Goal: Task Accomplishment & Management: Manage account settings

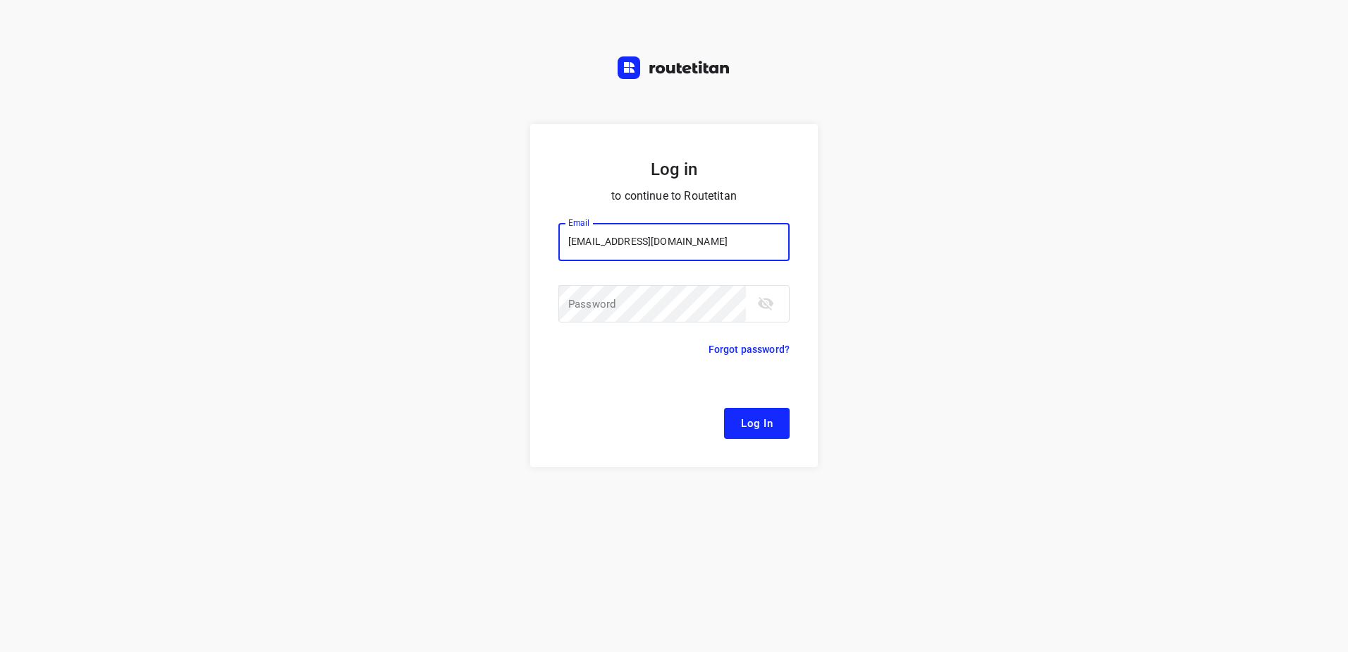
type input "remco@fruitopjewerk.nl"
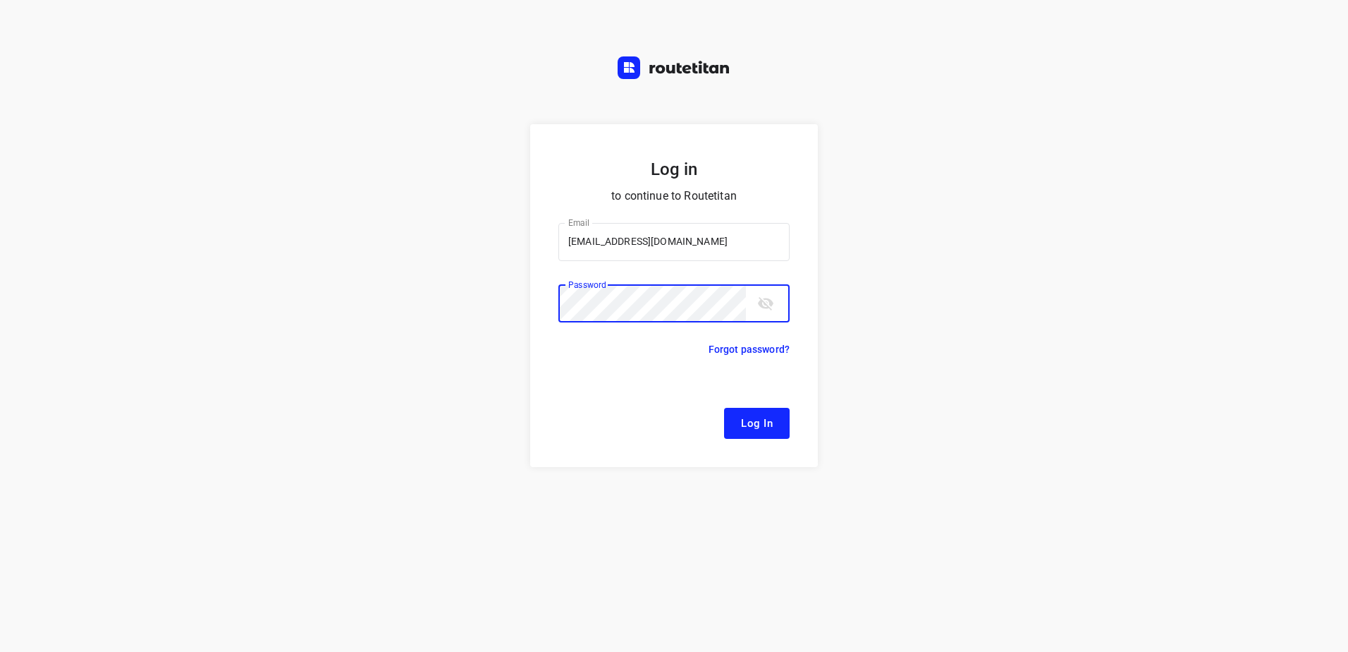
click at [724, 408] on button "Log In" at bounding box center [757, 423] width 66 height 31
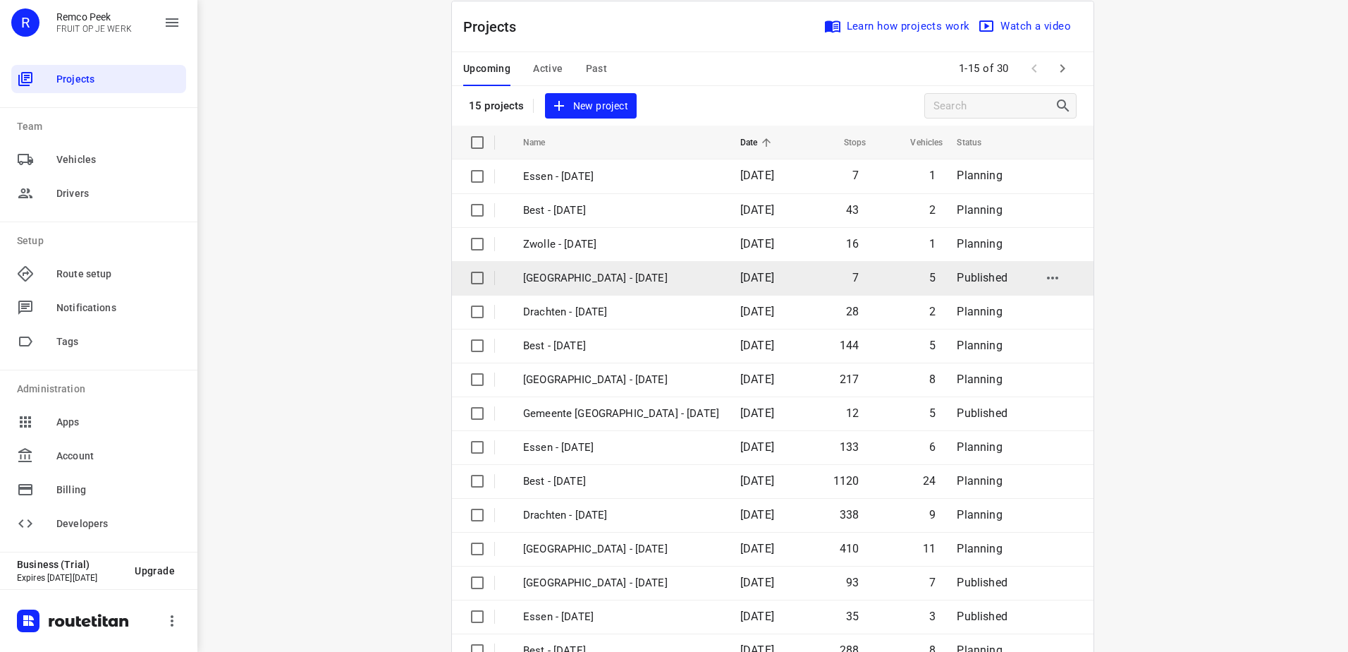
scroll to position [61, 0]
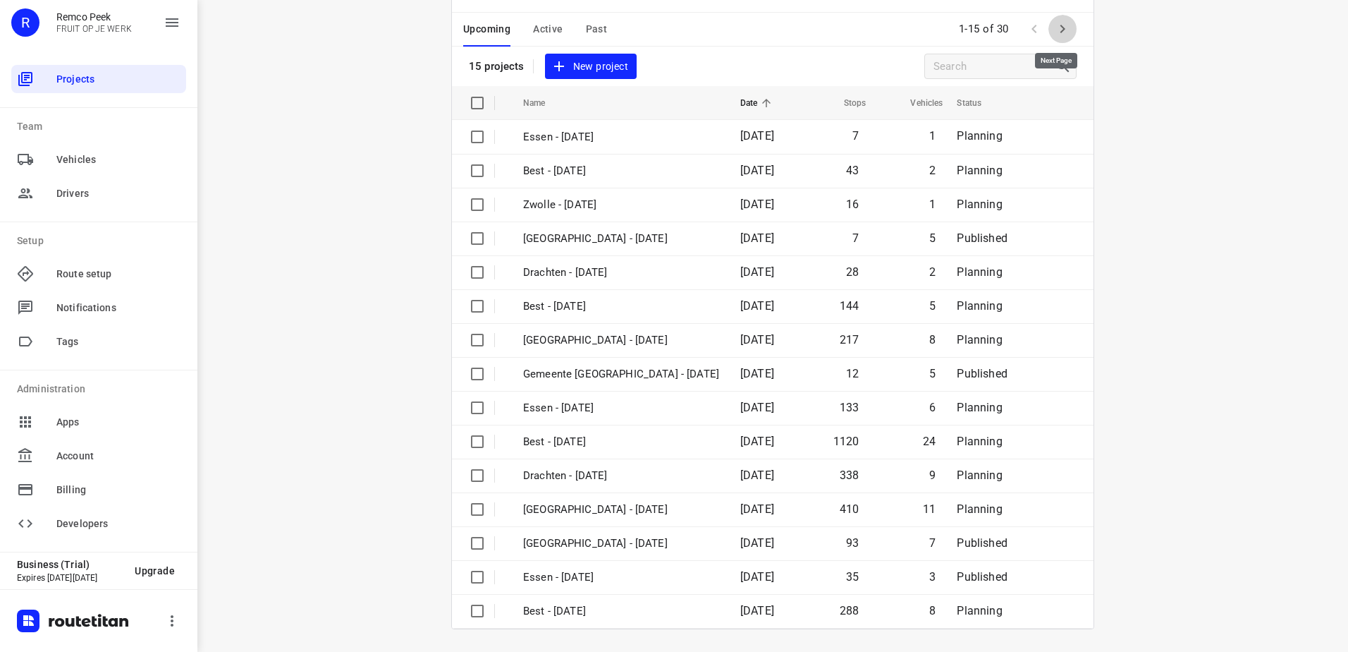
drag, startPoint x: 1061, startPoint y: 23, endPoint x: 1037, endPoint y: 220, distance: 198.9
click at [1061, 21] on icon "button" at bounding box center [1062, 28] width 17 height 17
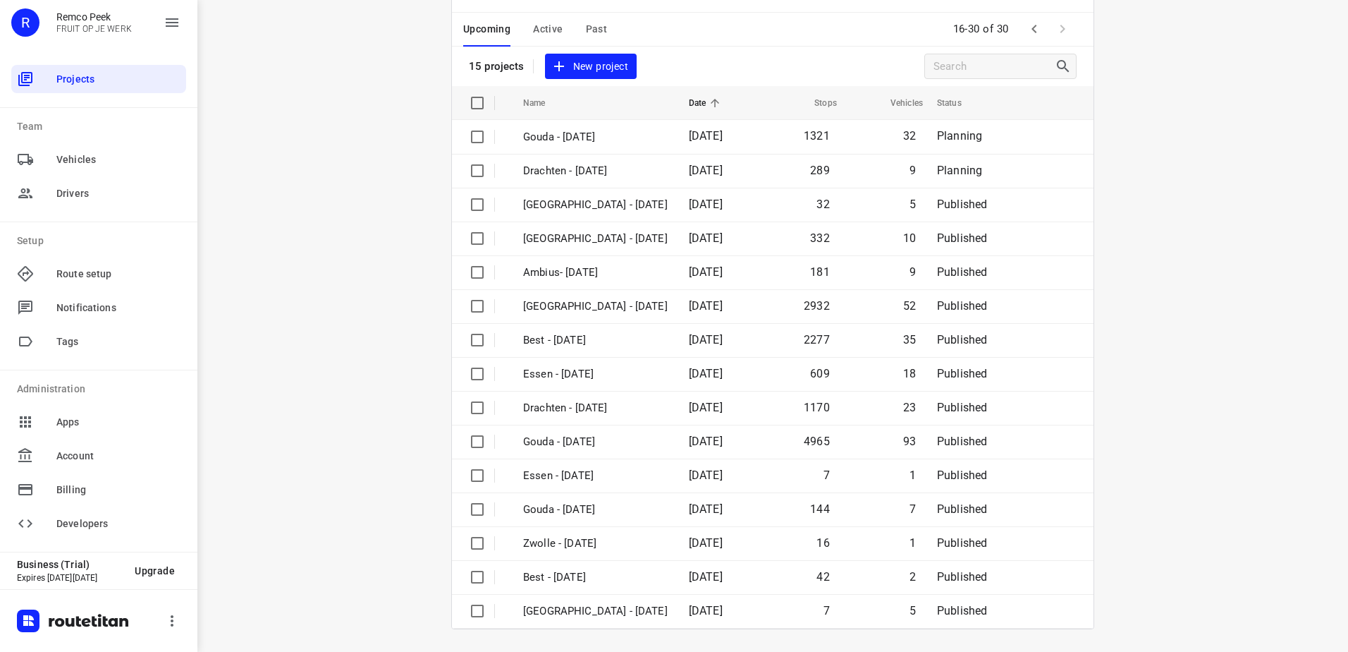
scroll to position [0, 0]
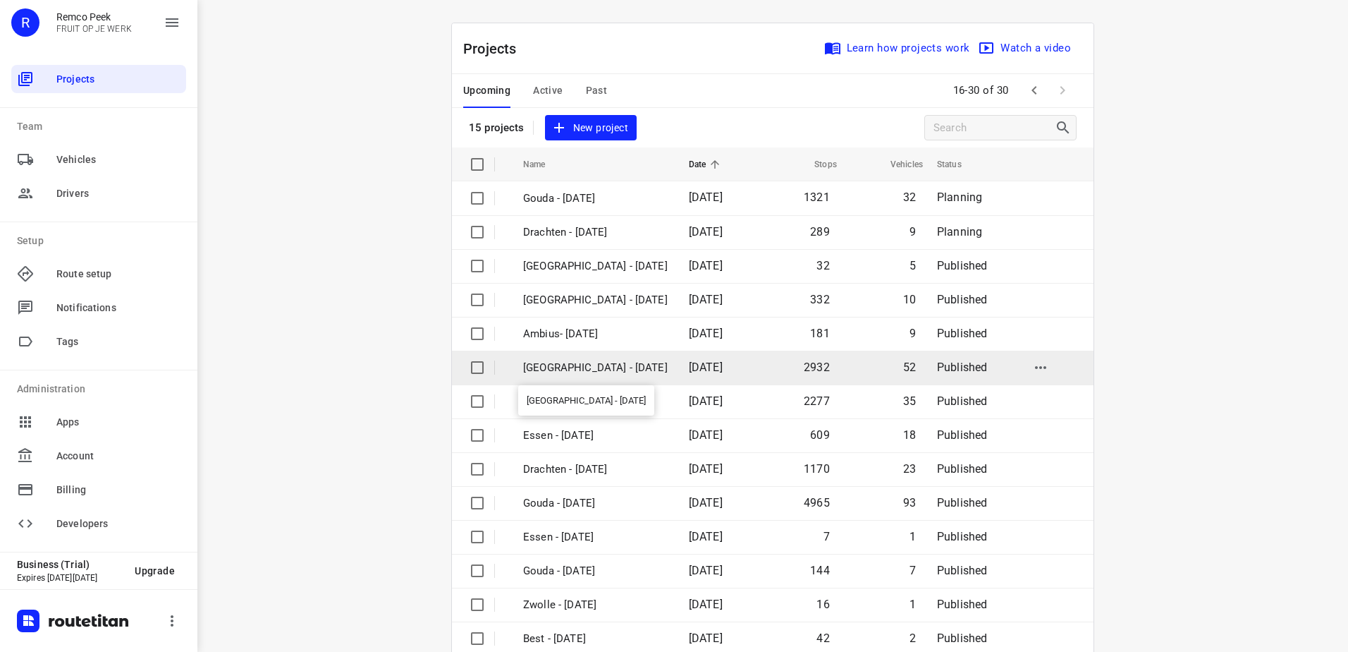
click at [668, 368] on p "Zwolle - Monday" at bounding box center [595, 368] width 145 height 16
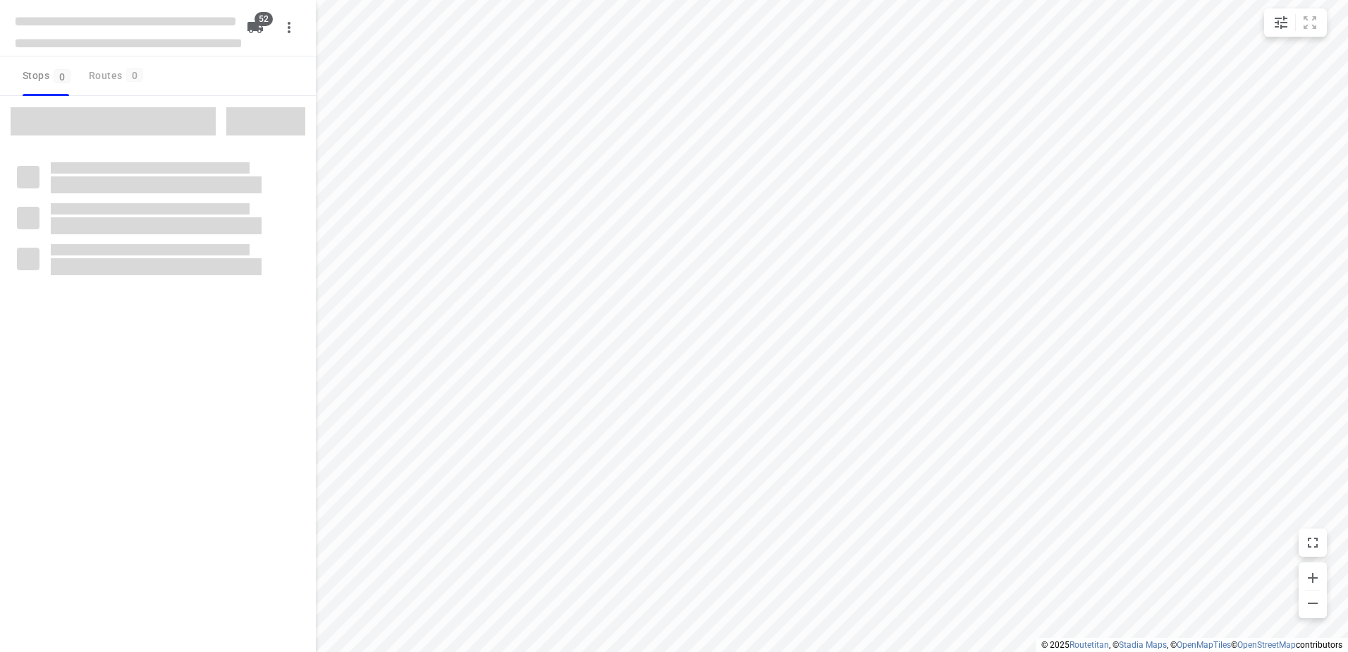
checkbox input "true"
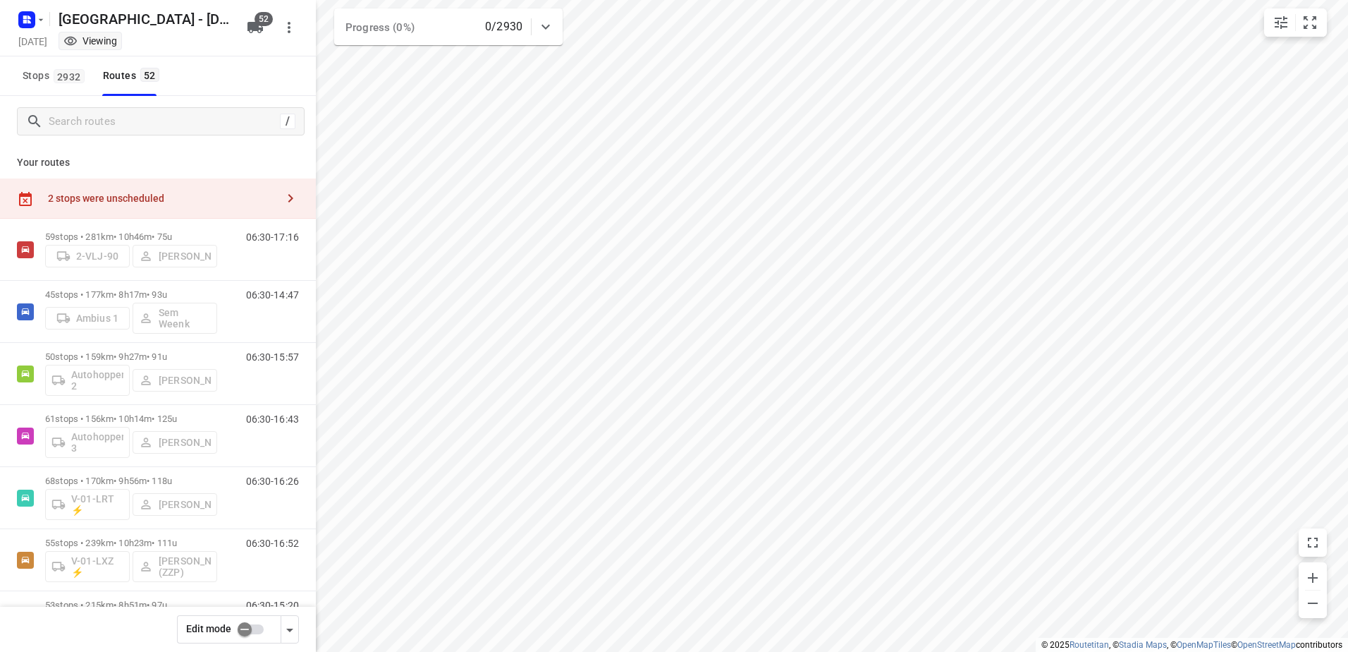
click at [213, 171] on div "Your routes 2 stops were unscheduled 59 stops • 281km • 10h46m • 75u 2-VLJ-90 F…" at bounding box center [158, 419] width 316 height 544
click at [217, 186] on div "2 stops were unscheduled" at bounding box center [158, 198] width 316 height 40
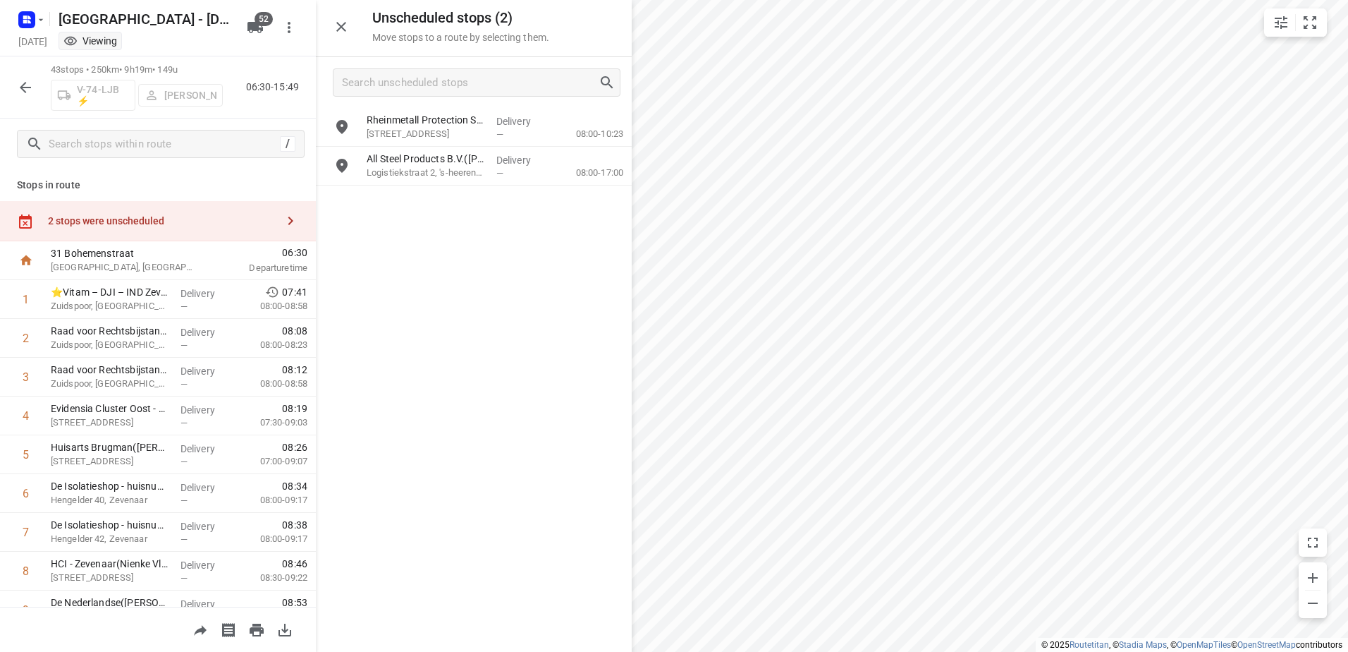
click at [28, 88] on icon "button" at bounding box center [25, 87] width 17 height 17
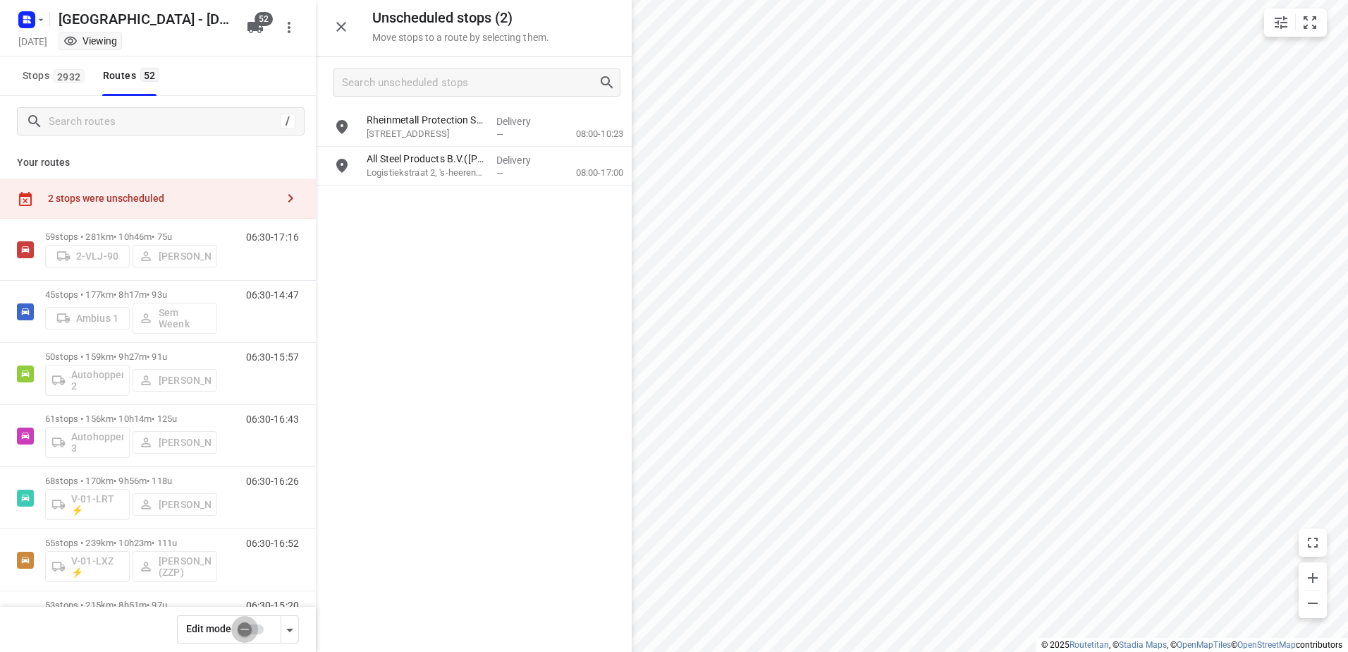
click at [258, 628] on input "checkbox" at bounding box center [245, 629] width 80 height 27
checkbox input "false"
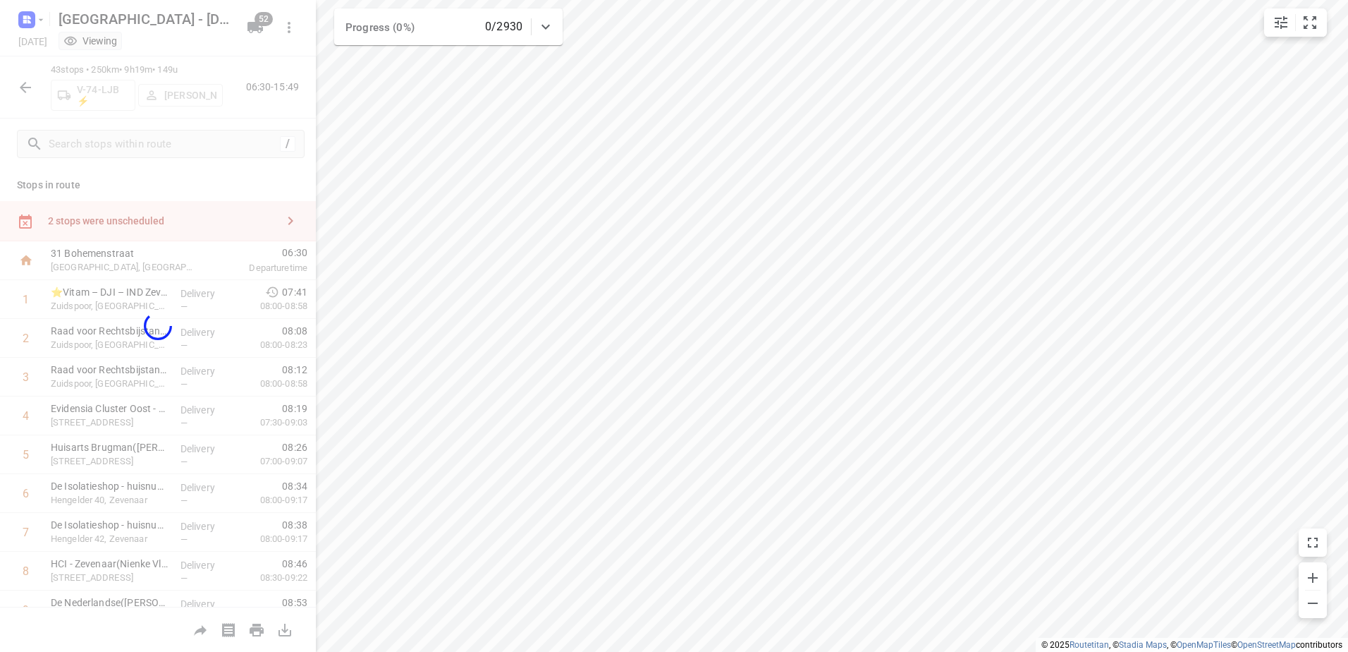
click at [197, 221] on div at bounding box center [158, 326] width 316 height 652
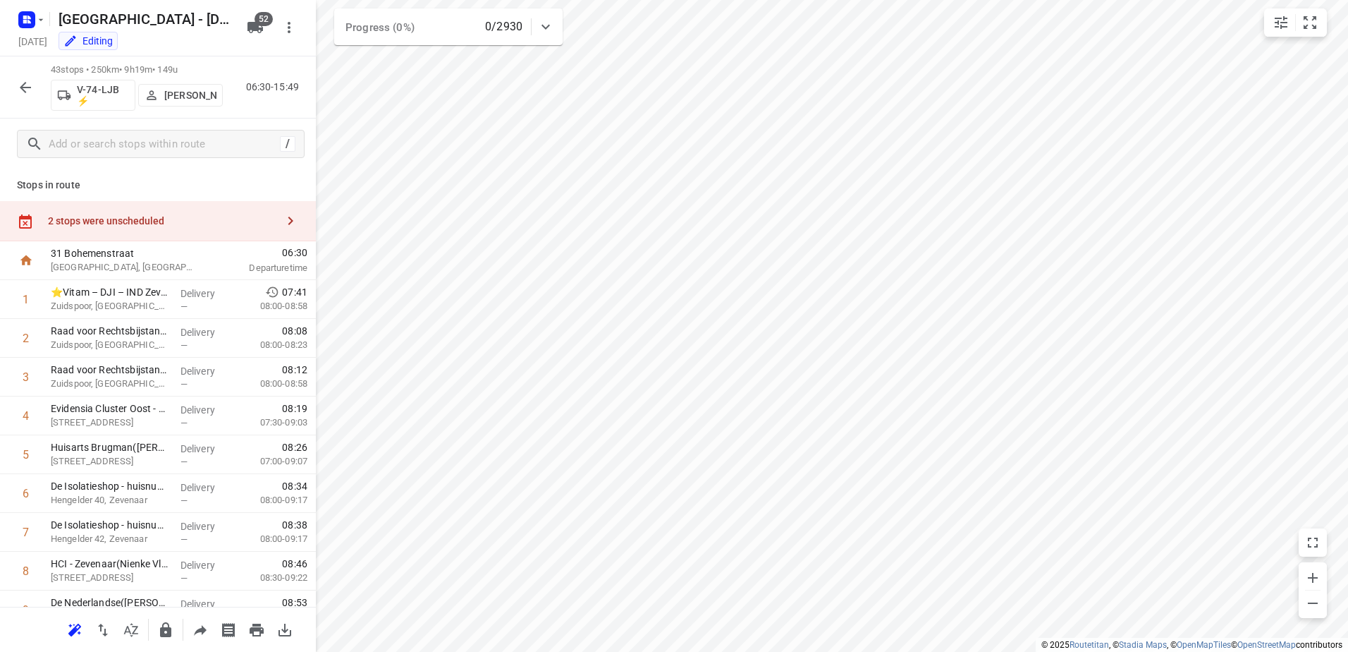
click at [201, 224] on div "2 stops were unscheduled" at bounding box center [162, 220] width 228 height 11
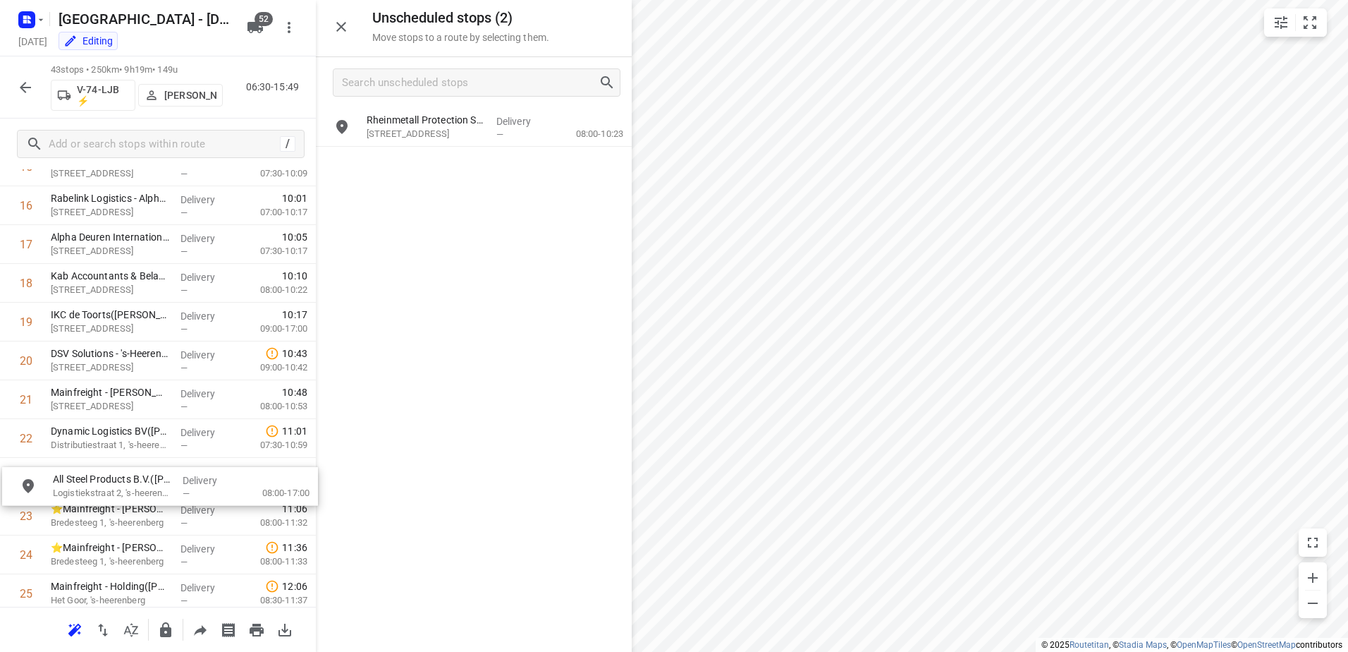
scroll to position [677, 0]
drag, startPoint x: 437, startPoint y: 173, endPoint x: 114, endPoint y: 494, distance: 454.8
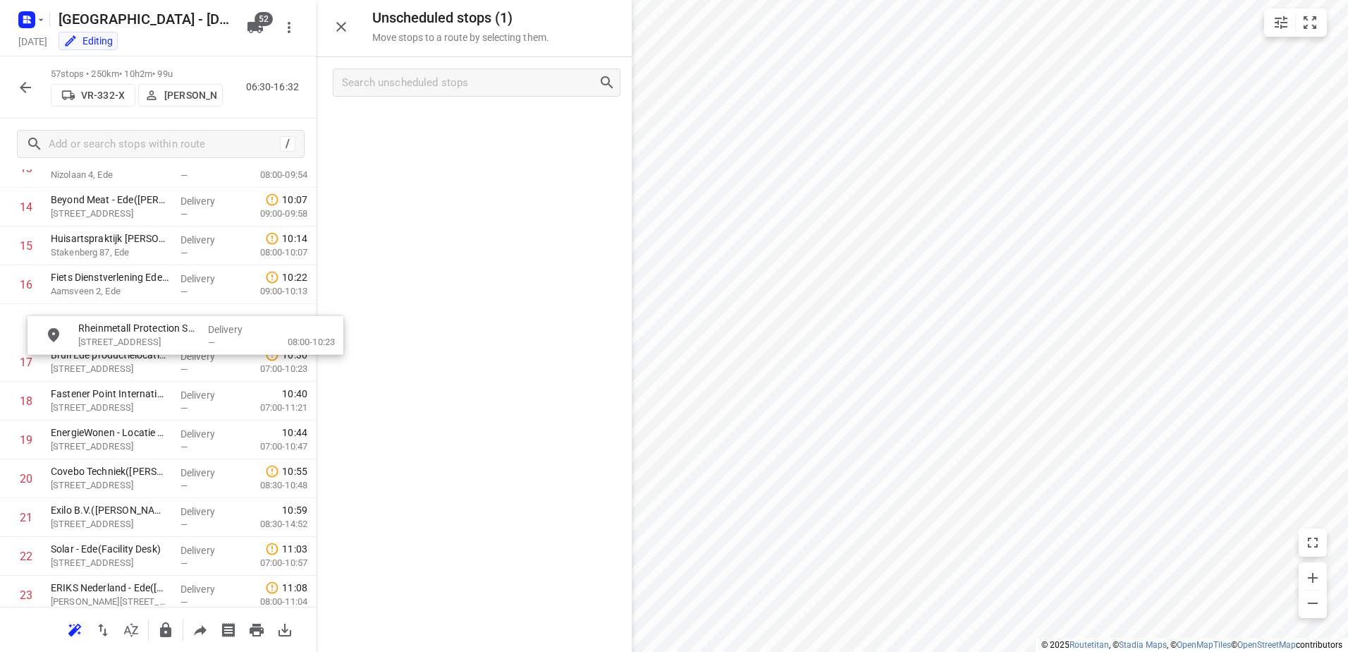
scroll to position [597, 0]
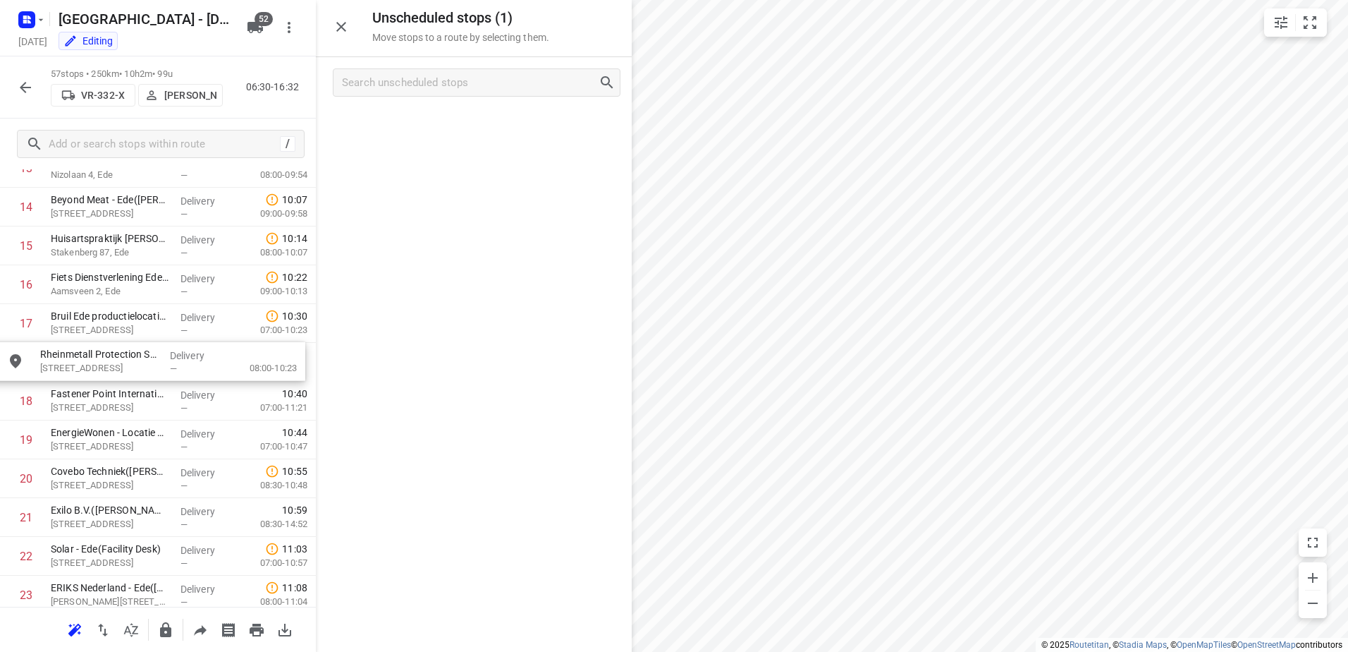
drag, startPoint x: 475, startPoint y: 118, endPoint x: 164, endPoint y: 356, distance: 391.8
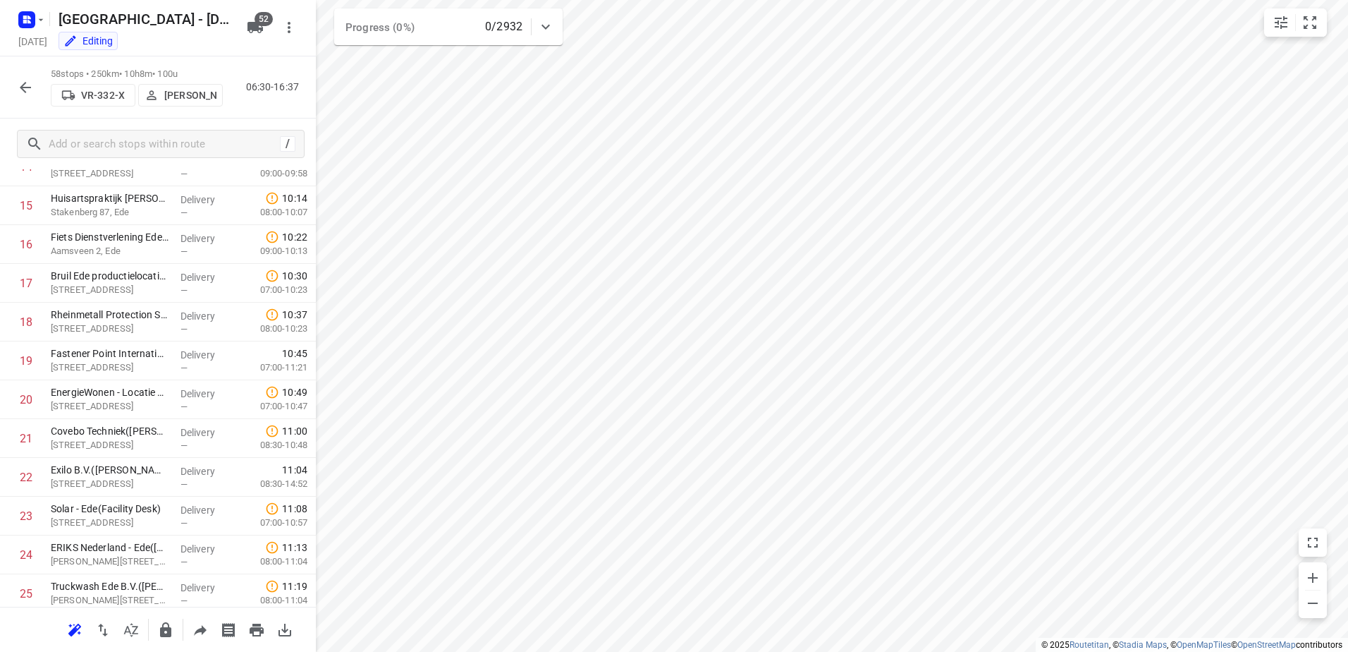
click at [14, 92] on button "button" at bounding box center [25, 87] width 28 height 28
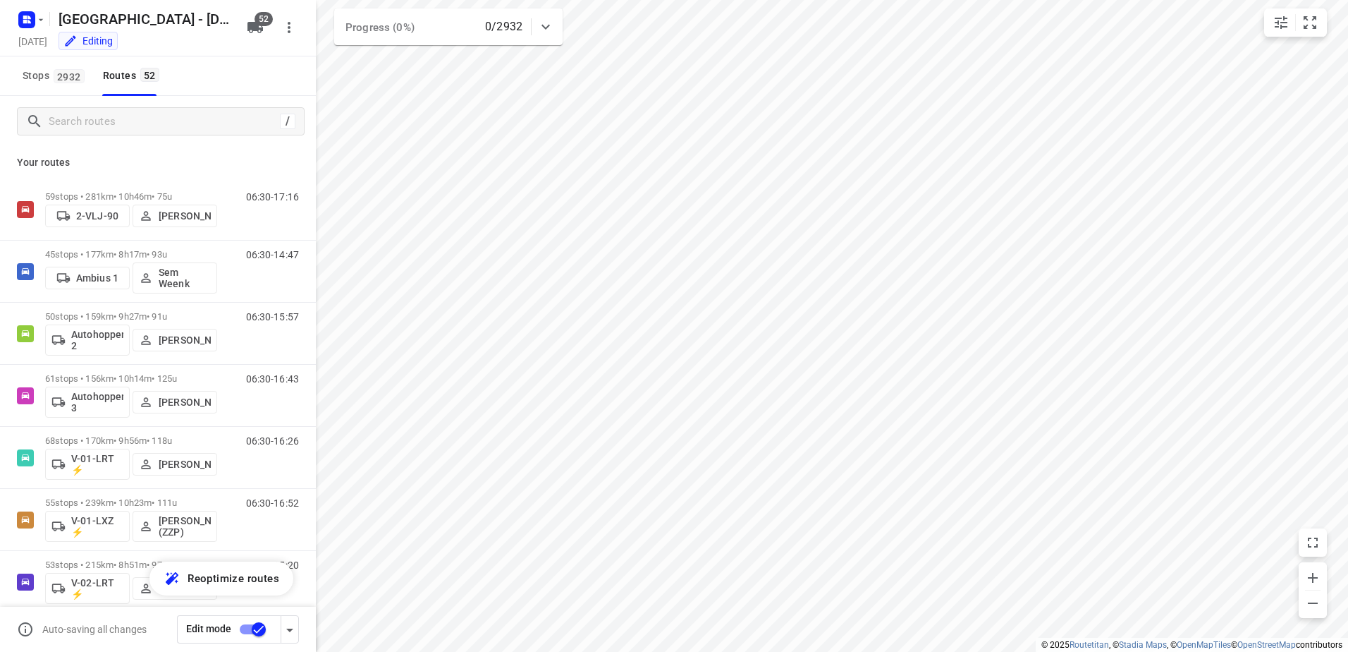
click at [260, 633] on input "checkbox" at bounding box center [259, 629] width 80 height 27
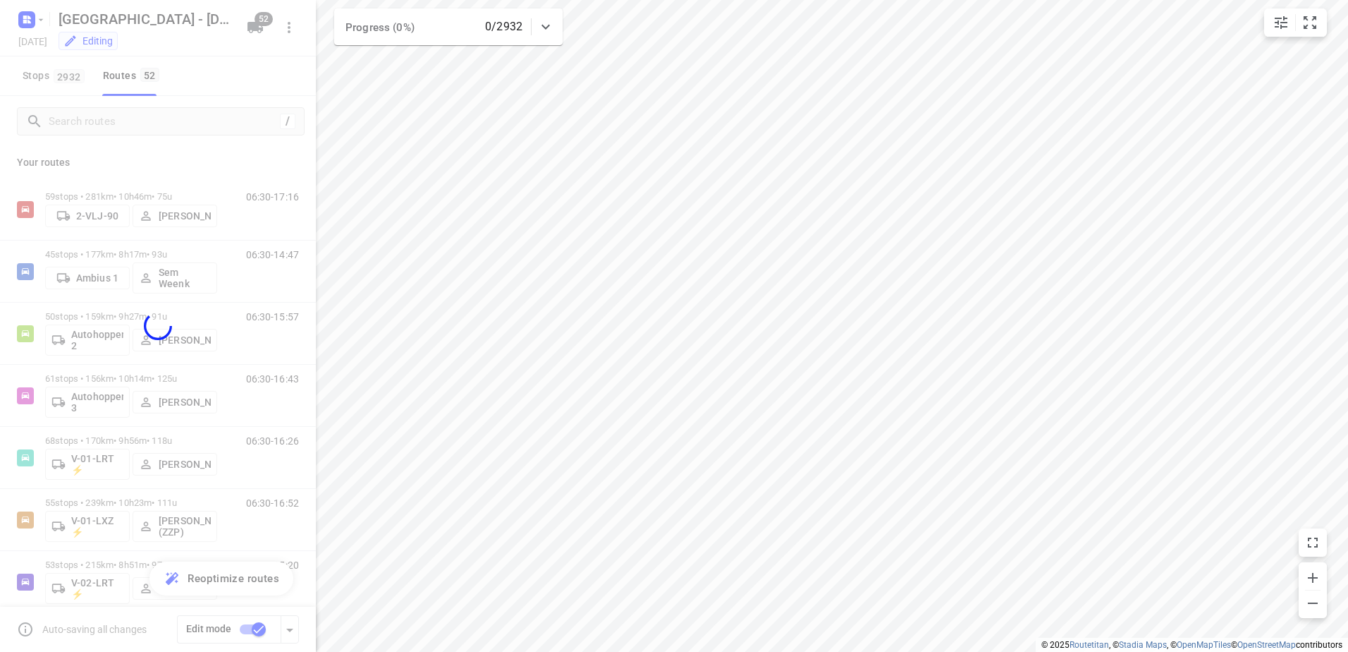
checkbox input "false"
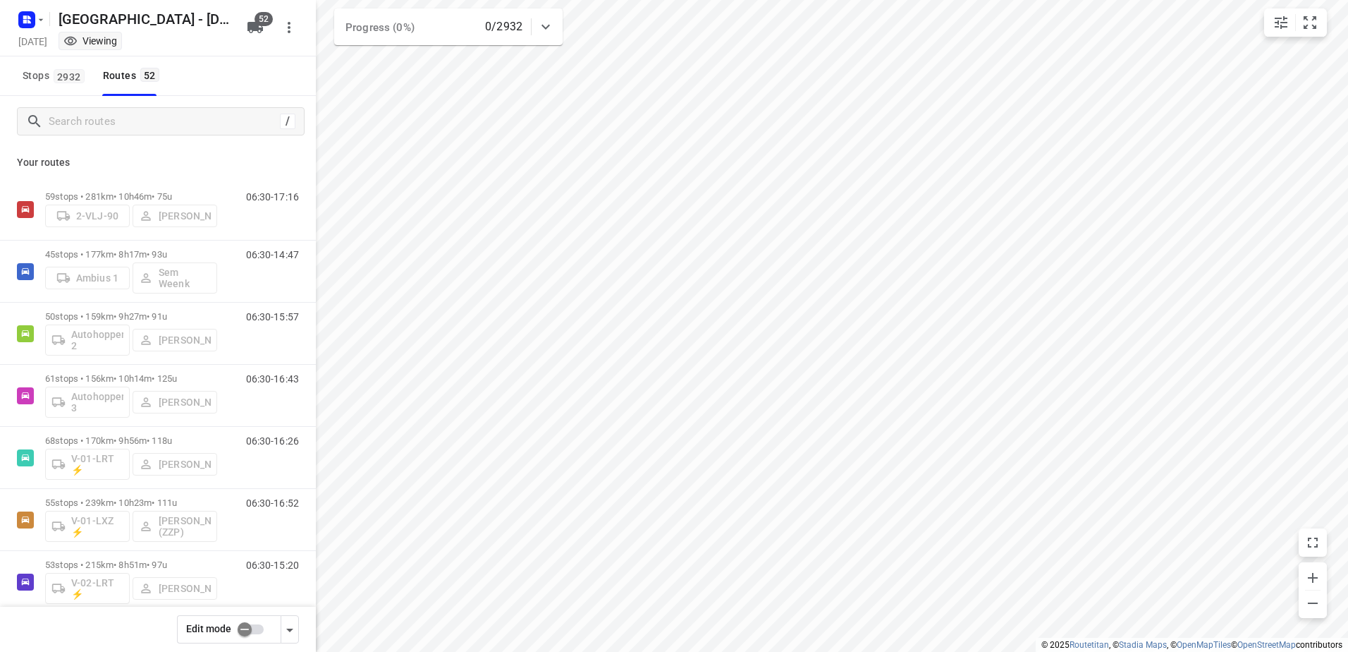
click at [489, 651] on html "i © 2025 Routetitan , © Stadia Maps , © OpenMapTiles © OpenStreetMap contributo…" at bounding box center [674, 326] width 1348 height 652
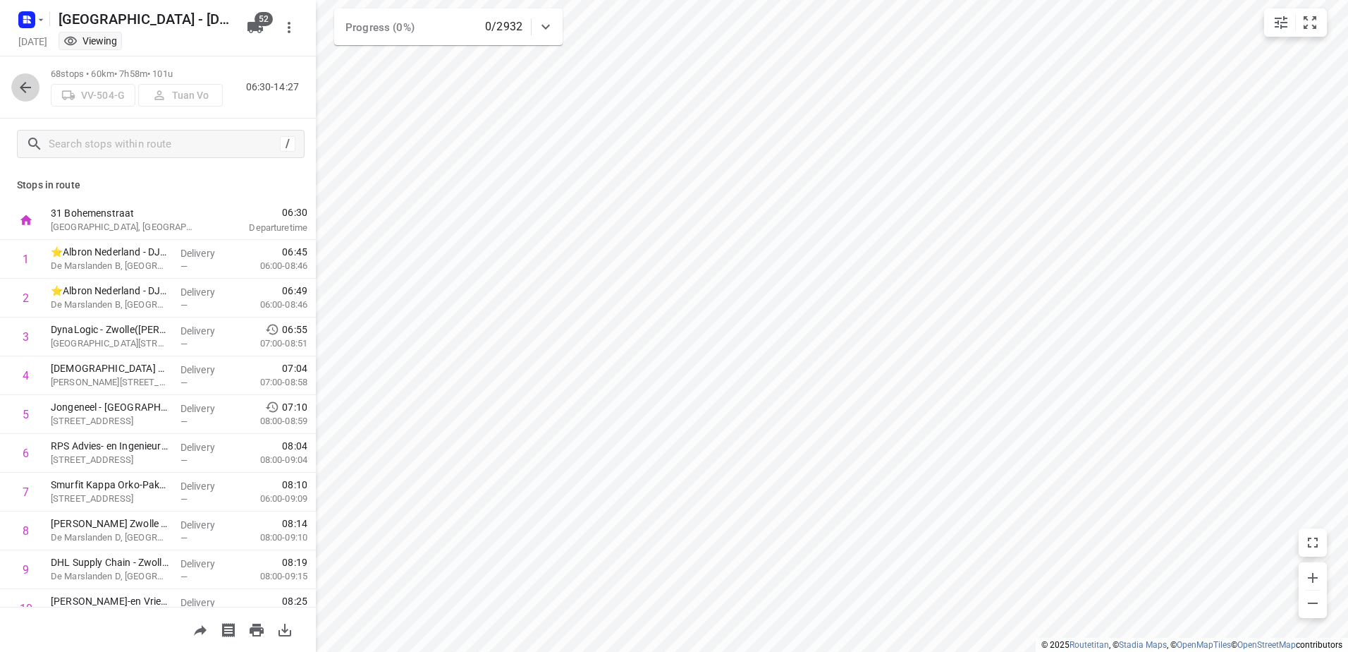
click at [27, 85] on icon "button" at bounding box center [25, 87] width 17 height 17
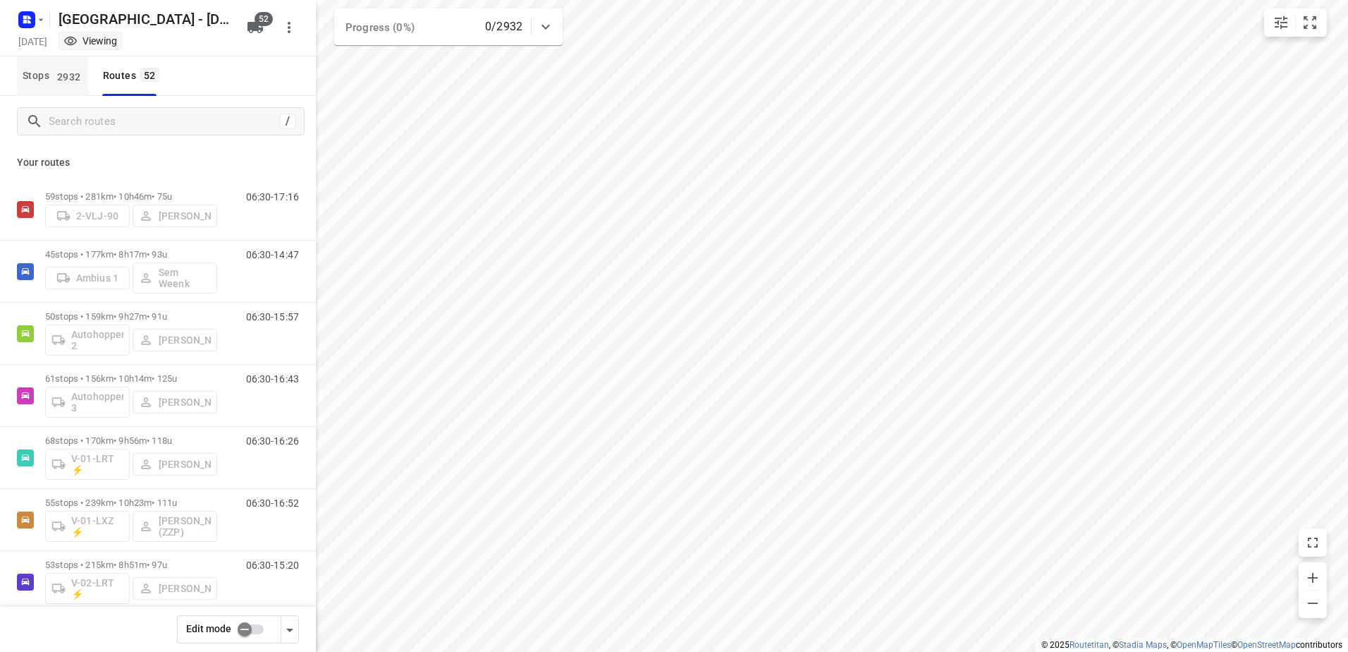
click at [80, 84] on span "Stops 2932" at bounding box center [56, 76] width 66 height 18
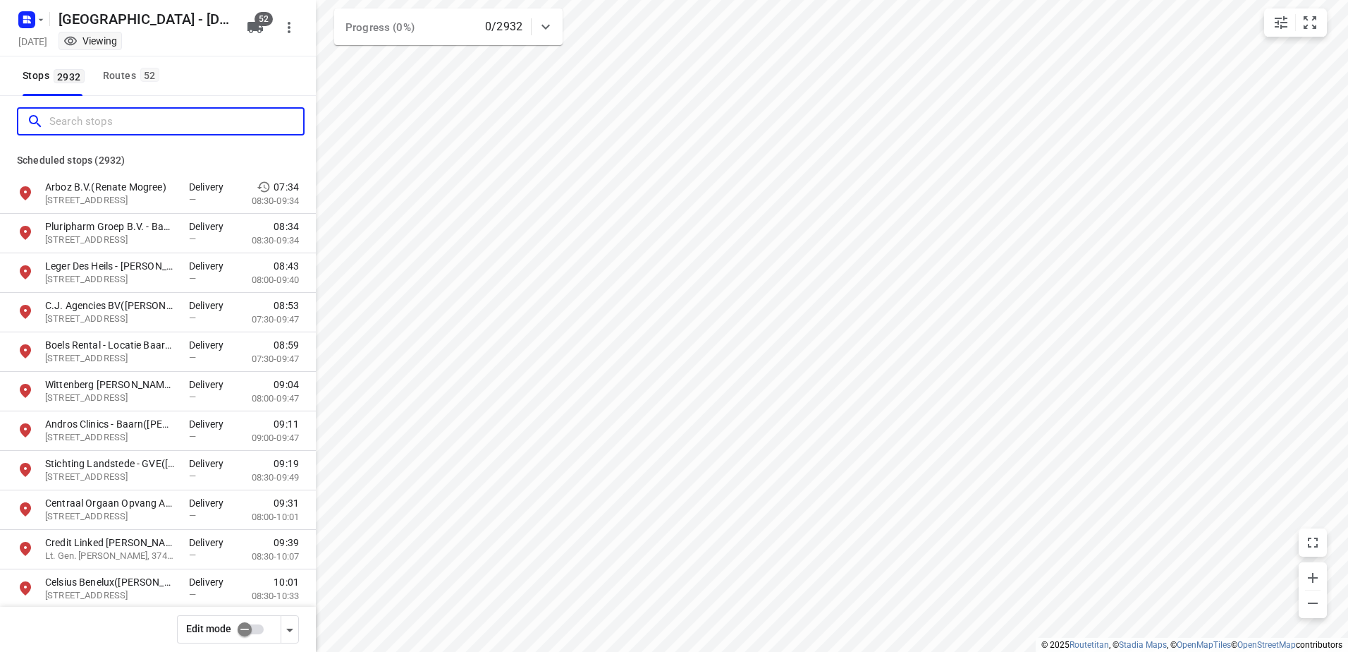
click at [128, 112] on input "Search stops" at bounding box center [176, 122] width 254 height 22
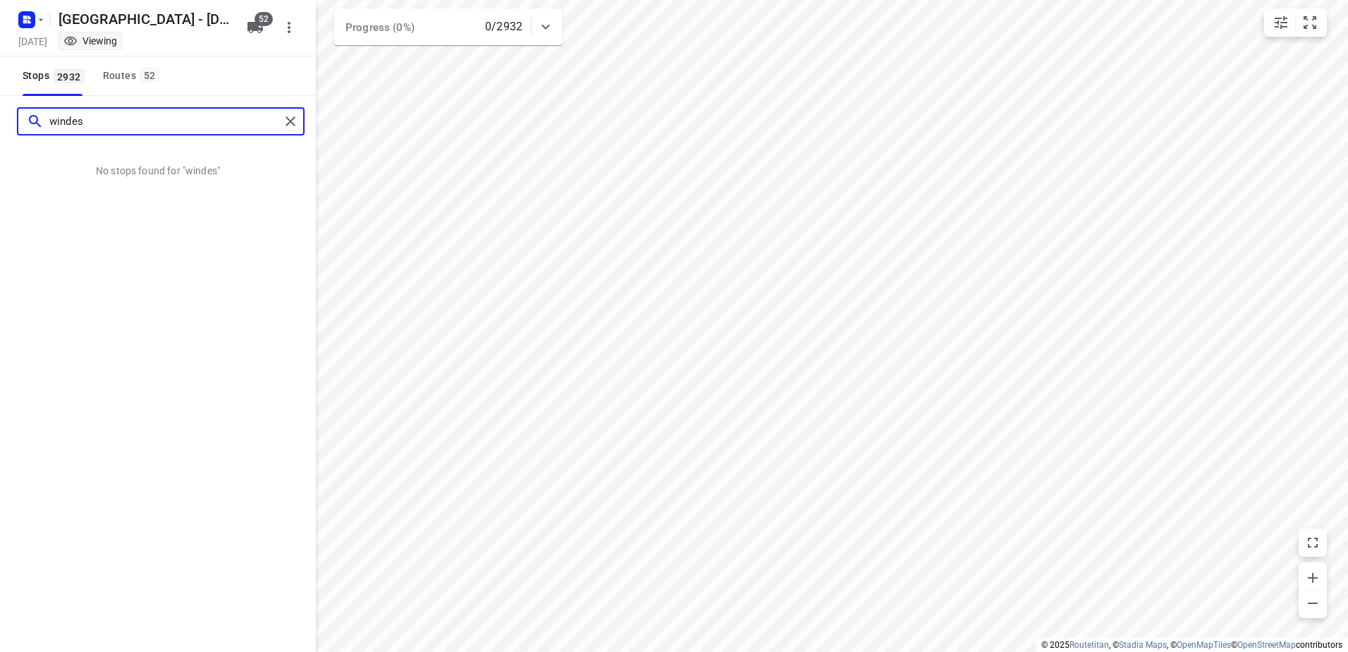
type input "windes"
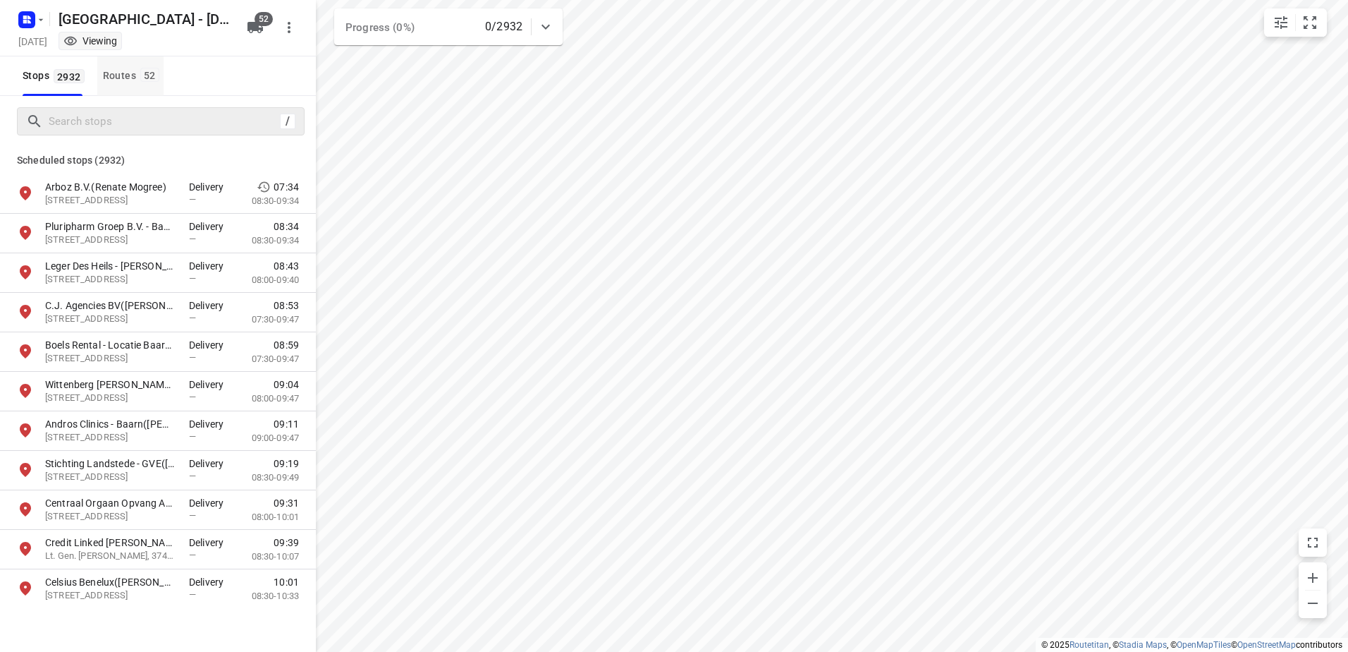
click at [123, 78] on div "Routes 52" at bounding box center [133, 76] width 61 height 18
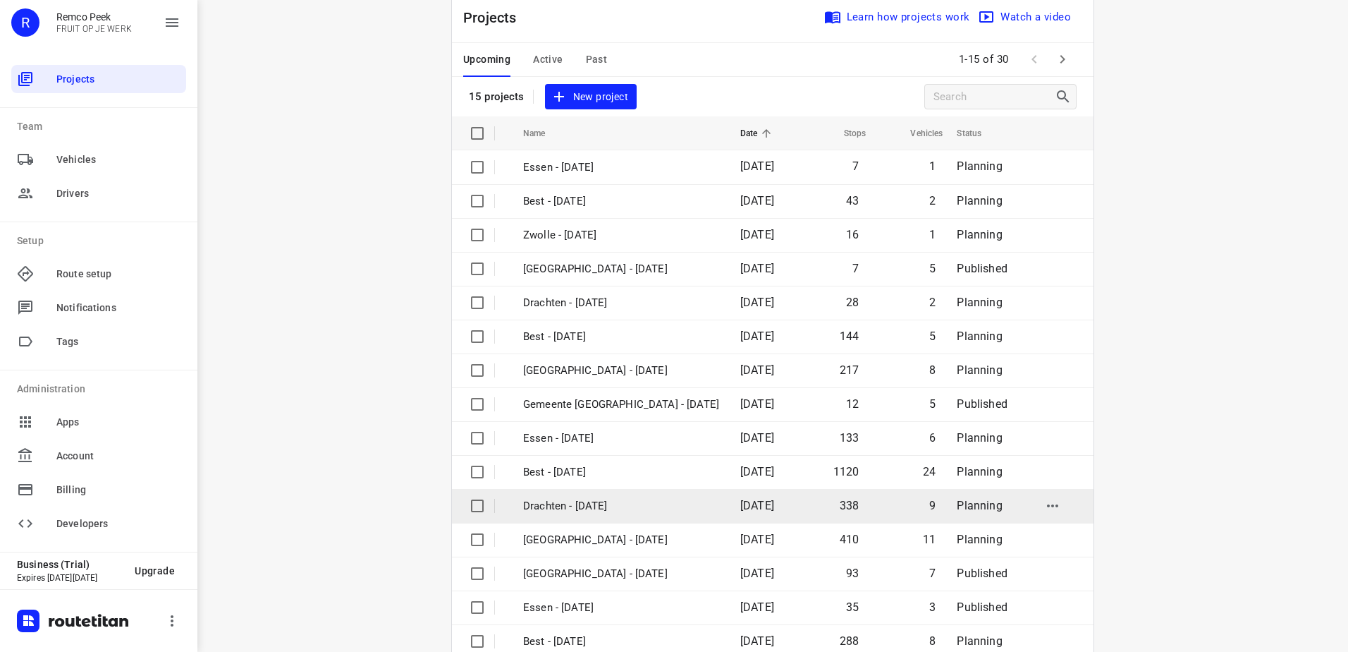
scroll to position [61, 0]
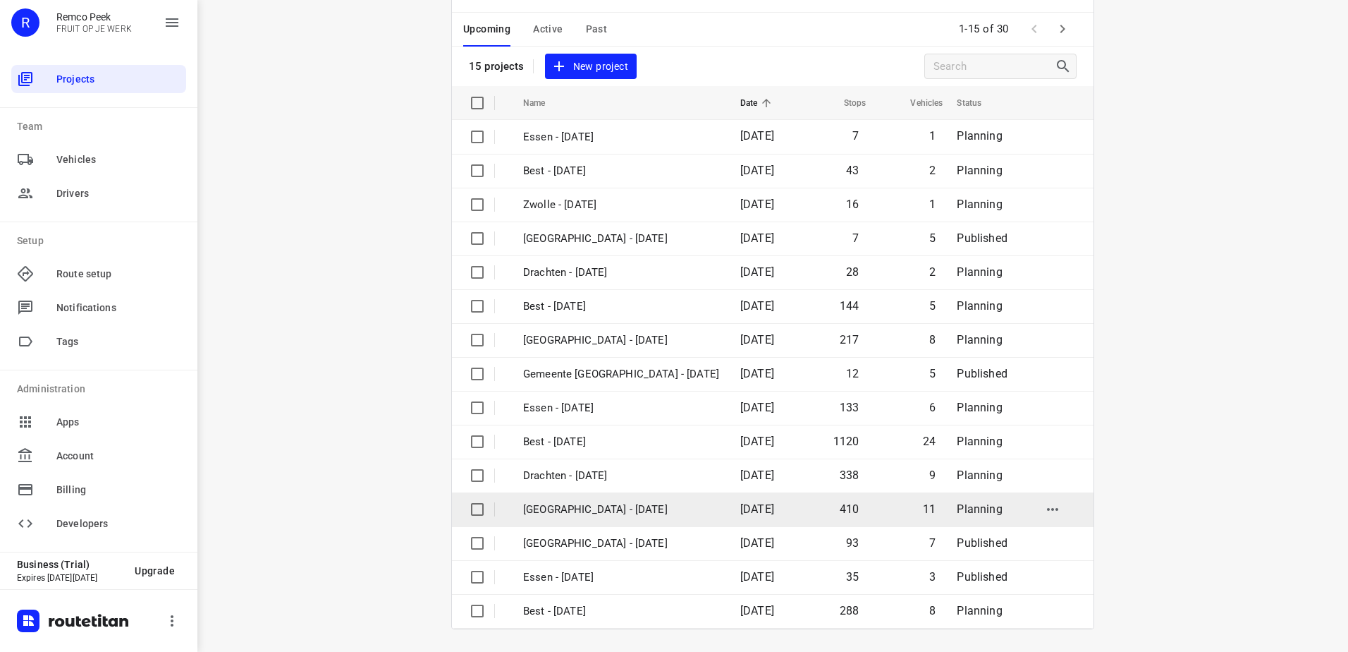
click at [606, 511] on p "[GEOGRAPHIC_DATA] - [DATE]" at bounding box center [621, 509] width 196 height 16
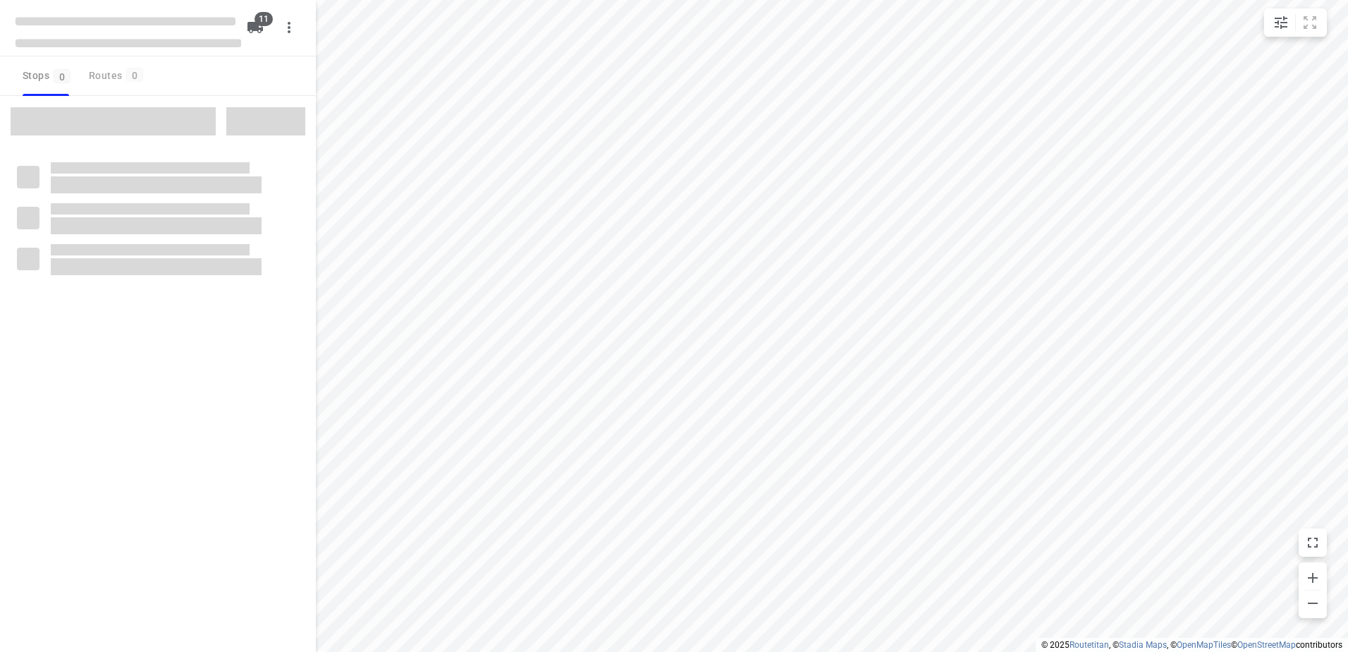
checkbox input "true"
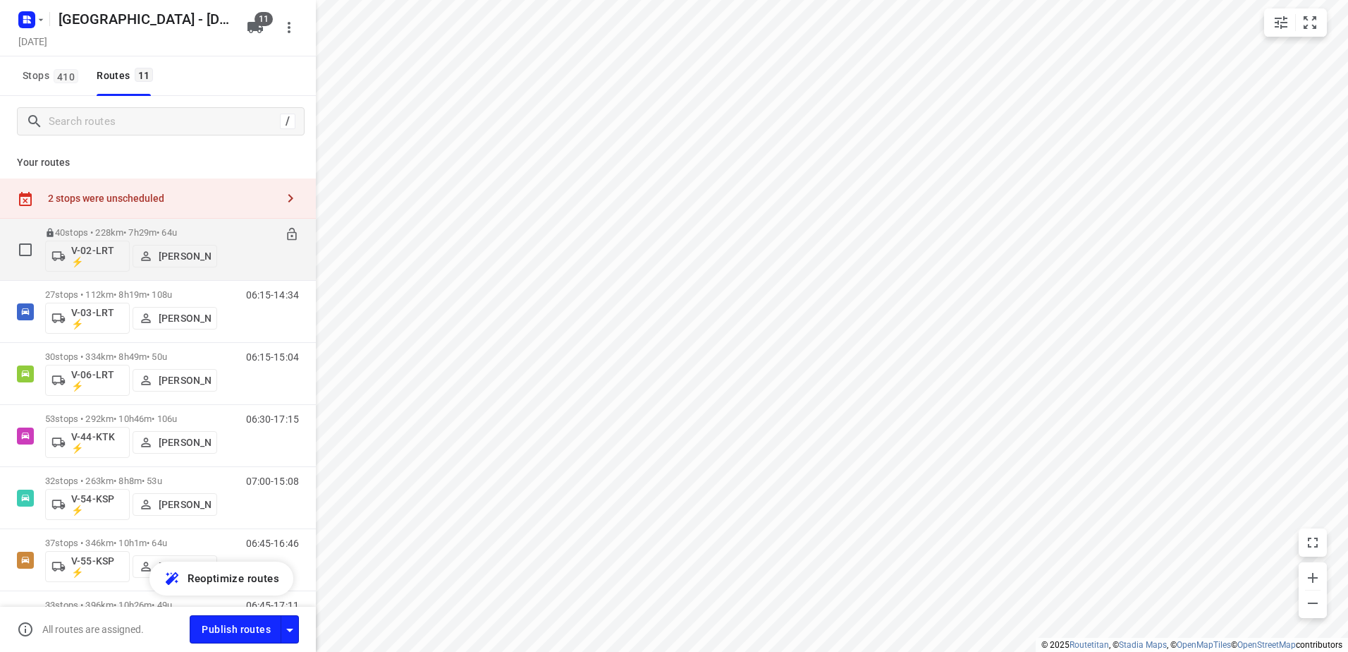
click at [85, 226] on div "40 stops • 228km • 7h29m • 64u V-02-LRT ⚡ [PERSON_NAME]" at bounding box center [131, 249] width 172 height 59
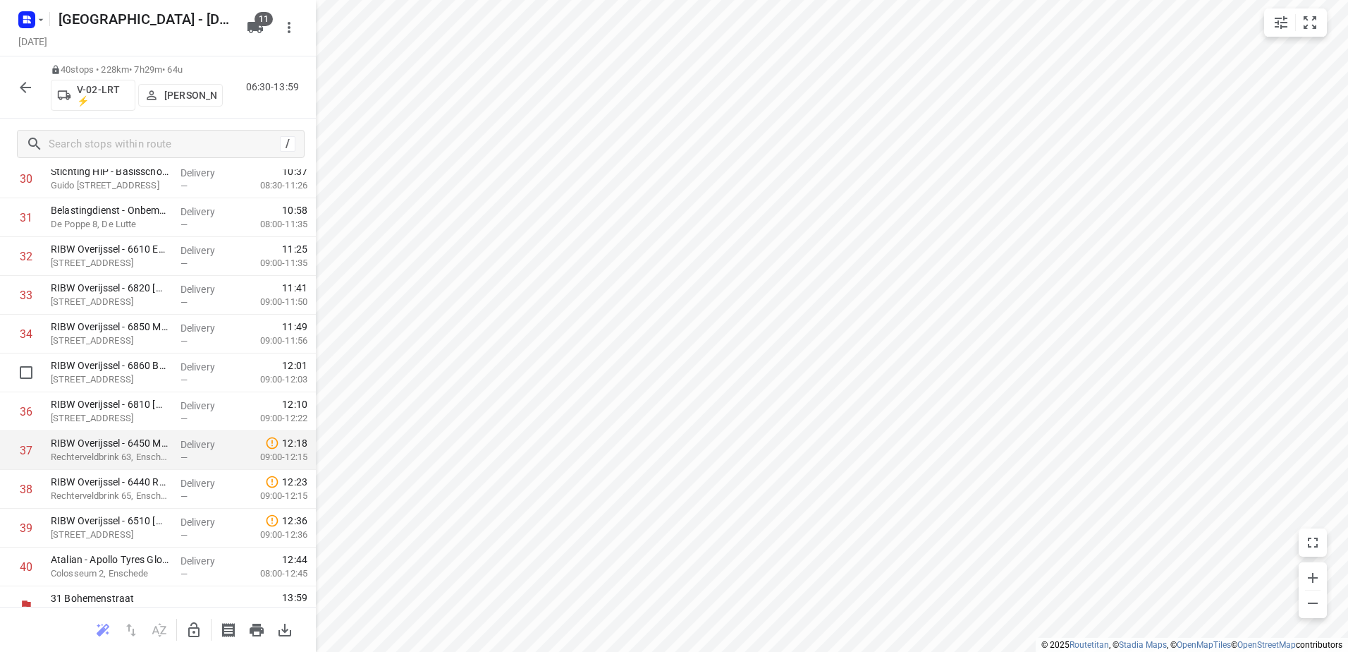
scroll to position [1264, 0]
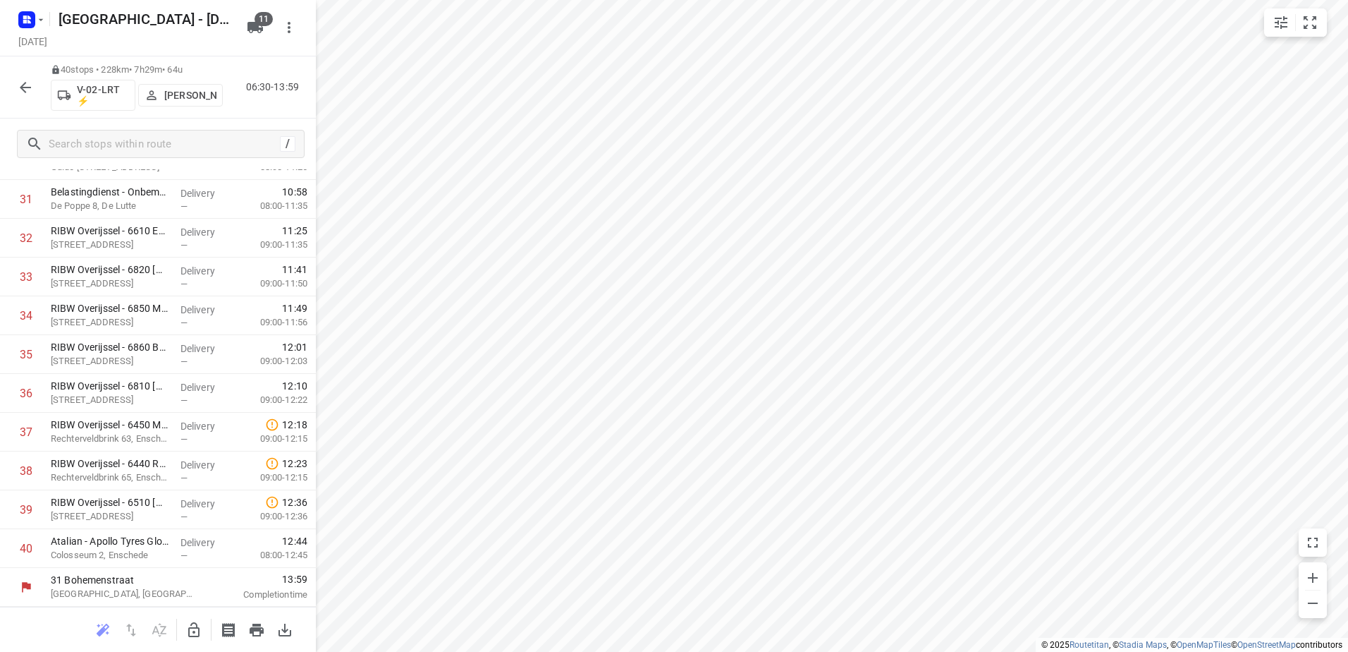
click at [20, 87] on icon "button" at bounding box center [25, 87] width 11 height 11
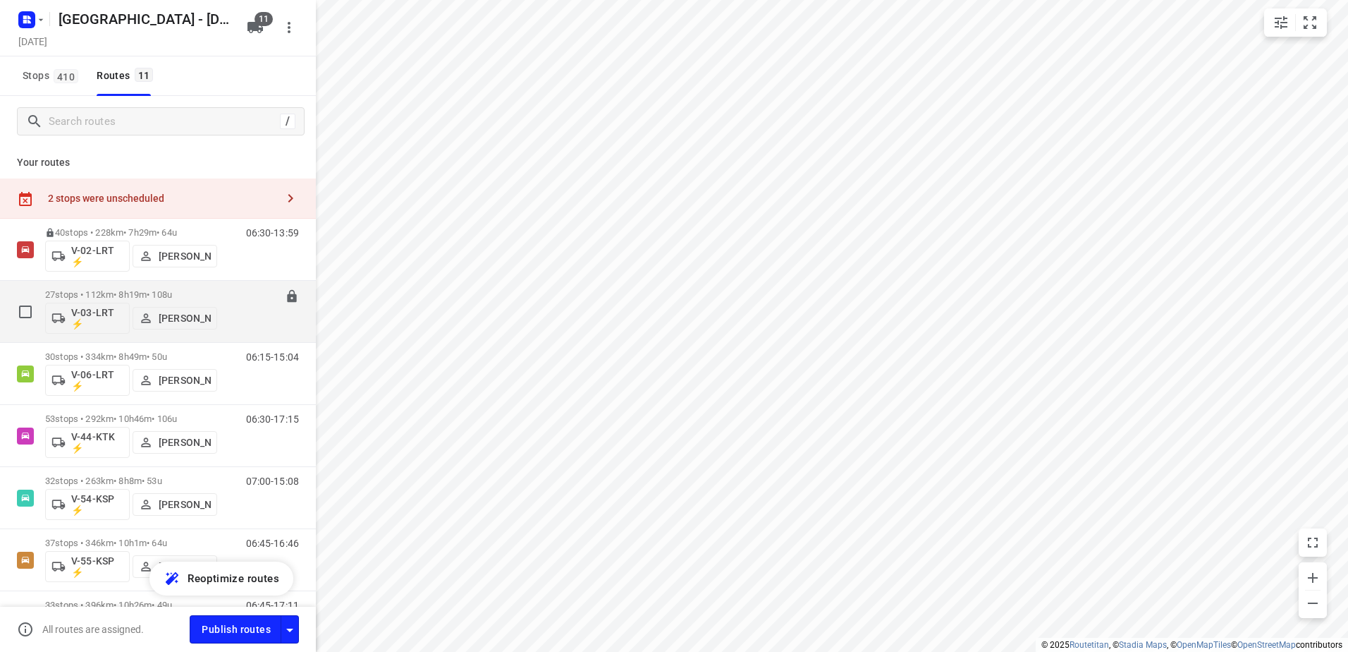
click at [133, 288] on div "27 stops • 112km • 8h19m • 108u V-03-LRT ⚡ [PERSON_NAME]" at bounding box center [131, 311] width 172 height 59
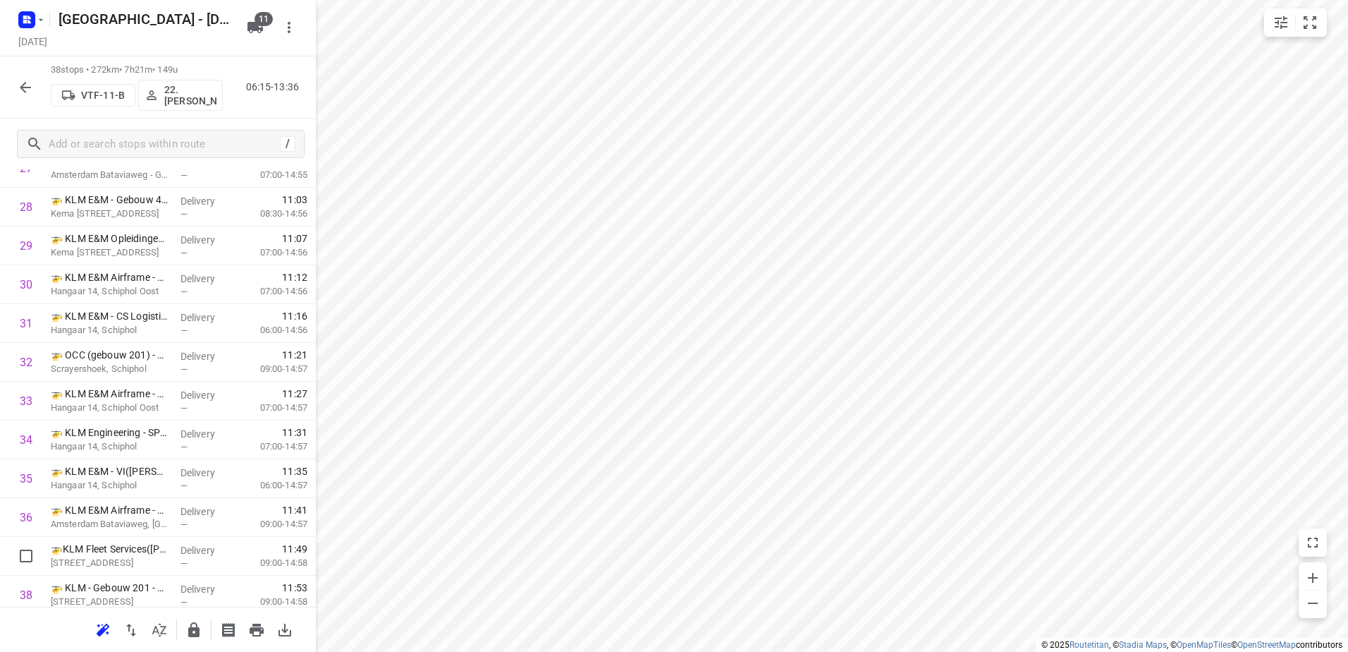
scroll to position [1186, 0]
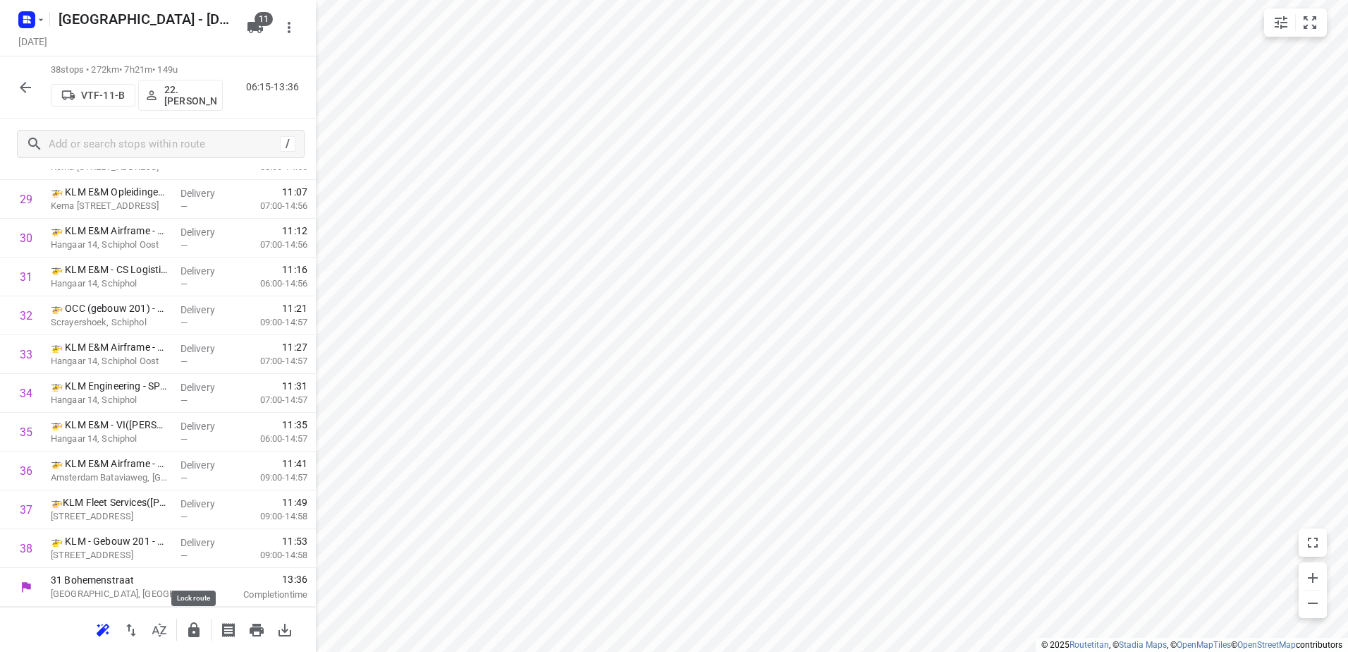
click at [198, 630] on icon "button" at bounding box center [193, 629] width 11 height 15
click at [25, 94] on icon "button" at bounding box center [25, 87] width 17 height 17
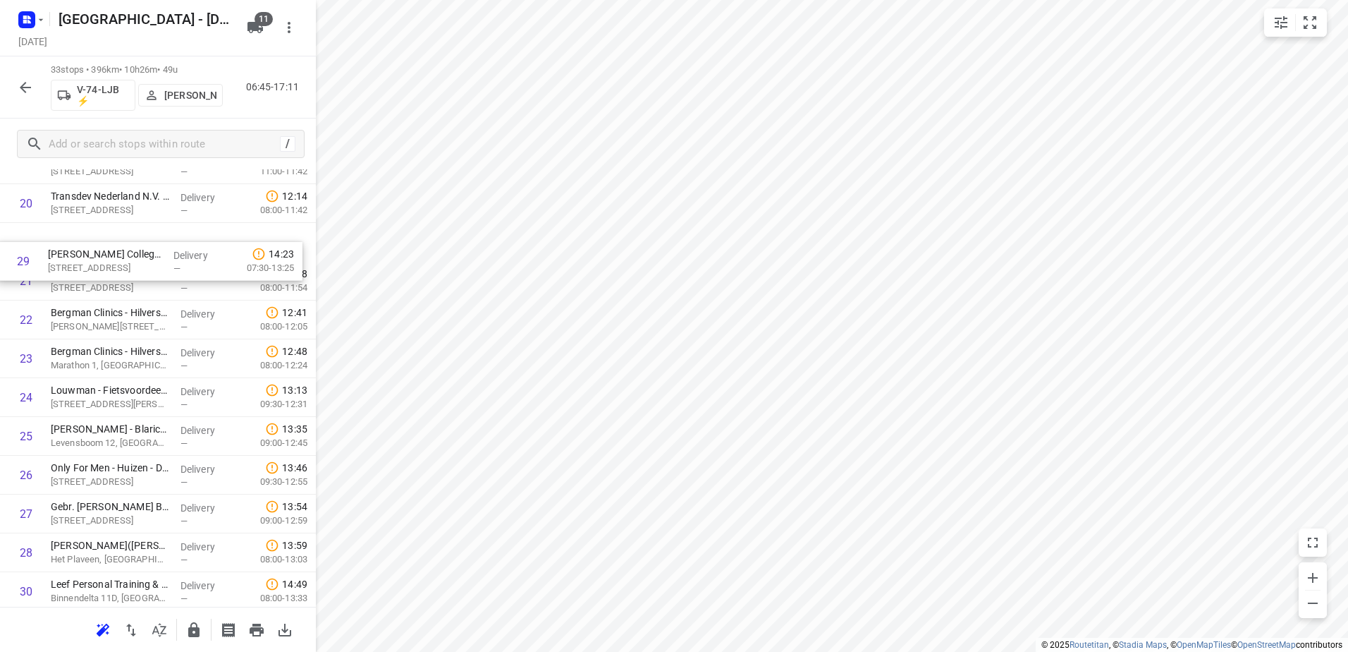
scroll to position [819, 0]
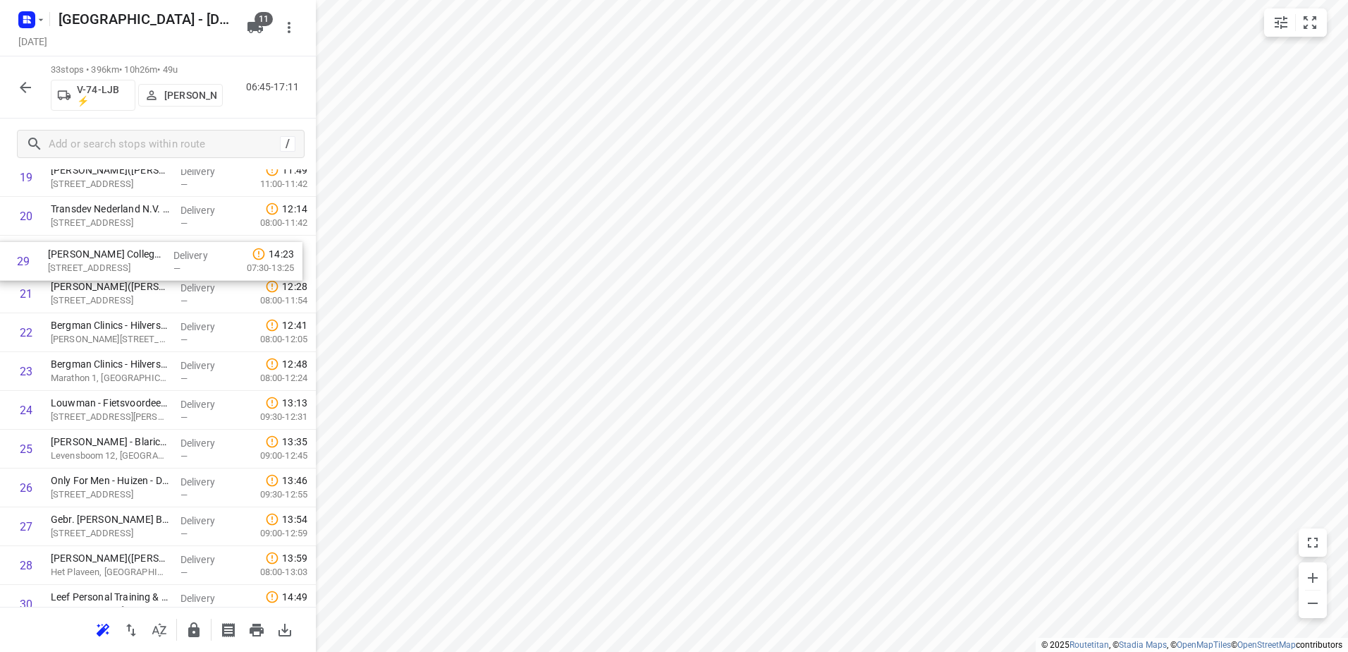
drag, startPoint x: 192, startPoint y: 415, endPoint x: 189, endPoint y: 272, distance: 143.2
click at [189, 272] on div "1 Stichting Flevoziekenhuis([PERSON_NAME][GEOGRAPHIC_DATA]) [STREET_ADDRESS] De…" at bounding box center [158, 100] width 316 height 1280
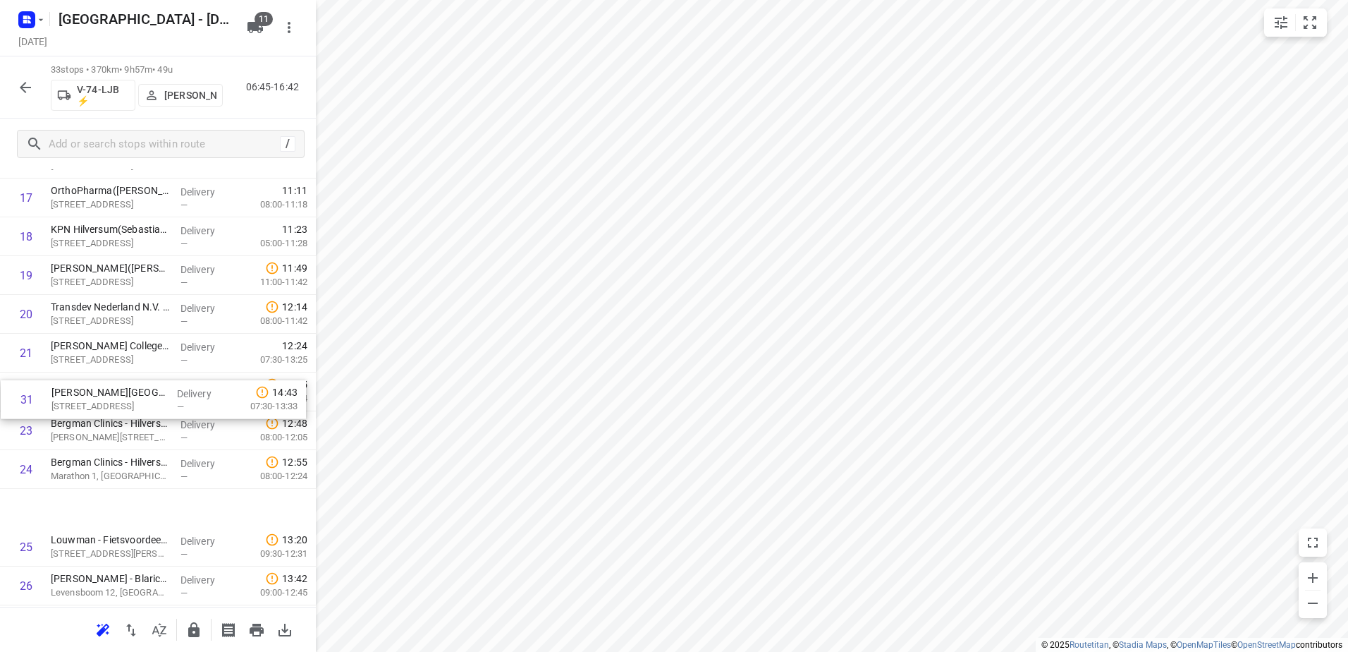
scroll to position [710, 0]
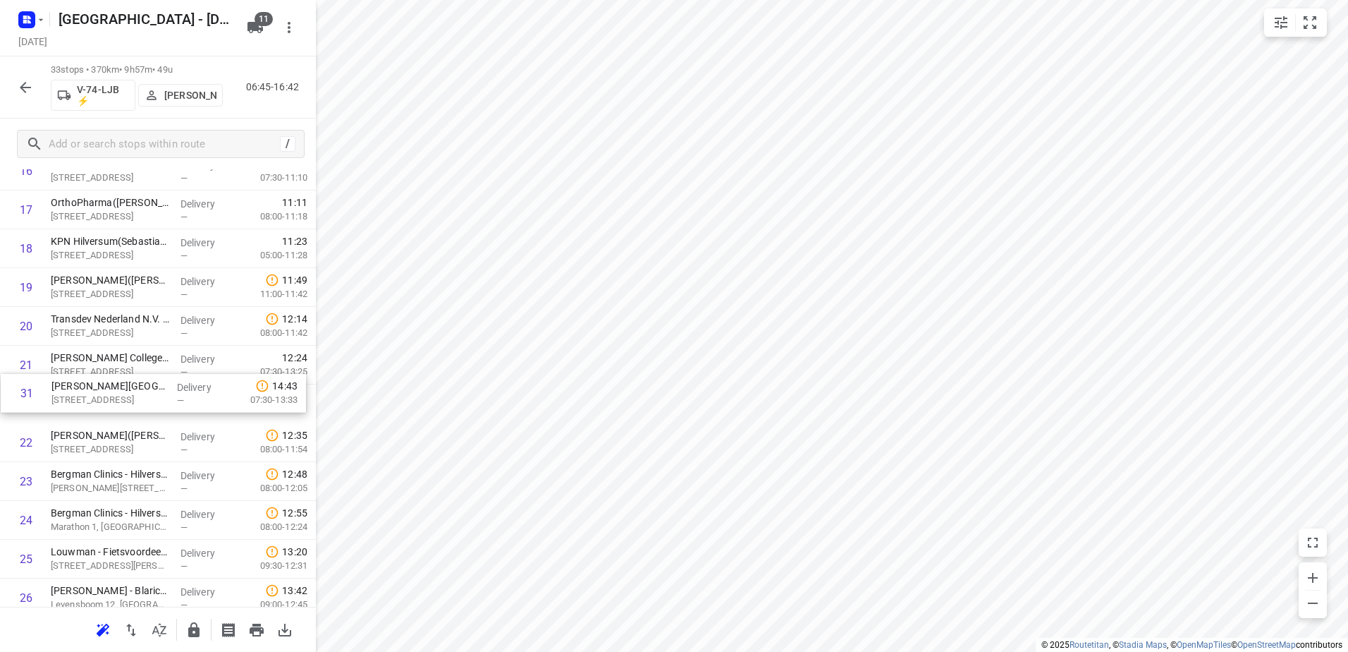
drag, startPoint x: 174, startPoint y: 465, endPoint x: 174, endPoint y: 384, distance: 81.8
click at [174, 384] on div "1 Stichting Flevoziekenhuis([PERSON_NAME][GEOGRAPHIC_DATA]) [STREET_ADDRESS] De…" at bounding box center [158, 210] width 316 height 1280
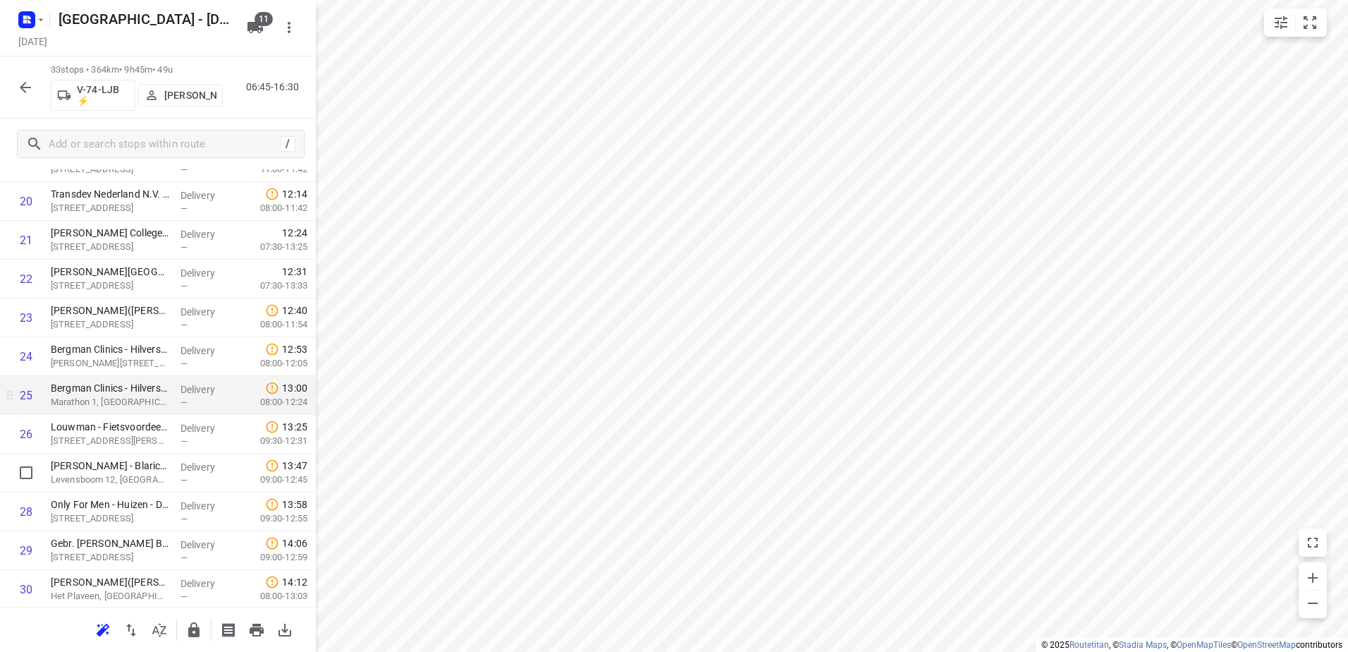
scroll to position [851, 0]
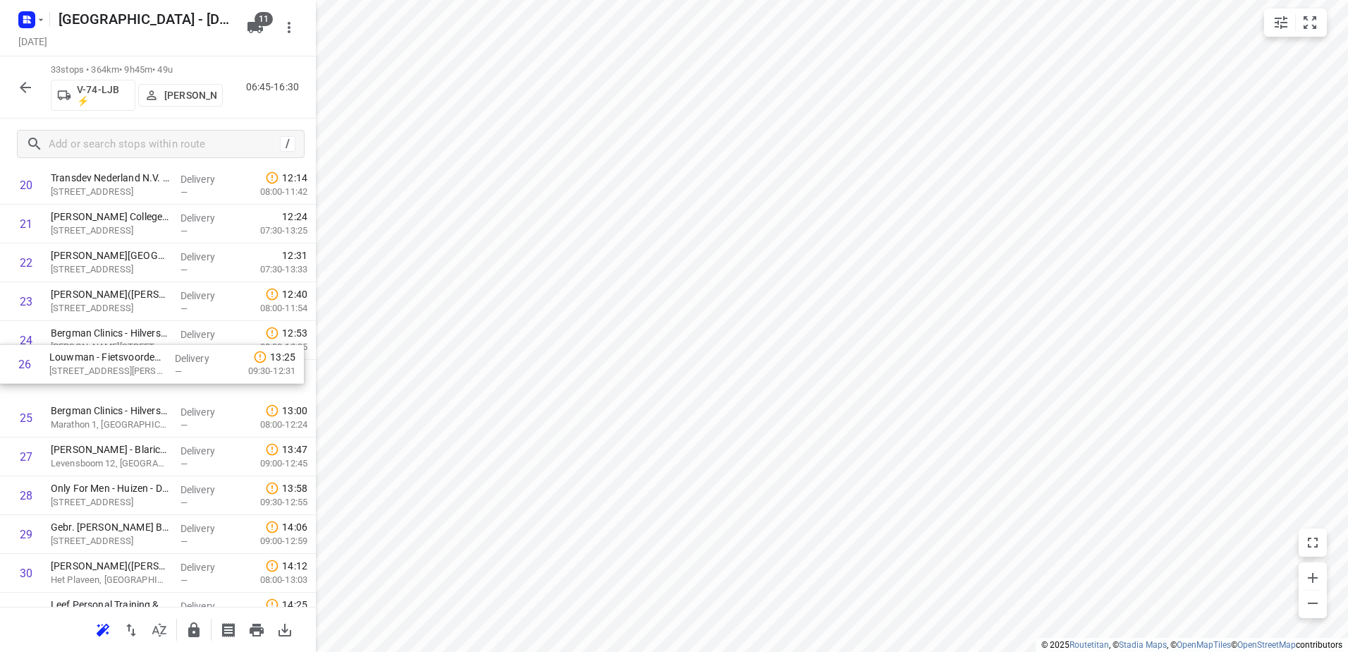
drag, startPoint x: 178, startPoint y: 420, endPoint x: 177, endPoint y: 342, distance: 77.6
click at [177, 343] on div "1 Stichting Flevoziekenhuis([PERSON_NAME][GEOGRAPHIC_DATA]) [STREET_ADDRESS] De…" at bounding box center [158, 69] width 316 height 1280
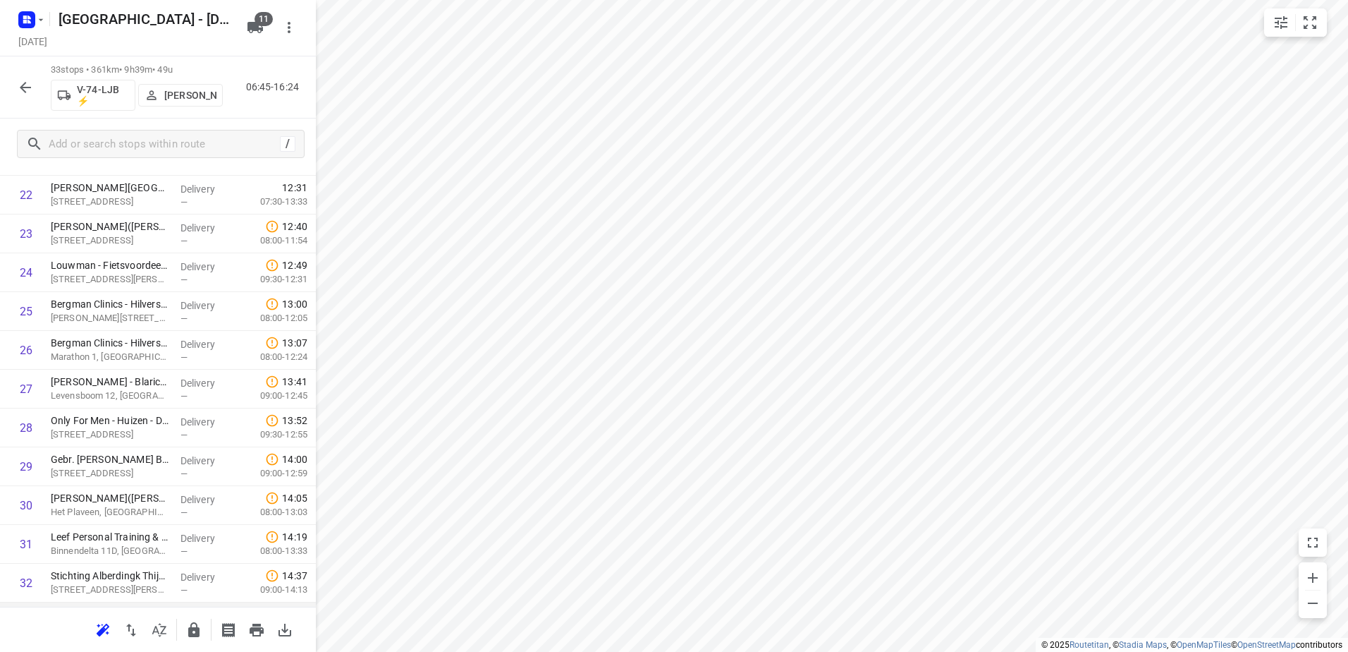
scroll to position [992, 0]
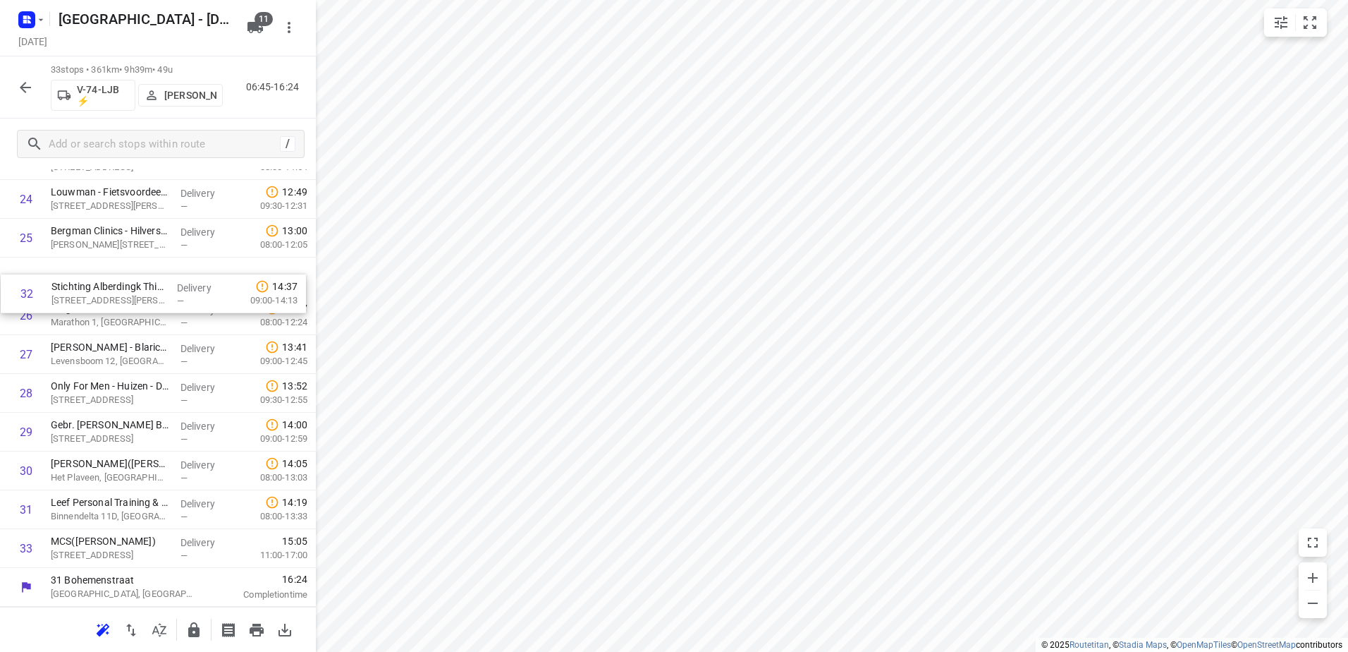
drag, startPoint x: 163, startPoint y: 500, endPoint x: 163, endPoint y: 264, distance: 236.2
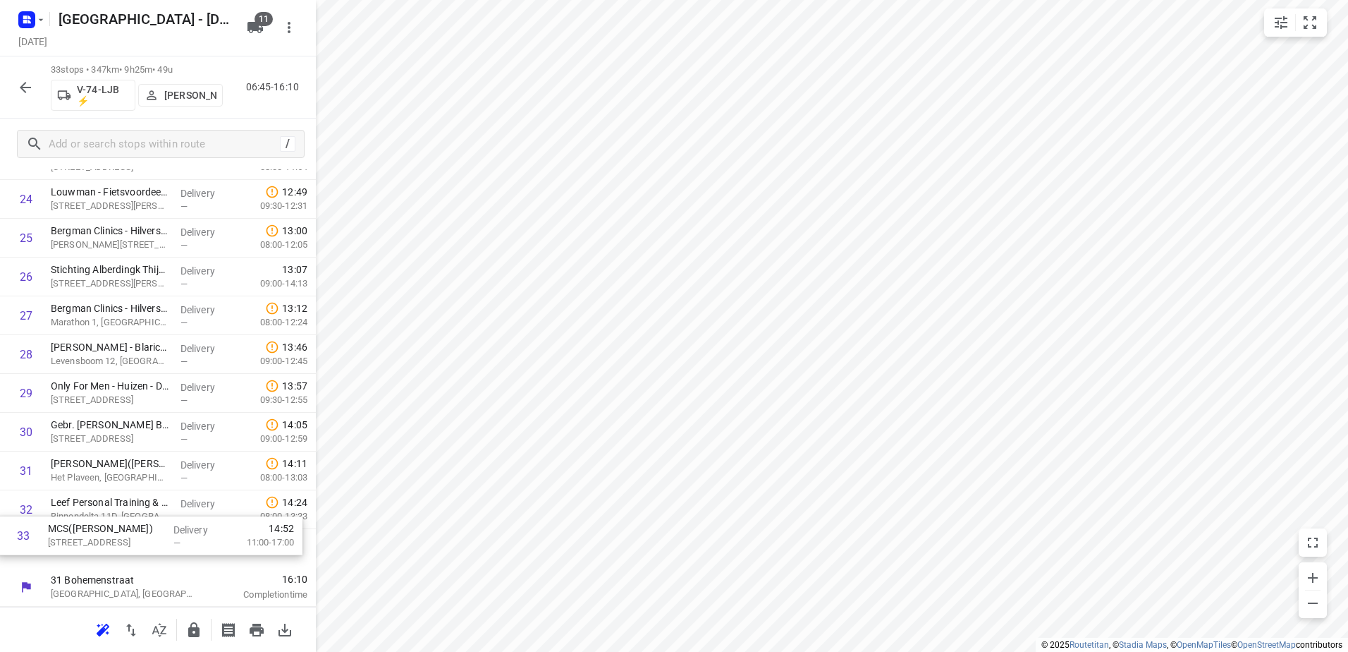
drag, startPoint x: 231, startPoint y: 550, endPoint x: 230, endPoint y: 539, distance: 10.7
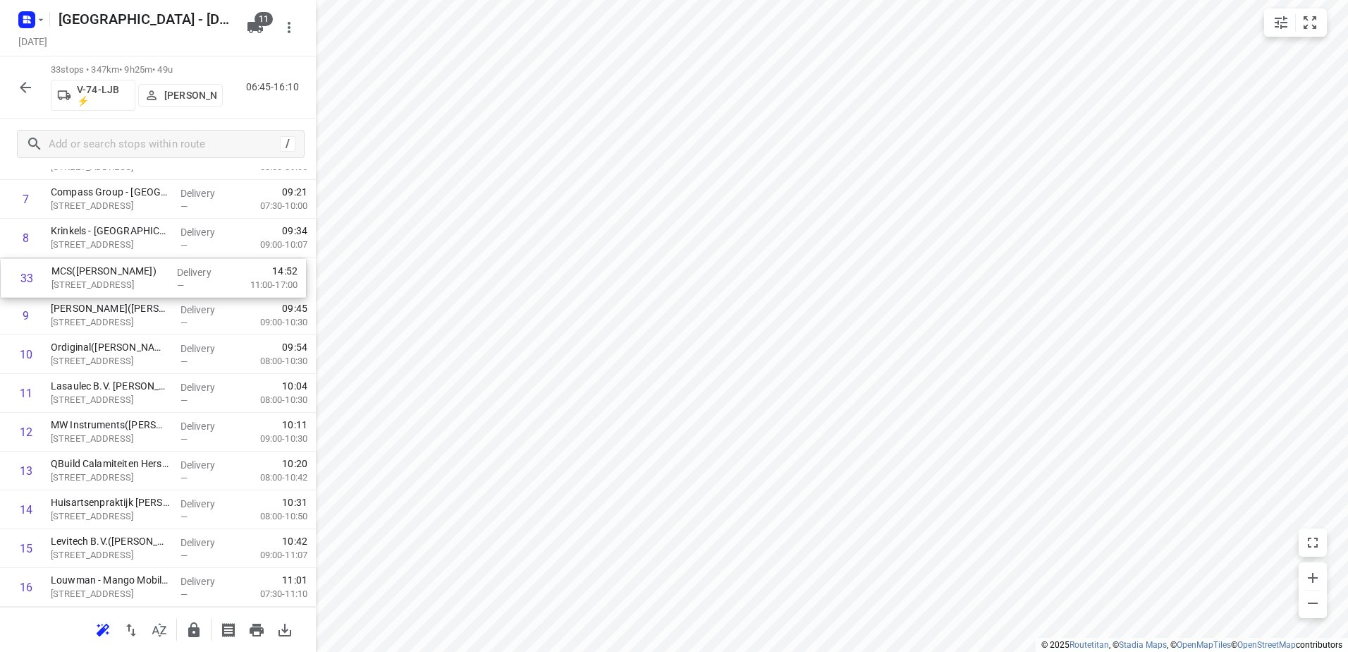
scroll to position [330, 0]
drag, startPoint x: 183, startPoint y: 546, endPoint x: 183, endPoint y: 269, distance: 276.4
click at [183, 269] on div "1 Stichting Flevoziekenhuis(Romina Postma-Ipema) Hospitaalweg 1, Almere Deliver…" at bounding box center [158, 590] width 316 height 1280
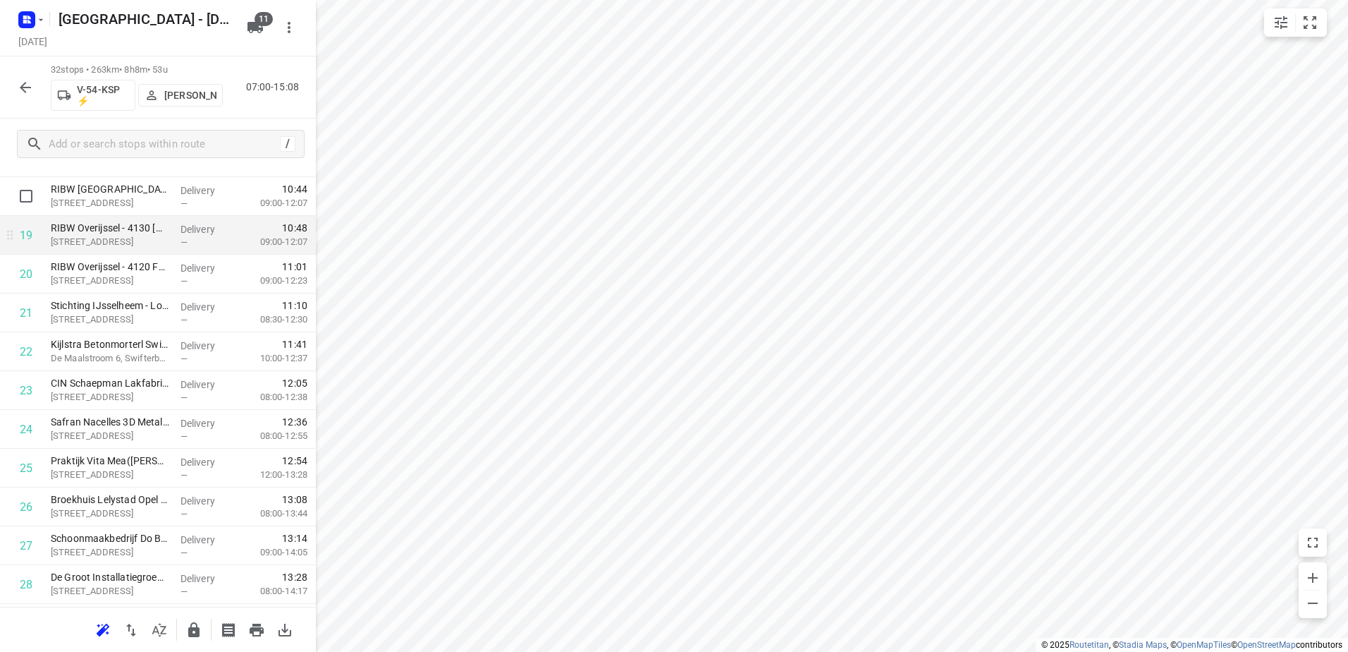
scroll to position [742, 0]
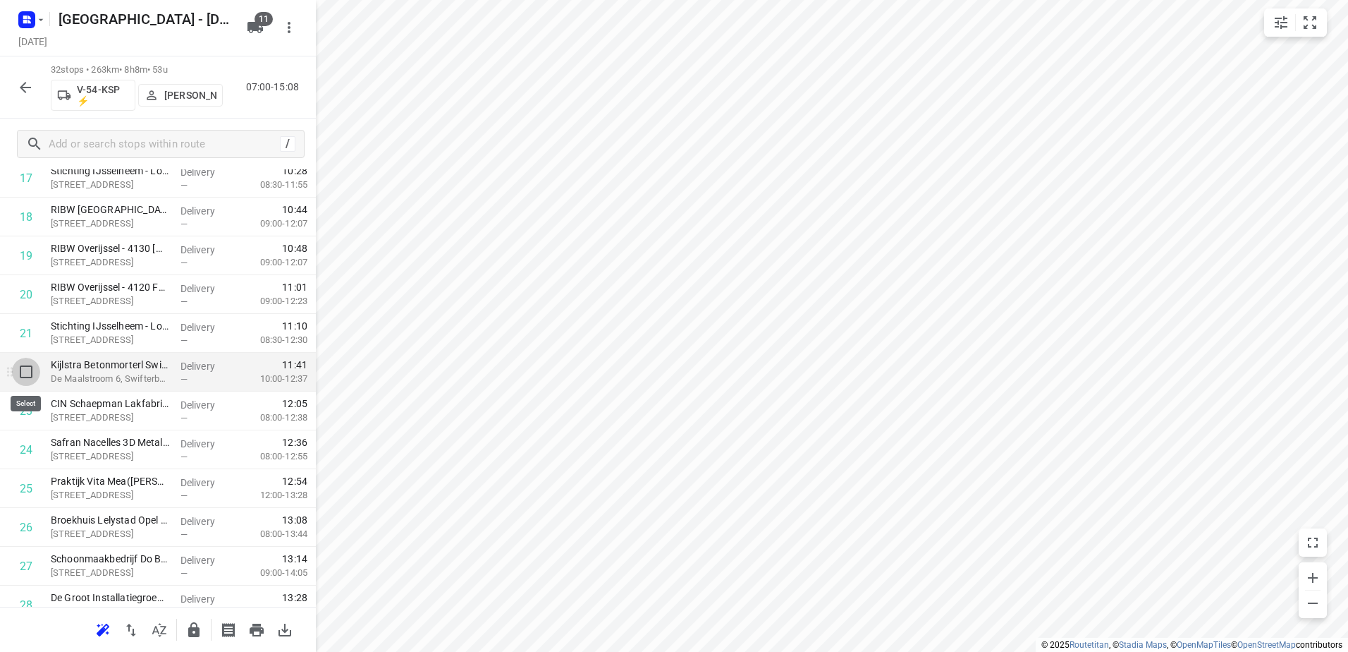
drag, startPoint x: 24, startPoint y: 378, endPoint x: 23, endPoint y: 398, distance: 20.5
click at [23, 379] on input "checkbox" at bounding box center [26, 372] width 28 height 28
checkbox input "true"
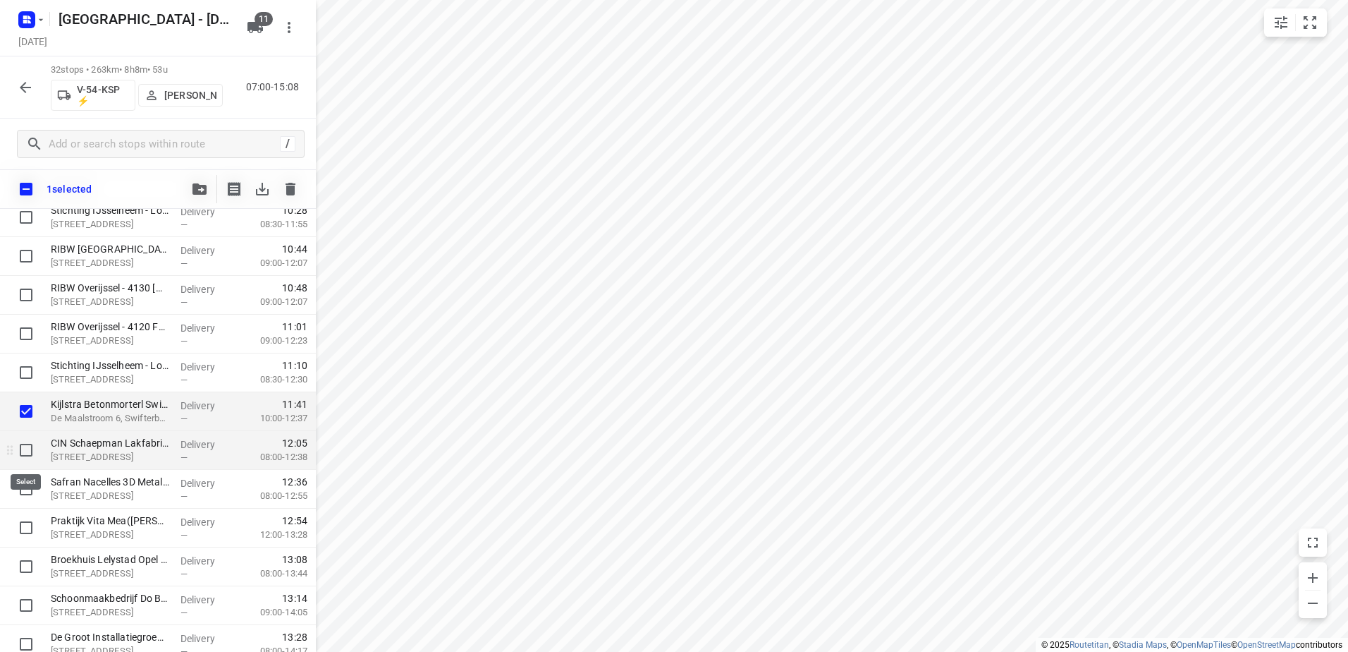
drag, startPoint x: 27, startPoint y: 453, endPoint x: 27, endPoint y: 463, distance: 9.9
click at [27, 454] on input "checkbox" at bounding box center [26, 450] width 28 height 28
checkbox input "true"
click at [26, 482] on input "checkbox" at bounding box center [26, 489] width 28 height 28
checkbox input "true"
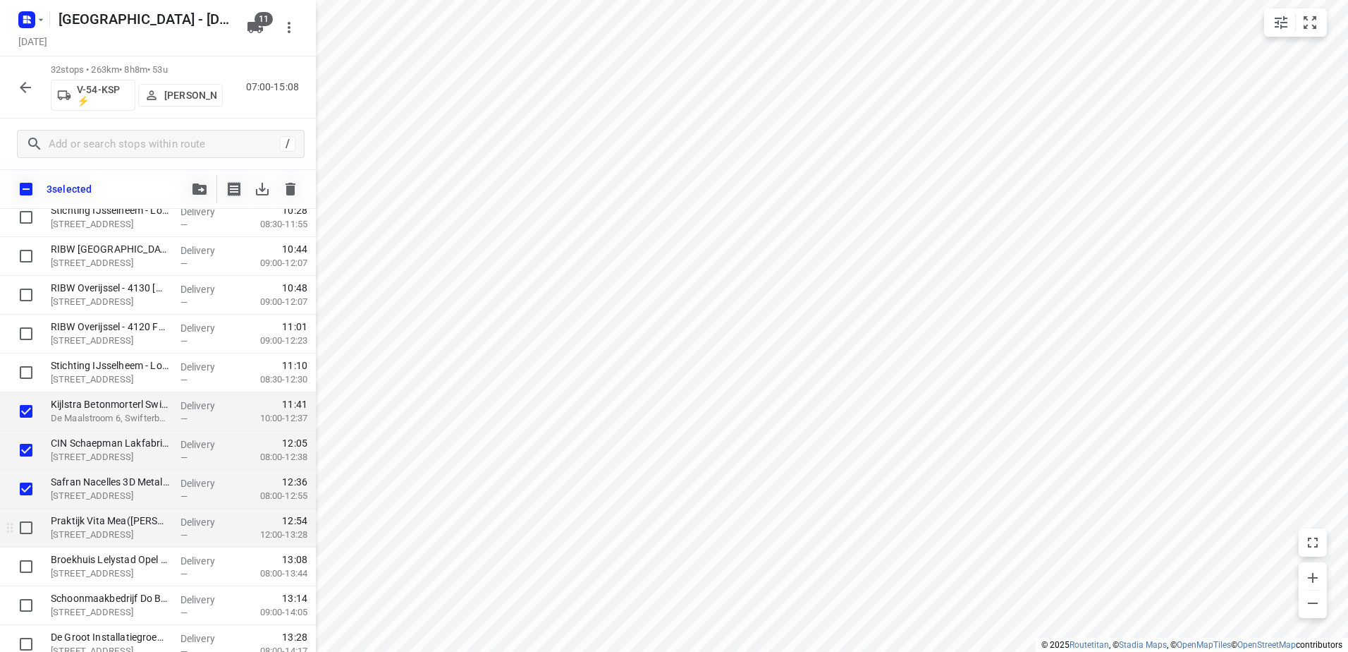
click at [26, 511] on div at bounding box center [22, 527] width 45 height 39
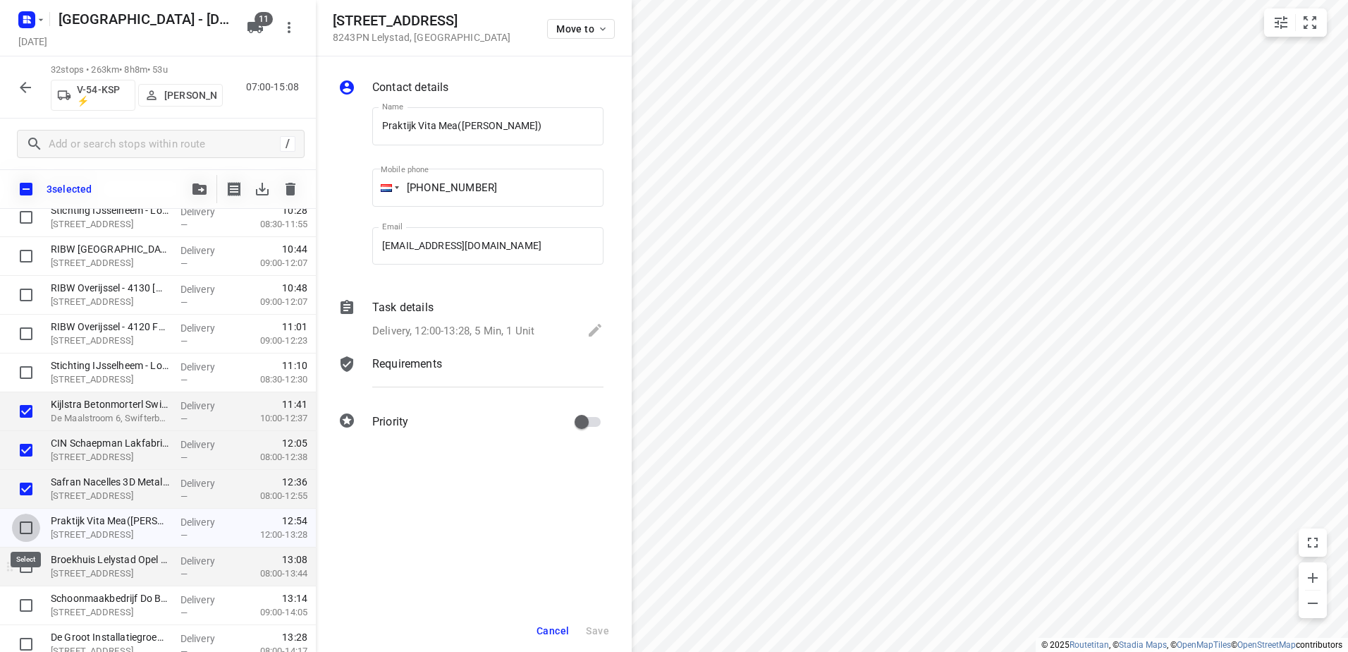
drag, startPoint x: 30, startPoint y: 526, endPoint x: 20, endPoint y: 547, distance: 23.3
click at [30, 529] on input "checkbox" at bounding box center [26, 527] width 28 height 28
checkbox input "true"
click at [27, 560] on input "checkbox" at bounding box center [26, 566] width 28 height 28
checkbox input "true"
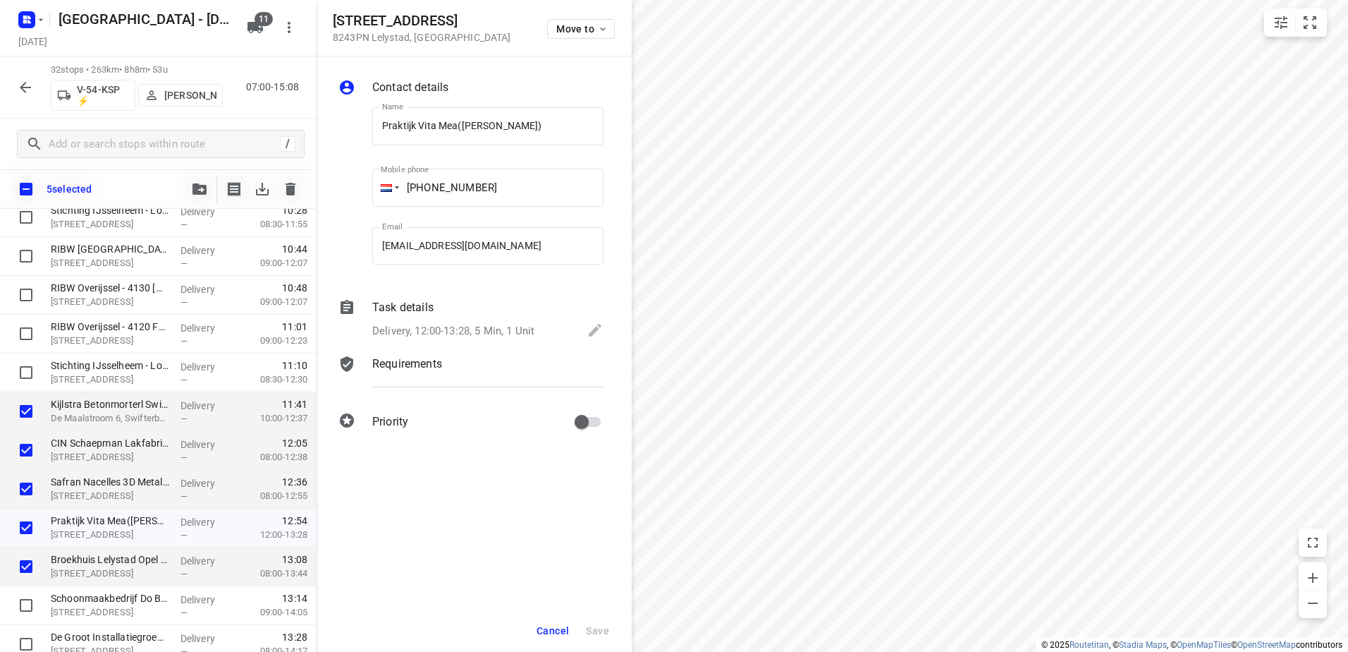
click at [569, 640] on button "Cancel" at bounding box center [553, 630] width 44 height 25
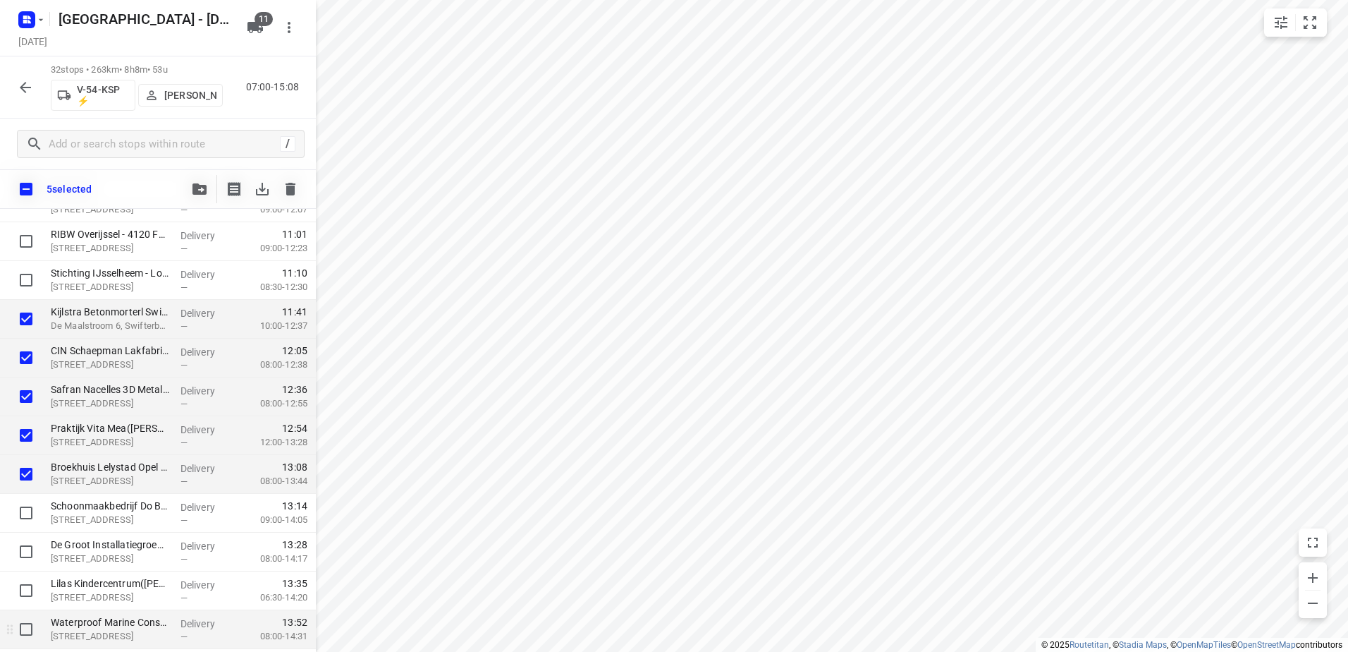
scroll to position [948, 0]
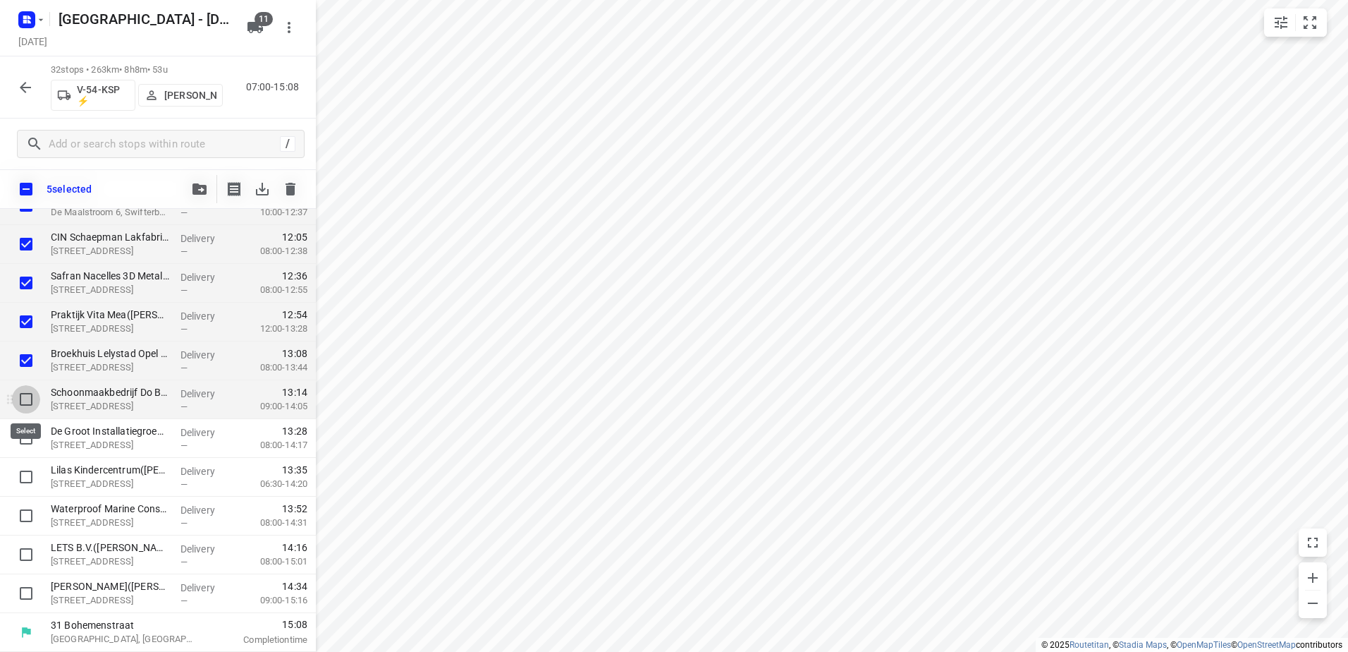
click at [21, 392] on input "checkbox" at bounding box center [26, 399] width 28 height 28
checkbox input "true"
click at [25, 441] on input "checkbox" at bounding box center [26, 438] width 28 height 28
checkbox input "true"
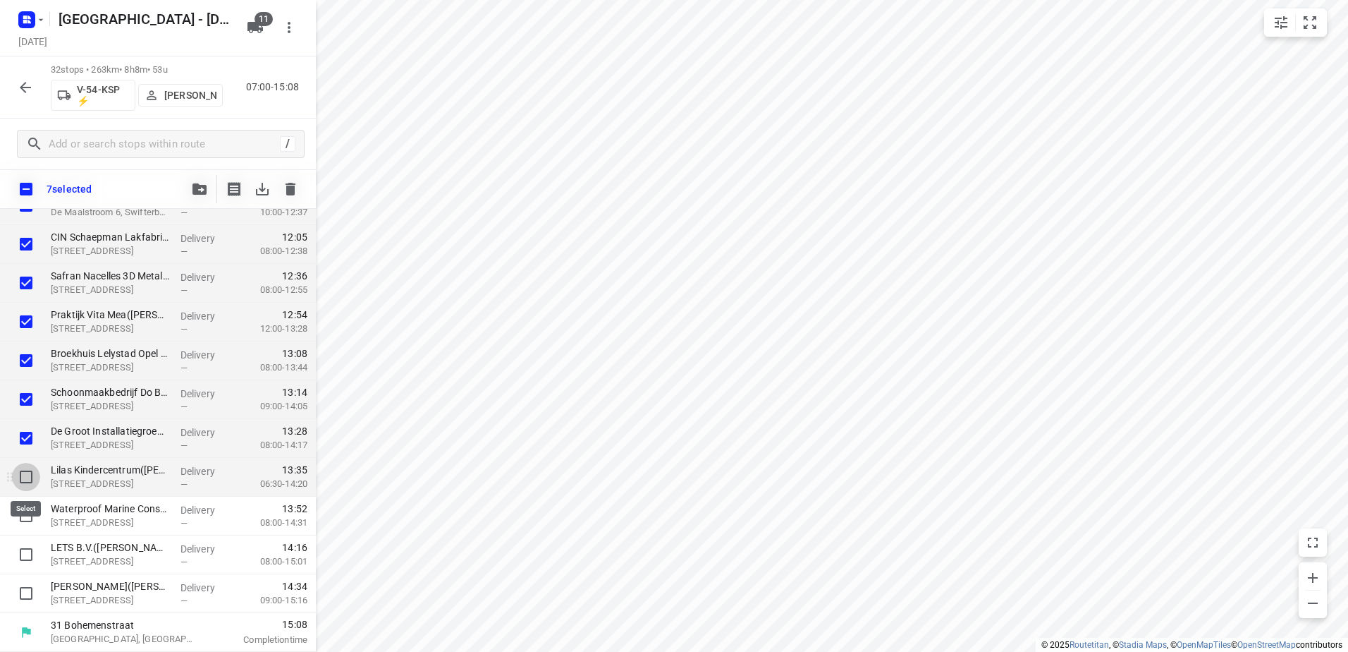
click at [19, 482] on input "checkbox" at bounding box center [26, 477] width 28 height 28
checkbox input "true"
click at [16, 521] on input "checkbox" at bounding box center [26, 515] width 28 height 28
checkbox input "true"
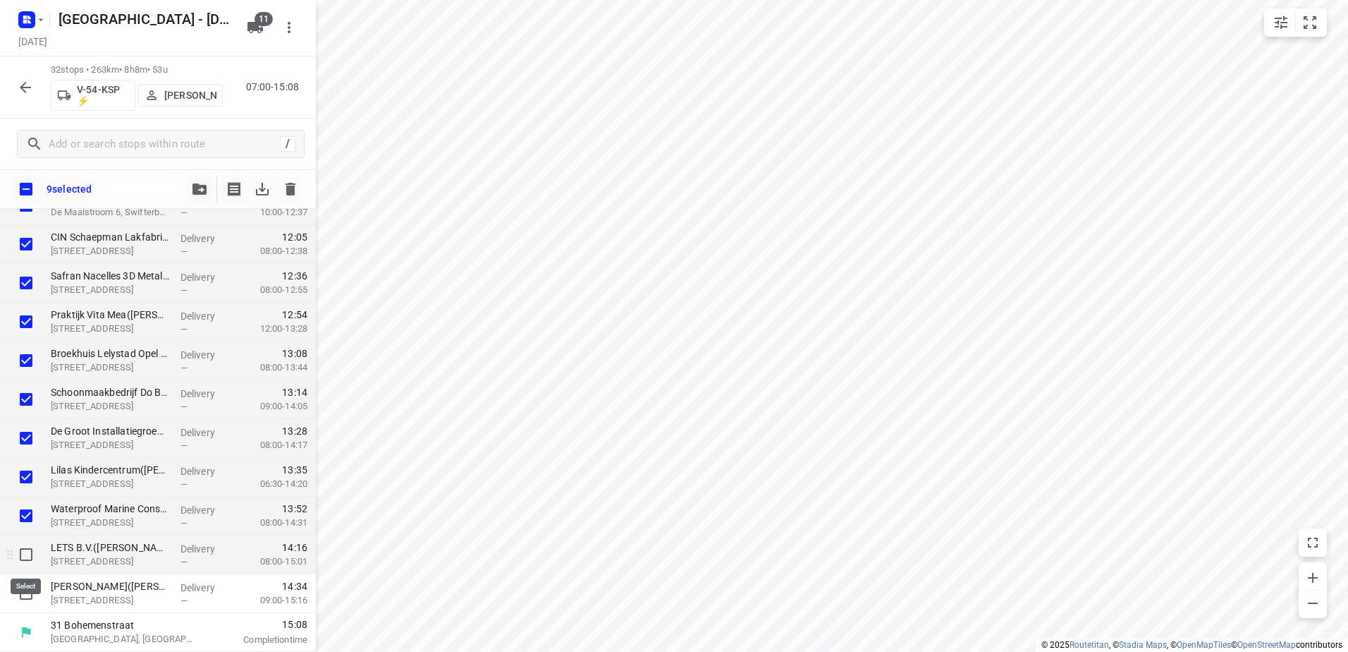
click at [20, 554] on input "checkbox" at bounding box center [26, 554] width 28 height 28
checkbox input "true"
click at [17, 584] on input "checkbox" at bounding box center [26, 593] width 28 height 28
checkbox input "true"
click at [200, 193] on icon "button" at bounding box center [200, 188] width 14 height 11
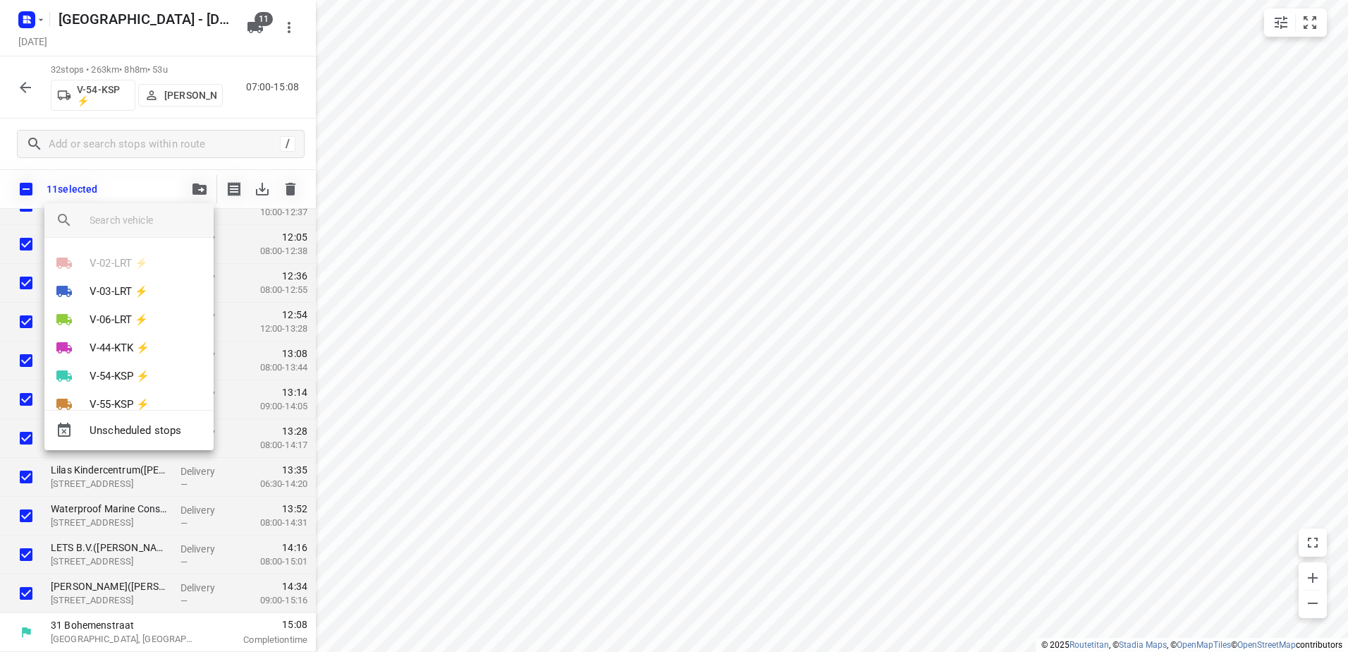
click at [152, 223] on input "search vehicle" at bounding box center [146, 219] width 113 height 21
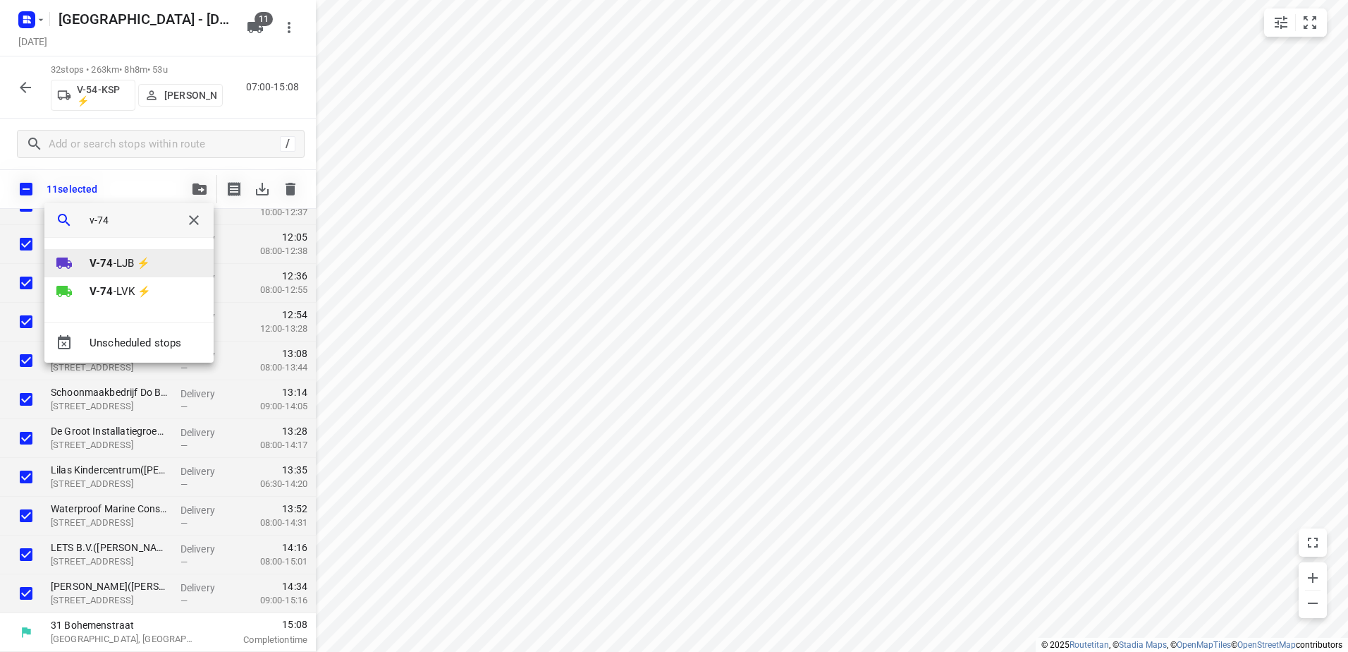
type input "v-74"
click at [112, 262] on b "V-74" at bounding box center [102, 263] width 24 height 13
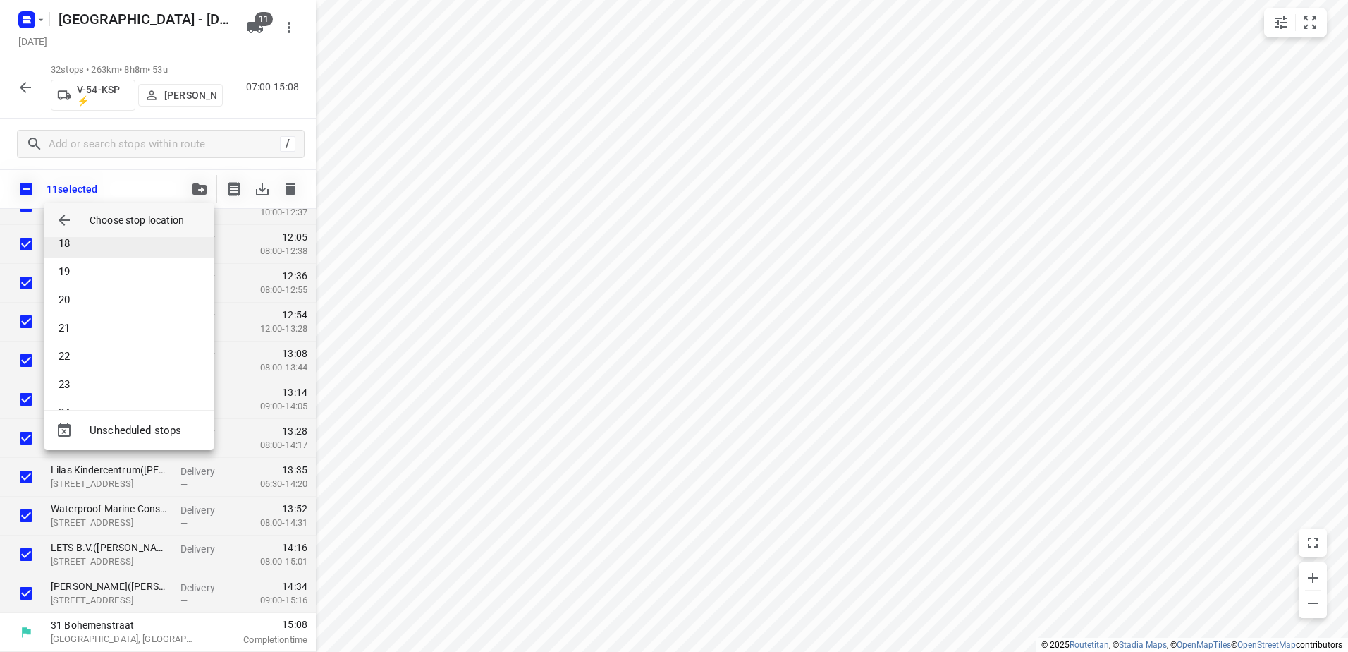
scroll to position [776, 0]
click at [107, 390] on li "33" at bounding box center [128, 384] width 169 height 28
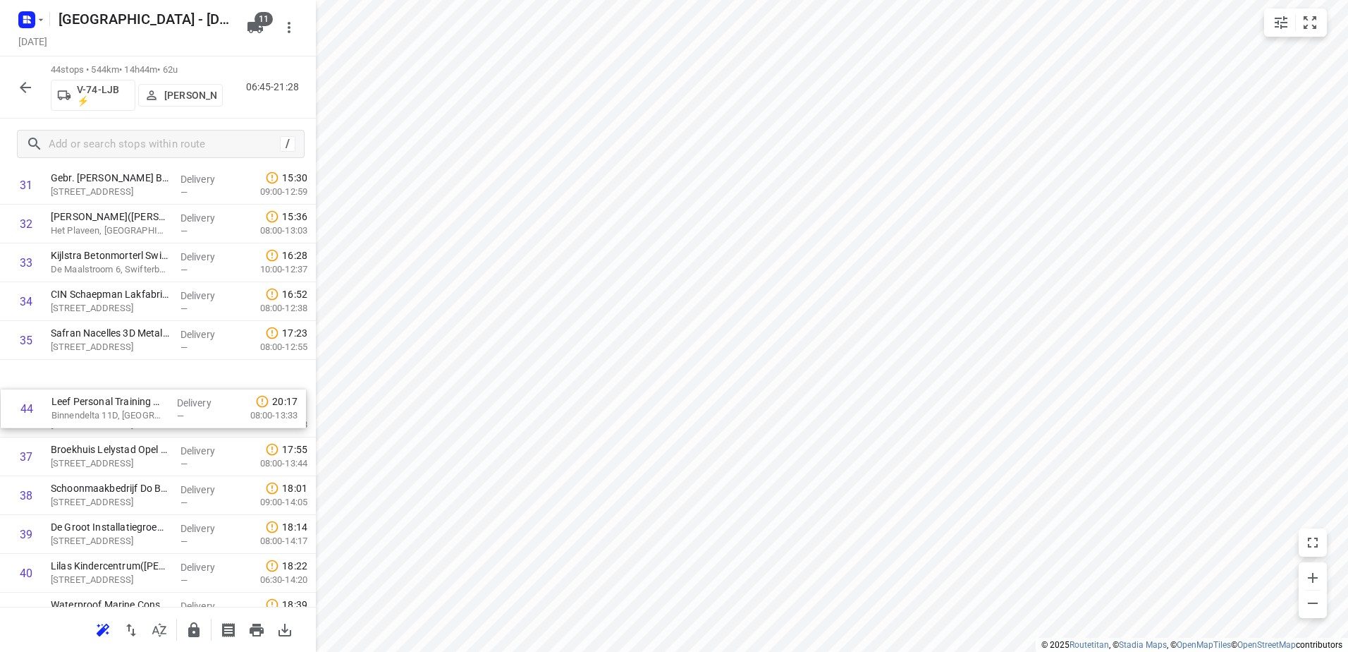
scroll to position [1207, 0]
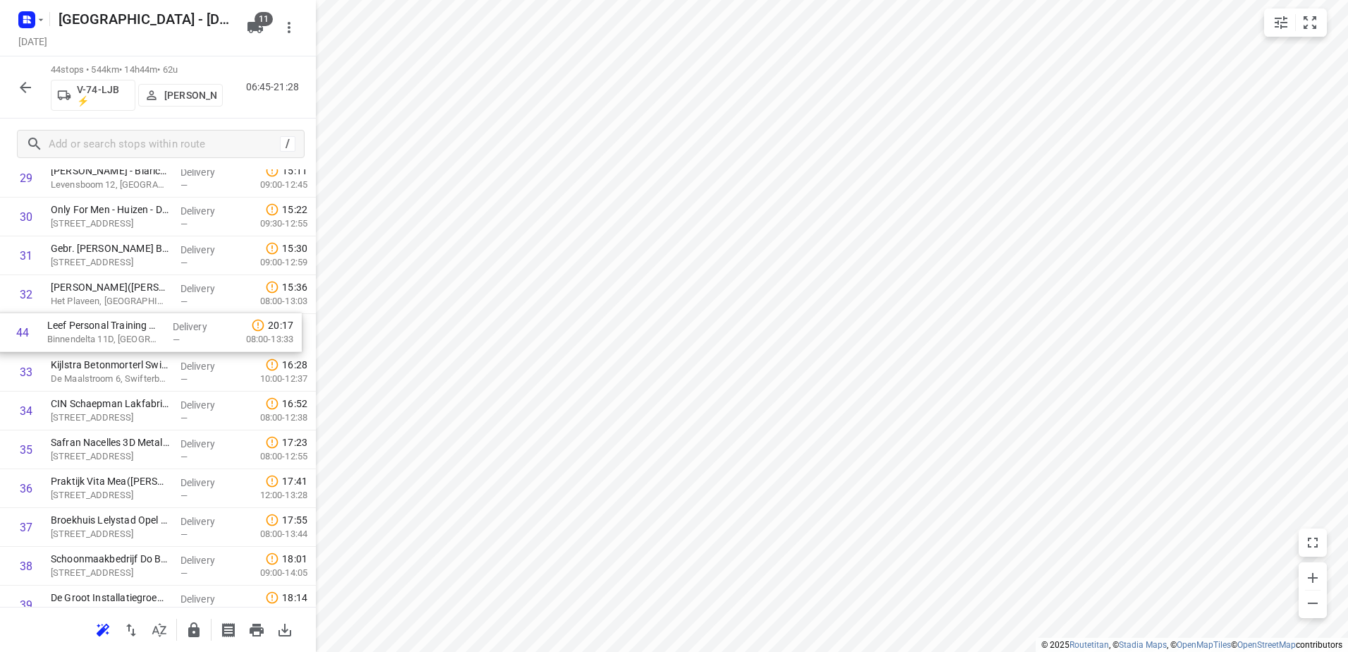
drag, startPoint x: 88, startPoint y: 567, endPoint x: 85, endPoint y: 341, distance: 225.7
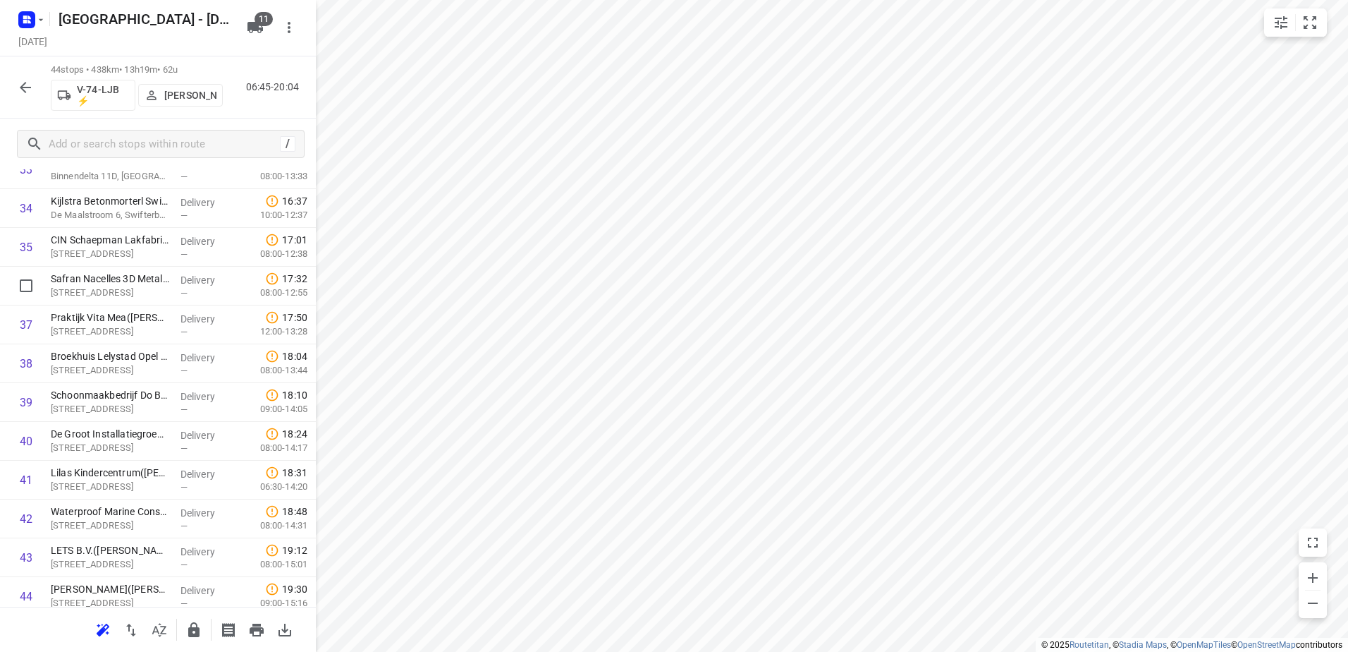
scroll to position [1348, 0]
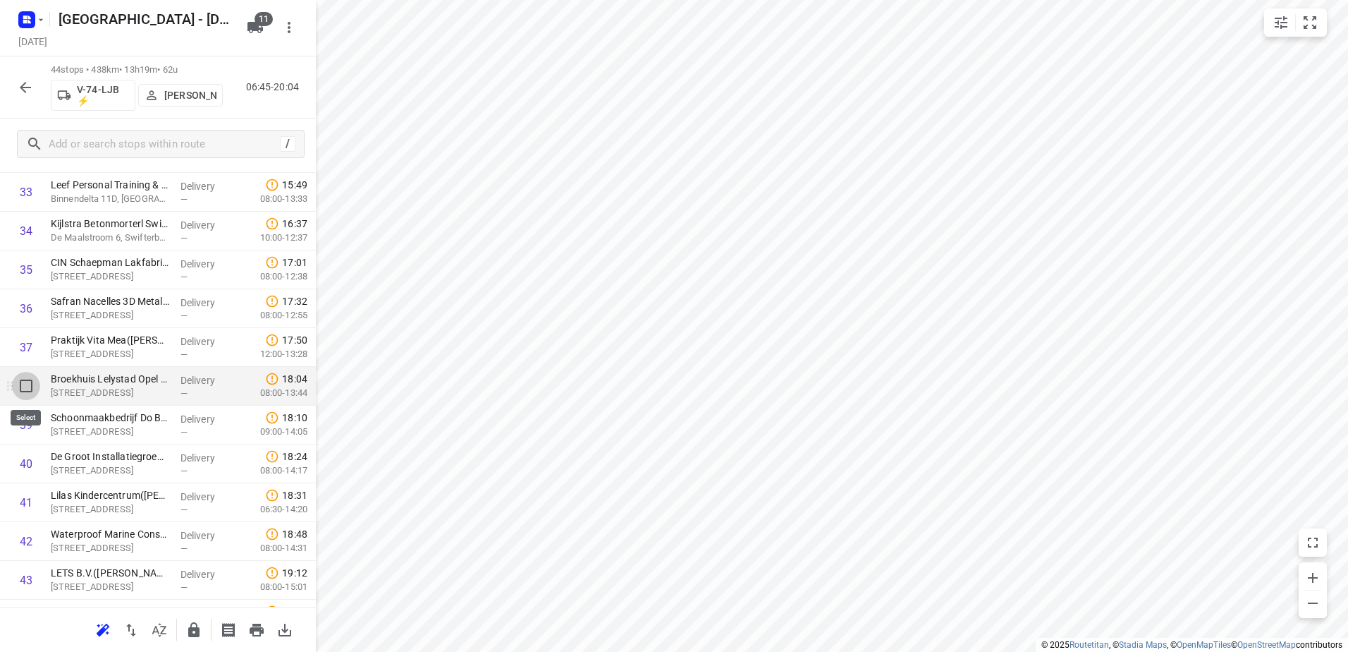
click at [20, 386] on input "checkbox" at bounding box center [26, 386] width 28 height 28
checkbox input "true"
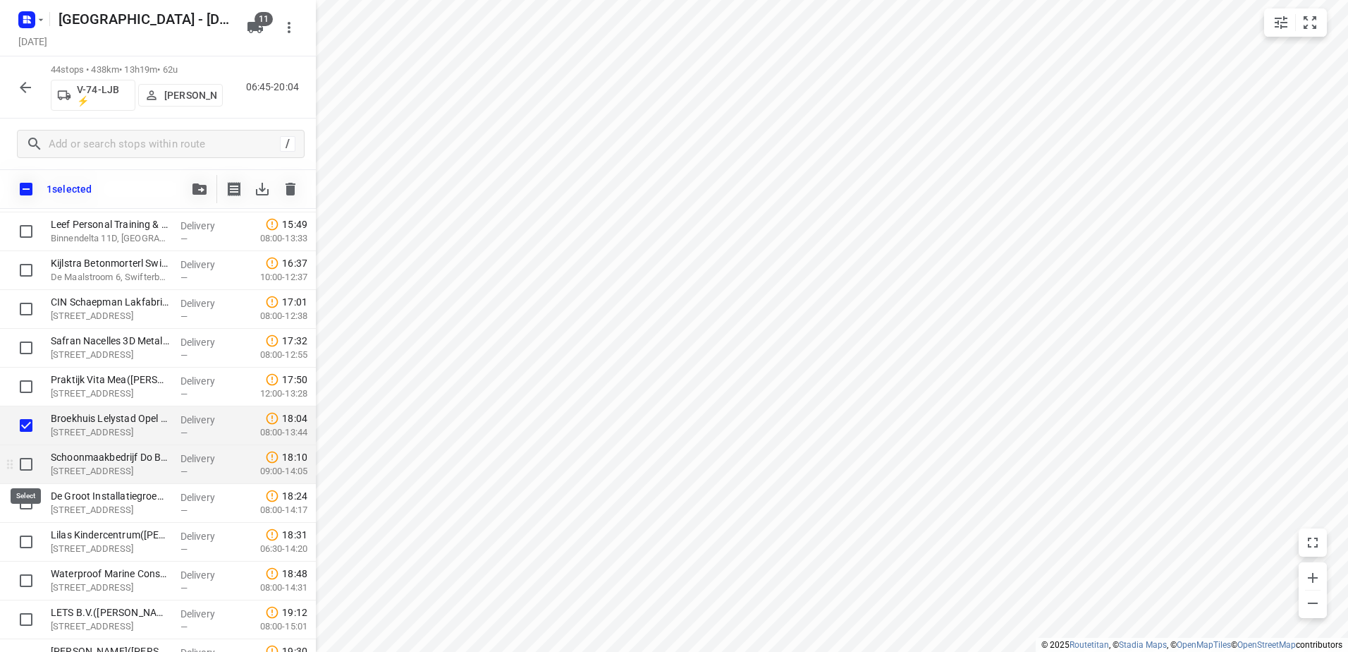
click at [17, 460] on input "checkbox" at bounding box center [26, 464] width 28 height 28
checkbox input "true"
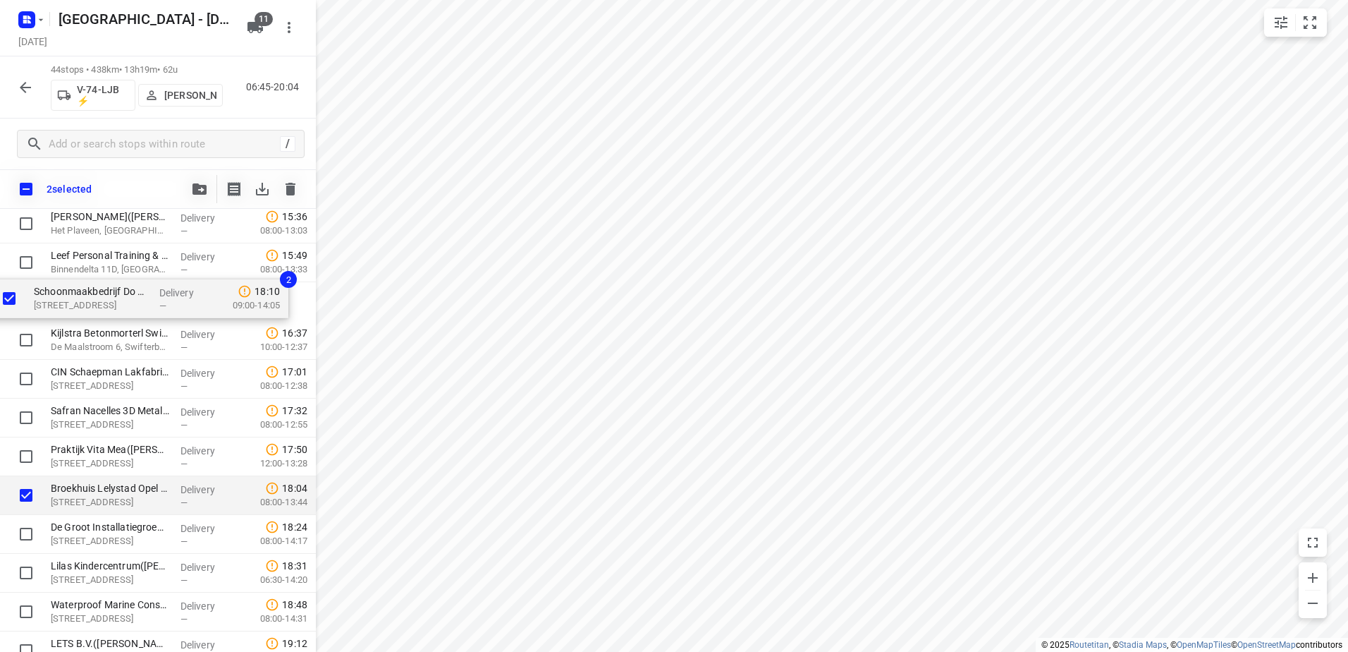
drag, startPoint x: 93, startPoint y: 450, endPoint x: 75, endPoint y: 281, distance: 170.2
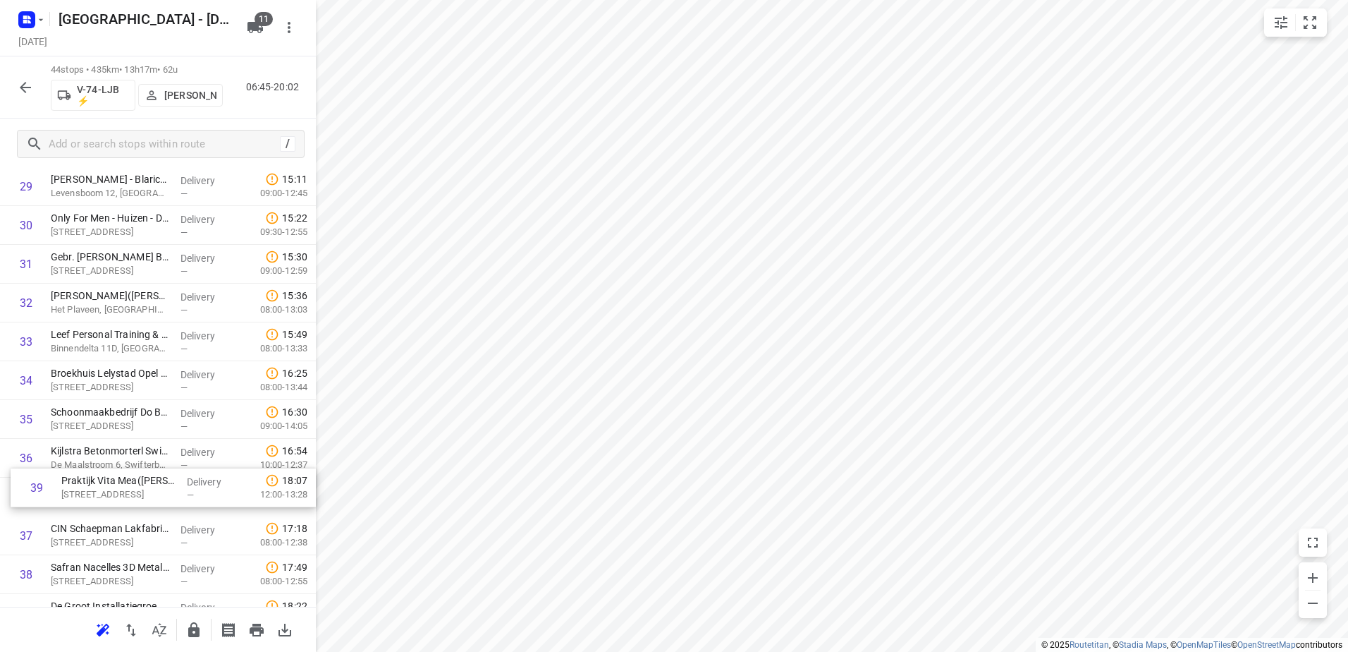
scroll to position [1203, 0]
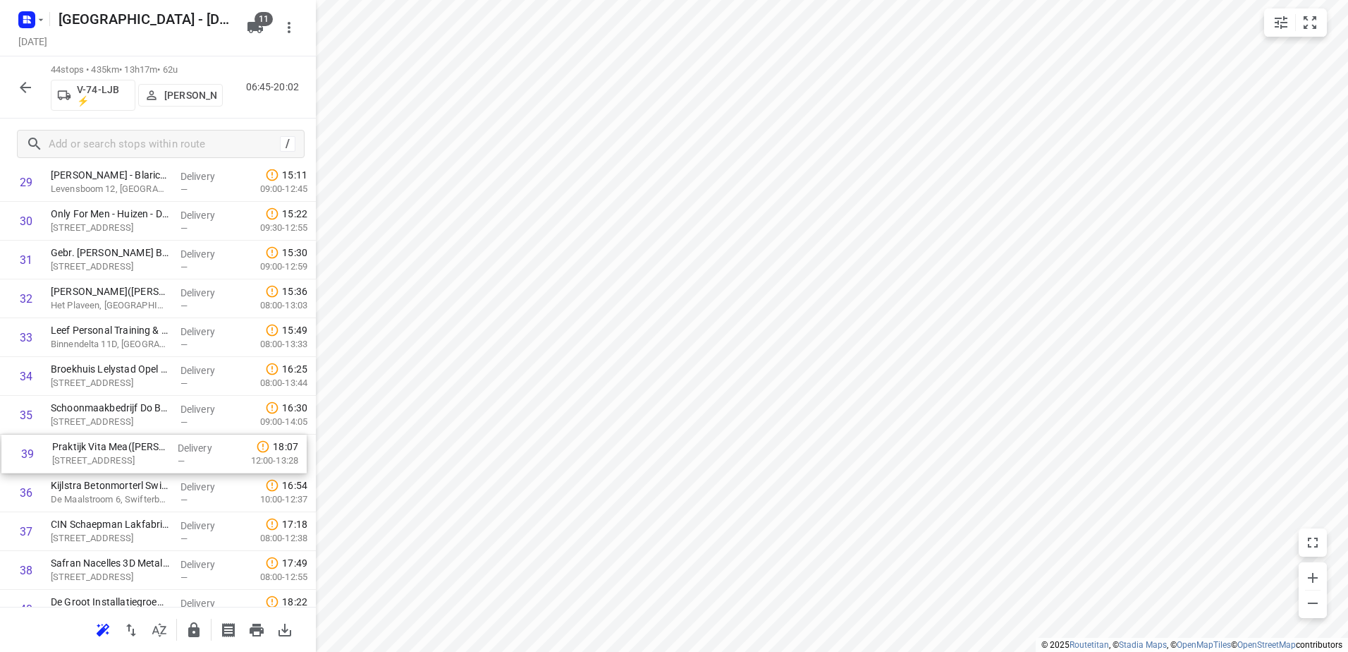
drag, startPoint x: 154, startPoint y: 556, endPoint x: 155, endPoint y: 430, distance: 126.2
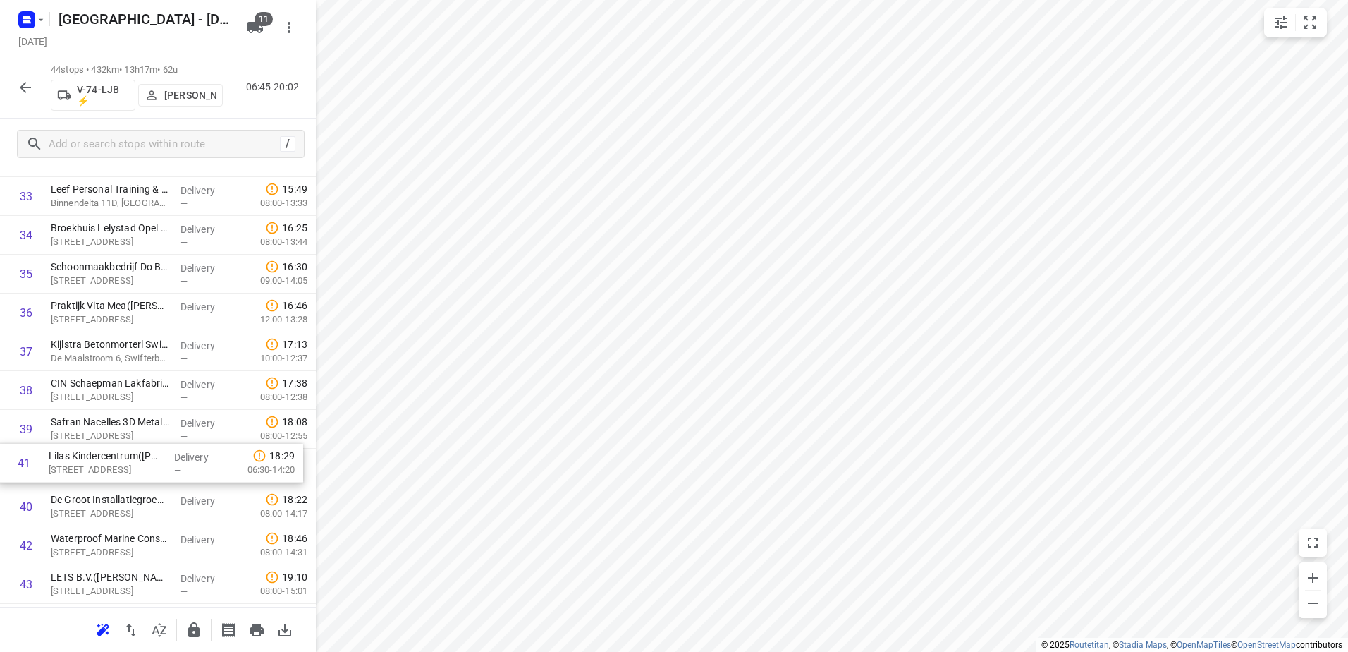
scroll to position [1346, 0]
drag, startPoint x: 164, startPoint y: 470, endPoint x: 176, endPoint y: 354, distance: 116.3
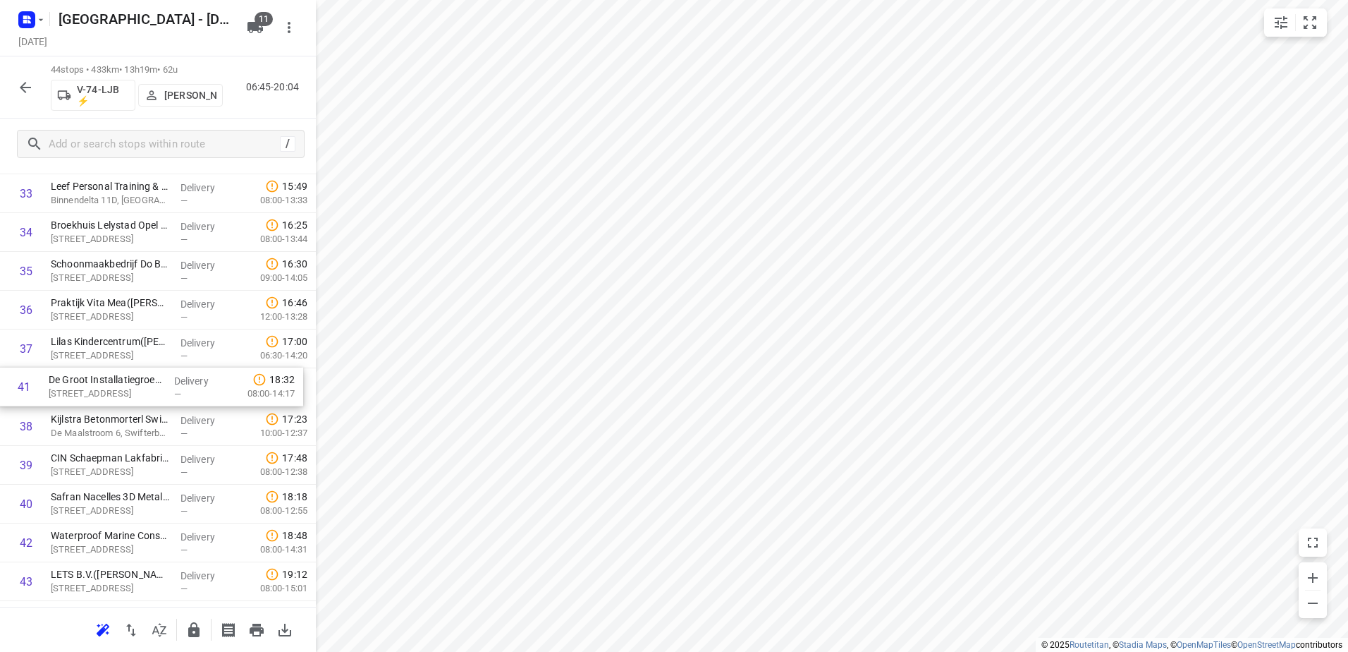
drag, startPoint x: 166, startPoint y: 471, endPoint x: 164, endPoint y: 378, distance: 93.1
drag, startPoint x: 174, startPoint y: 531, endPoint x: 169, endPoint y: 392, distance: 139.0
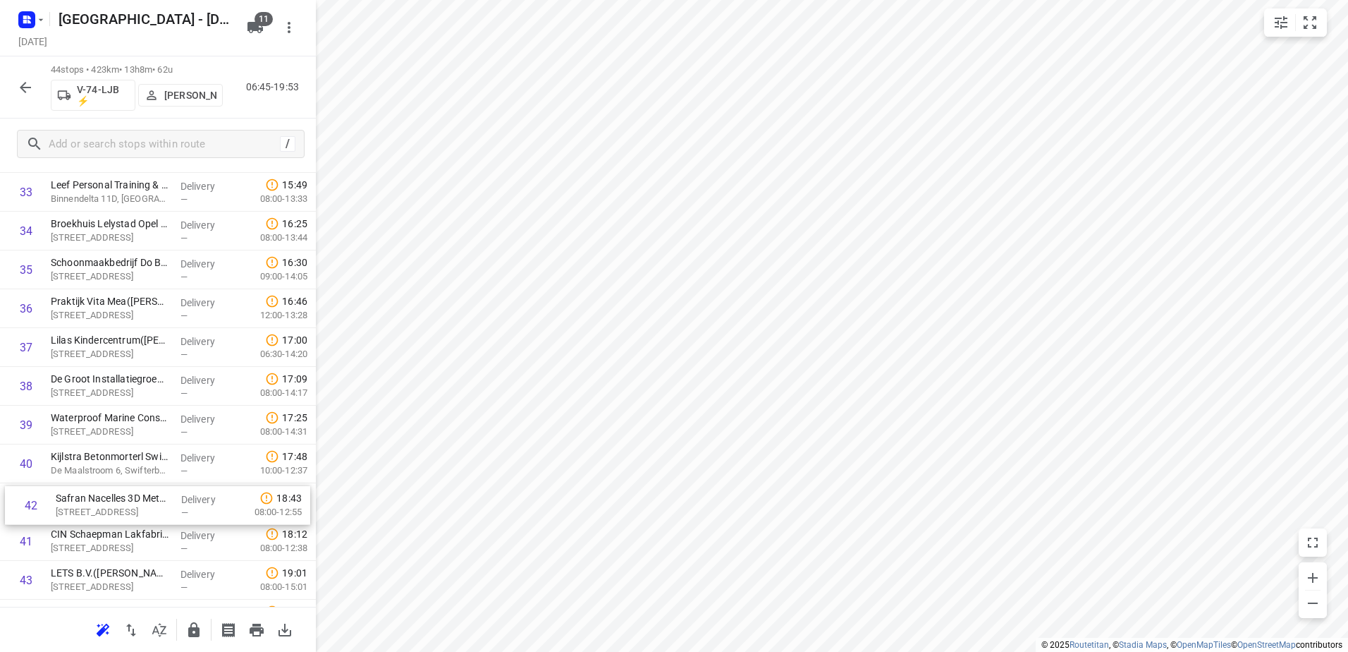
scroll to position [1355, 0]
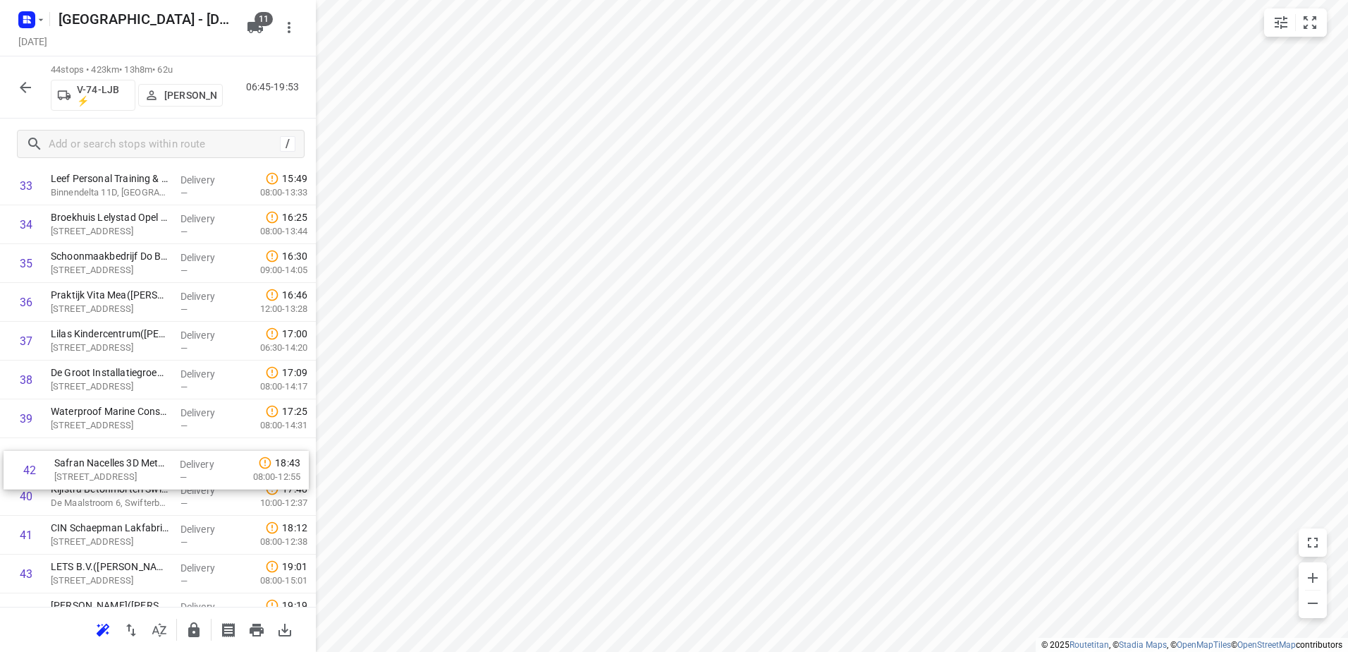
drag, startPoint x: 176, startPoint y: 547, endPoint x: 174, endPoint y: 459, distance: 88.2
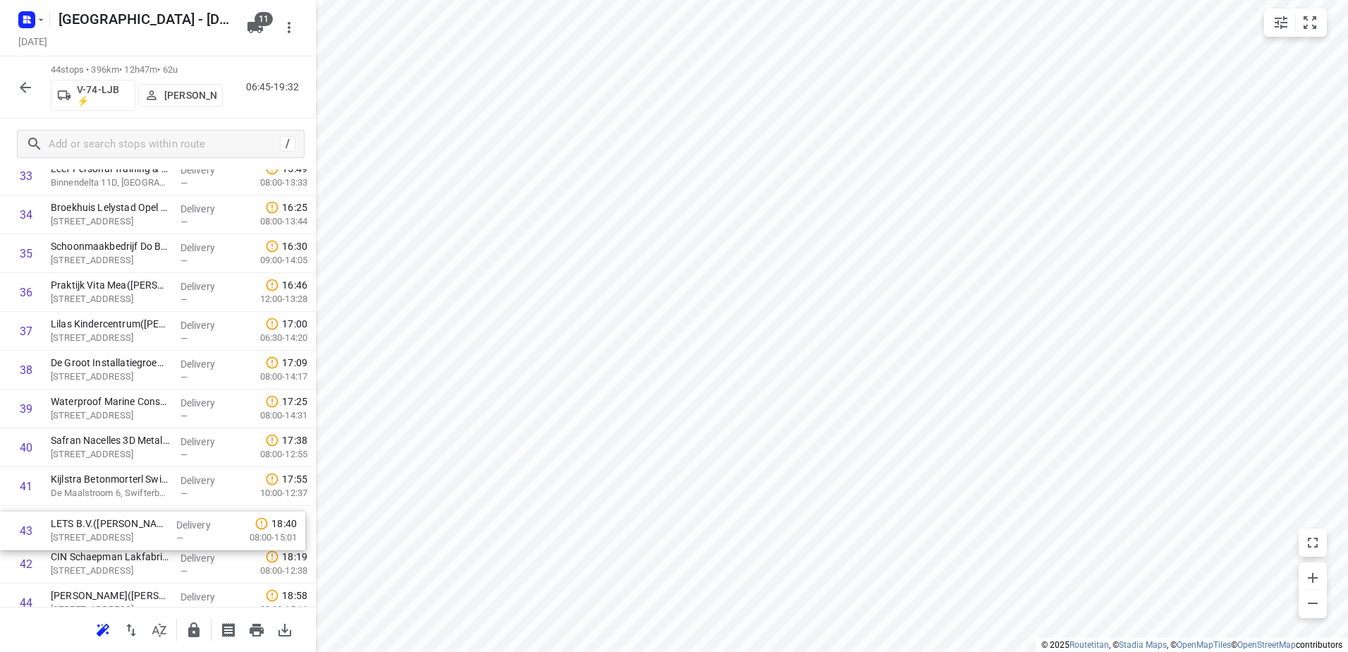
drag, startPoint x: 150, startPoint y: 566, endPoint x: 150, endPoint y: 511, distance: 55.7
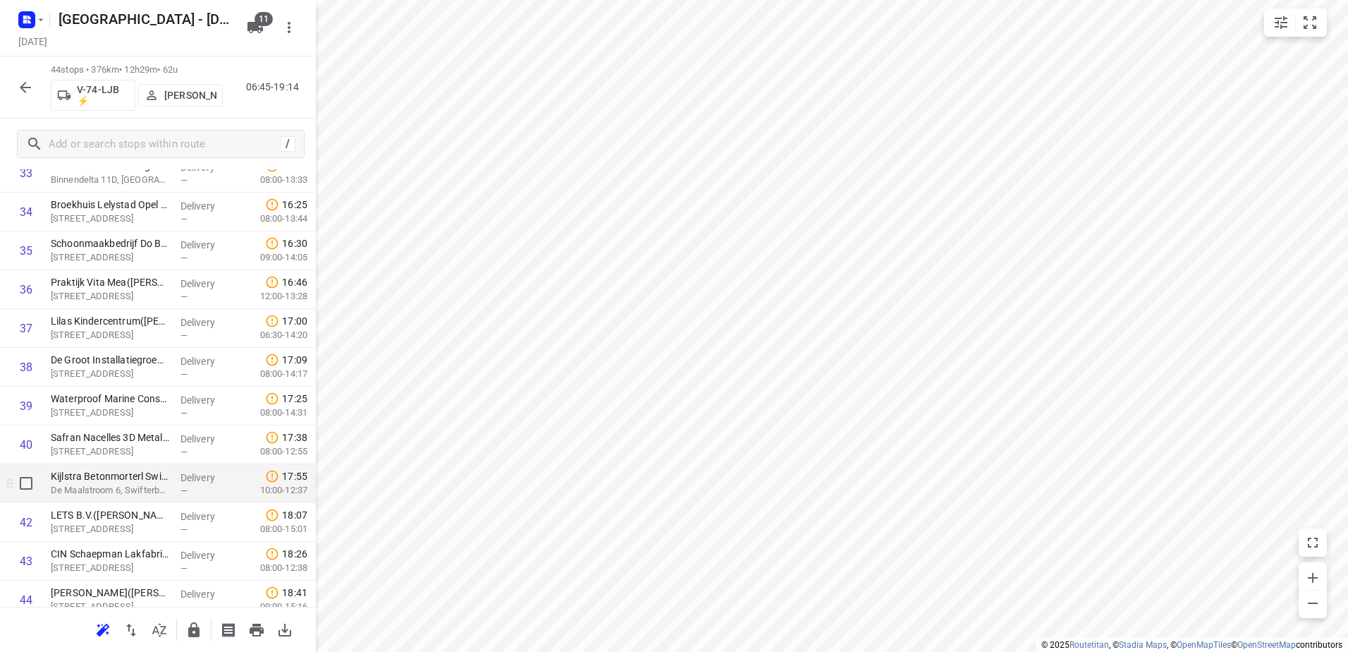
scroll to position [1419, 0]
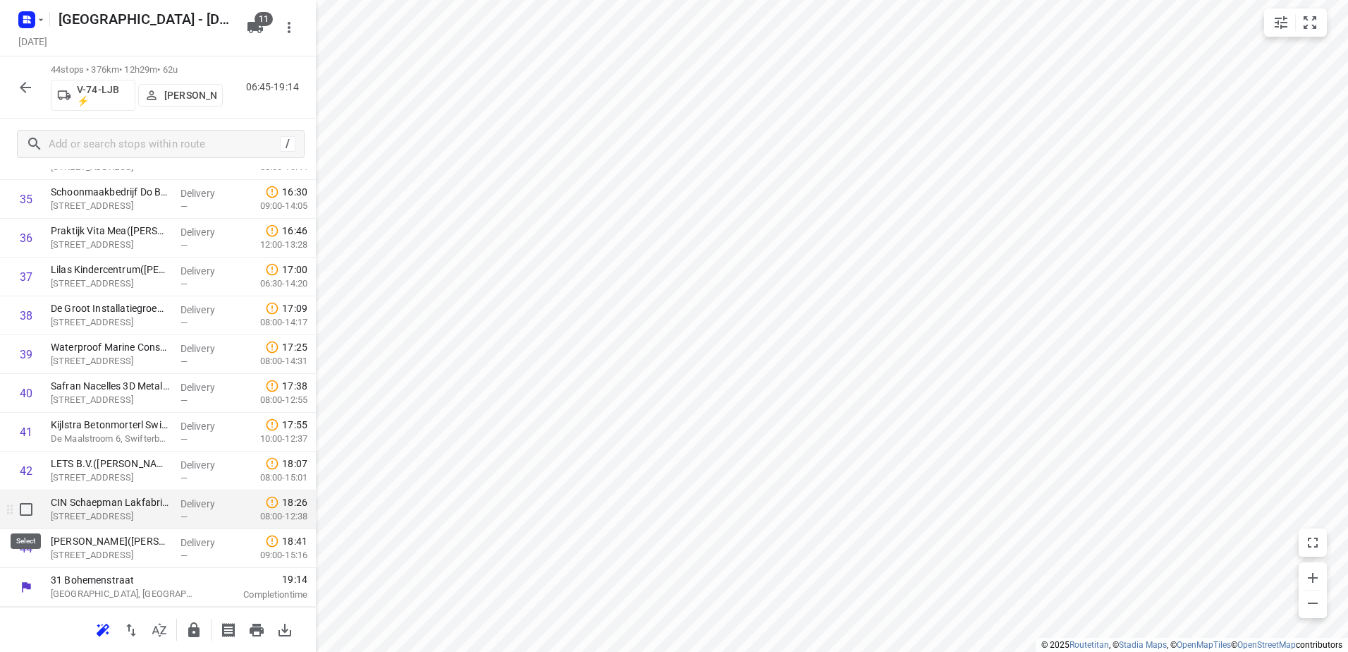
click at [30, 513] on input "checkbox" at bounding box center [26, 509] width 28 height 28
checkbox input "true"
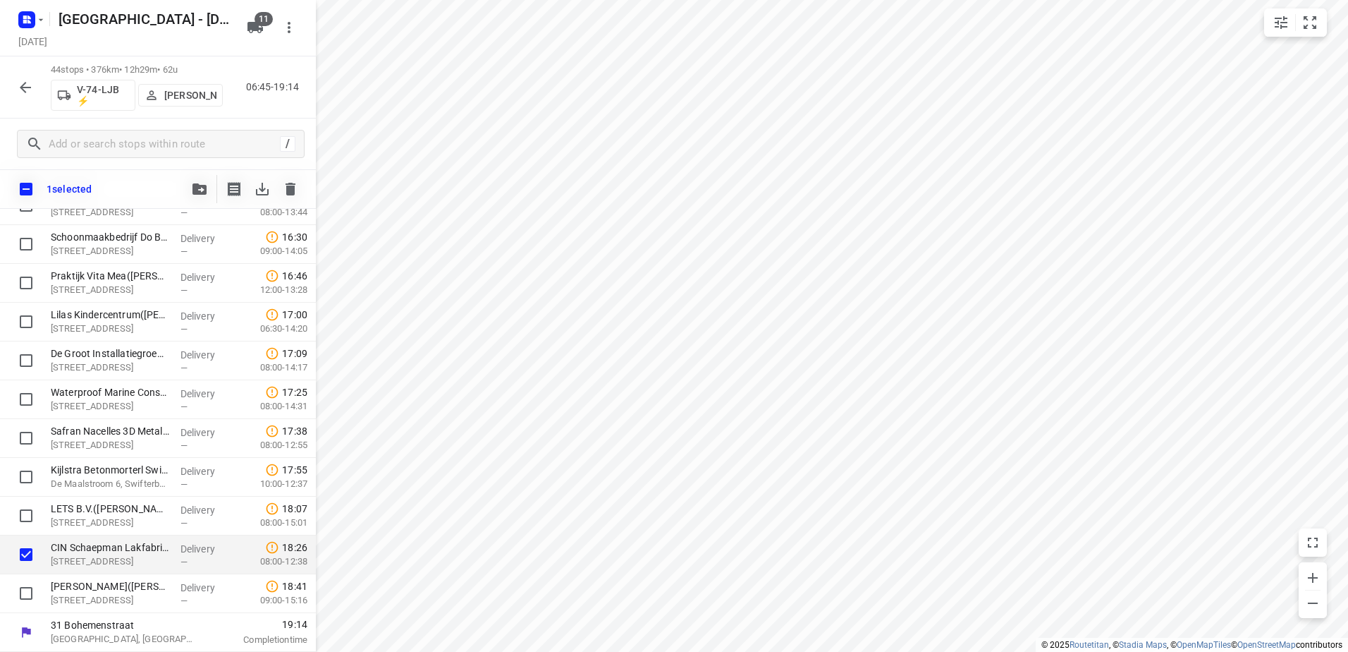
scroll to position [1413, 0]
click at [202, 183] on button "button" at bounding box center [199, 189] width 28 height 28
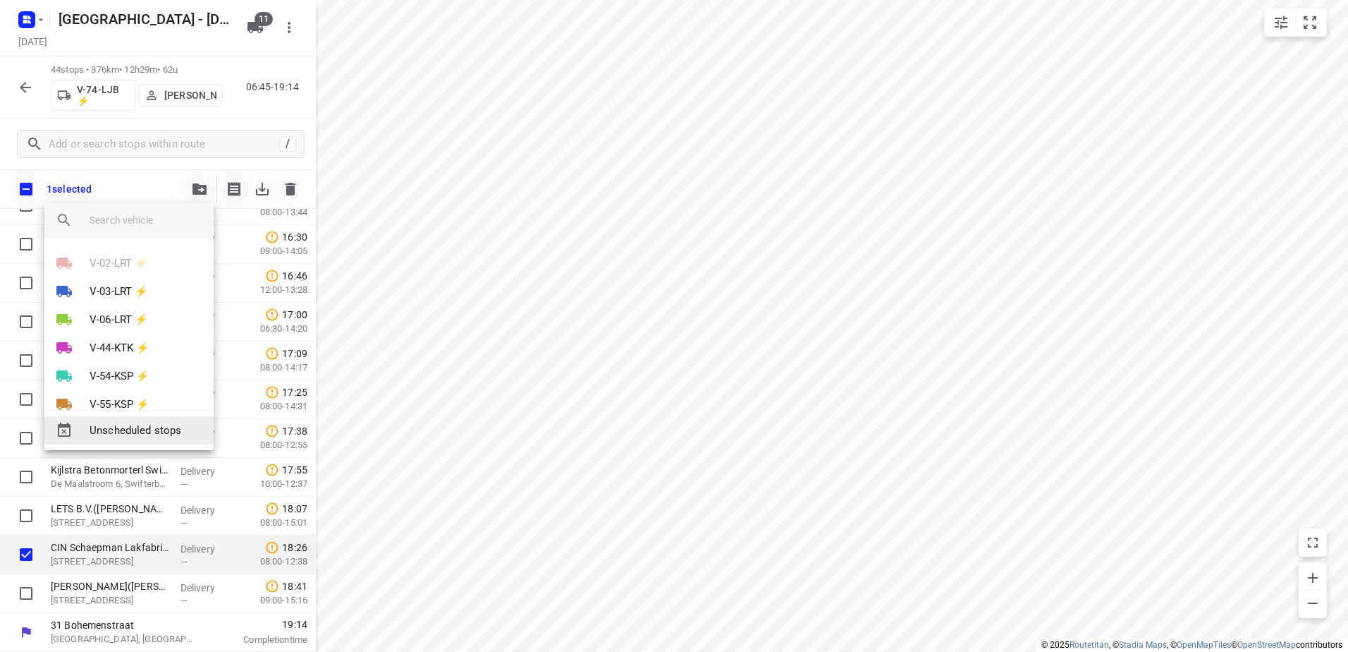
click at [162, 434] on span "Unscheduled stops" at bounding box center [146, 430] width 113 height 16
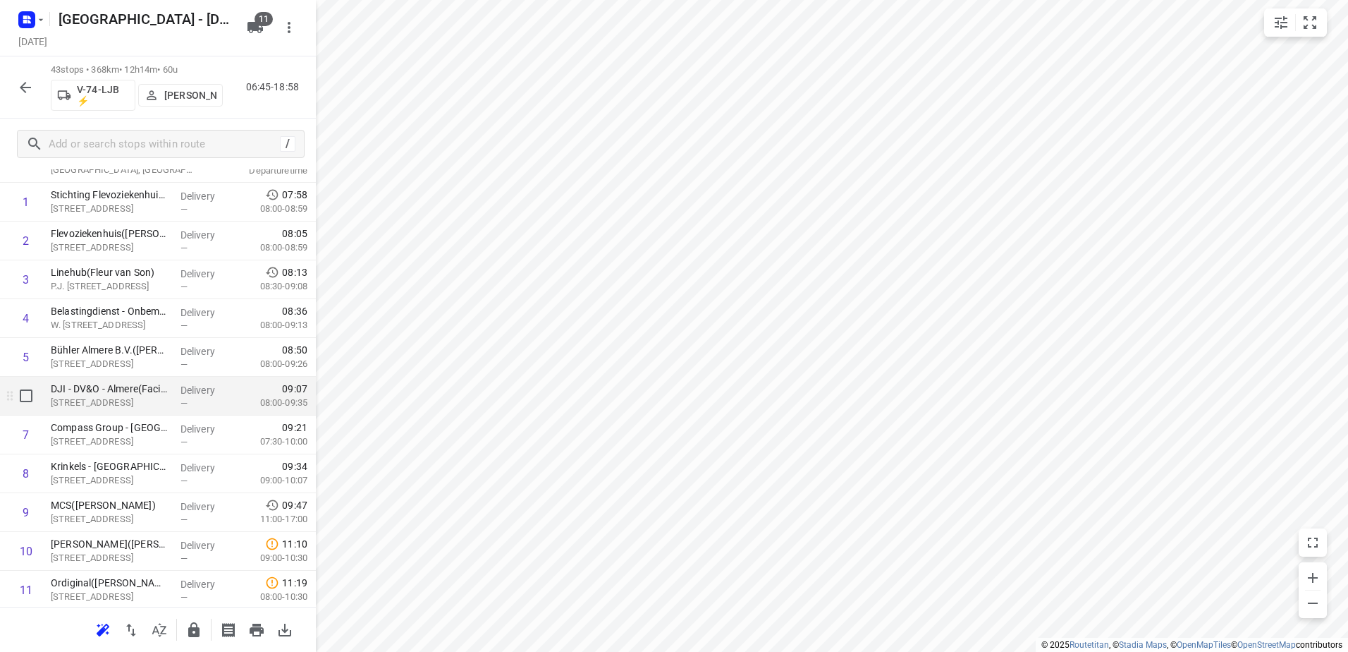
scroll to position [353, 0]
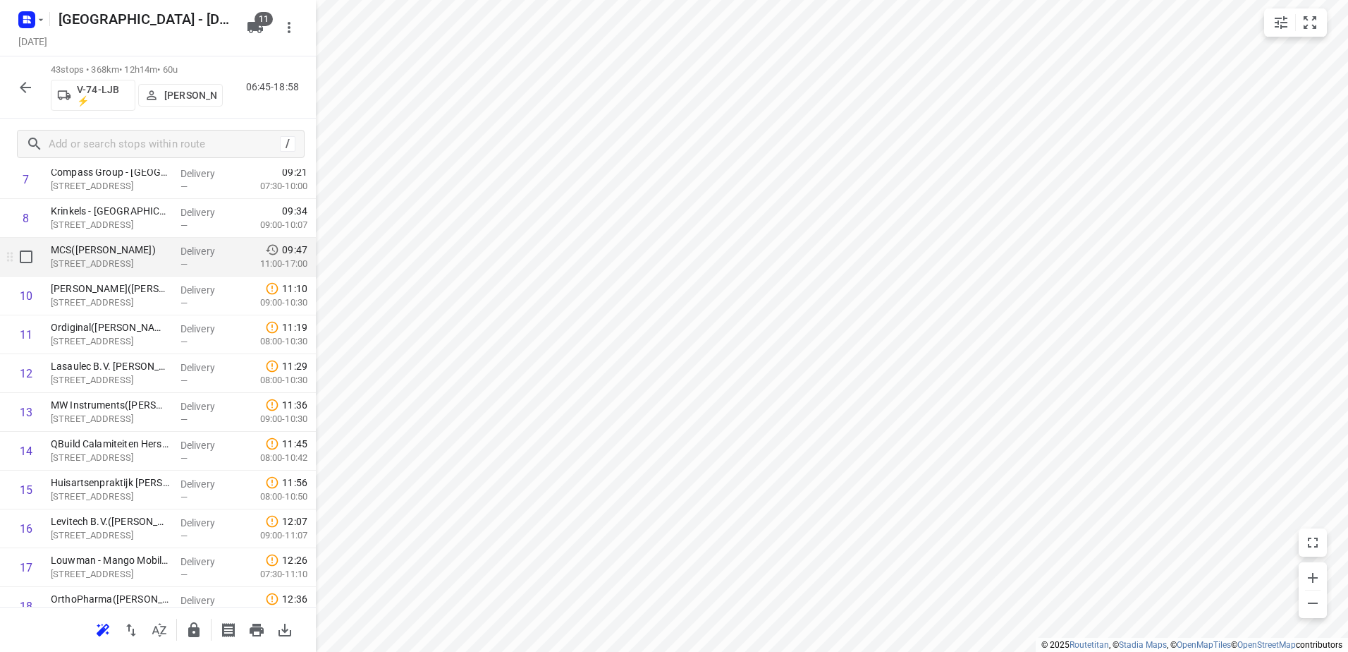
click at [183, 251] on p "Delivery" at bounding box center [207, 251] width 52 height 14
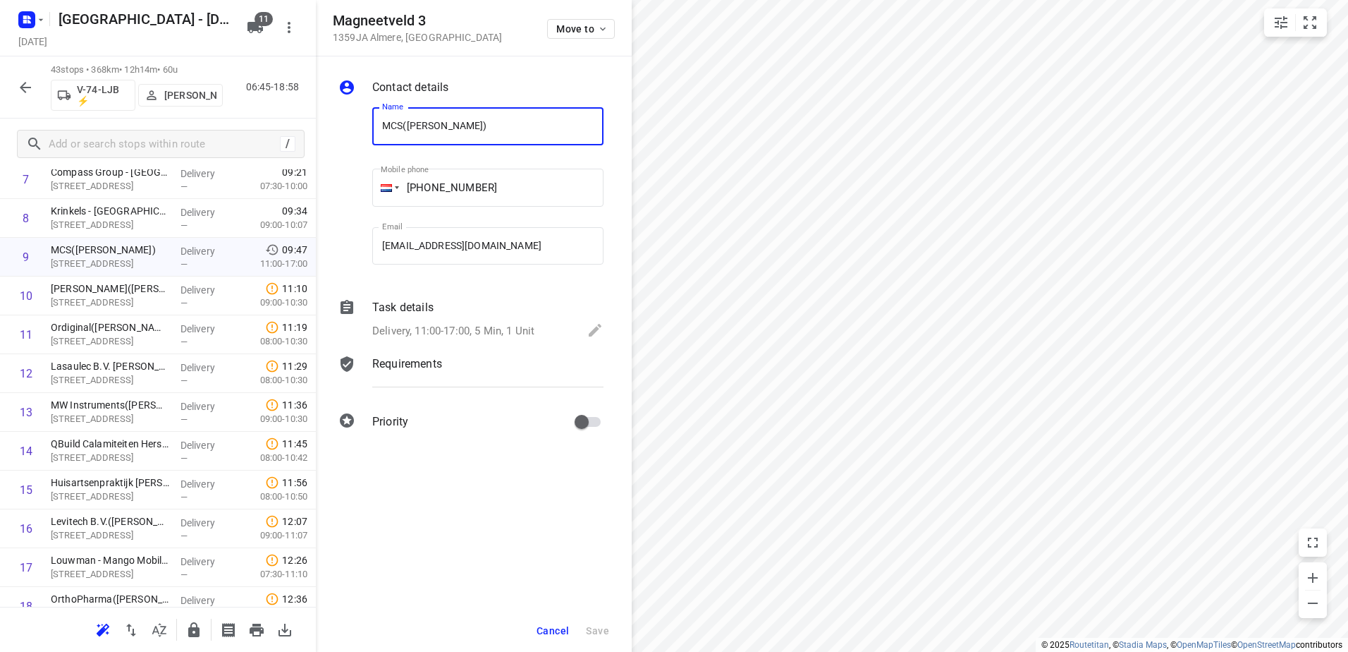
click at [465, 327] on p "Delivery, 11:00-17:00, 5 Min, 1 Unit" at bounding box center [453, 331] width 162 height 16
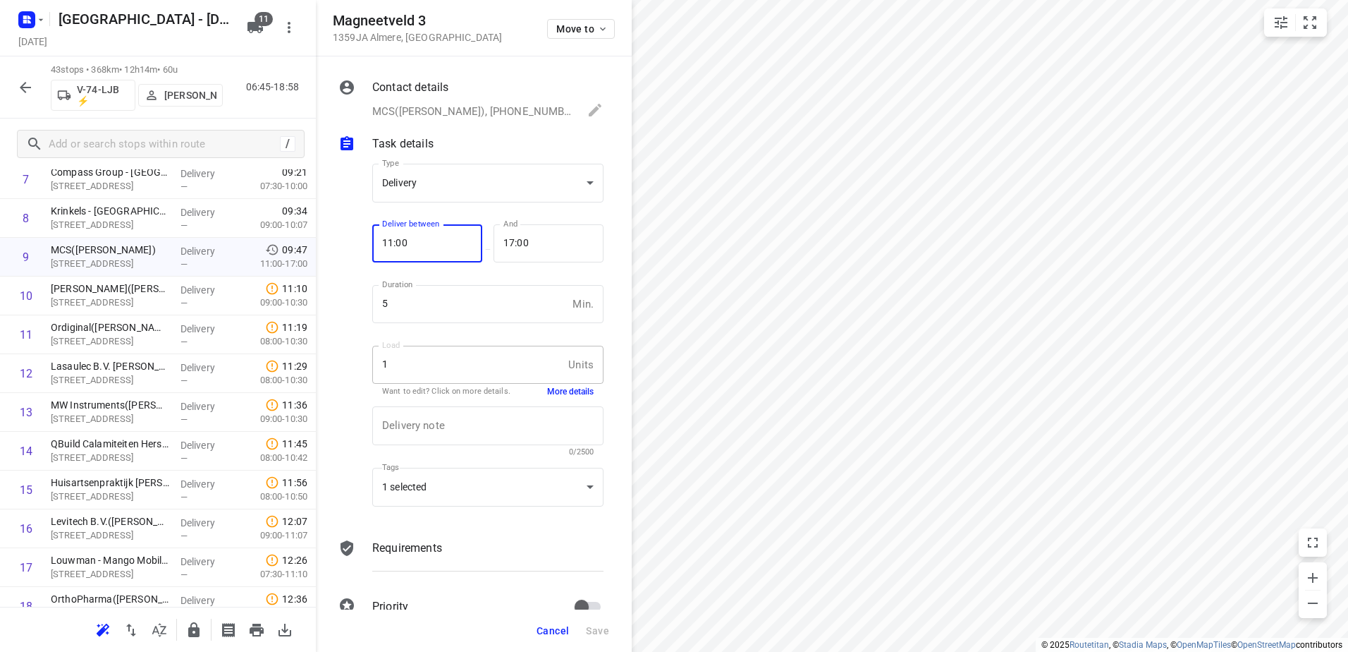
drag, startPoint x: 439, startPoint y: 238, endPoint x: 357, endPoint y: 231, distance: 82.9
click at [362, 232] on div "Type Delivery delivery Type Deliver between 11:00 Deliver between — And 17:00 A…" at bounding box center [471, 337] width 271 height 370
type input "09:00"
click at [604, 633] on span "Save" at bounding box center [597, 630] width 23 height 11
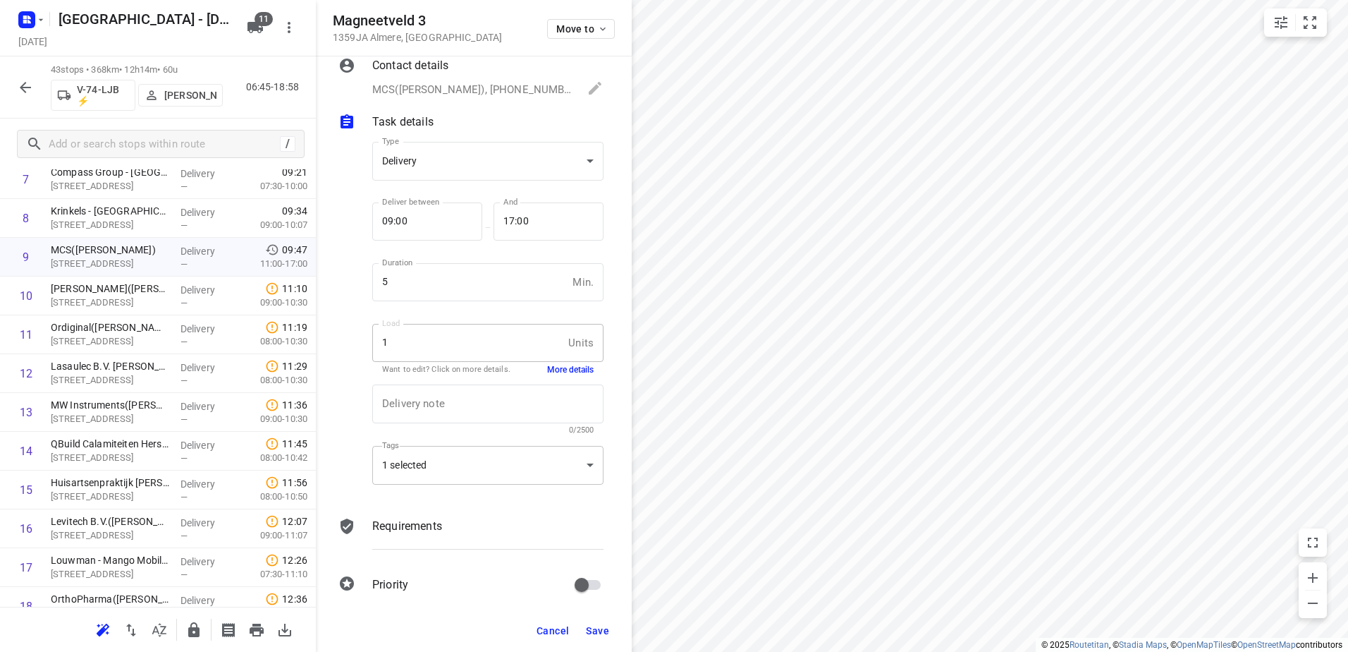
scroll to position [33, 0]
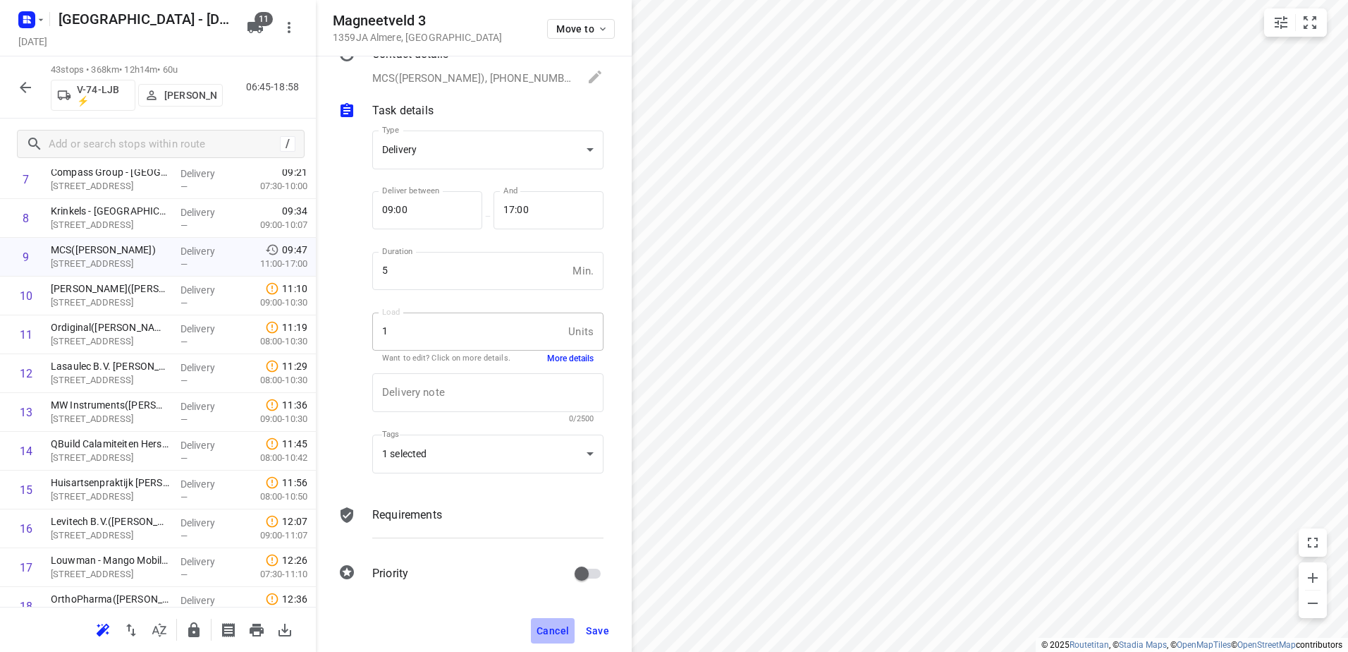
click at [568, 630] on span "Cancel" at bounding box center [553, 630] width 32 height 11
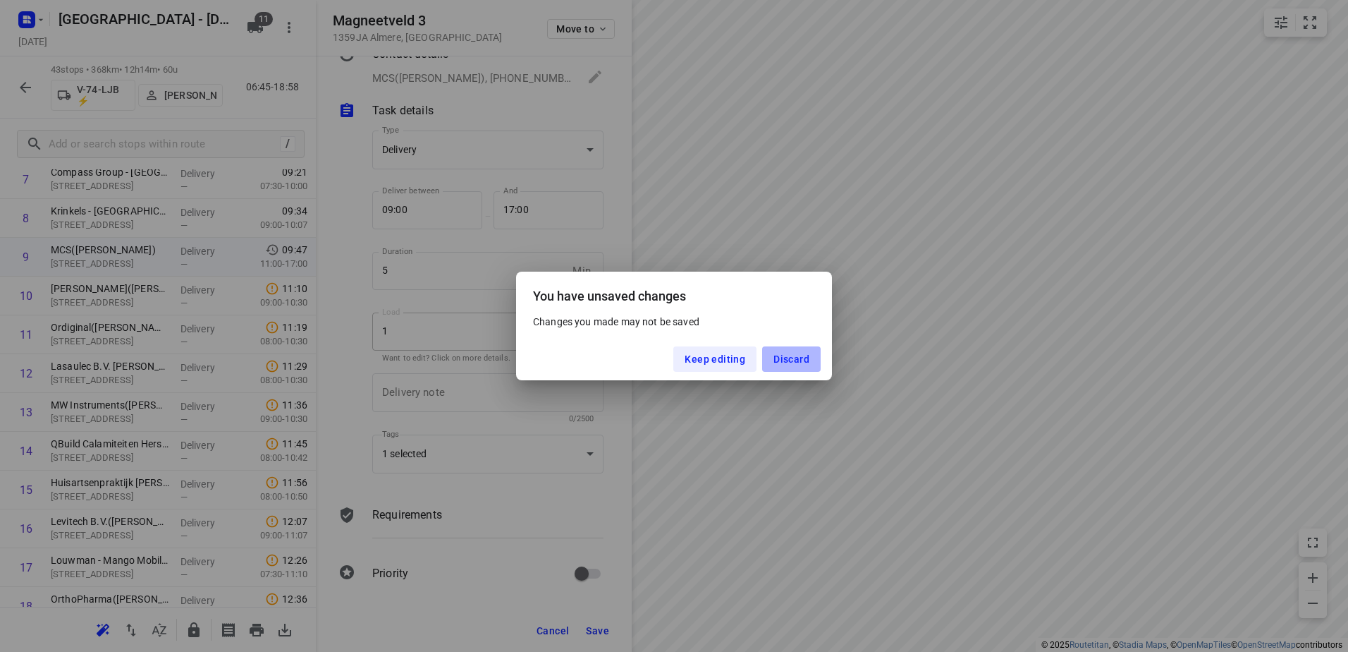
click at [782, 358] on span "Discard" at bounding box center [792, 358] width 36 height 11
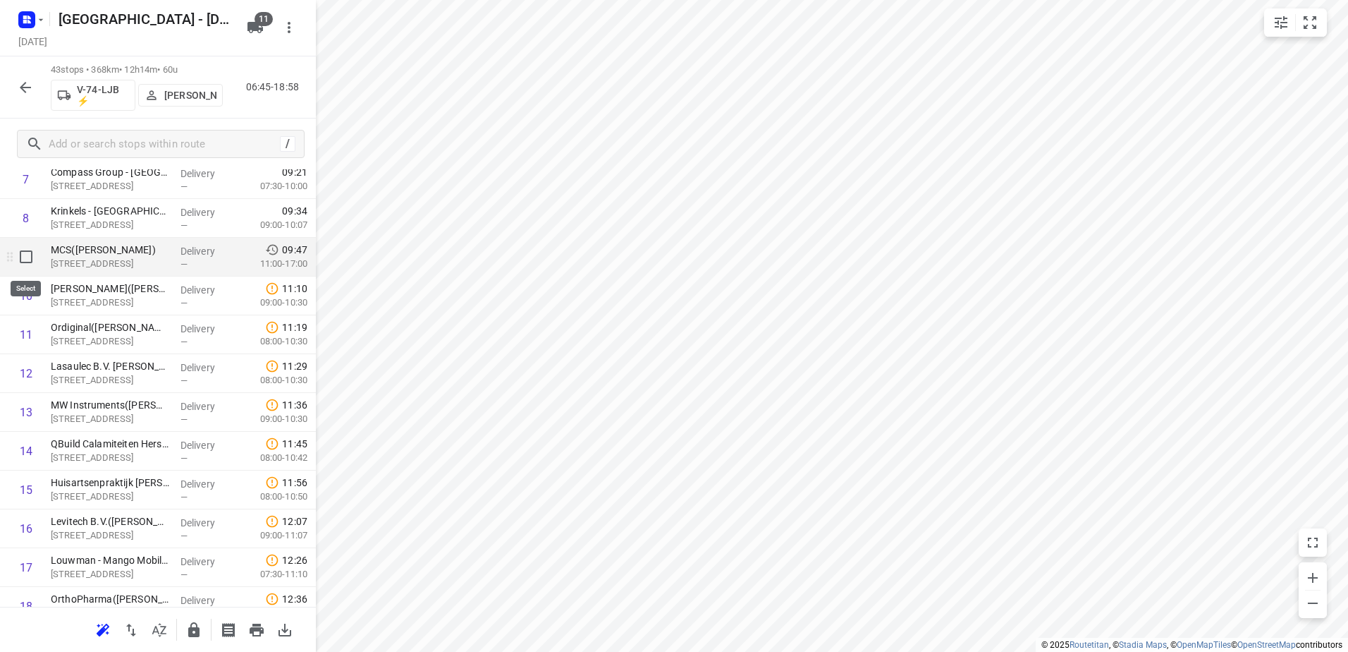
click at [21, 260] on input "checkbox" at bounding box center [26, 257] width 28 height 28
checkbox input "true"
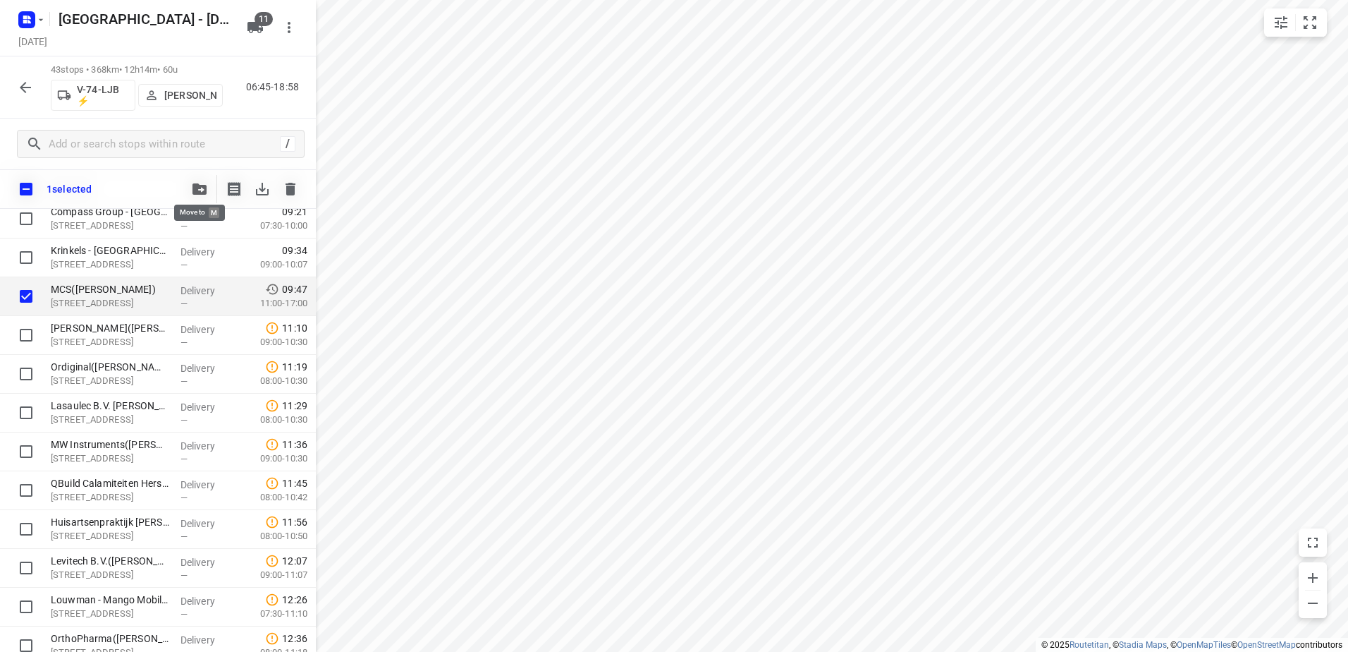
click at [201, 188] on icon "button" at bounding box center [200, 188] width 14 height 11
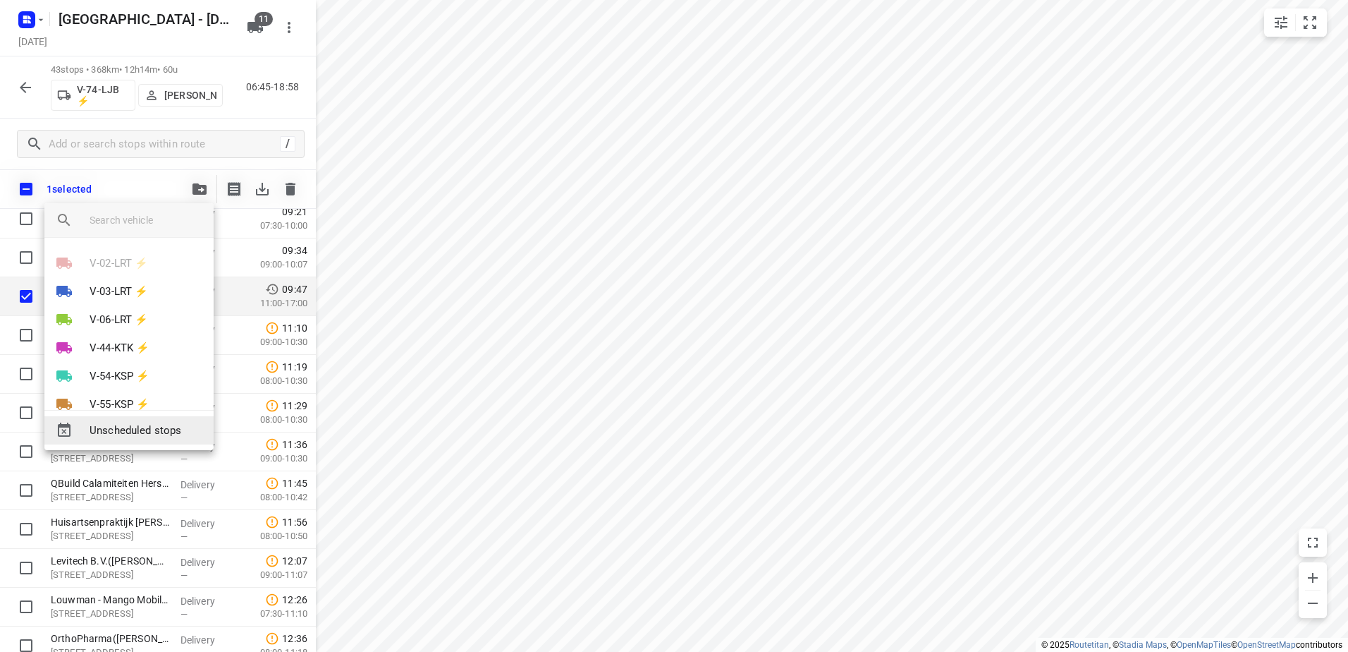
click at [148, 429] on span "Unscheduled stops" at bounding box center [146, 430] width 113 height 16
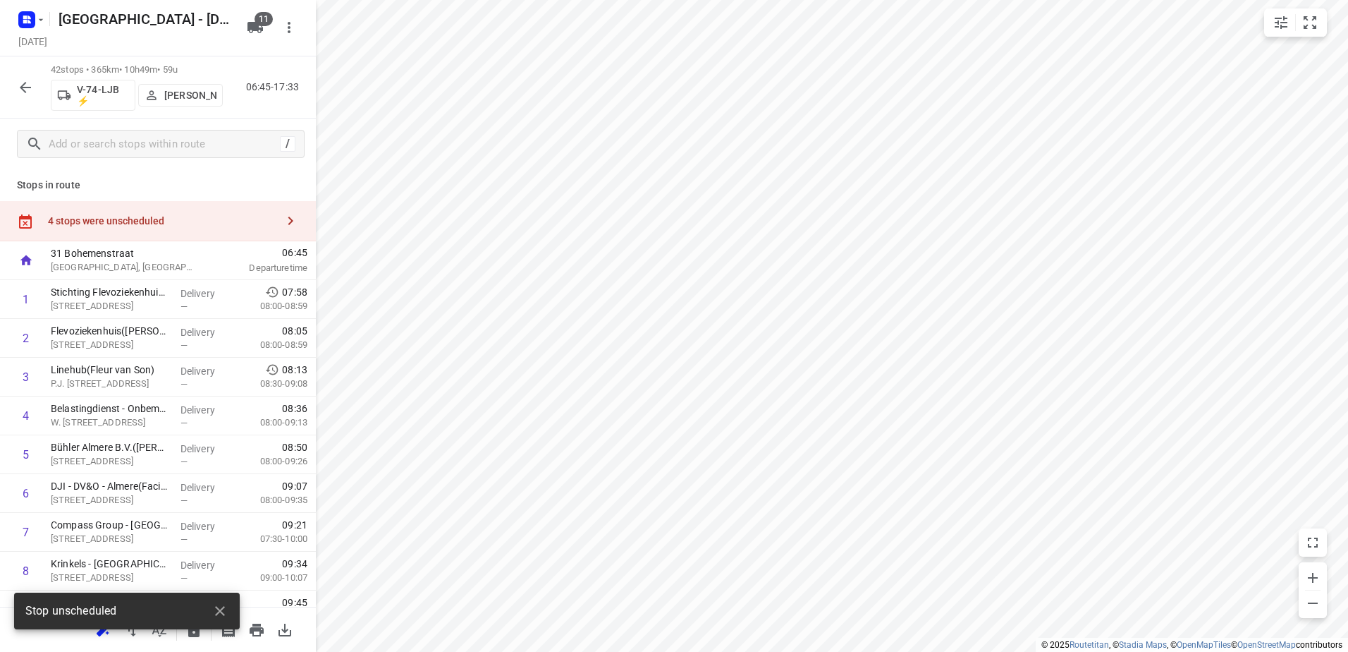
click at [140, 228] on div "4 stops were unscheduled" at bounding box center [158, 221] width 316 height 40
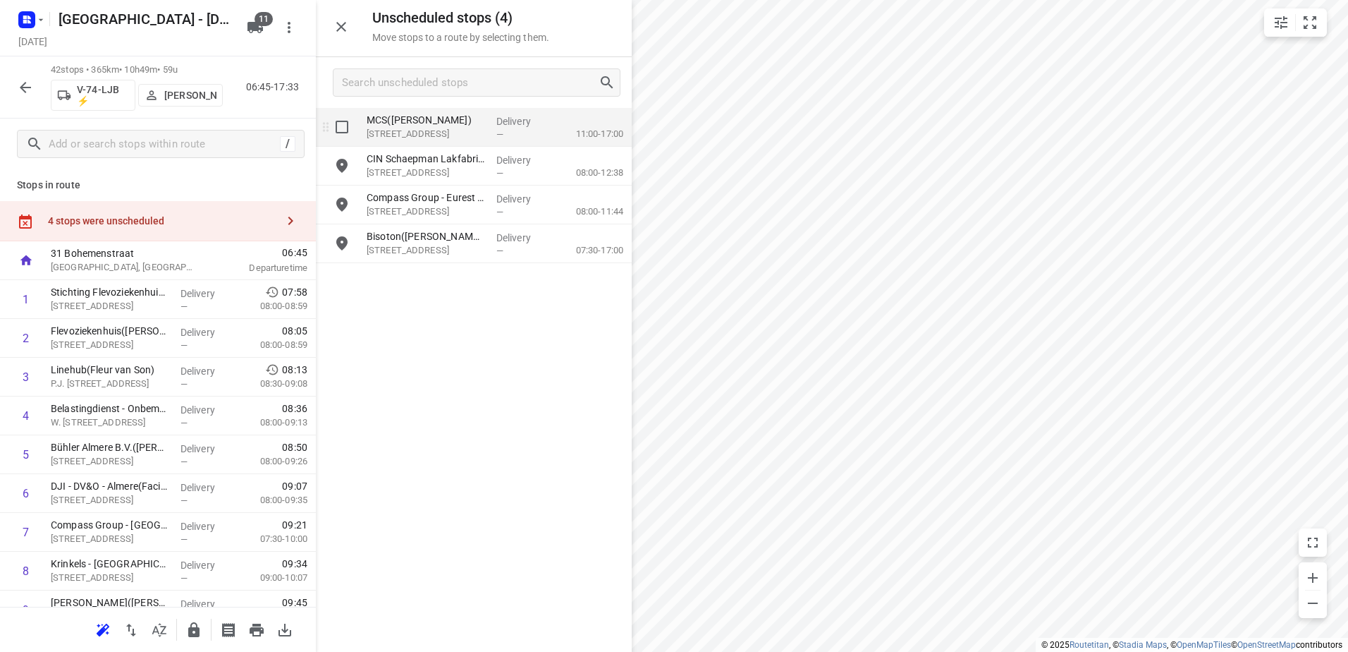
click at [507, 125] on p "Delivery" at bounding box center [522, 121] width 52 height 14
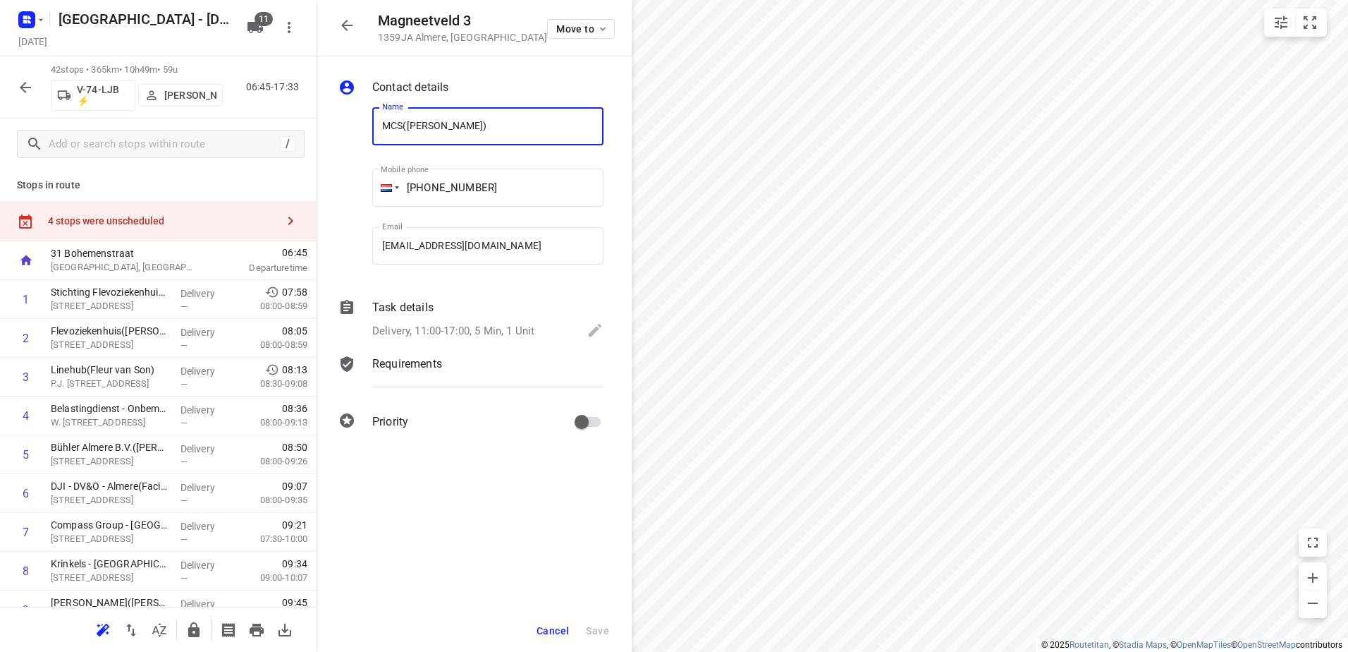
click at [450, 324] on p "Delivery, 11:00-17:00, 5 Min, 1 Unit" at bounding box center [453, 331] width 162 height 16
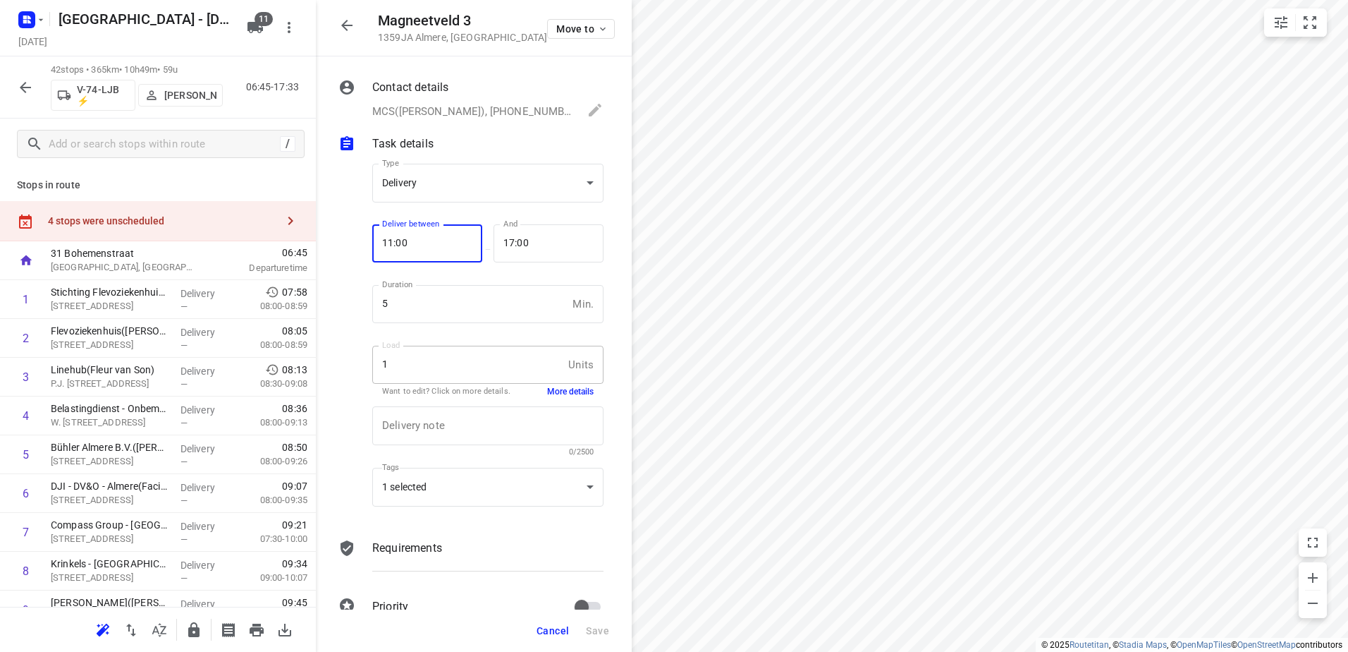
drag, startPoint x: 413, startPoint y: 240, endPoint x: 195, endPoint y: 190, distance: 223.4
click at [298, 226] on div "Magneetveld 3 1359JA Almere , Netherlands Move to Contact details MCS(Simone Me…" at bounding box center [158, 326] width 316 height 652
type input "09:00"
click at [338, 323] on div at bounding box center [353, 337] width 34 height 370
click at [611, 632] on button "Save" at bounding box center [597, 630] width 35 height 25
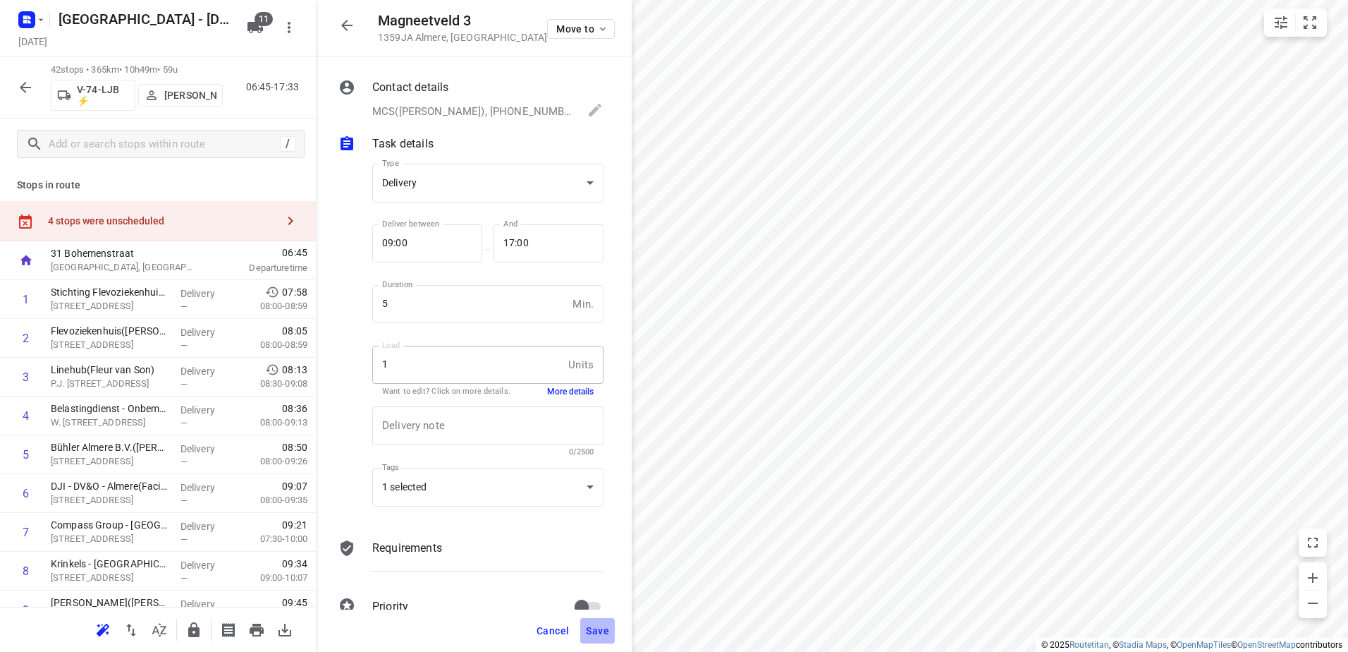
click at [611, 632] on button "Save" at bounding box center [597, 630] width 35 height 25
click at [551, 629] on span "Cancel" at bounding box center [553, 630] width 32 height 11
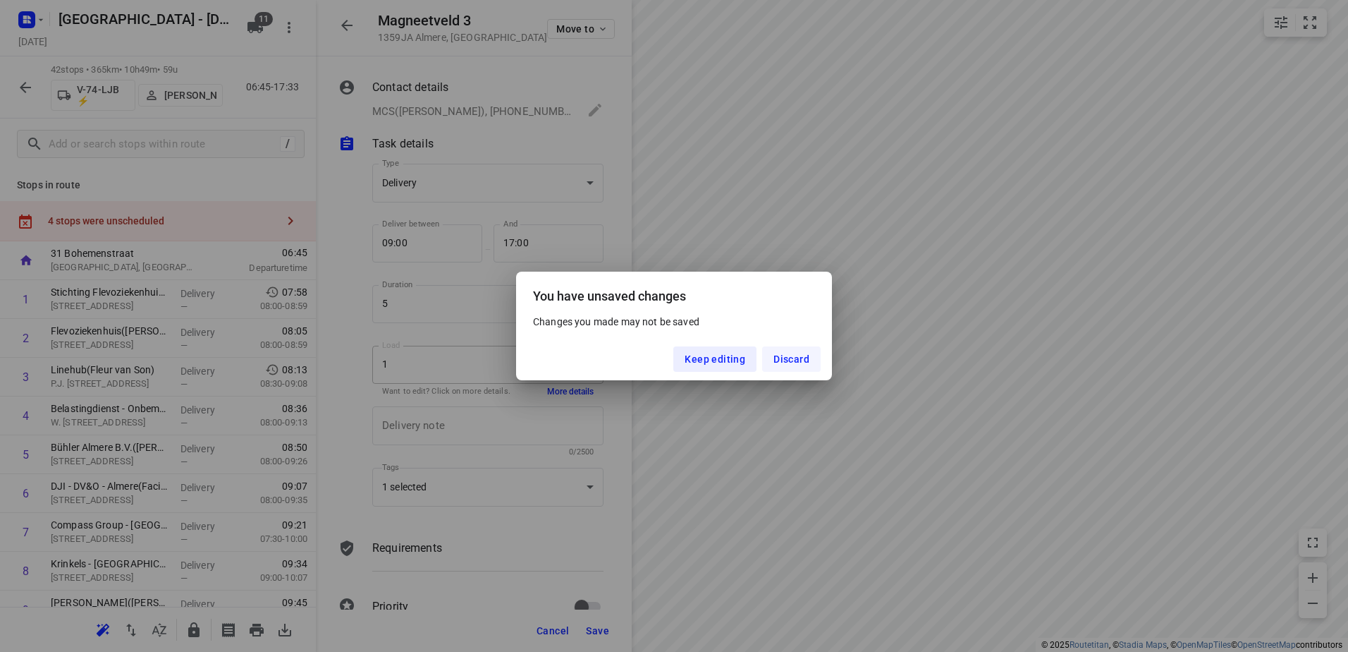
click at [778, 353] on span "Discard" at bounding box center [792, 358] width 36 height 11
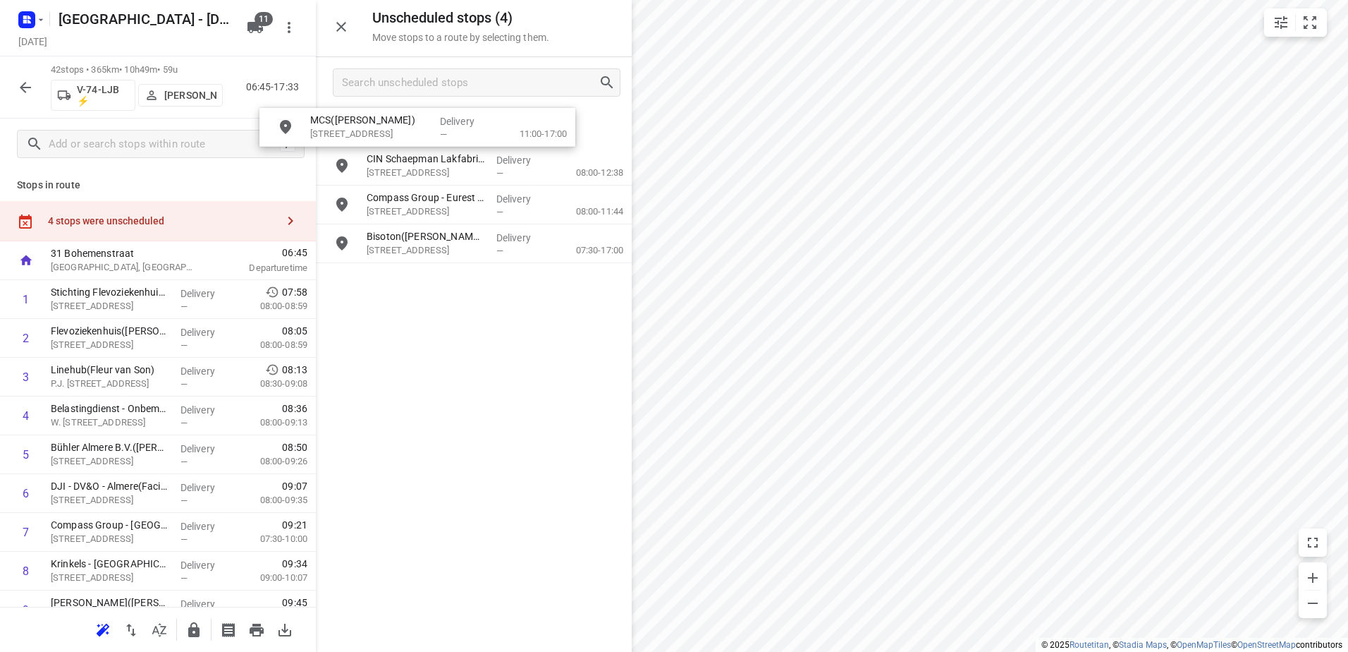
drag, startPoint x: 511, startPoint y: 130, endPoint x: 468, endPoint y: 126, distance: 42.5
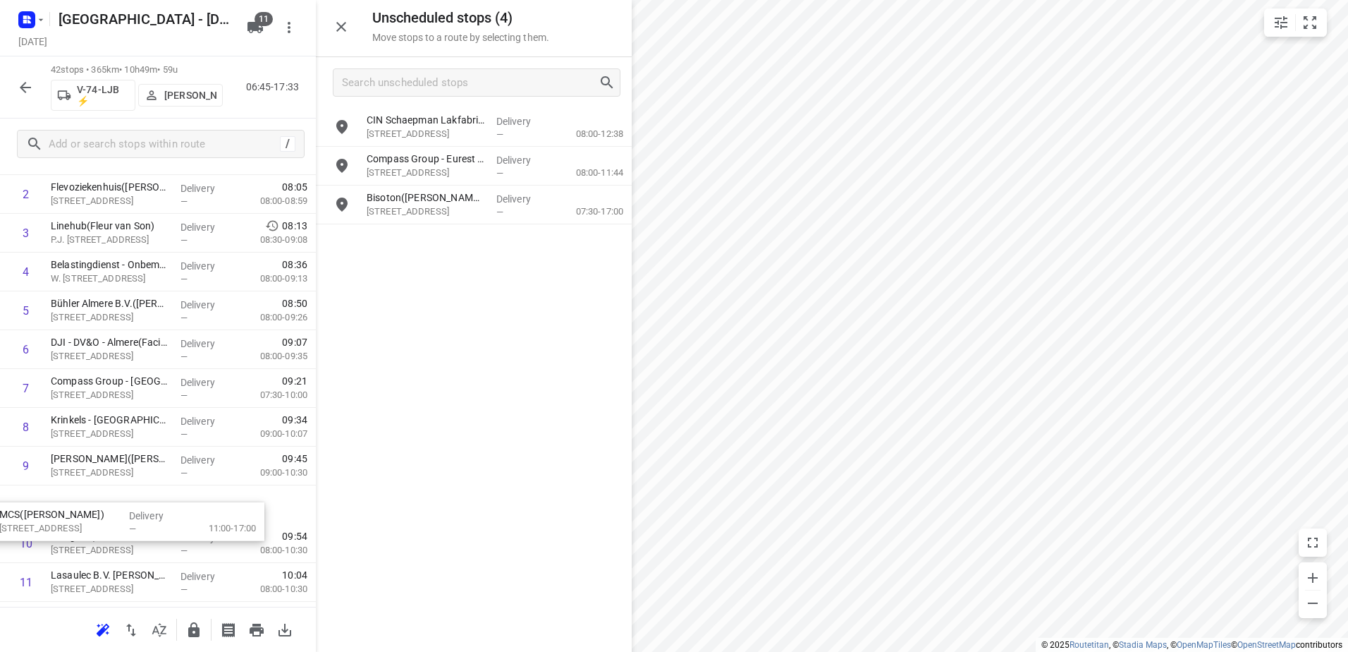
scroll to position [147, 0]
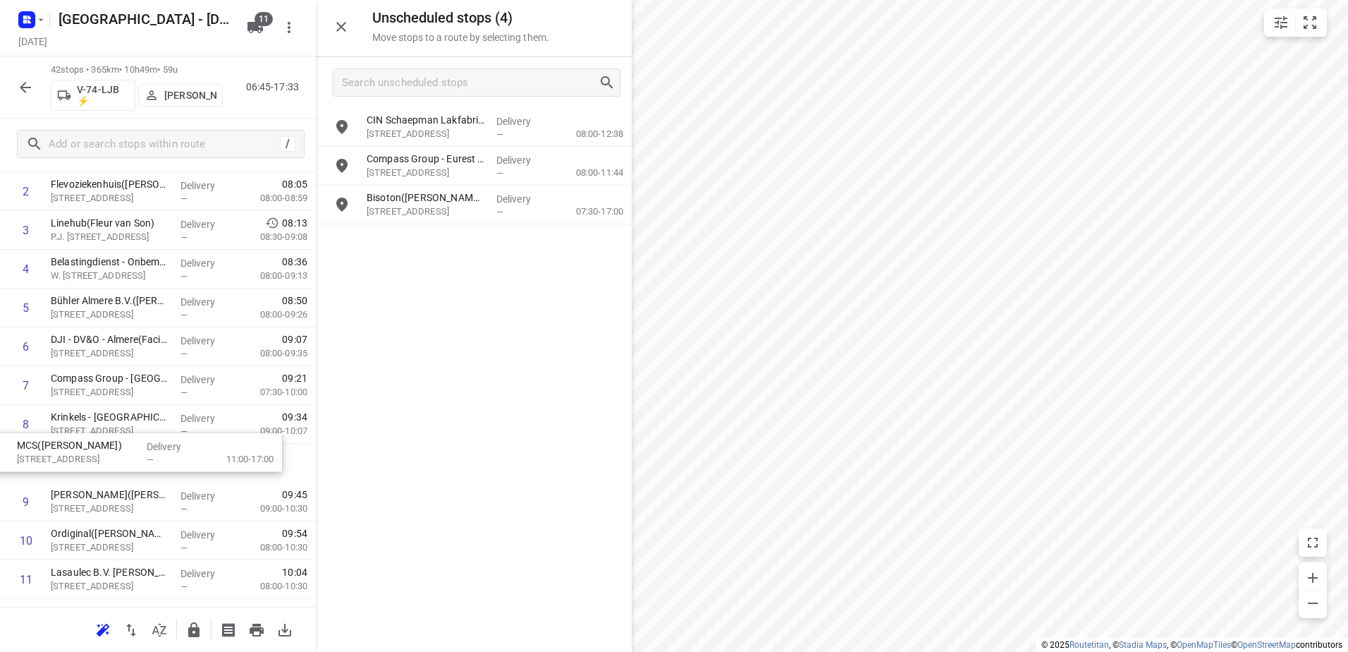
drag, startPoint x: 448, startPoint y: 130, endPoint x: 87, endPoint y: 459, distance: 487.7
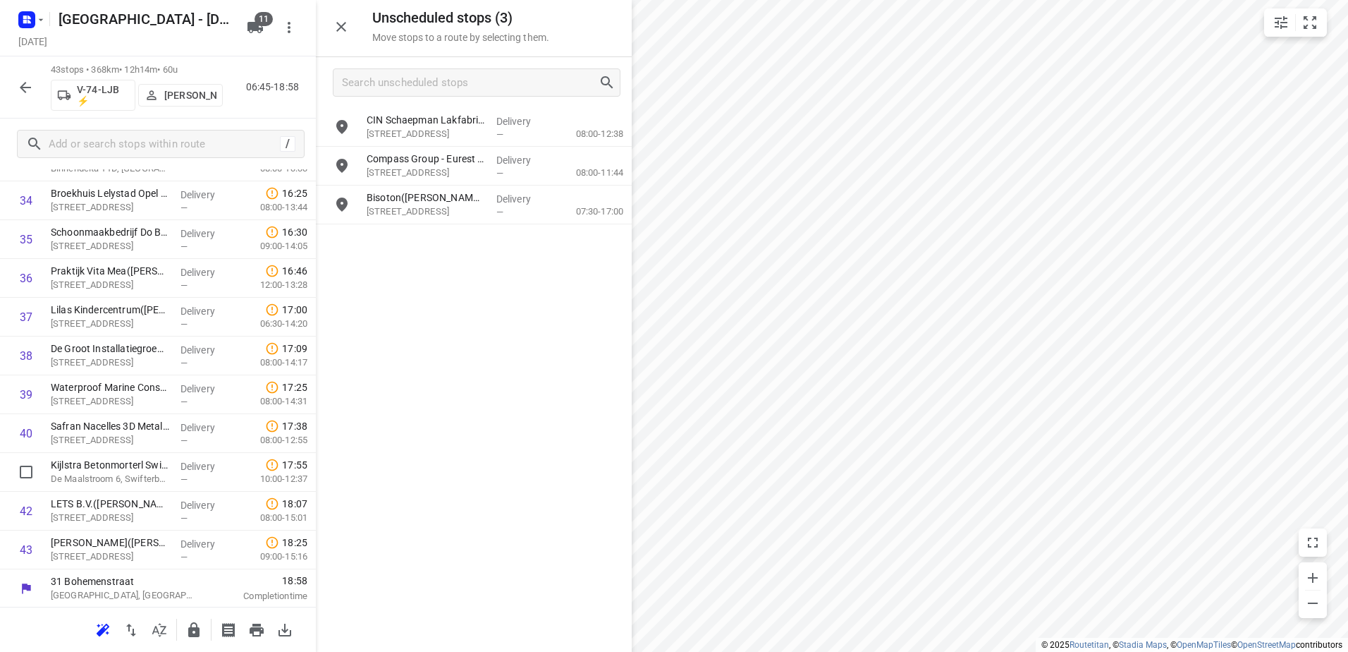
scroll to position [1380, 0]
click at [191, 638] on button "button" at bounding box center [194, 630] width 28 height 28
click at [28, 80] on icon "button" at bounding box center [25, 87] width 17 height 17
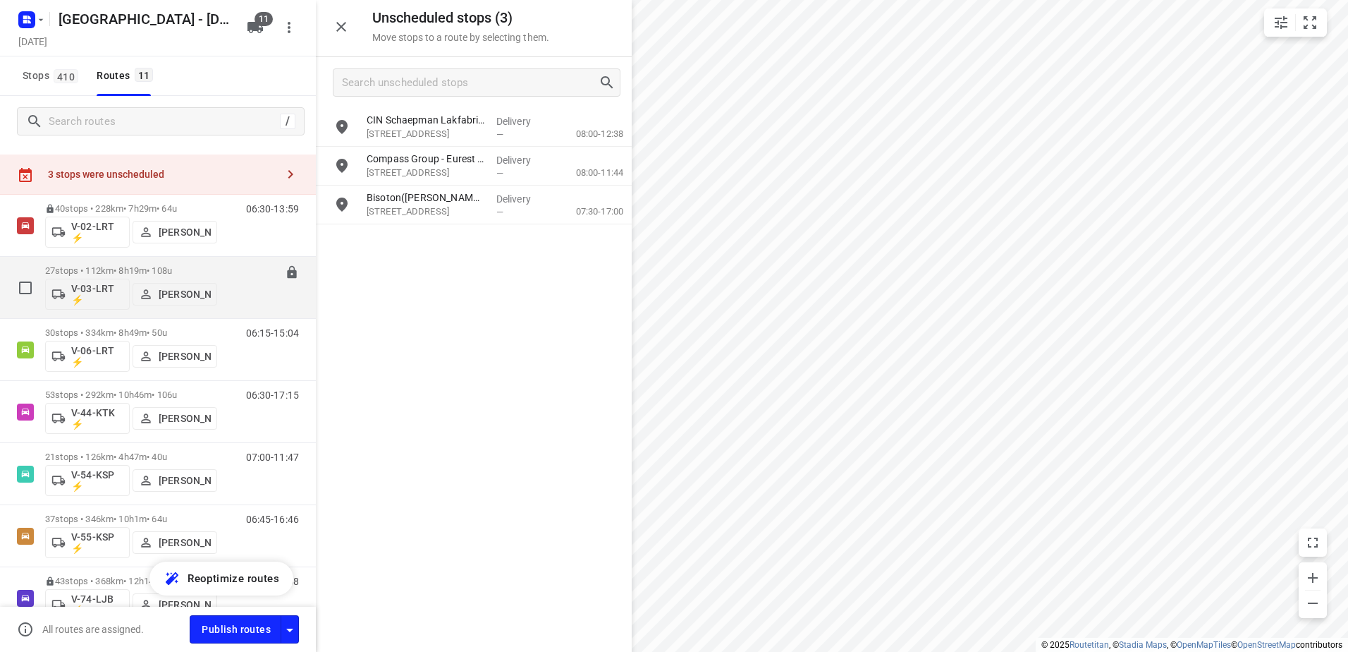
scroll to position [0, 0]
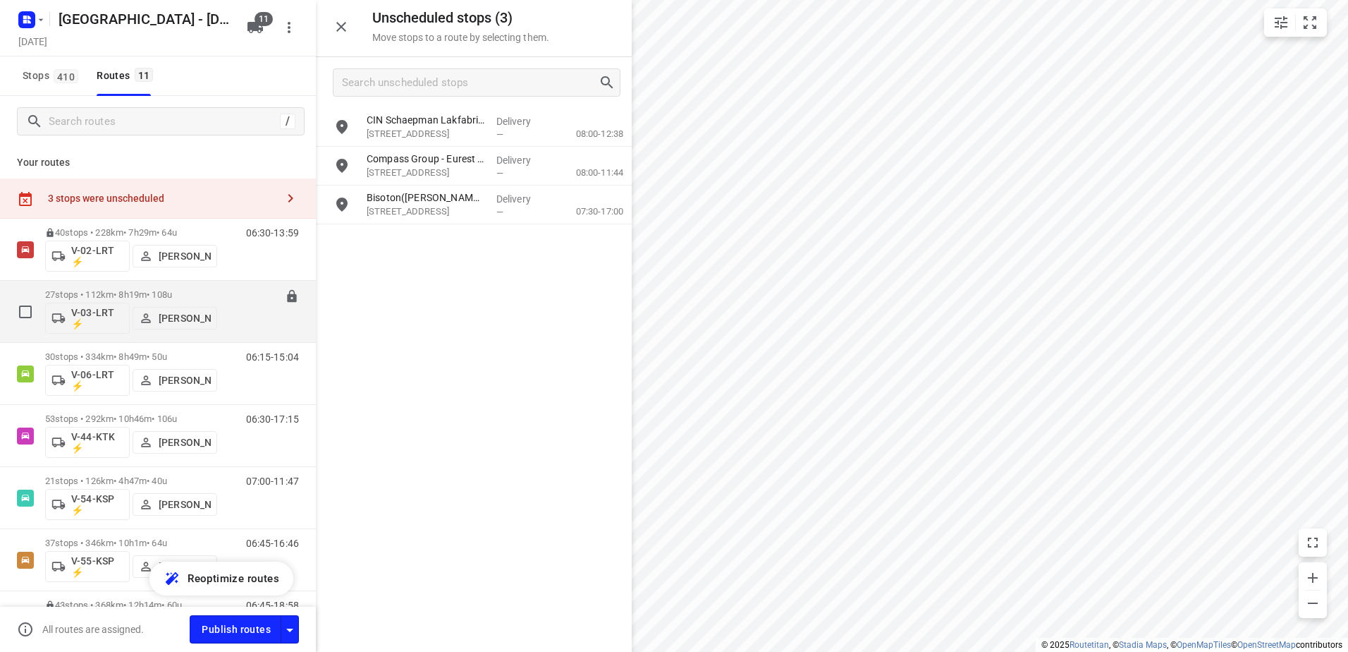
click at [146, 295] on p "27 stops • 112km • 8h19m • 108u" at bounding box center [131, 294] width 172 height 11
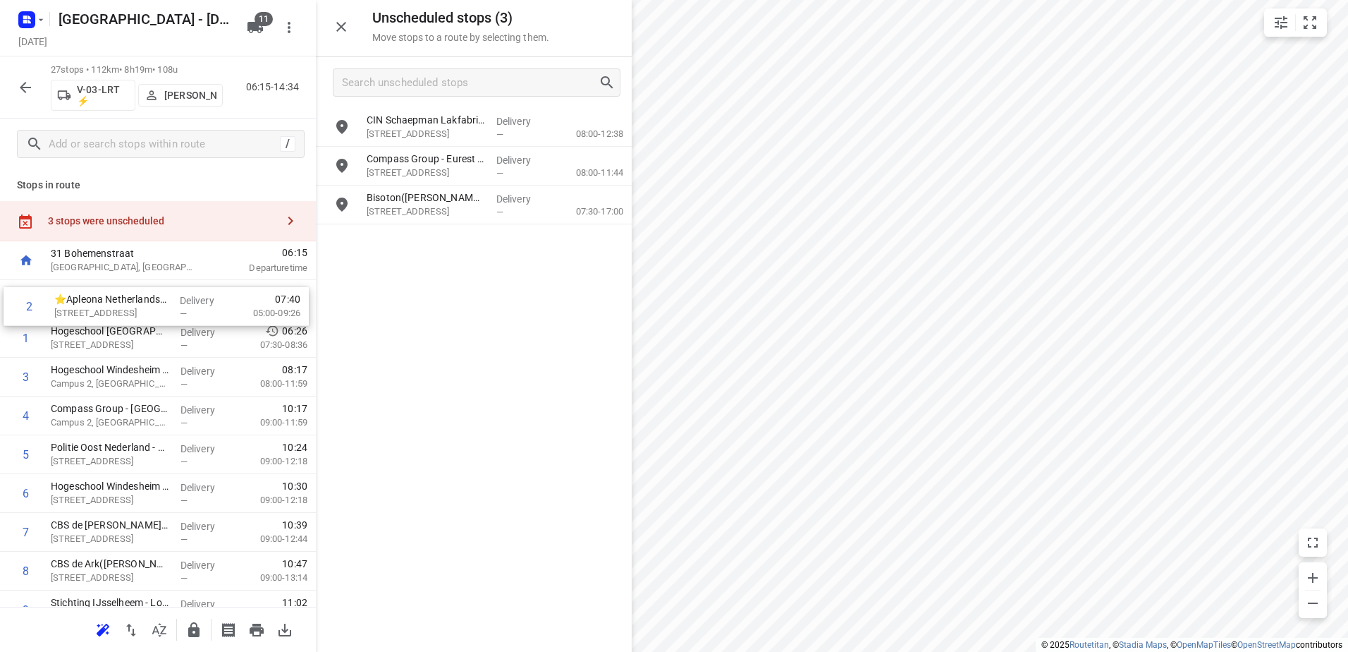
drag, startPoint x: 150, startPoint y: 331, endPoint x: 158, endPoint y: 281, distance: 50.7
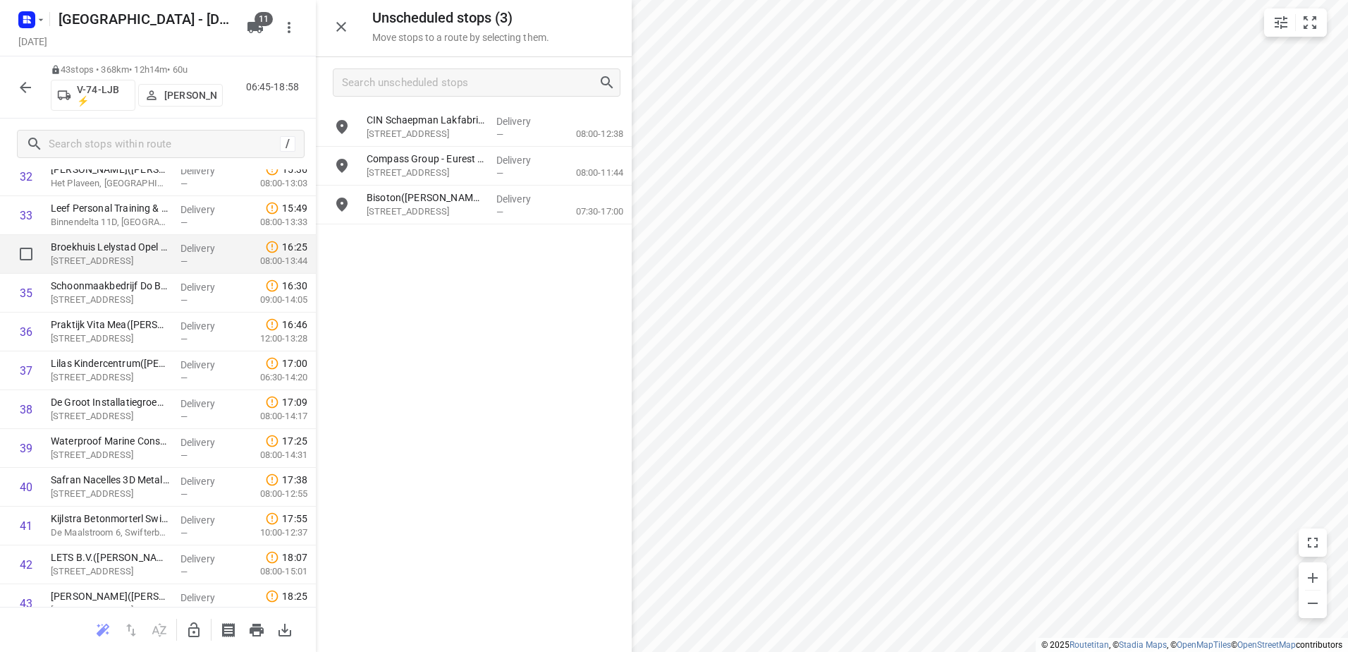
scroll to position [1310, 0]
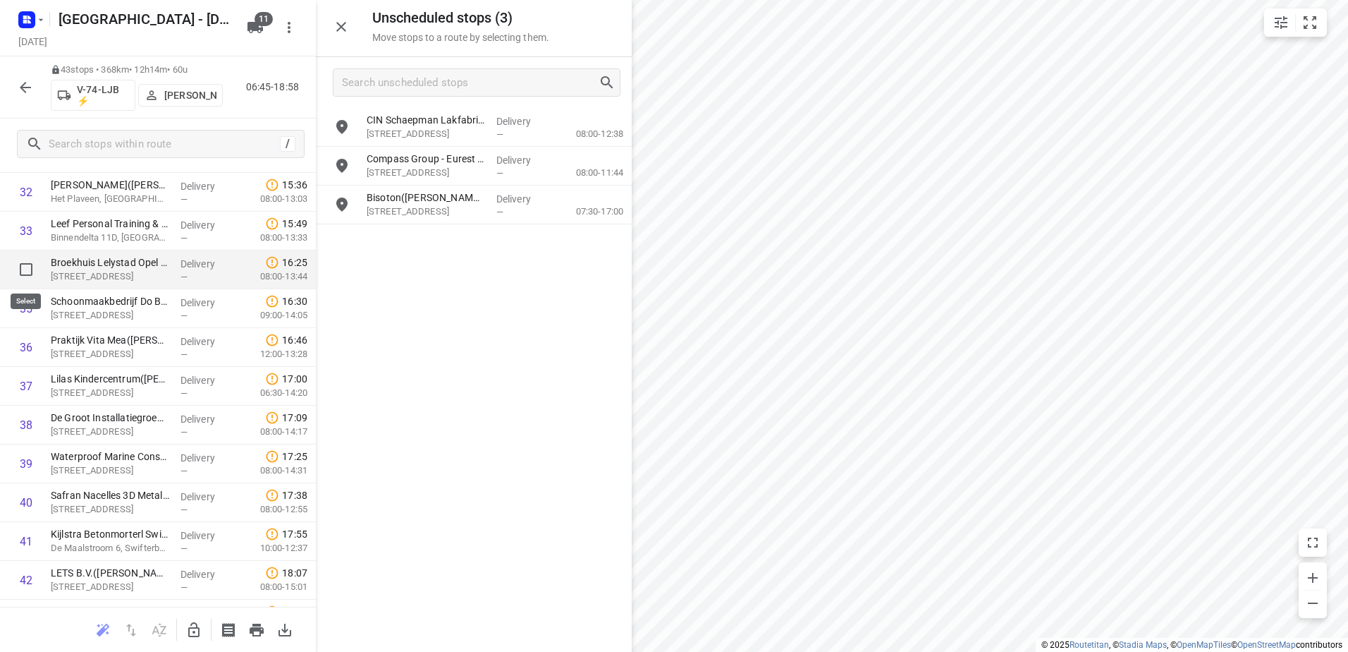
click at [30, 271] on input "checkbox" at bounding box center [26, 269] width 28 height 28
checkbox input "true"
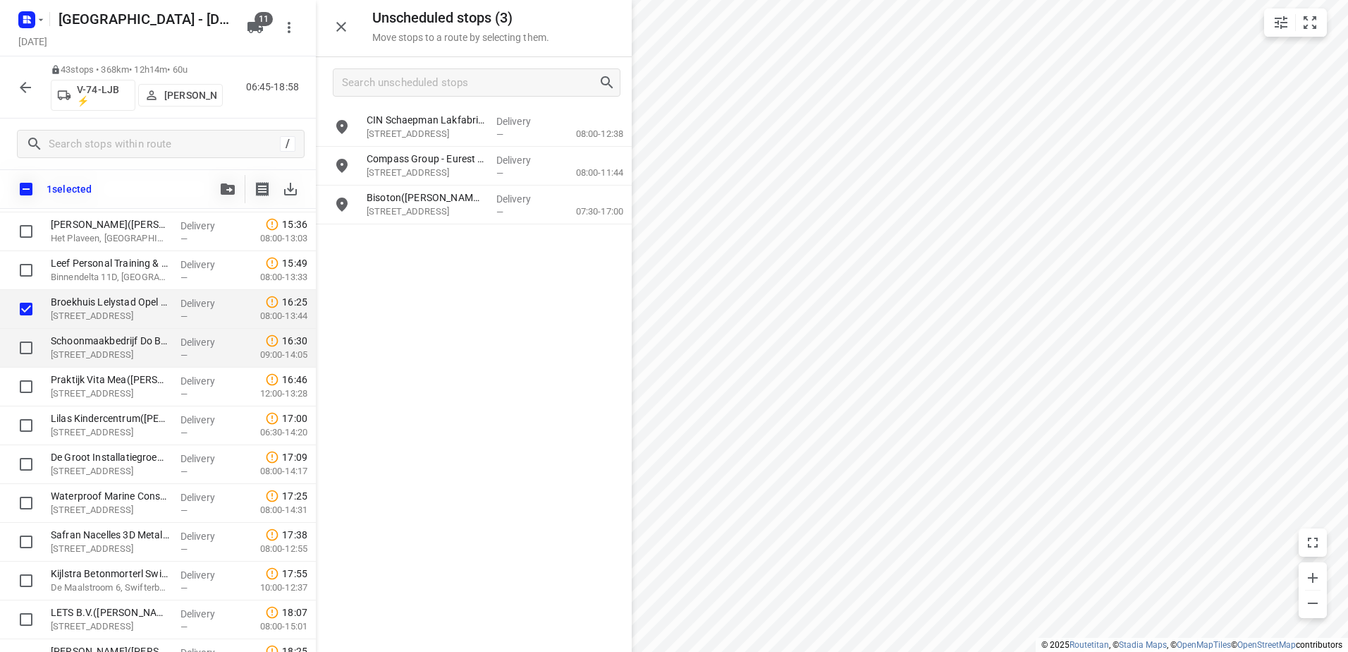
click at [21, 351] on input "checkbox" at bounding box center [26, 348] width 28 height 28
checkbox input "true"
click at [25, 399] on input "checkbox" at bounding box center [26, 386] width 28 height 28
checkbox input "true"
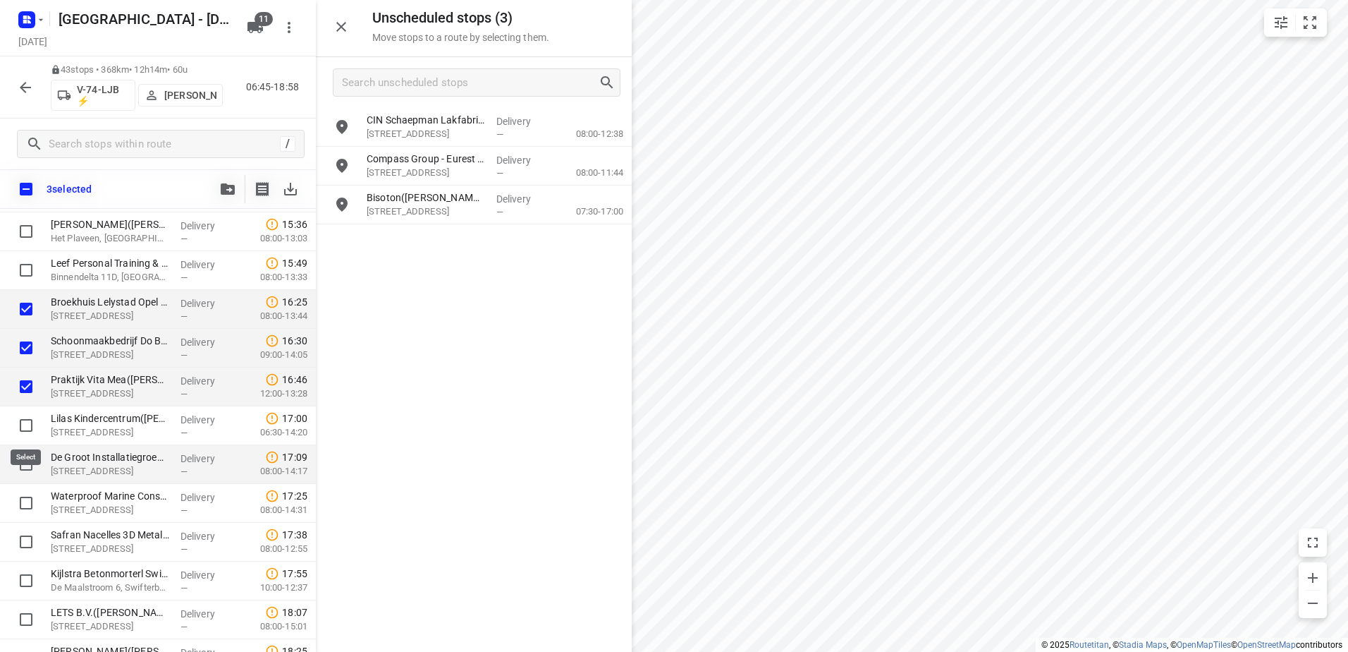
drag, startPoint x: 23, startPoint y: 426, endPoint x: 23, endPoint y: 447, distance: 21.2
click at [23, 427] on input "checkbox" at bounding box center [26, 425] width 28 height 28
checkbox input "true"
drag, startPoint x: 24, startPoint y: 467, endPoint x: 25, endPoint y: 477, distance: 9.9
click at [25, 471] on input "checkbox" at bounding box center [26, 464] width 28 height 28
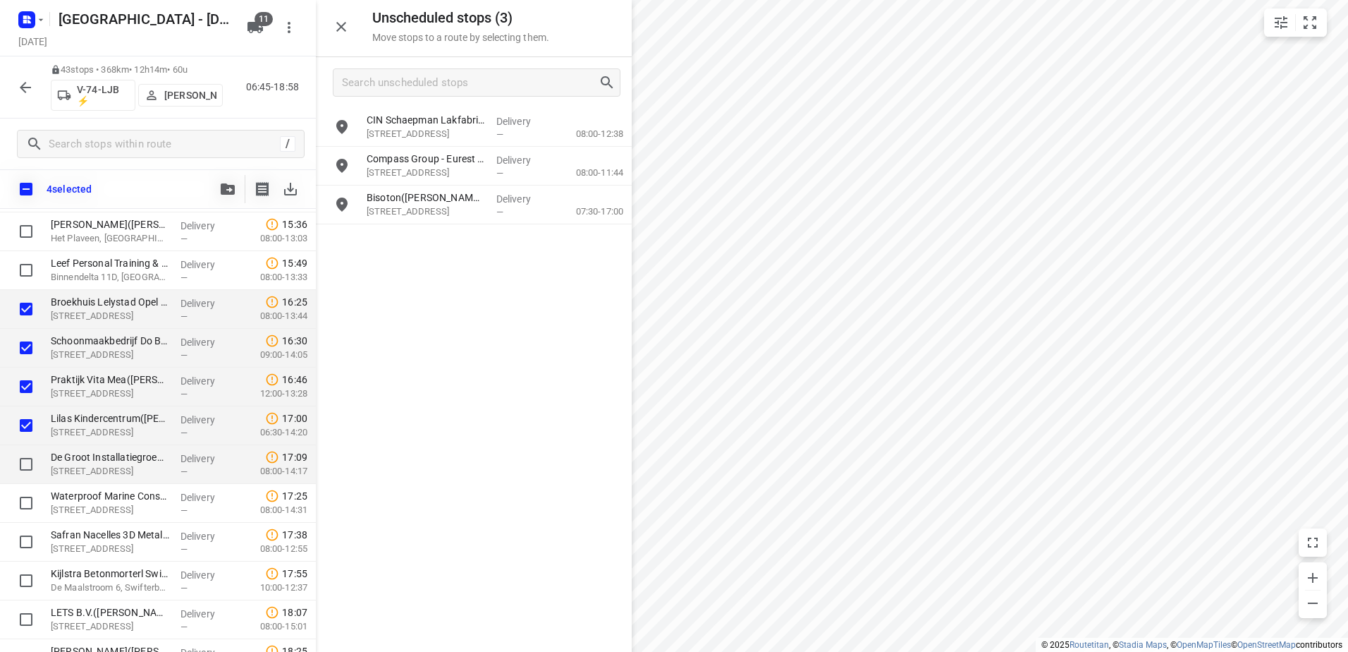
checkbox input "true"
drag, startPoint x: 20, startPoint y: 513, endPoint x: 19, endPoint y: 541, distance: 27.5
click at [19, 515] on input "checkbox" at bounding box center [26, 503] width 28 height 28
checkbox input "true"
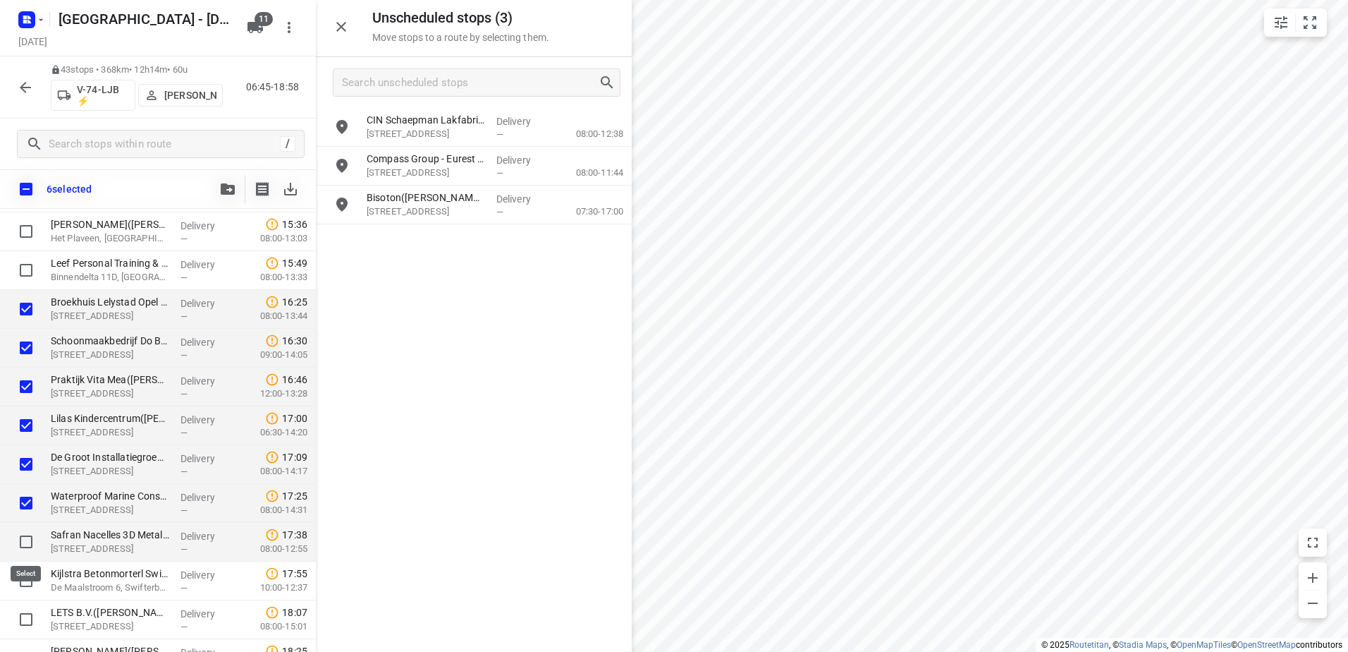
click at [22, 544] on input "checkbox" at bounding box center [26, 541] width 28 height 28
checkbox input "true"
click at [20, 585] on input "checkbox" at bounding box center [26, 580] width 28 height 28
checkbox input "true"
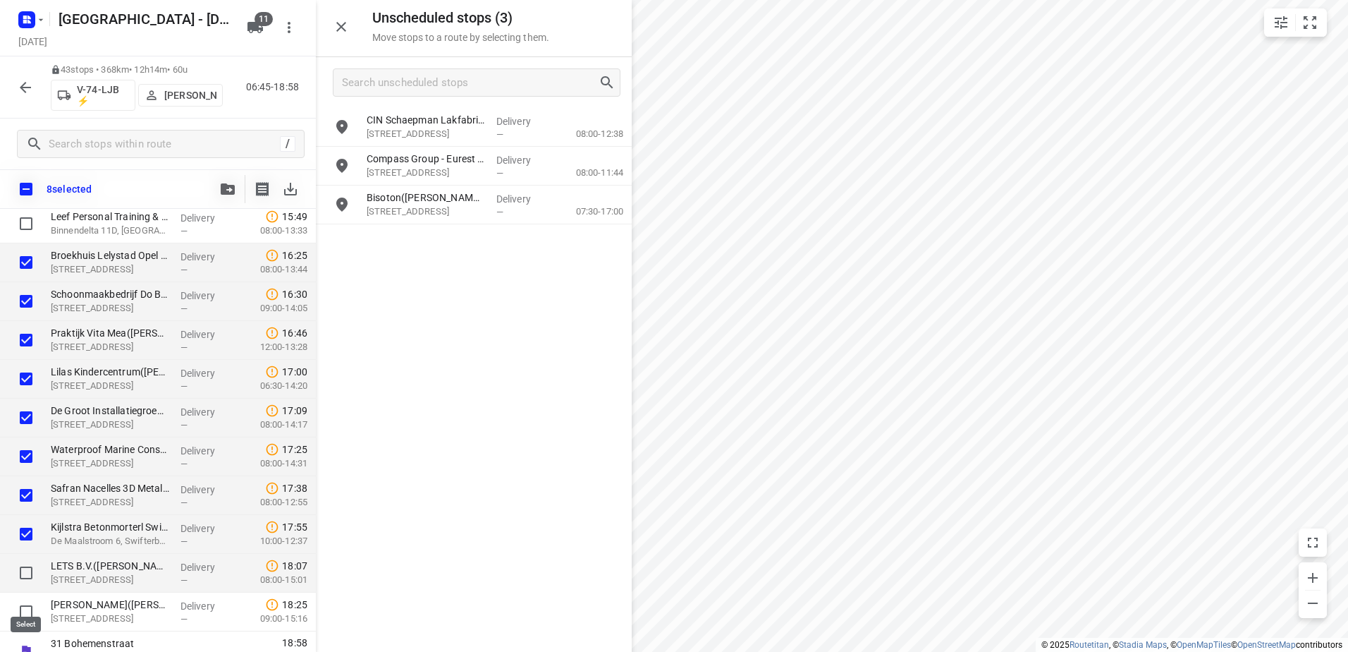
scroll to position [1374, 0]
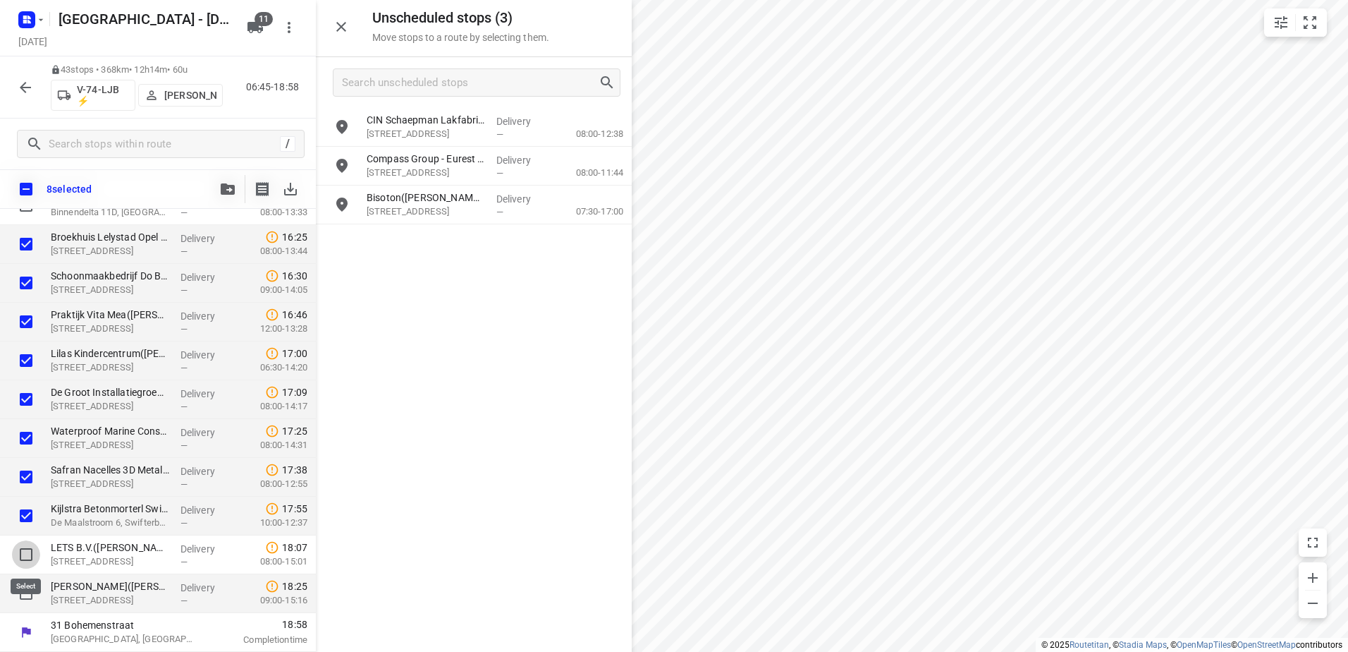
drag, startPoint x: 20, startPoint y: 549, endPoint x: 25, endPoint y: 581, distance: 32.1
click at [20, 558] on input "checkbox" at bounding box center [26, 554] width 28 height 28
checkbox input "true"
click at [25, 585] on input "checkbox" at bounding box center [26, 593] width 28 height 28
checkbox input "true"
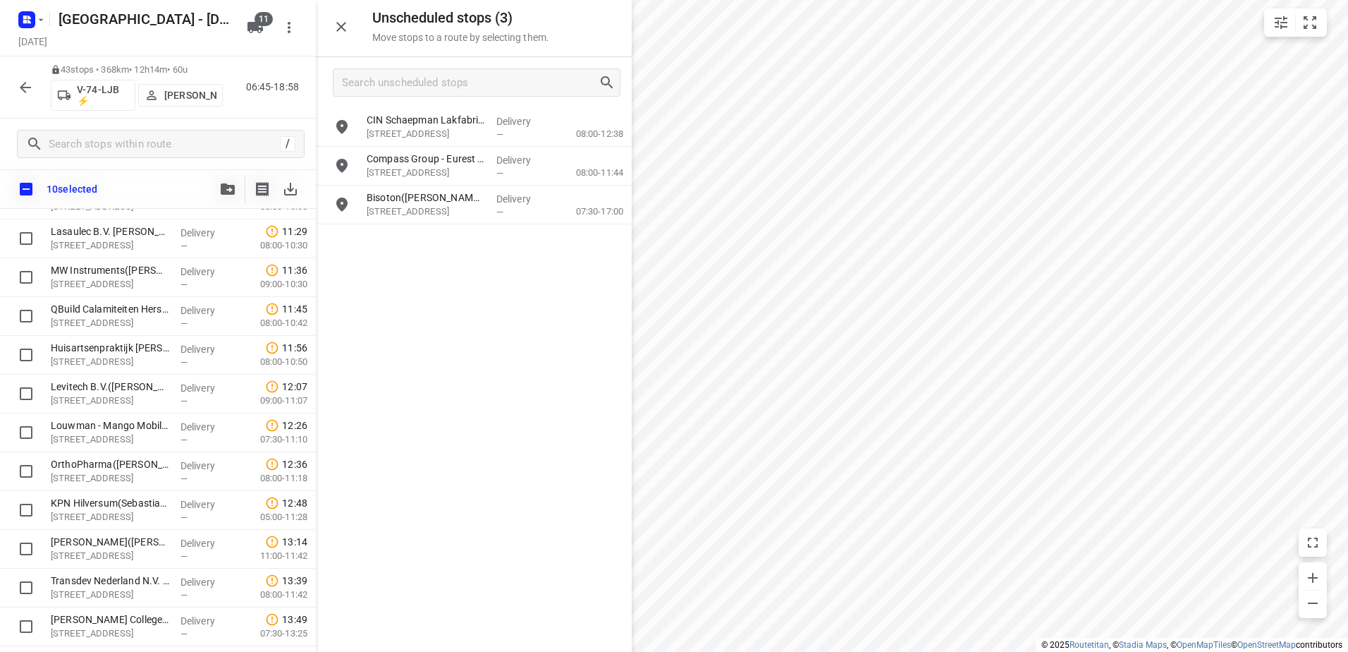
scroll to position [521, 0]
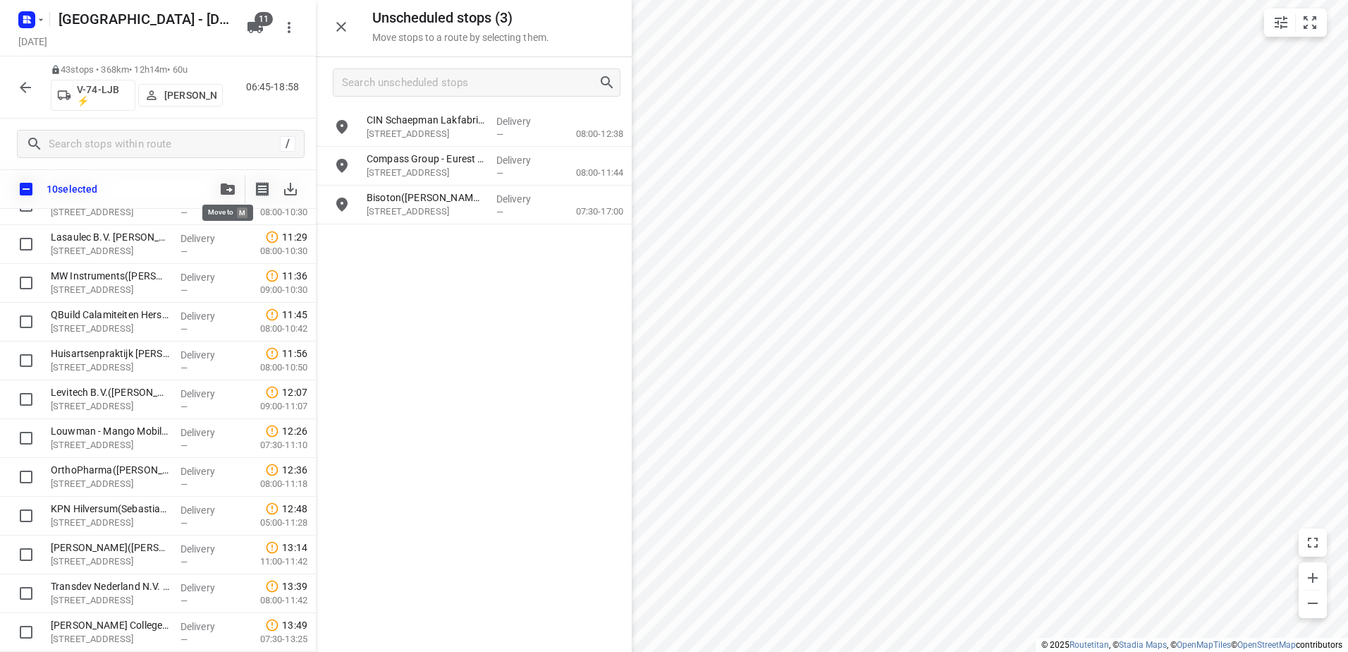
click at [227, 195] on button "button" at bounding box center [228, 189] width 28 height 28
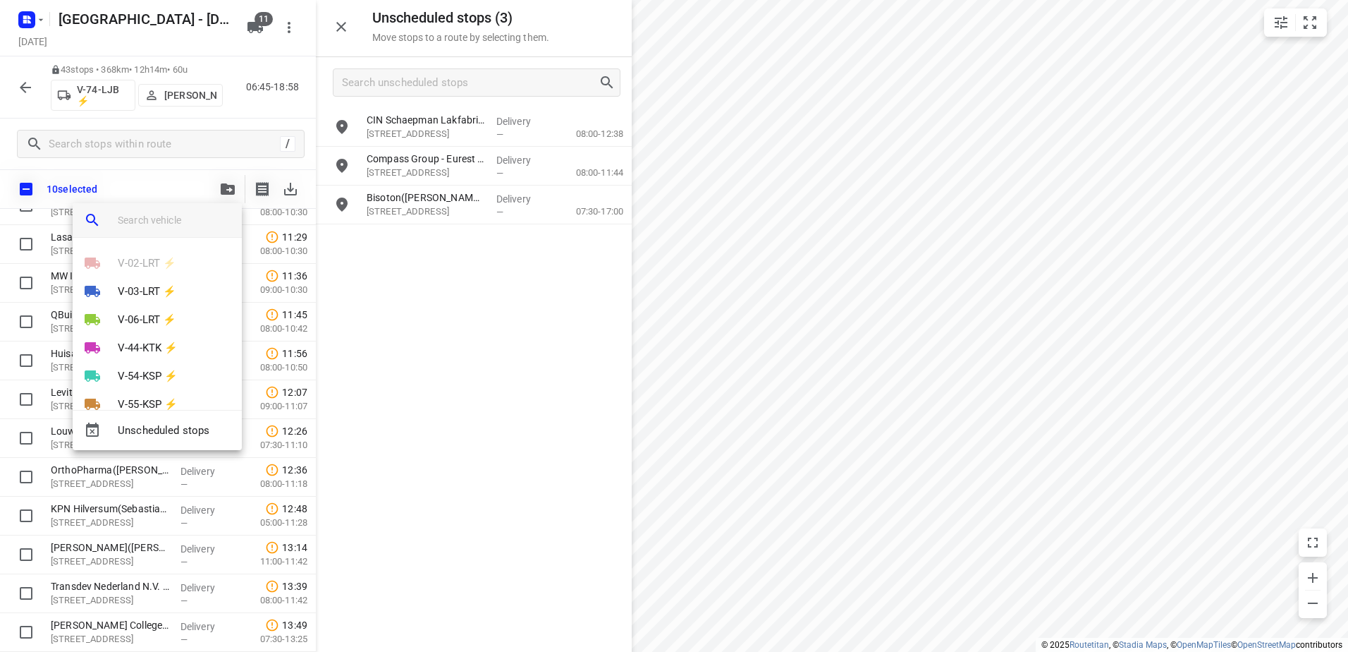
click at [169, 219] on input "search vehicle" at bounding box center [174, 219] width 113 height 21
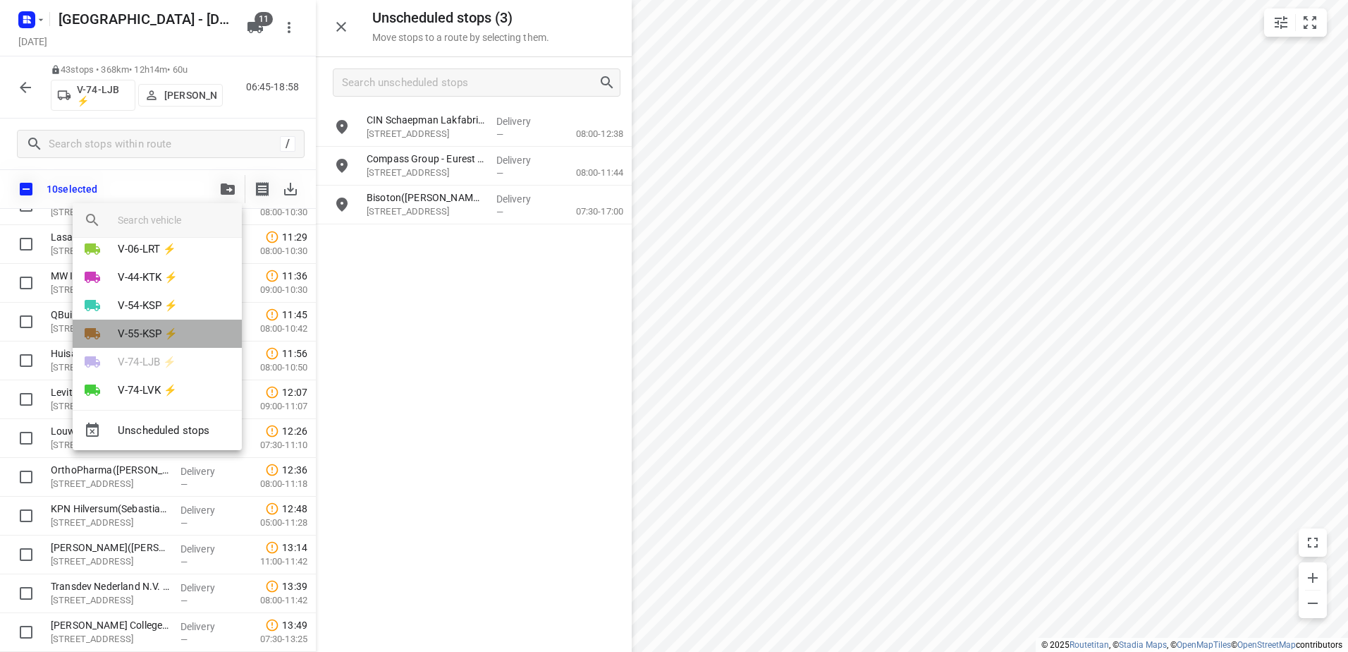
click at [166, 326] on p "V-55-KSP ⚡" at bounding box center [148, 334] width 60 height 16
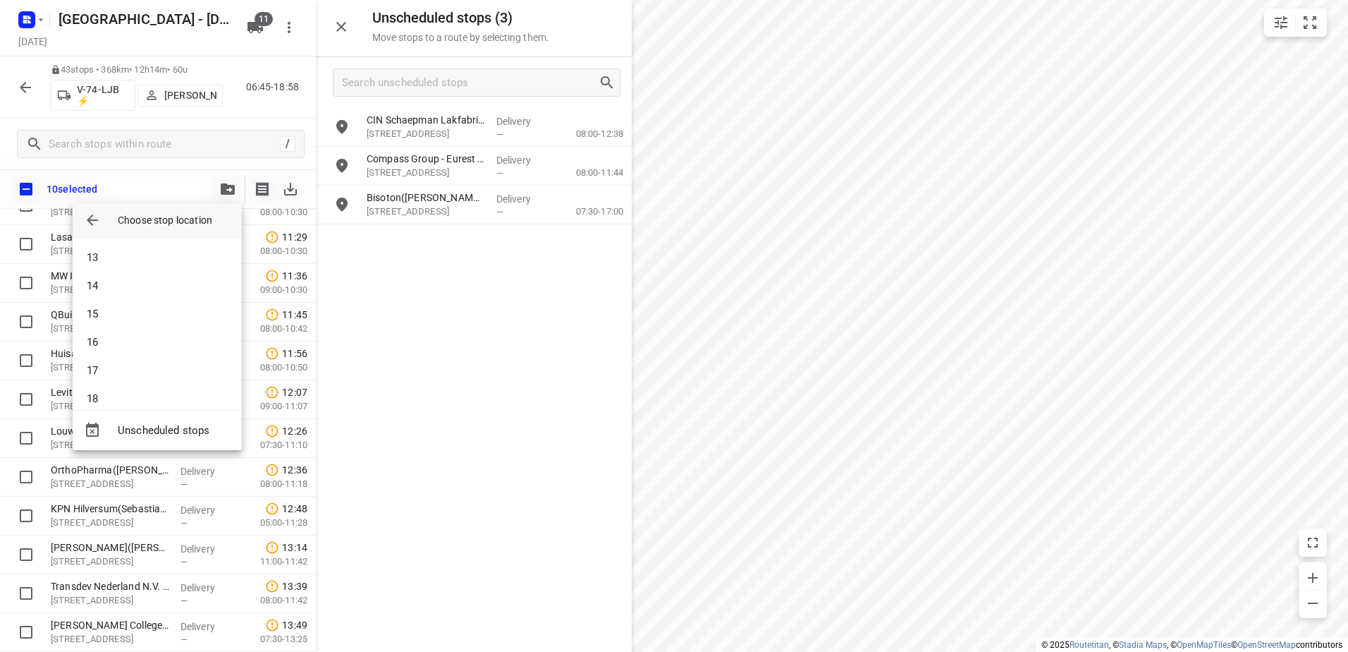
scroll to position [635, 0]
click at [140, 386] on li "28" at bounding box center [157, 384] width 169 height 28
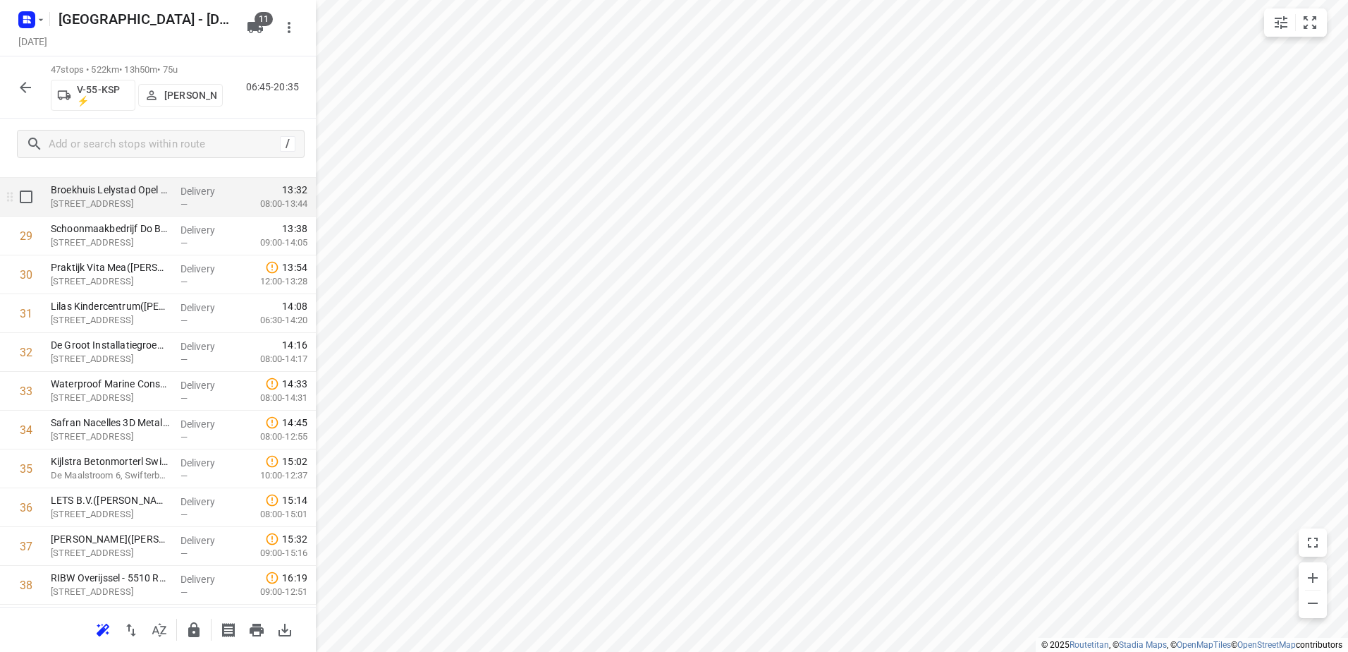
scroll to position [1042, 0]
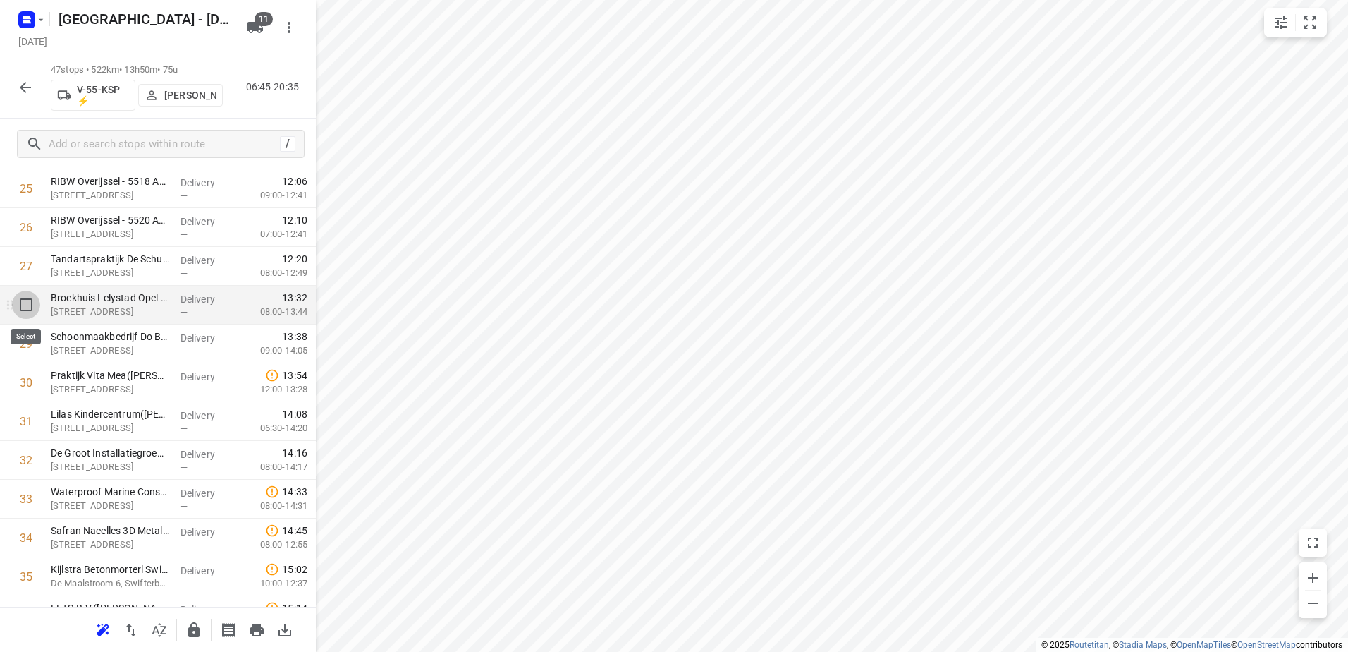
click at [25, 307] on input "checkbox" at bounding box center [26, 305] width 28 height 28
checkbox input "true"
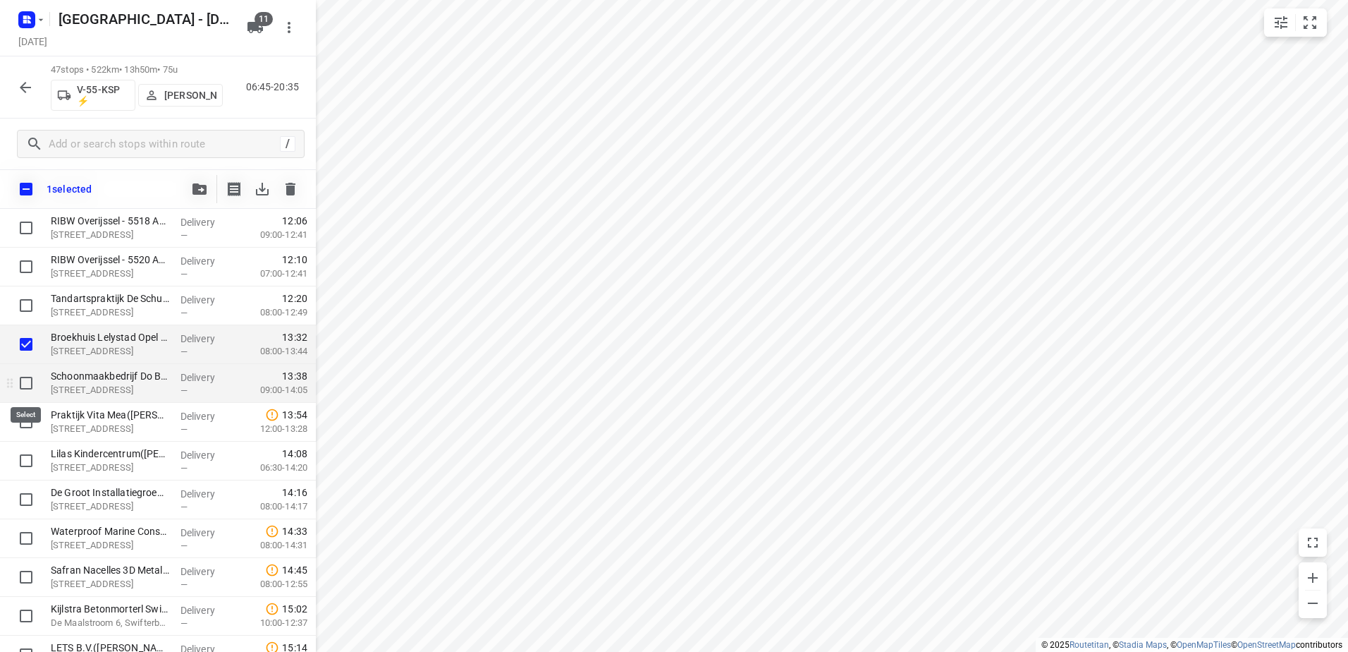
drag, startPoint x: 24, startPoint y: 377, endPoint x: 25, endPoint y: 392, distance: 14.9
click at [25, 380] on input "checkbox" at bounding box center [26, 383] width 28 height 28
checkbox input "true"
click at [28, 417] on input "checkbox" at bounding box center [26, 422] width 28 height 28
checkbox input "true"
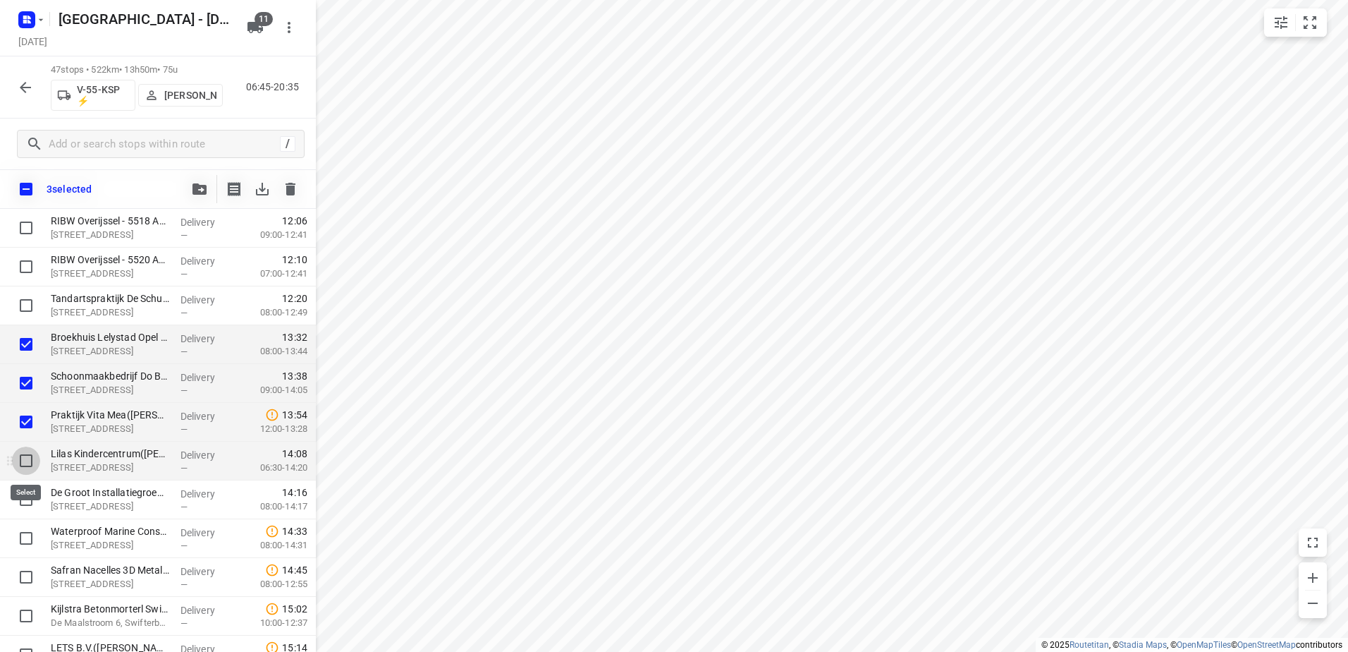
drag, startPoint x: 24, startPoint y: 460, endPoint x: 24, endPoint y: 479, distance: 18.3
click at [24, 463] on input "checkbox" at bounding box center [26, 460] width 28 height 28
checkbox input "true"
drag, startPoint x: 25, startPoint y: 494, endPoint x: 27, endPoint y: 508, distance: 14.9
click at [27, 494] on input "checkbox" at bounding box center [26, 499] width 28 height 28
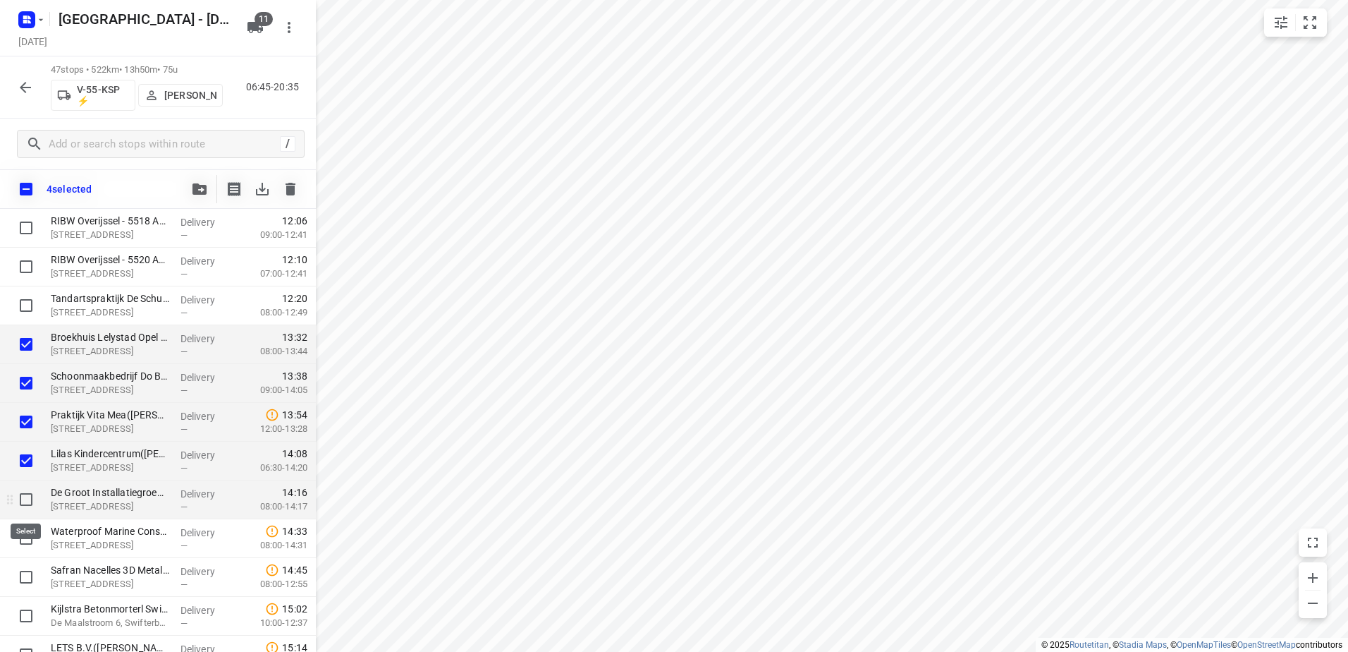
checkbox input "true"
drag, startPoint x: 20, startPoint y: 531, endPoint x: 20, endPoint y: 557, distance: 26.1
click at [20, 532] on input "checkbox" at bounding box center [26, 538] width 28 height 28
checkbox input "true"
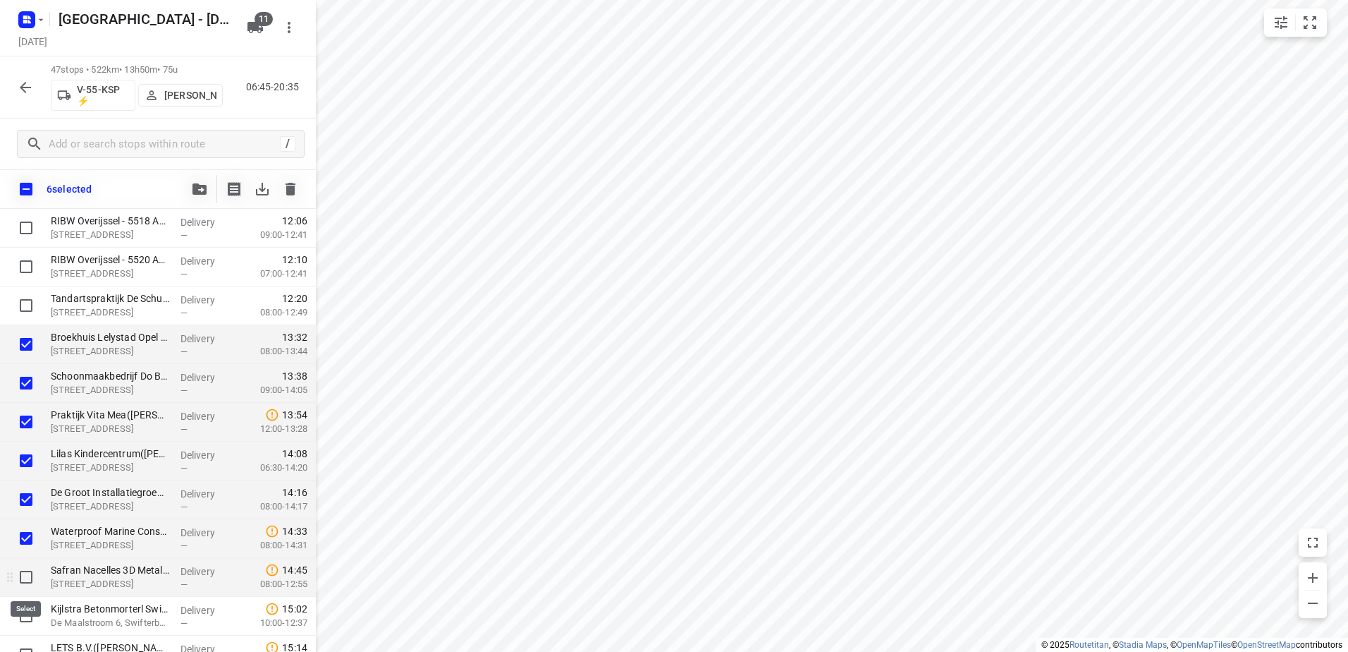
click at [23, 568] on input "checkbox" at bounding box center [26, 577] width 28 height 28
checkbox input "true"
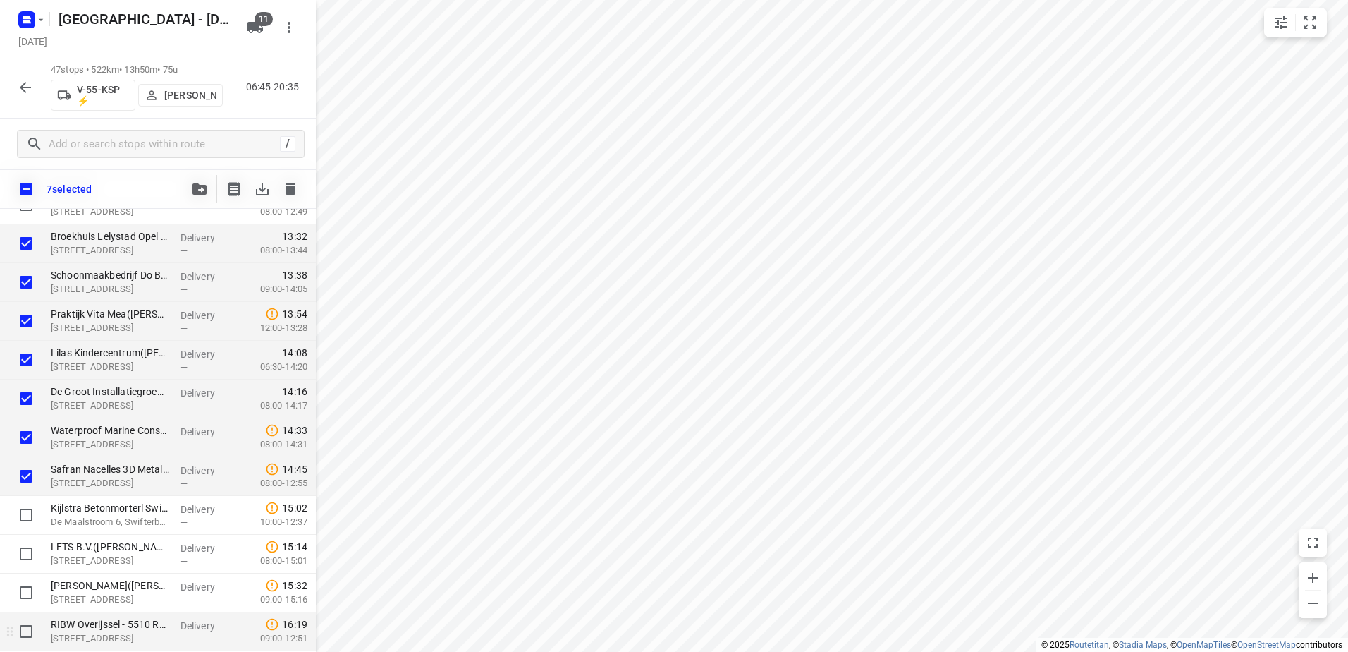
scroll to position [1253, 0]
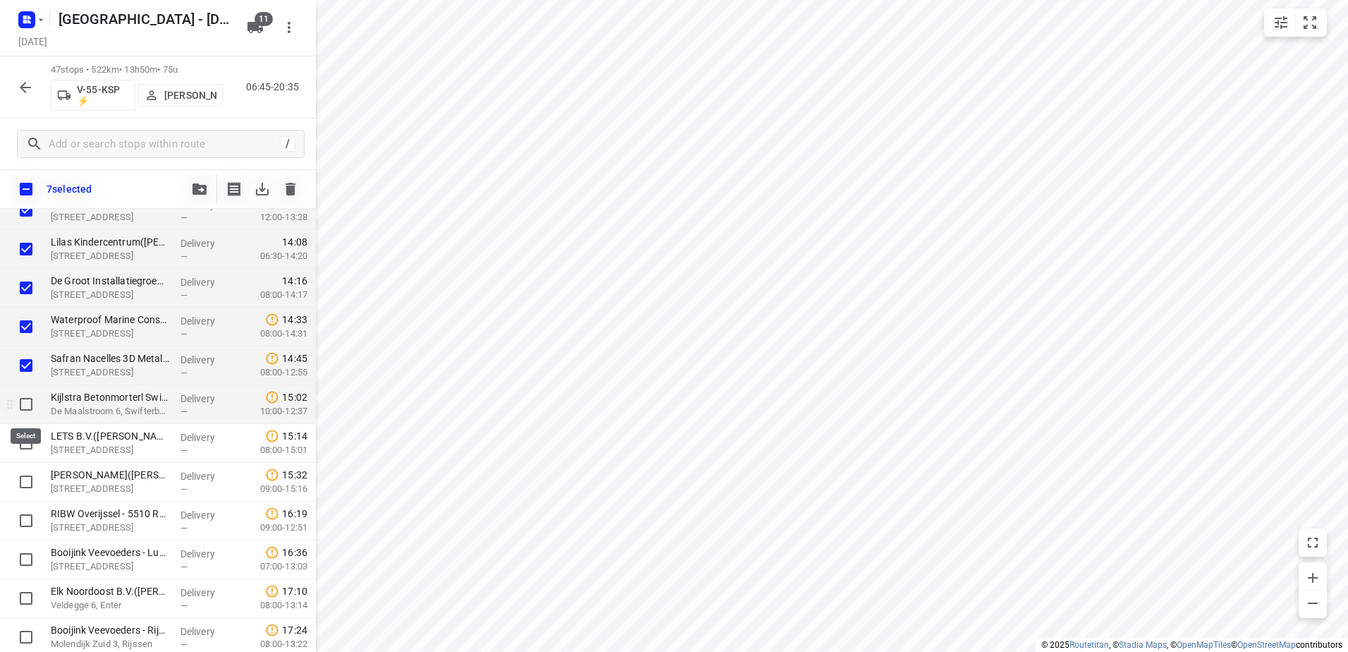
click at [25, 393] on input "checkbox" at bounding box center [26, 404] width 28 height 28
checkbox input "true"
click at [21, 433] on input "checkbox" at bounding box center [26, 443] width 28 height 28
checkbox input "true"
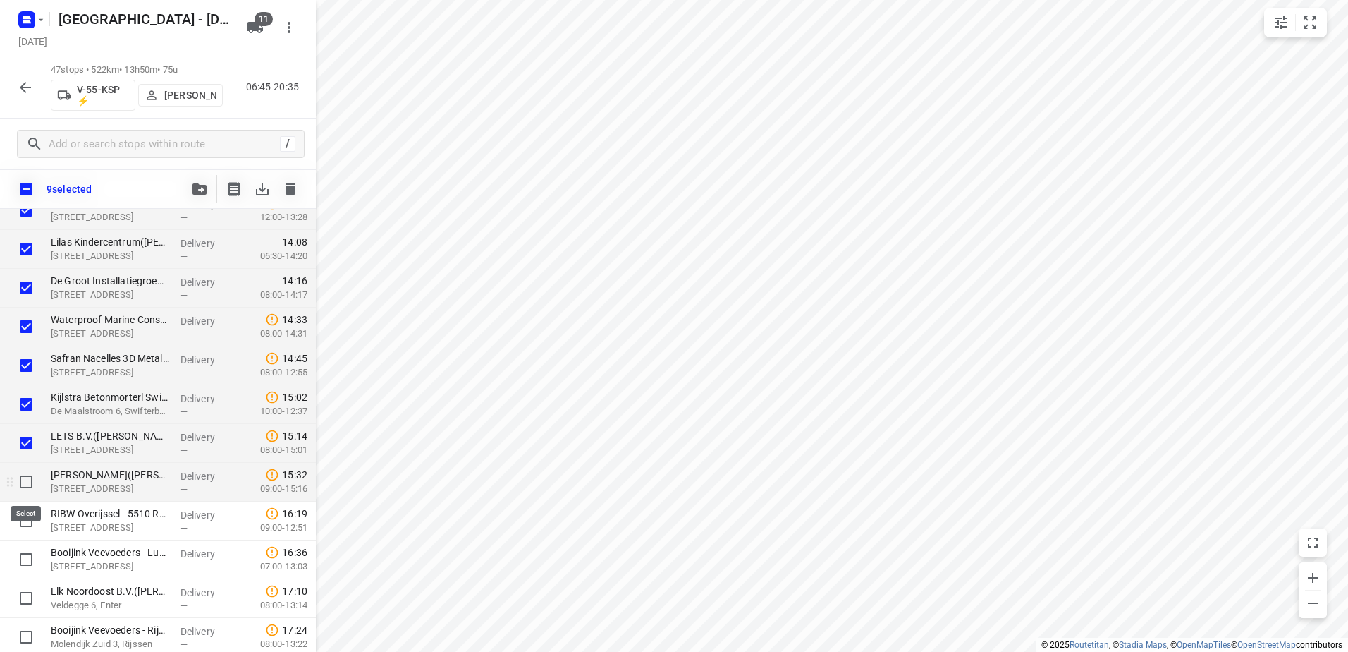
click at [25, 474] on input "checkbox" at bounding box center [26, 482] width 28 height 28
checkbox input "true"
click at [204, 201] on button "button" at bounding box center [199, 189] width 28 height 28
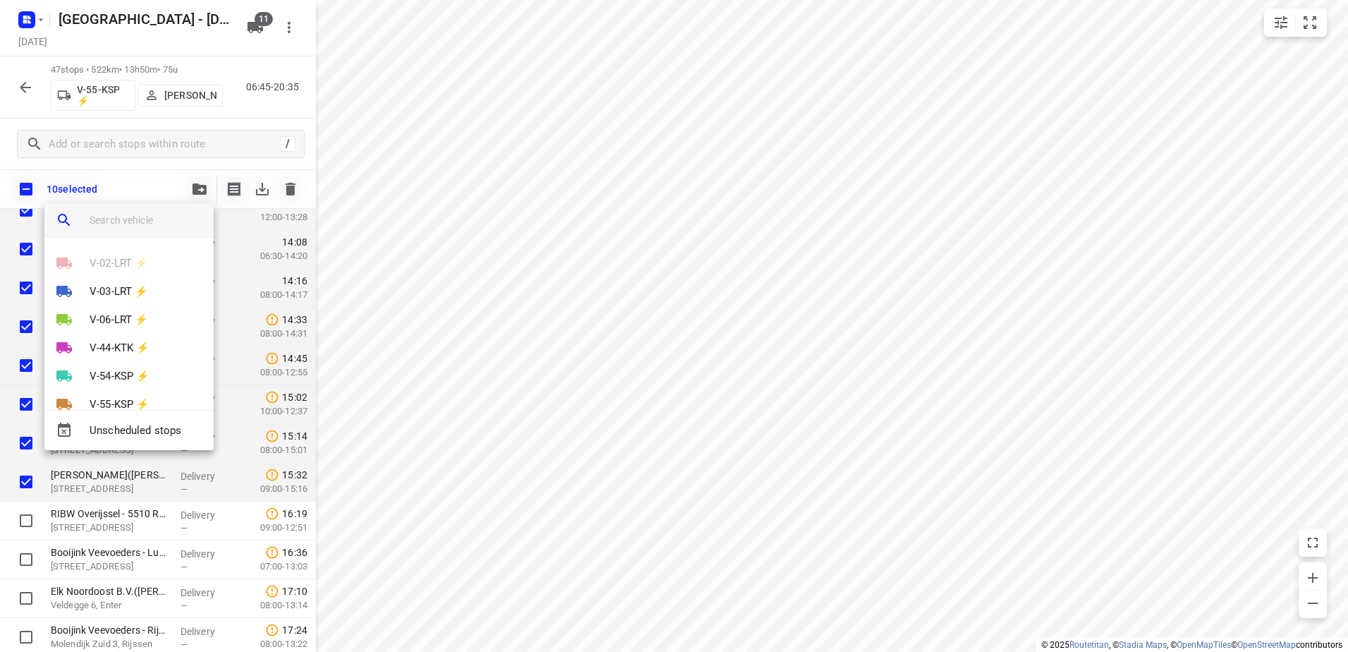
click at [171, 213] on input "search vehicle" at bounding box center [146, 219] width 113 height 21
click at [118, 379] on p "V-54-KSP ⚡" at bounding box center [120, 376] width 60 height 16
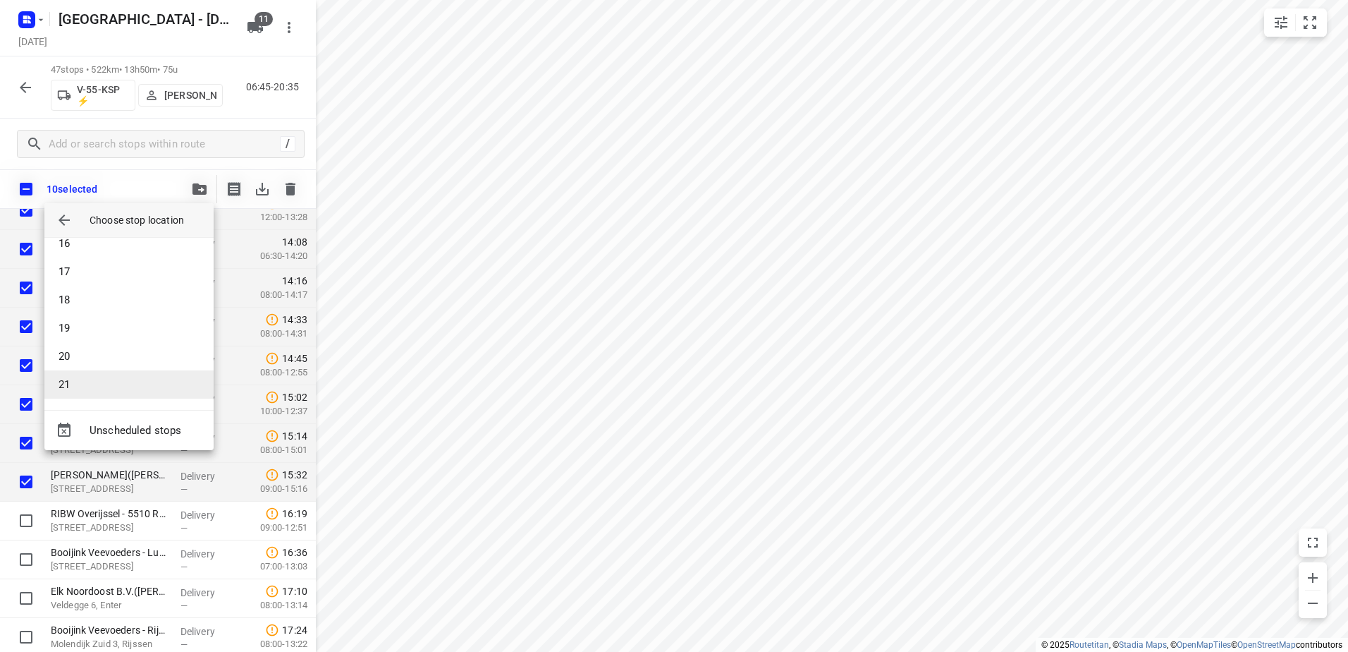
click at [110, 379] on li "21" at bounding box center [128, 384] width 169 height 28
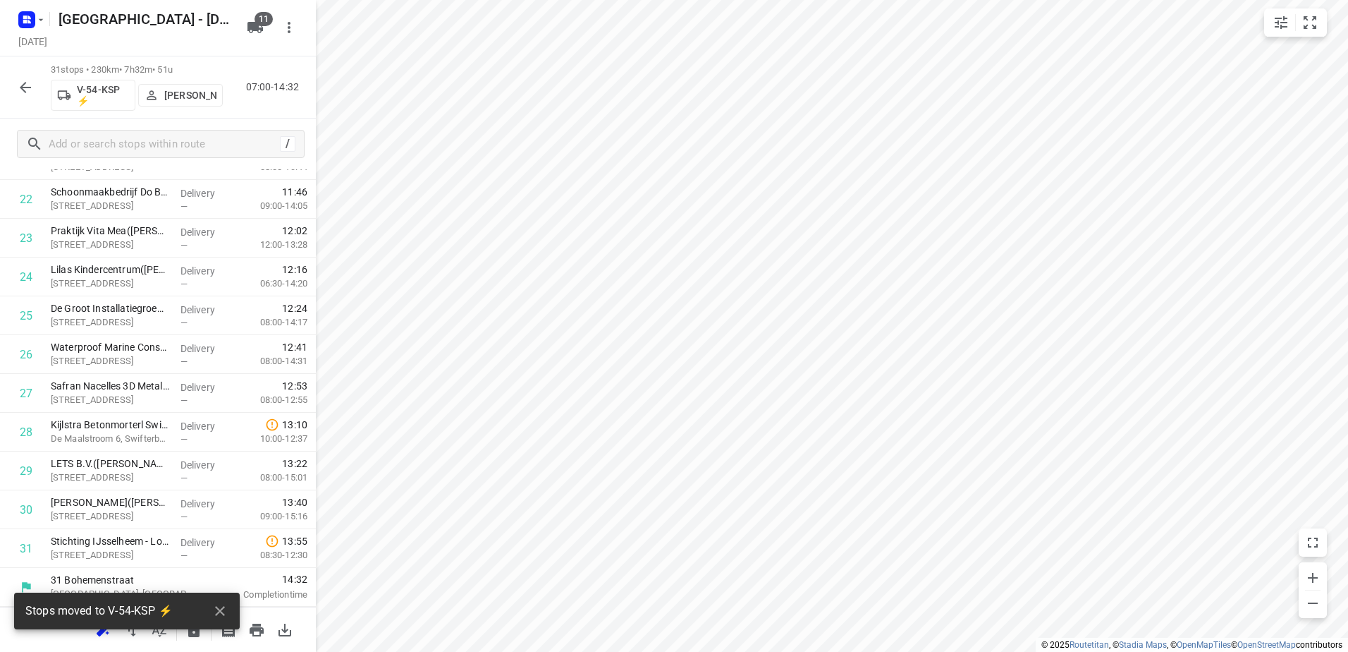
scroll to position [915, 0]
click at [228, 610] on icon "button" at bounding box center [220, 610] width 17 height 17
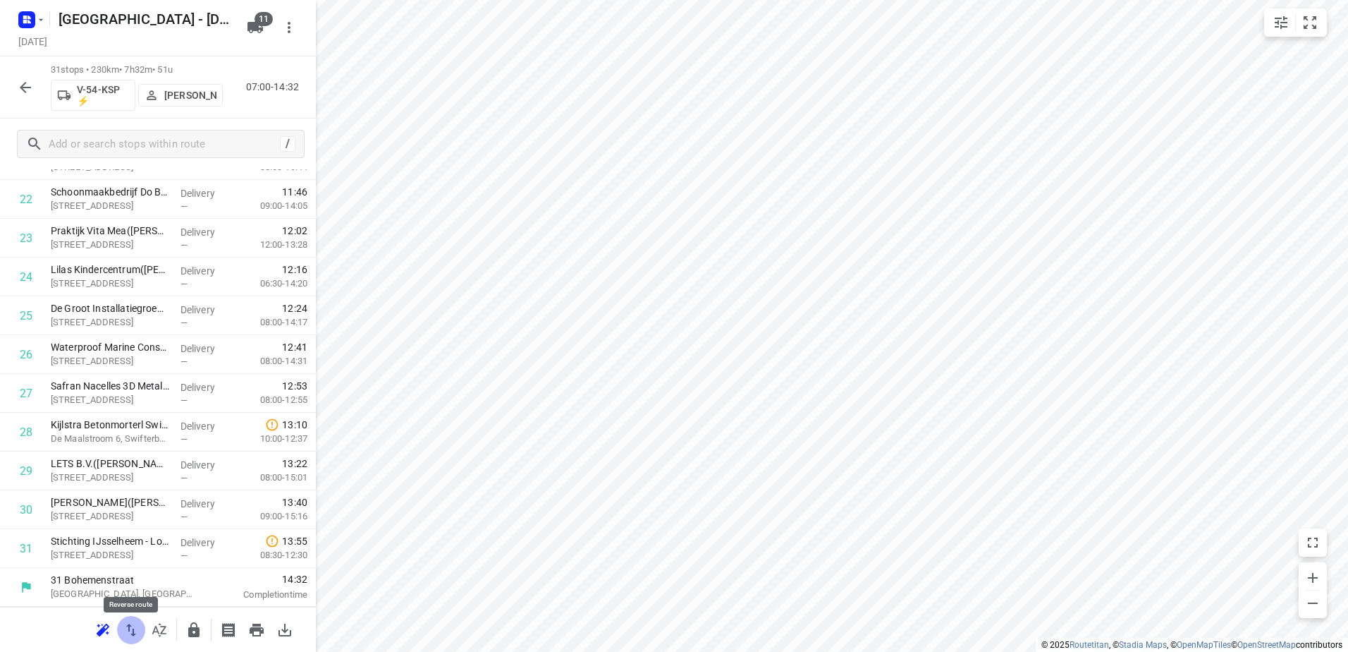
click at [133, 633] on icon "button" at bounding box center [131, 629] width 10 height 13
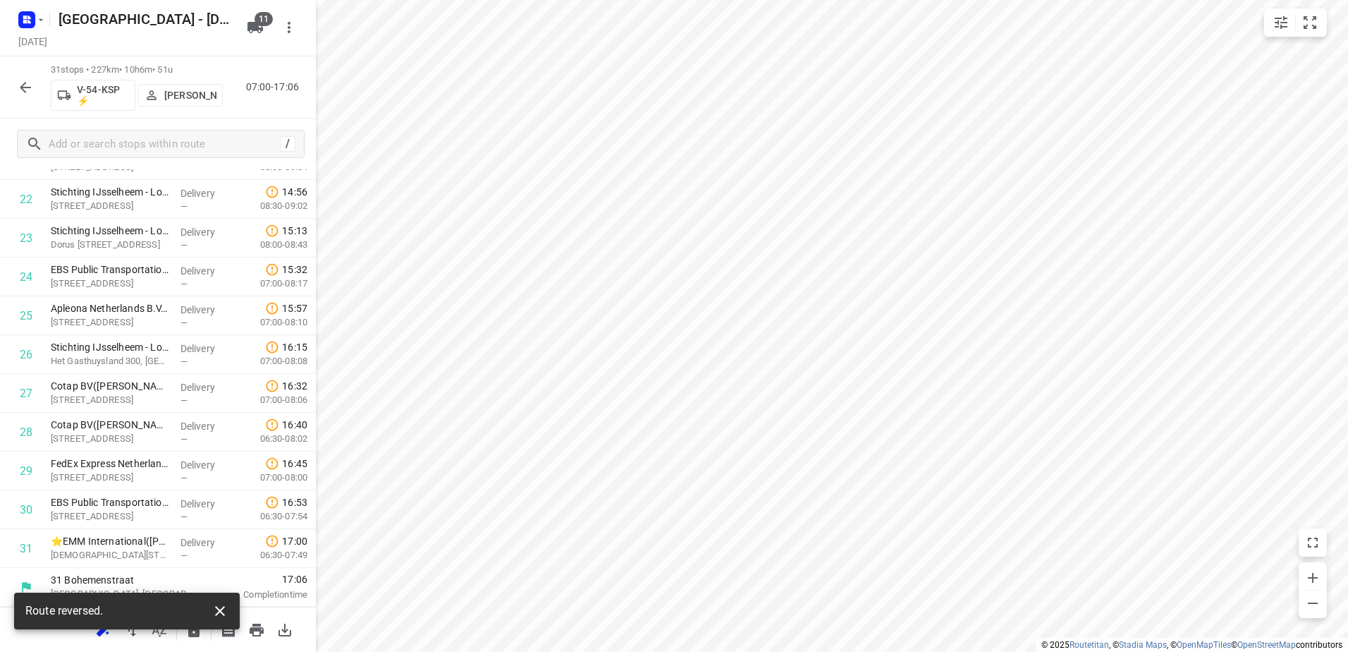
click at [225, 604] on icon "button" at bounding box center [220, 610] width 17 height 17
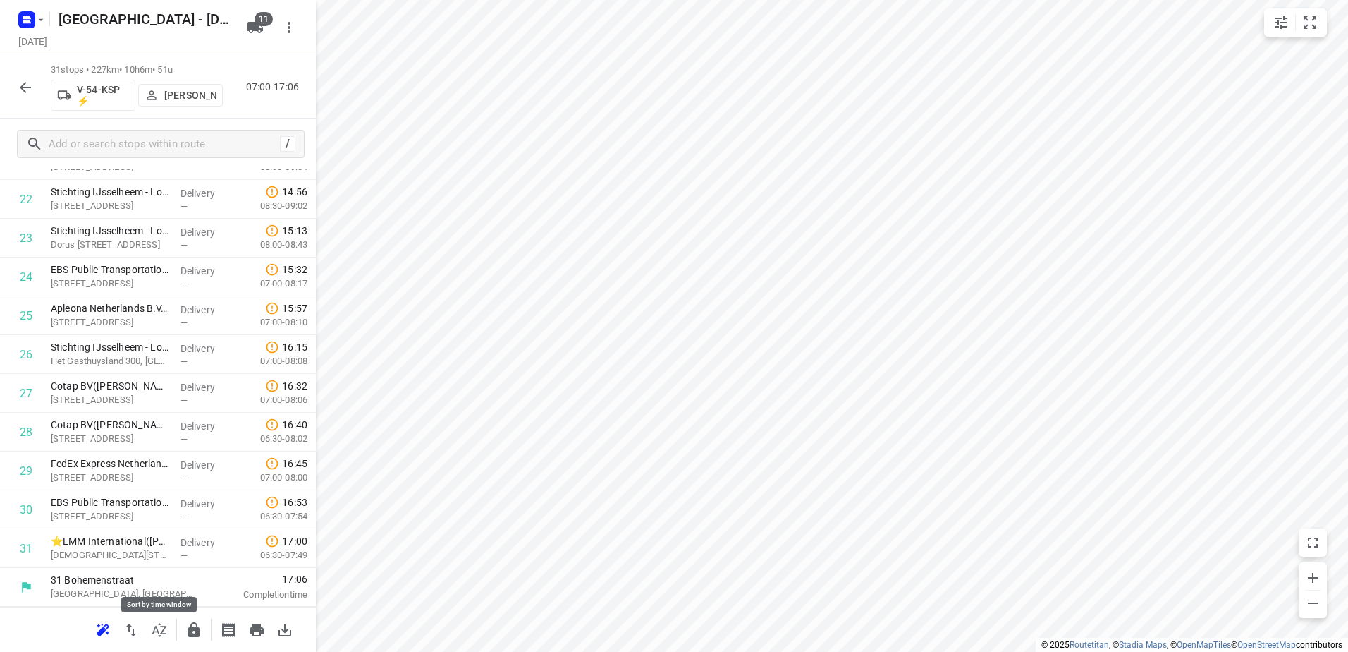
click at [157, 635] on icon "button" at bounding box center [159, 629] width 17 height 17
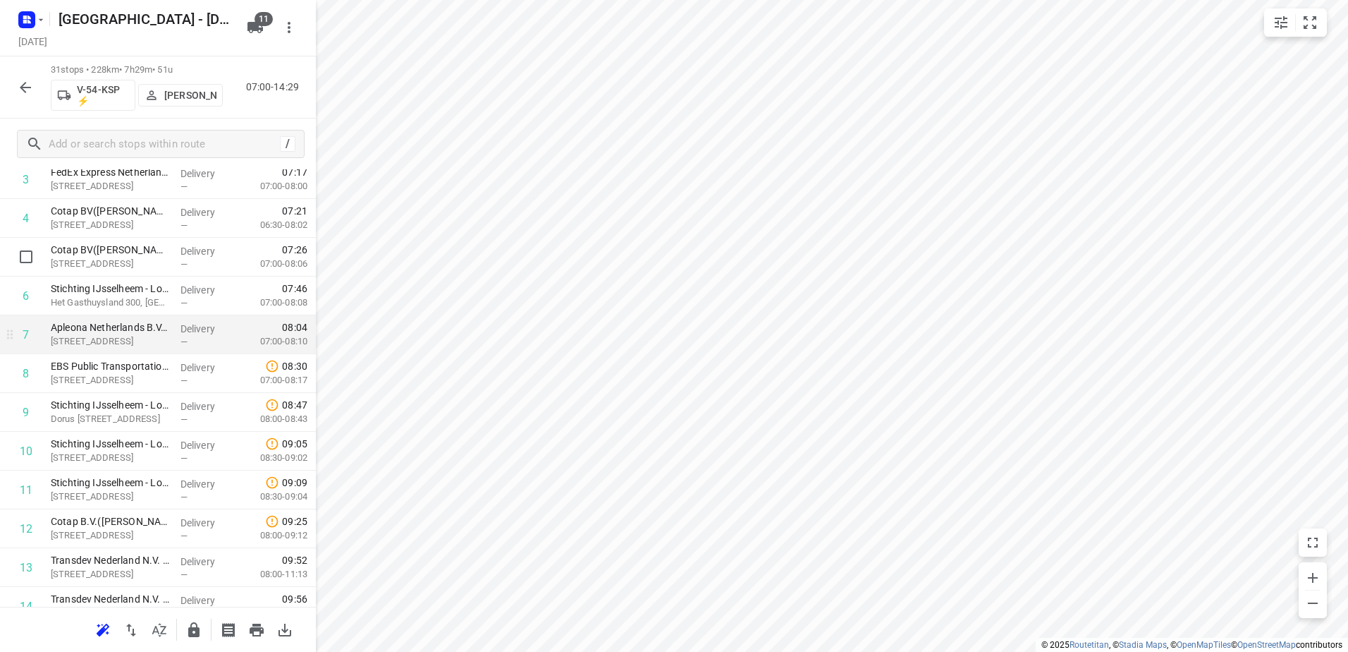
scroll to position [212, 0]
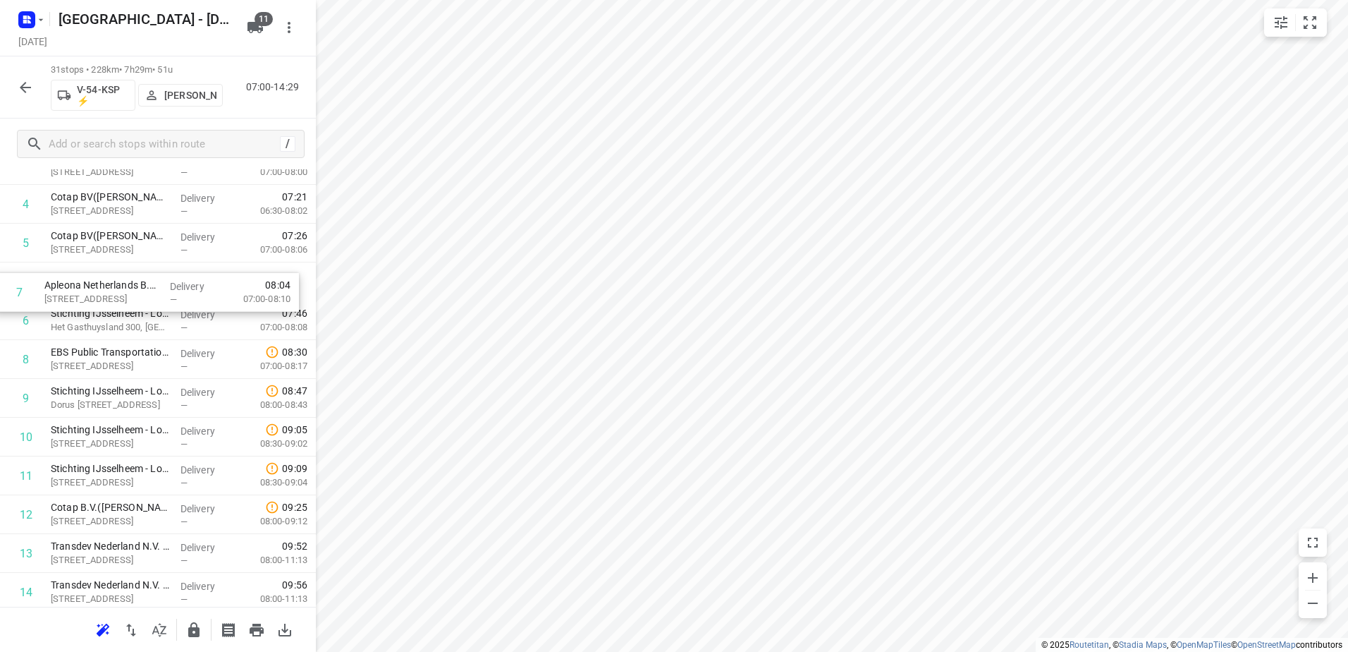
drag, startPoint x: 219, startPoint y: 322, endPoint x: 212, endPoint y: 288, distance: 35.3
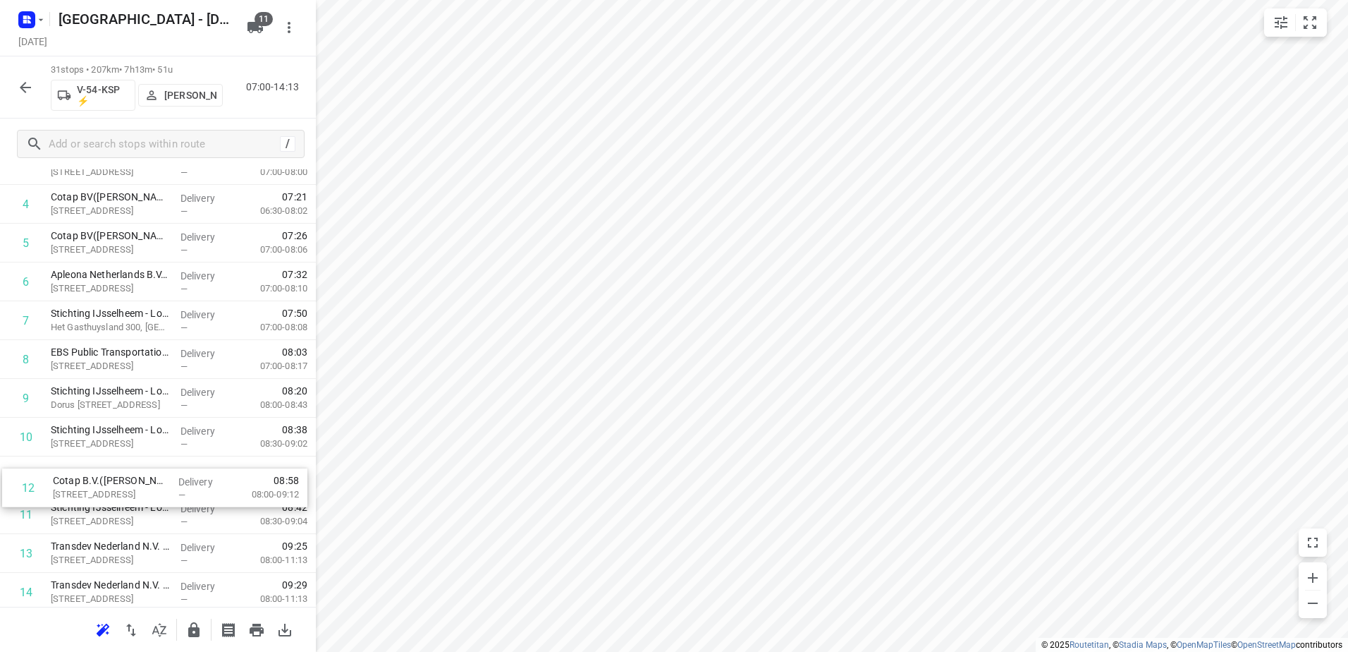
scroll to position [214, 0]
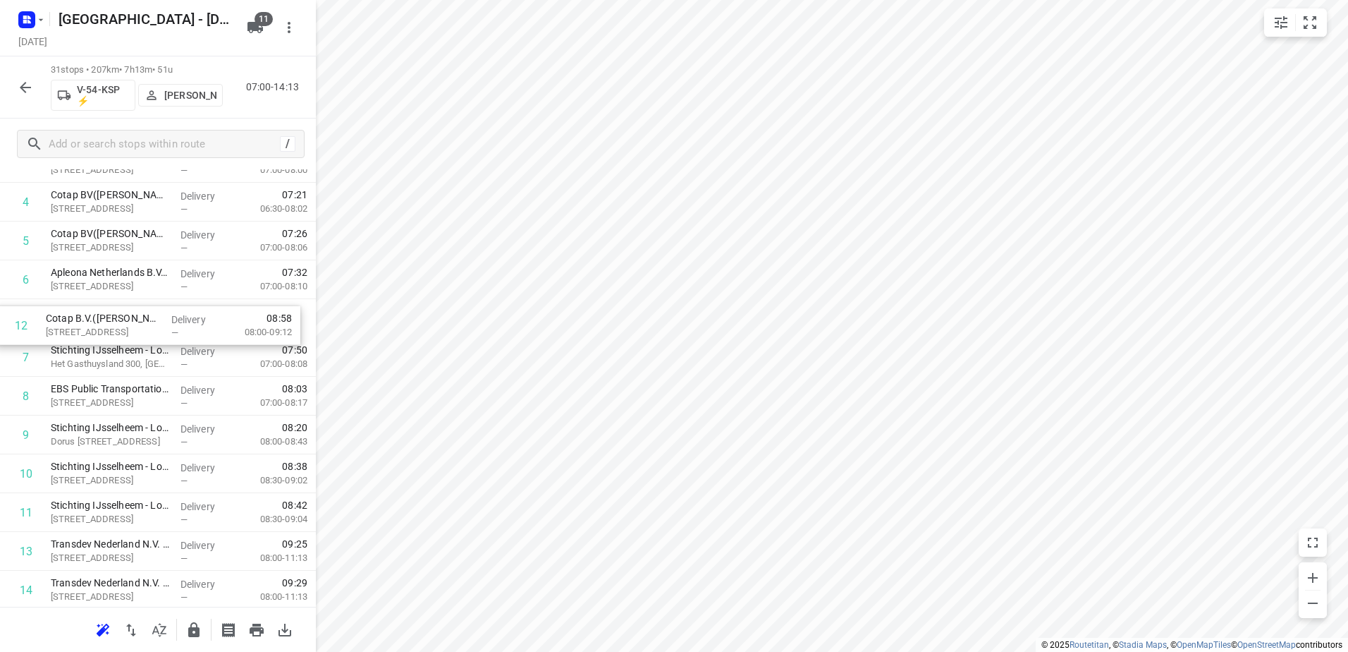
drag, startPoint x: 200, startPoint y: 521, endPoint x: 195, endPoint y: 327, distance: 194.0
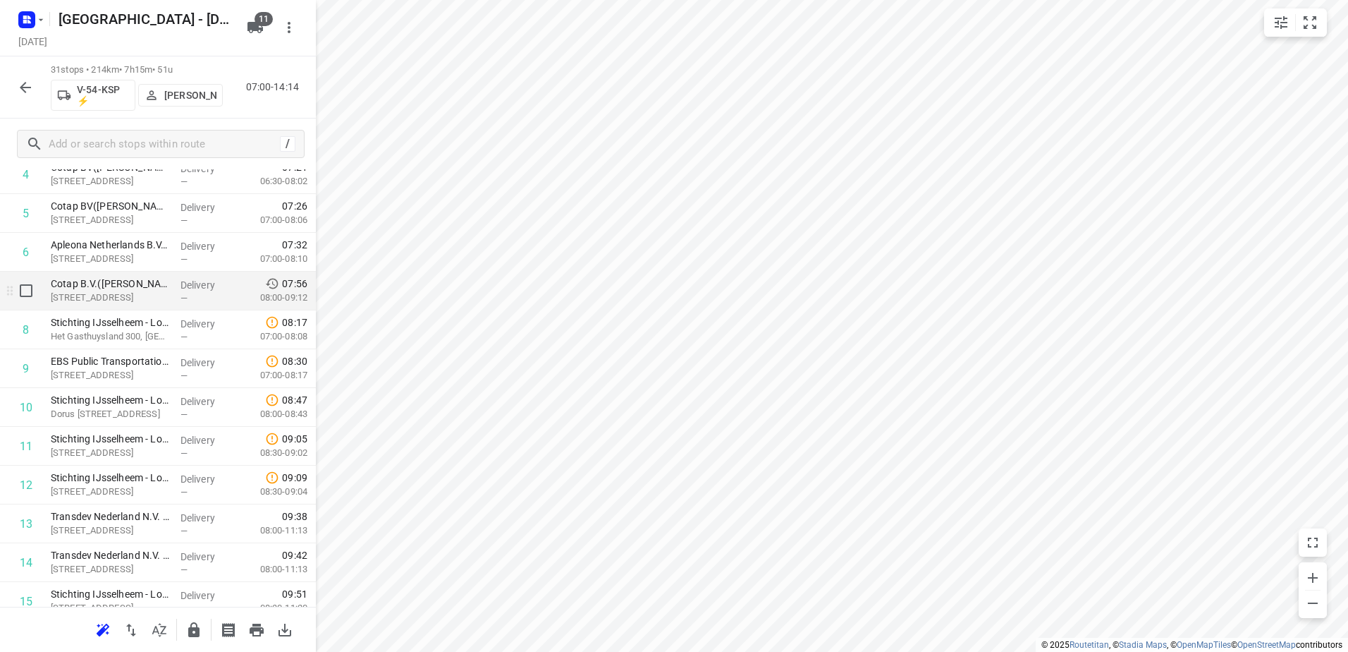
scroll to position [284, 0]
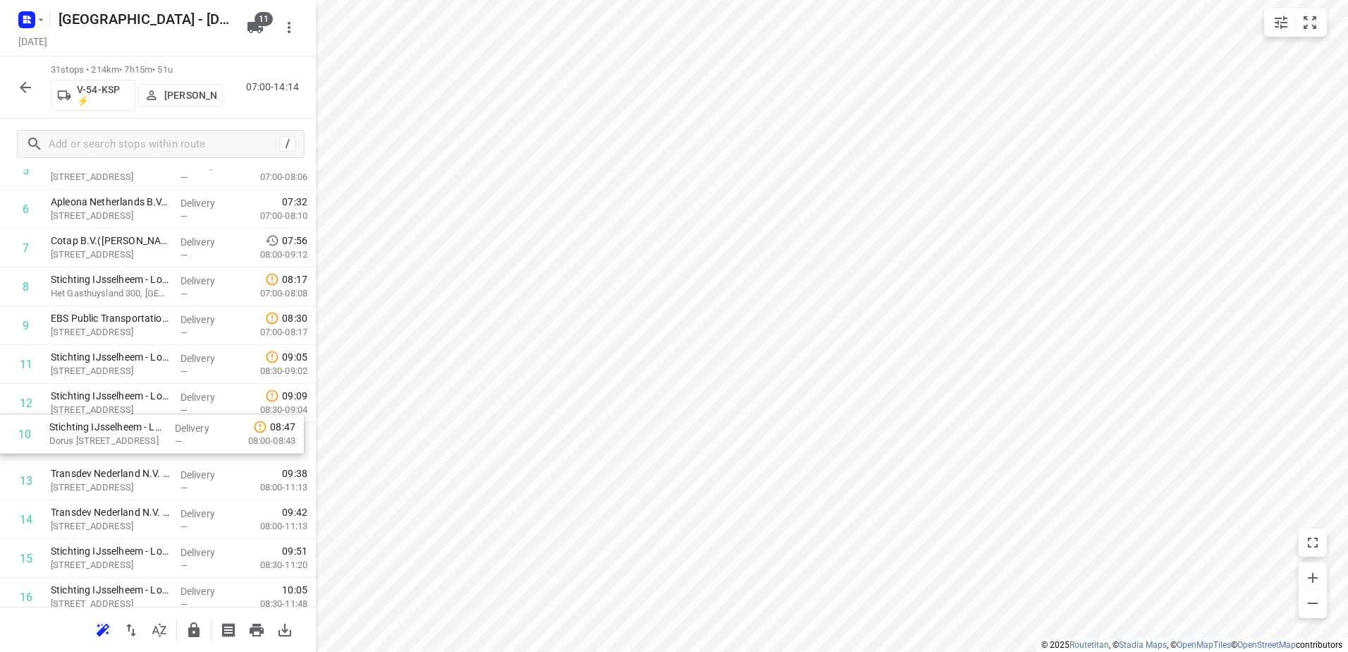
drag, startPoint x: 231, startPoint y: 355, endPoint x: 228, endPoint y: 435, distance: 79.7
click at [228, 435] on div "1 ⭐EMM International(Mariska Helmich / Bianca Sterken) Bohemenstraat 19, Zwolle…" at bounding box center [158, 597] width 316 height 1202
drag, startPoint x: 243, startPoint y: 250, endPoint x: 226, endPoint y: 446, distance: 196.1
click at [226, 446] on div "1 ⭐EMM International(Mariska Helmich / Bianca Sterken) Bohemenstraat 19, Zwolle…" at bounding box center [158, 599] width 316 height 1202
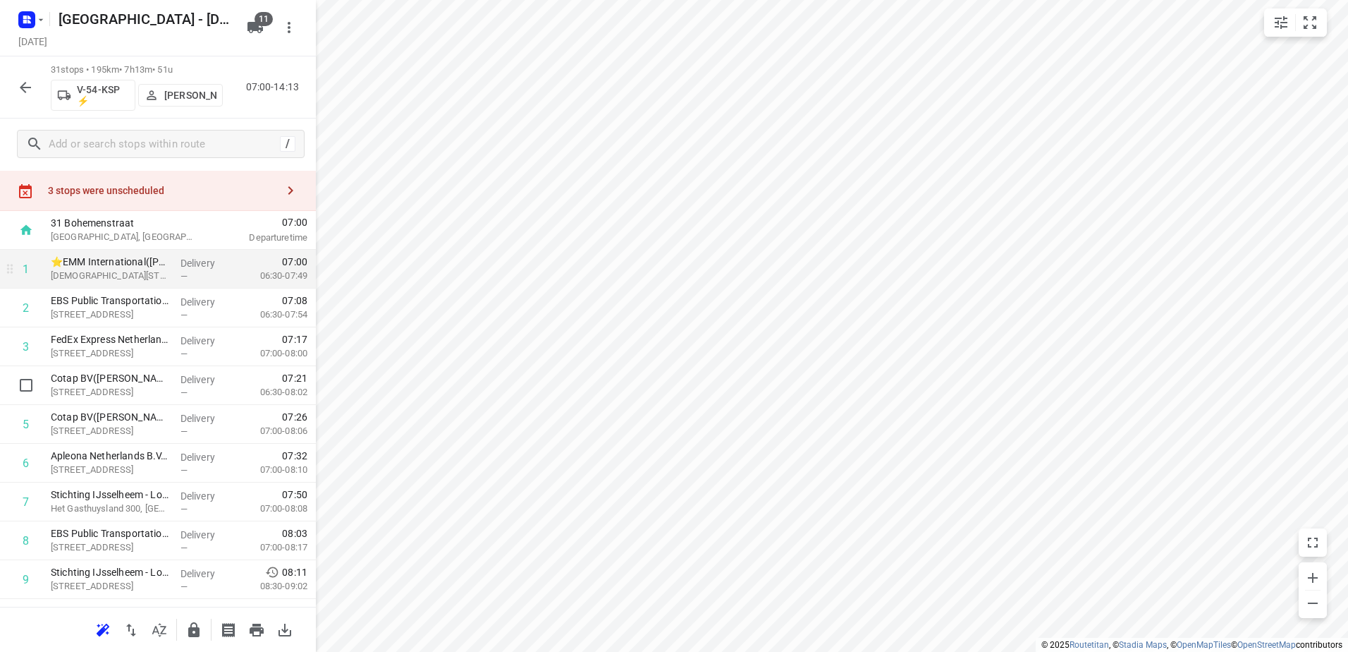
scroll to position [0, 0]
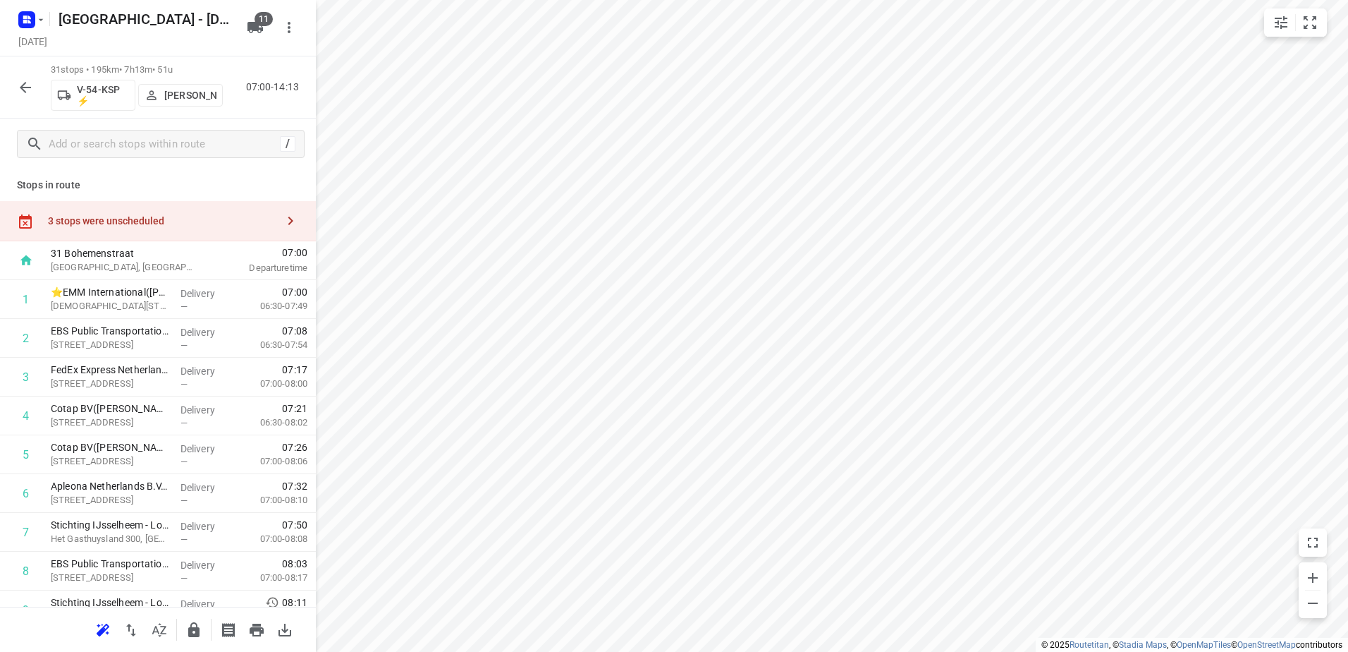
click at [159, 211] on div "3 stops were unscheduled" at bounding box center [158, 221] width 316 height 40
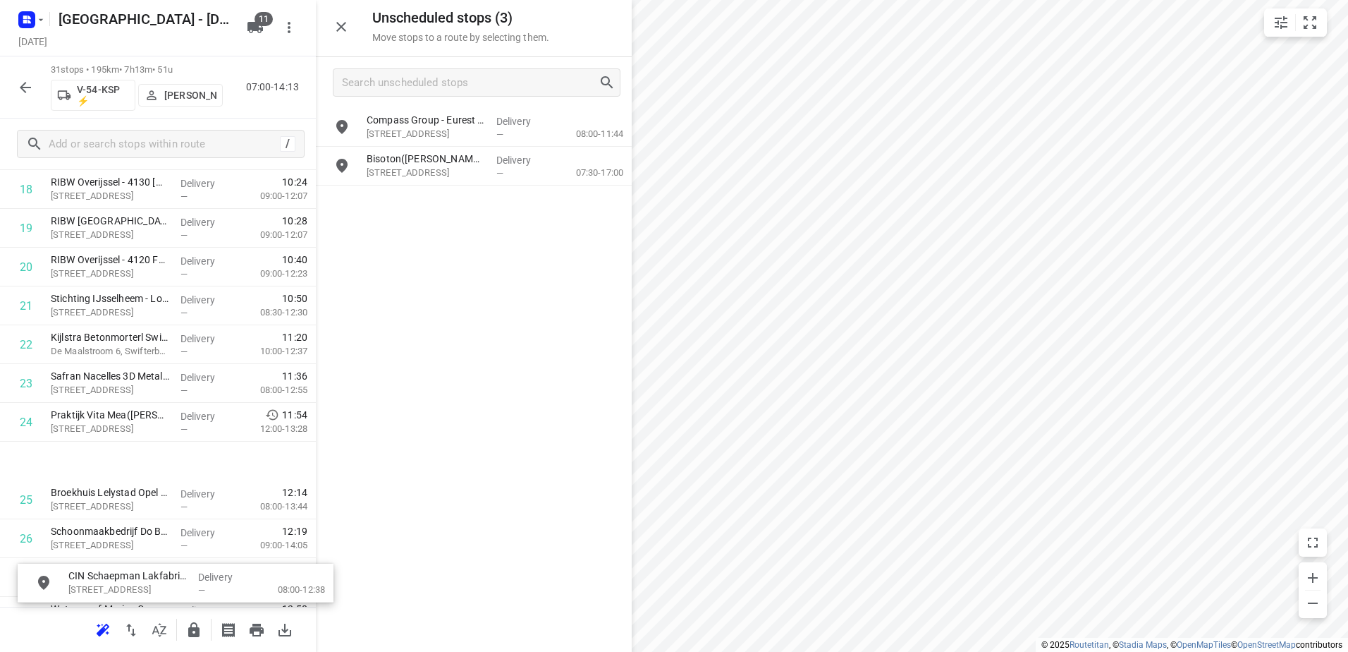
scroll to position [770, 0]
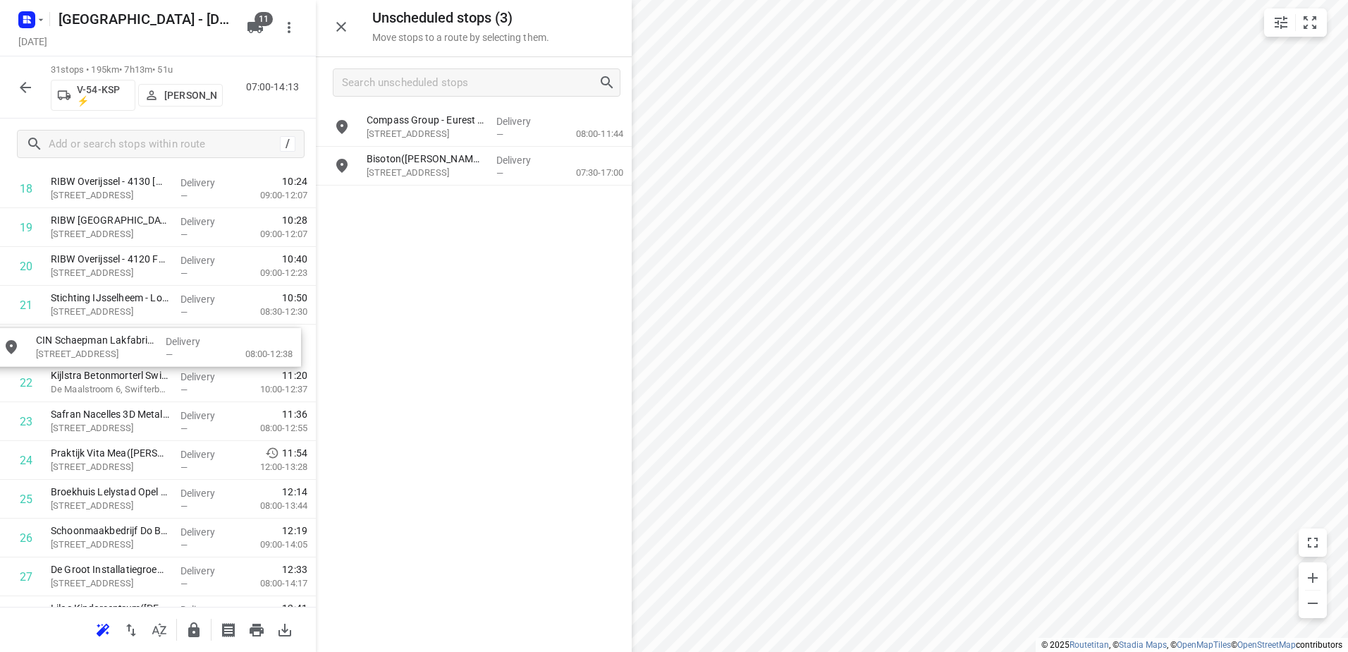
drag, startPoint x: 499, startPoint y: 135, endPoint x: 161, endPoint y: 358, distance: 404.3
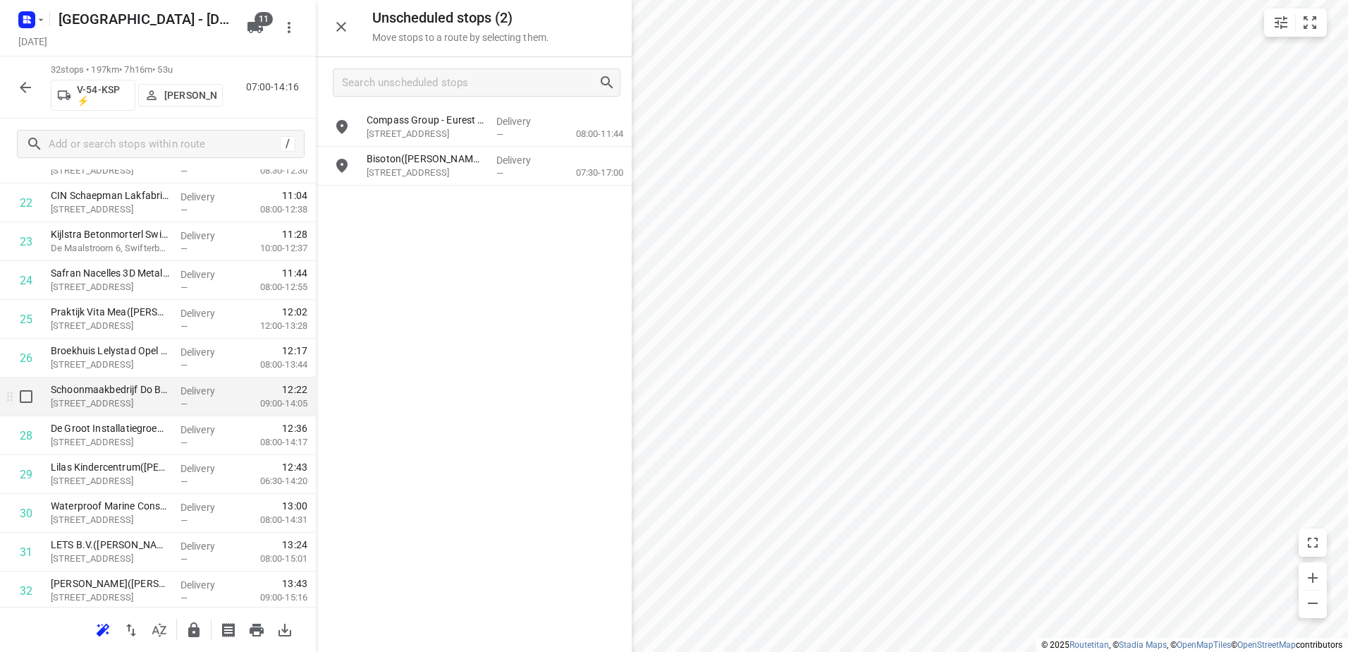
scroll to position [953, 0]
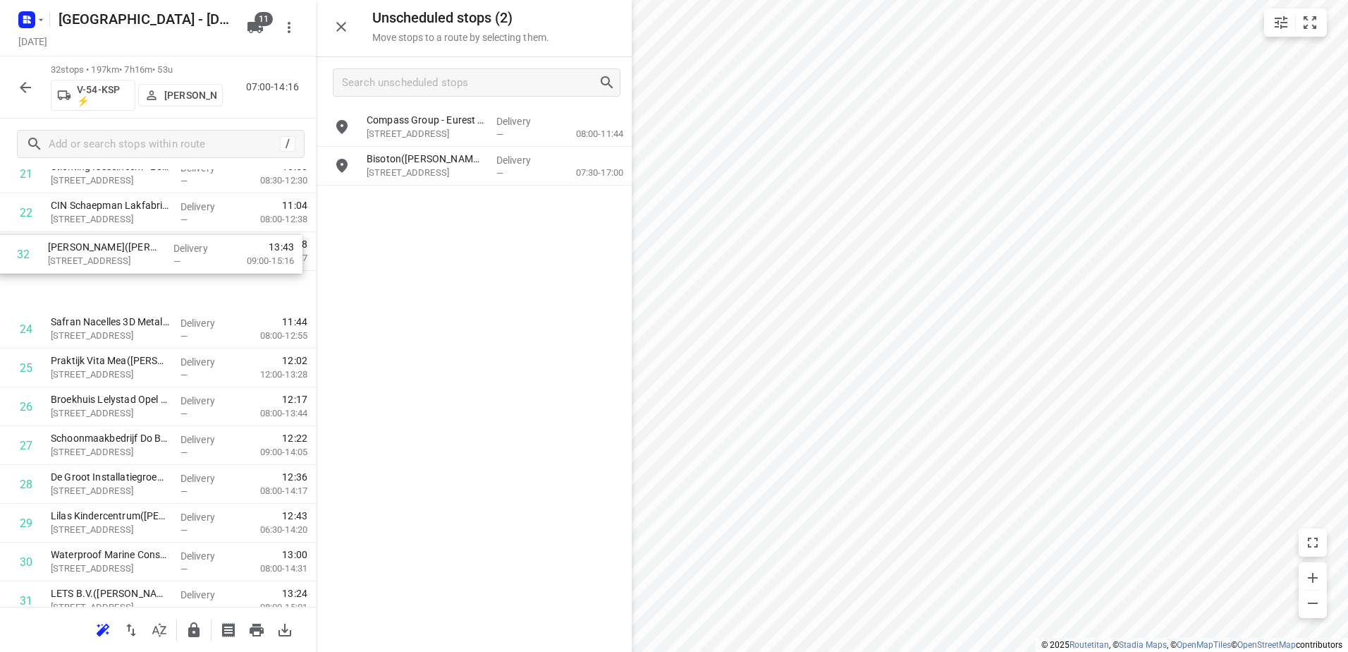
drag, startPoint x: 159, startPoint y: 540, endPoint x: 156, endPoint y: 242, distance: 298.3
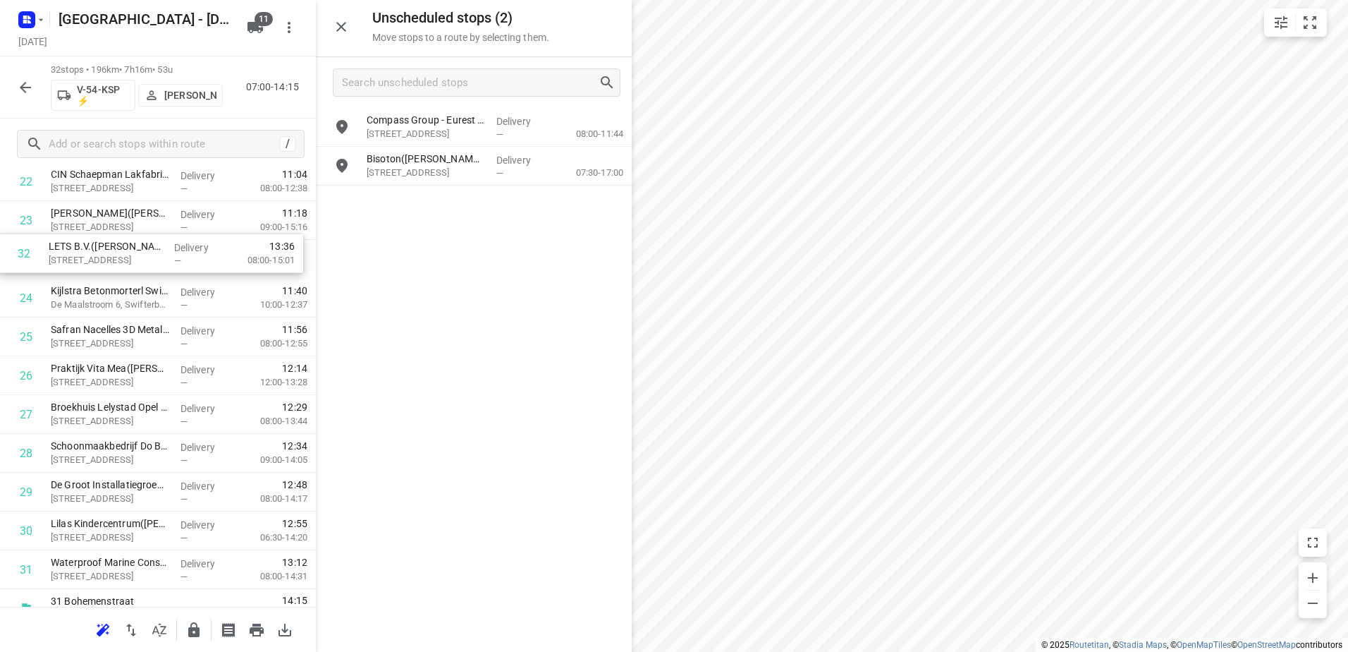
drag, startPoint x: 152, startPoint y: 557, endPoint x: 150, endPoint y: 258, distance: 299.0
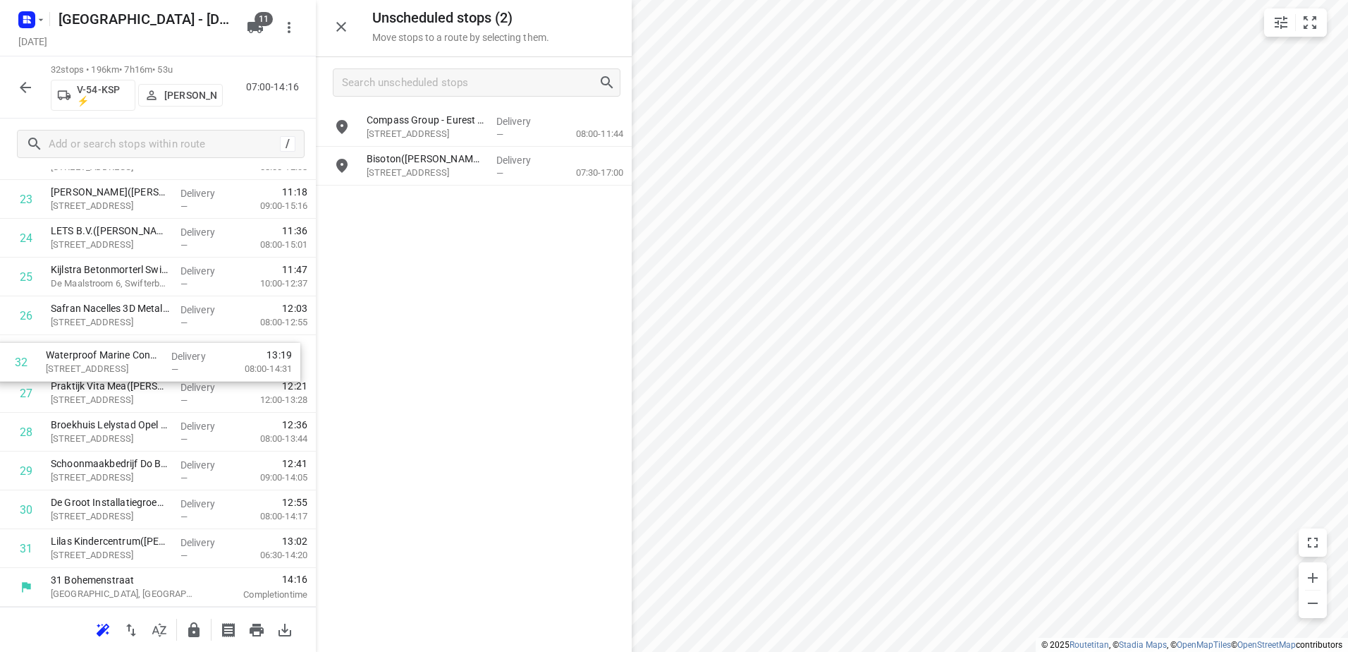
drag, startPoint x: 207, startPoint y: 527, endPoint x: 206, endPoint y: 370, distance: 158.0
click at [199, 633] on icon "button" at bounding box center [193, 629] width 11 height 15
click at [16, 83] on button "button" at bounding box center [25, 87] width 28 height 28
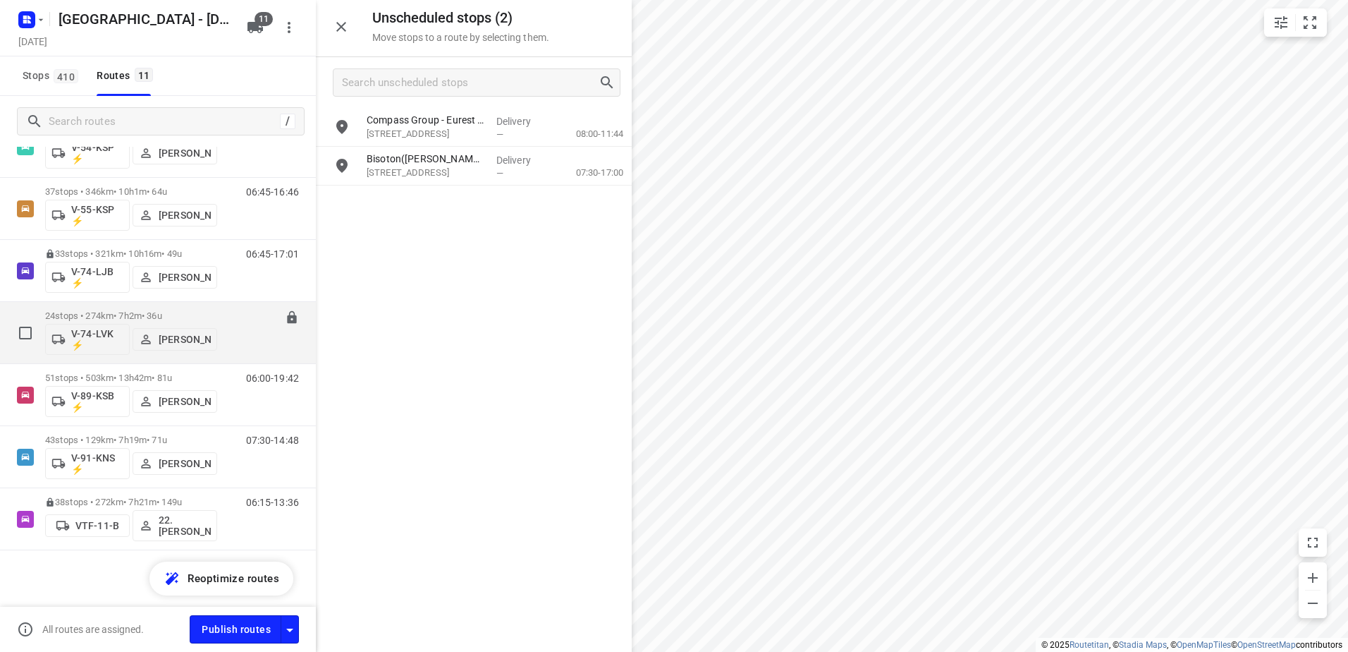
scroll to position [0, 0]
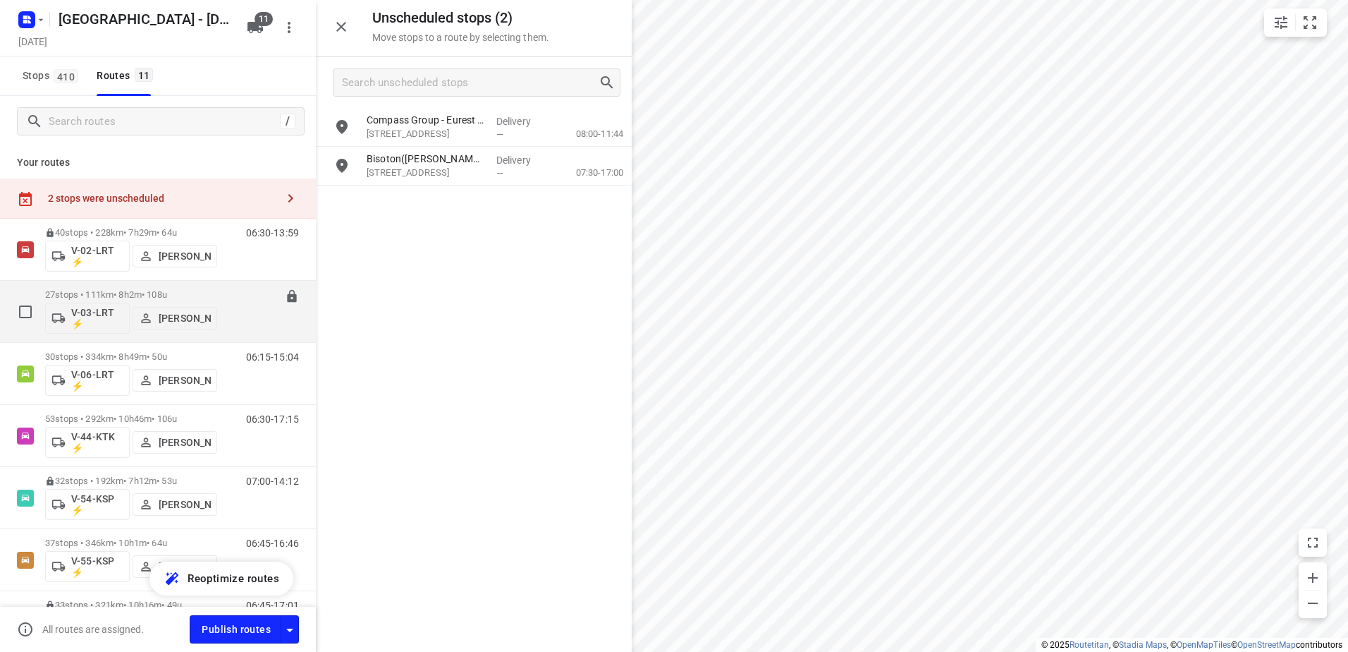
click at [132, 298] on p "27 stops • 111km • 8h2m • 108u" at bounding box center [131, 294] width 172 height 11
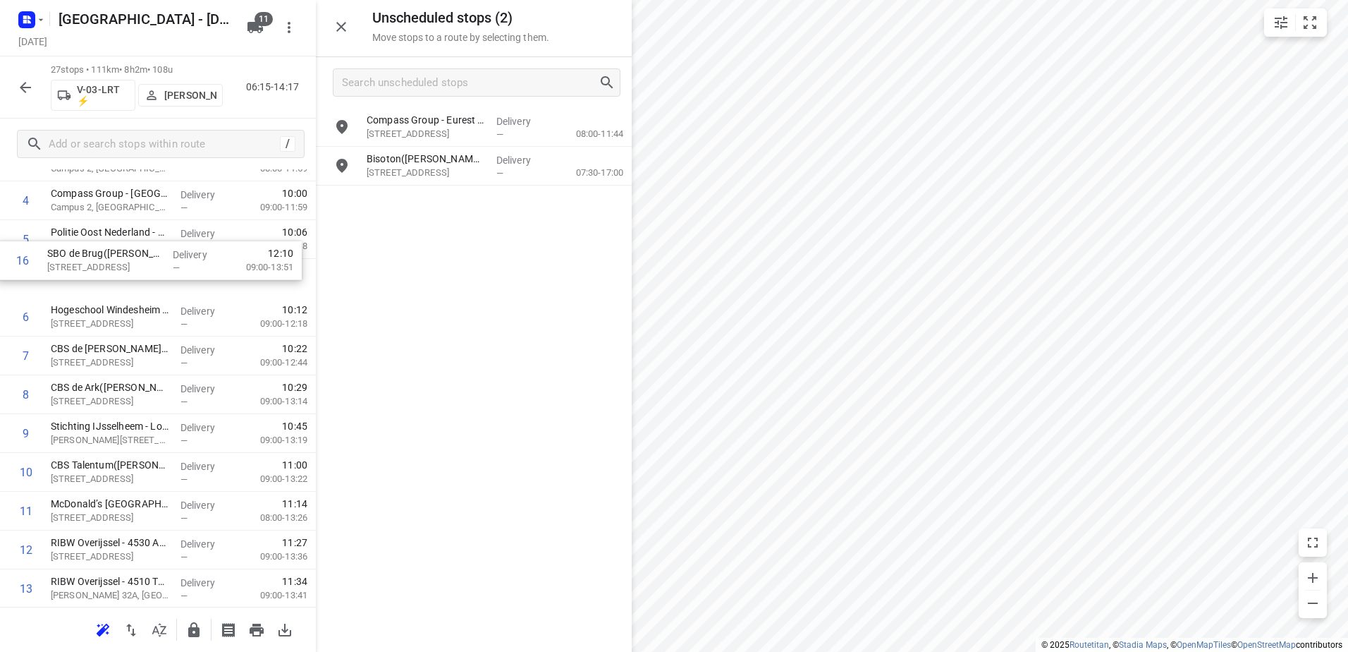
scroll to position [198, 0]
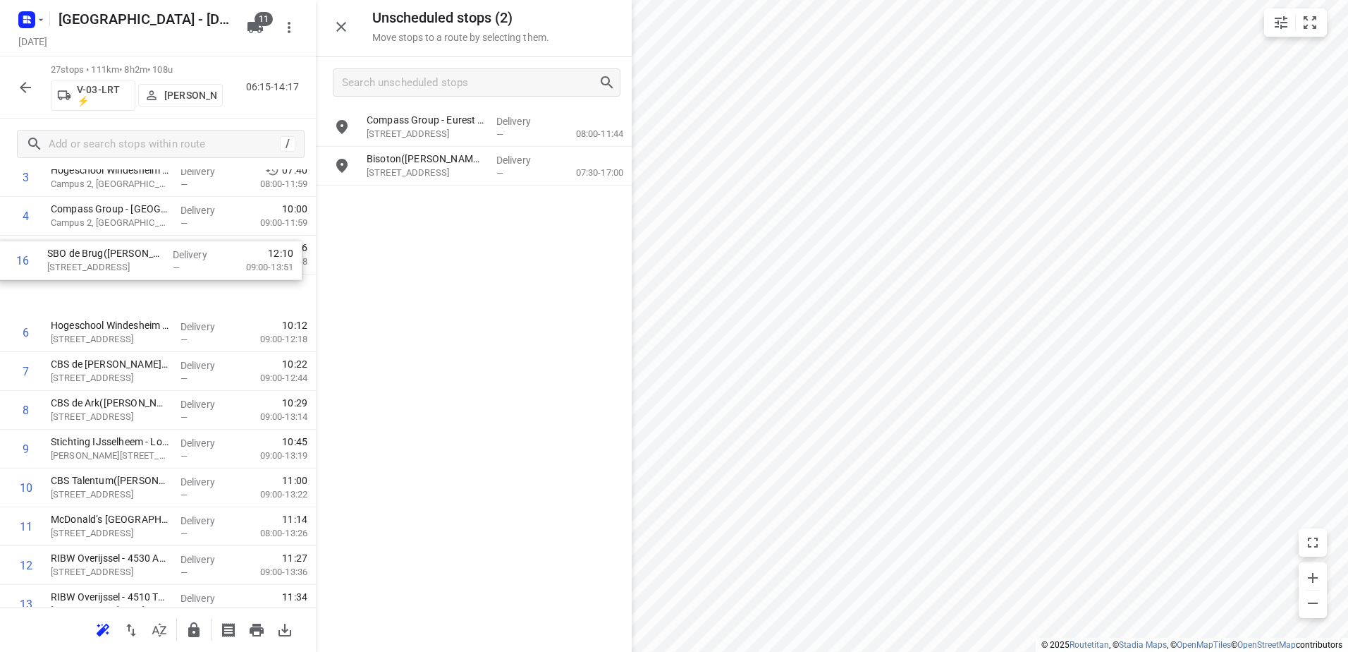
drag, startPoint x: 188, startPoint y: 587, endPoint x: 181, endPoint y: 238, distance: 349.8
click at [181, 238] on div "1 ⭐Apleona Netherlands B.V. - Facility Management - Rieteweg 21(Sabina van den …" at bounding box center [158, 603] width 316 height 1047
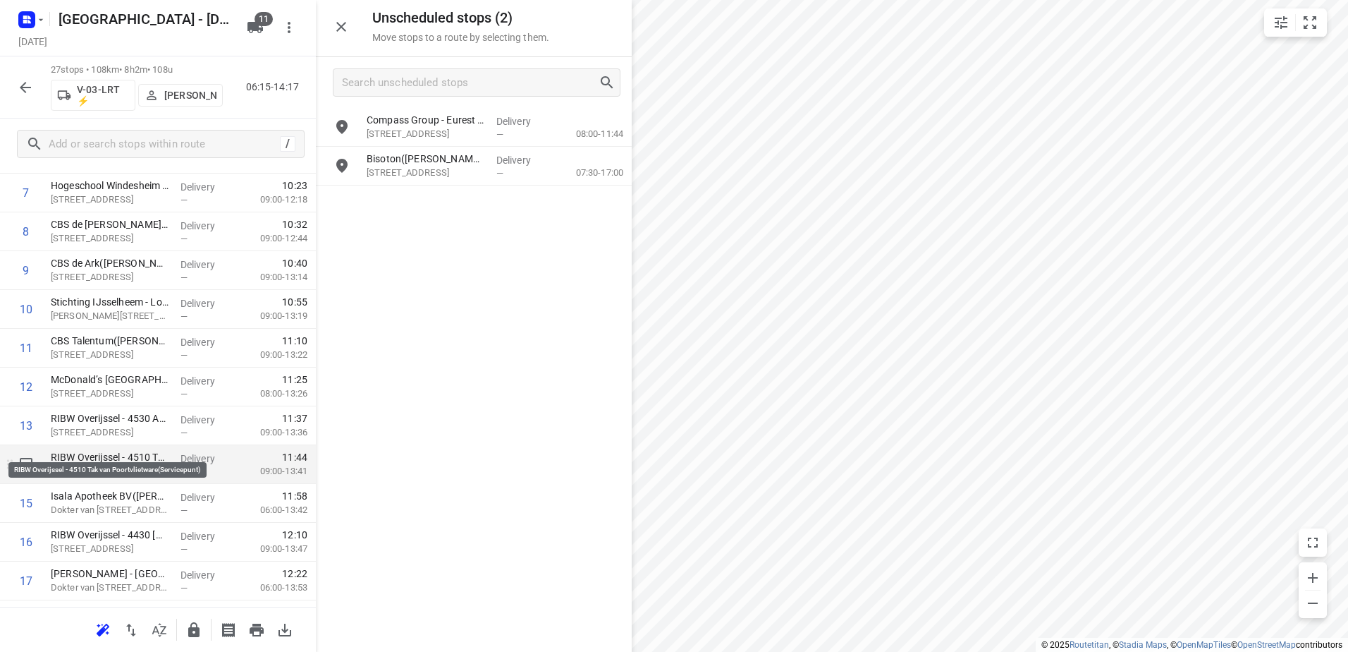
scroll to position [551, 0]
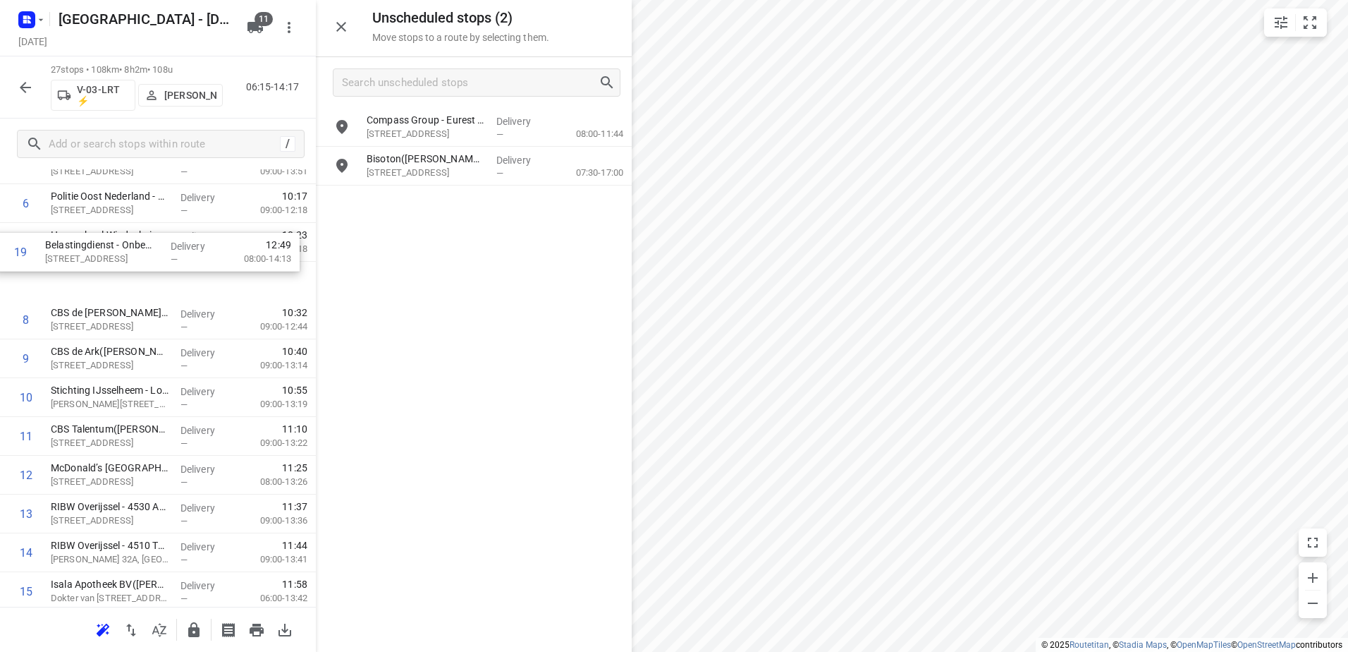
drag, startPoint x: 226, startPoint y: 453, endPoint x: 219, endPoint y: 255, distance: 198.3
click at [219, 255] on div "1 ⭐Apleona Netherlands B.V. - Facility Management - Rieteweg 21(Sabina van den …" at bounding box center [158, 513] width 316 height 1047
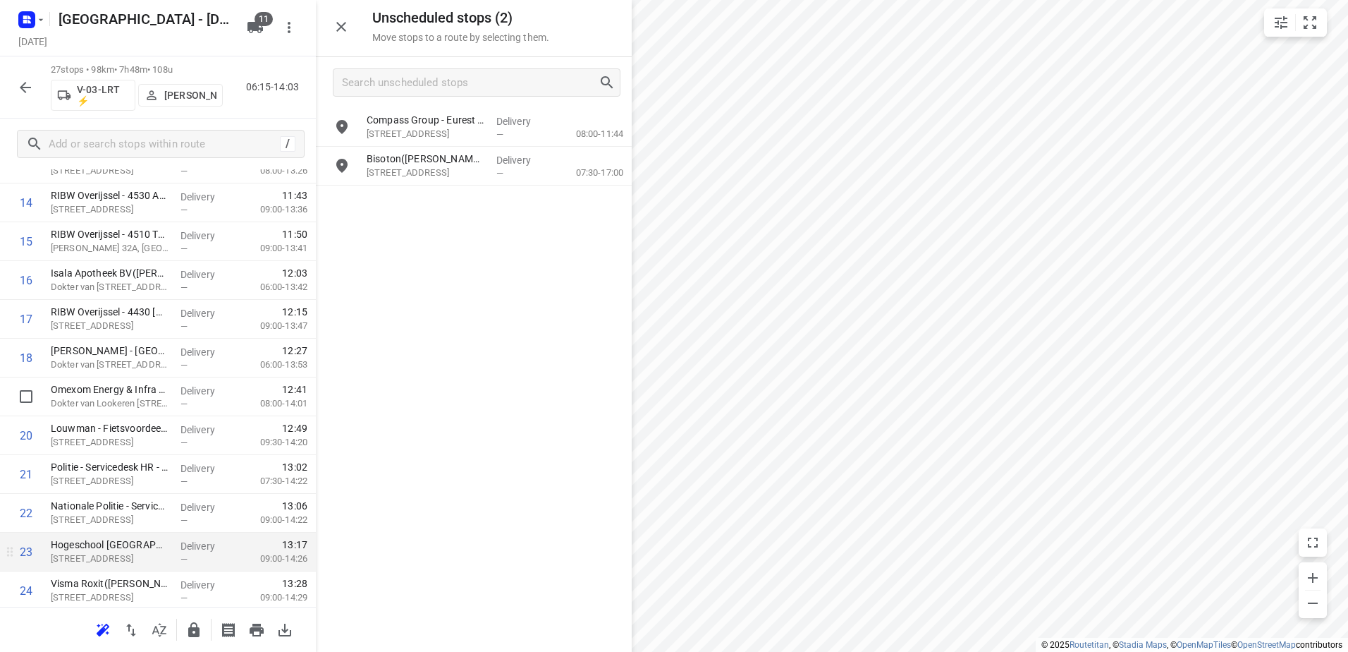
scroll to position [702, 0]
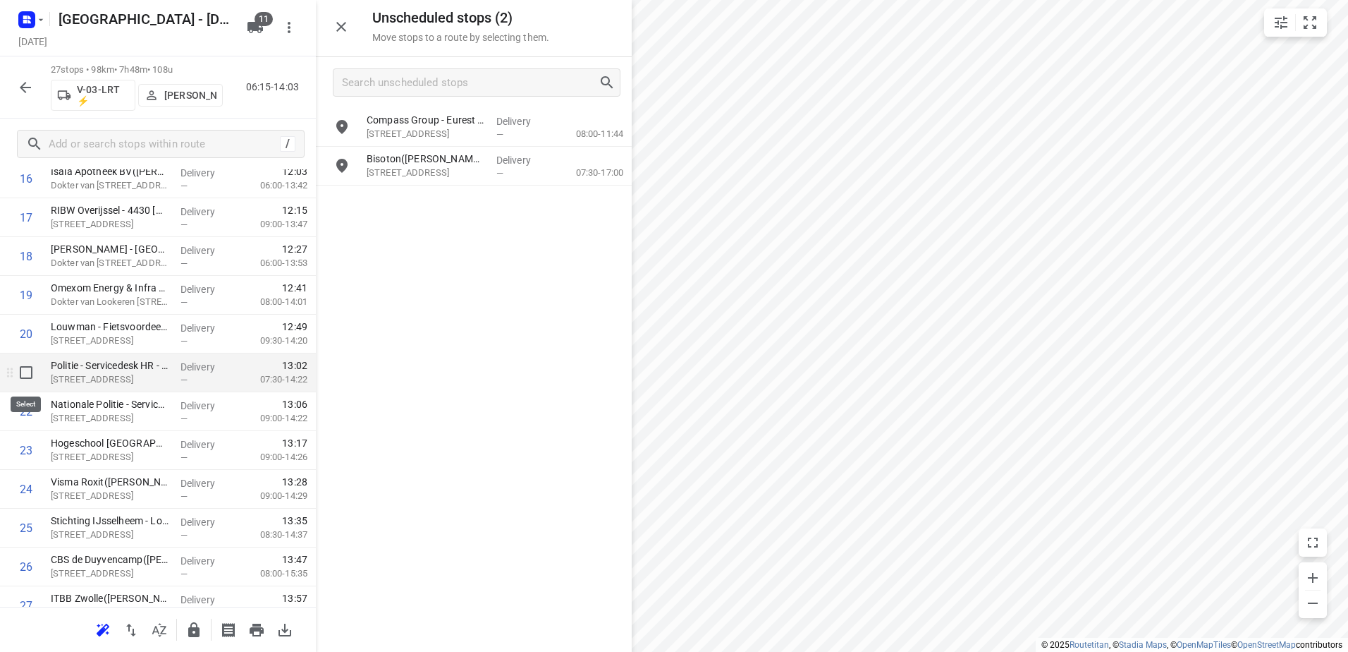
drag, startPoint x: 20, startPoint y: 377, endPoint x: 20, endPoint y: 391, distance: 14.1
click at [20, 377] on input "checkbox" at bounding box center [26, 372] width 28 height 28
checkbox input "true"
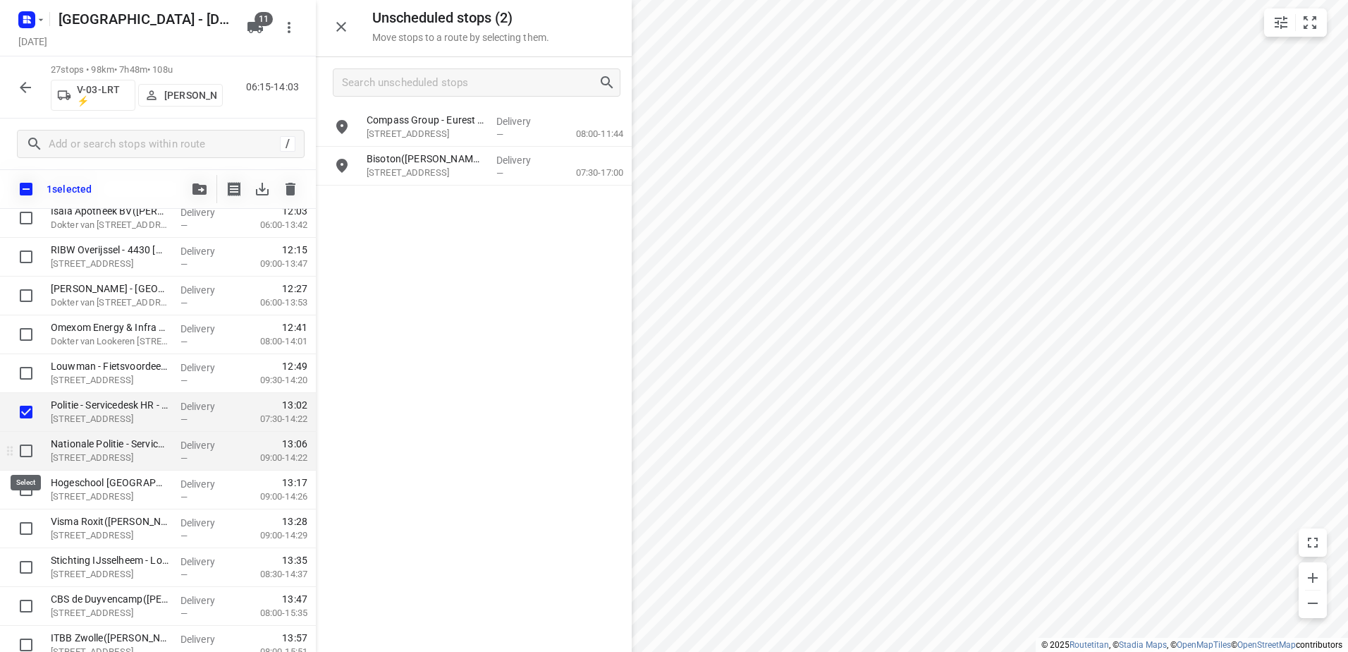
click at [30, 460] on input "checkbox" at bounding box center [26, 451] width 28 height 28
checkbox input "true"
click at [28, 535] on input "checkbox" at bounding box center [26, 528] width 28 height 28
checkbox input "true"
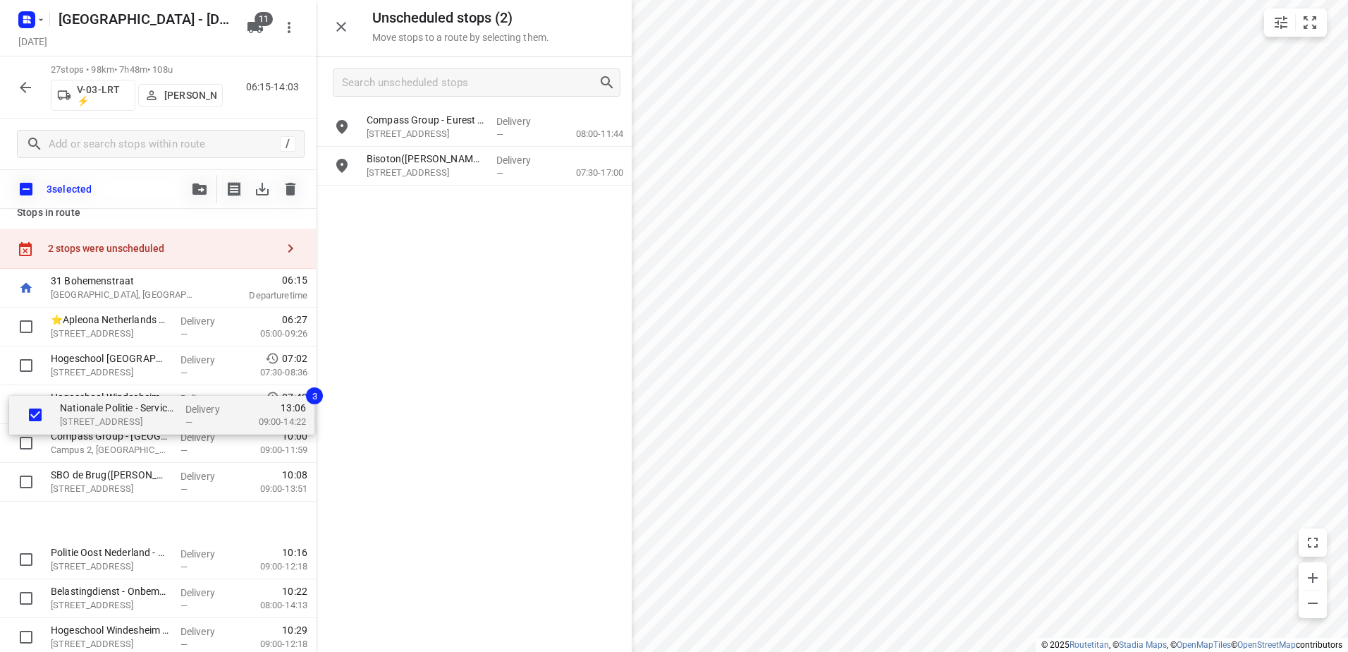
scroll to position [0, 0]
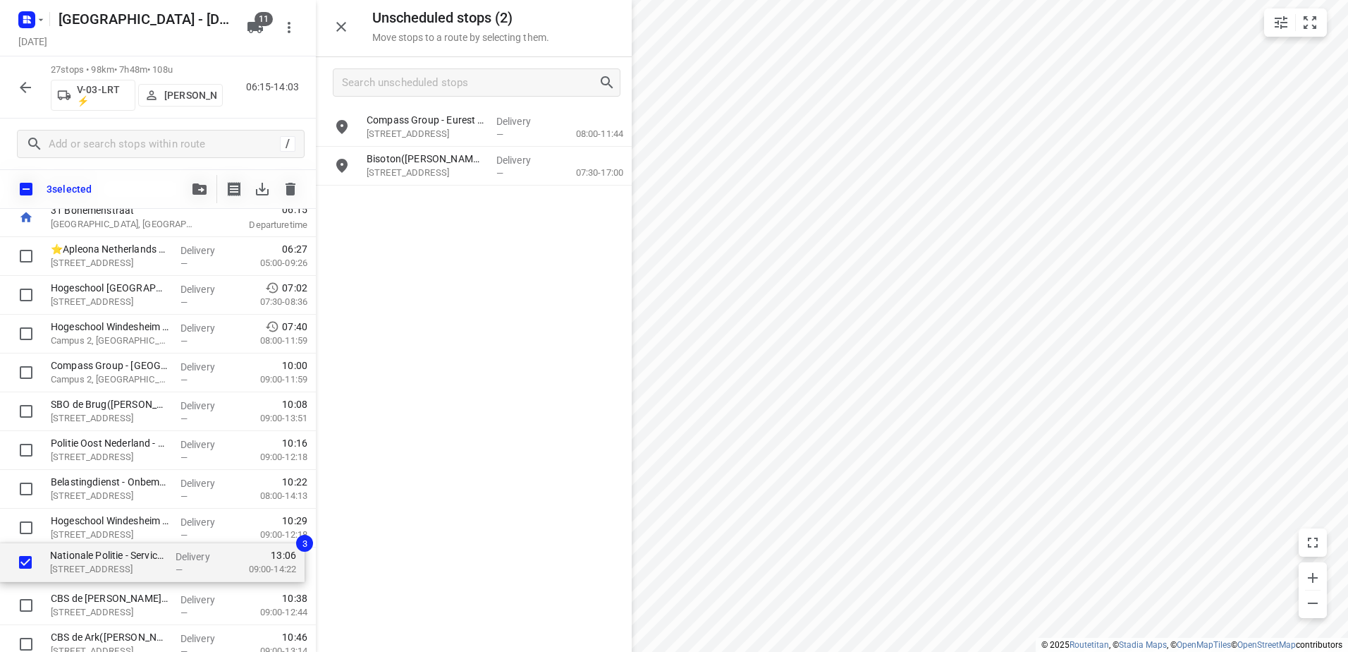
drag, startPoint x: 142, startPoint y: 443, endPoint x: 145, endPoint y: 544, distance: 100.9
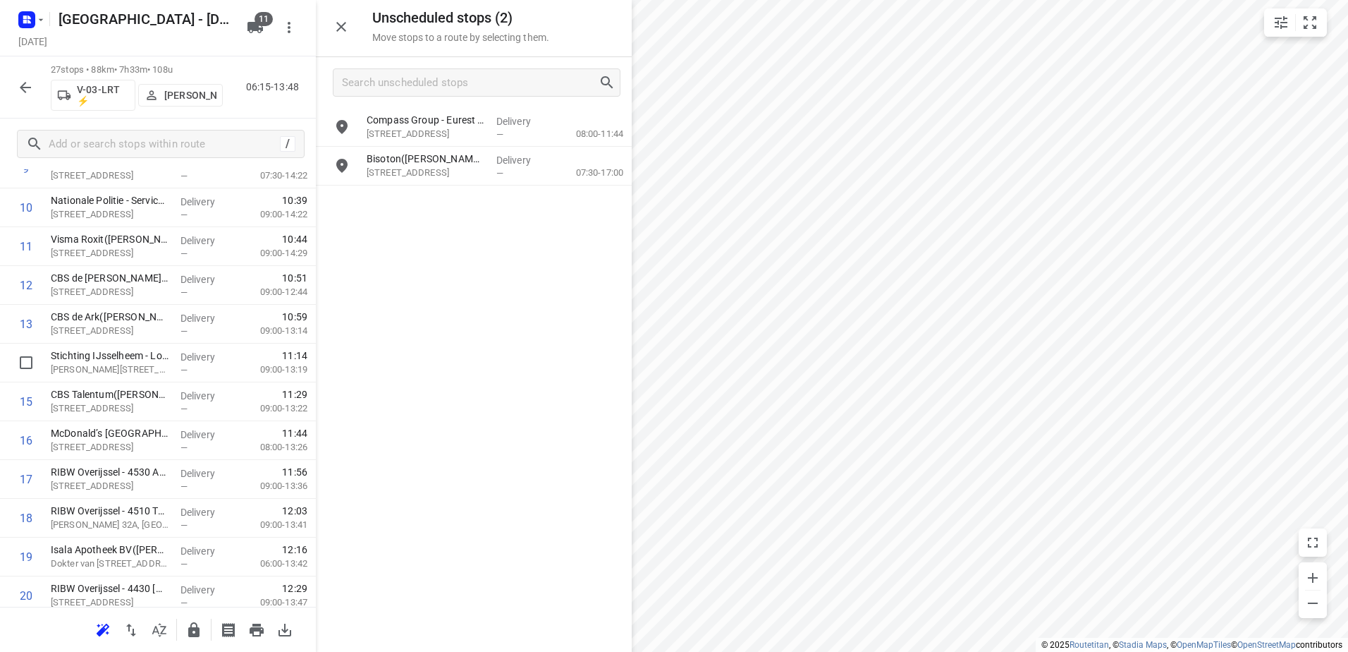
scroll to position [719, 0]
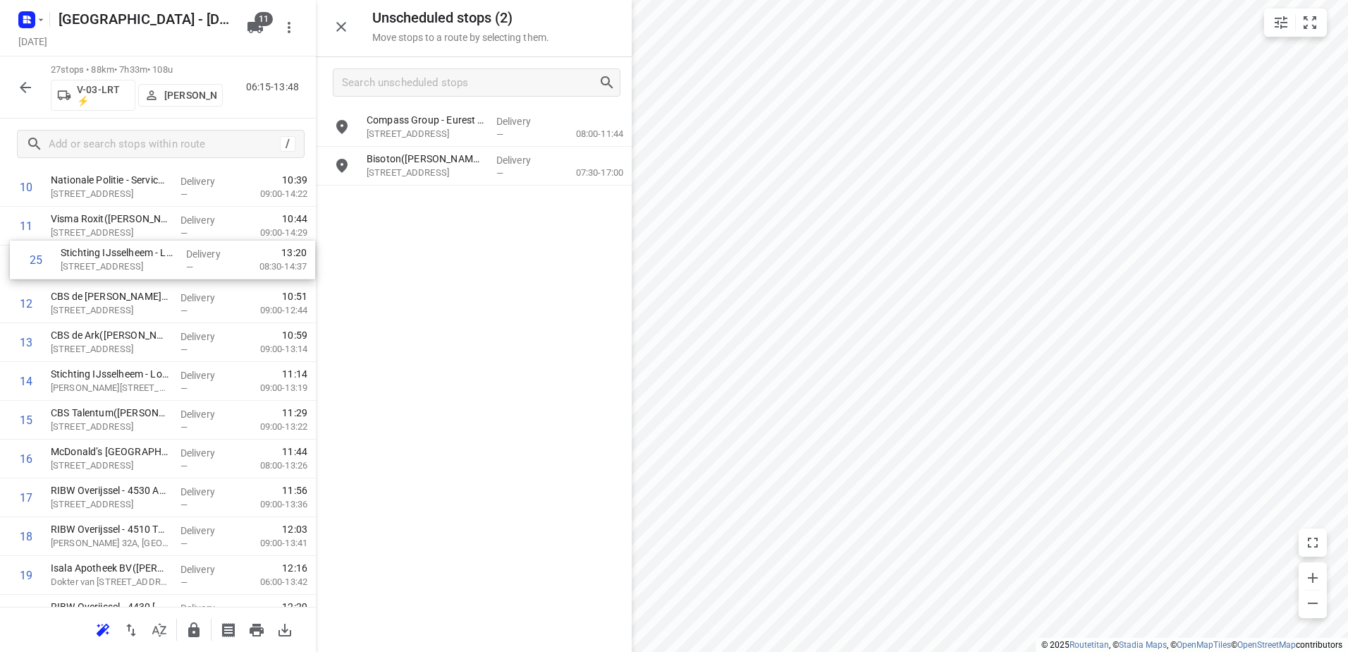
drag, startPoint x: 166, startPoint y: 508, endPoint x: 176, endPoint y: 239, distance: 269.5
click at [176, 239] on div "1 ⭐Apleona Netherlands B.V. - Facility Management - Rieteweg 21(Sabina van den …" at bounding box center [158, 342] width 316 height 1047
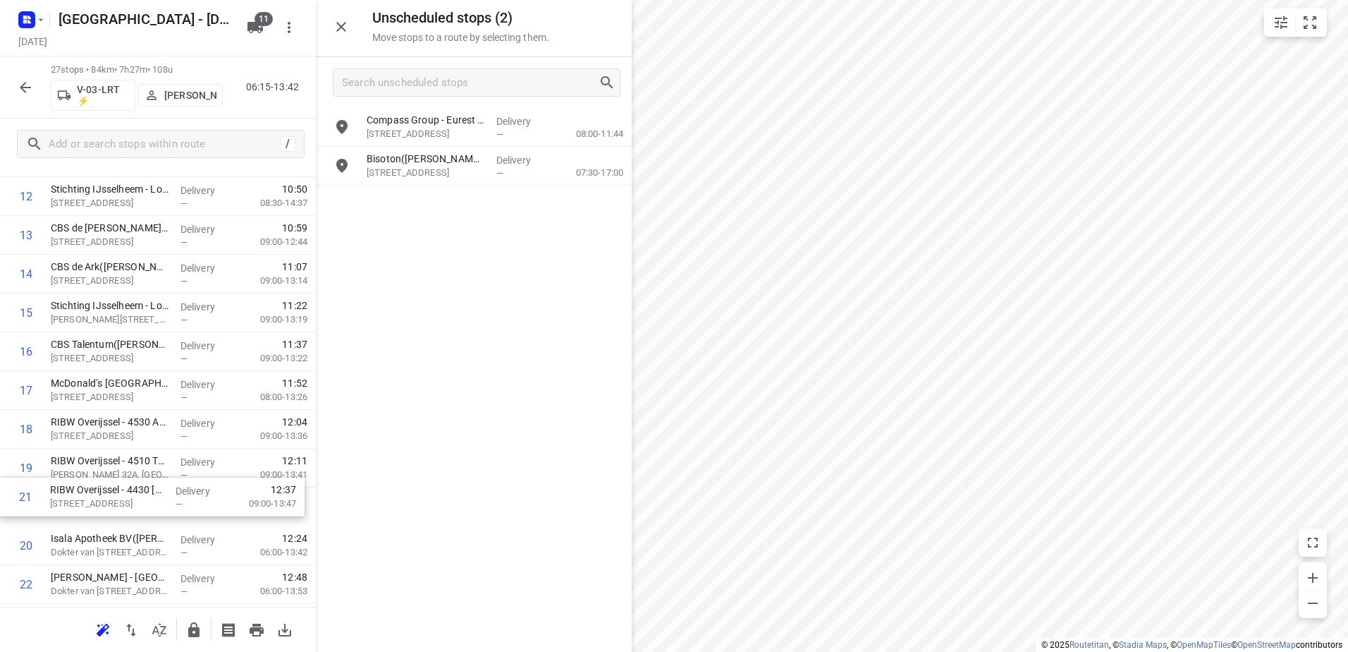
scroll to position [532, 0]
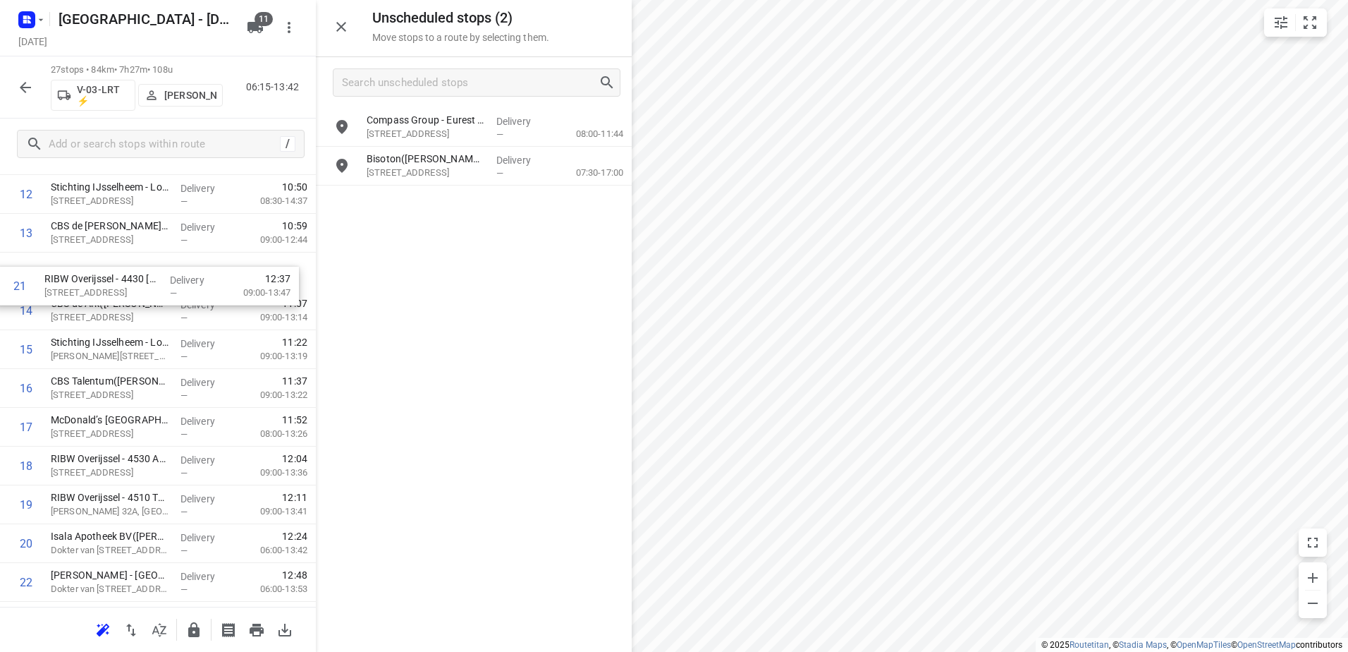
drag, startPoint x: 185, startPoint y: 483, endPoint x: 179, endPoint y: 272, distance: 210.9
click at [179, 272] on div "1 ⭐Apleona Netherlands B.V. - Facility Management - Rieteweg 21(Sabina van den …" at bounding box center [158, 271] width 316 height 1047
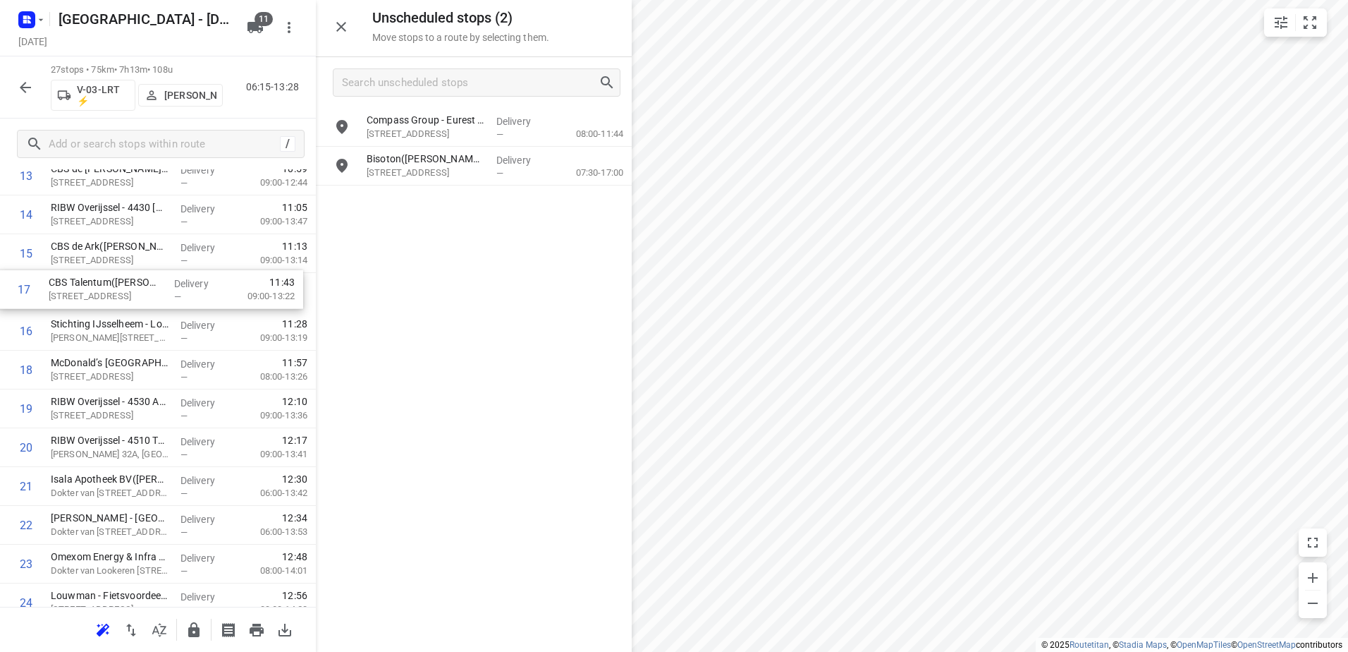
scroll to position [588, 0]
drag, startPoint x: 223, startPoint y: 322, endPoint x: 222, endPoint y: 289, distance: 32.4
click at [222, 289] on div "1 ⭐Apleona Netherlands B.V. - Facility Management - Rieteweg 21(Sabina van den …" at bounding box center [158, 215] width 316 height 1047
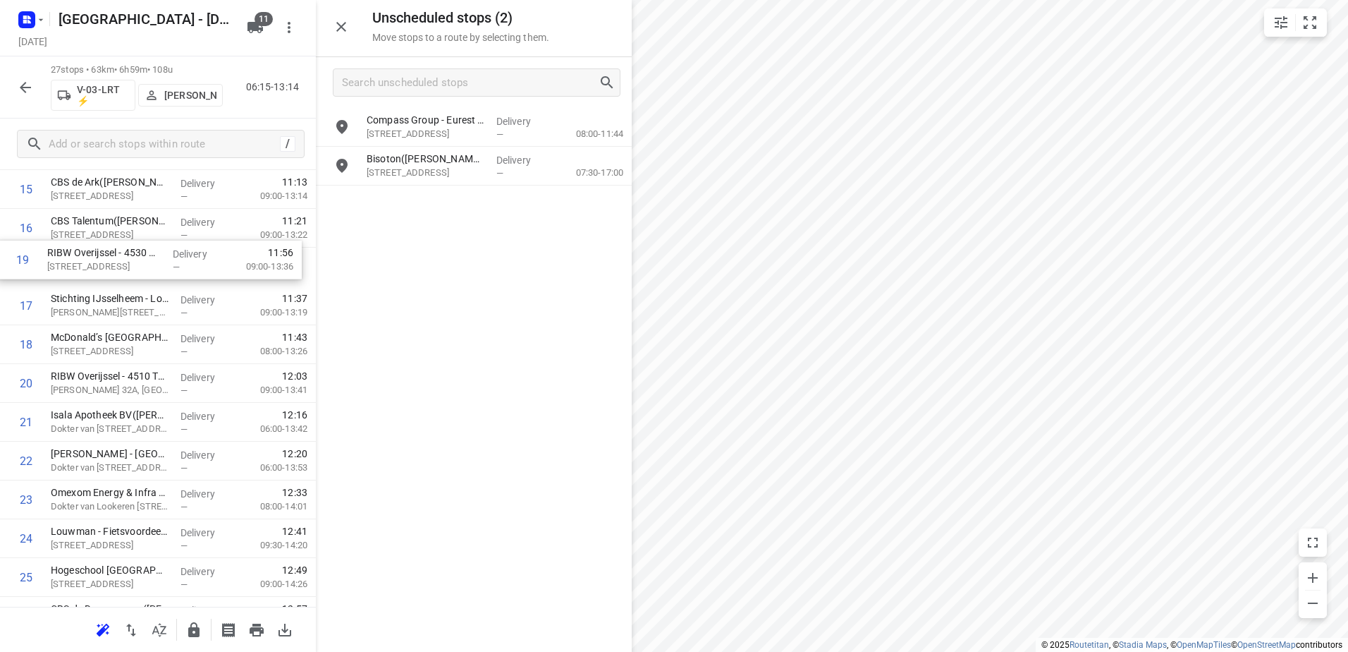
scroll to position [630, 0]
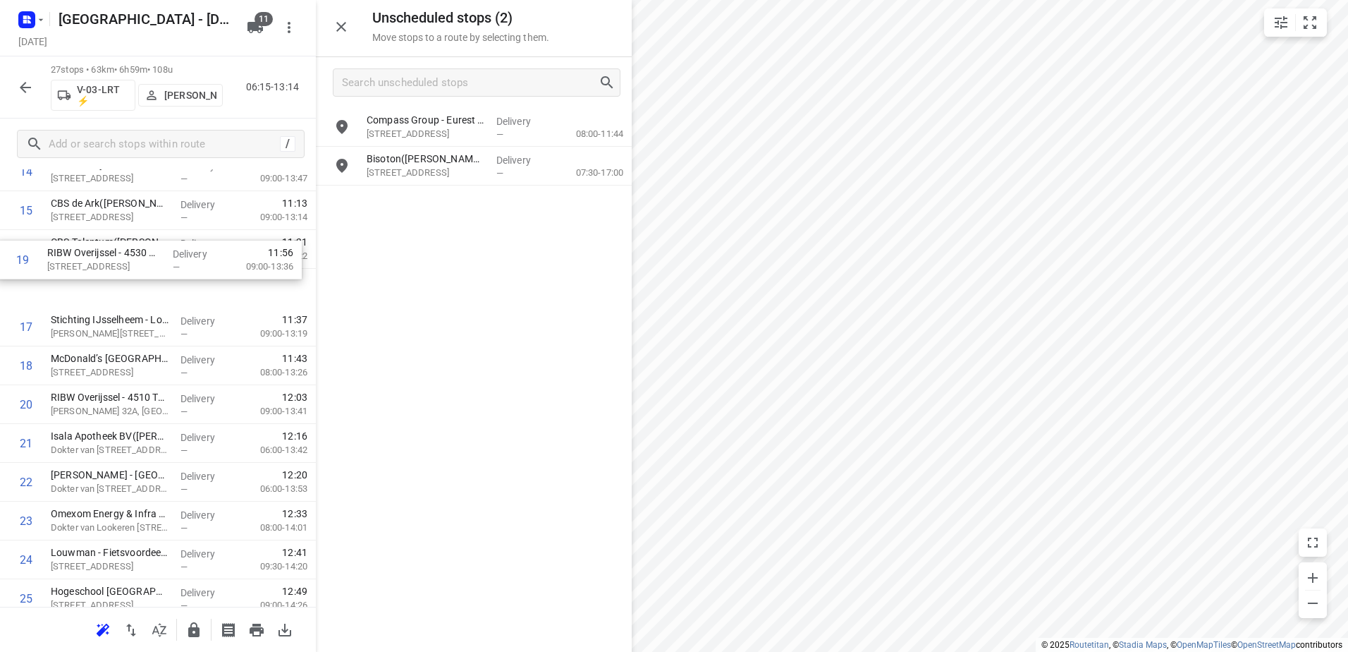
drag, startPoint x: 140, startPoint y: 312, endPoint x: 138, endPoint y: 250, distance: 62.8
click at [138, 250] on div "1 ⭐Apleona Netherlands B.V. - Facility Management - Rieteweg 21(Sabina van den …" at bounding box center [158, 172] width 316 height 1047
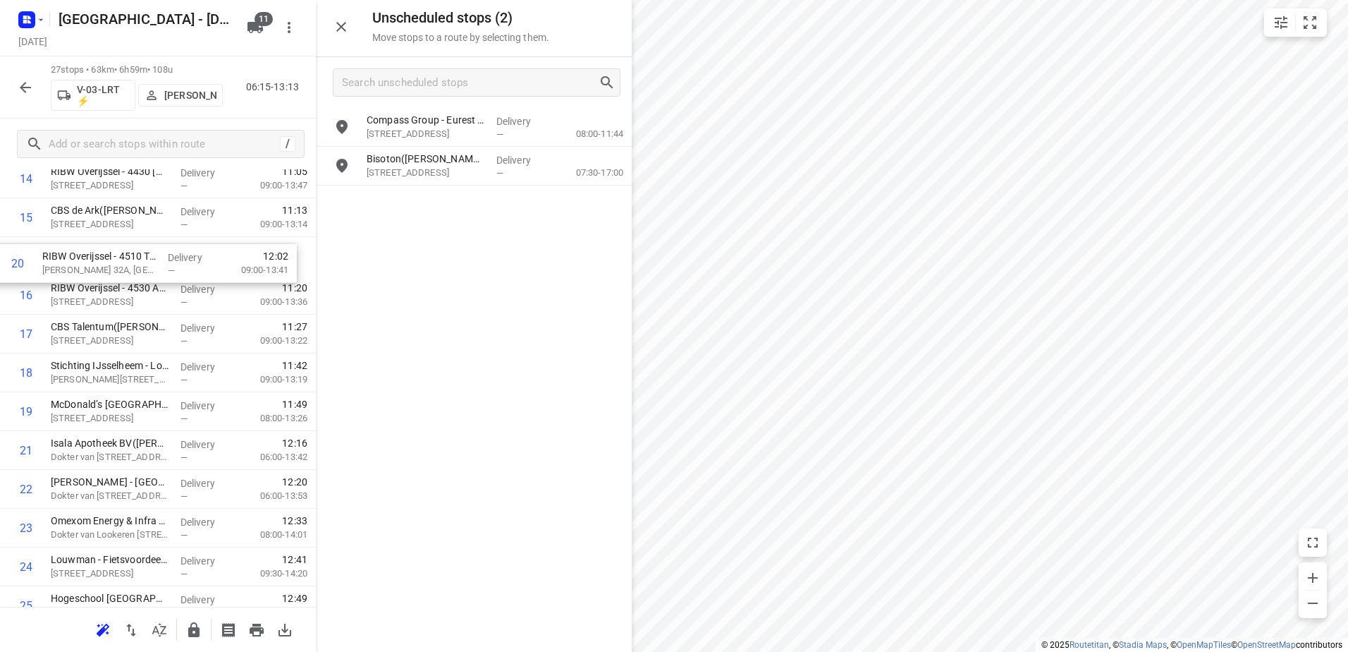
drag, startPoint x: 190, startPoint y: 394, endPoint x: 181, endPoint y: 243, distance: 151.9
click at [181, 243] on div "1 ⭐Apleona Netherlands B.V. - Facility Management - Rieteweg 21(Sabina van den …" at bounding box center [158, 178] width 316 height 1047
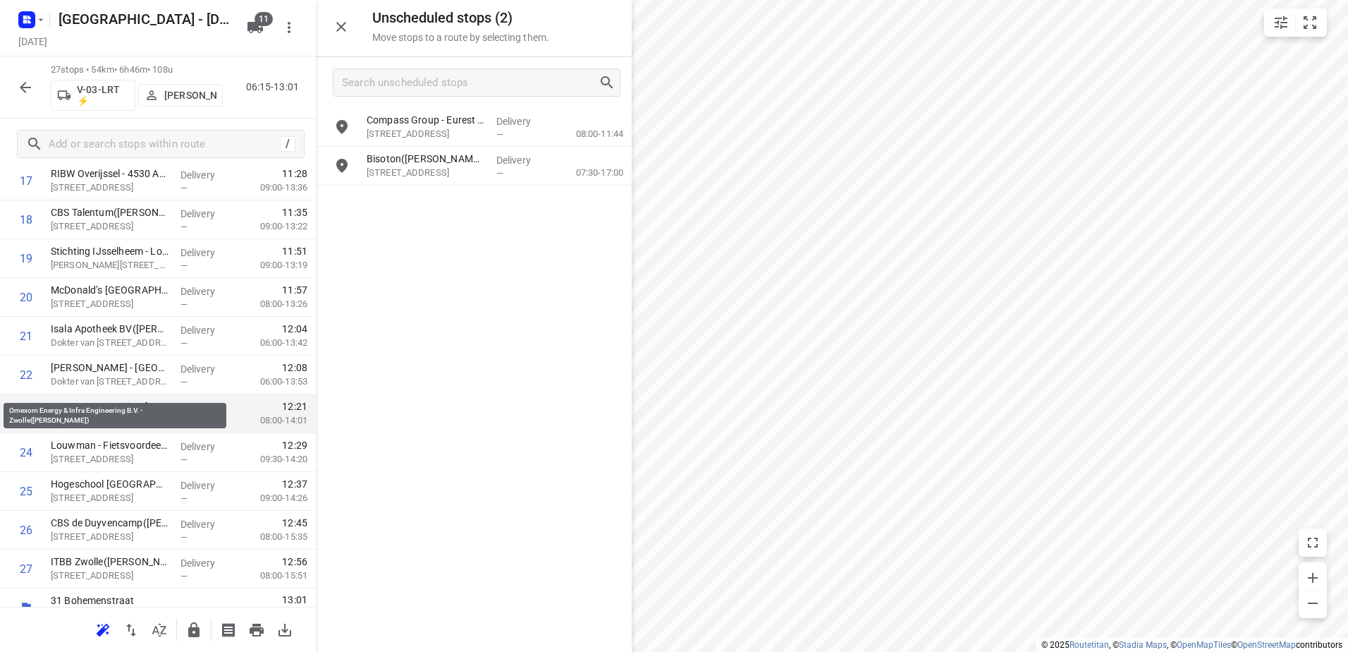
scroll to position [759, 0]
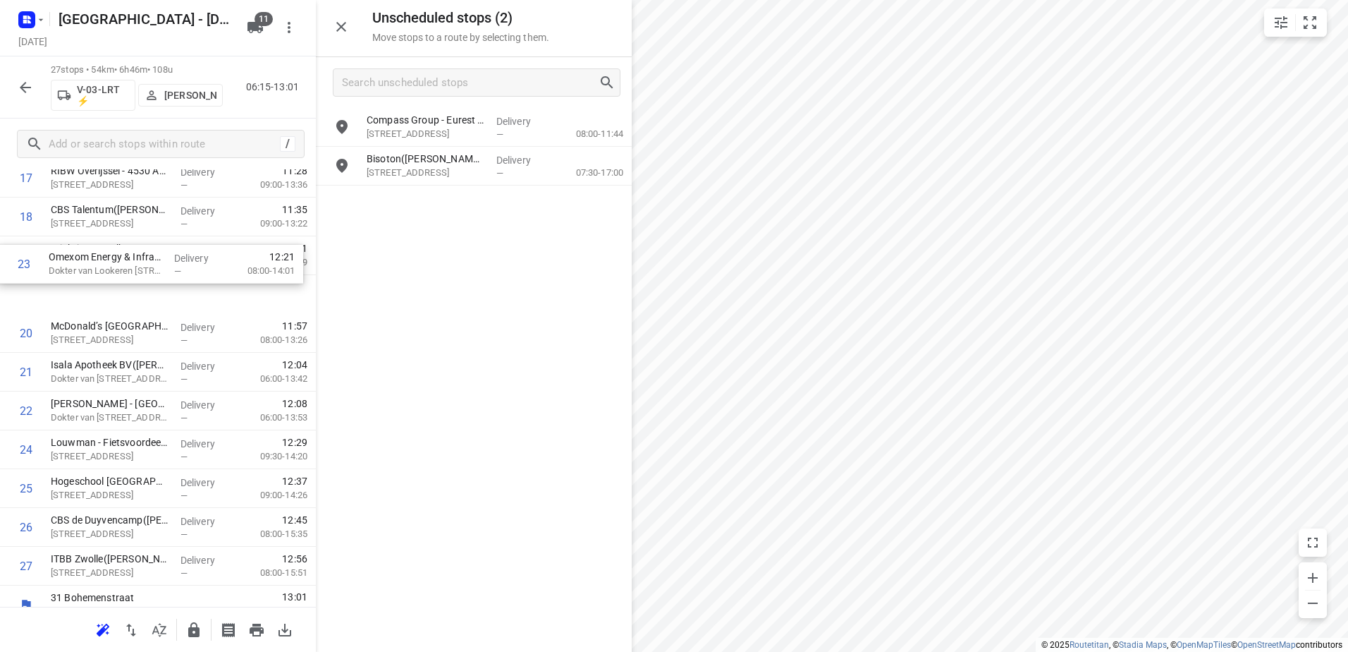
drag, startPoint x: 176, startPoint y: 395, endPoint x: 173, endPoint y: 248, distance: 146.7
click at [173, 248] on div "1 ⭐Apleona Netherlands B.V. - Facility Management - Rieteweg 21(Sabina van den …" at bounding box center [158, 61] width 316 height 1047
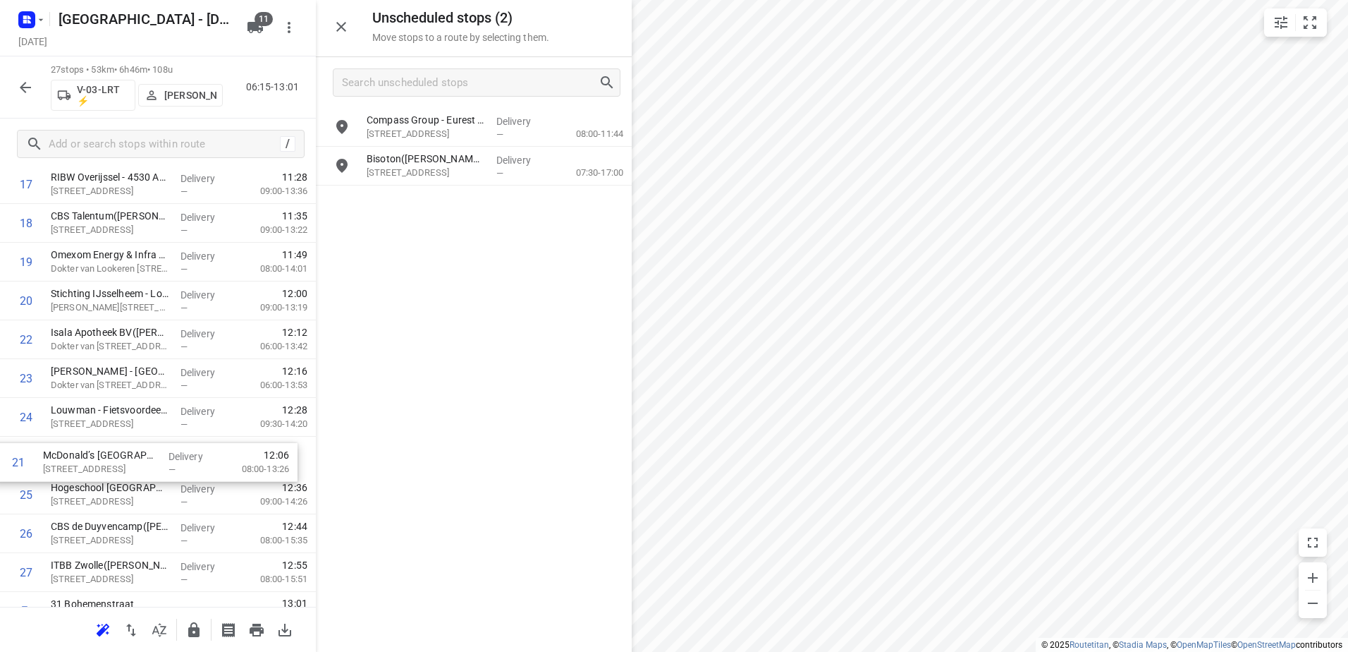
drag, startPoint x: 66, startPoint y: 341, endPoint x: 60, endPoint y: 466, distance: 125.7
click at [60, 466] on div "1 ⭐Apleona Netherlands B.V. - Facility Management - Rieteweg 21(Sabina van den …" at bounding box center [158, 67] width 316 height 1047
drag, startPoint x: 159, startPoint y: 287, endPoint x: 159, endPoint y: 481, distance: 193.9
click at [159, 481] on div "1 ⭐Apleona Netherlands B.V. - Facility Management - Rieteweg 21(Sabina van den …" at bounding box center [158, 67] width 316 height 1047
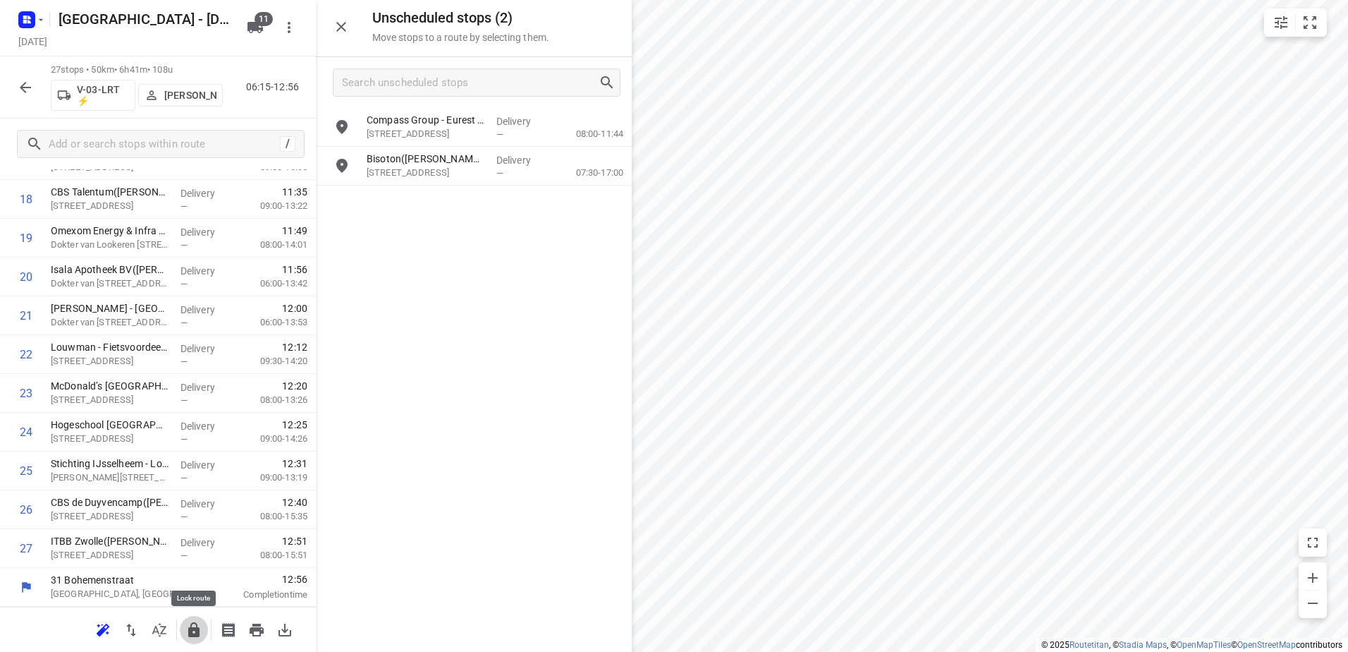
click at [193, 629] on icon "button" at bounding box center [193, 629] width 11 height 15
click at [41, 91] on div "27 stops • 50km • 6h41m • 108u V-03-LRT ⚡ Sten Sturgess 06:15-12:56" at bounding box center [158, 87] width 316 height 62
click at [32, 92] on icon "button" at bounding box center [25, 87] width 17 height 17
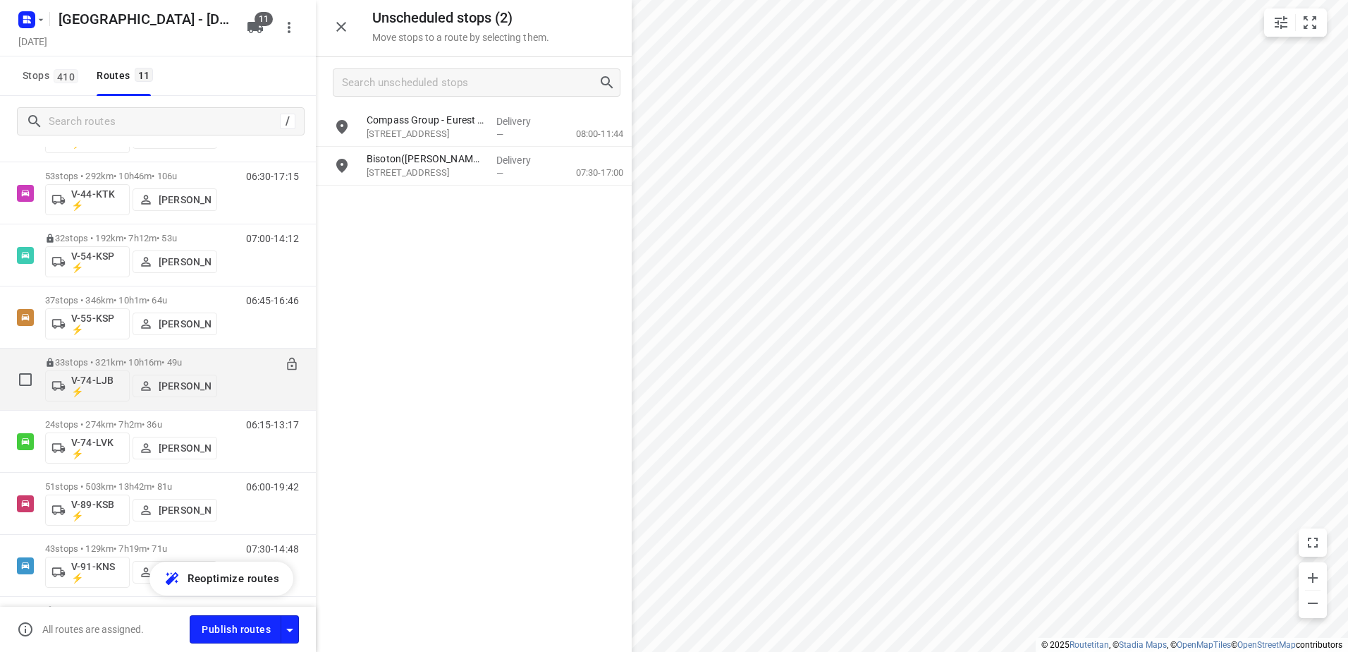
scroll to position [140, 0]
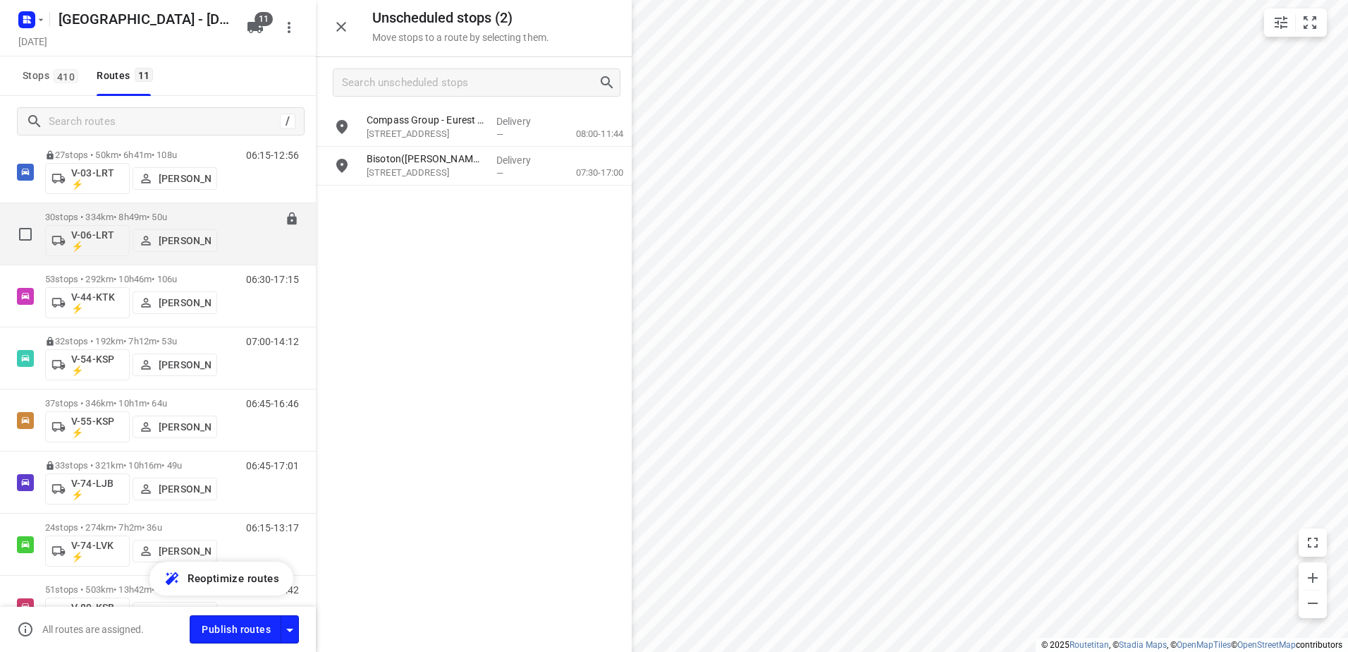
click at [164, 205] on div "30 stops • 334km • 8h49m • 50u V-06-LRT ⚡ Thomas Bol" at bounding box center [131, 234] width 172 height 59
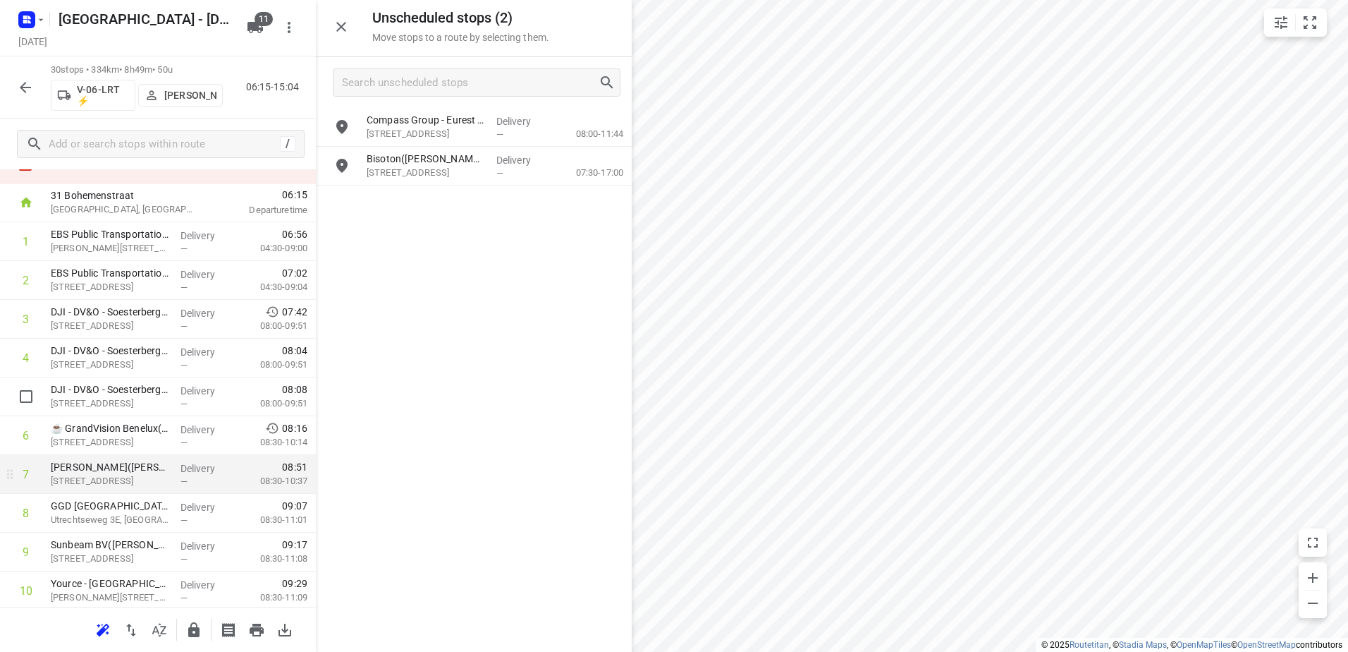
scroll to position [71, 0]
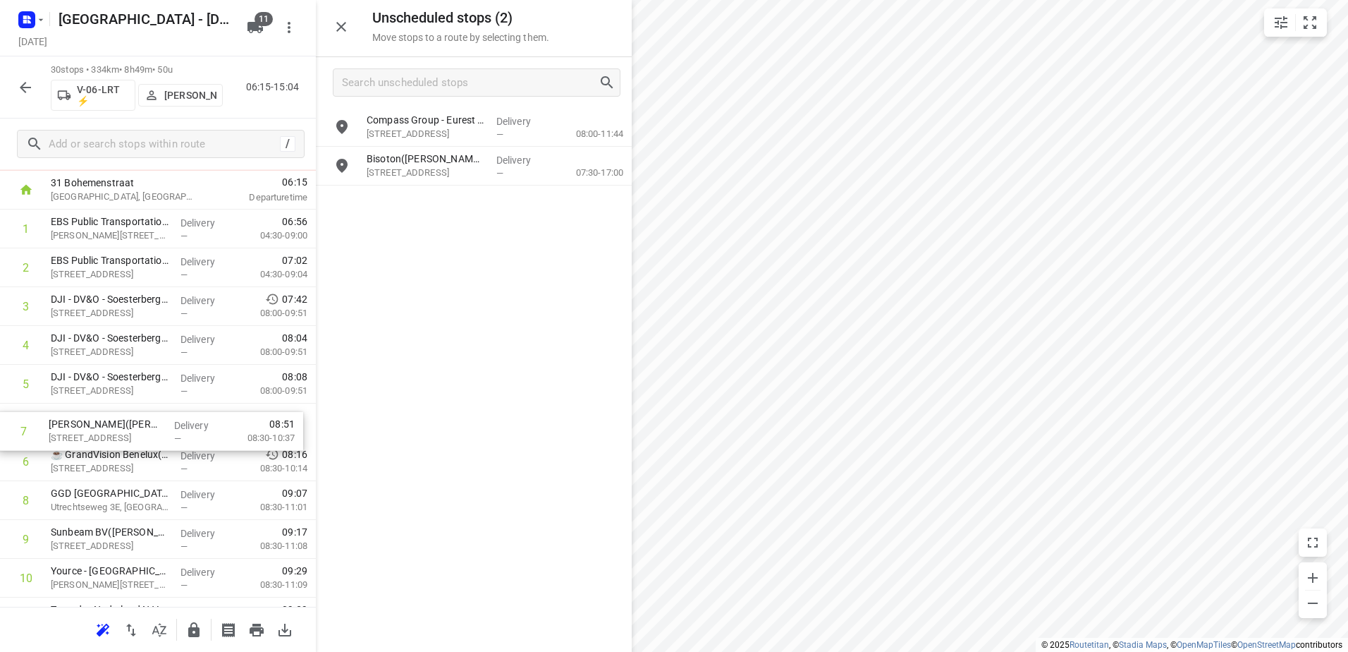
drag, startPoint x: 134, startPoint y: 456, endPoint x: 131, endPoint y: 418, distance: 38.2
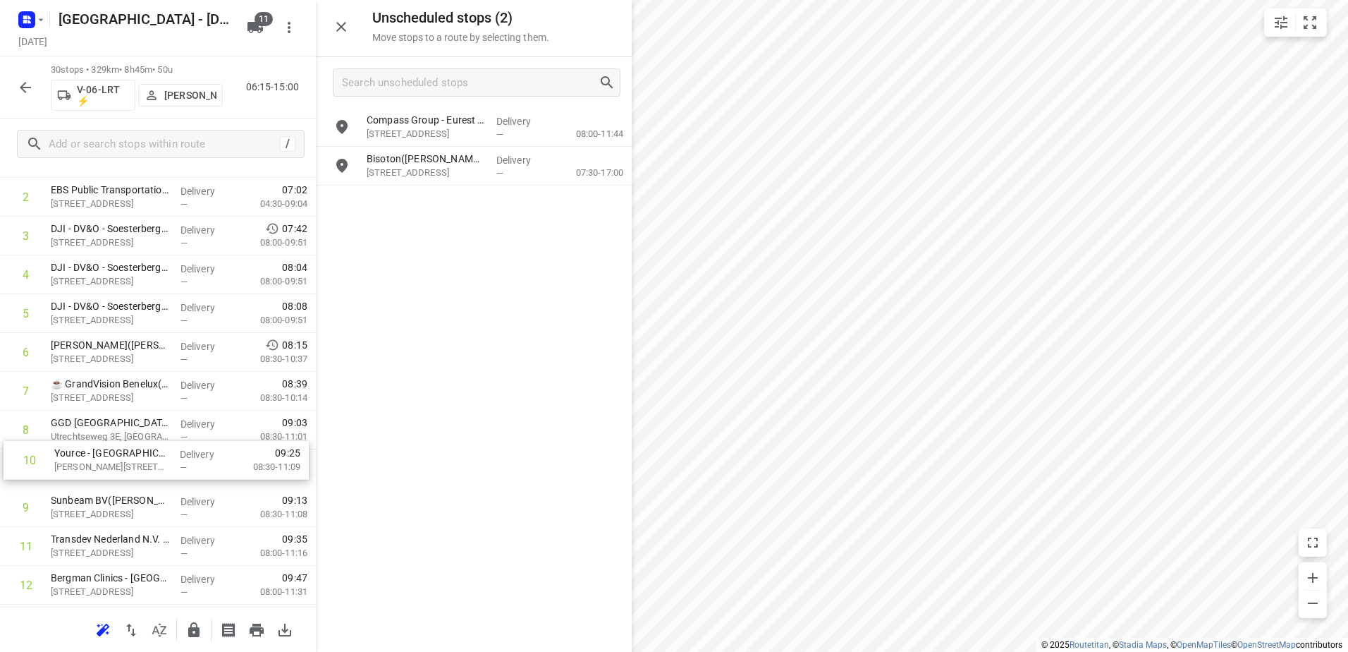
scroll to position [142, 0]
drag, startPoint x: 195, startPoint y: 502, endPoint x: 199, endPoint y: 449, distance: 53.7
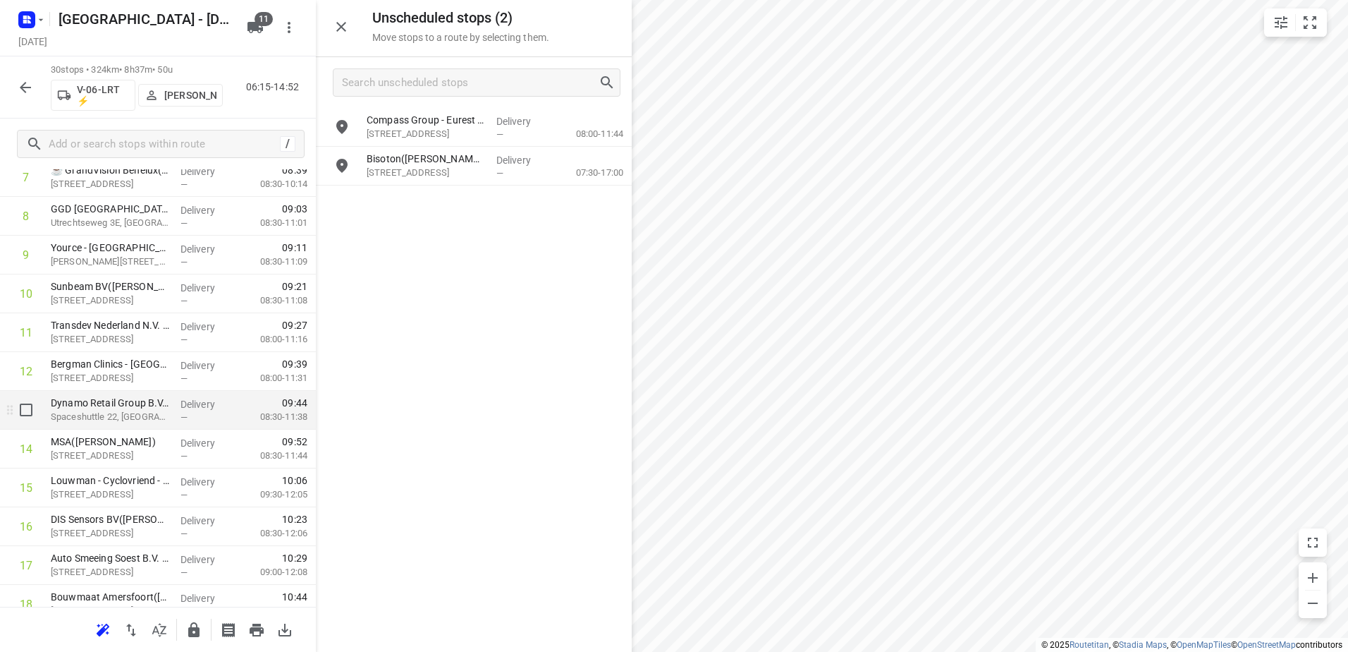
scroll to position [424, 0]
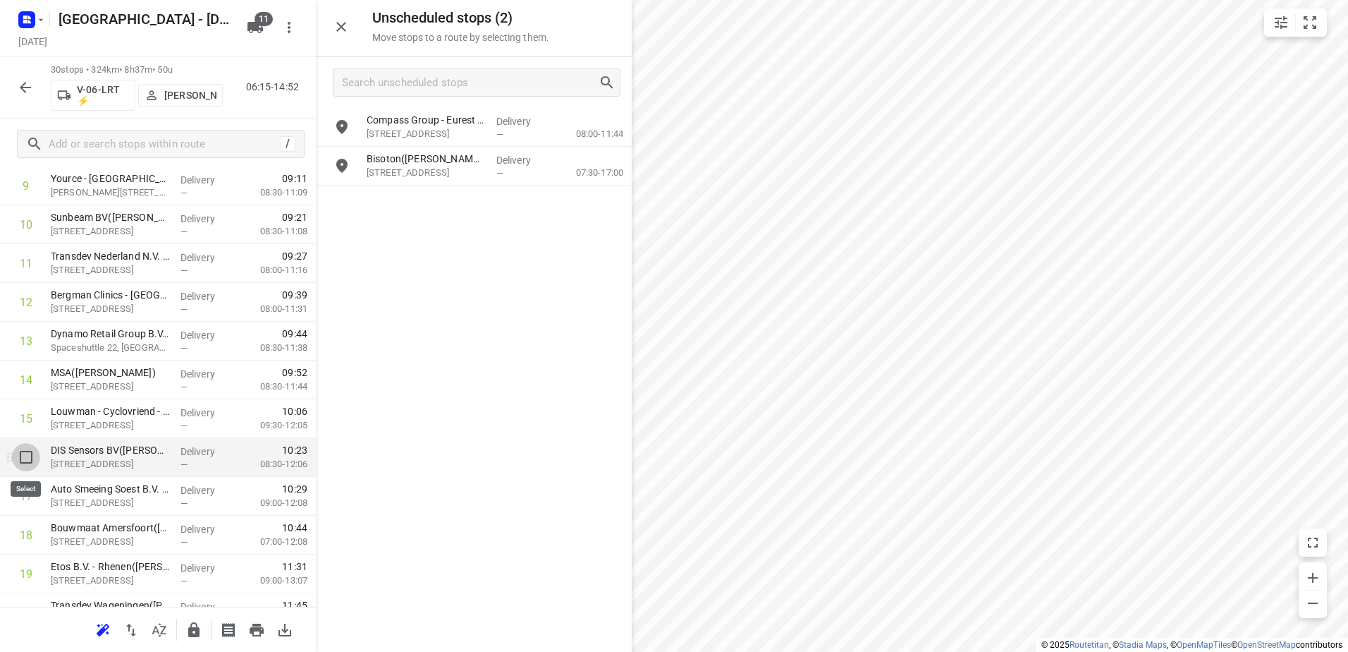
click at [24, 457] on input "checkbox" at bounding box center [26, 457] width 28 height 28
checkbox input "true"
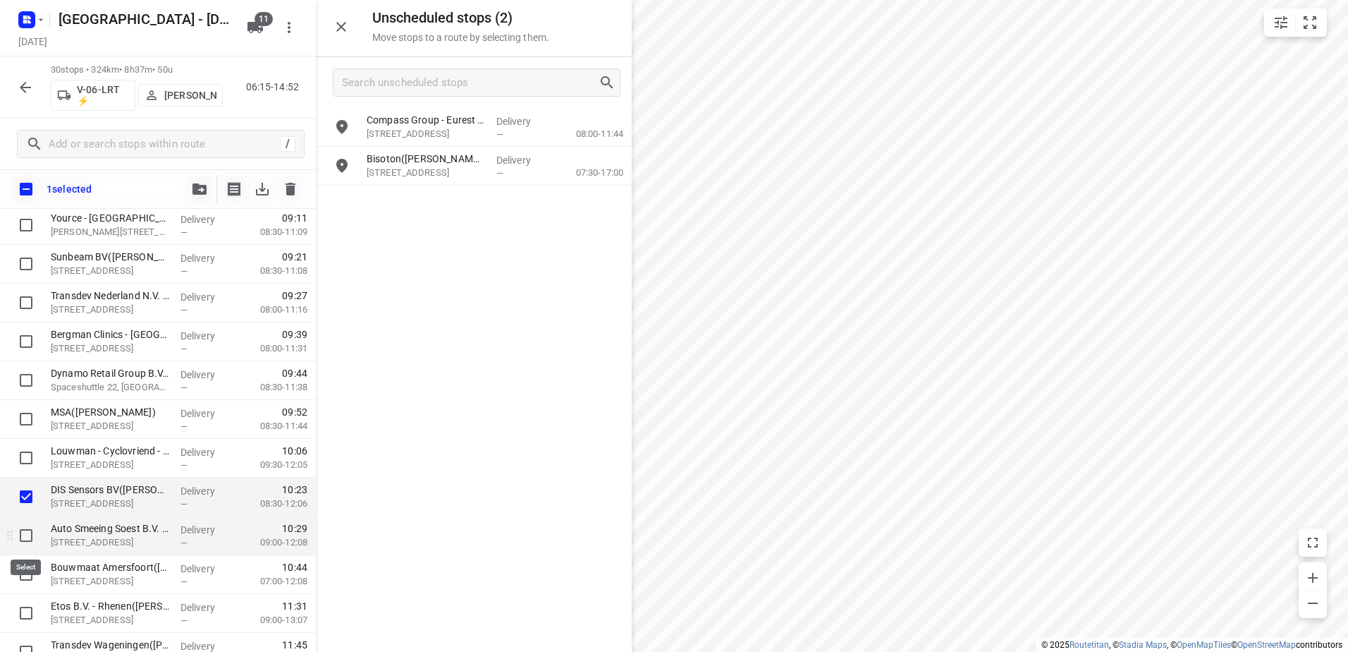
drag, startPoint x: 26, startPoint y: 535, endPoint x: 94, endPoint y: 400, distance: 151.7
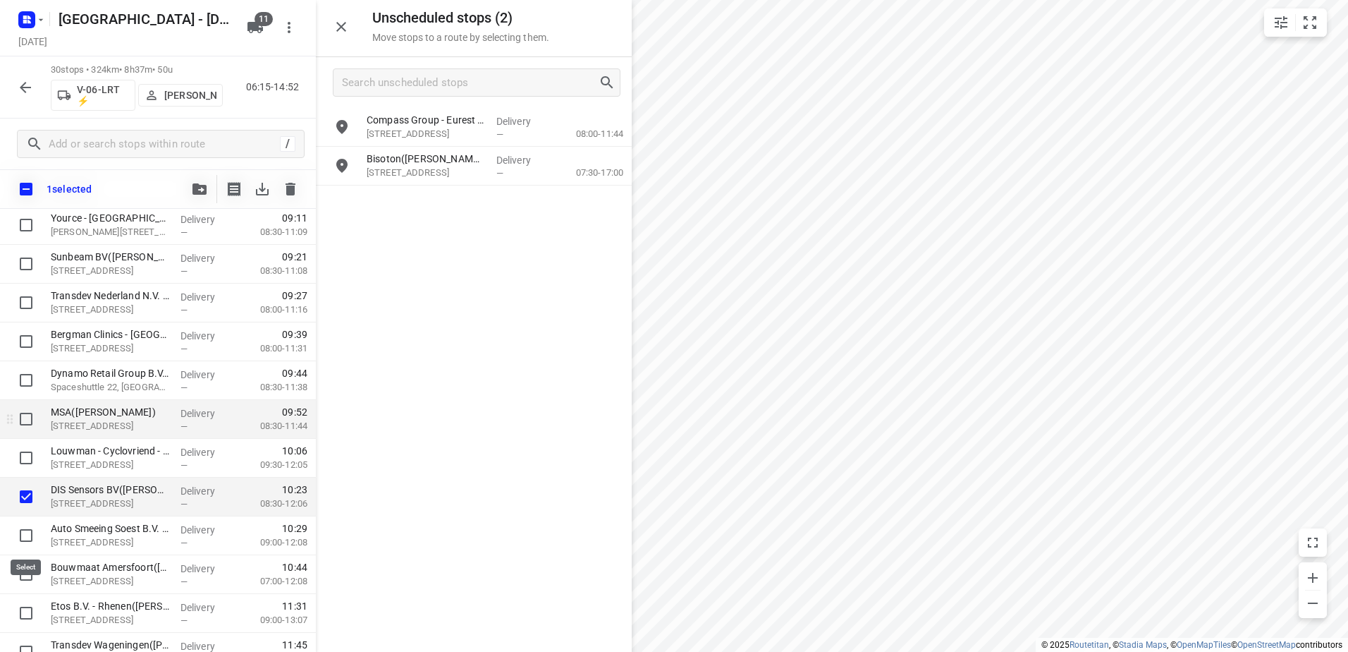
click at [26, 535] on input "checkbox" at bounding box center [26, 535] width 28 height 28
checkbox input "true"
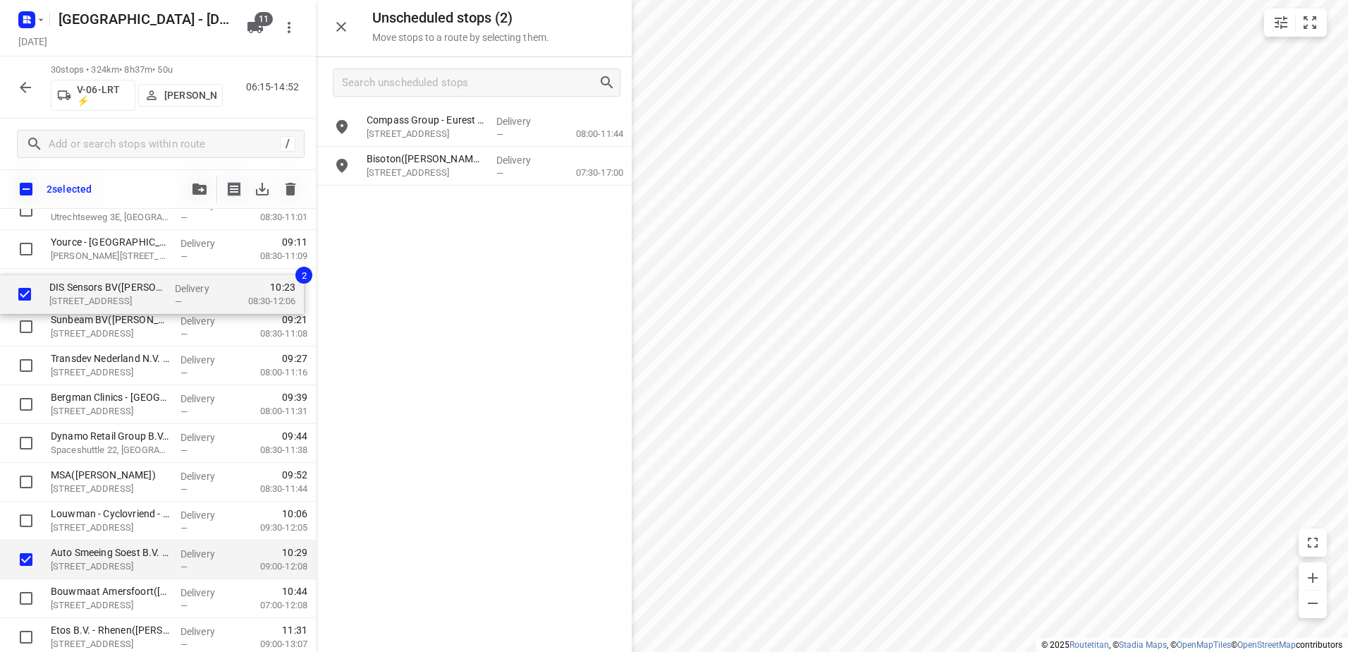
scroll to position [387, 0]
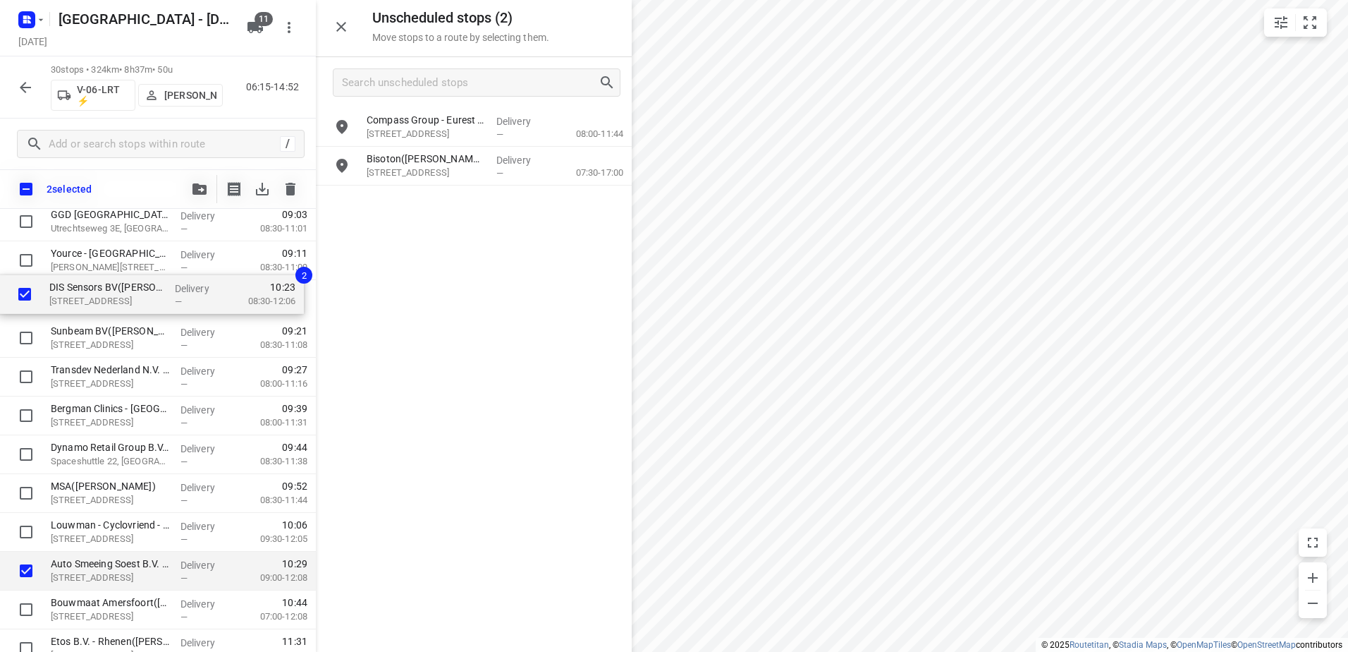
drag, startPoint x: 123, startPoint y: 480, endPoint x: 118, endPoint y: 299, distance: 180.6
click at [118, 299] on div "EBS Public Transportation - Locatie Harderwijk(Ron van Haasteren) Van Leeuwenho…" at bounding box center [158, 513] width 316 height 1164
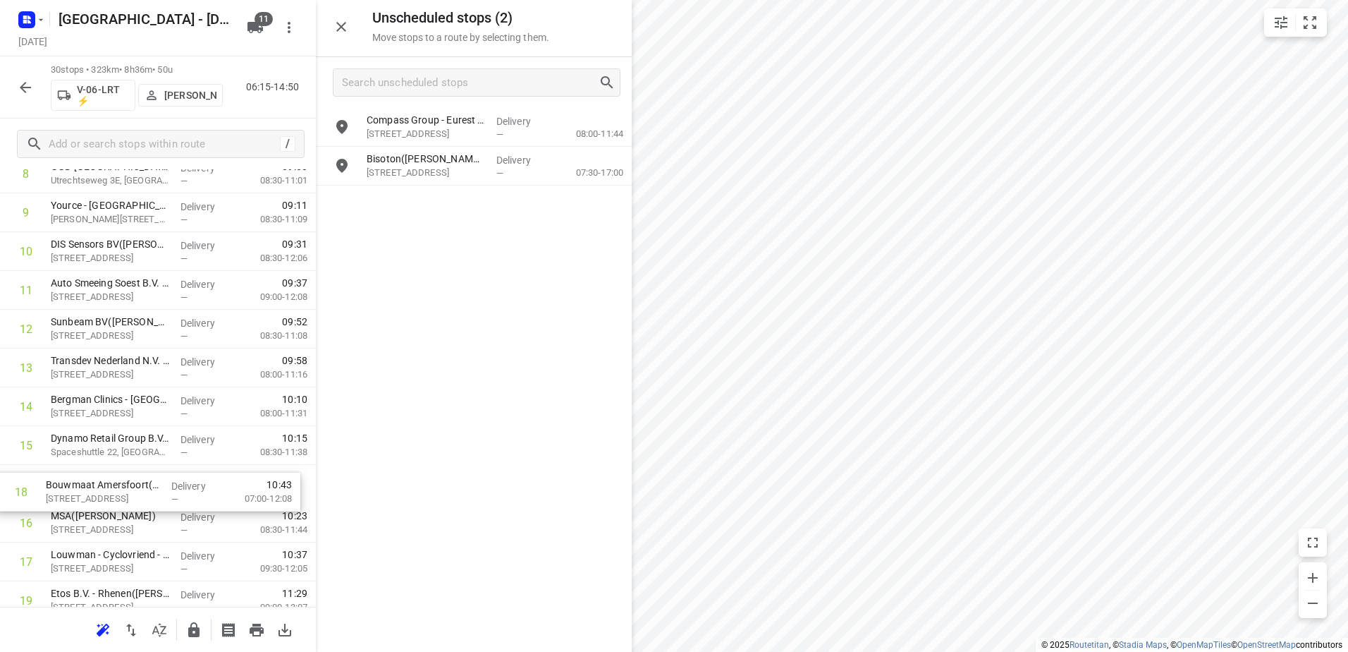
scroll to position [399, 0]
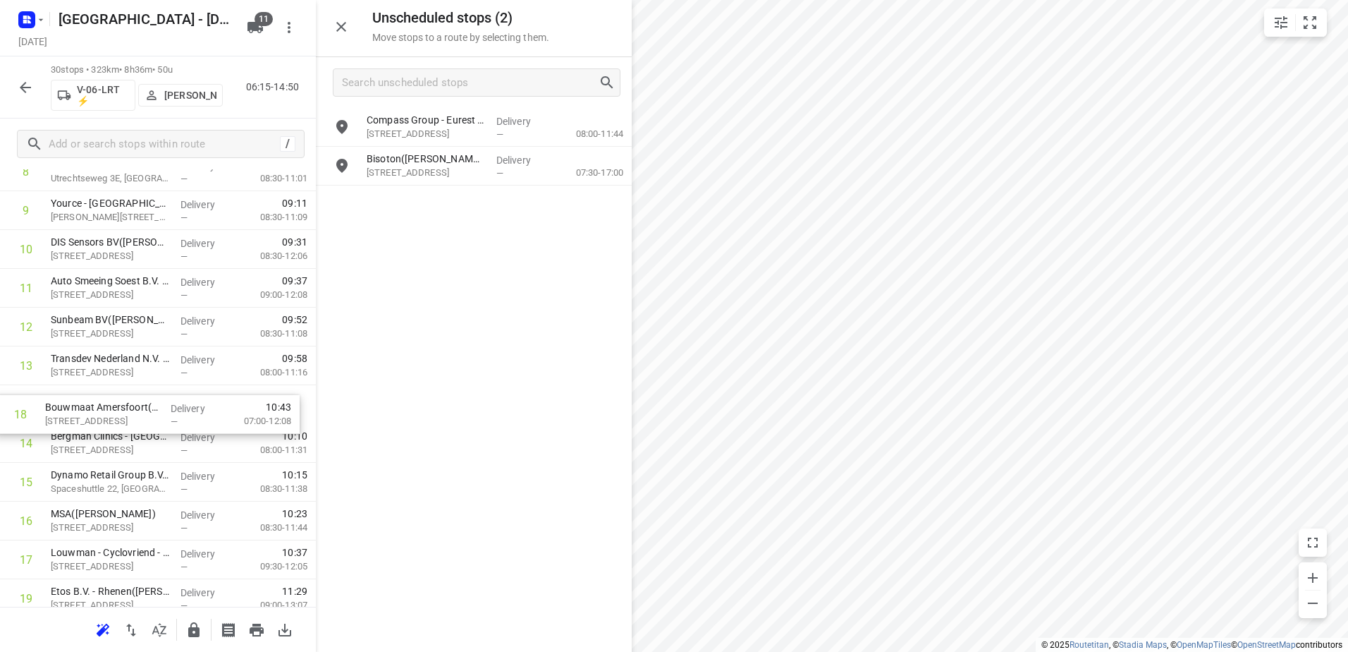
drag, startPoint x: 188, startPoint y: 580, endPoint x: 182, endPoint y: 418, distance: 161.6
click at [182, 418] on div "1 EBS Public Transportation - Locatie Harderwijk(Ron van Haasteren) Van Leeuwen…" at bounding box center [158, 463] width 316 height 1164
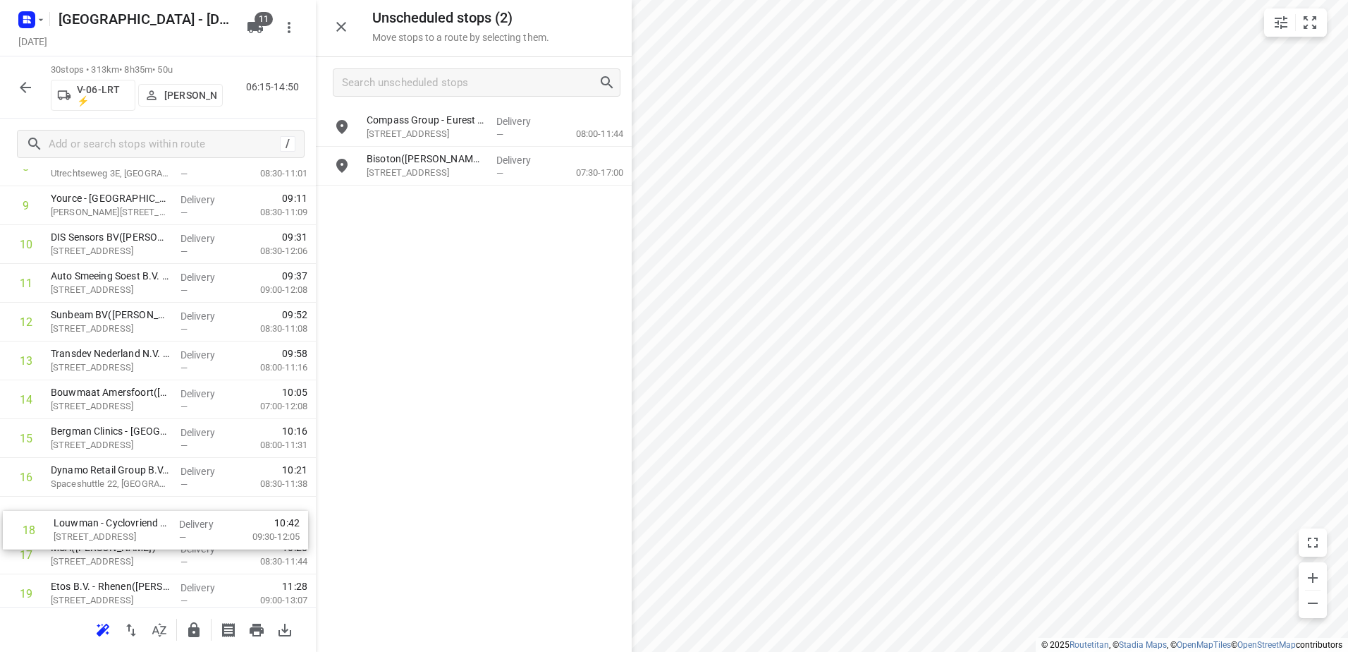
scroll to position [408, 0]
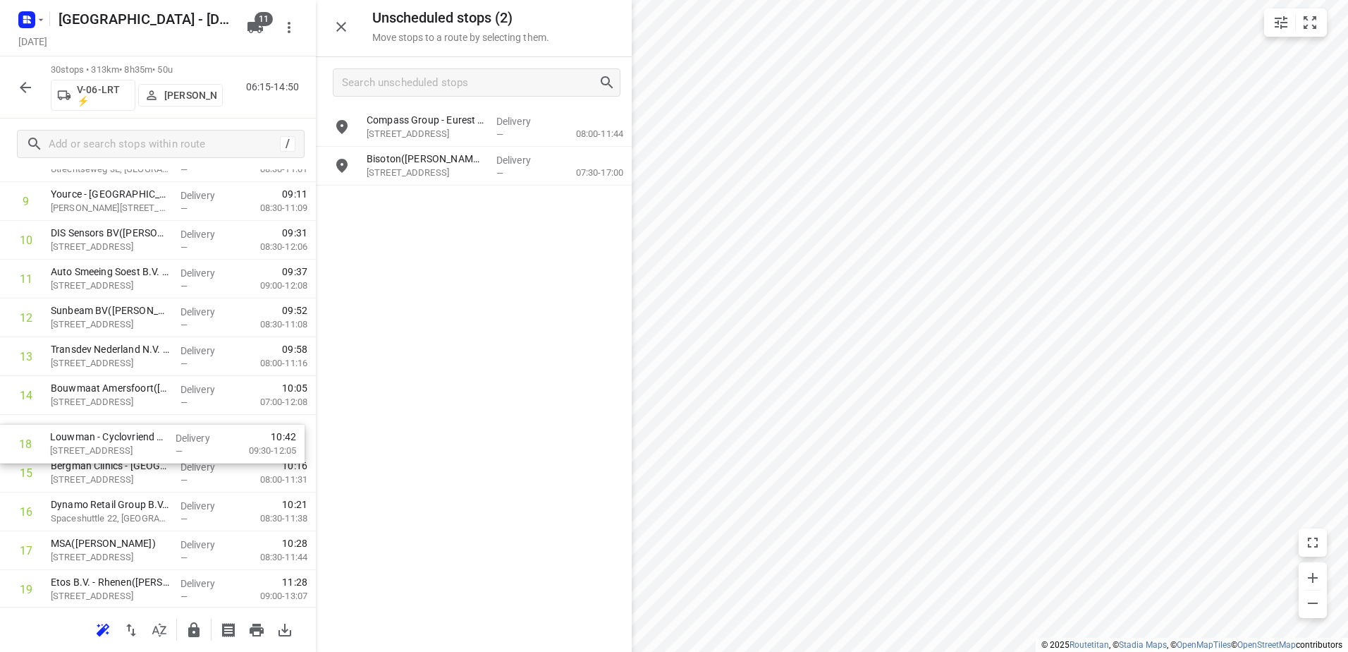
drag, startPoint x: 190, startPoint y: 563, endPoint x: 186, endPoint y: 429, distance: 133.3
click at [188, 436] on div "1 EBS Public Transportation - Locatie Harderwijk(Ron van Haasteren) Van Leeuwen…" at bounding box center [158, 454] width 316 height 1164
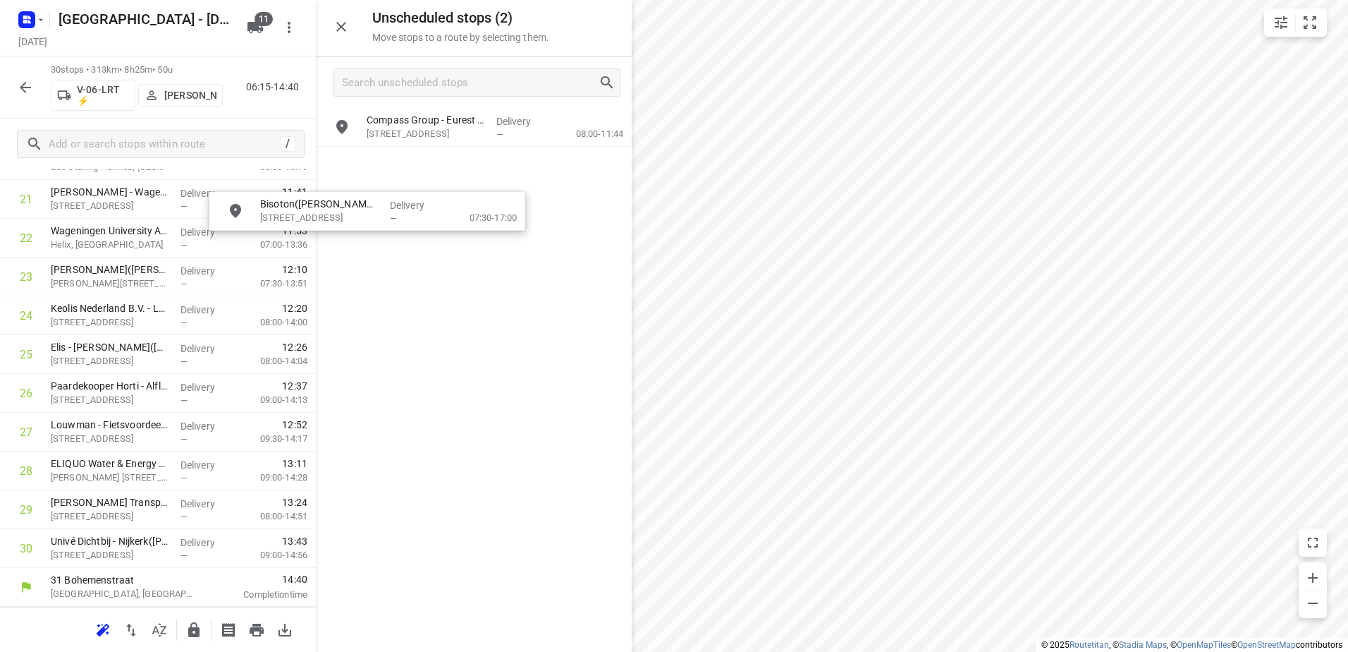
scroll to position [870, 0]
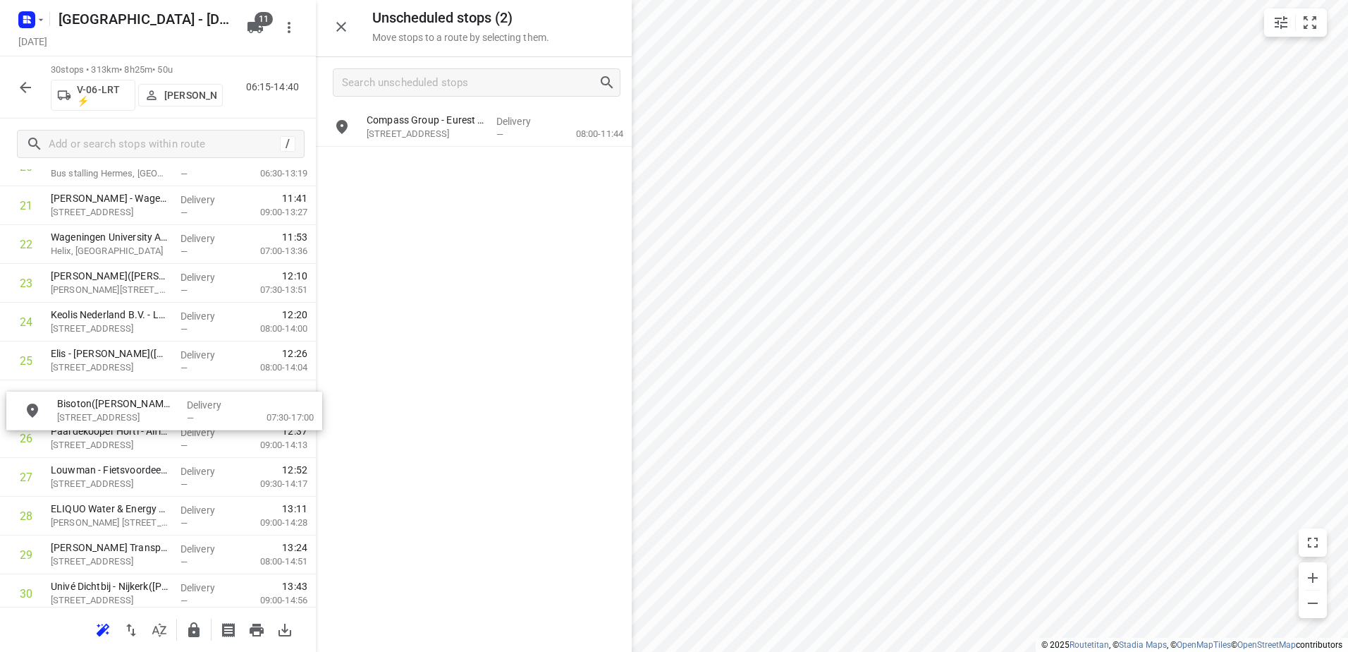
drag, startPoint x: 489, startPoint y: 171, endPoint x: 157, endPoint y: 417, distance: 413.4
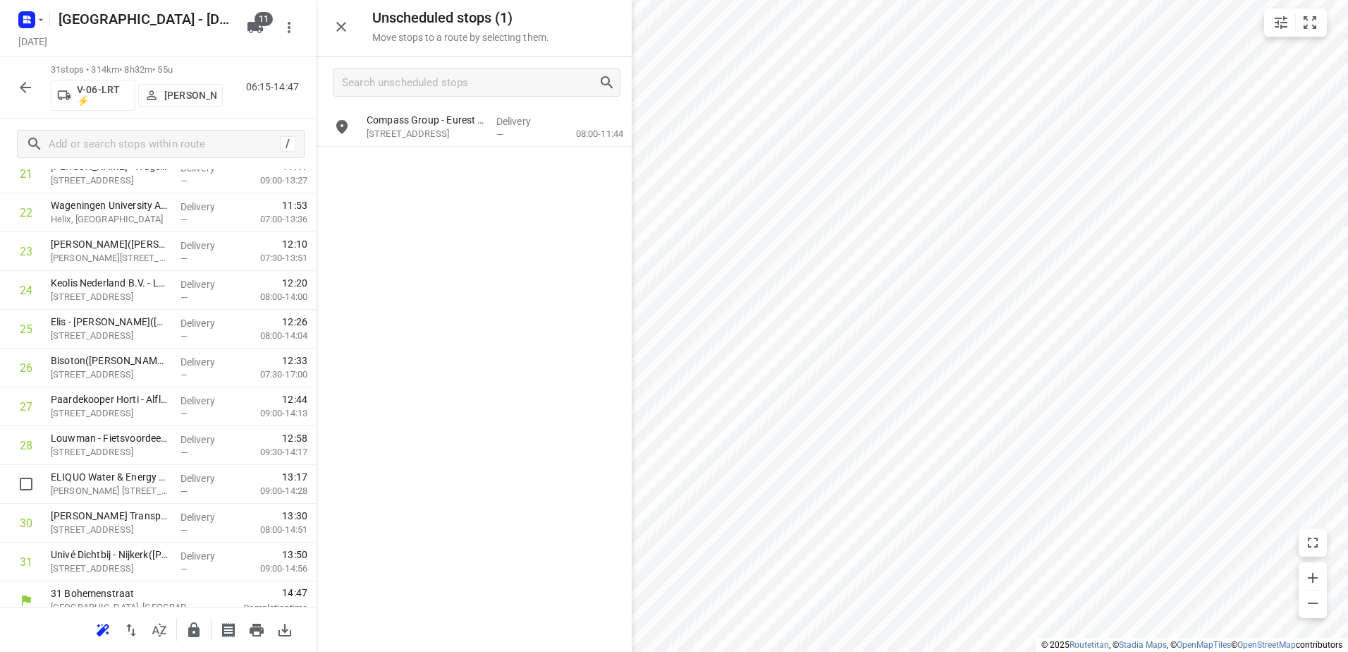
scroll to position [915, 0]
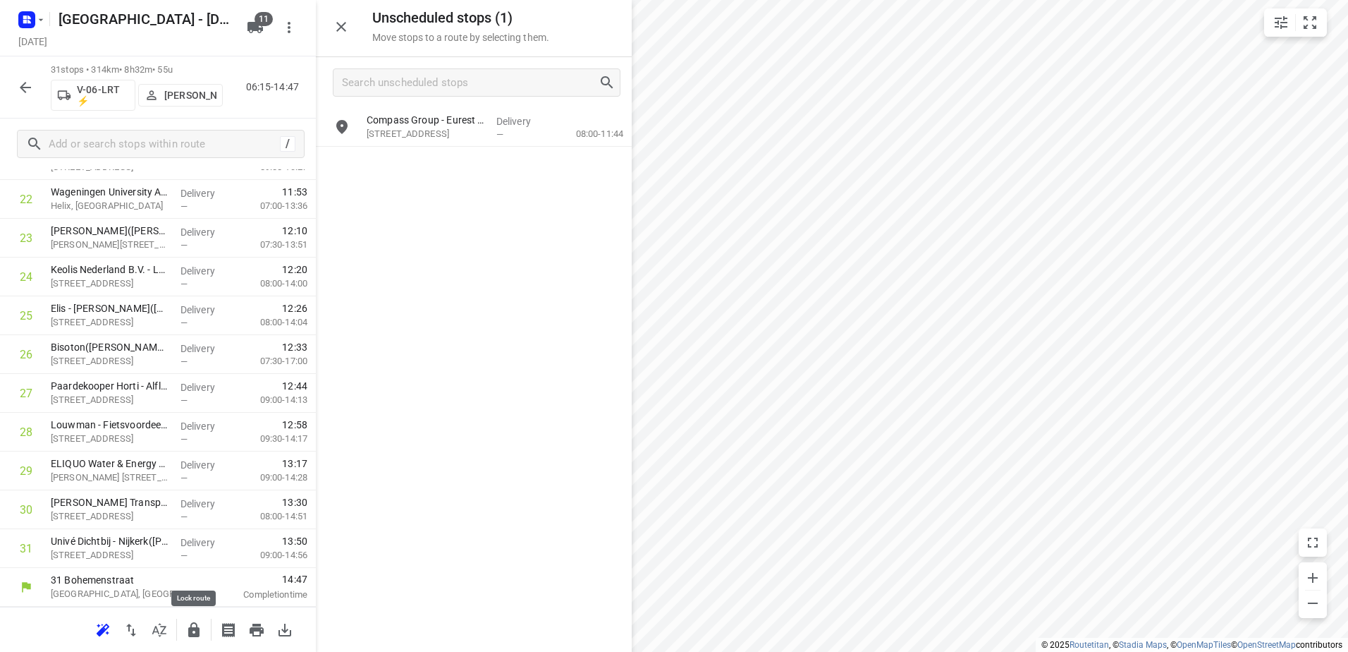
click at [191, 630] on icon "button" at bounding box center [193, 629] width 11 height 15
click at [16, 91] on button "button" at bounding box center [25, 87] width 28 height 28
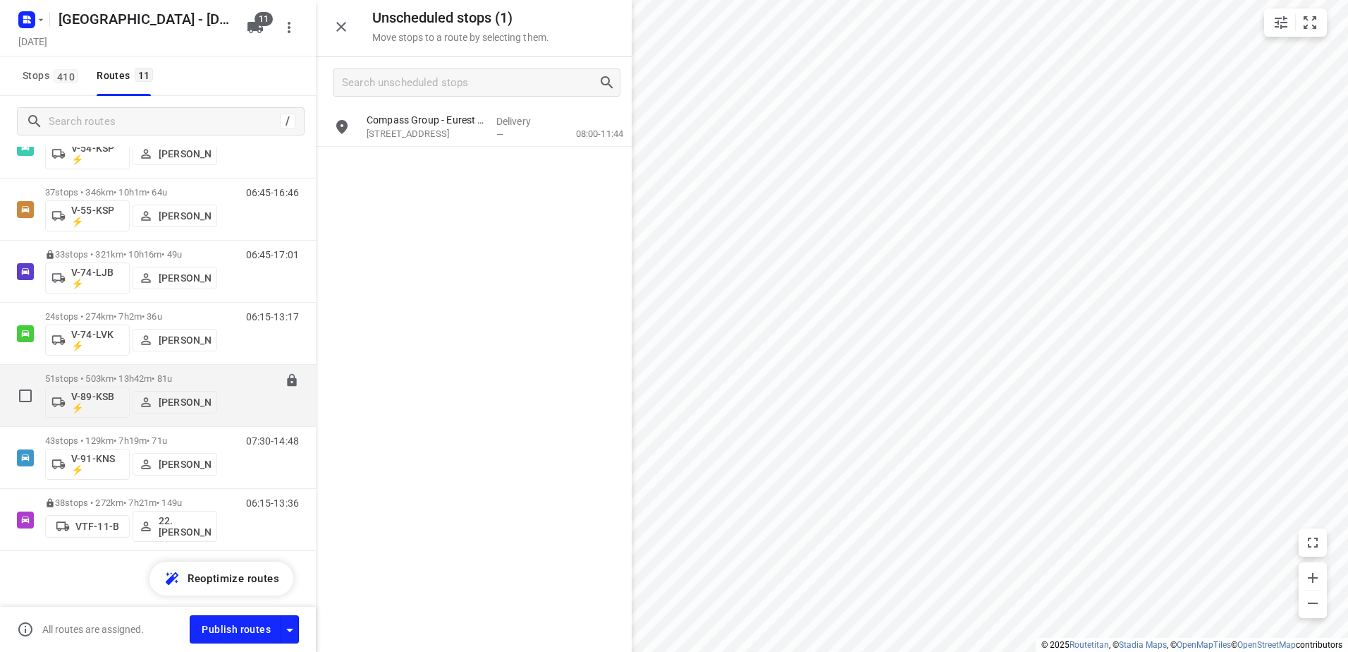
scroll to position [210, 0]
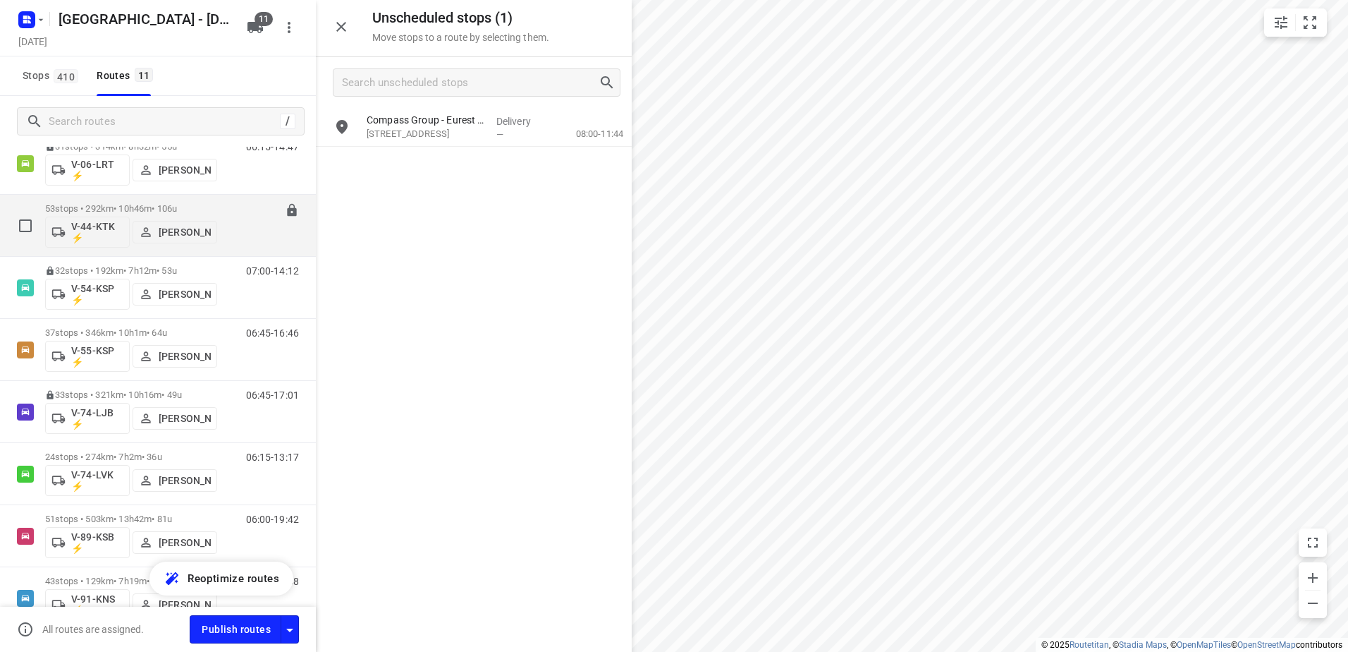
click at [151, 207] on p "53 stops • 292km • 10h46m • 106u" at bounding box center [131, 208] width 172 height 11
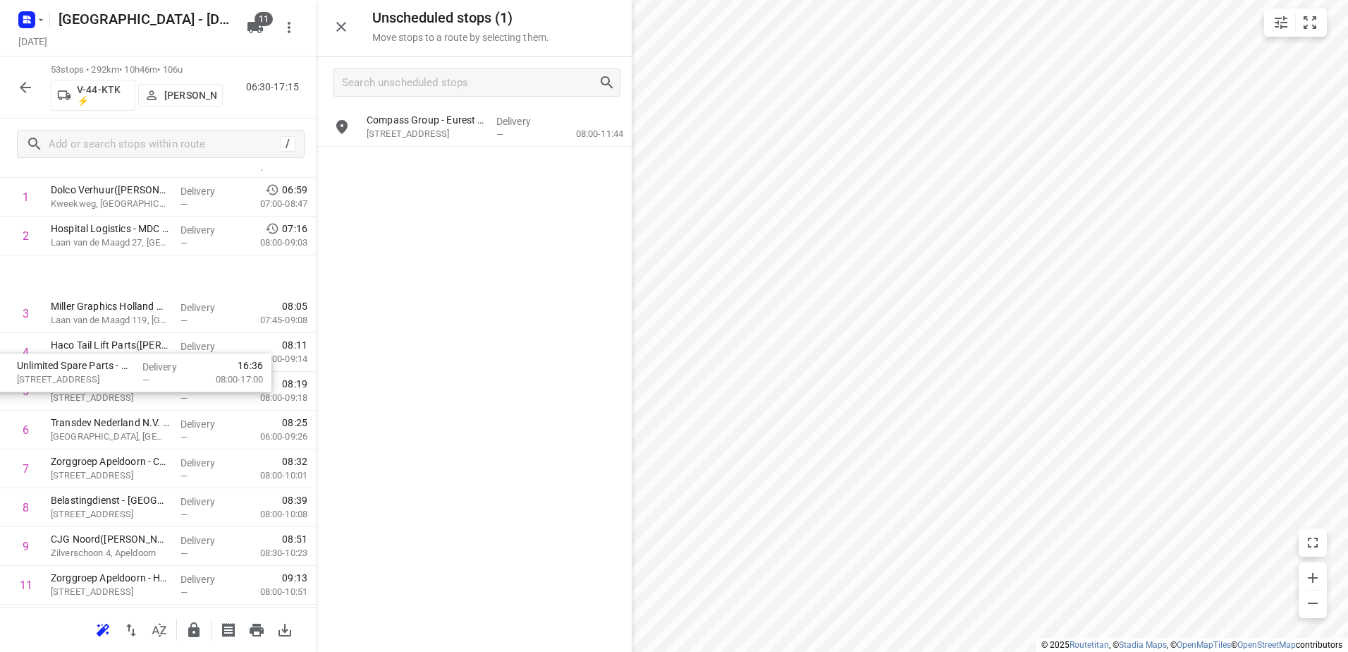
scroll to position [0, 0]
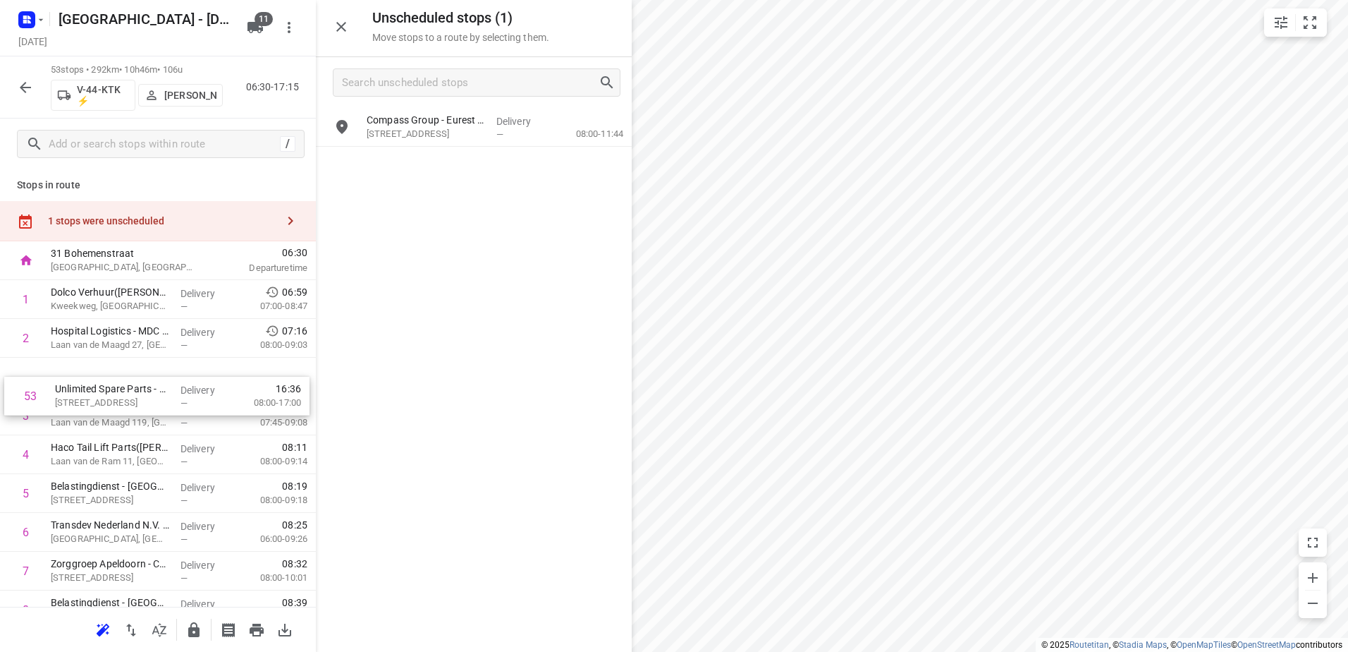
drag, startPoint x: 157, startPoint y: 560, endPoint x: 162, endPoint y: 405, distance: 155.2
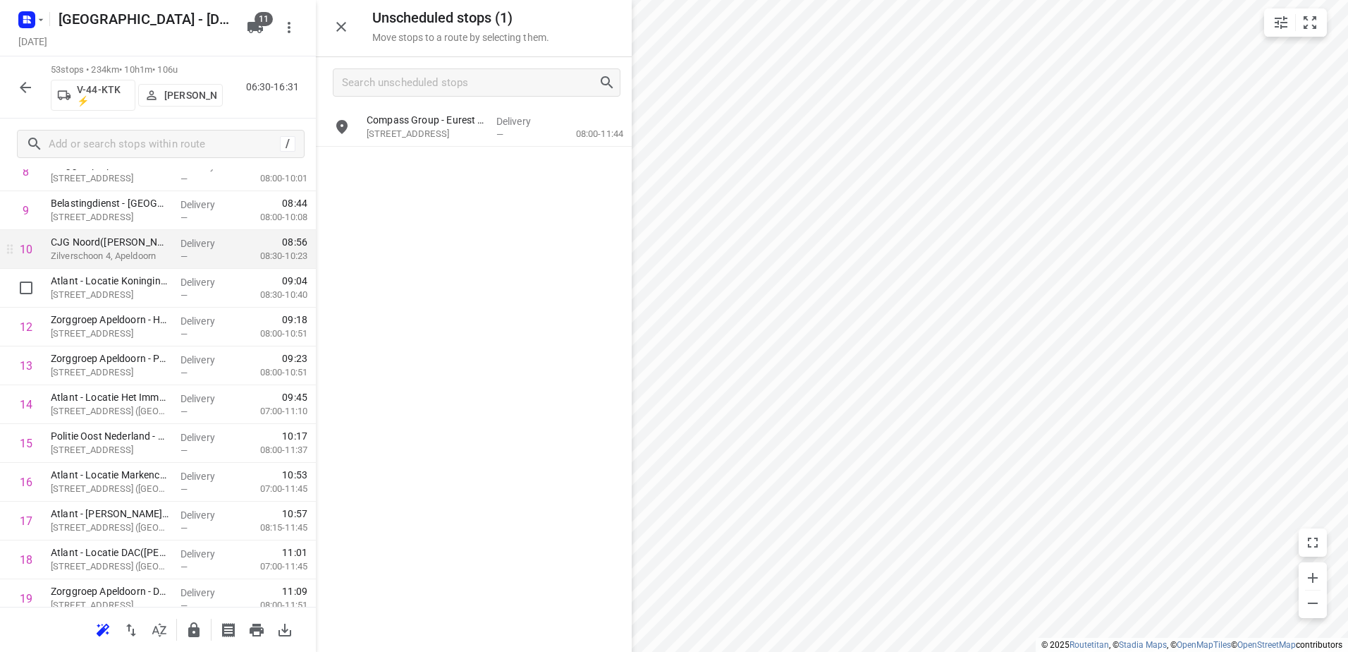
scroll to position [423, 0]
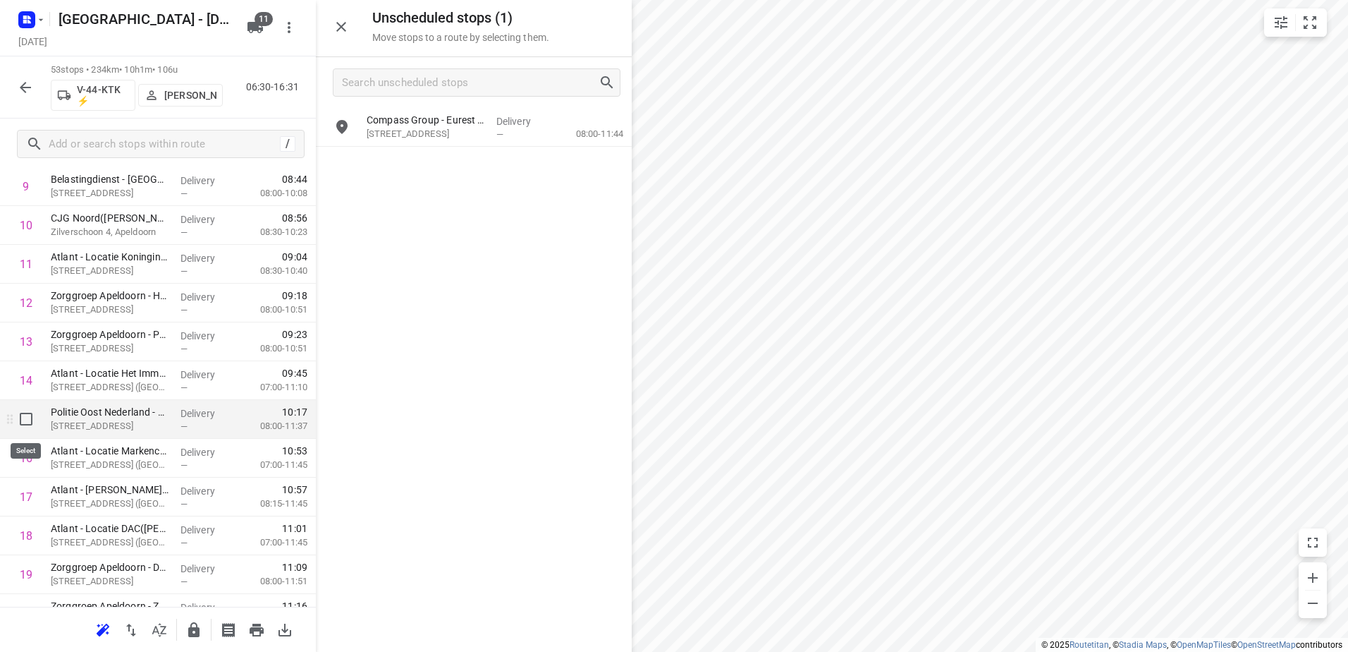
click at [25, 421] on input "checkbox" at bounding box center [26, 419] width 28 height 28
checkbox input "true"
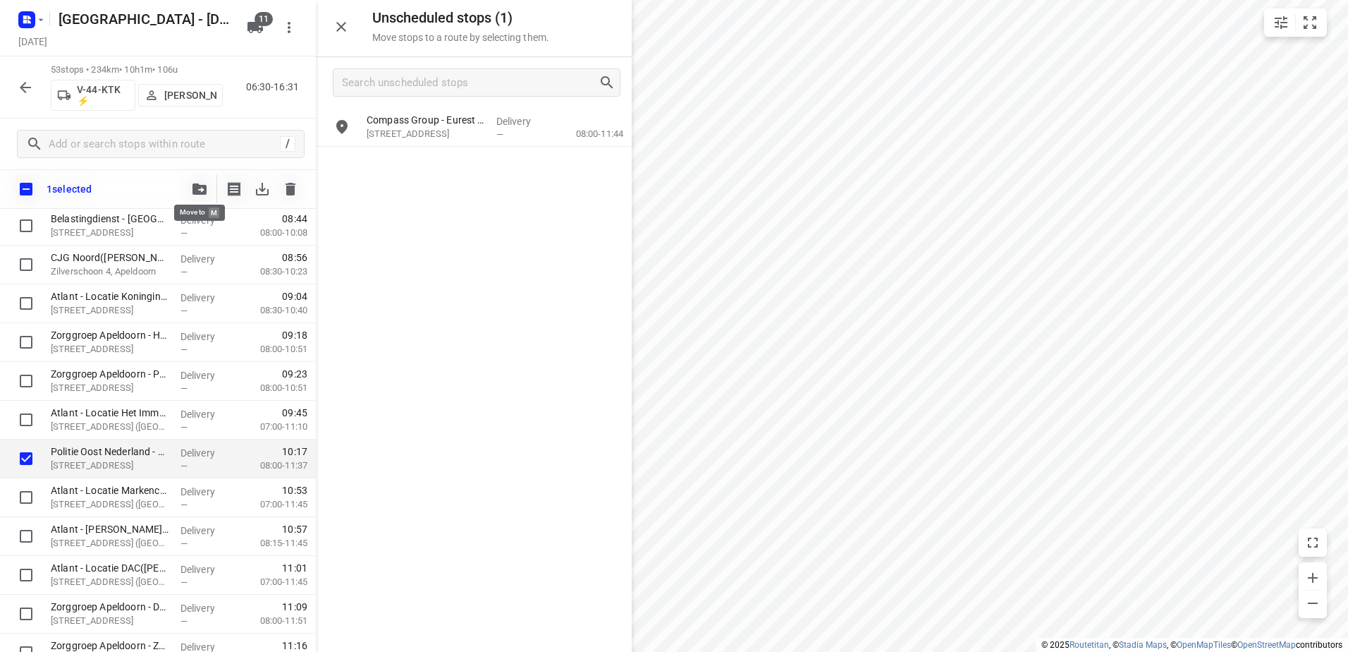
click at [195, 189] on icon "button" at bounding box center [200, 188] width 14 height 11
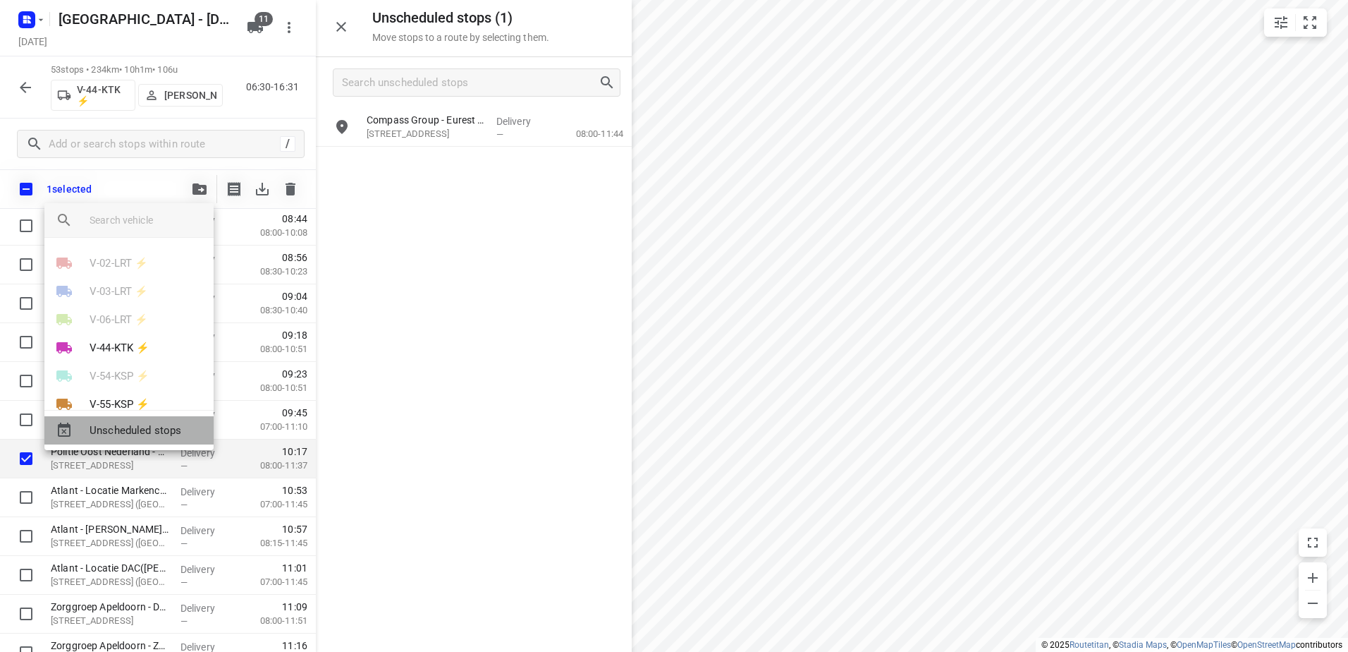
click at [150, 428] on span "Unscheduled stops" at bounding box center [146, 430] width 113 height 16
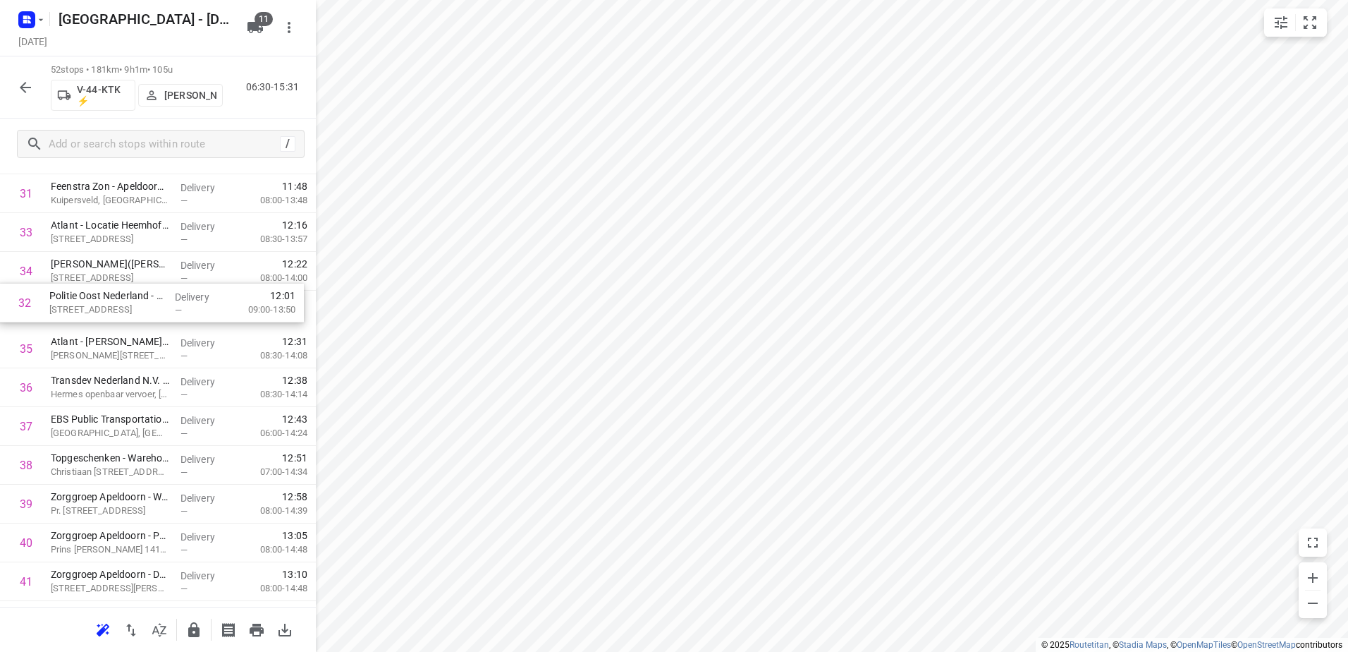
scroll to position [1268, 0]
drag, startPoint x: 252, startPoint y: 227, endPoint x: 253, endPoint y: 465, distance: 237.7
click at [253, 465] on div "1 Dolco Verhuur(Henk Fix) Kweekweg, Epe Delivery — 06:59 07:00-08:47 2 Hospital…" at bounding box center [158, 20] width 316 height 2017
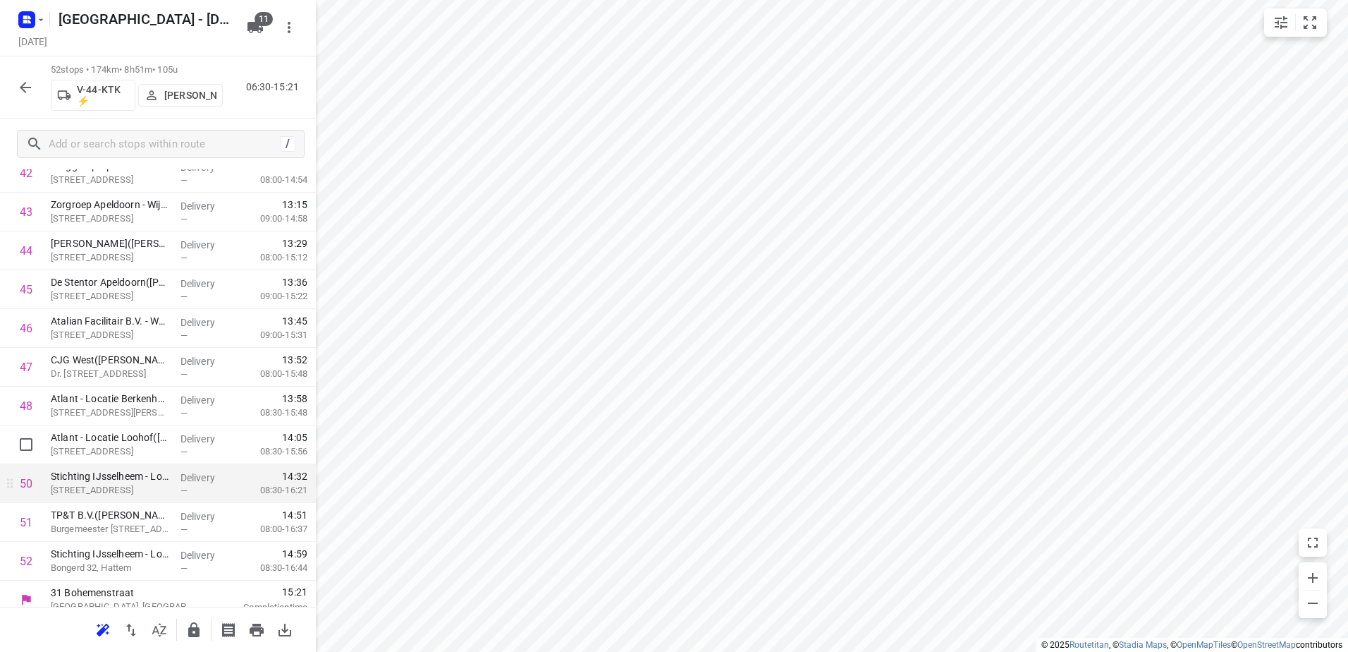
scroll to position [1729, 0]
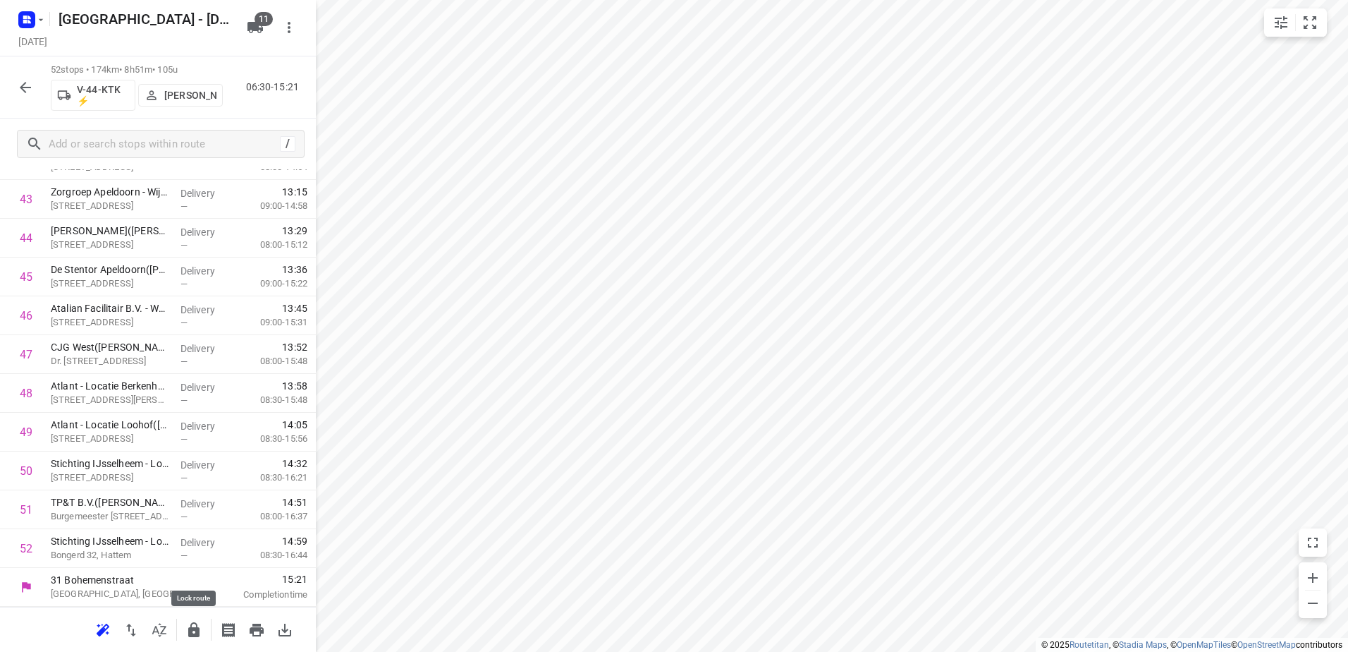
click at [199, 629] on icon "button" at bounding box center [193, 629] width 11 height 15
click at [29, 83] on icon "button" at bounding box center [25, 87] width 17 height 17
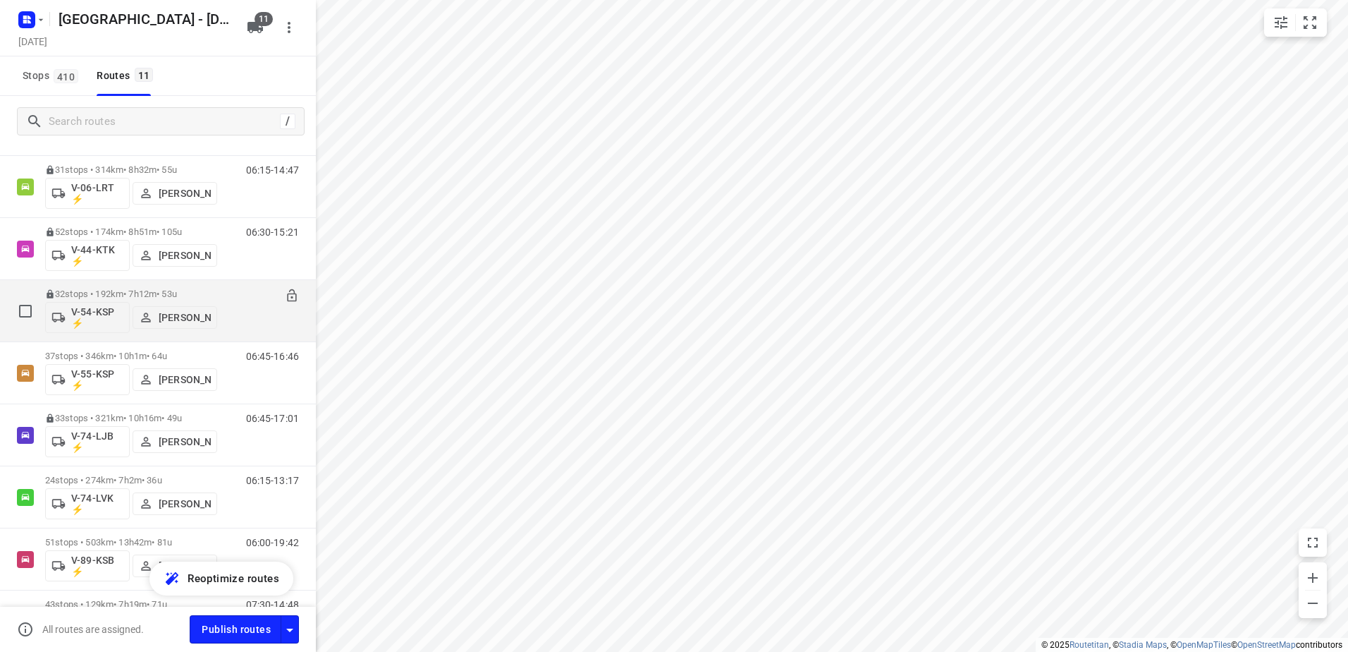
scroll to position [212, 0]
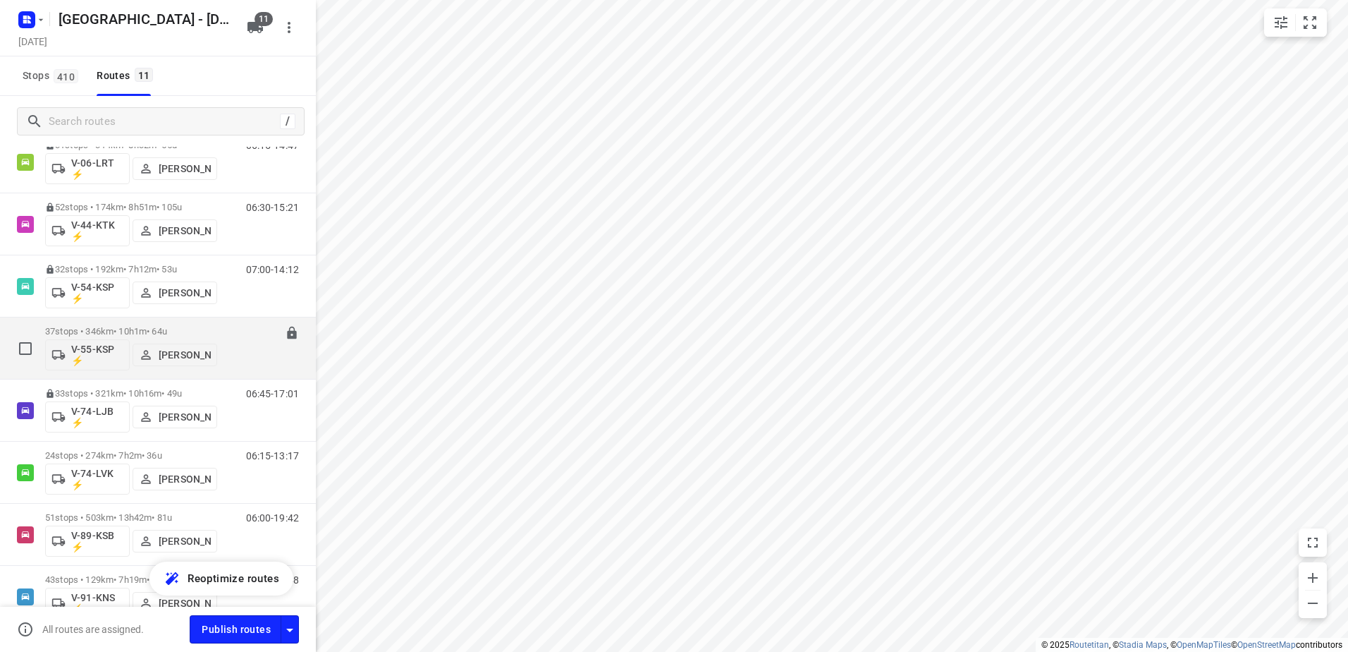
click at [173, 325] on div "37 stops • 346km • 10h1m • 64u V-55-KSP ⚡ Siemen Hiemstra" at bounding box center [131, 348] width 172 height 59
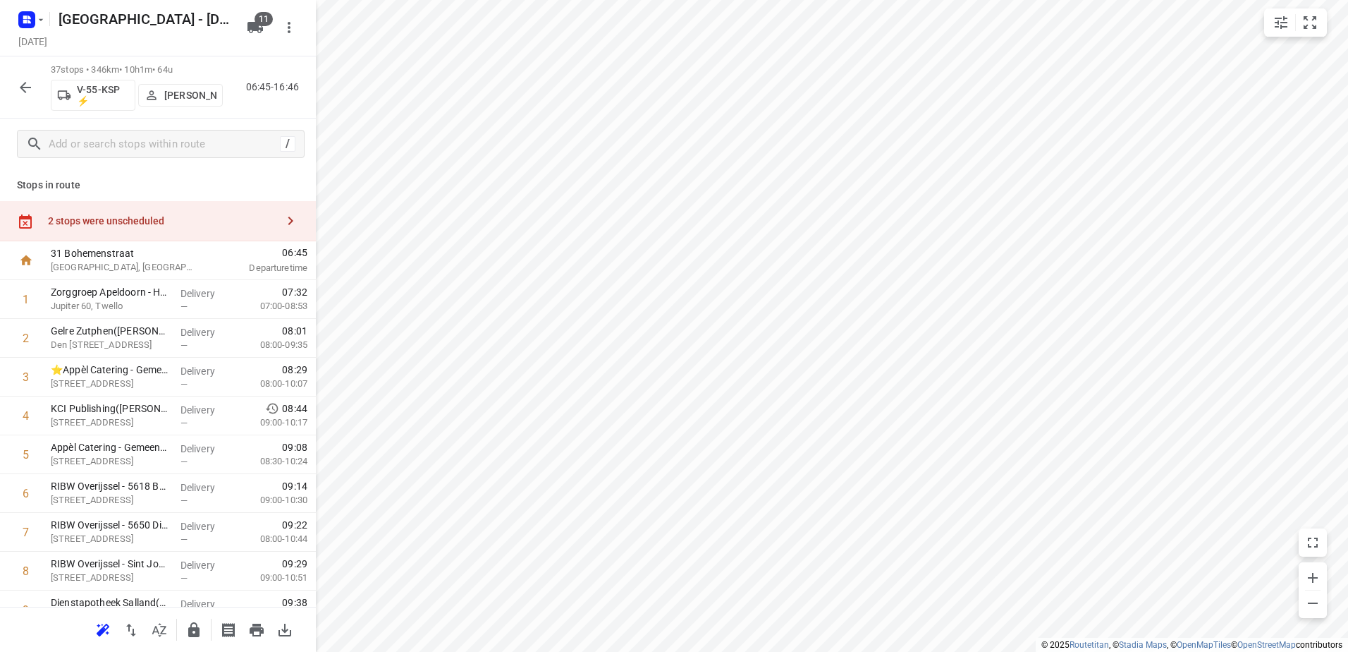
click at [159, 203] on div "2 stops were unscheduled" at bounding box center [158, 221] width 316 height 40
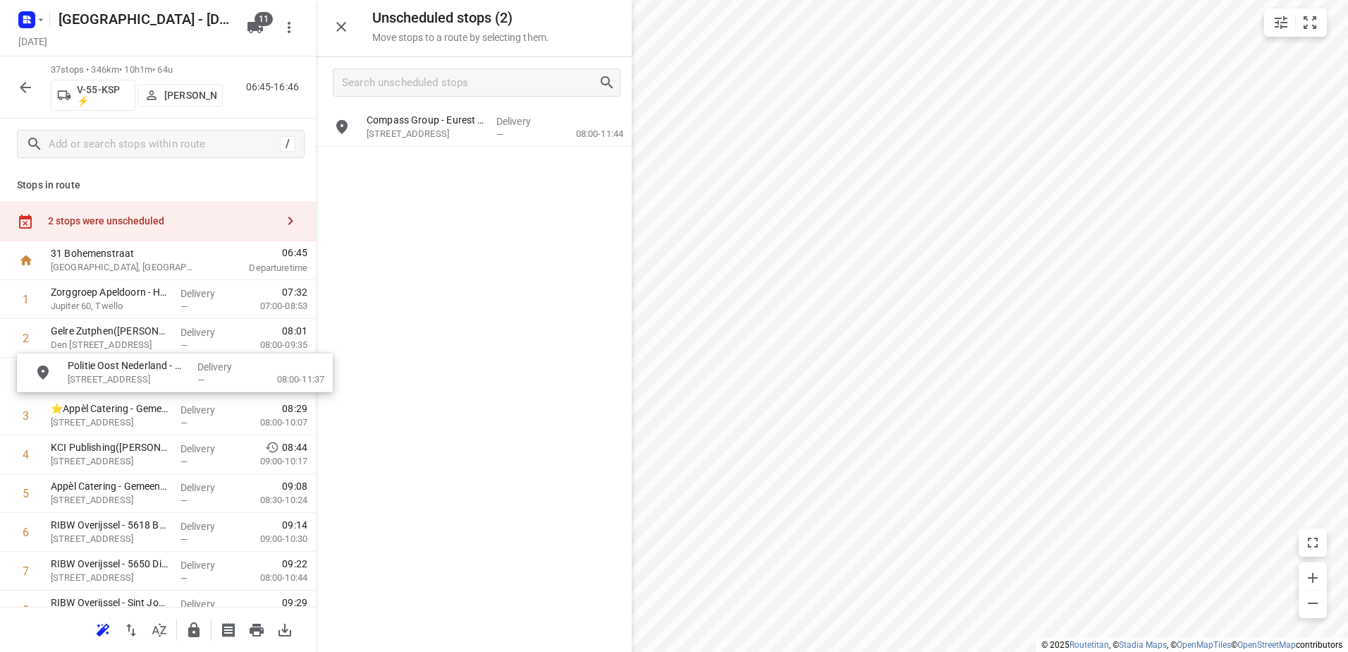
drag, startPoint x: 456, startPoint y: 128, endPoint x: 151, endPoint y: 373, distance: 391.7
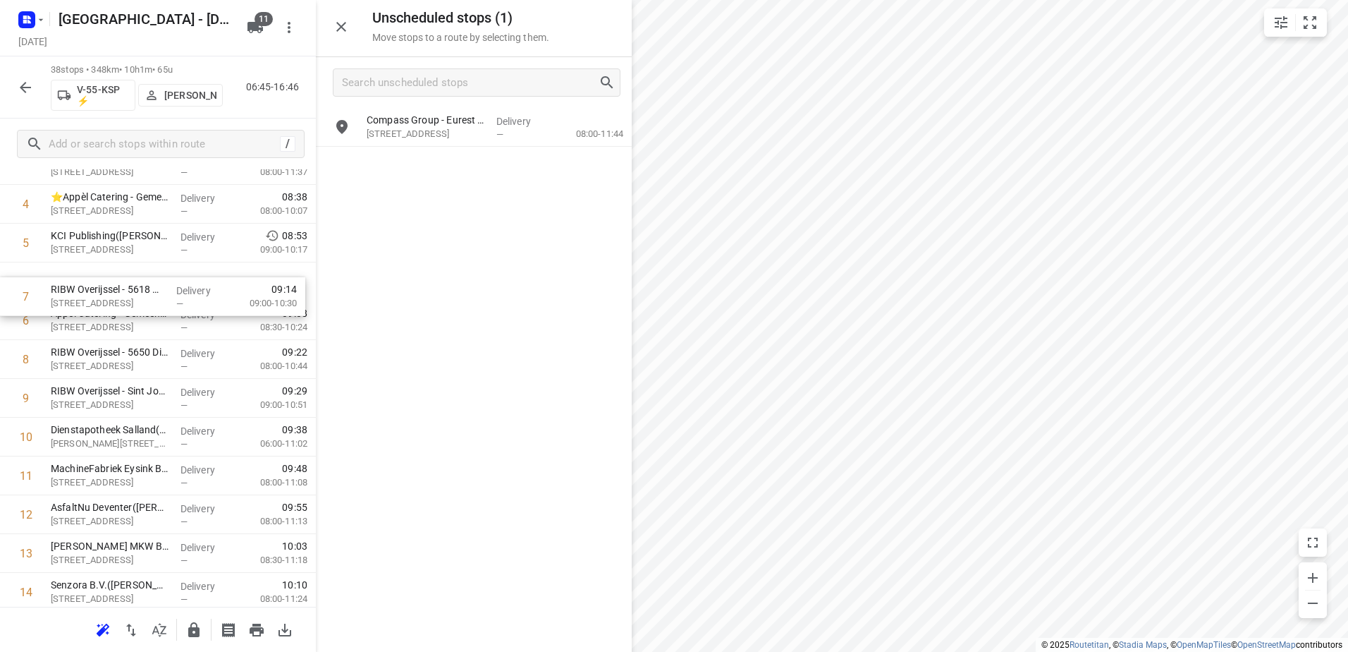
drag, startPoint x: 88, startPoint y: 322, endPoint x: 88, endPoint y: 291, distance: 31.0
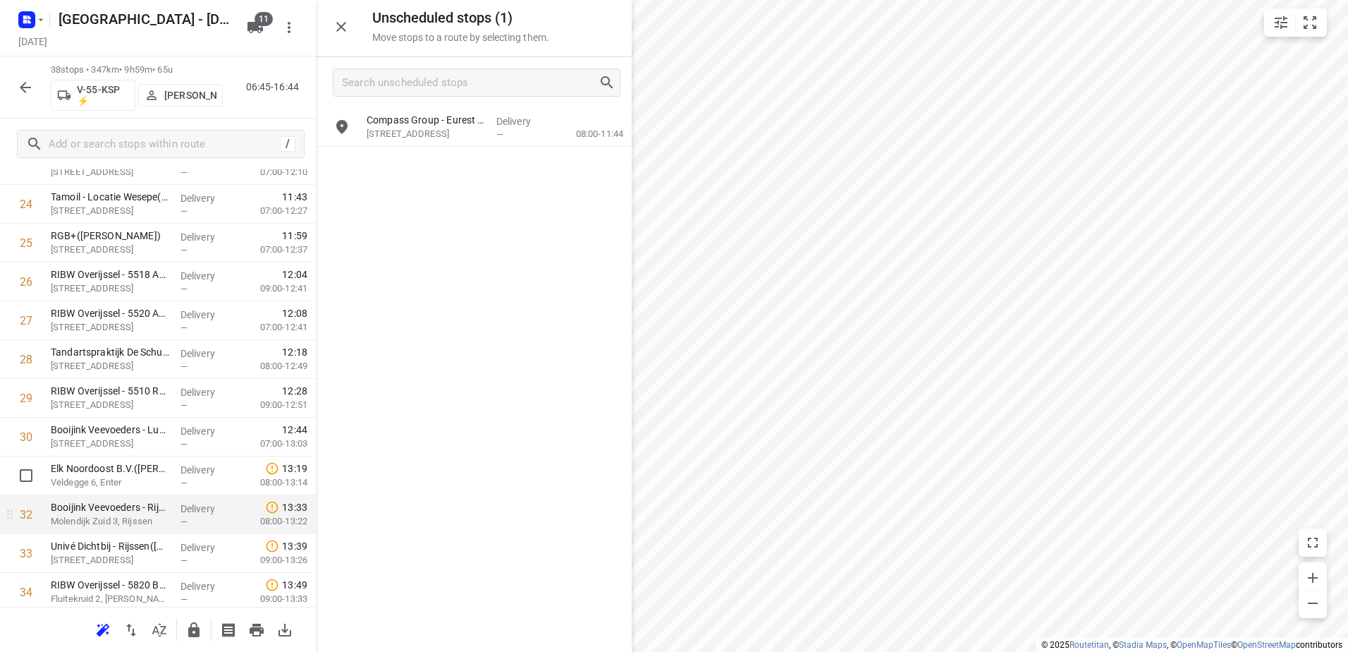
scroll to position [1058, 0]
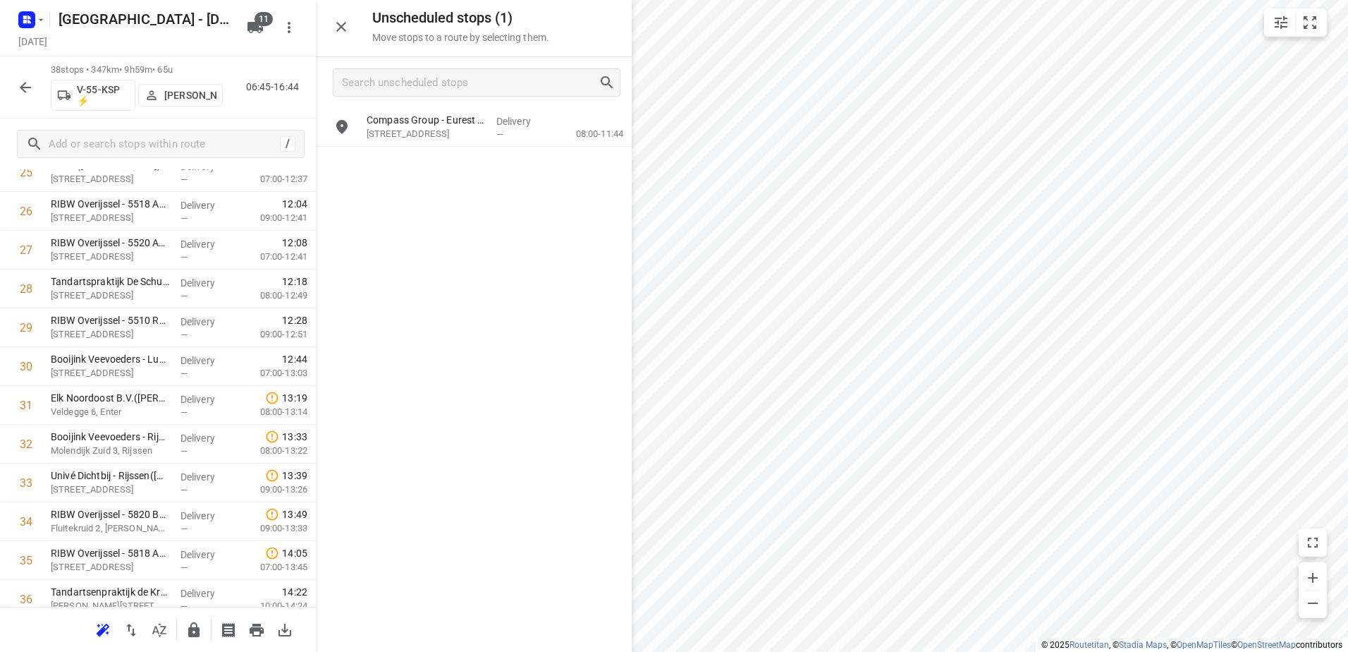
click at [451, 349] on div "i © 2025 Routetitan , © Stadia Maps , © OpenMapTiles © OpenStreetMap contributo…" at bounding box center [674, 326] width 1348 height 652
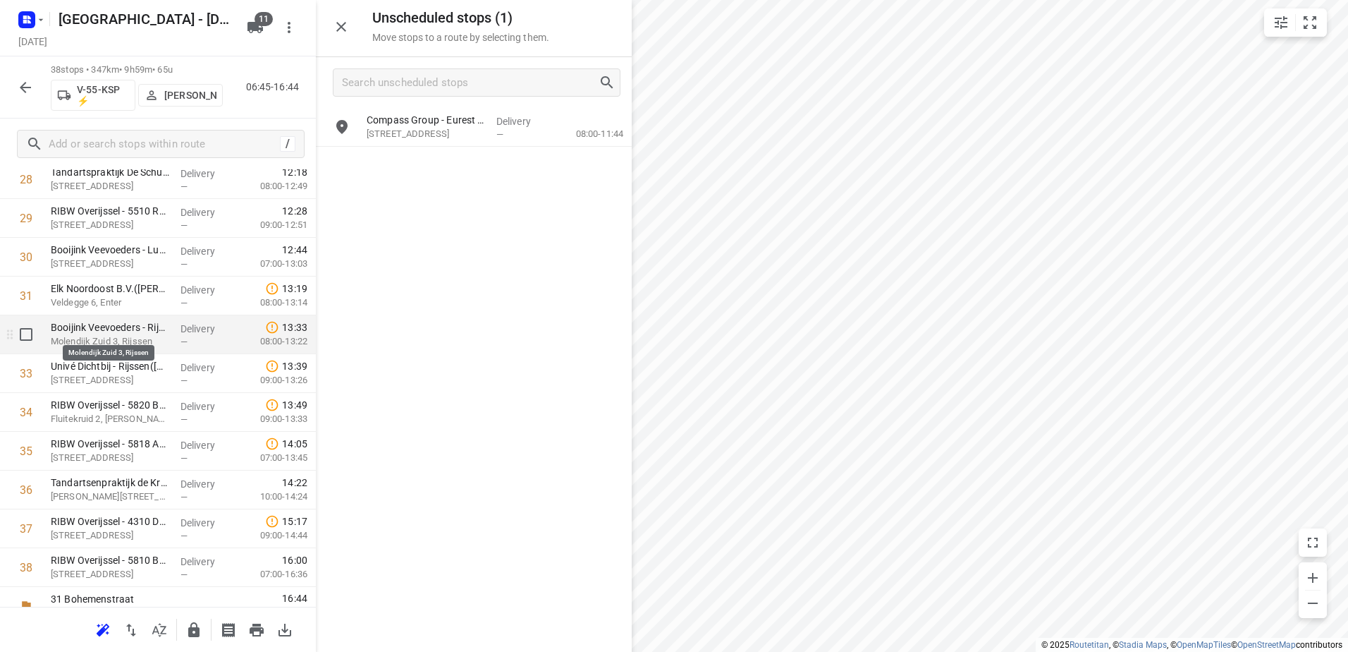
scroll to position [1186, 0]
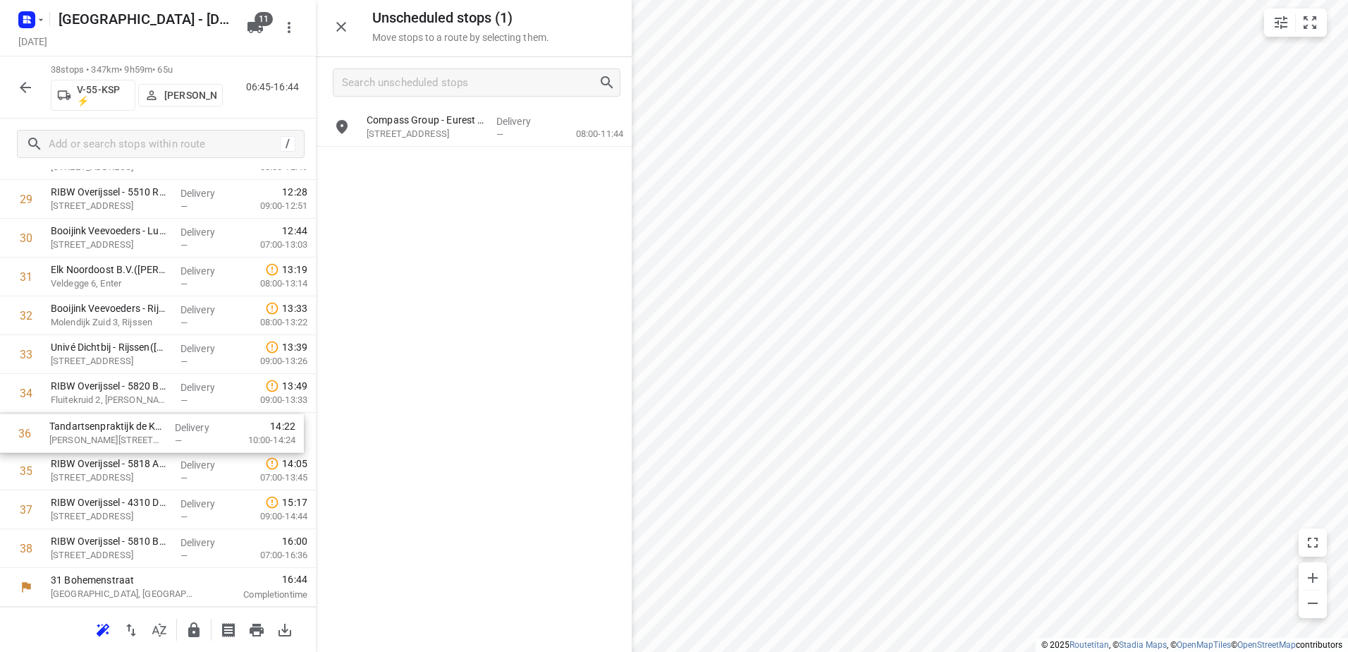
drag, startPoint x: 114, startPoint y: 478, endPoint x: 112, endPoint y: 429, distance: 48.7
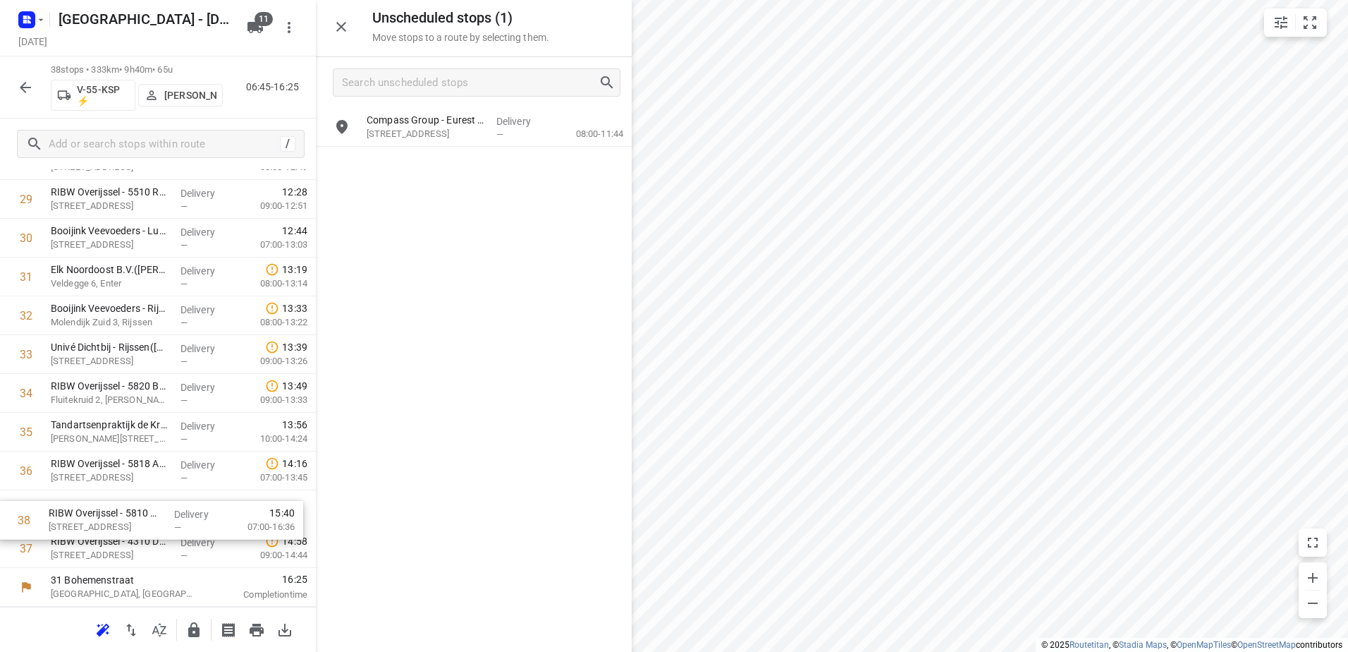
drag, startPoint x: 181, startPoint y: 547, endPoint x: 178, endPoint y: 515, distance: 32.6
click at [193, 628] on icon "button" at bounding box center [193, 629] width 11 height 15
click at [28, 85] on icon "button" at bounding box center [25, 87] width 17 height 17
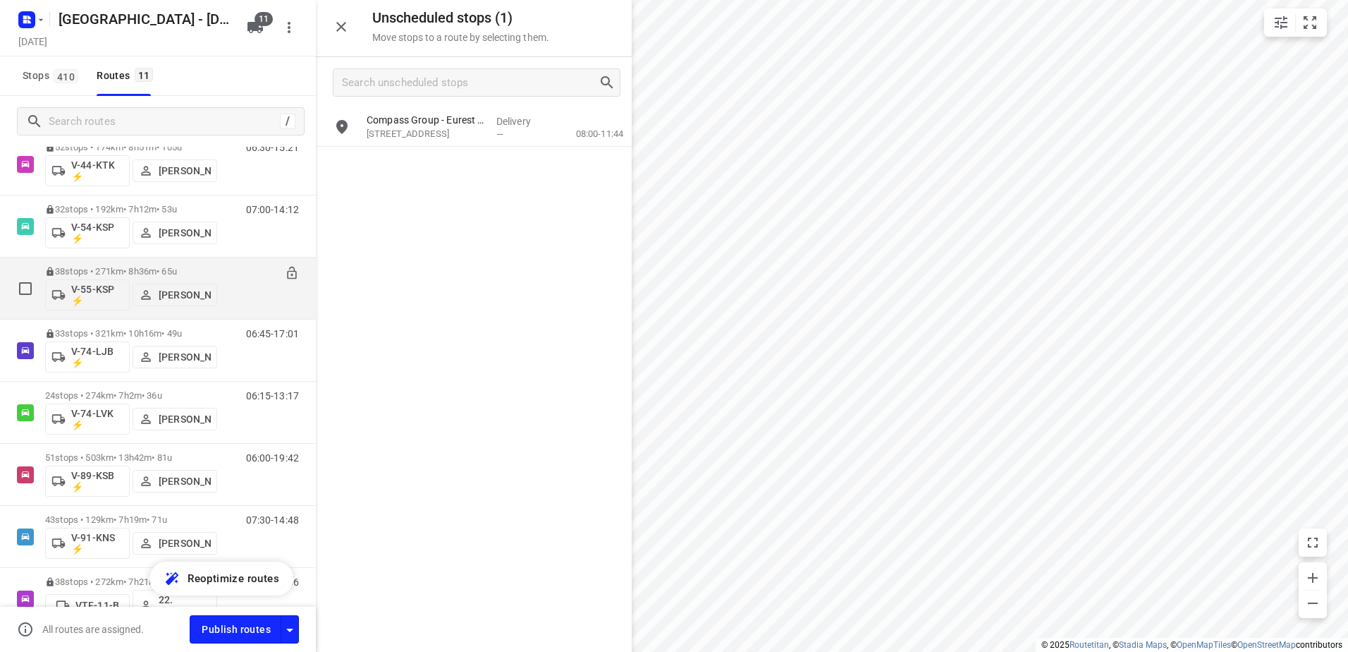
scroll to position [351, 0]
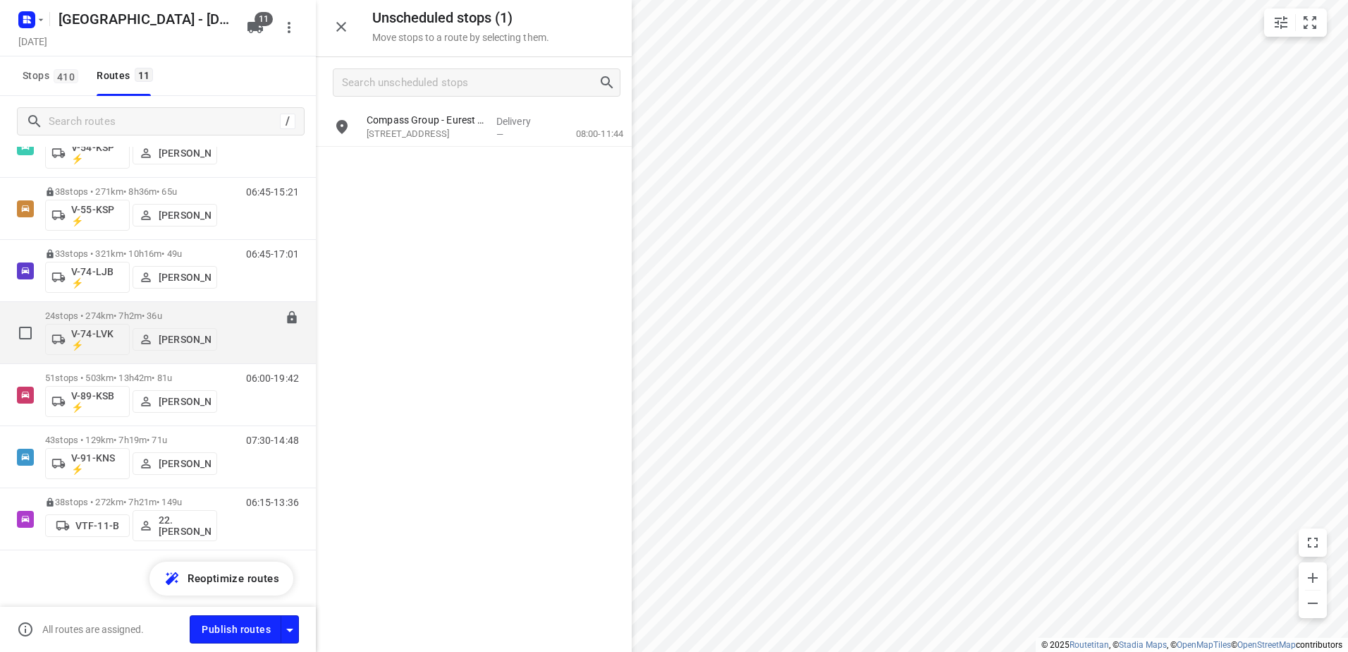
click at [157, 316] on p "24 stops • 274km • 7h2m • 36u" at bounding box center [131, 315] width 172 height 11
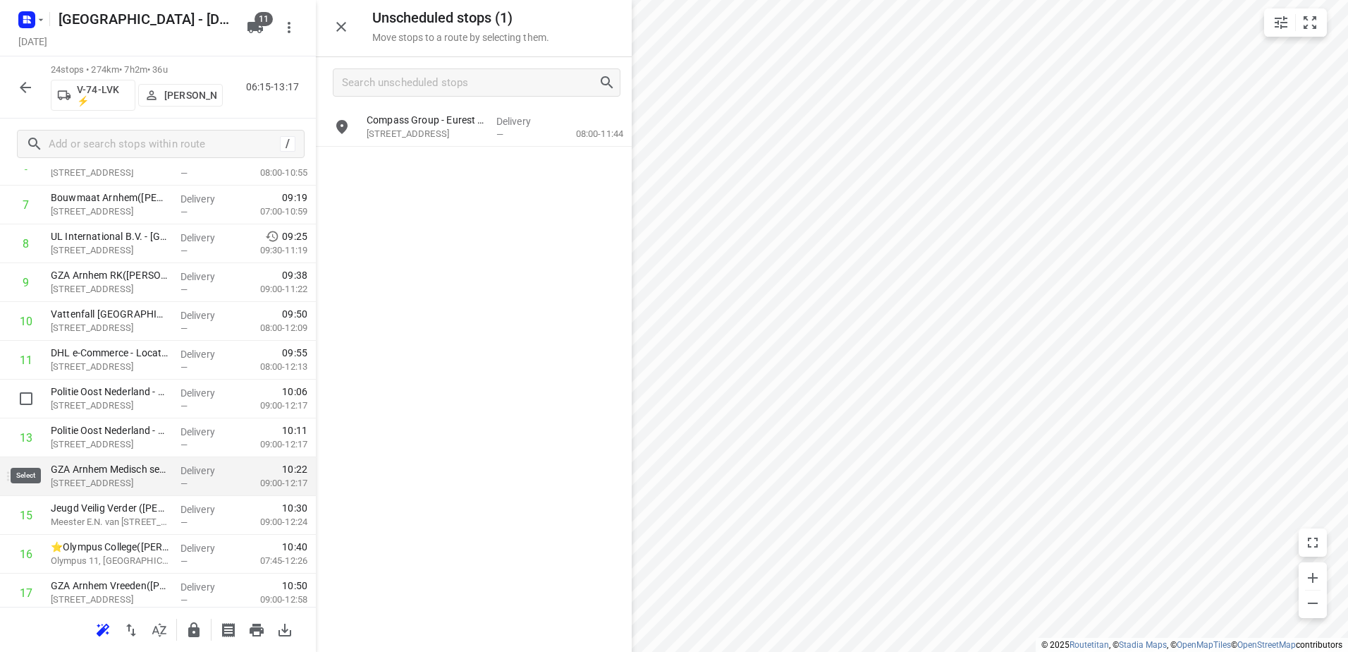
scroll to position [353, 0]
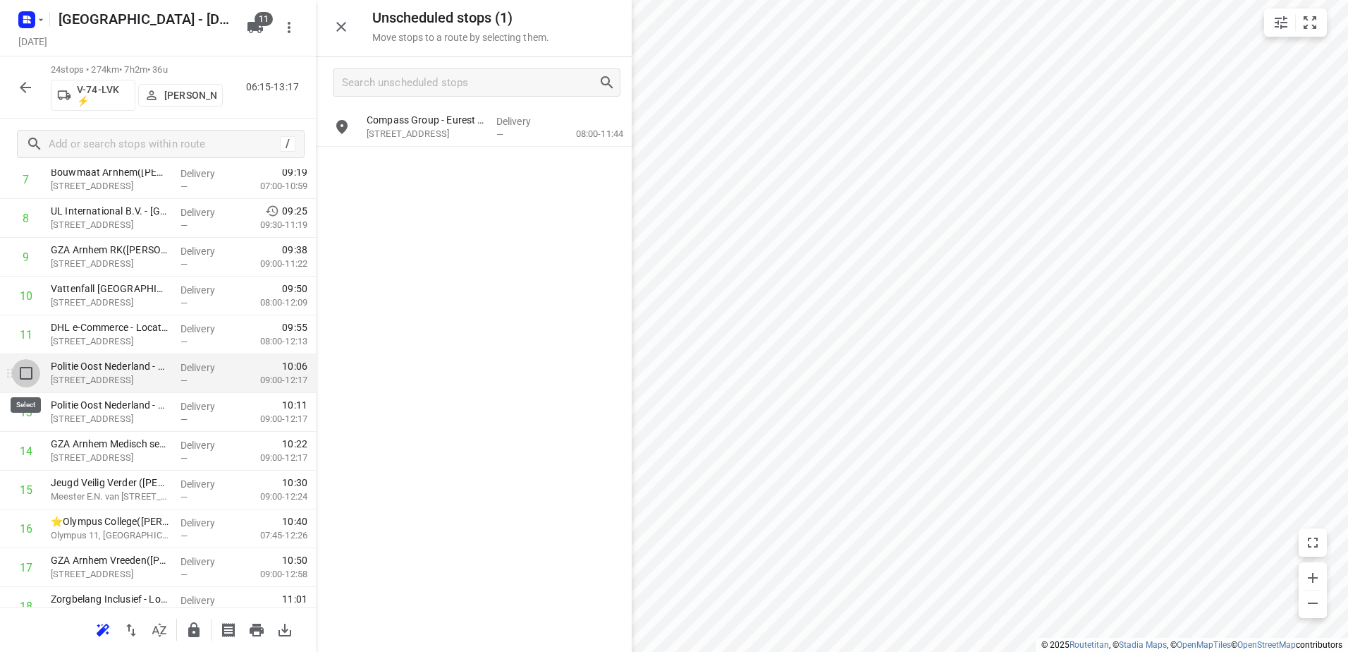
click at [26, 373] on input "checkbox" at bounding box center [26, 373] width 28 height 28
checkbox input "true"
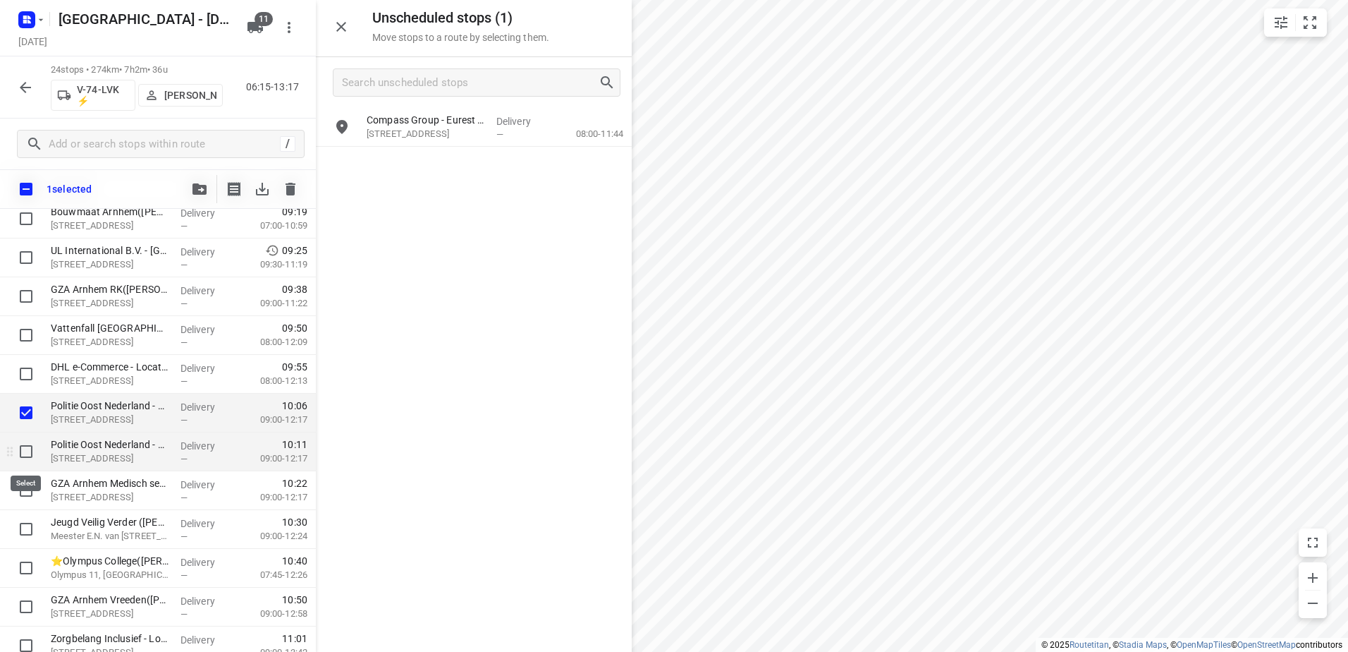
click at [30, 458] on input "checkbox" at bounding box center [26, 451] width 28 height 28
checkbox input "true"
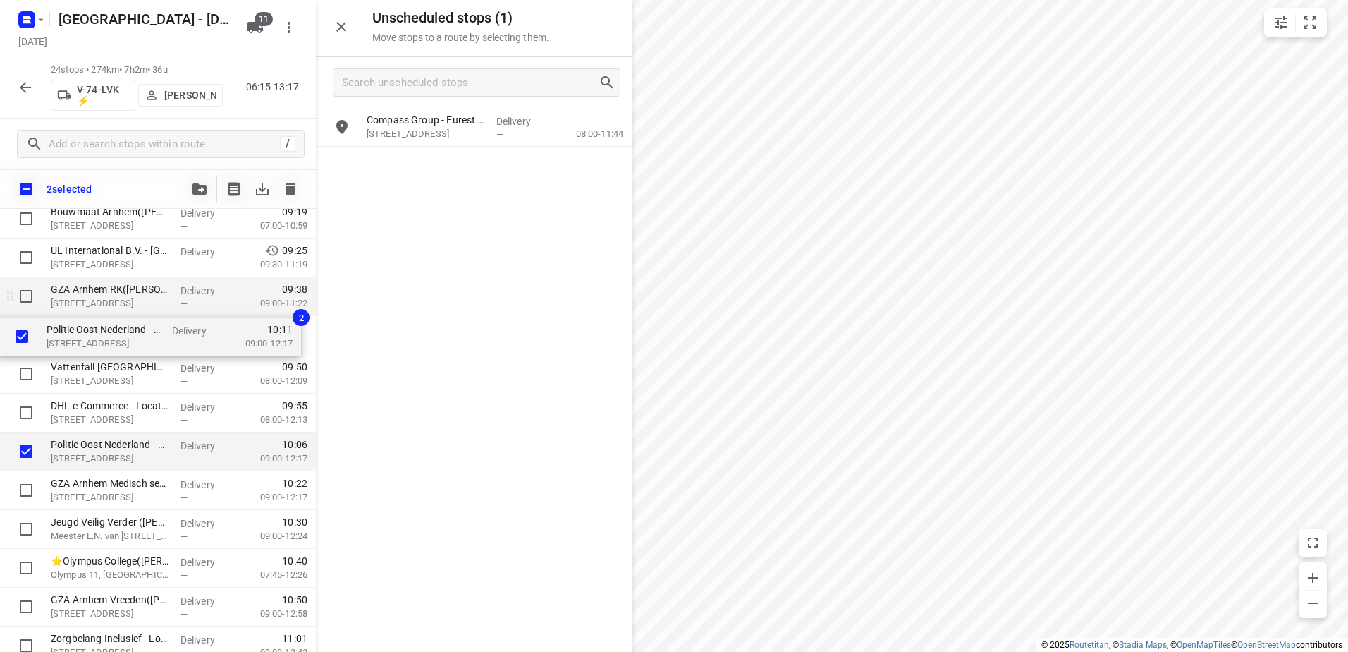
drag, startPoint x: 138, startPoint y: 433, endPoint x: 135, endPoint y: 308, distance: 124.9
click at [134, 310] on div "Kees Smit Tuinmeubelen - Doetinchem - Outlet(D. Engelbertink) Havenstraat 142, …" at bounding box center [158, 432] width 316 height 931
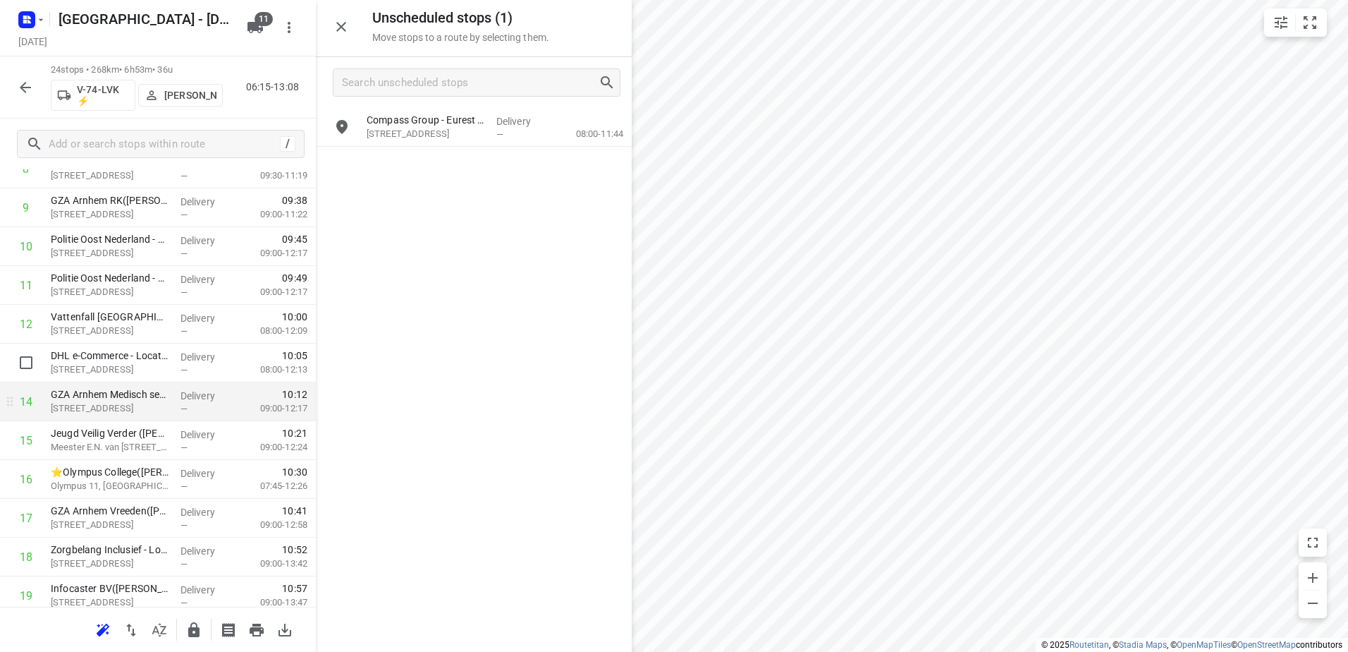
scroll to position [423, 0]
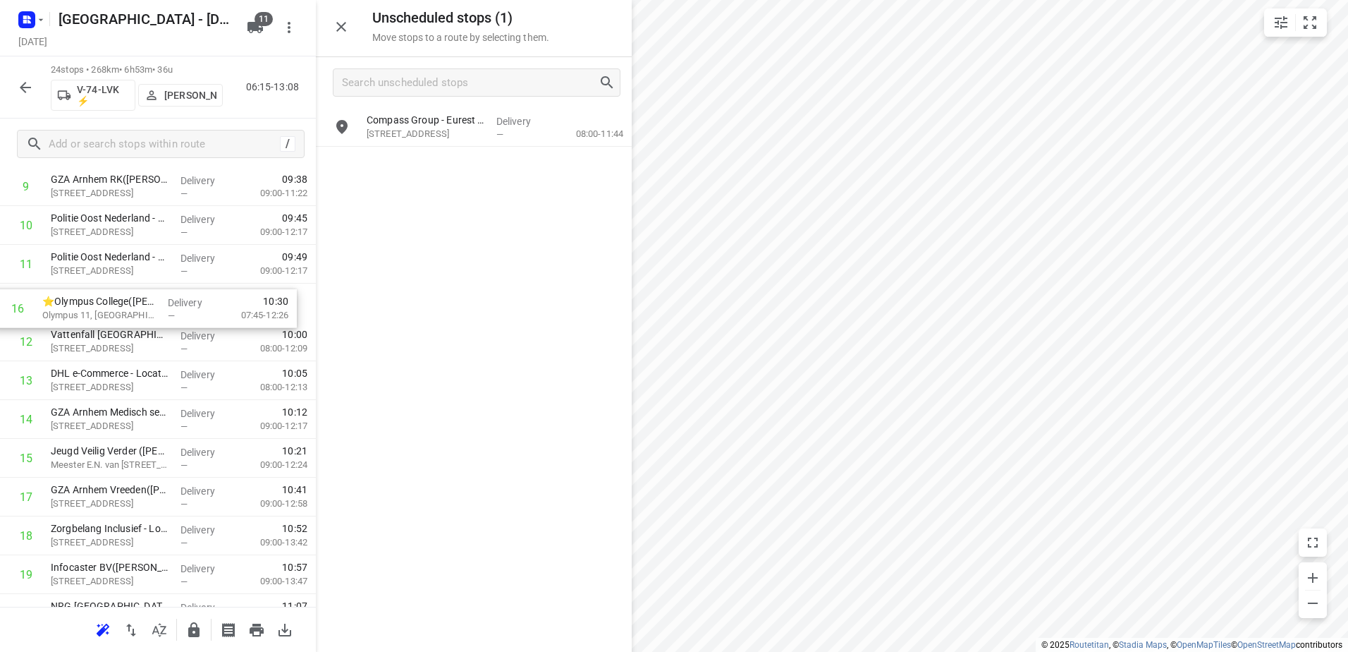
drag, startPoint x: 236, startPoint y: 463, endPoint x: 224, endPoint y: 307, distance: 156.4
click at [224, 307] on div "1 Kees Smit Tuinmeubelen - Doetinchem - Outlet(D. Engelbertink) Havenstraat 142…" at bounding box center [158, 322] width 316 height 931
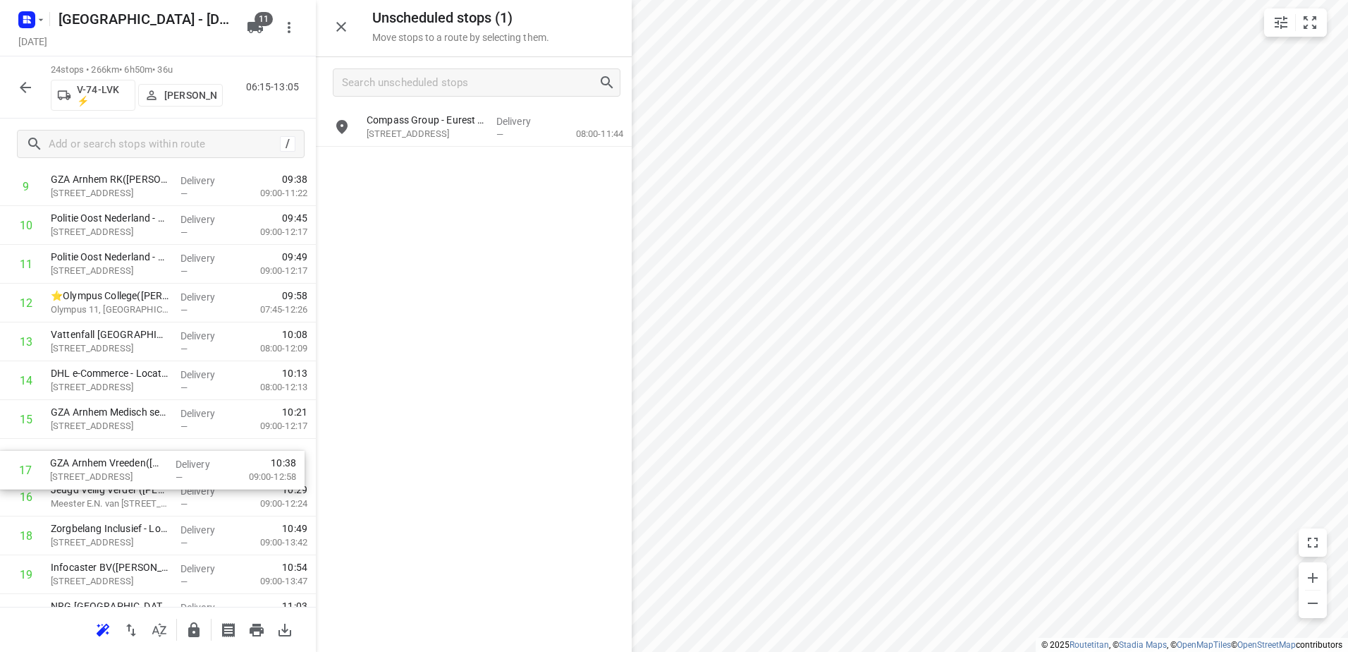
drag, startPoint x: 219, startPoint y: 494, endPoint x: 214, endPoint y: 450, distance: 44.1
click at [214, 451] on div "1 Kees Smit Tuinmeubelen - Doetinchem - Outlet(D. Engelbertink) Havenstraat 142…" at bounding box center [158, 322] width 316 height 931
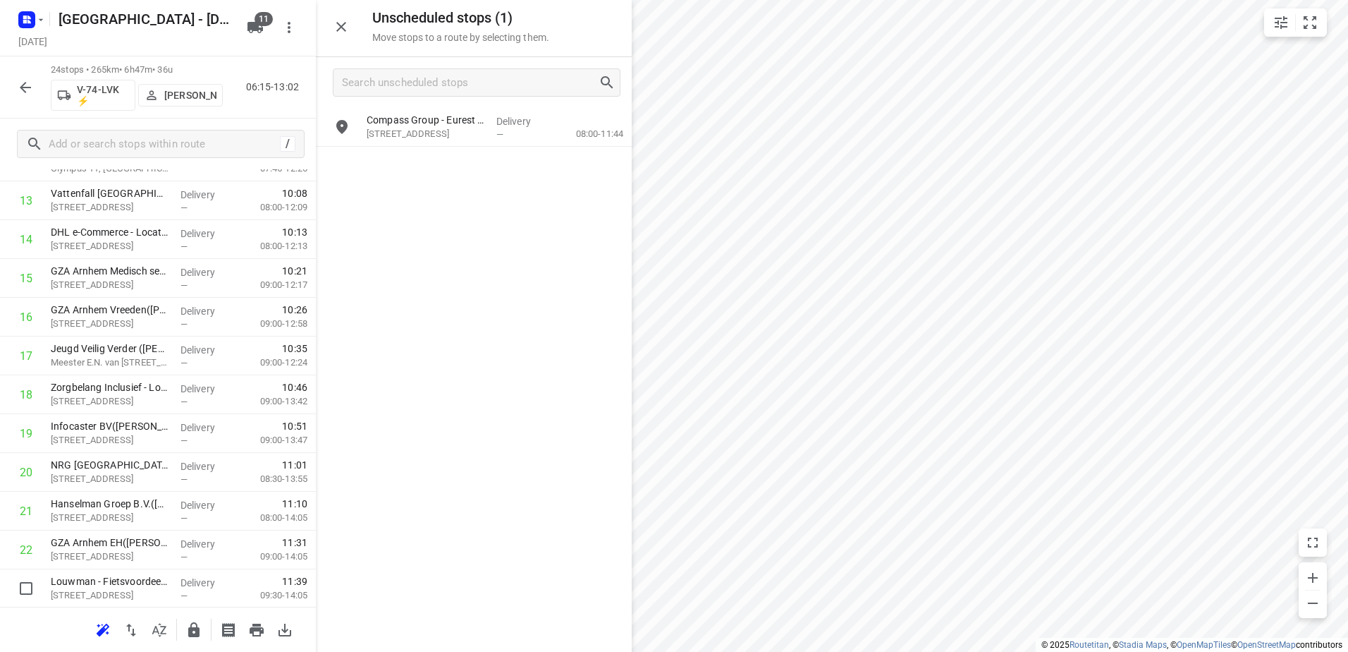
scroll to position [567, 0]
drag, startPoint x: 169, startPoint y: 584, endPoint x: 159, endPoint y: 343, distance: 241.4
click at [159, 343] on div "1 Kees Smit Tuinmeubelen - Doetinchem - Outlet(D. Engelbertink) Havenstraat 142…" at bounding box center [158, 178] width 316 height 931
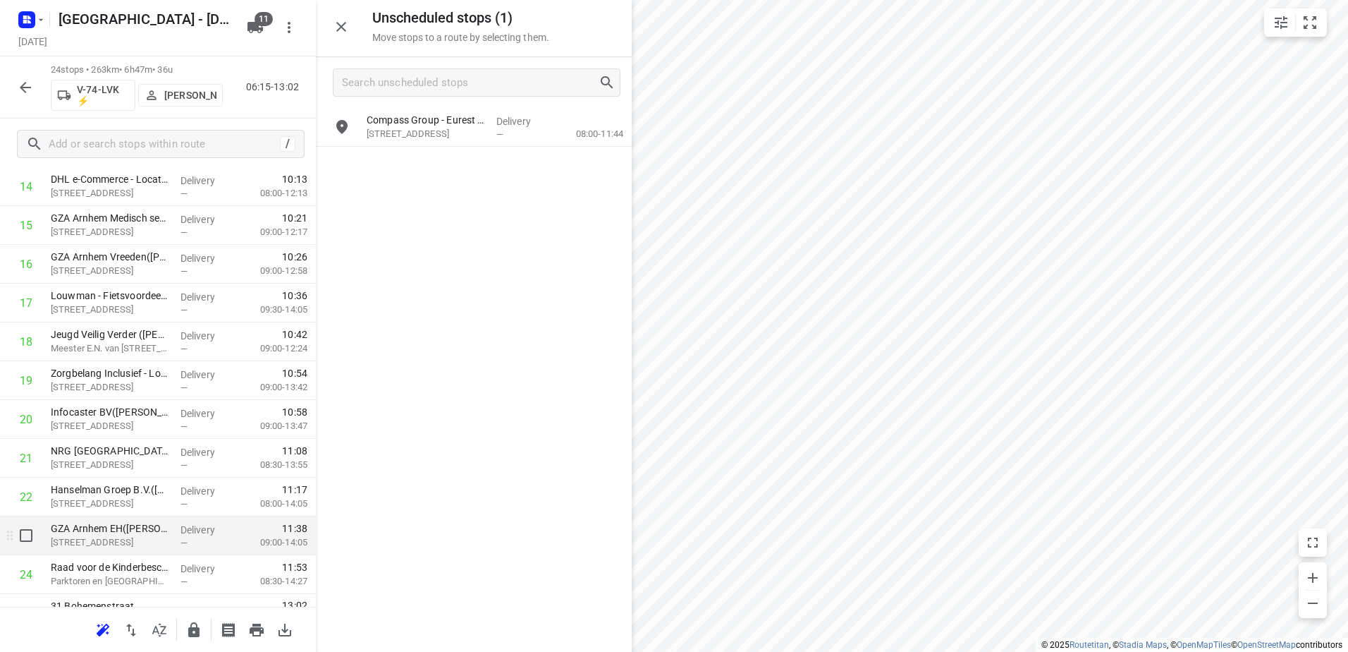
scroll to position [643, 0]
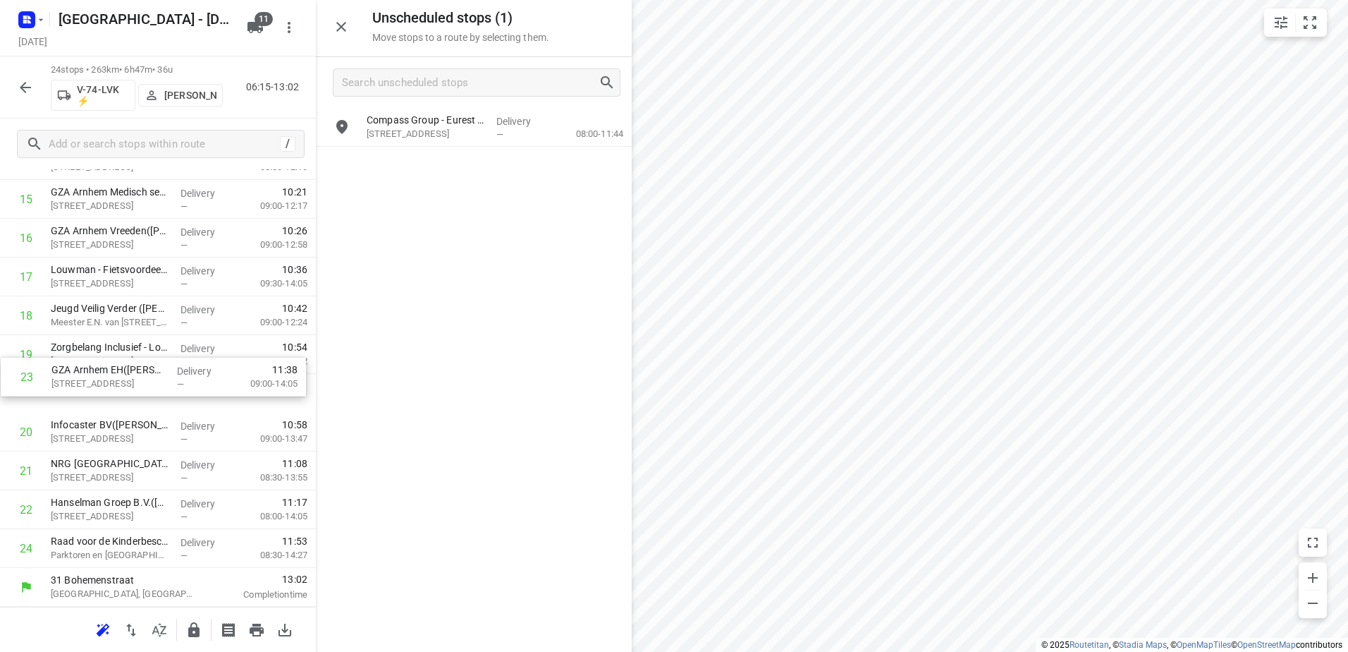
drag, startPoint x: 177, startPoint y: 500, endPoint x: 178, endPoint y: 346, distance: 154.4
click at [178, 346] on div "1 Kees Smit Tuinmeubelen - Doetinchem - Outlet(D. Engelbertink) Havenstraat 142…" at bounding box center [158, 102] width 316 height 931
click at [195, 639] on button "button" at bounding box center [194, 630] width 28 height 28
click at [16, 65] on div "24 stops • 254km • 6h34m • 36u V-74-LVK ⚡ Milan Rave 06:15-12:49" at bounding box center [158, 87] width 316 height 62
click at [29, 106] on div "24 stops • 254km • 6h34m • 36u V-74-LVK ⚡ Milan Rave 06:15-12:49" at bounding box center [158, 87] width 316 height 62
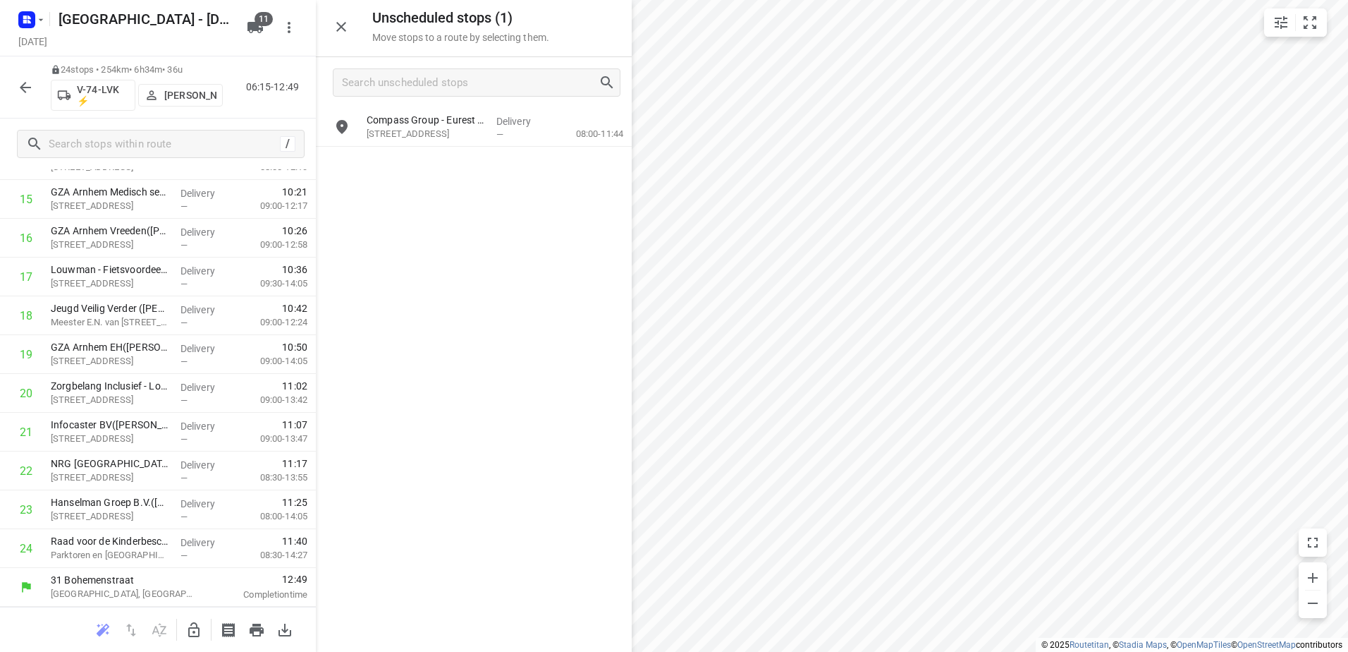
click at [30, 83] on icon "button" at bounding box center [25, 87] width 17 height 17
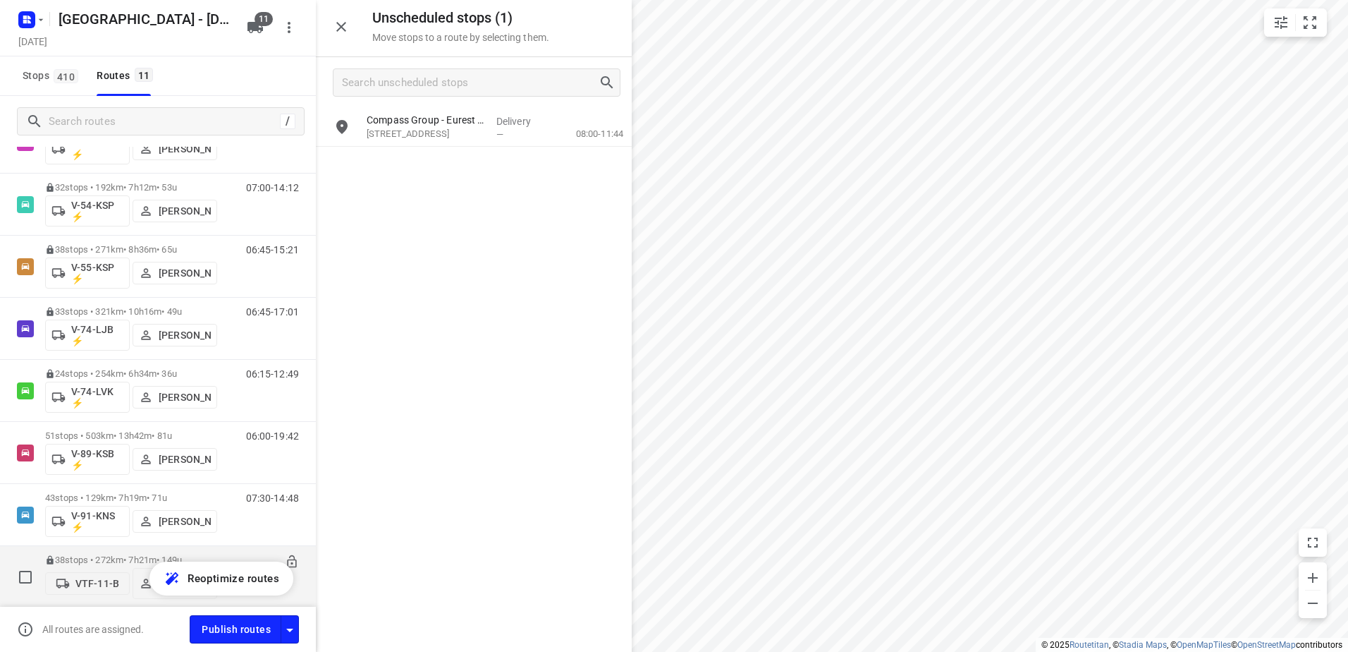
scroll to position [351, 0]
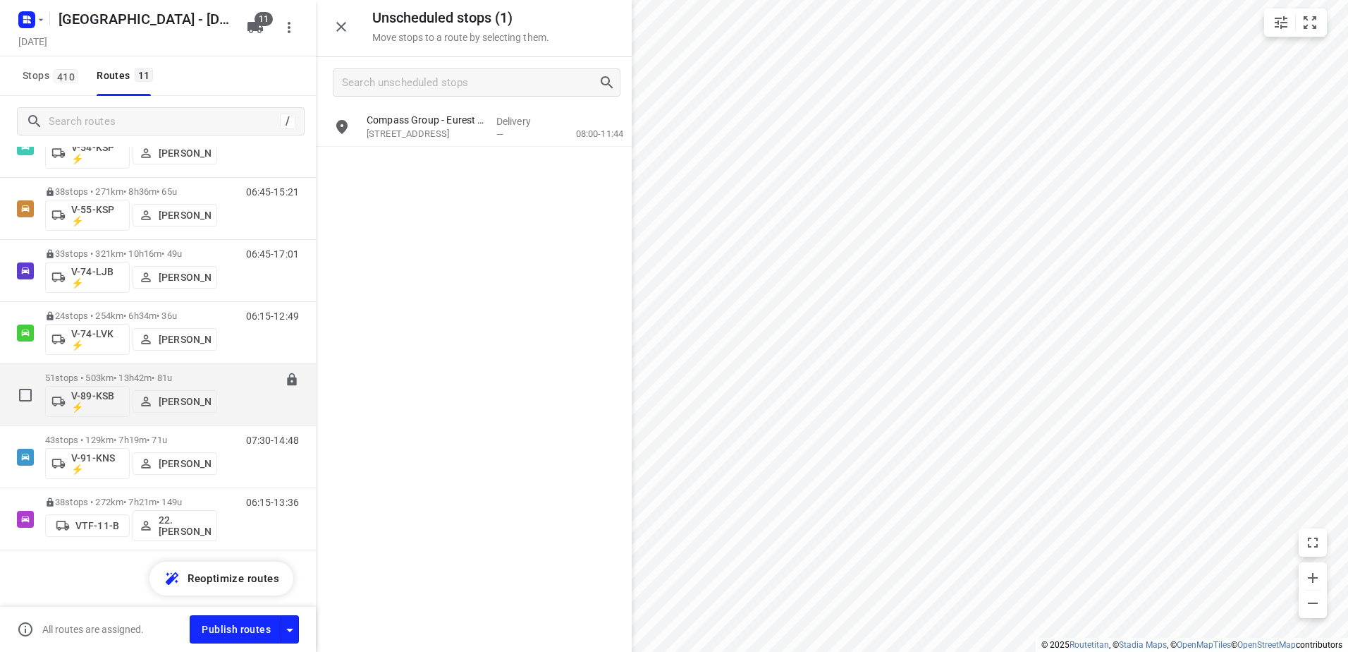
click at [76, 380] on p "51 stops • 503km • 13h42m • 81u" at bounding box center [131, 377] width 172 height 11
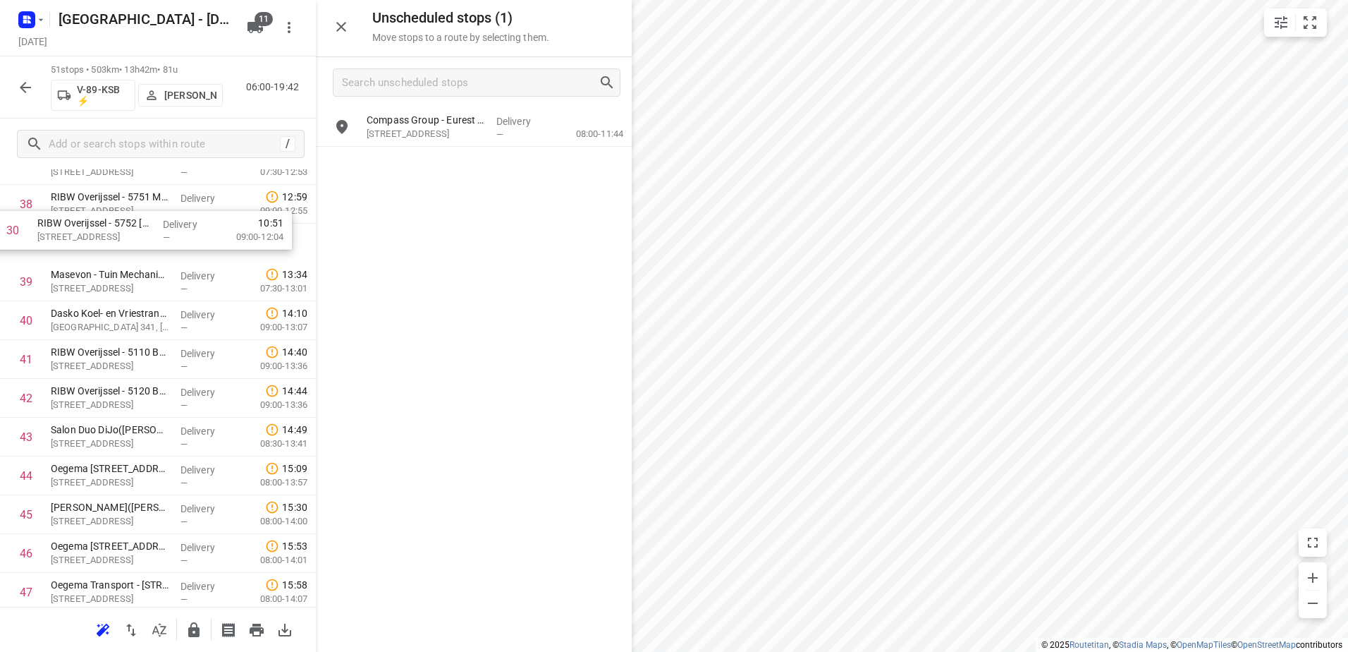
scroll to position [1485, 0]
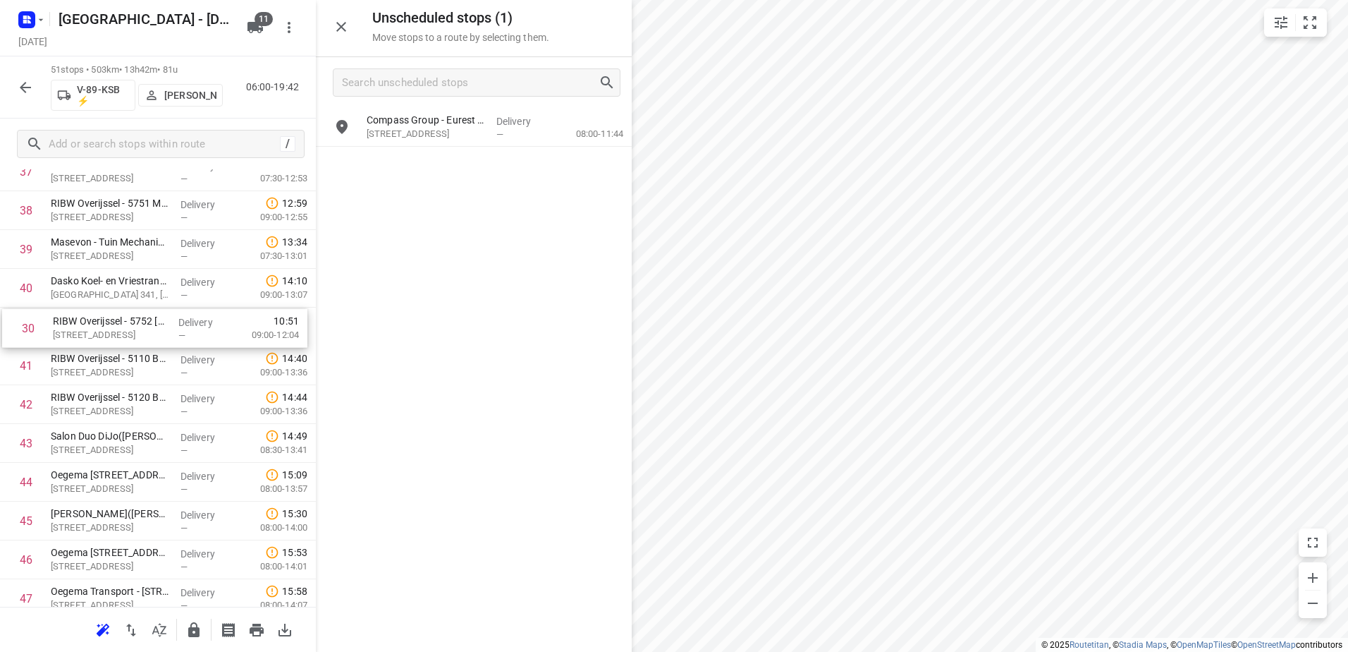
drag, startPoint x: 209, startPoint y: 379, endPoint x: 212, endPoint y: 348, distance: 30.4
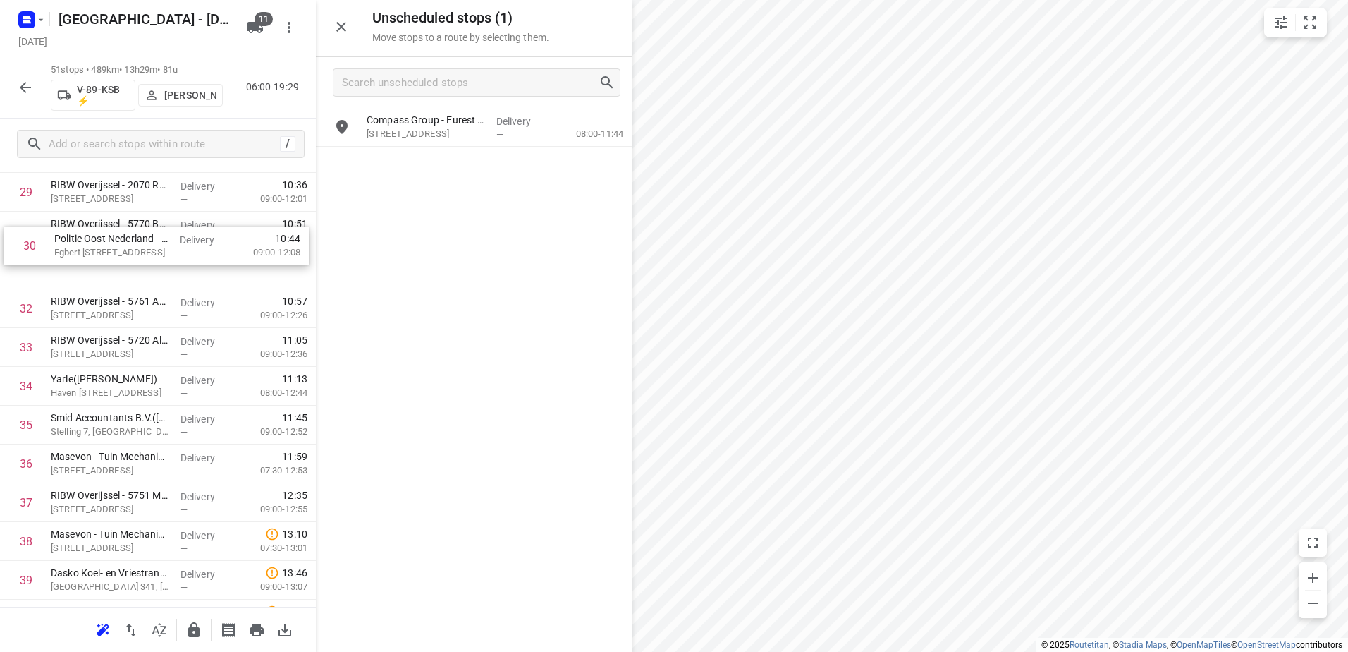
scroll to position [1193, 0]
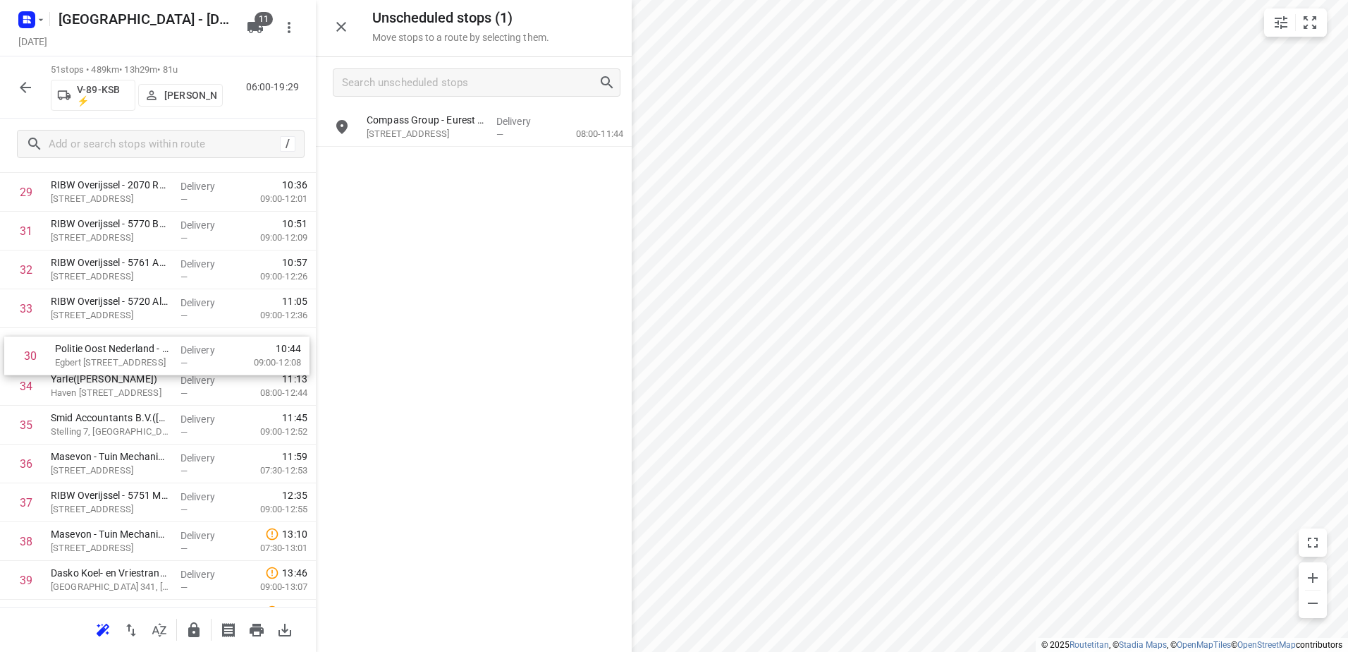
drag, startPoint x: 239, startPoint y: 224, endPoint x: 244, endPoint y: 354, distance: 130.6
click at [245, 355] on div "1 Rietmeijer BV(Tanja) Twentepoort West 45, Almelo Delivery — 06:53 08:00-10:22…" at bounding box center [158, 76] width 316 height 1978
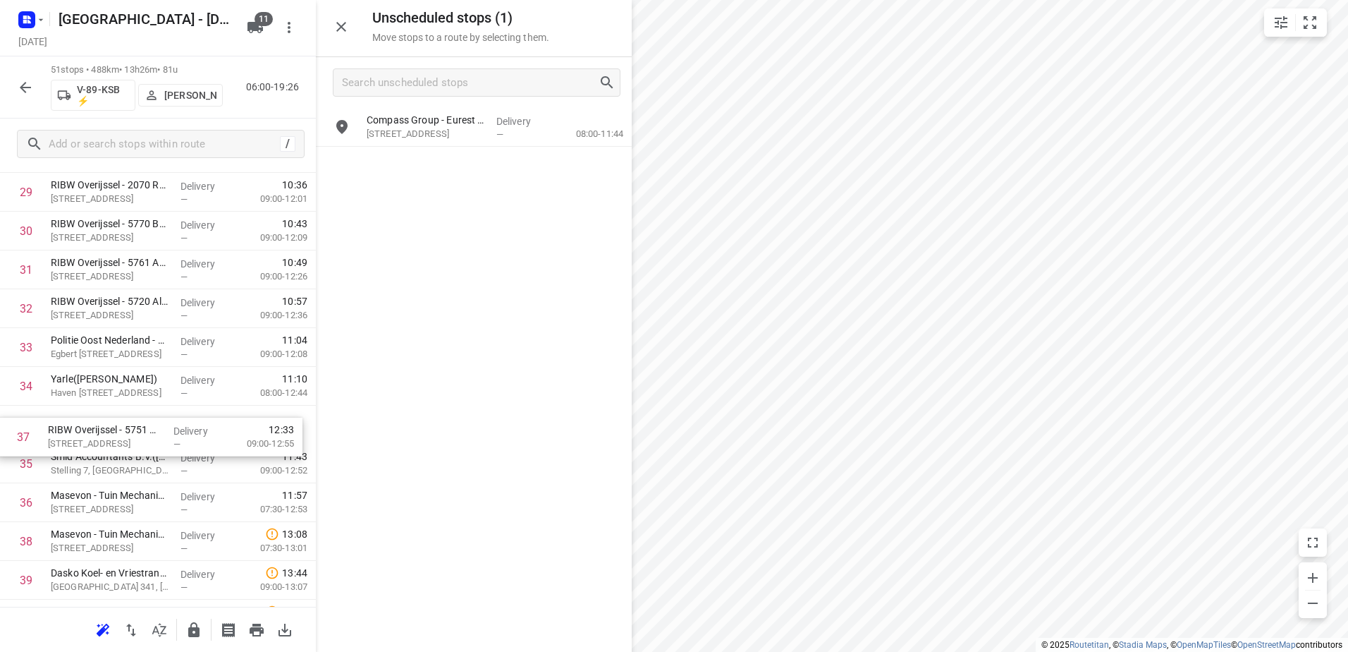
drag, startPoint x: 152, startPoint y: 498, endPoint x: 145, endPoint y: 416, distance: 82.1
click at [145, 416] on div "1 Rietmeijer BV(Tanja) Twentepoort West 45, Almelo Delivery — 06:53 08:00-10:22…" at bounding box center [158, 76] width 316 height 1978
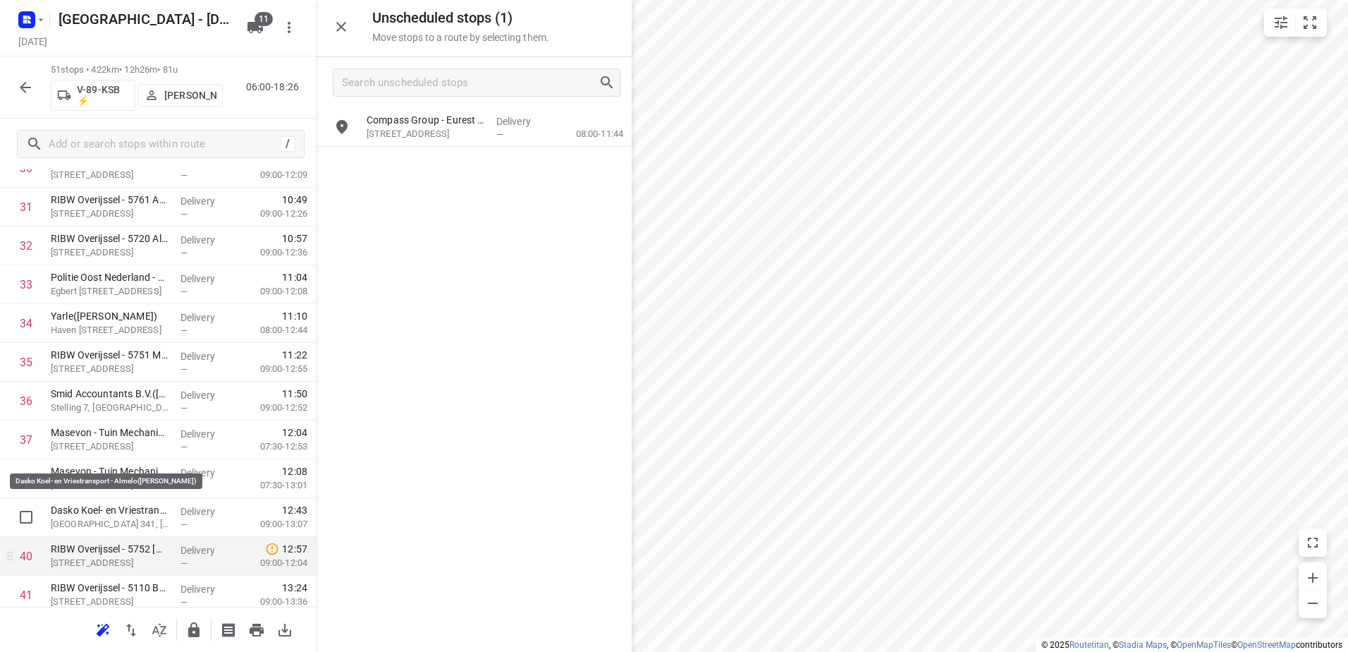
scroll to position [1334, 0]
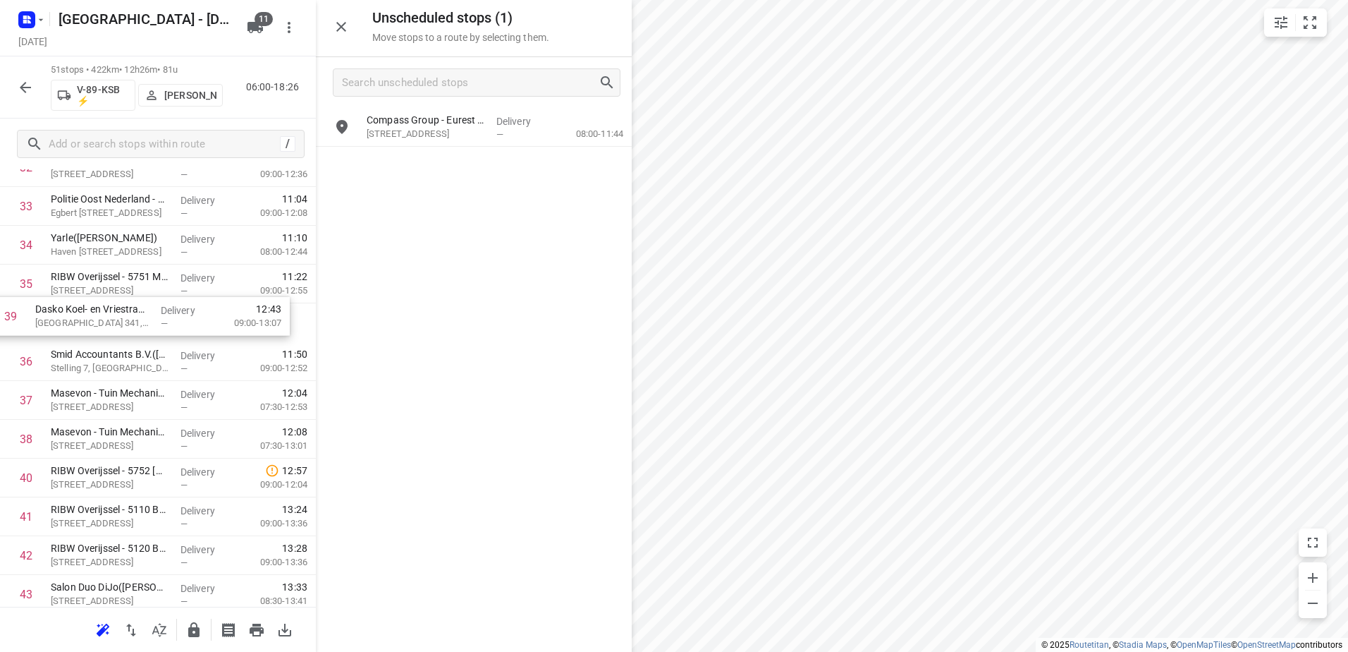
drag, startPoint x: 154, startPoint y: 430, endPoint x: 138, endPoint y: 301, distance: 130.1
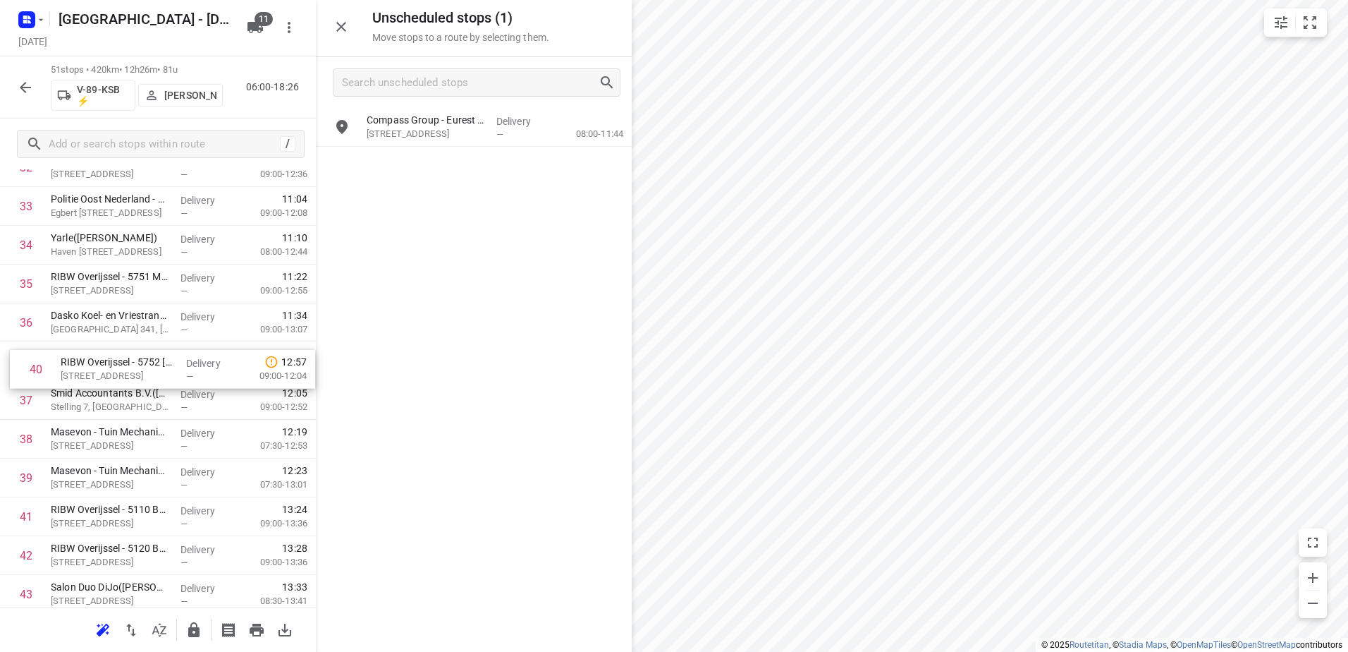
drag, startPoint x: 154, startPoint y: 444, endPoint x: 163, endPoint y: 362, distance: 82.2
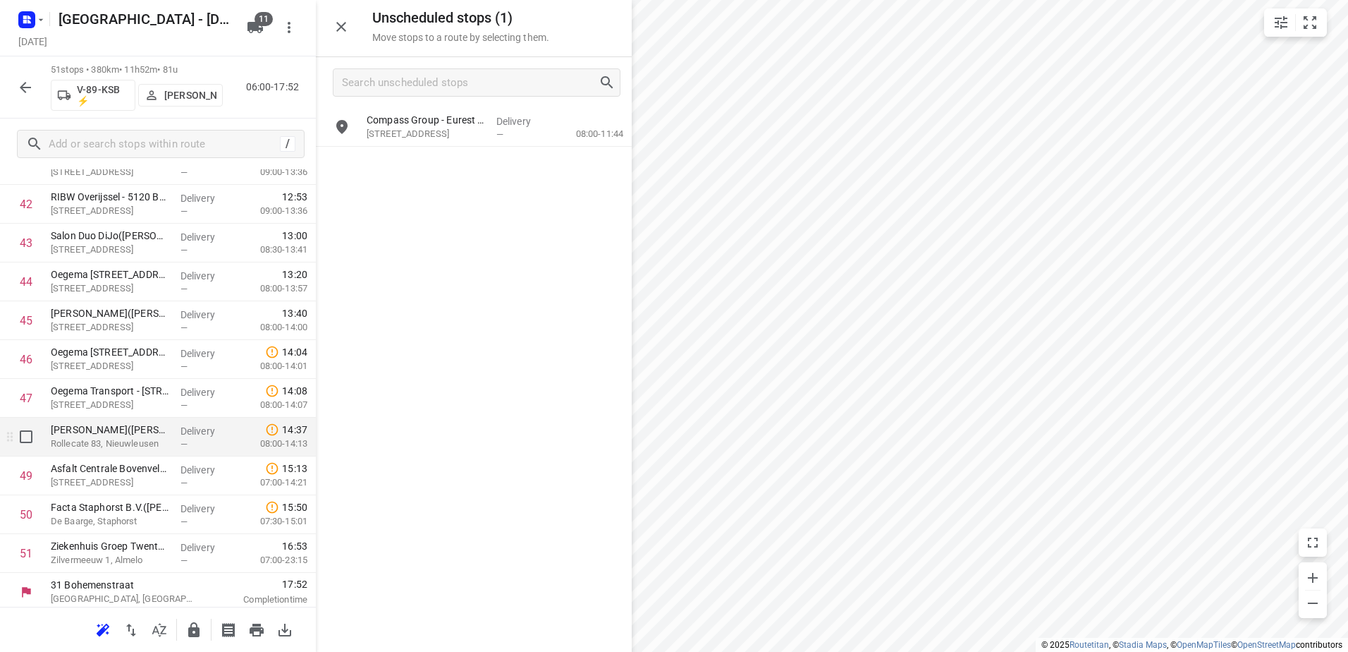
scroll to position [1687, 0]
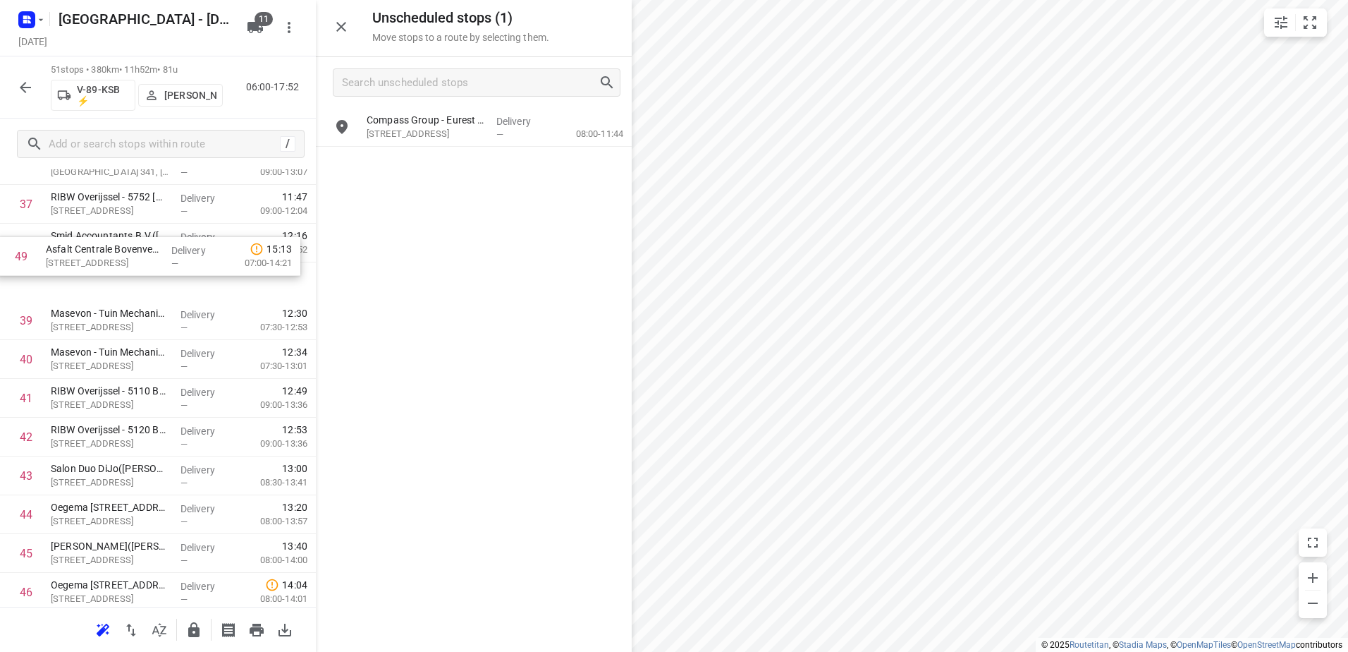
drag, startPoint x: 244, startPoint y: 472, endPoint x: 239, endPoint y: 250, distance: 222.2
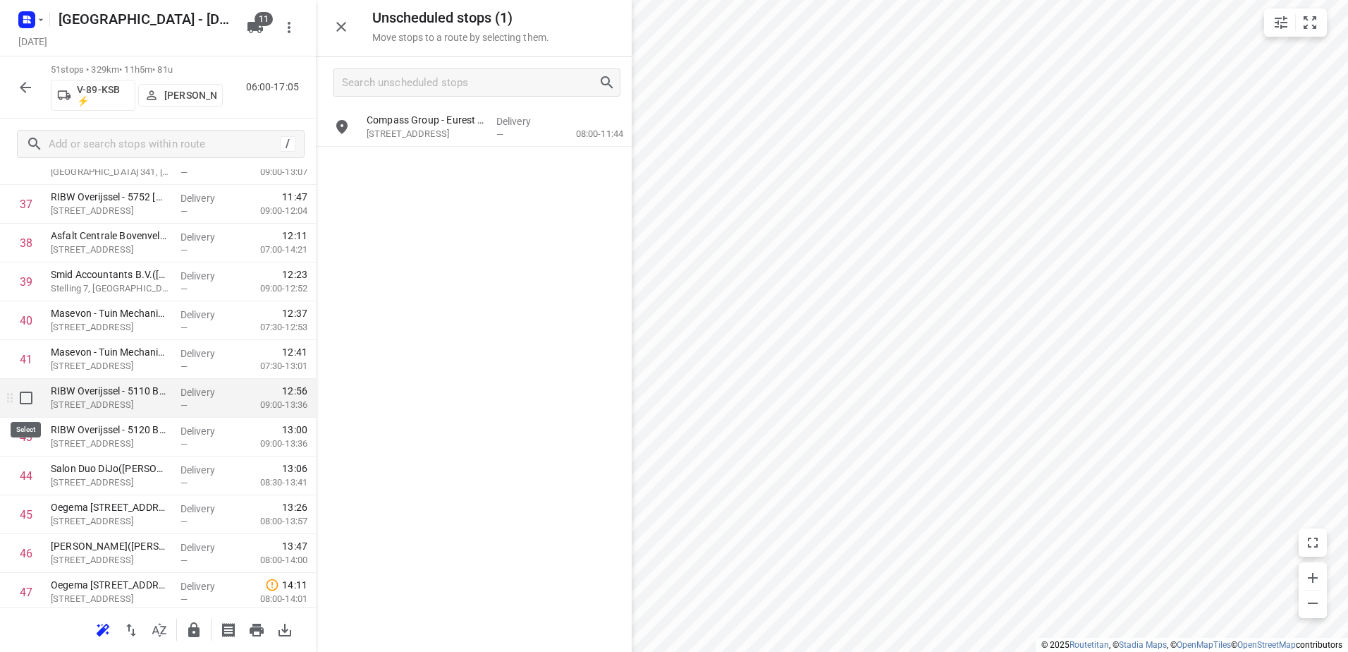
click at [19, 397] on input "checkbox" at bounding box center [26, 398] width 28 height 28
checkbox input "true"
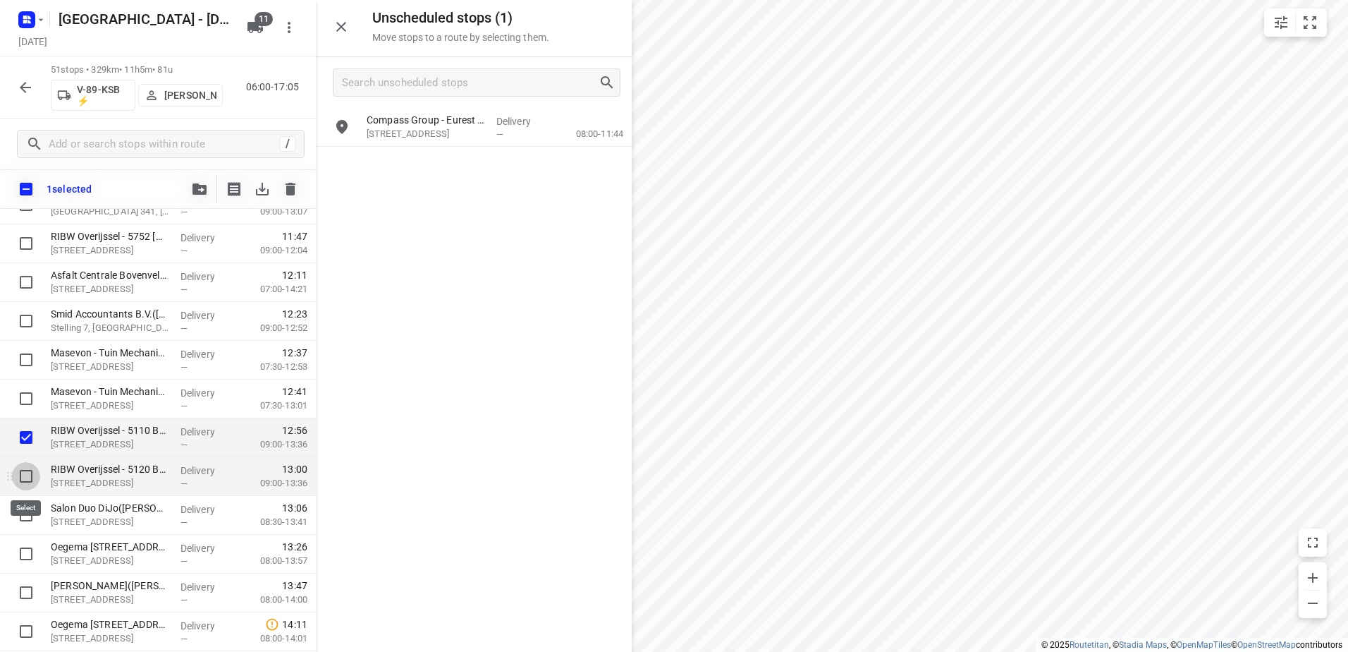
click at [27, 472] on input "checkbox" at bounding box center [26, 476] width 28 height 28
checkbox input "true"
click at [29, 516] on input "checkbox" at bounding box center [26, 515] width 28 height 28
checkbox input "true"
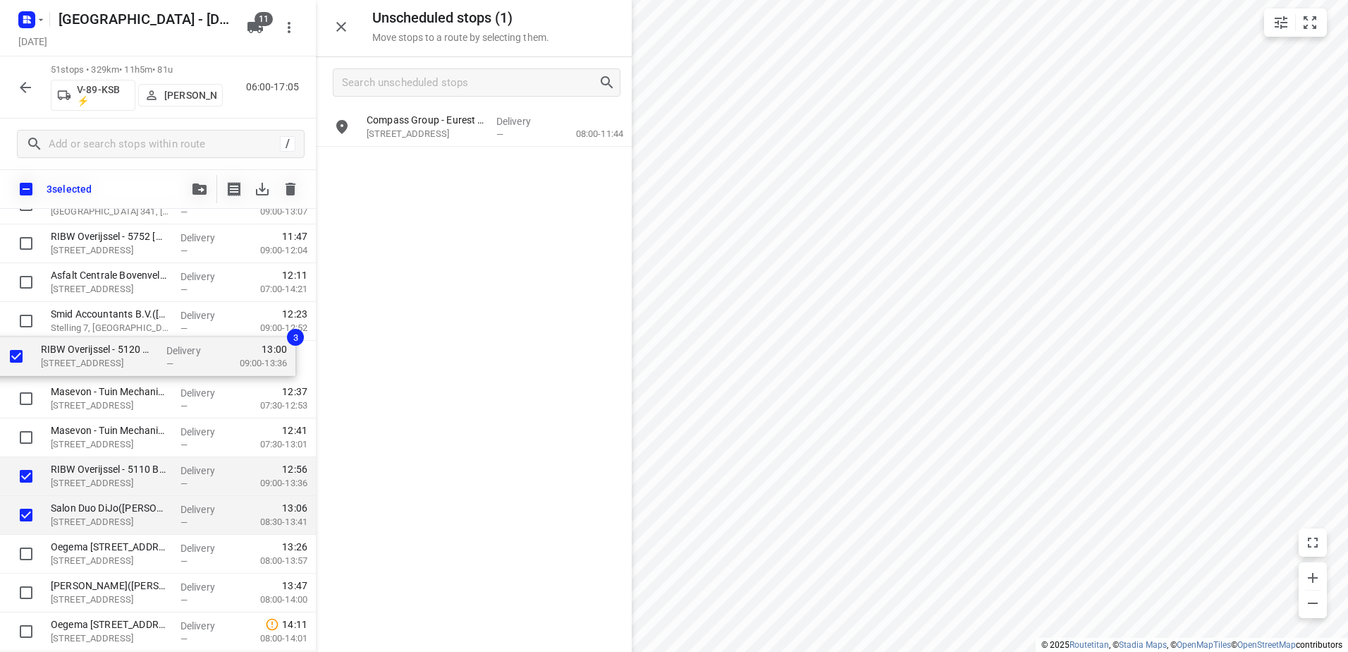
drag, startPoint x: 103, startPoint y: 428, endPoint x: 94, endPoint y: 361, distance: 67.5
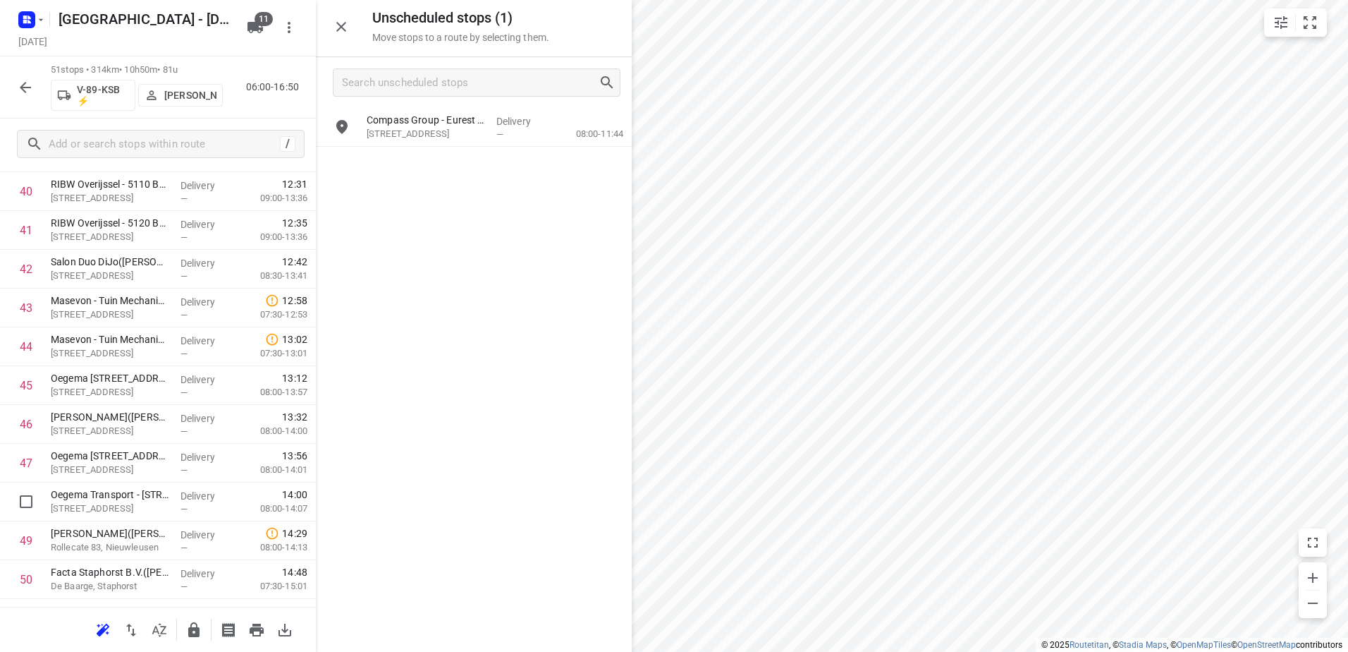
scroll to position [1633, 0]
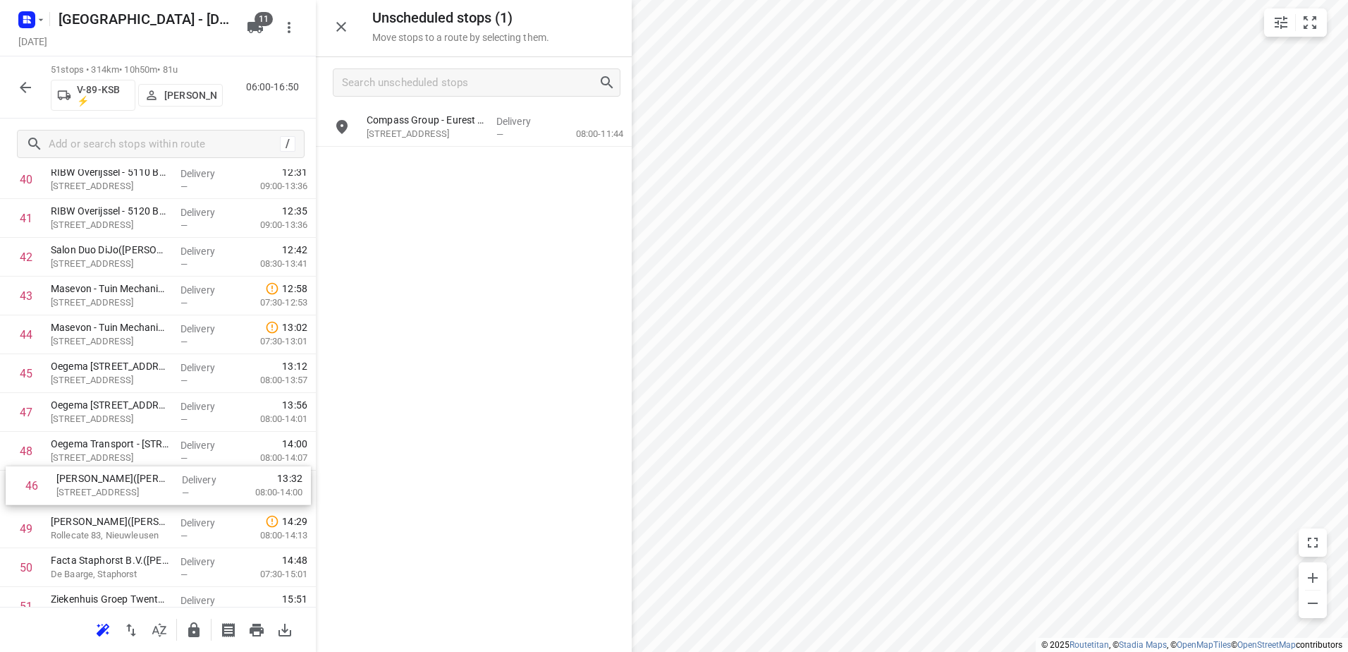
drag, startPoint x: 80, startPoint y: 461, endPoint x: 83, endPoint y: 490, distance: 29.1
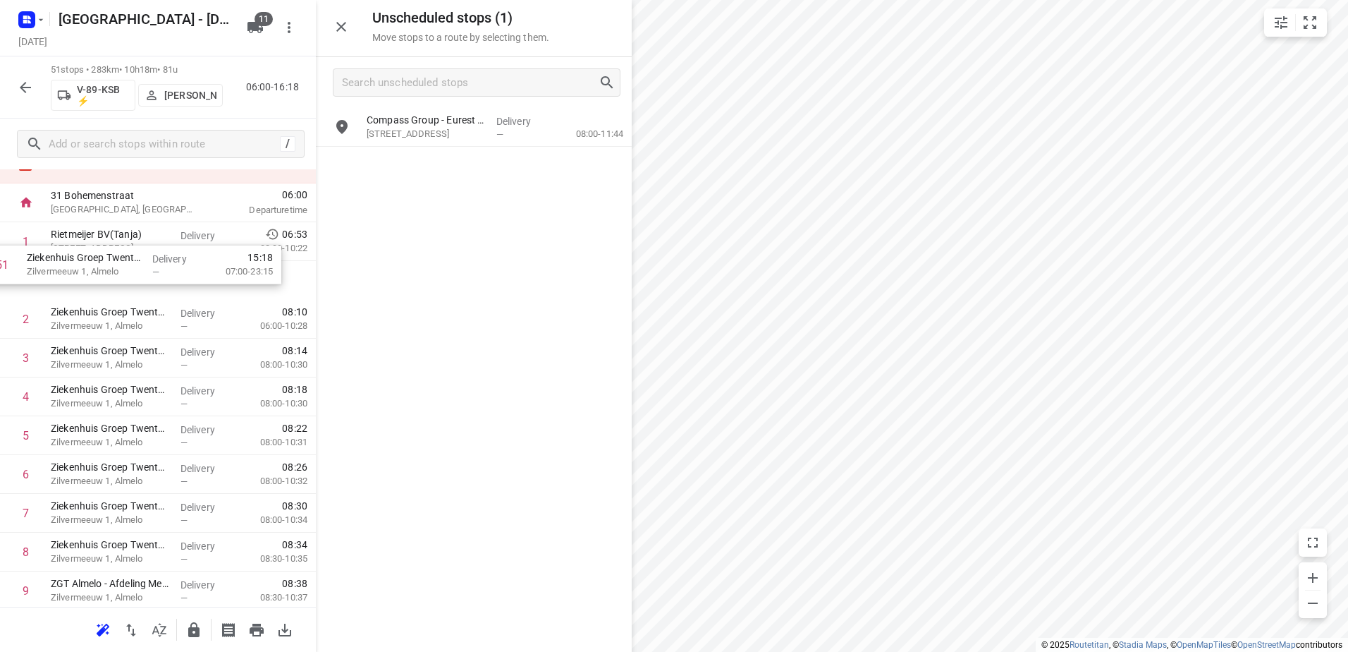
scroll to position [50, 0]
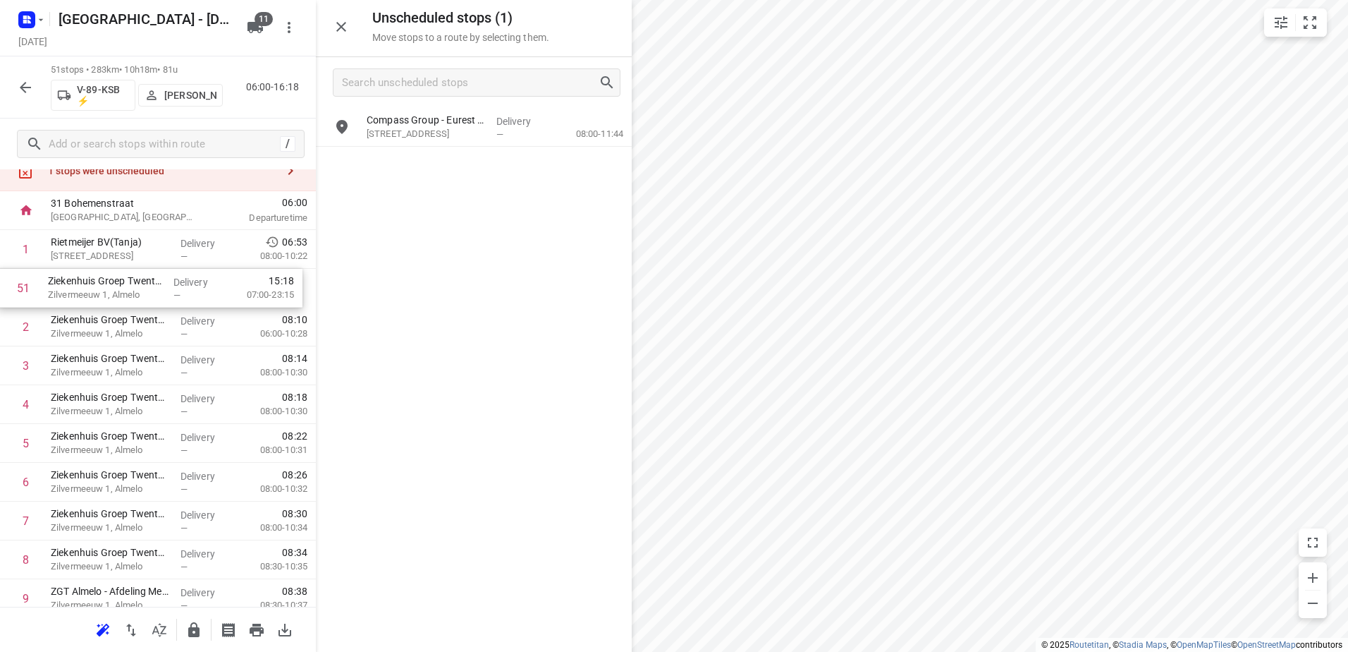
drag, startPoint x: 236, startPoint y: 544, endPoint x: 231, endPoint y: 280, distance: 264.5
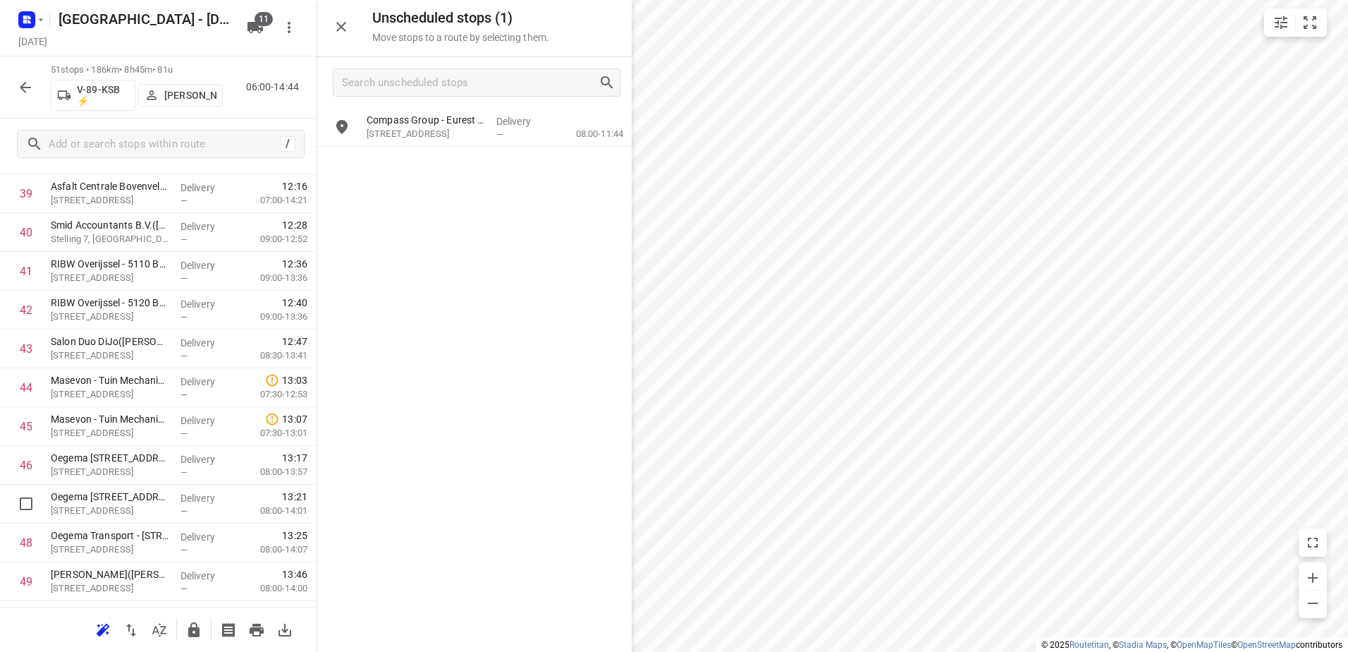
scroll to position [1601, 0]
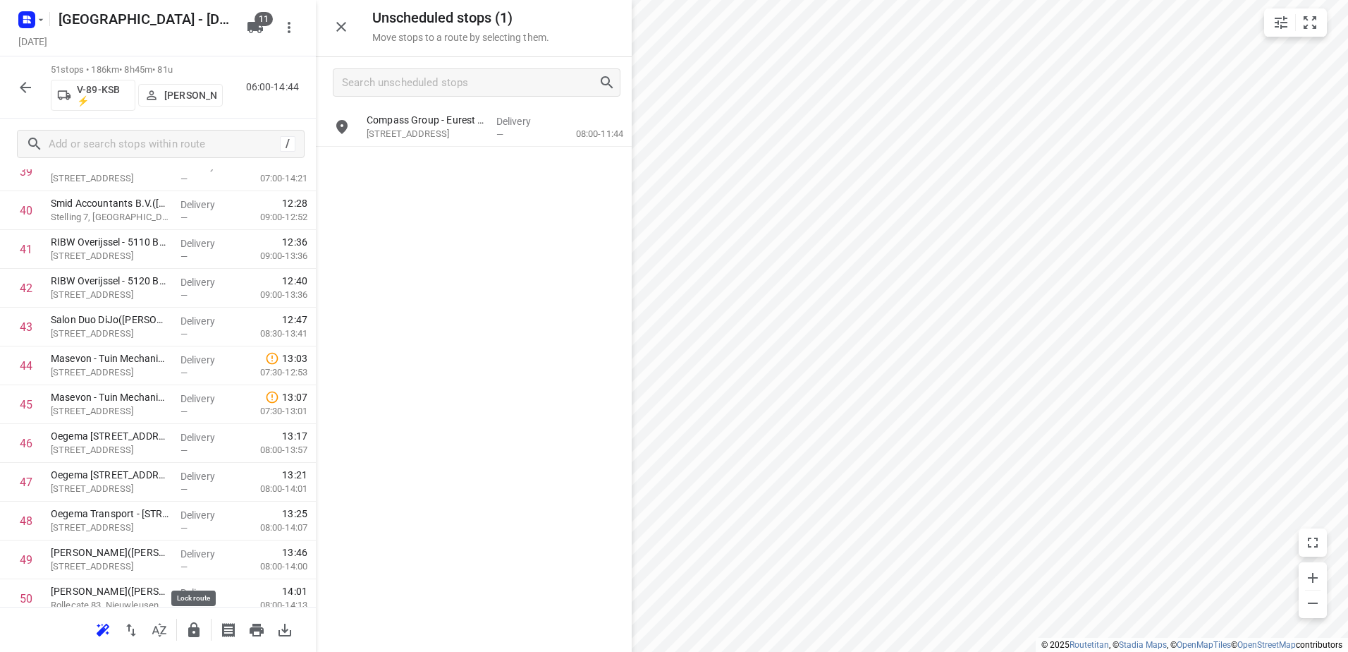
click at [184, 630] on button "button" at bounding box center [194, 630] width 28 height 28
click at [32, 95] on icon "button" at bounding box center [25, 87] width 17 height 17
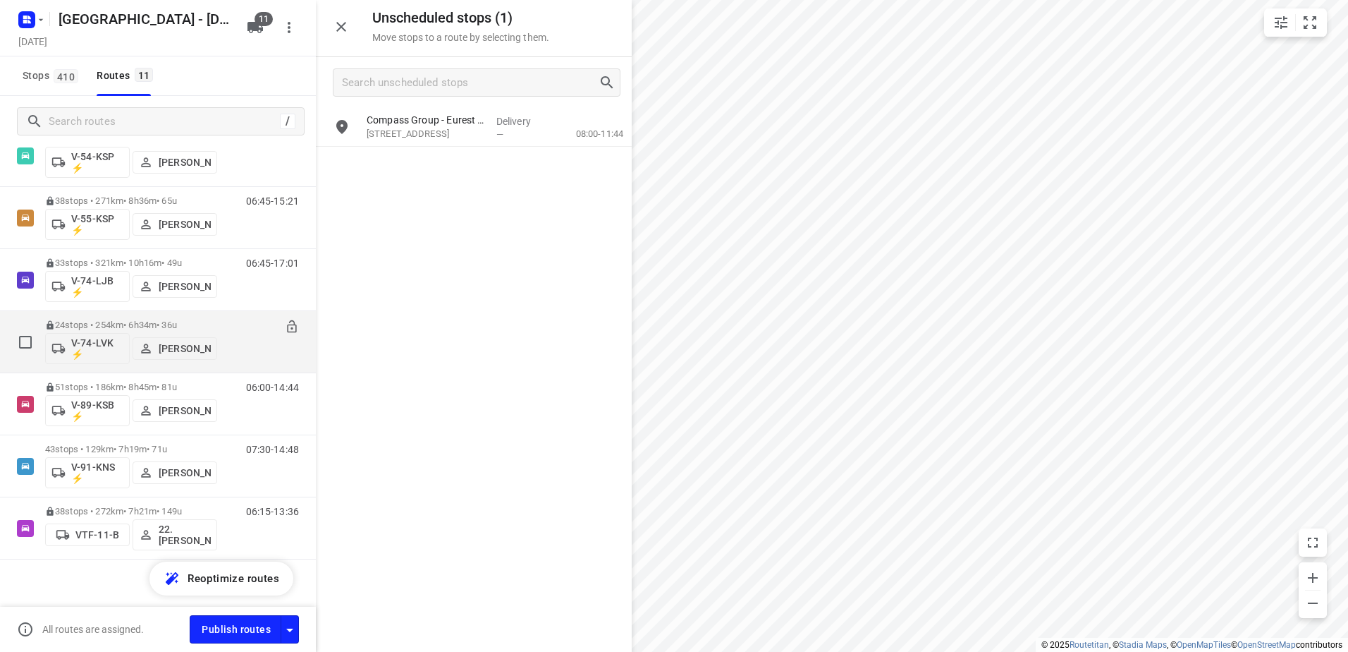
scroll to position [351, 0]
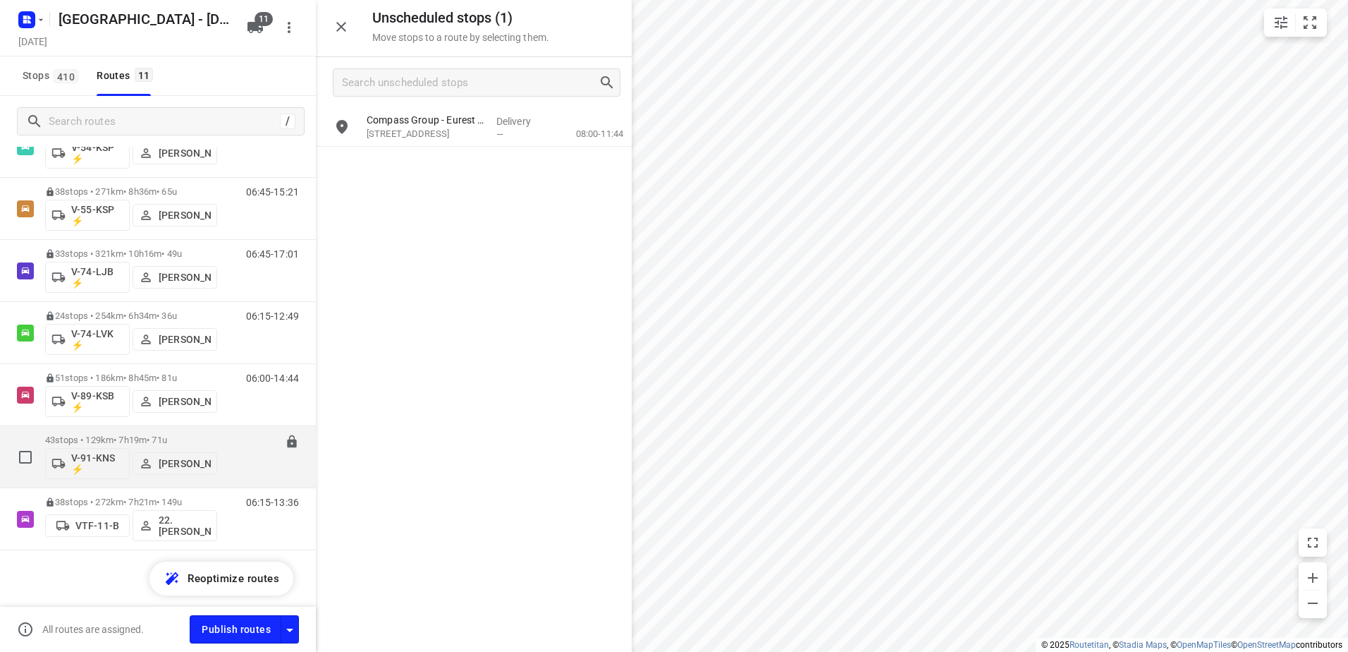
click at [150, 436] on p "43 stops • 129km • 7h19m • 71u" at bounding box center [131, 439] width 172 height 11
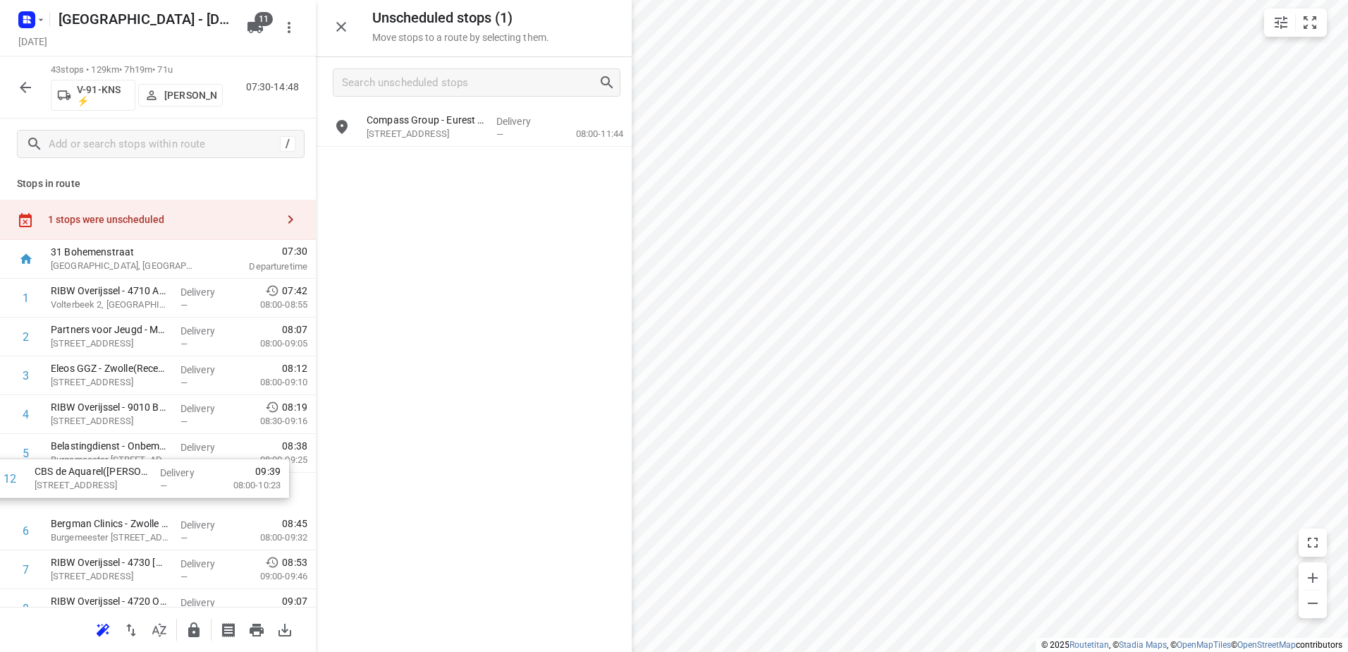
scroll to position [0, 0]
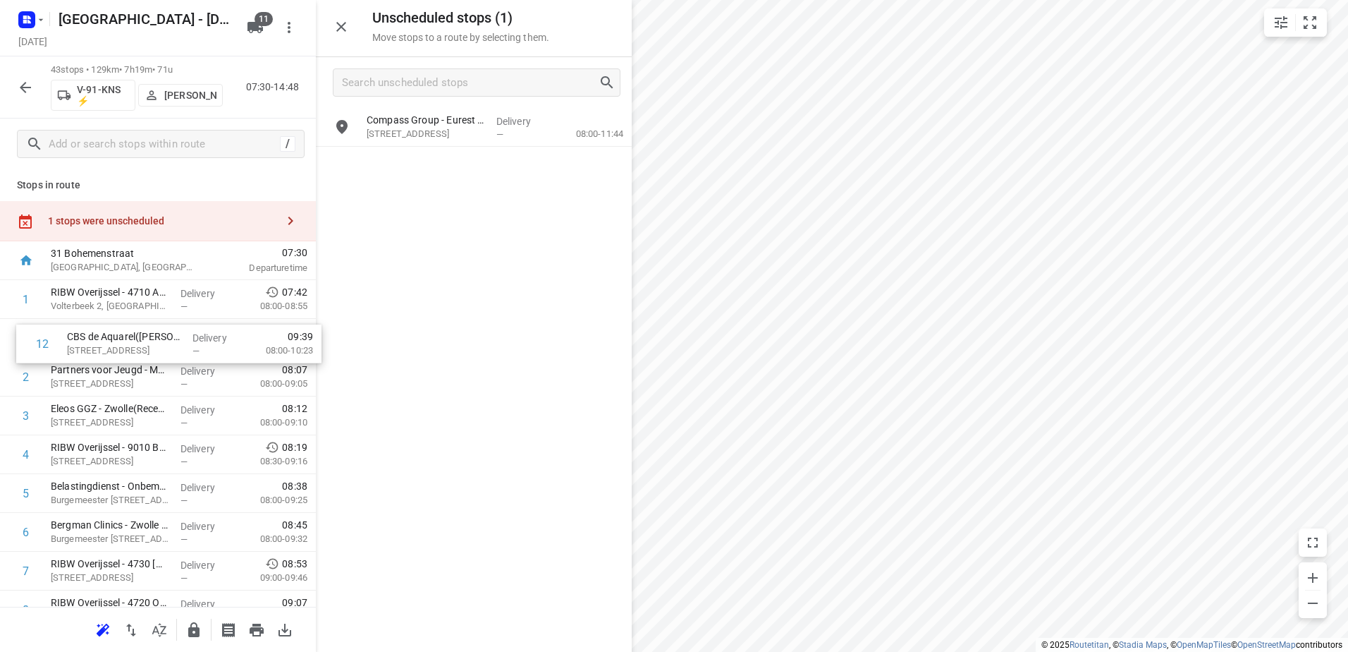
drag, startPoint x: 178, startPoint y: 584, endPoint x: 180, endPoint y: 334, distance: 249.6
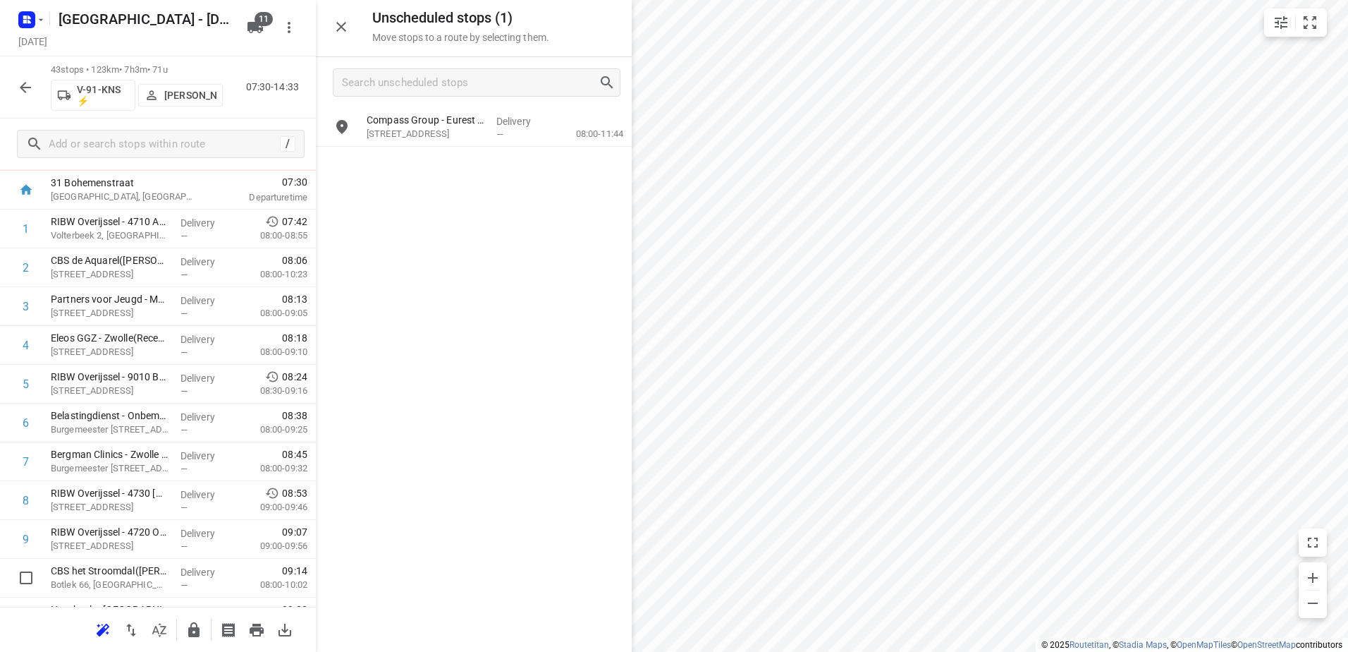
scroll to position [72, 0]
drag, startPoint x: 197, startPoint y: 573, endPoint x: 193, endPoint y: 322, distance: 251.1
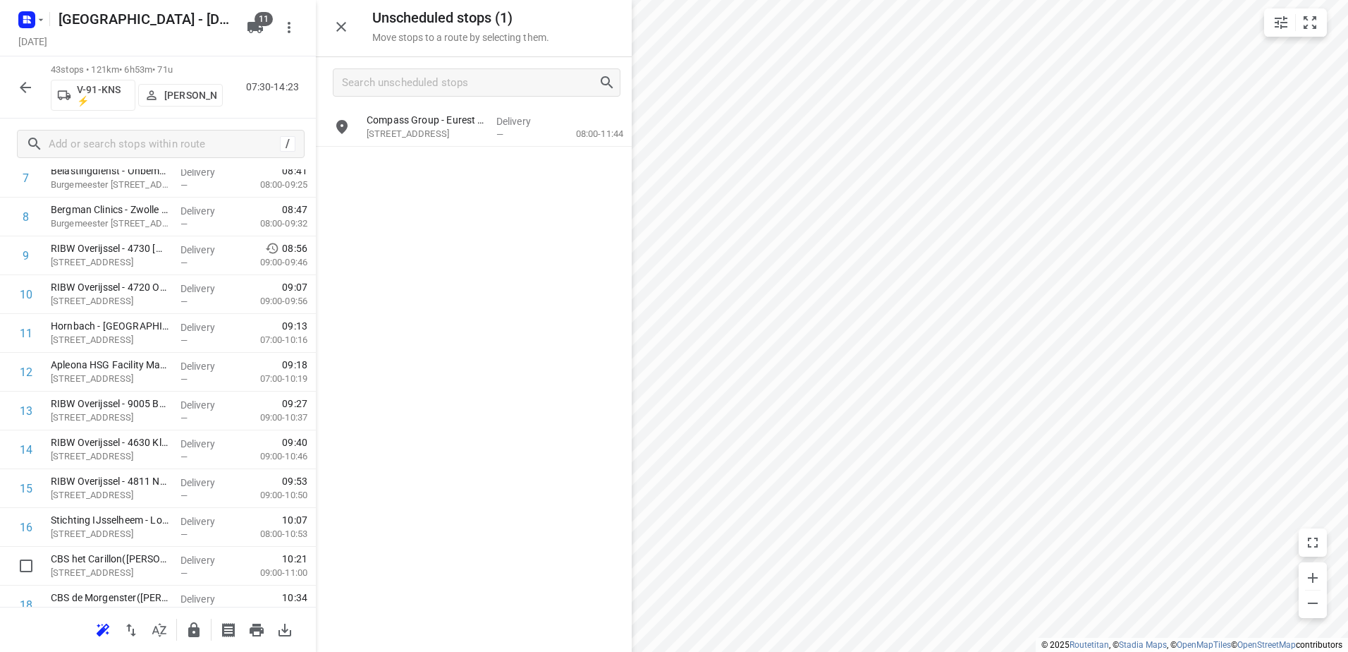
scroll to position [357, 0]
drag, startPoint x: 123, startPoint y: 566, endPoint x: 133, endPoint y: 293, distance: 273.8
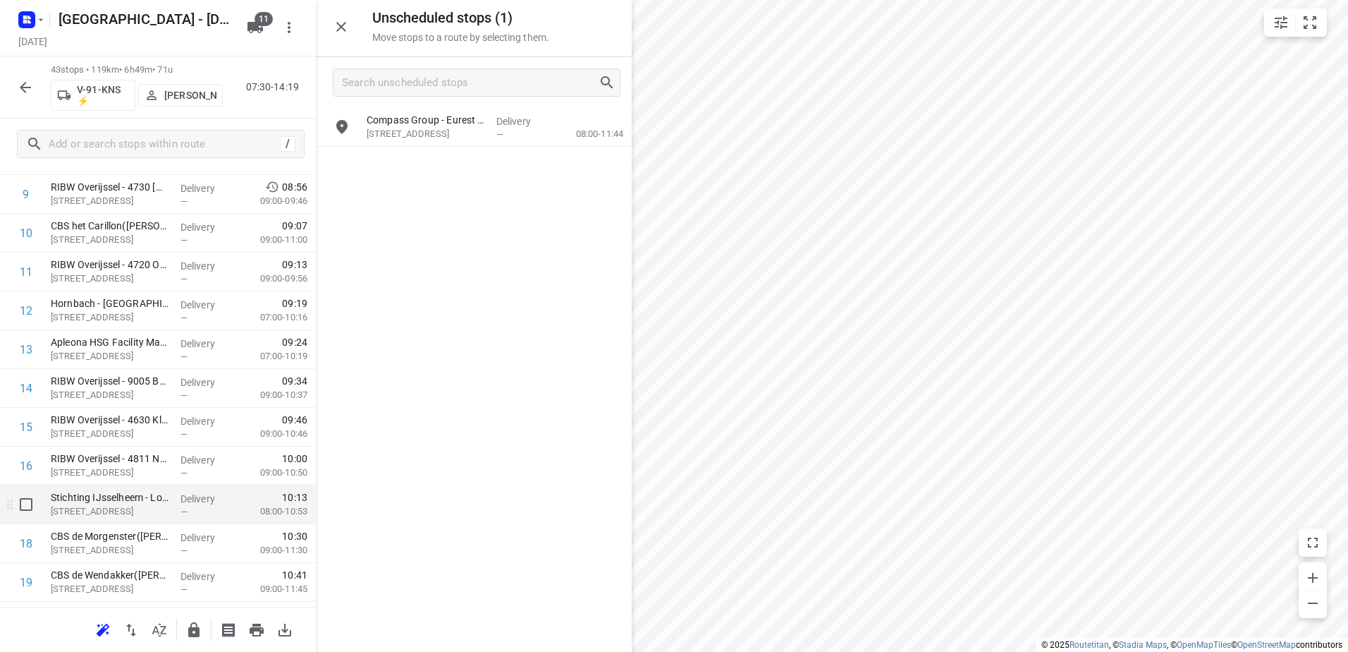
scroll to position [427, 0]
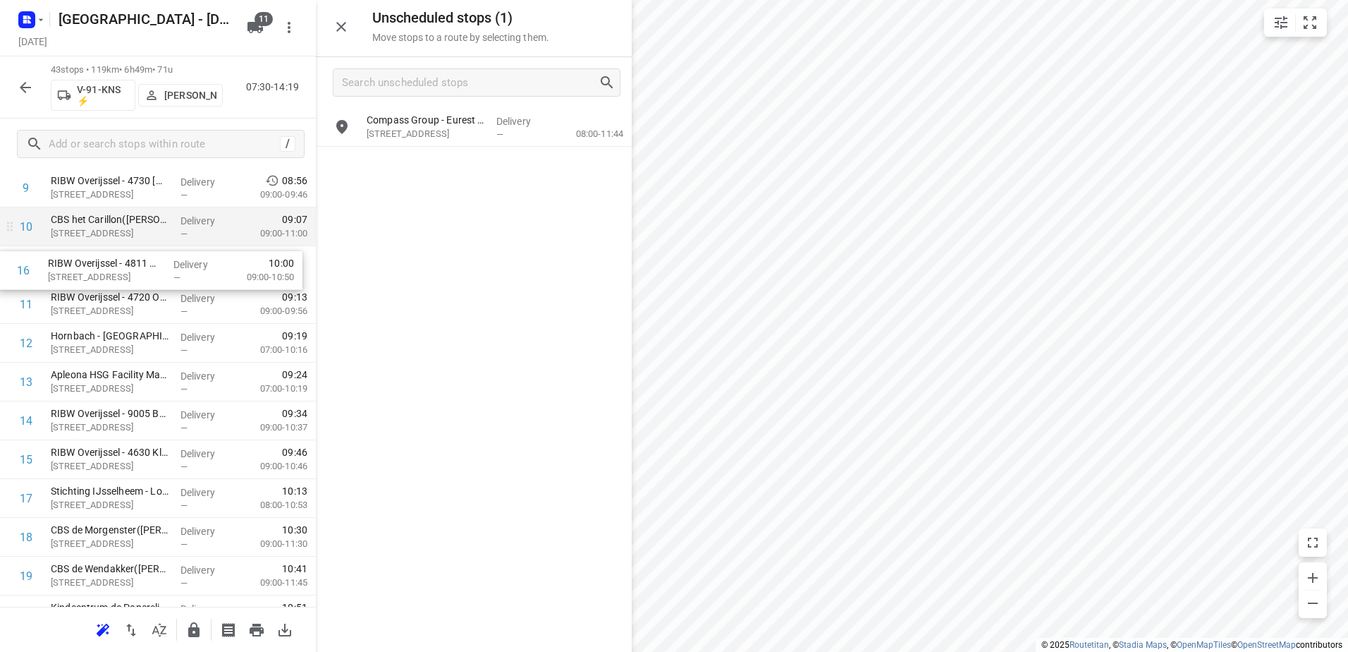
drag, startPoint x: 205, startPoint y: 449, endPoint x: 224, endPoint y: 245, distance: 204.7
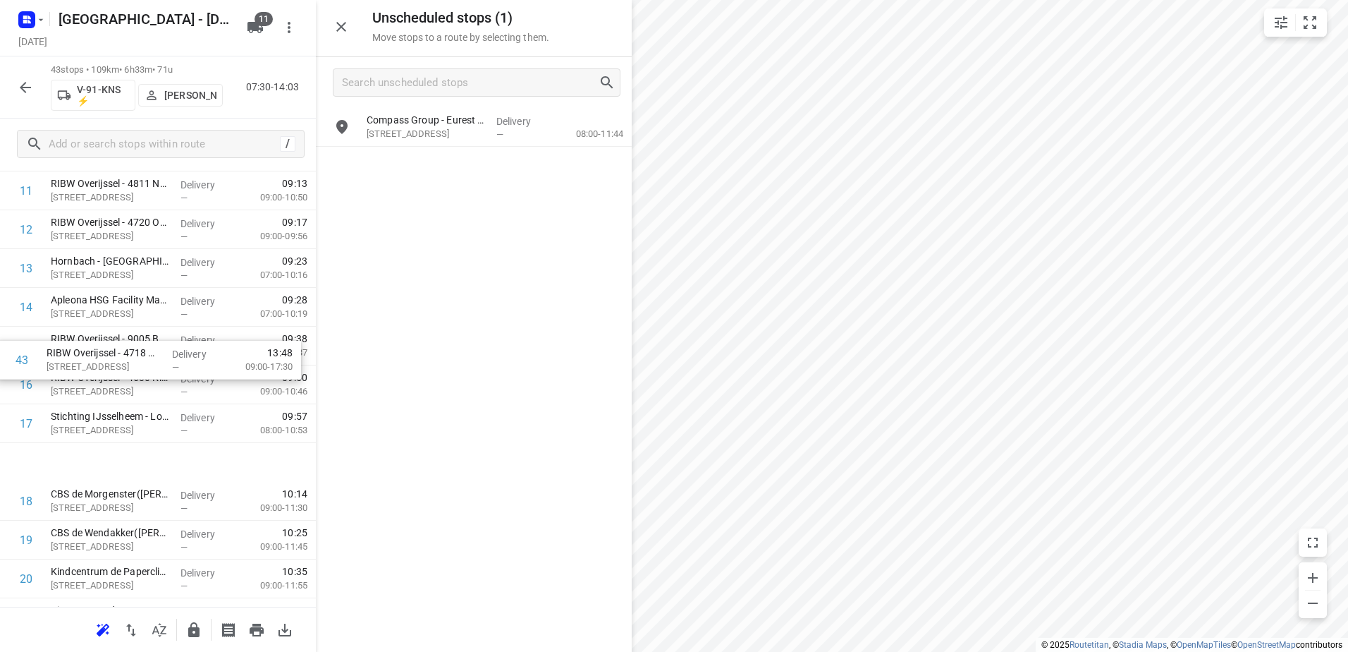
scroll to position [393, 0]
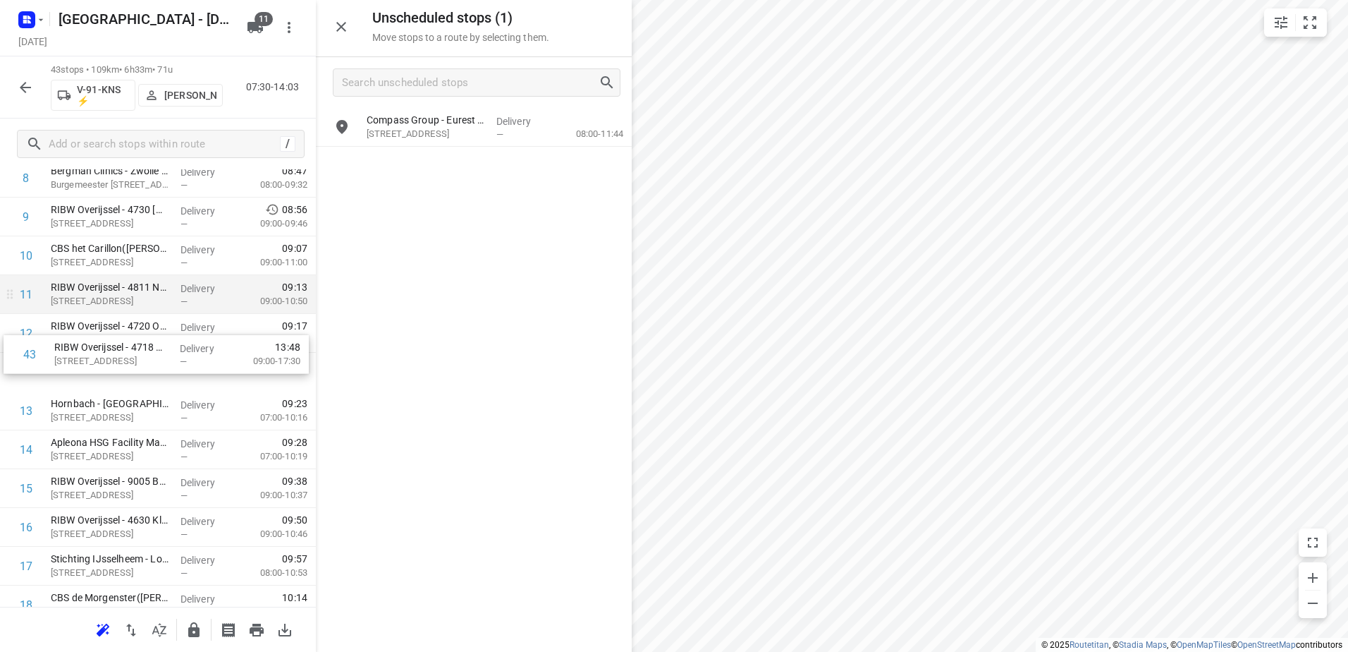
drag, startPoint x: 126, startPoint y: 386, endPoint x: 167, endPoint y: 311, distance: 85.2
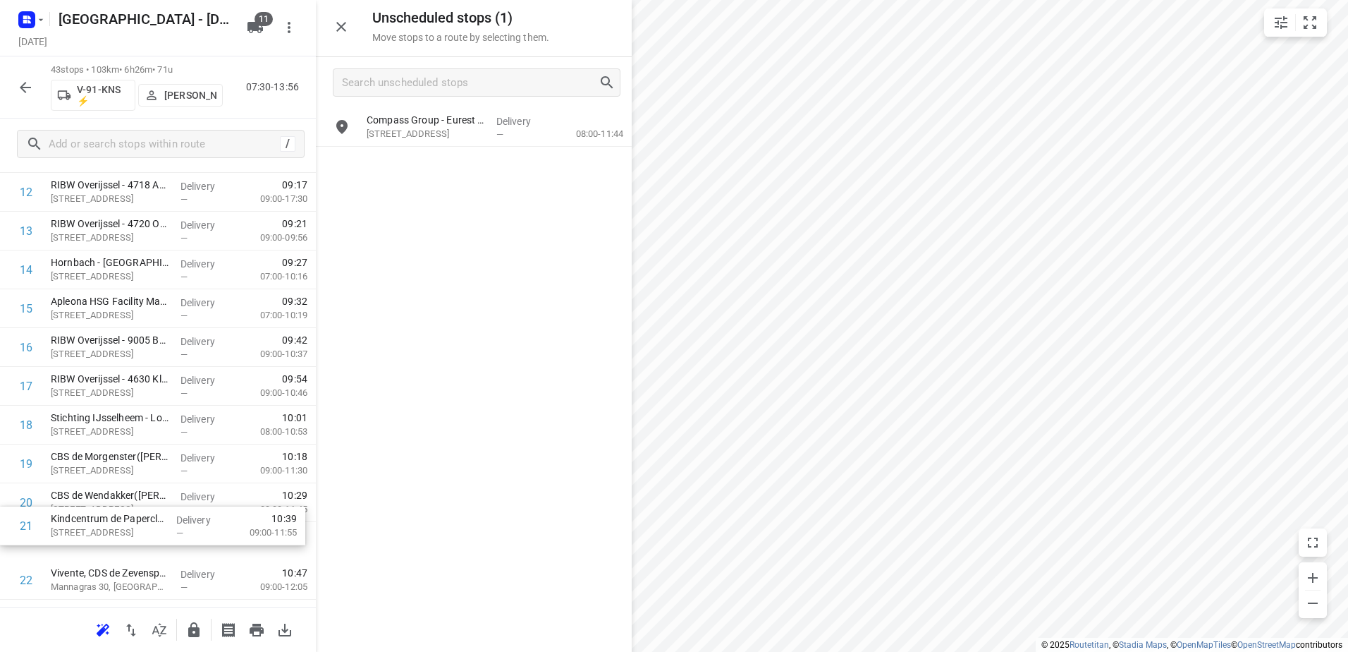
scroll to position [536, 0]
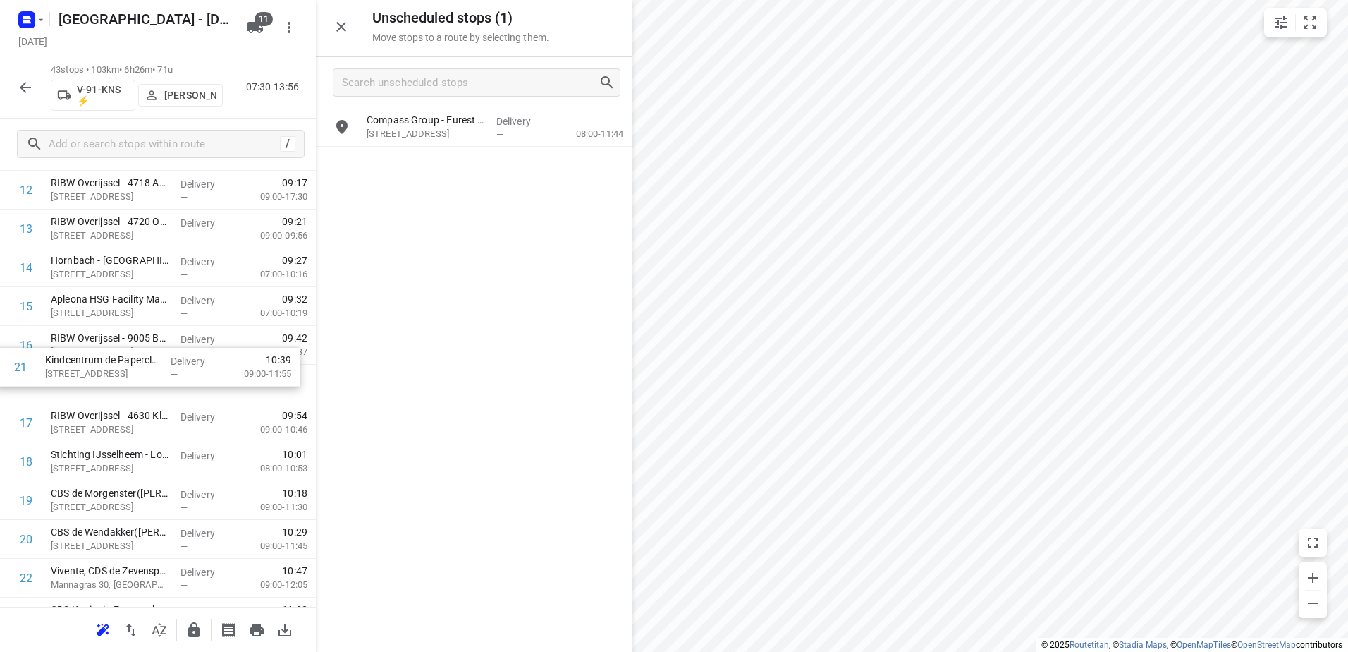
drag, startPoint x: 219, startPoint y: 547, endPoint x: 212, endPoint y: 372, distance: 174.4
click at [212, 372] on div "1 RIBW Overijssel - 4710 Aa-landen(Servicepunt) Volterbeek 2, Zwolle Delivery —…" at bounding box center [158, 578] width 316 height 1668
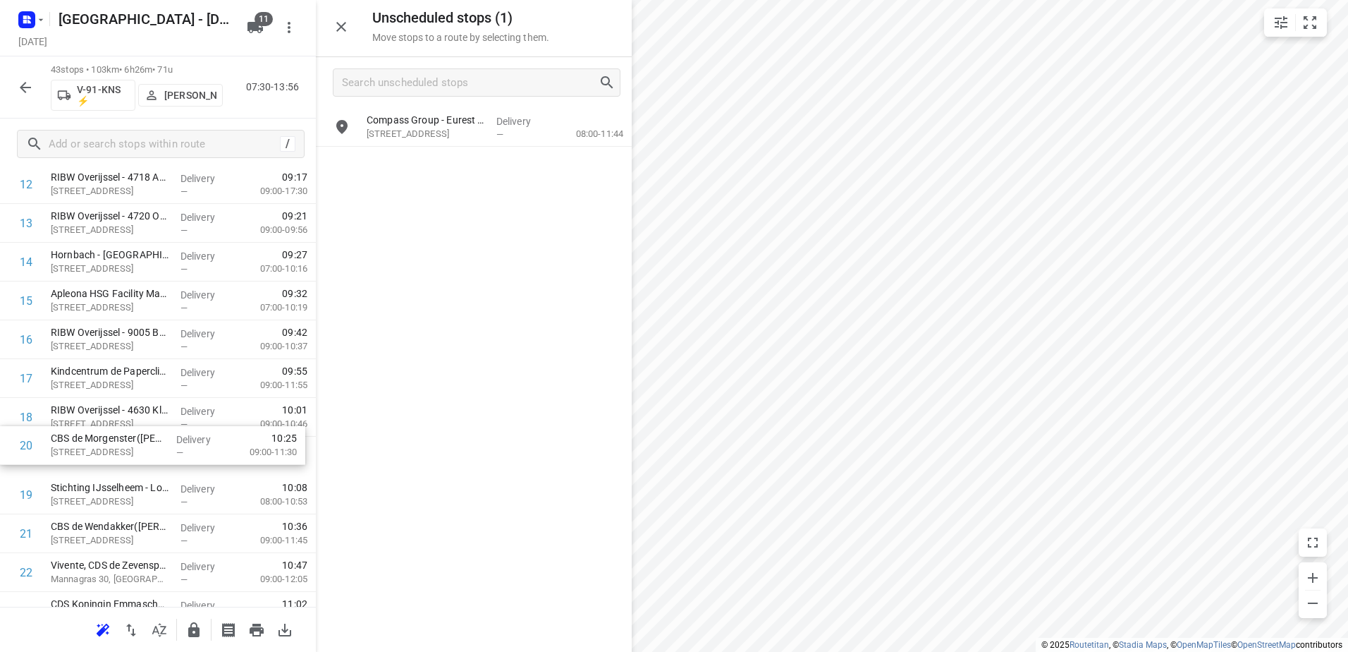
scroll to position [542, 0]
drag, startPoint x: 184, startPoint y: 500, endPoint x: 185, endPoint y: 366, distance: 134.0
click at [185, 366] on div "1 RIBW Overijssel - 4710 Aa-landen(Servicepunt) Volterbeek 2, Zwolle Delivery —…" at bounding box center [158, 572] width 316 height 1668
drag, startPoint x: 218, startPoint y: 393, endPoint x: 220, endPoint y: 360, distance: 33.2
click at [220, 360] on div "1 RIBW Overijssel - 4710 Aa-landen(Servicepunt) Volterbeek 2, Zwolle Delivery —…" at bounding box center [158, 572] width 316 height 1668
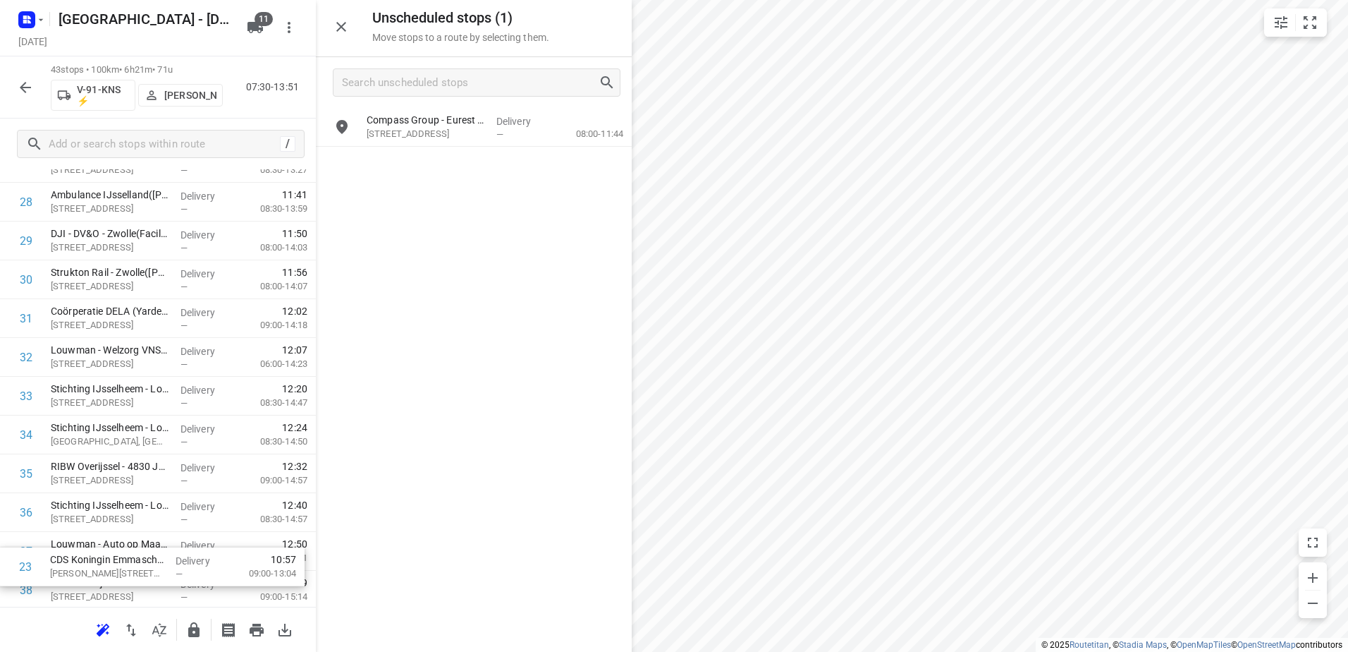
scroll to position [1240, 0]
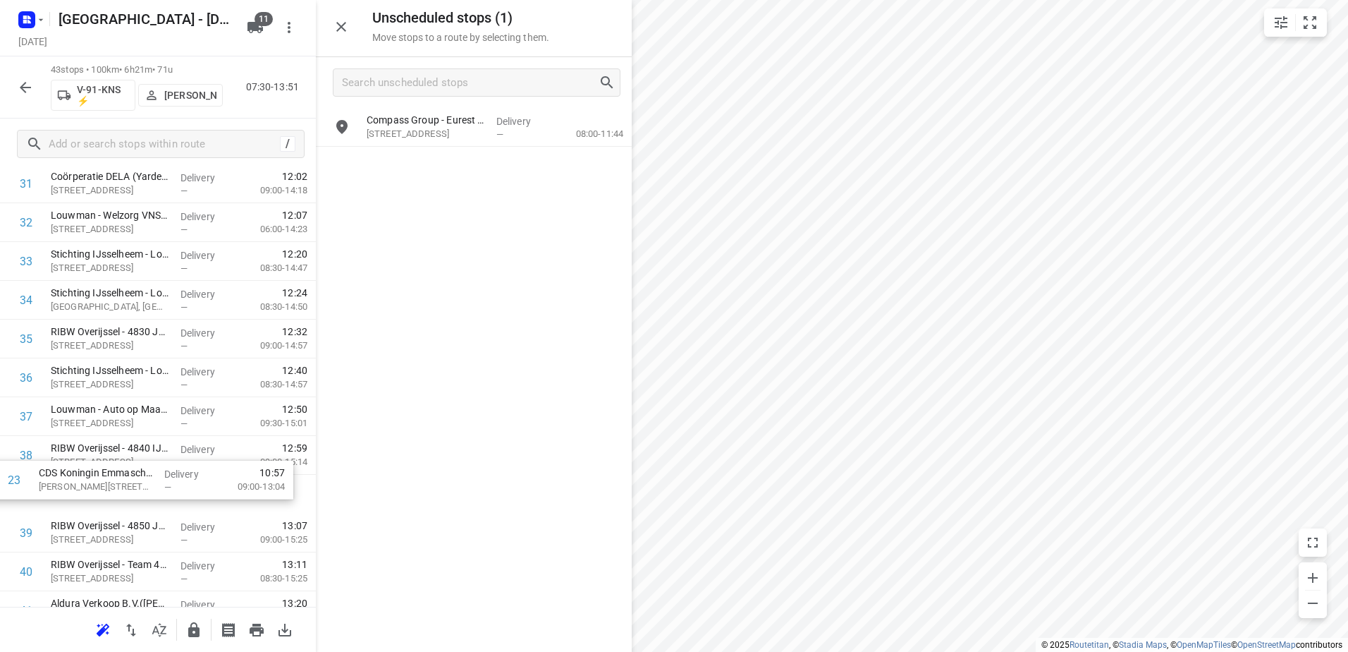
drag, startPoint x: 209, startPoint y: 458, endPoint x: 190, endPoint y: 496, distance: 41.9
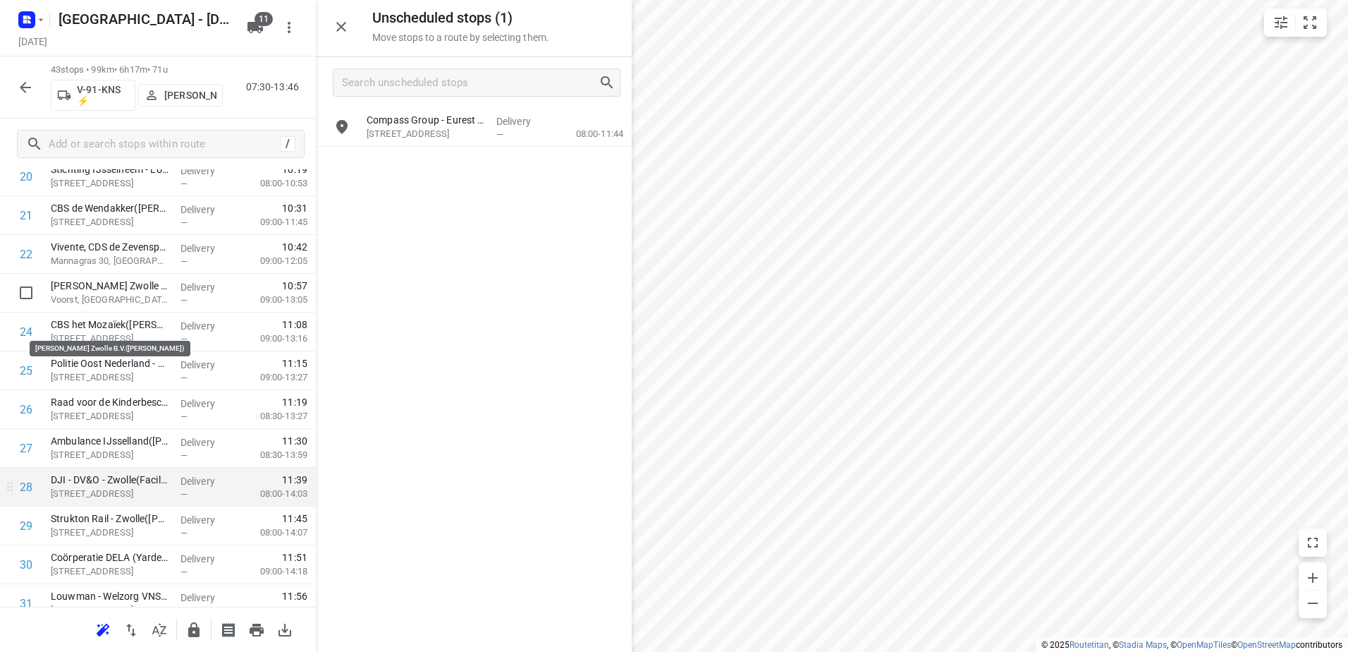
scroll to position [1029, 0]
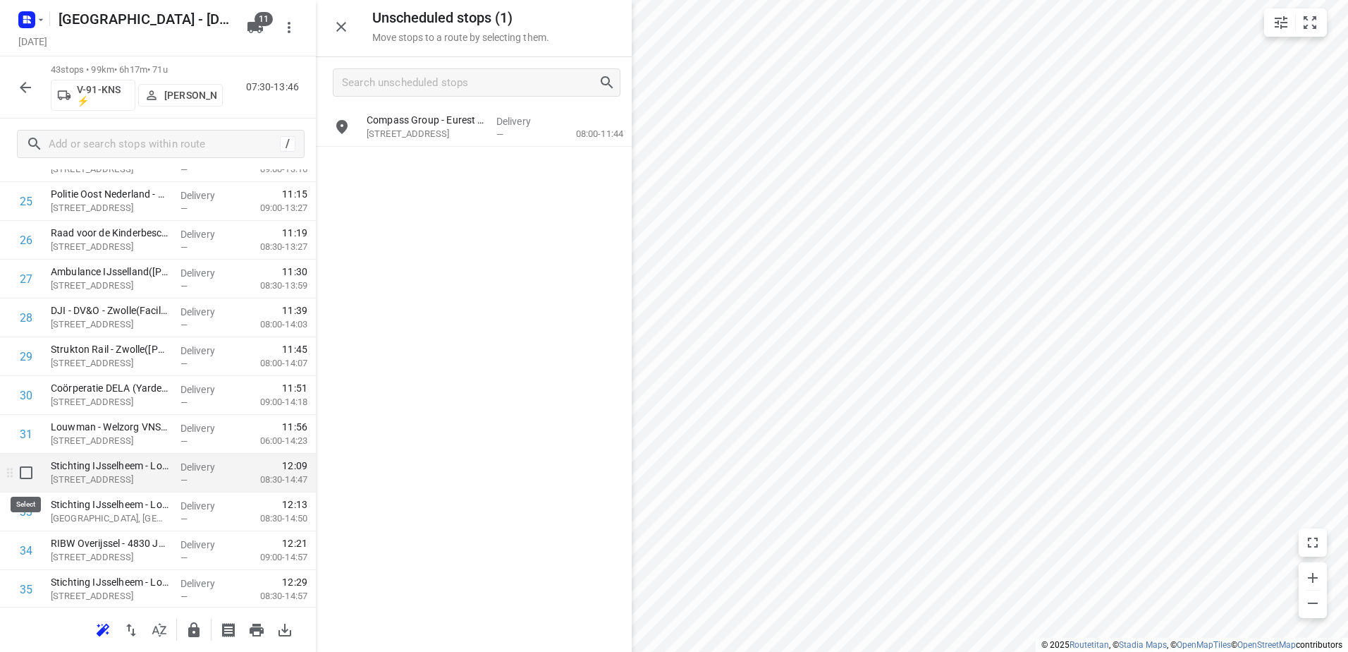
drag, startPoint x: 27, startPoint y: 471, endPoint x: 28, endPoint y: 490, distance: 19.1
click at [27, 472] on input "checkbox" at bounding box center [26, 472] width 28 height 28
checkbox input "true"
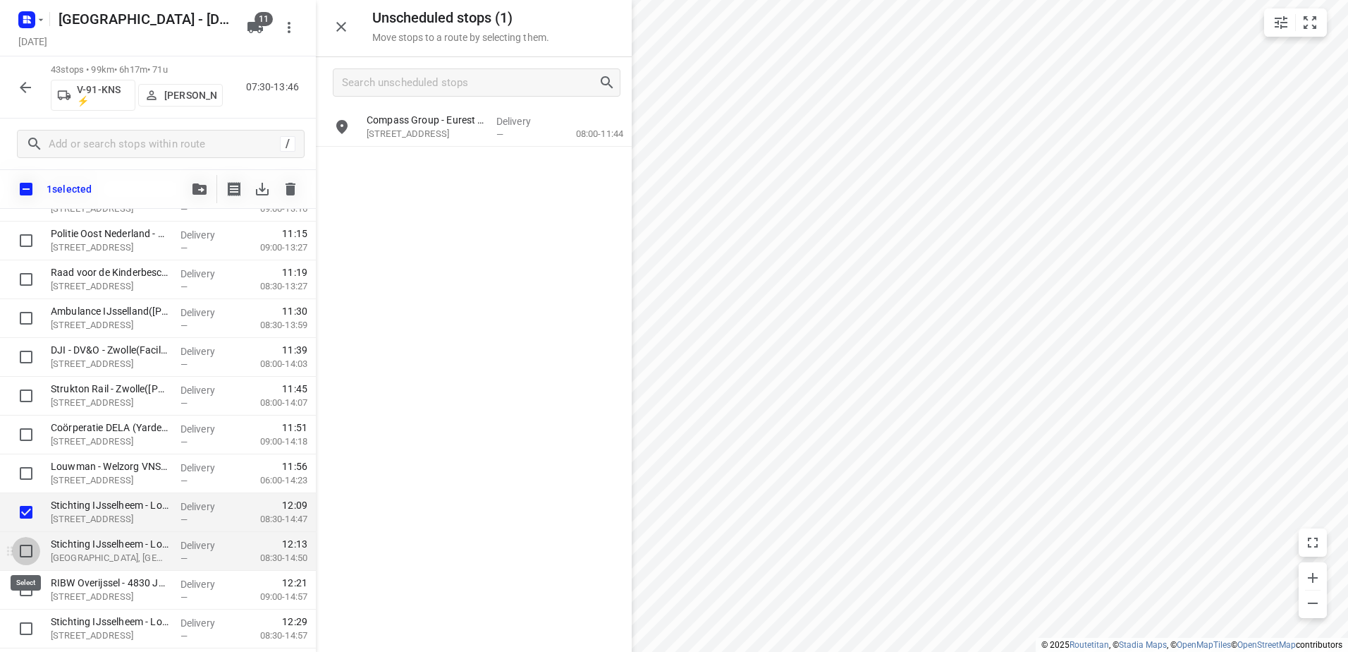
click at [26, 544] on input "checkbox" at bounding box center [26, 551] width 28 height 28
checkbox input "true"
click at [27, 587] on input "checkbox" at bounding box center [26, 589] width 28 height 28
checkbox input "true"
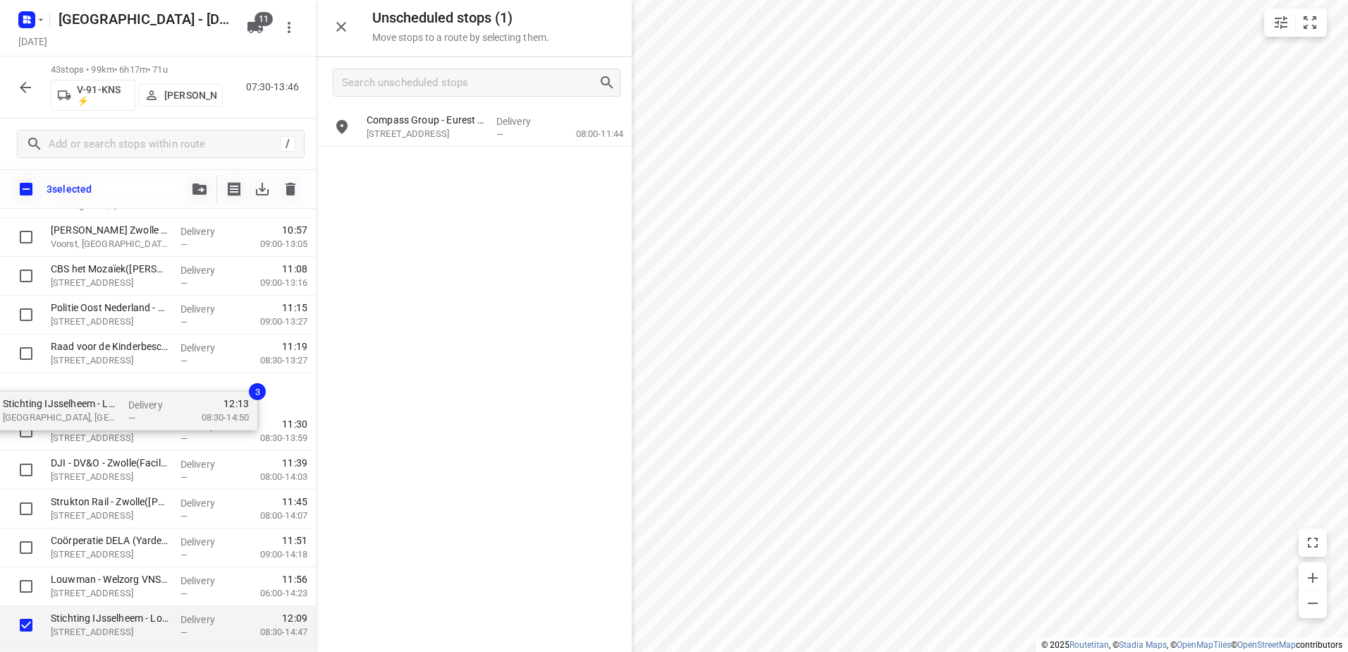
scroll to position [889, 0]
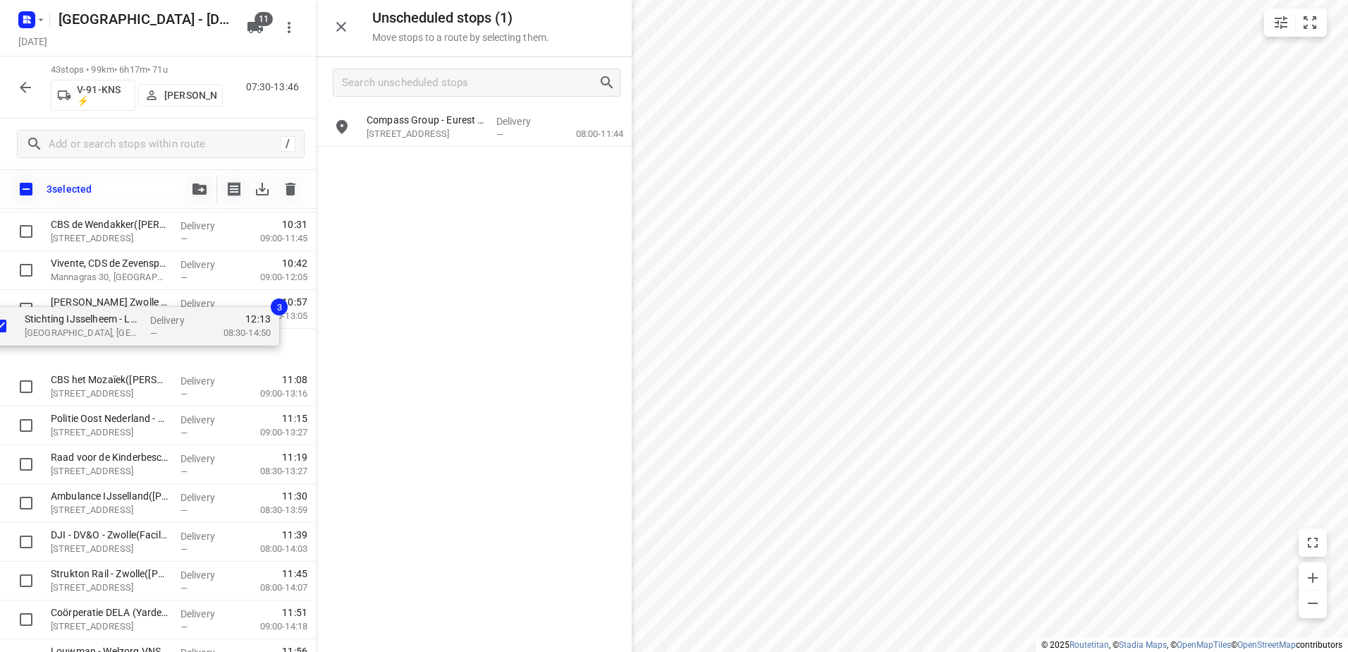
drag, startPoint x: 71, startPoint y: 559, endPoint x: 48, endPoint y: 303, distance: 257.0
click at [48, 304] on div "RIBW Overijssel - 4710 Aa-landen(Servicepunt) Volterbeek 2, Zwolle Delivery — 0…" at bounding box center [158, 271] width 316 height 1668
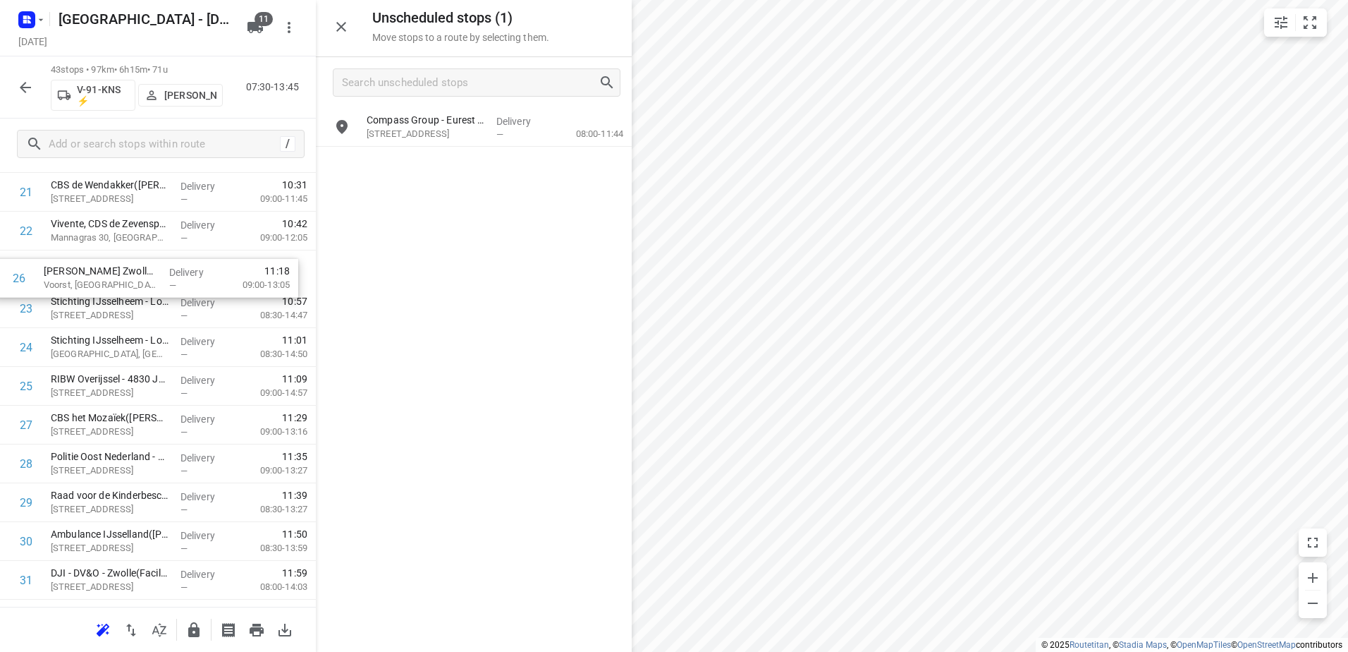
drag, startPoint x: 148, startPoint y: 396, endPoint x: 141, endPoint y: 285, distance: 111.6
click at [141, 285] on div "1 RIBW Overijssel - 4710 Aa-landen(Servicepunt) Volterbeek 2, Zwolle Delivery —…" at bounding box center [158, 231] width 316 height 1668
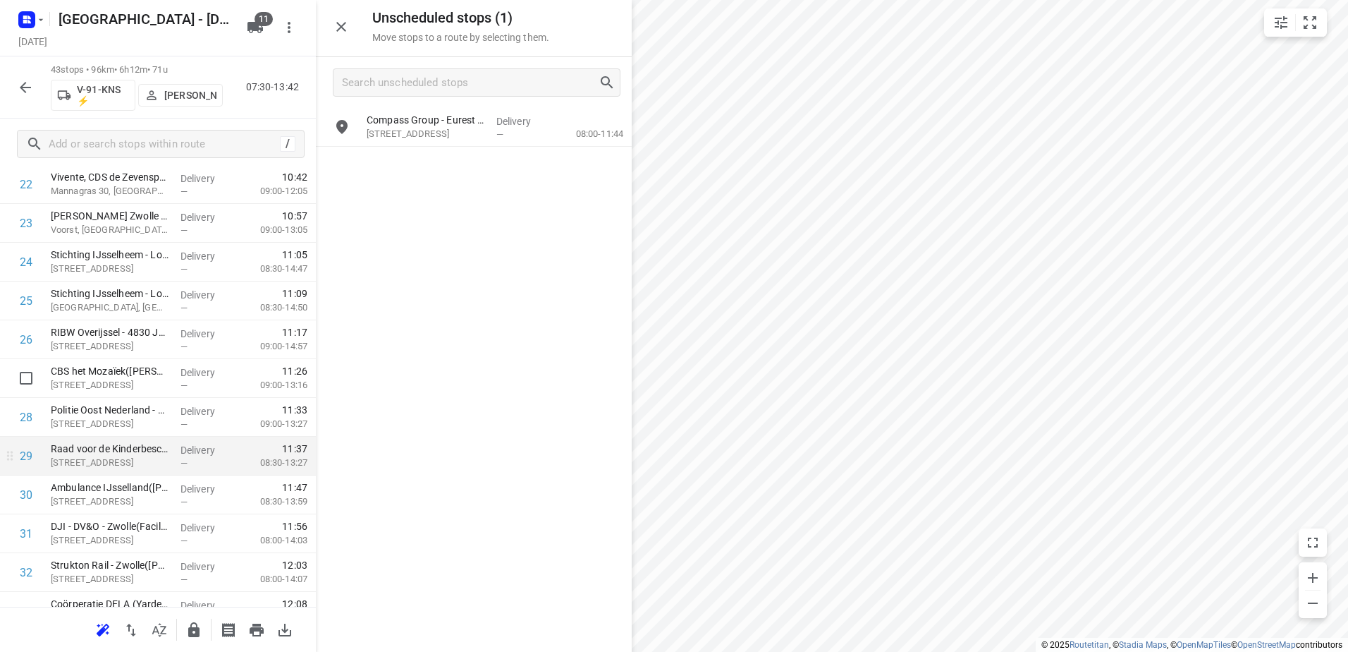
scroll to position [951, 0]
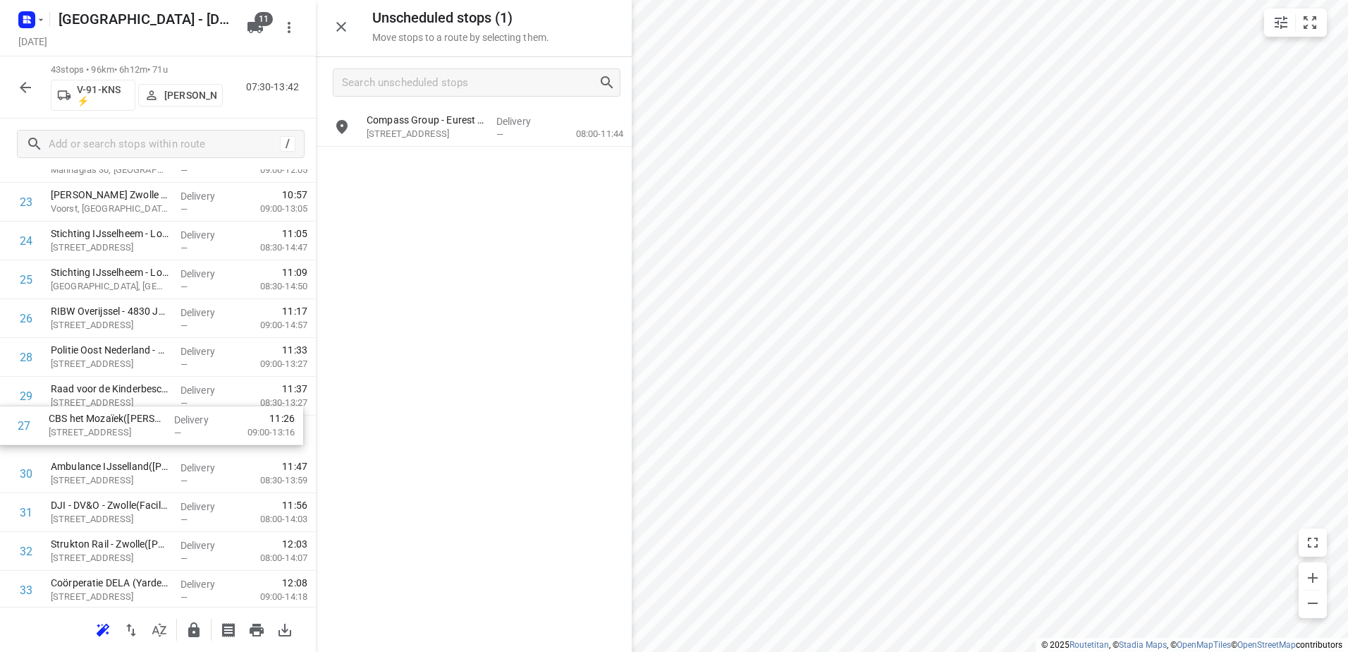
drag, startPoint x: 202, startPoint y: 362, endPoint x: 196, endPoint y: 436, distance: 73.6
click at [197, 437] on div "1 RIBW Overijssel - 4710 Aa-landen(Servicepunt) Volterbeek 2, Zwolle Delivery —…" at bounding box center [158, 163] width 316 height 1668
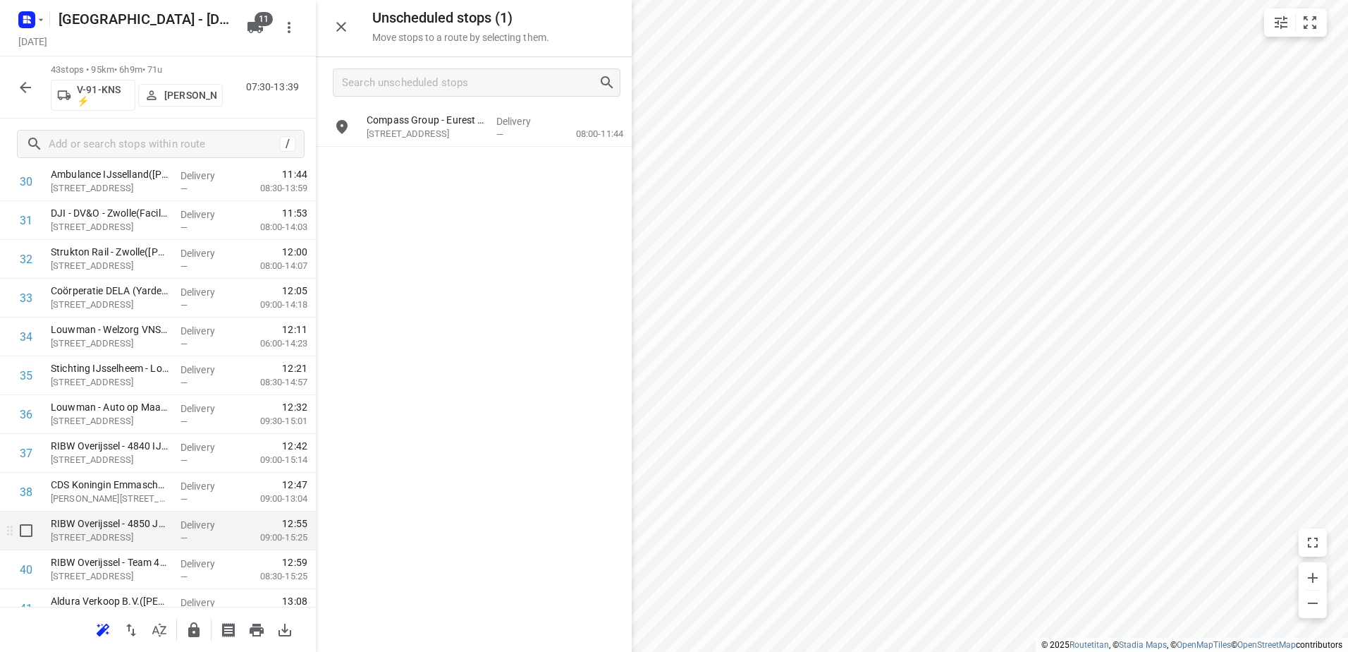
scroll to position [1310, 0]
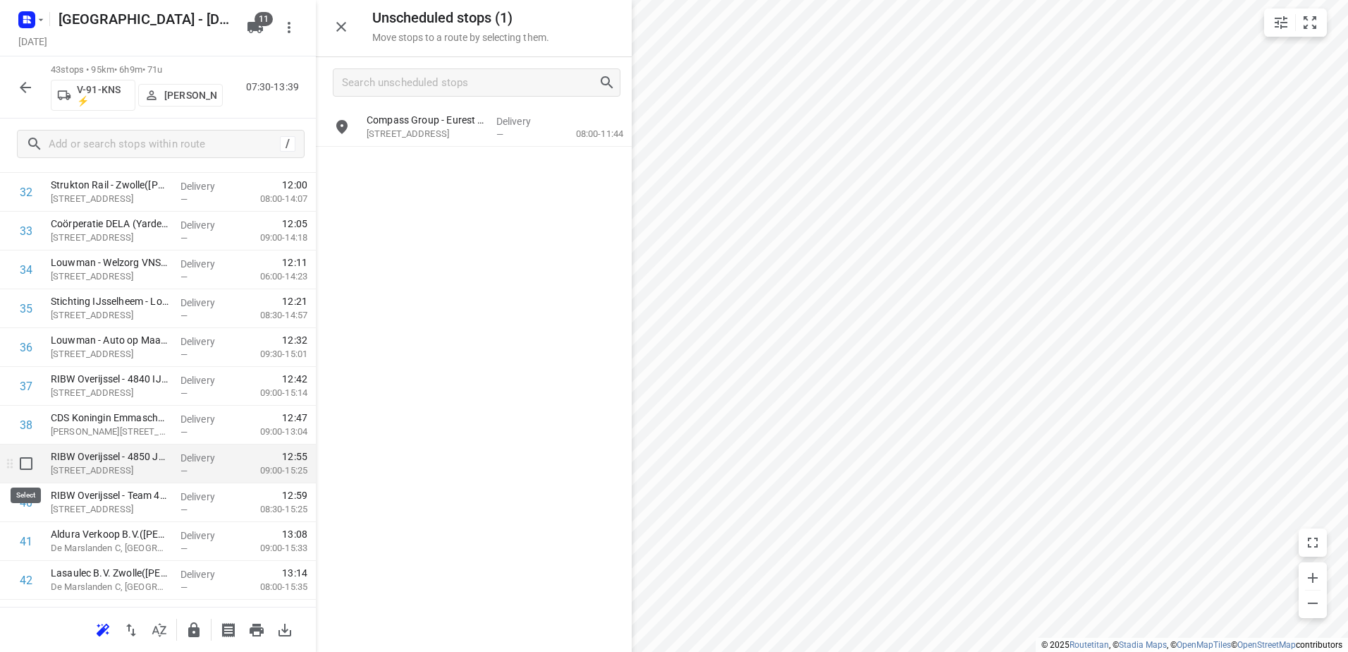
click at [25, 461] on input "checkbox" at bounding box center [26, 463] width 28 height 28
checkbox input "true"
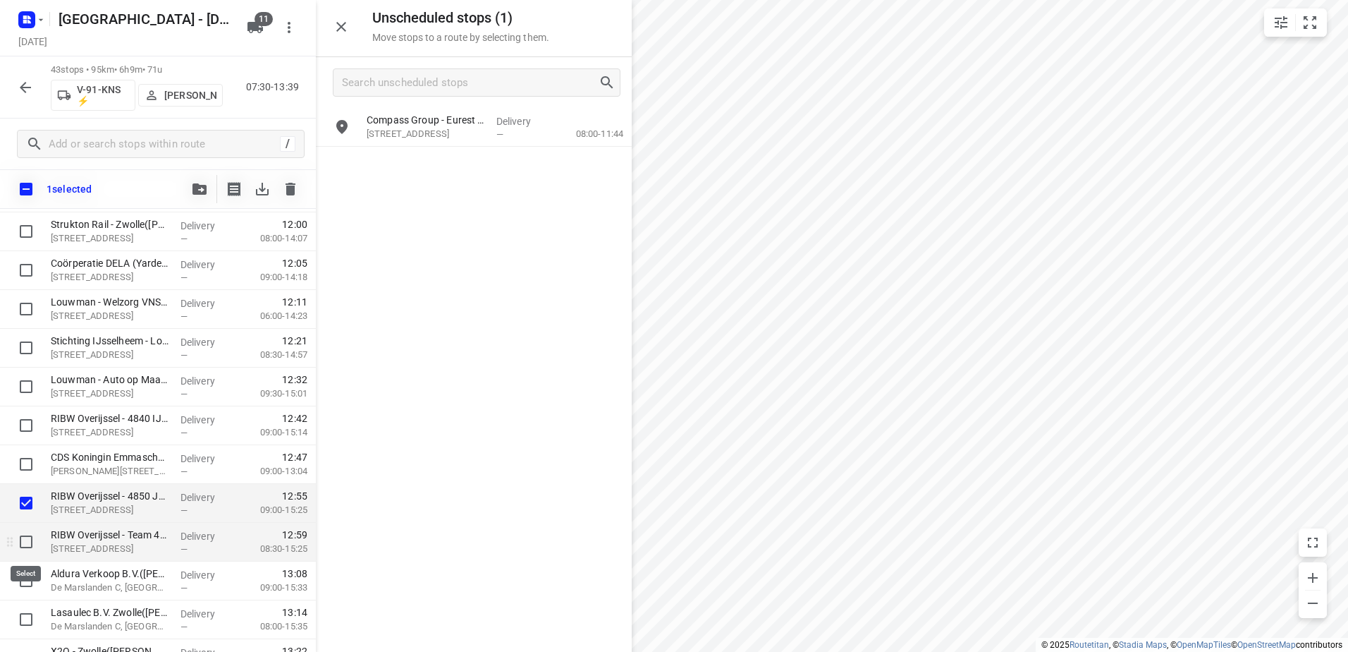
click at [30, 539] on input "checkbox" at bounding box center [26, 541] width 28 height 28
checkbox input "true"
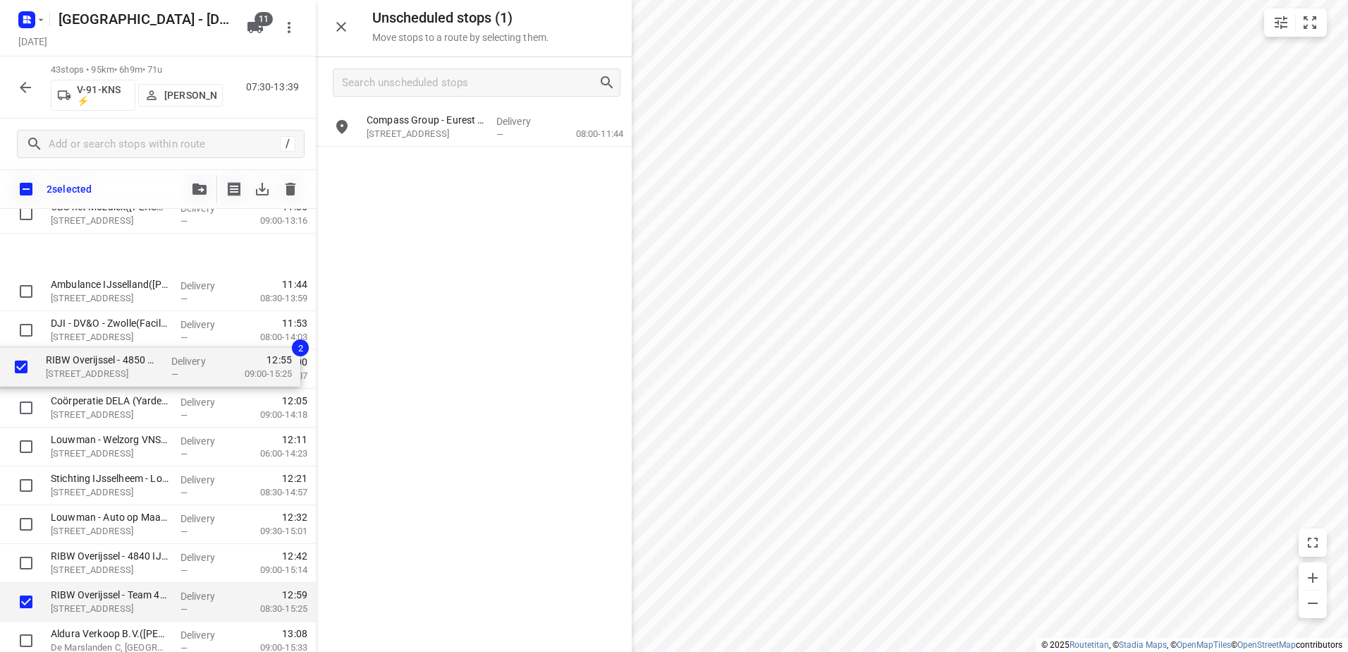
scroll to position [1098, 0]
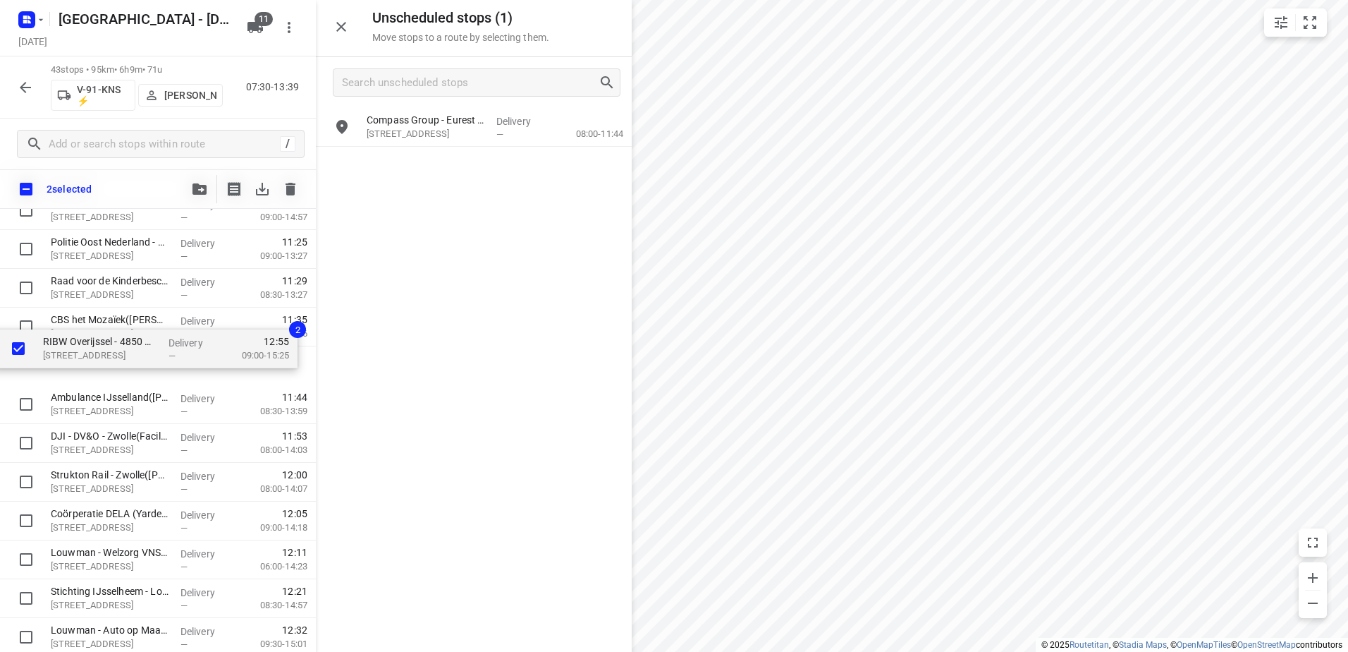
drag, startPoint x: 114, startPoint y: 496, endPoint x: 108, endPoint y: 336, distance: 159.5
click at [108, 336] on div "RIBW Overijssel - 4710 Aa-landen(Servicepunt) Volterbeek 2, Zwolle Delivery — 0…" at bounding box center [158, 55] width 316 height 1668
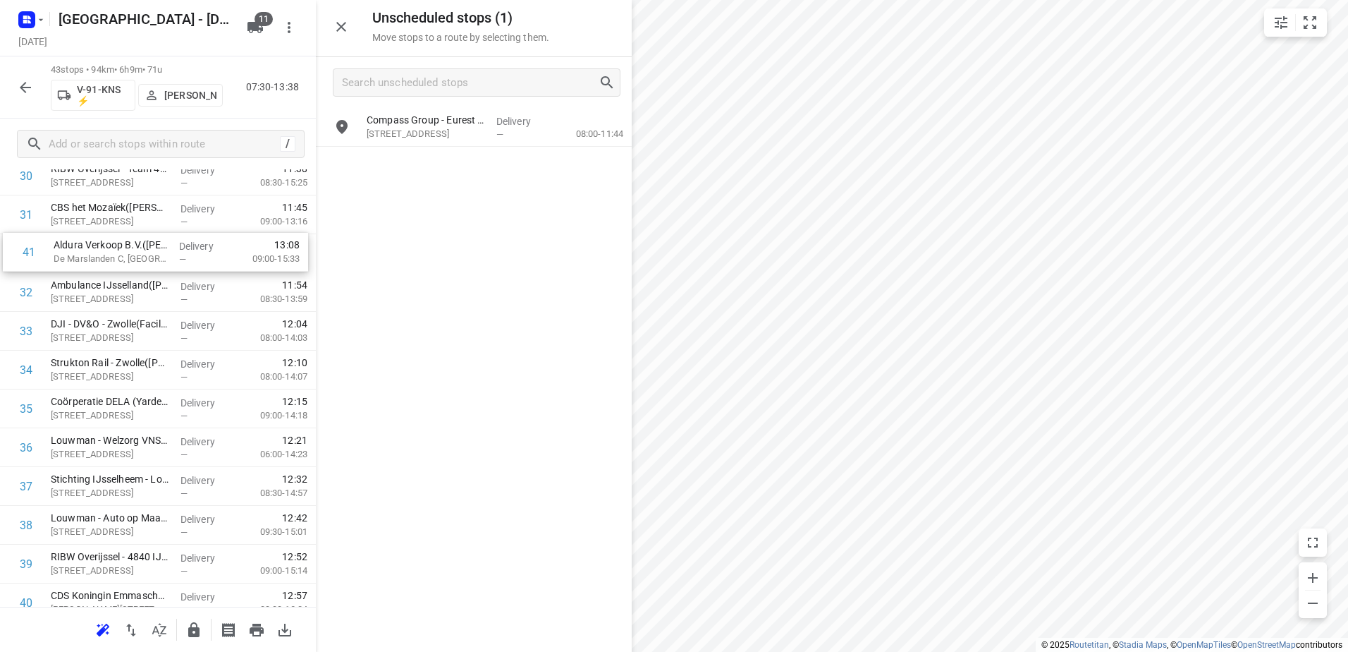
scroll to position [1227, 0]
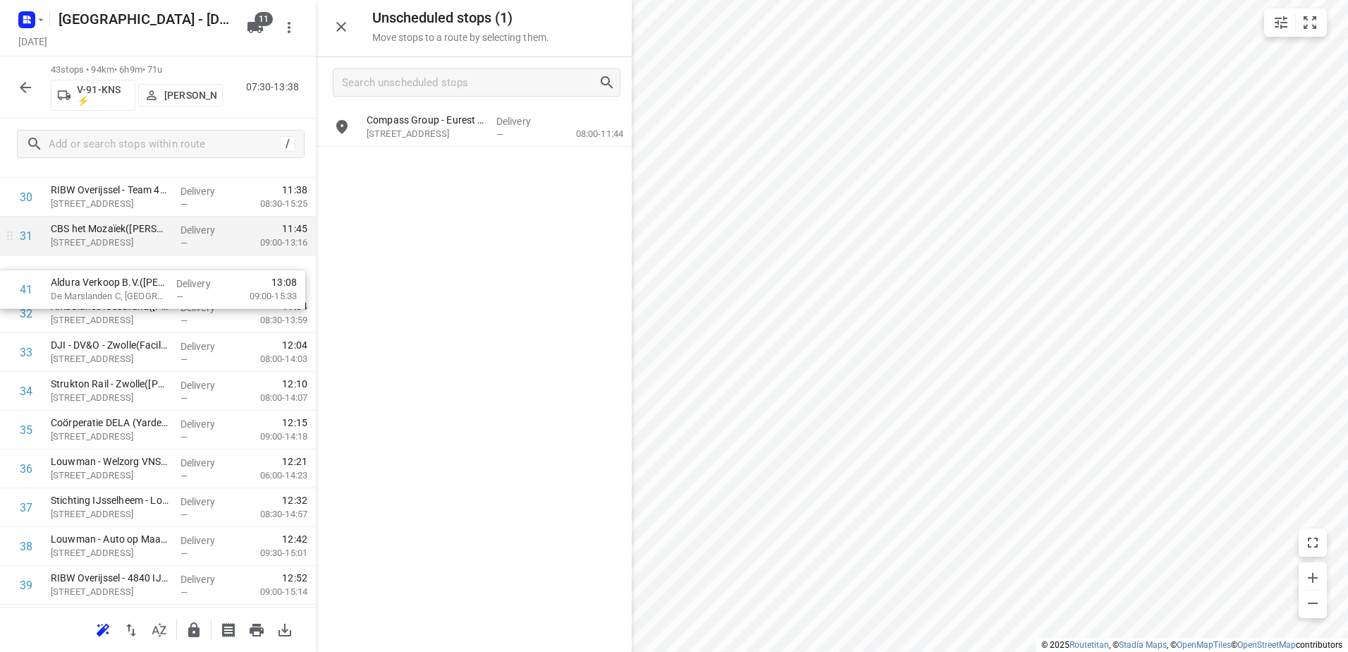
drag, startPoint x: 87, startPoint y: 471, endPoint x: 81, endPoint y: 248, distance: 222.9
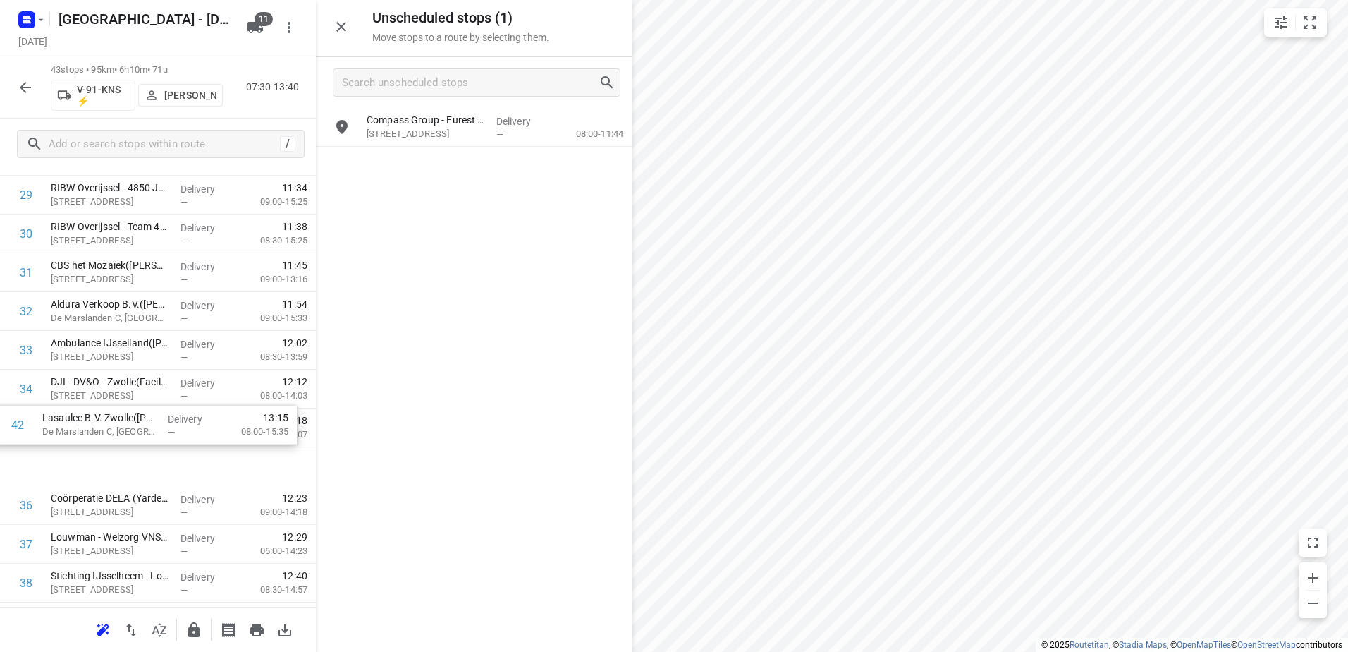
scroll to position [1169, 0]
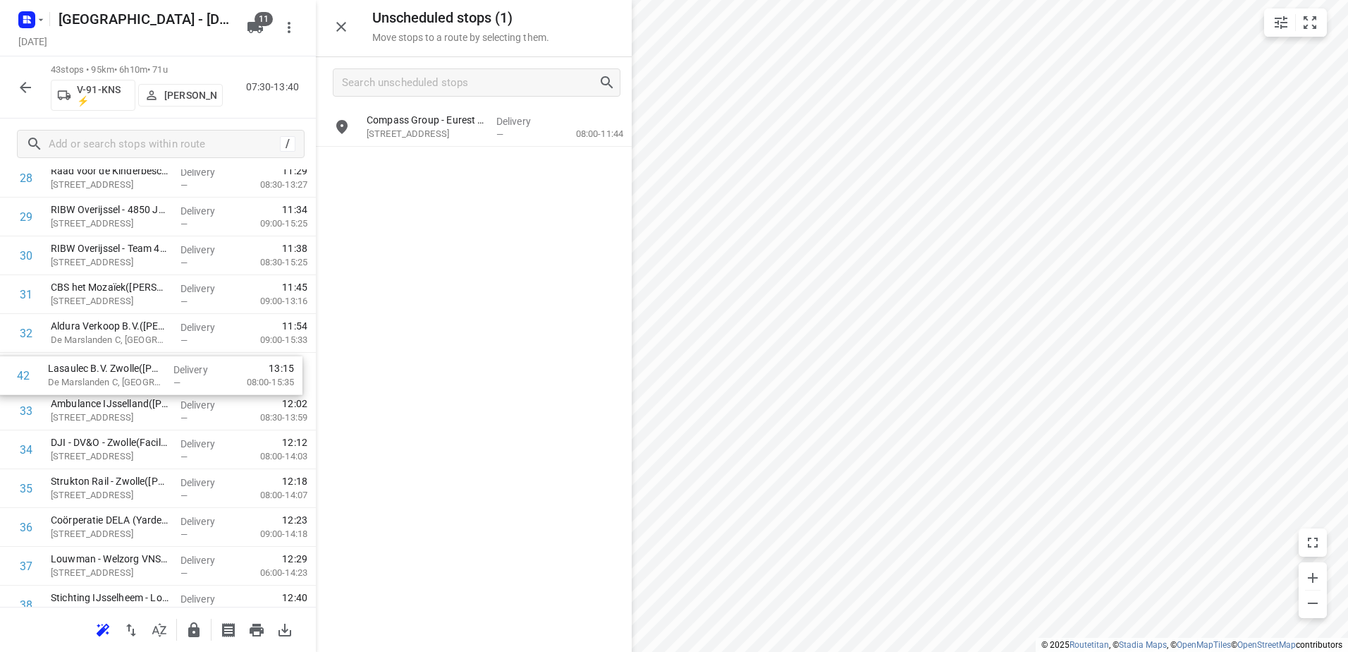
drag, startPoint x: 164, startPoint y: 479, endPoint x: 175, endPoint y: 372, distance: 107.0
drag, startPoint x: 210, startPoint y: 542, endPoint x: 214, endPoint y: 416, distance: 125.6
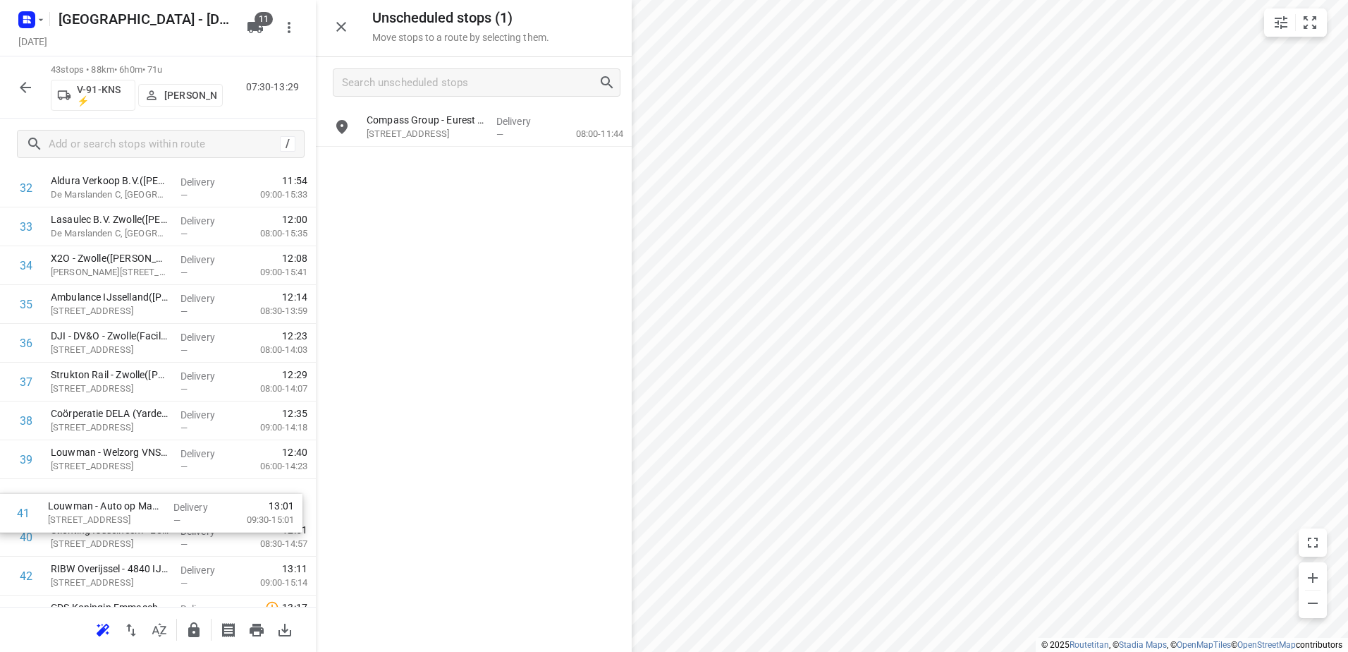
scroll to position [1316, 0]
drag, startPoint x: 199, startPoint y: 542, endPoint x: 191, endPoint y: 479, distance: 63.2
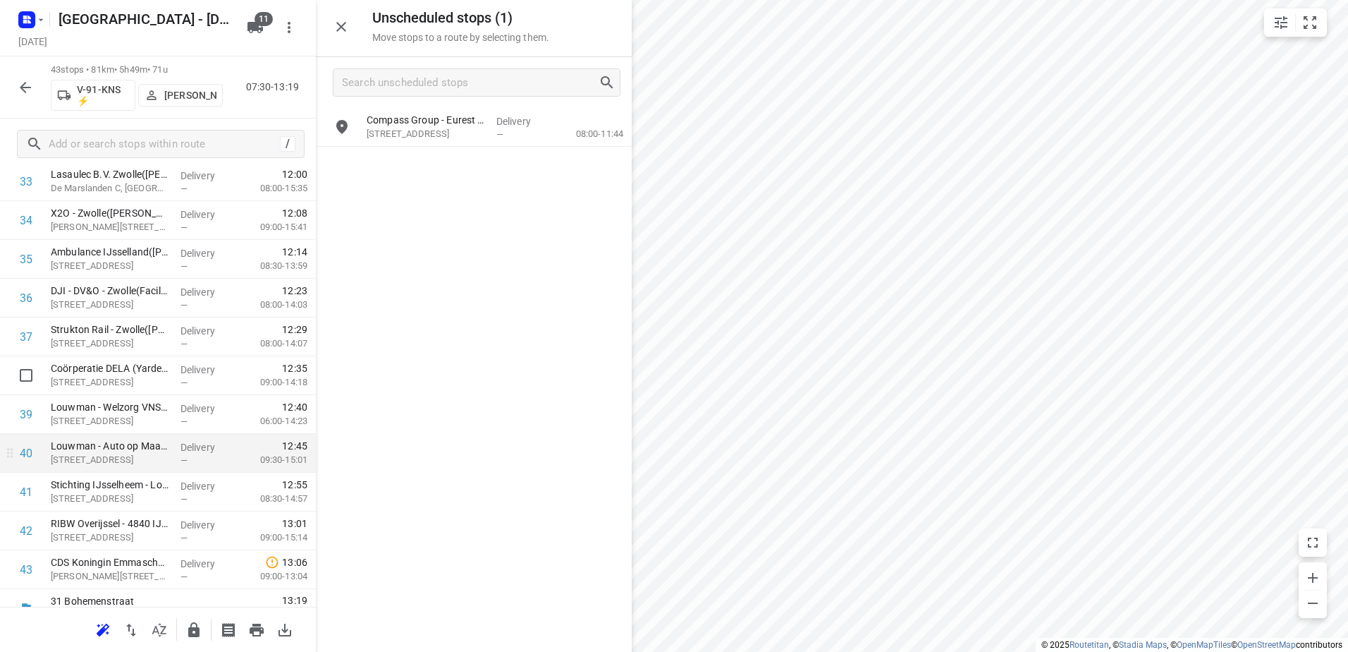
scroll to position [1380, 0]
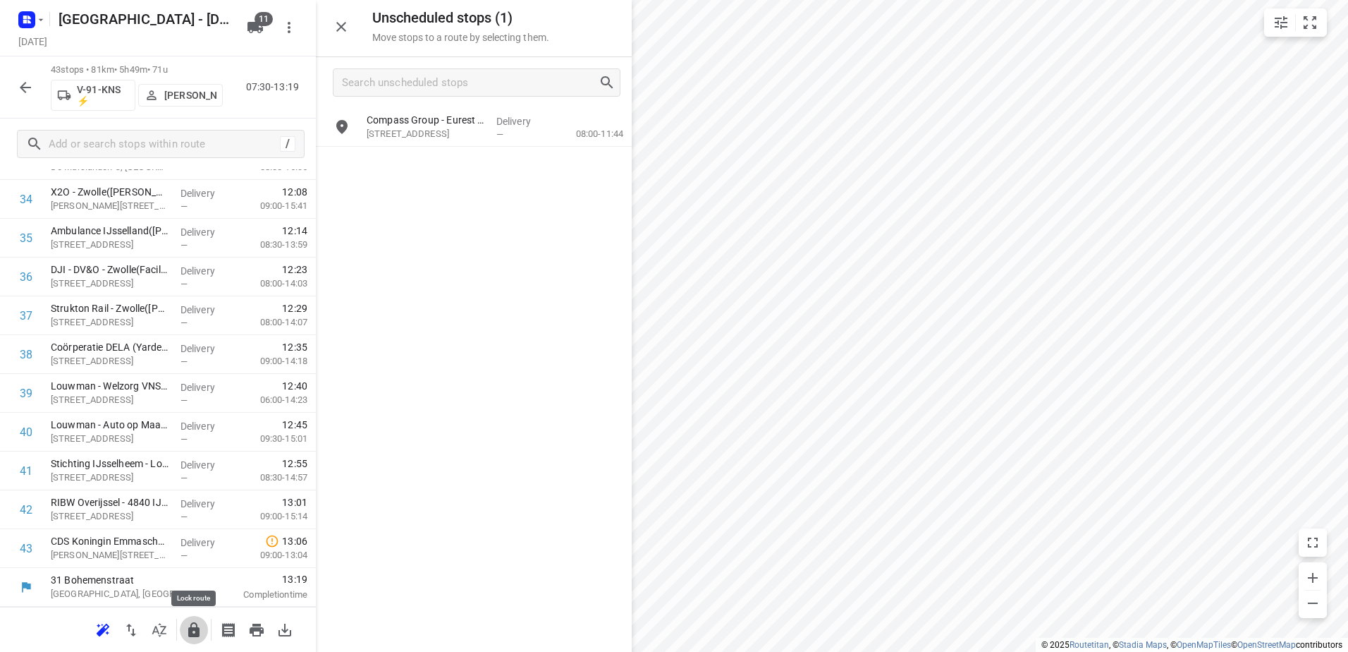
click at [188, 632] on icon "button" at bounding box center [193, 629] width 17 height 17
click at [17, 87] on icon "button" at bounding box center [25, 87] width 17 height 17
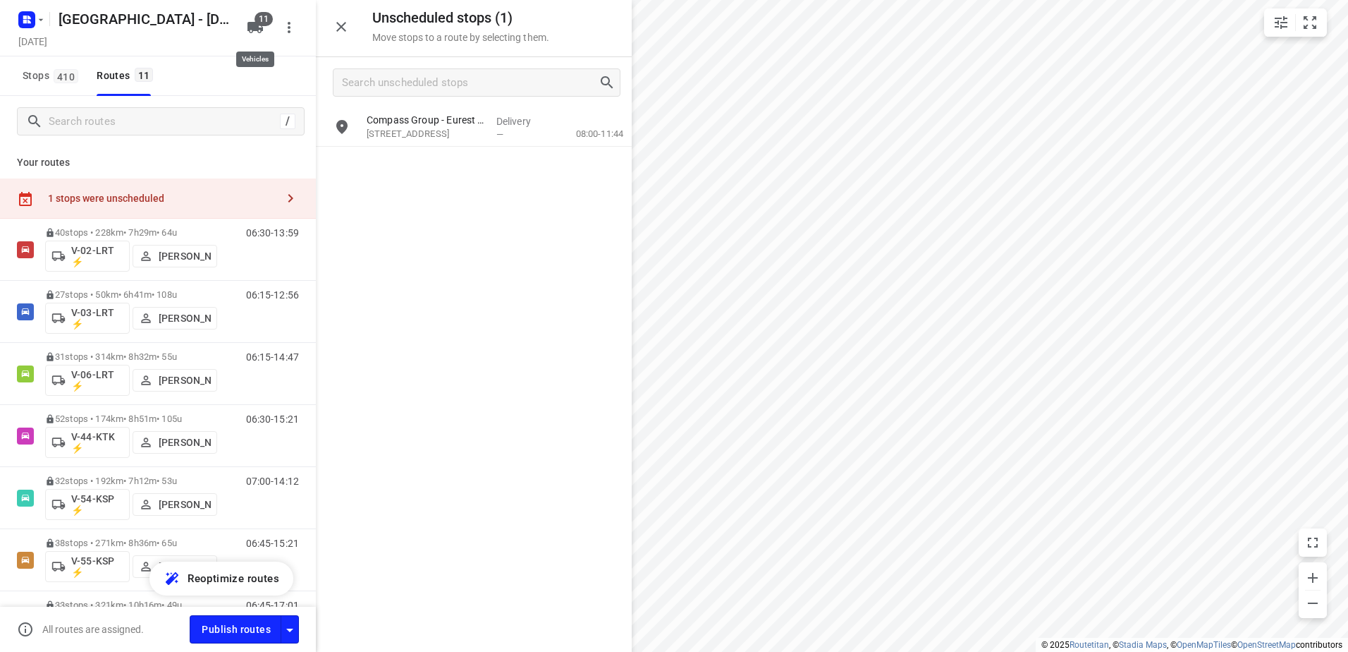
click at [264, 20] on span "11" at bounding box center [264, 19] width 18 height 14
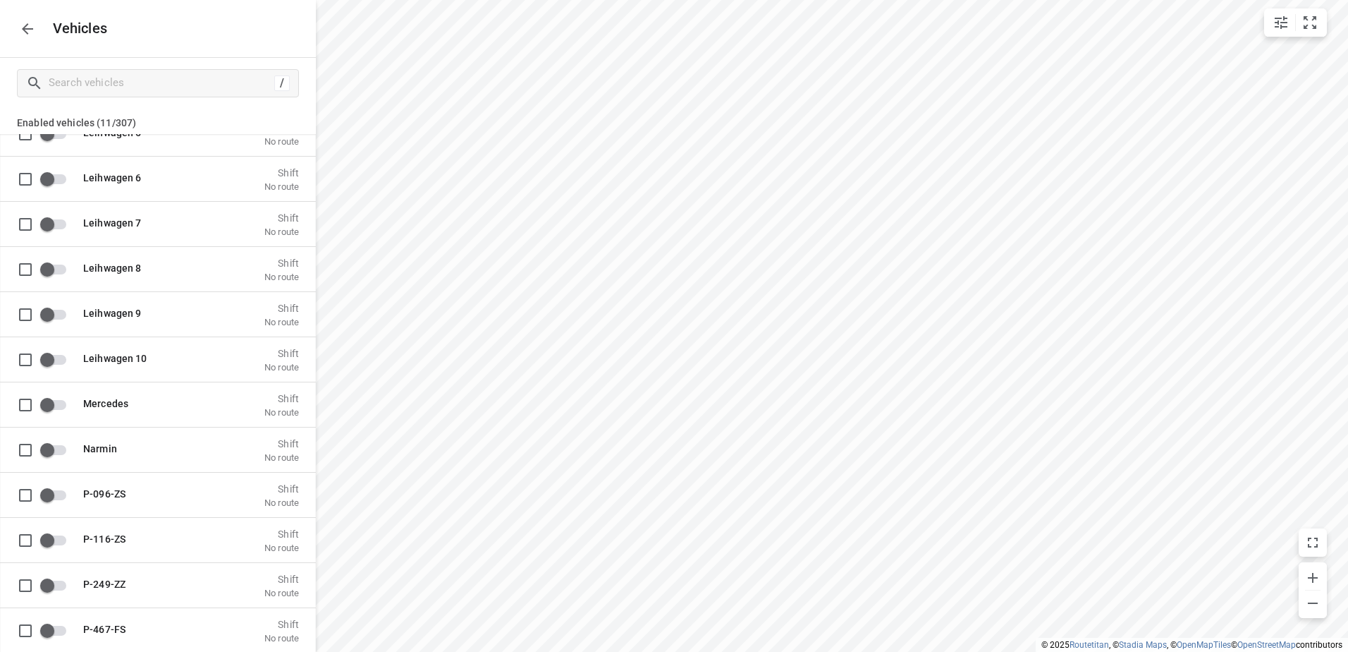
scroll to position [2891, 0]
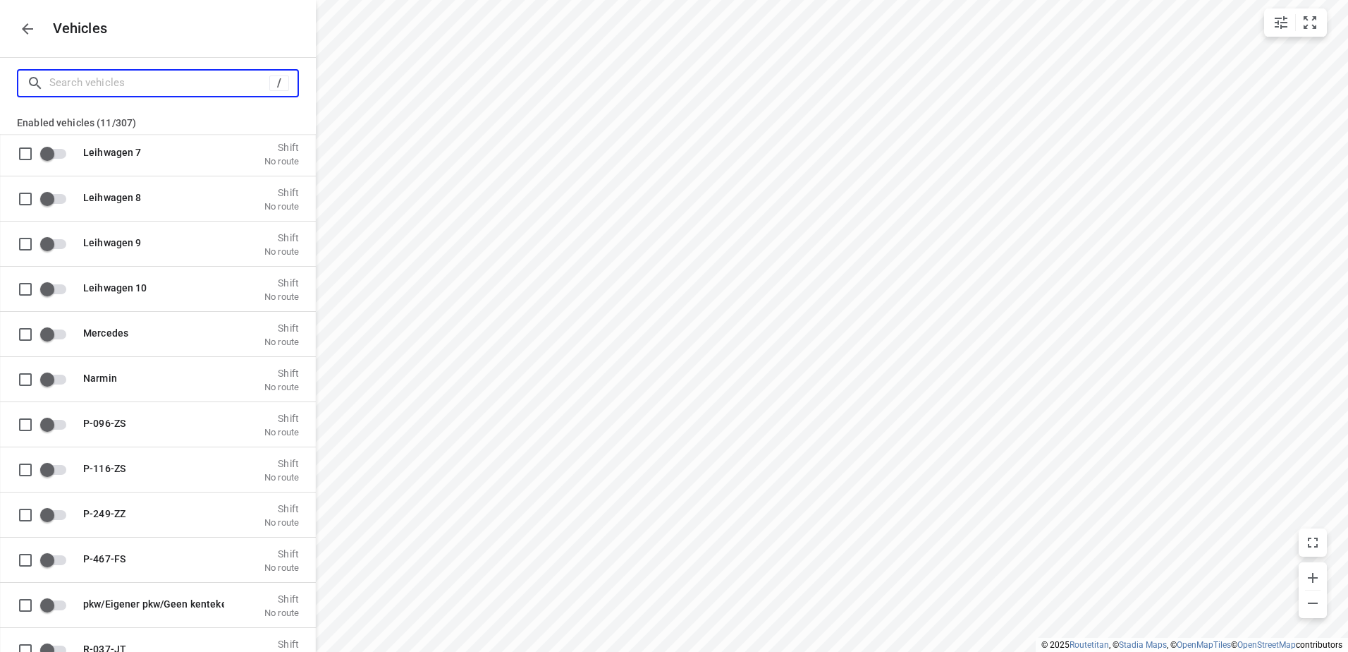
click at [211, 80] on input "Search vehicles" at bounding box center [159, 83] width 220 height 22
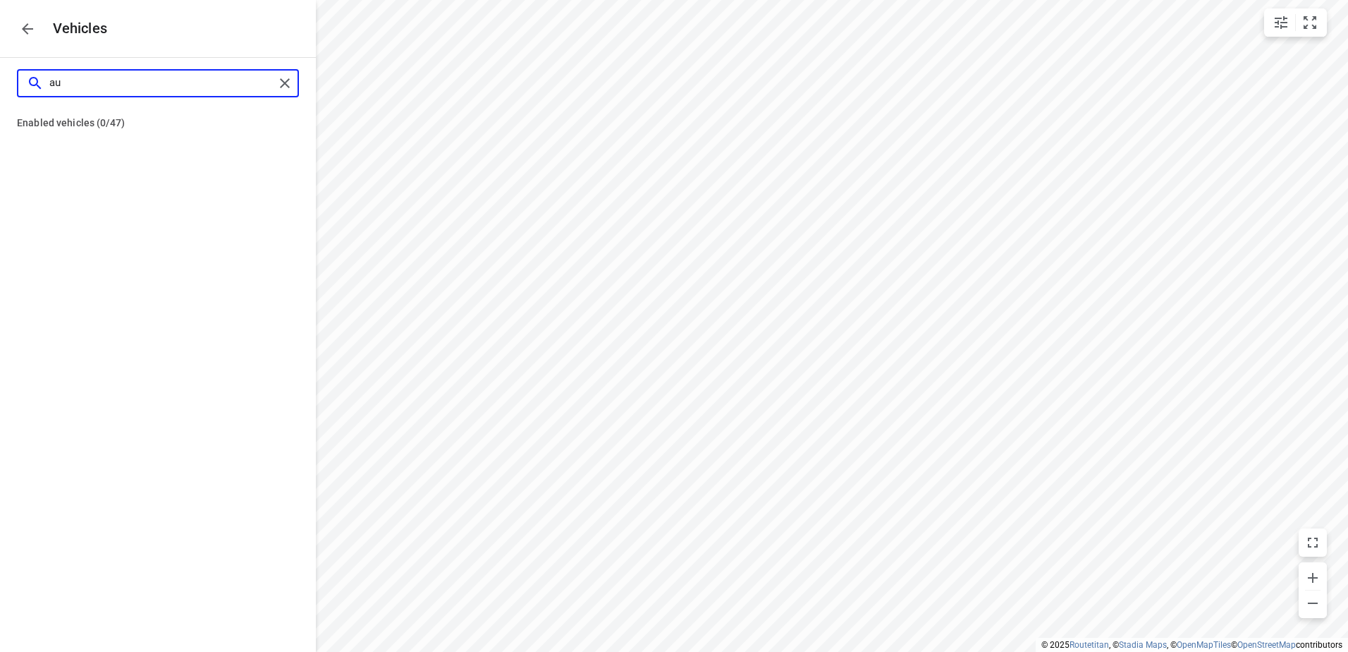
scroll to position [0, 0]
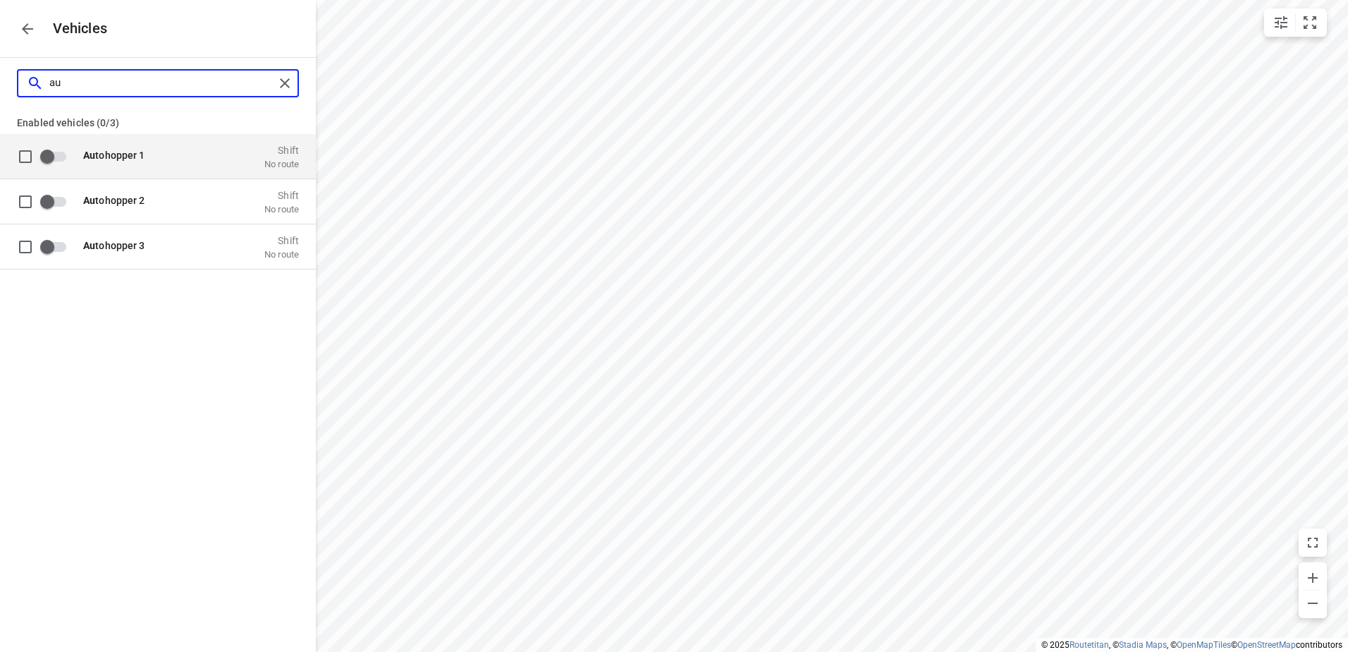
type input "aut"
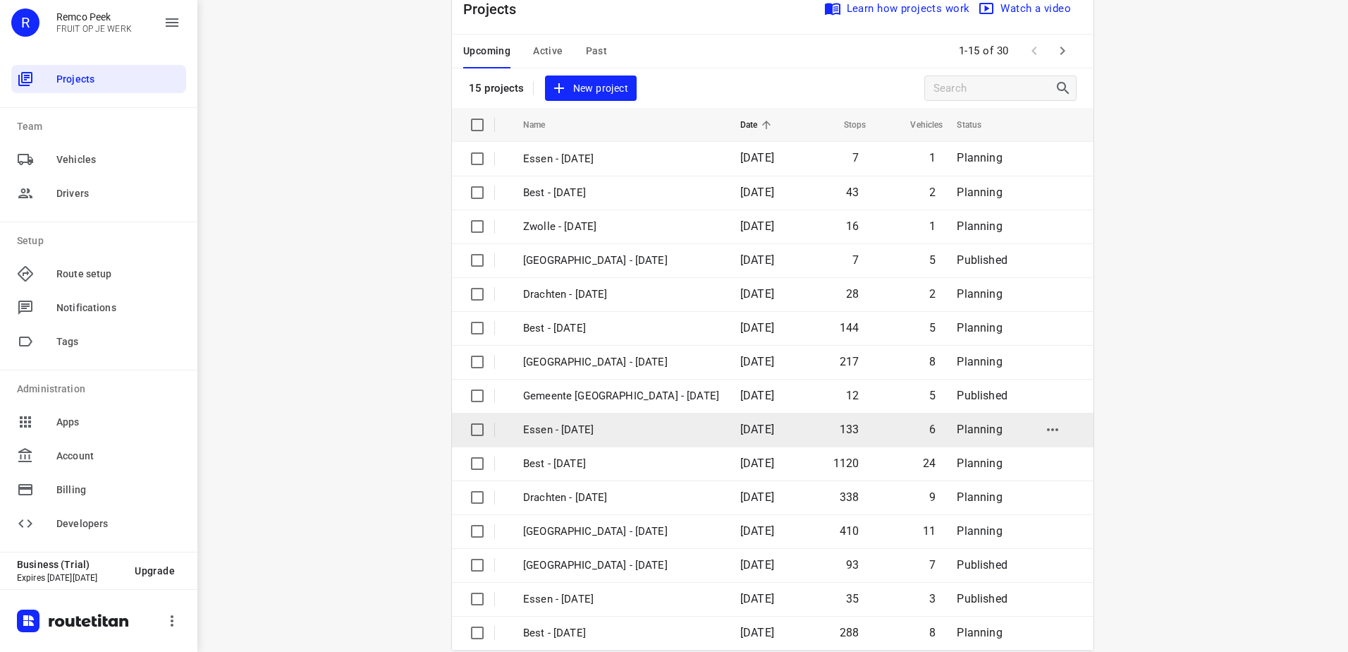
scroll to position [61, 0]
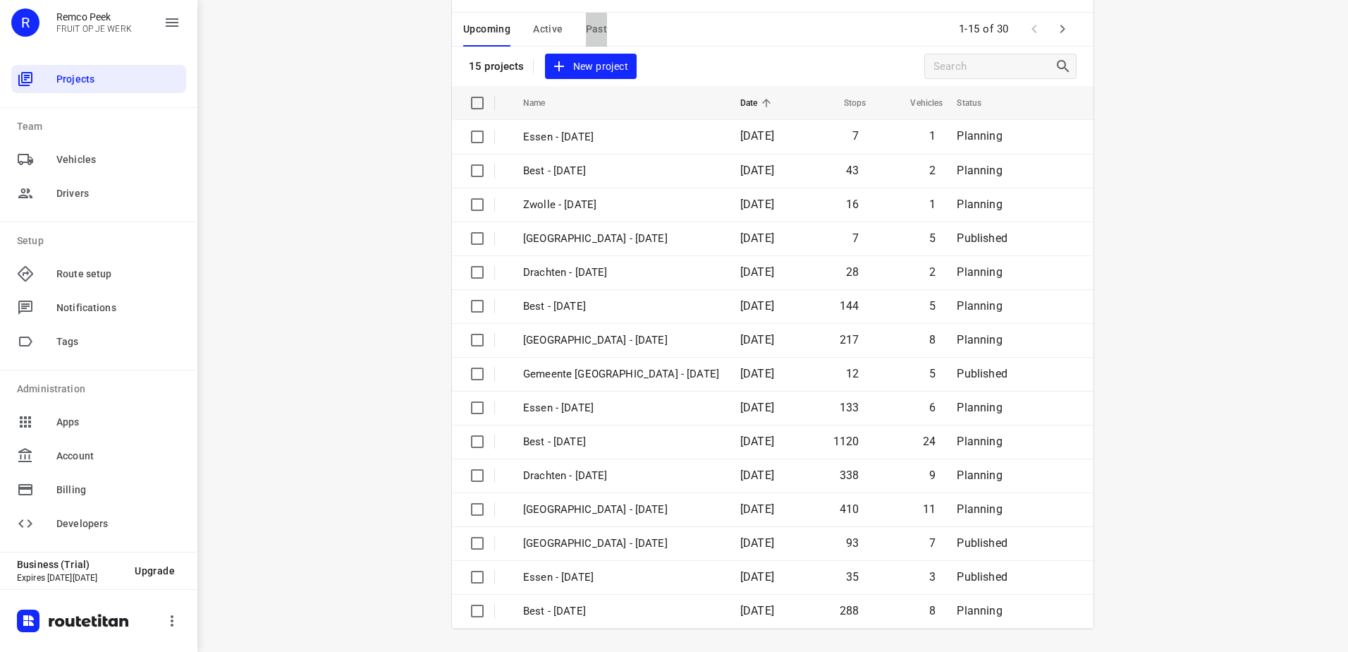
click at [586, 35] on span "Past" at bounding box center [597, 29] width 22 height 18
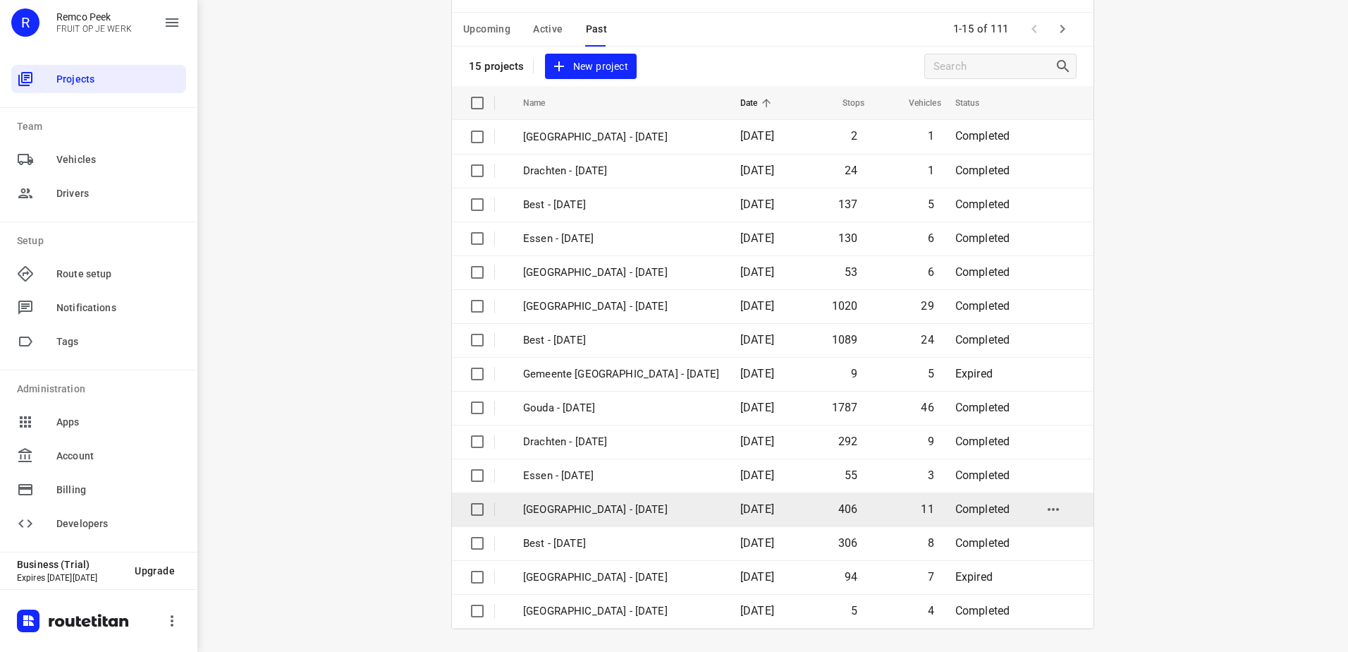
click at [614, 509] on p "[GEOGRAPHIC_DATA] - [DATE]" at bounding box center [621, 509] width 196 height 16
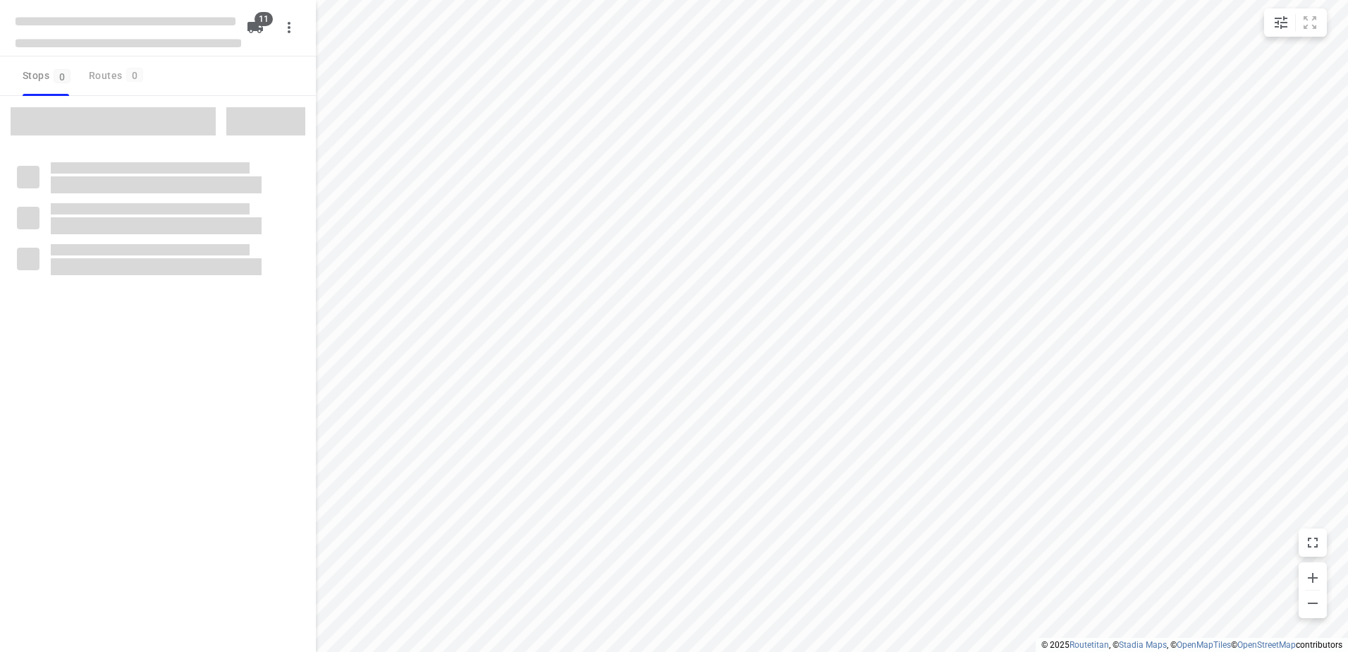
type input "distance"
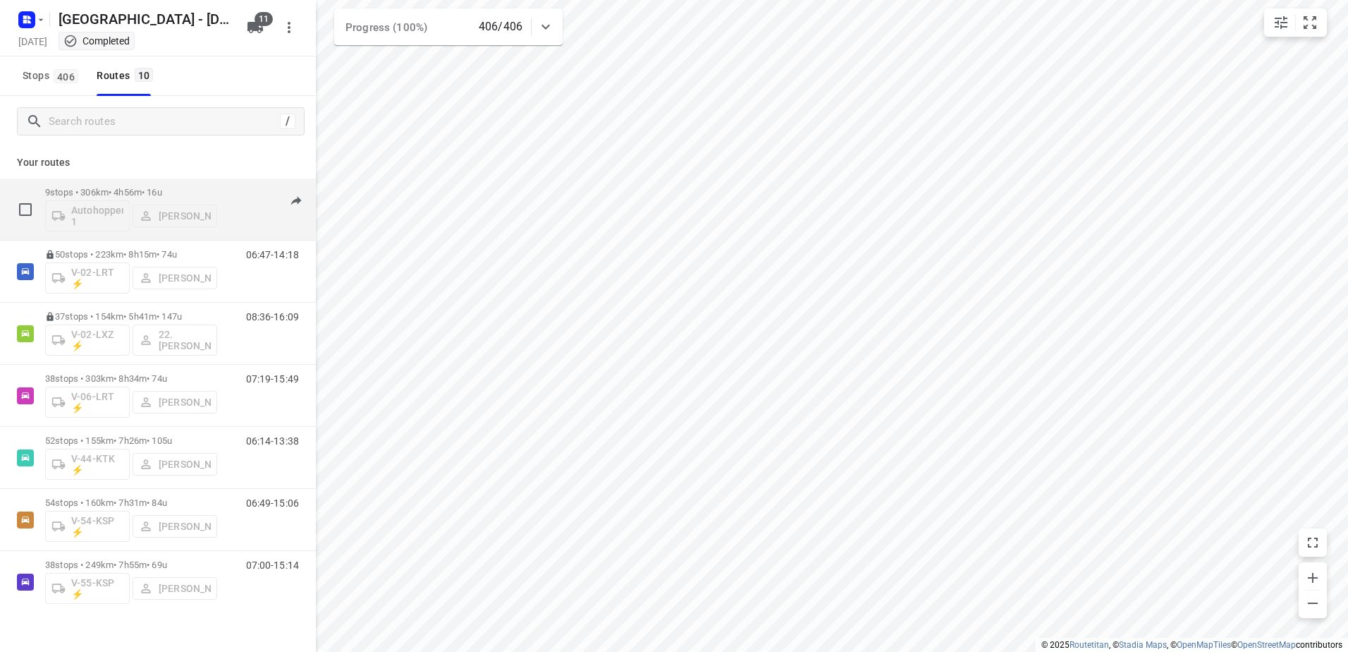
click at [117, 202] on div "Autohopper 1 Nina Jo An Kleinjan" at bounding box center [131, 214] width 172 height 34
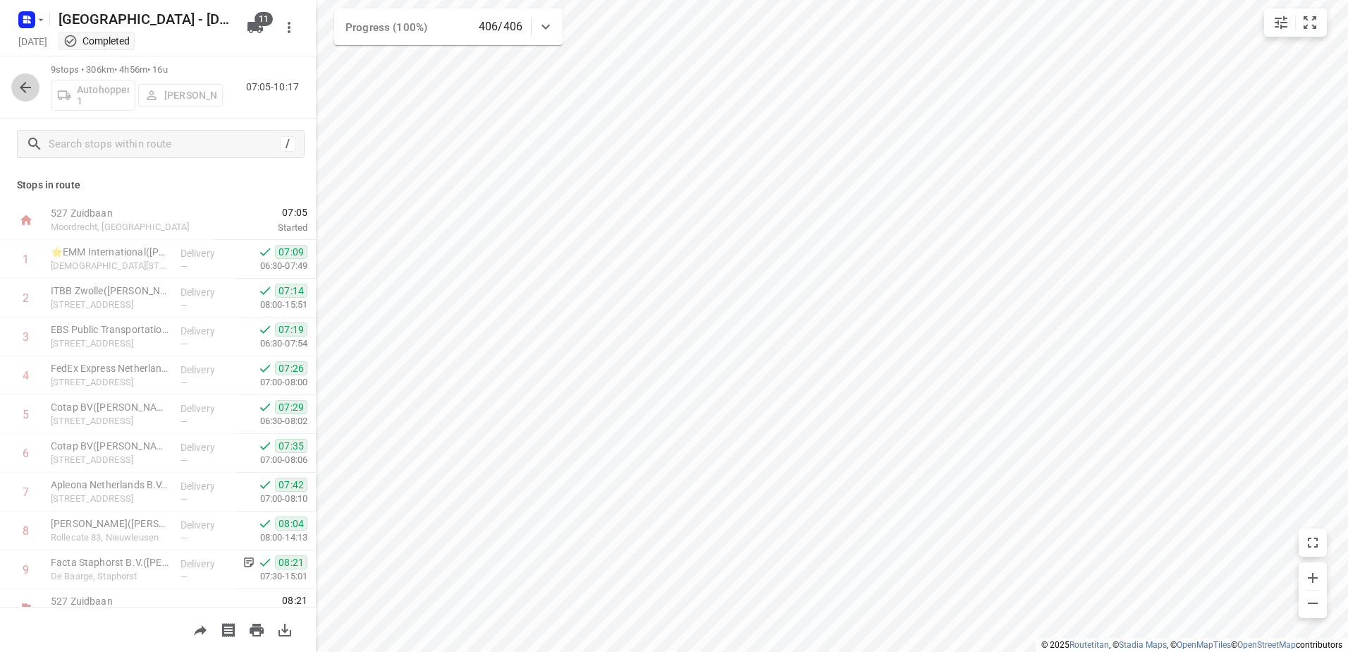
click at [25, 86] on icon "button" at bounding box center [25, 87] width 17 height 17
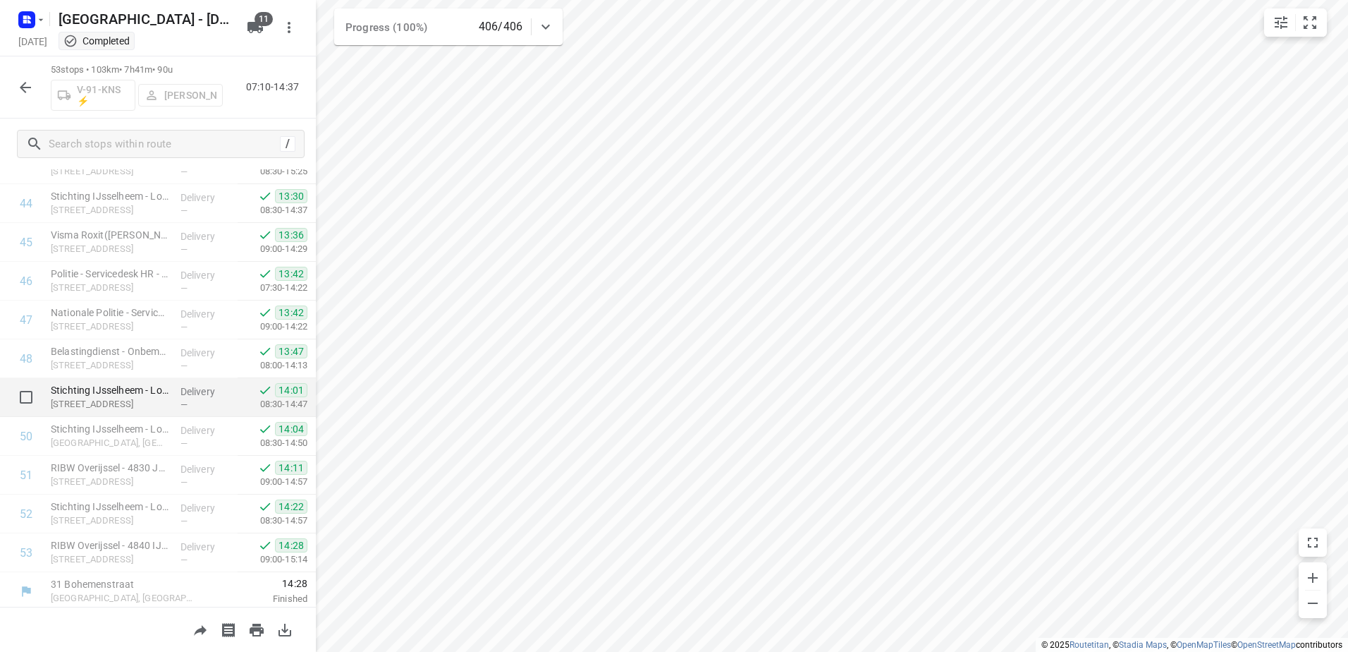
scroll to position [1728, 0]
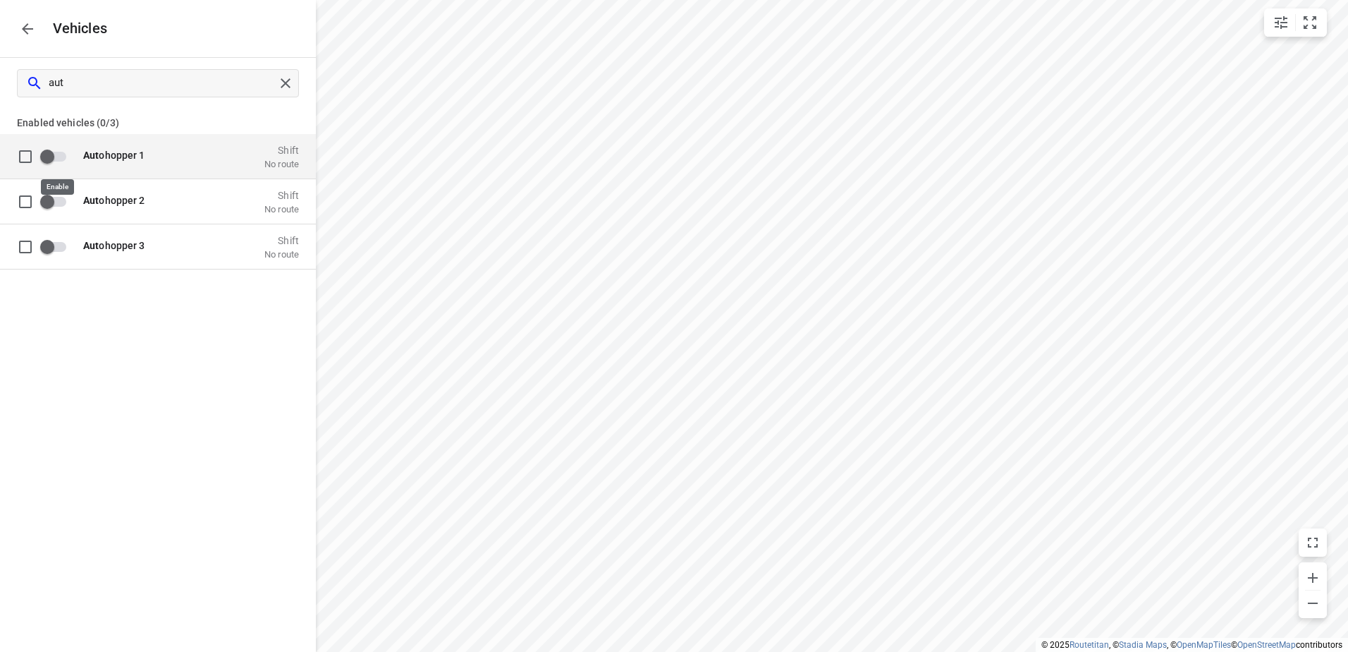
type input "aut"
click at [54, 159] on input "grid" at bounding box center [47, 155] width 80 height 27
click at [70, 156] on input "grid" at bounding box center [67, 155] width 80 height 27
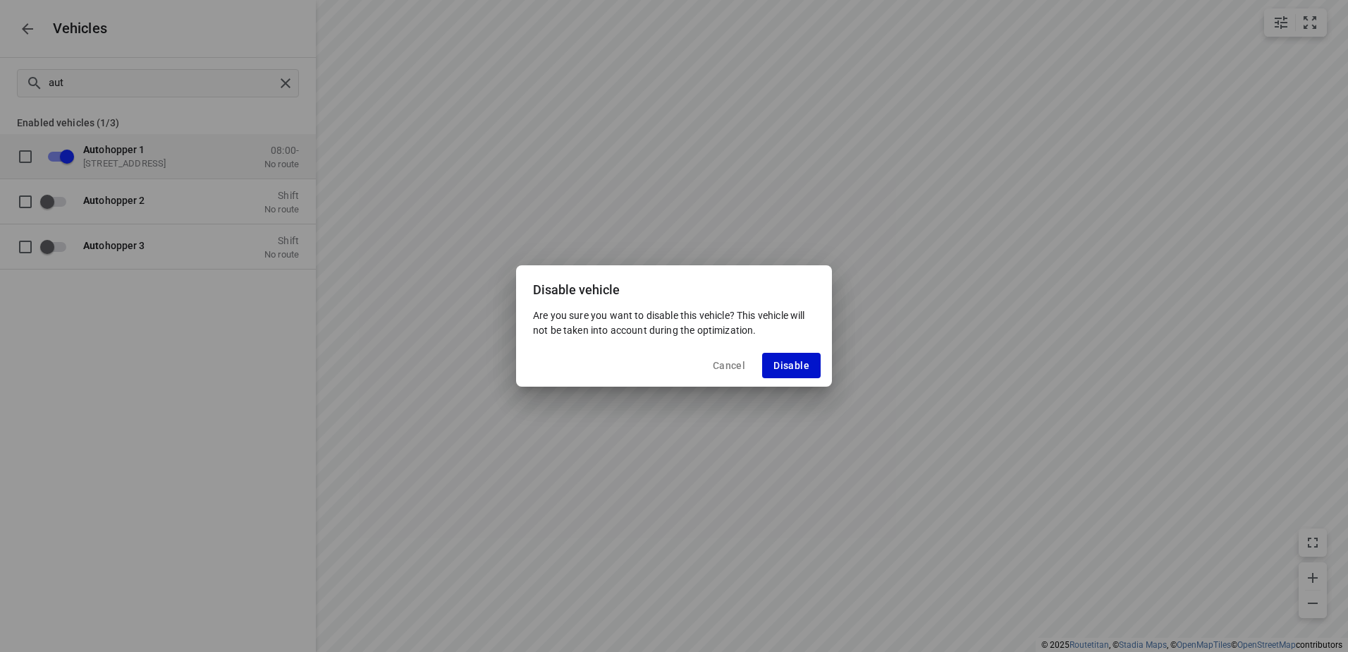
drag, startPoint x: 781, startPoint y: 367, endPoint x: 231, endPoint y: 316, distance: 552.4
click at [781, 367] on span "Disable" at bounding box center [792, 365] width 36 height 11
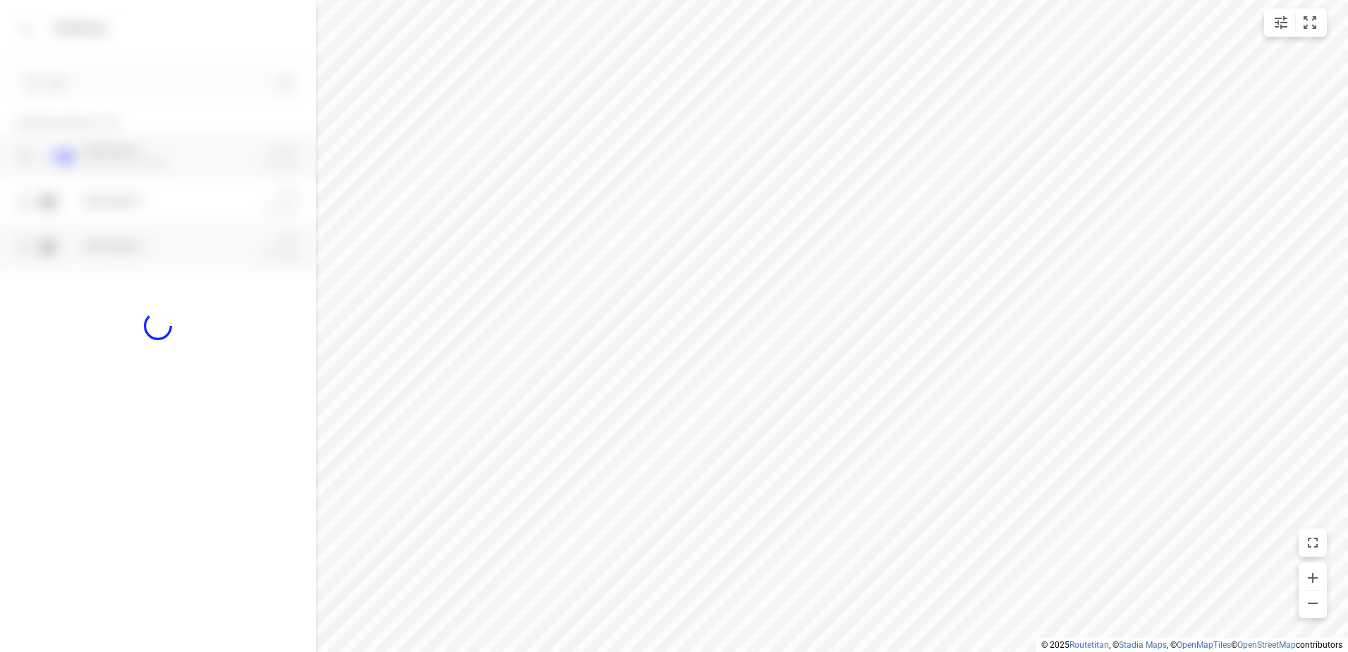
checkbox input "false"
click at [102, 156] on span "Aut ohopper 1" at bounding box center [114, 154] width 62 height 11
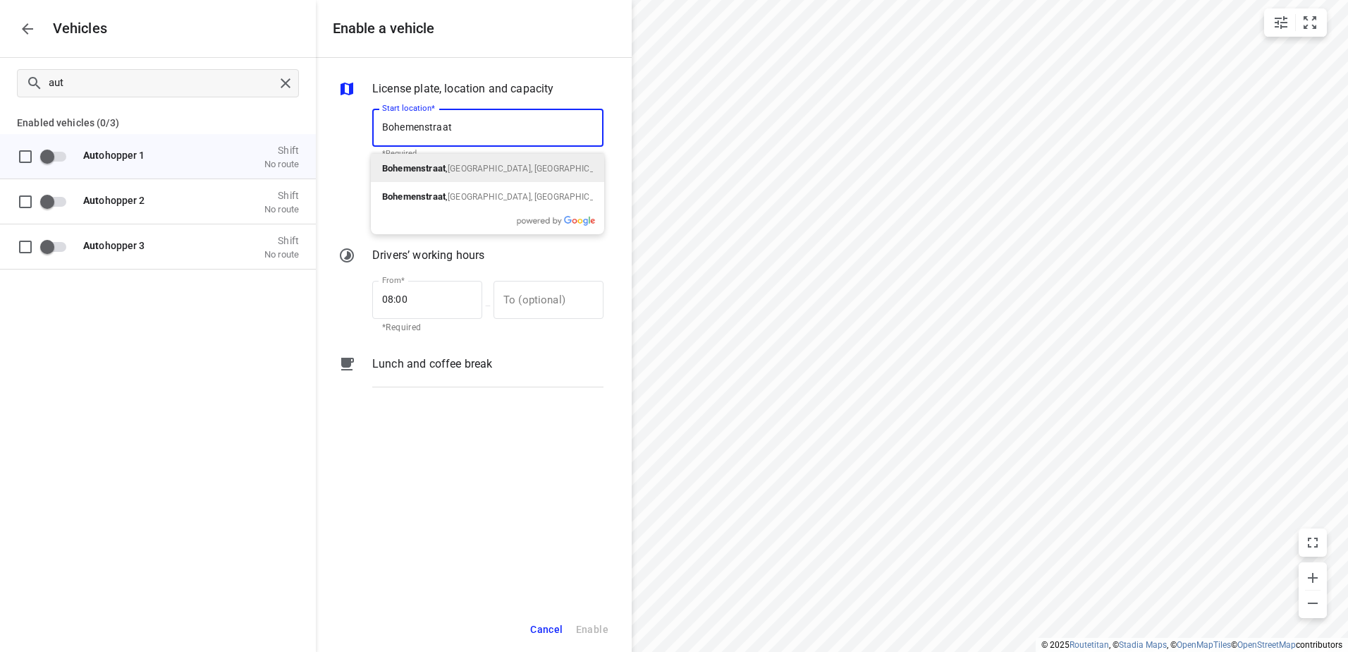
click at [461, 166] on span "[GEOGRAPHIC_DATA], [GEOGRAPHIC_DATA]" at bounding box center [532, 169] width 169 height 10
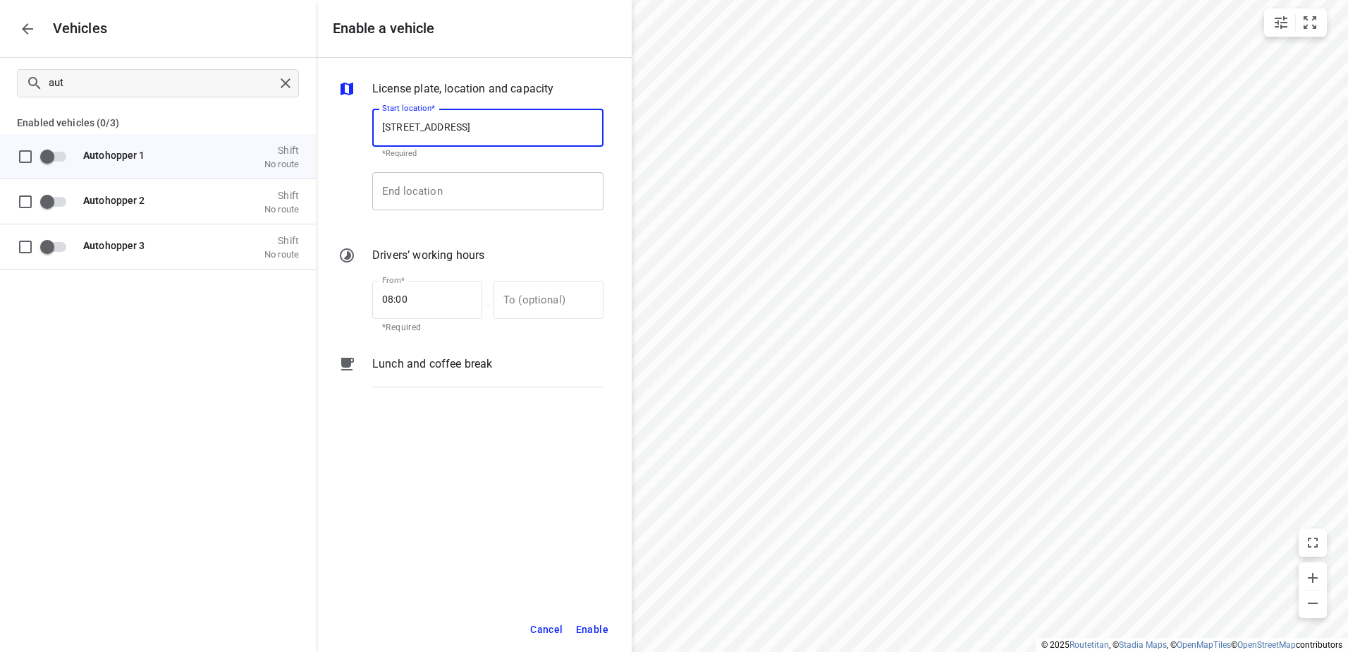
type input "[STREET_ADDRESS]"
click at [496, 193] on input "End location" at bounding box center [487, 191] width 231 height 38
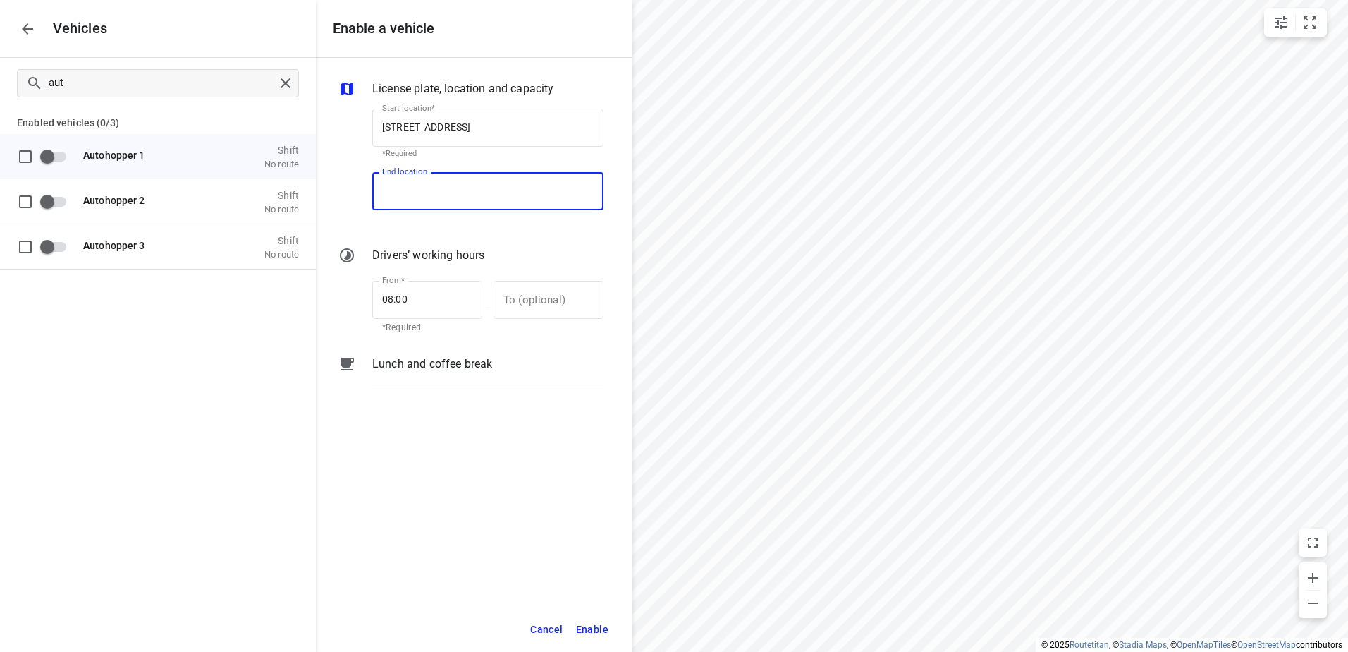
paste input "Bohemenstraat, 8028 Zwolle, Netherlands"
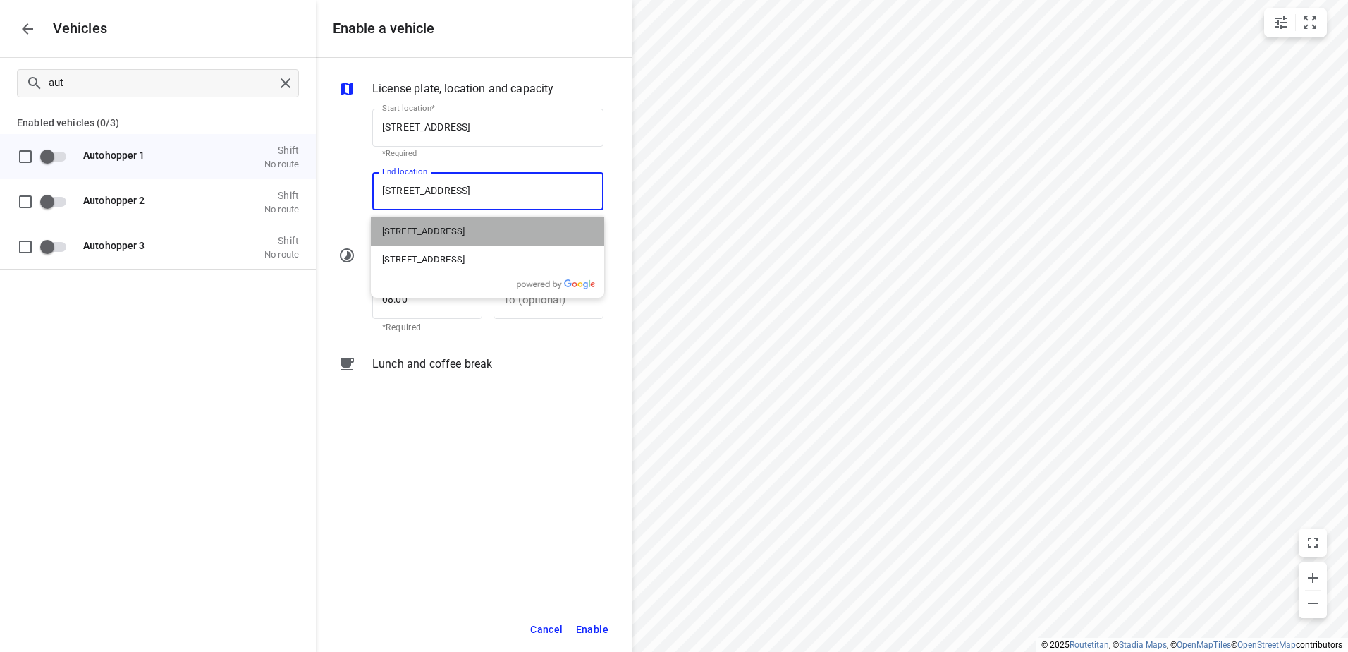
click at [465, 231] on p "Bohemenstraat, 8028 RT Zwolle, Netherlands" at bounding box center [423, 231] width 83 height 14
type input "Bohemenstraat, 8028 RT Zwolle, Netherlands"
click at [582, 637] on span "Enable" at bounding box center [592, 630] width 32 height 18
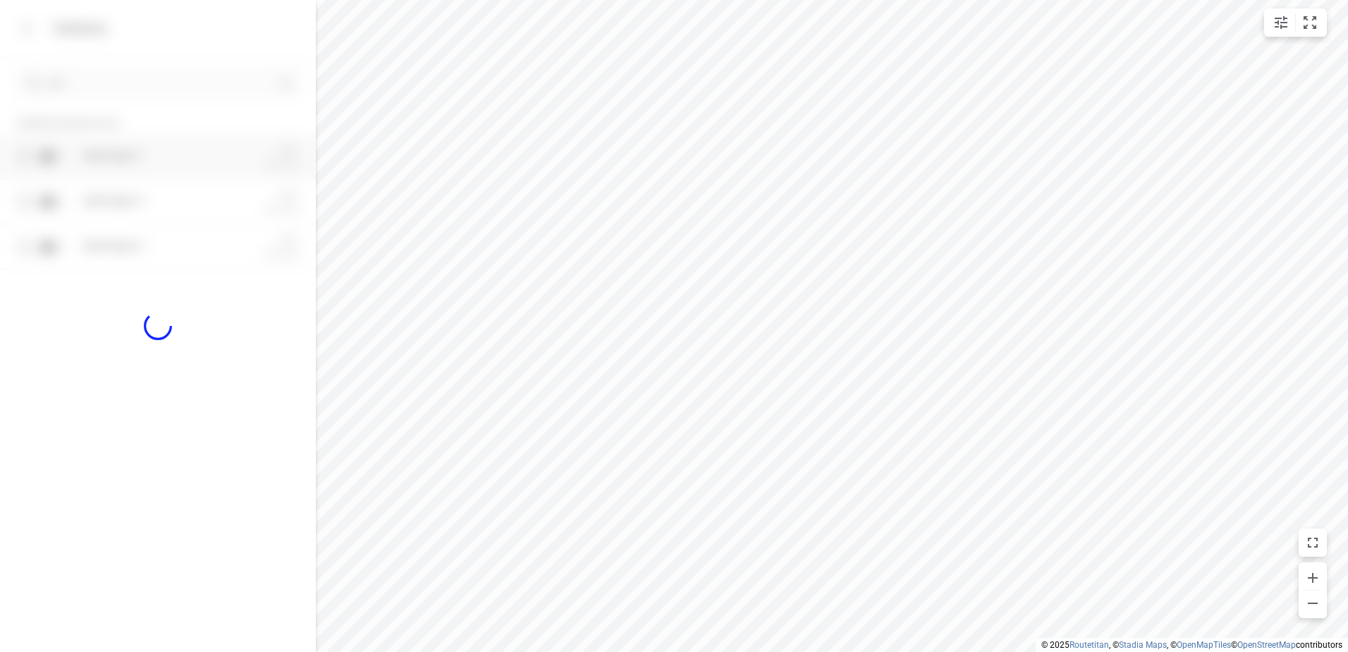
checkbox input "true"
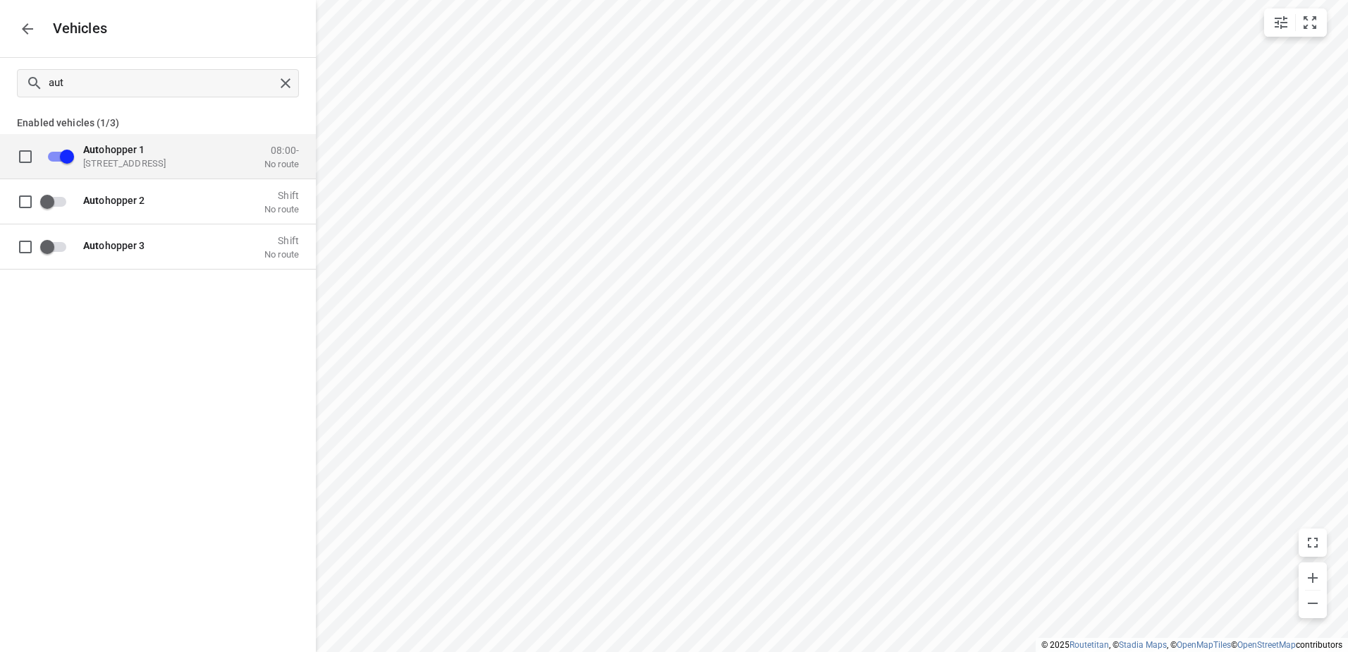
click at [23, 37] on button "button" at bounding box center [27, 29] width 28 height 28
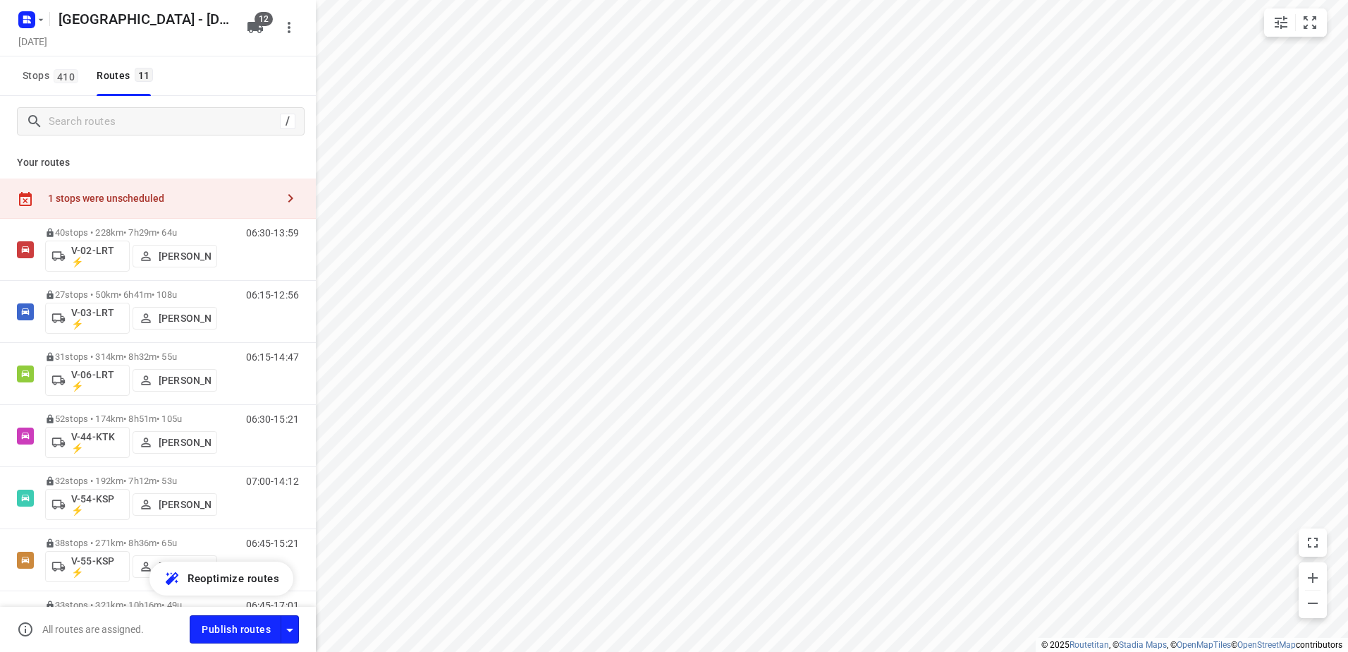
click at [209, 189] on div "1 stops were unscheduled" at bounding box center [158, 198] width 316 height 40
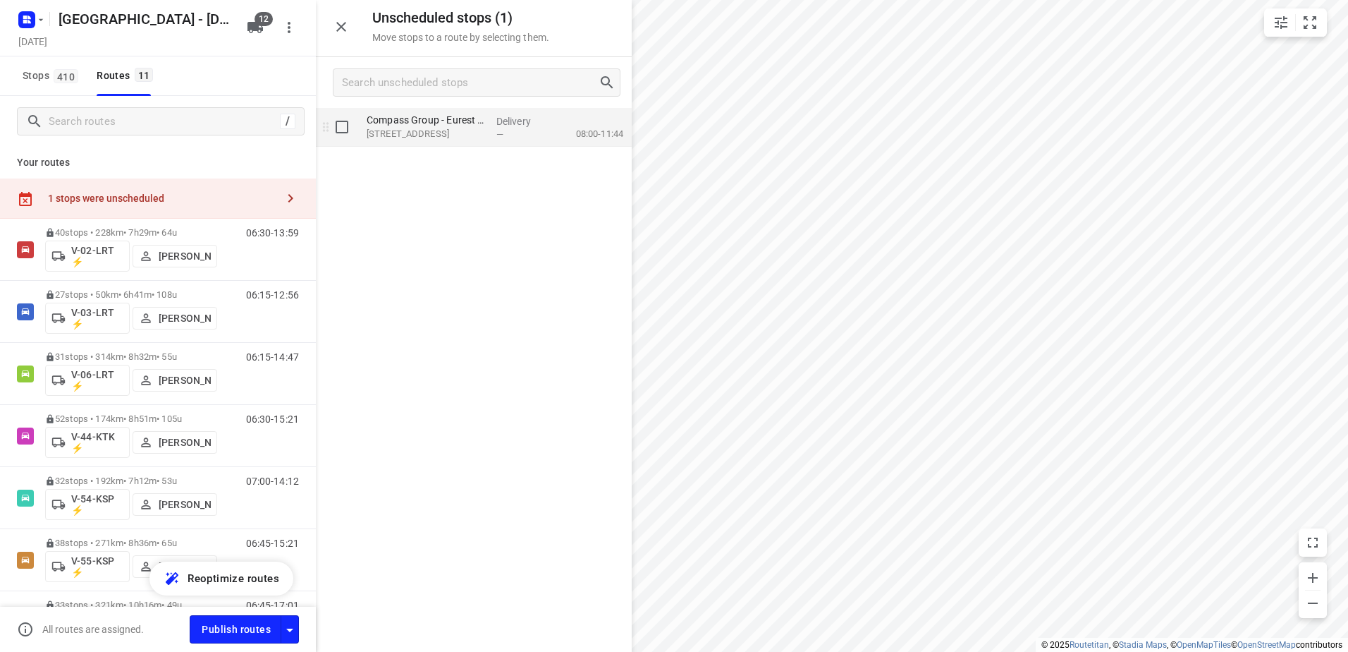
click at [343, 133] on input "grid" at bounding box center [342, 127] width 28 height 28
checkbox input "true"
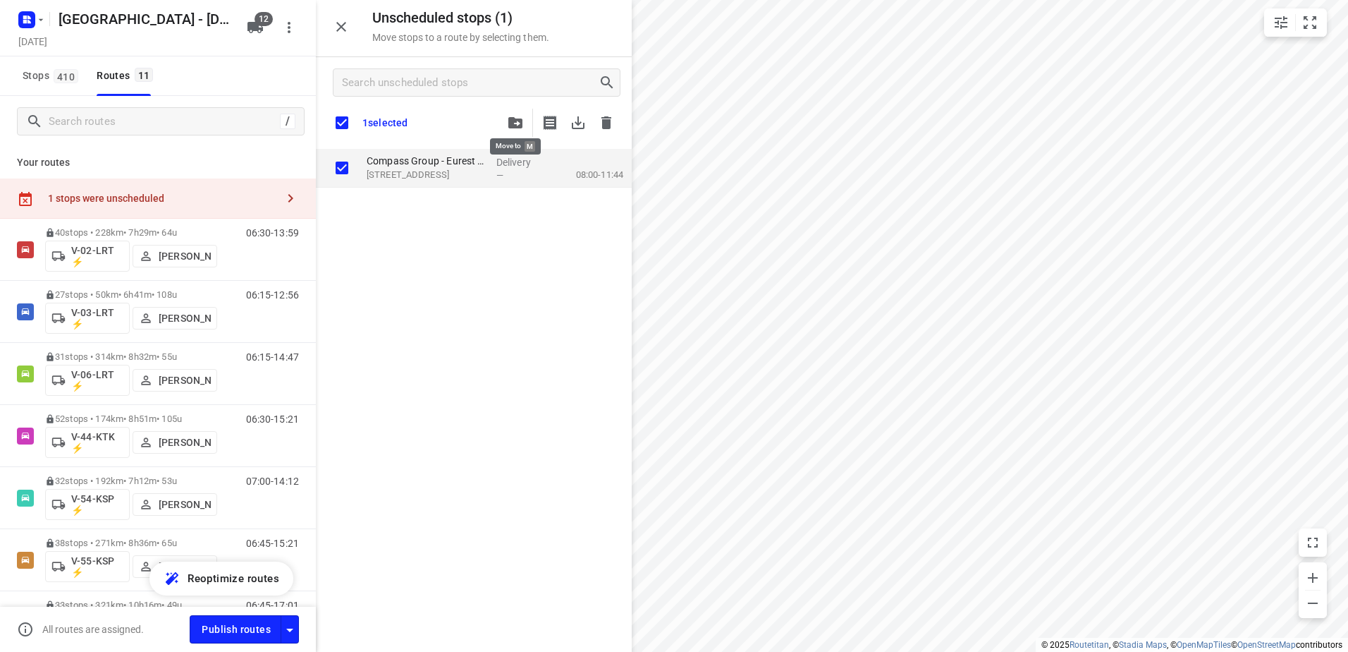
click at [524, 124] on button "button" at bounding box center [515, 123] width 28 height 28
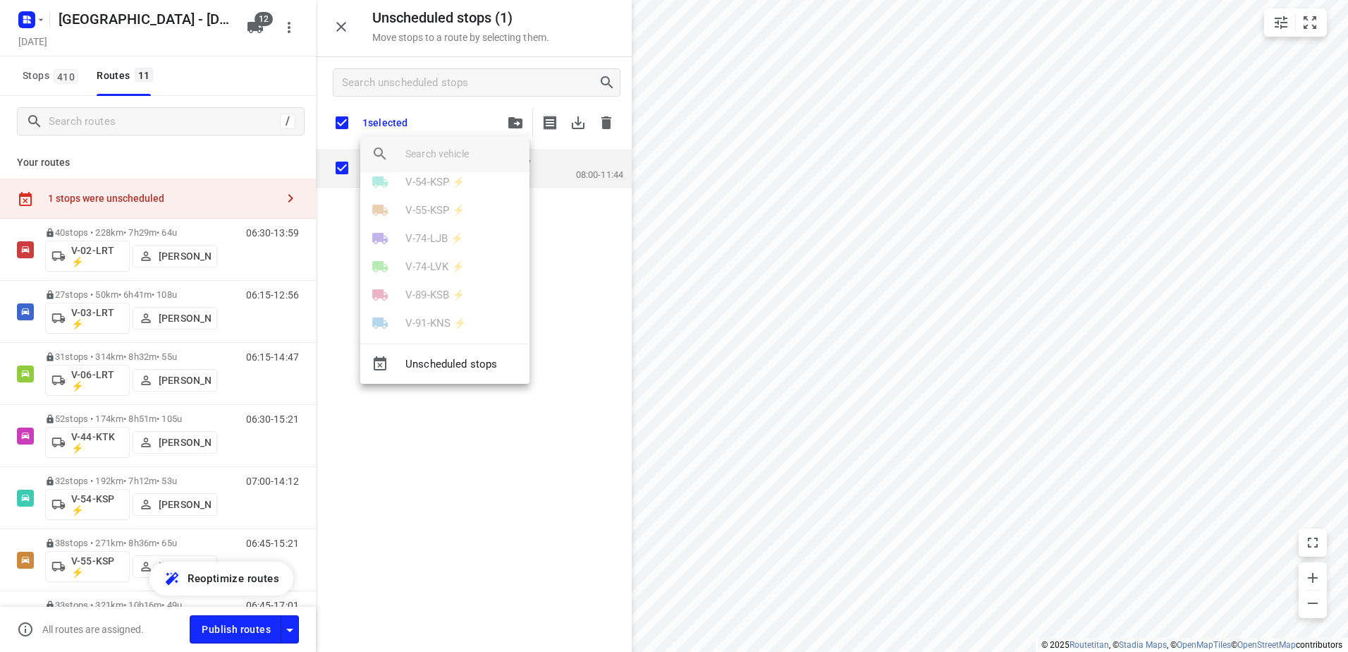
scroll to position [195, 0]
drag, startPoint x: 473, startPoint y: 310, endPoint x: 437, endPoint y: 338, distance: 46.3
click at [472, 310] on p "(Free)" at bounding box center [486, 312] width 32 height 15
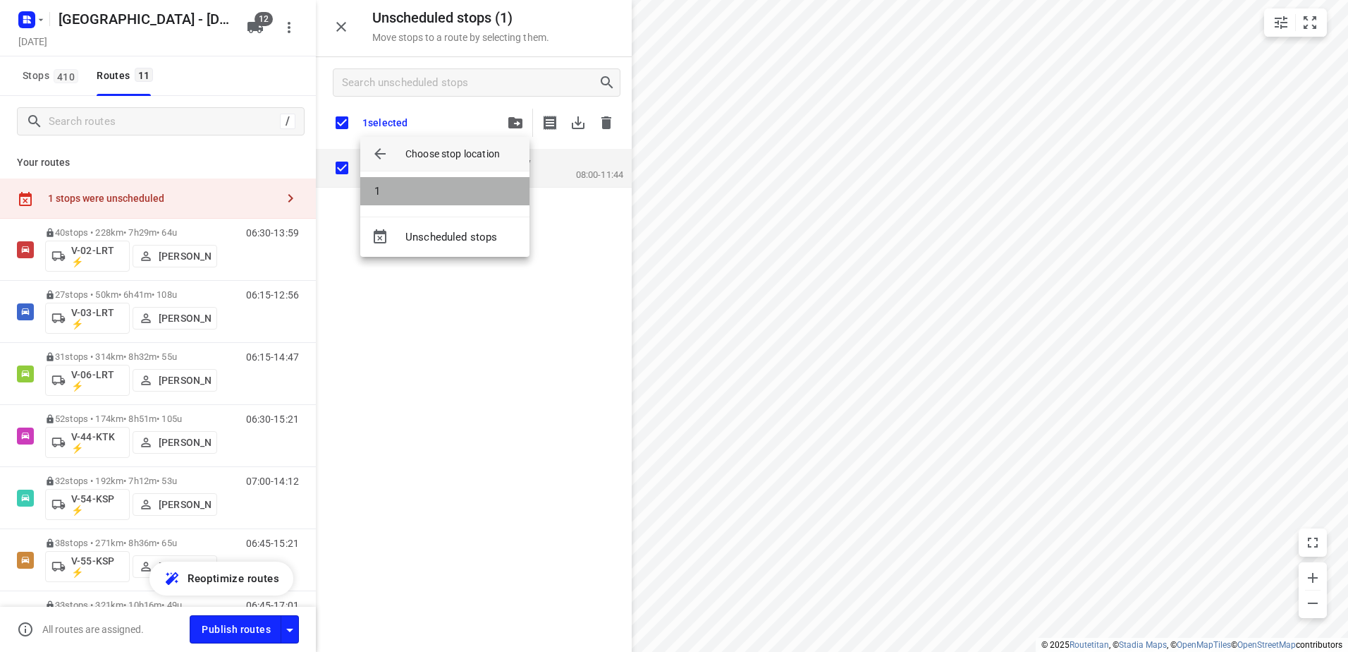
click at [441, 197] on li "1" at bounding box center [444, 191] width 169 height 28
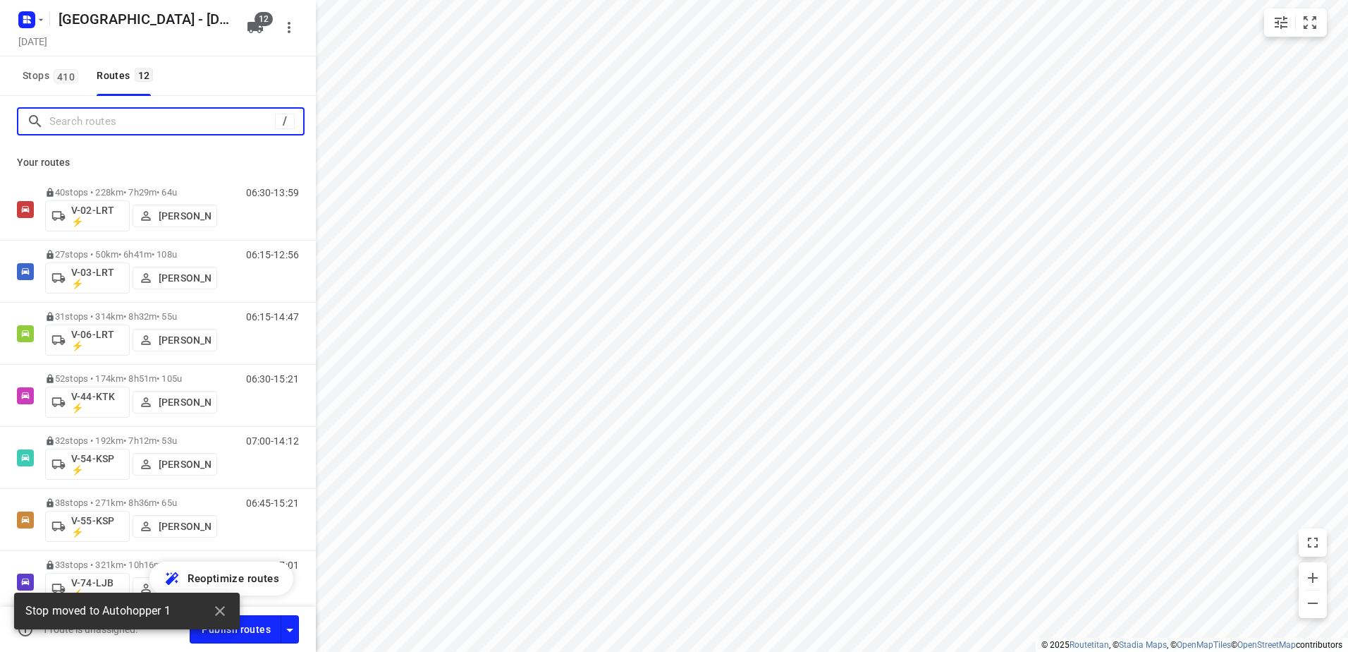
click at [166, 128] on input "Search routes" at bounding box center [162, 122] width 226 height 22
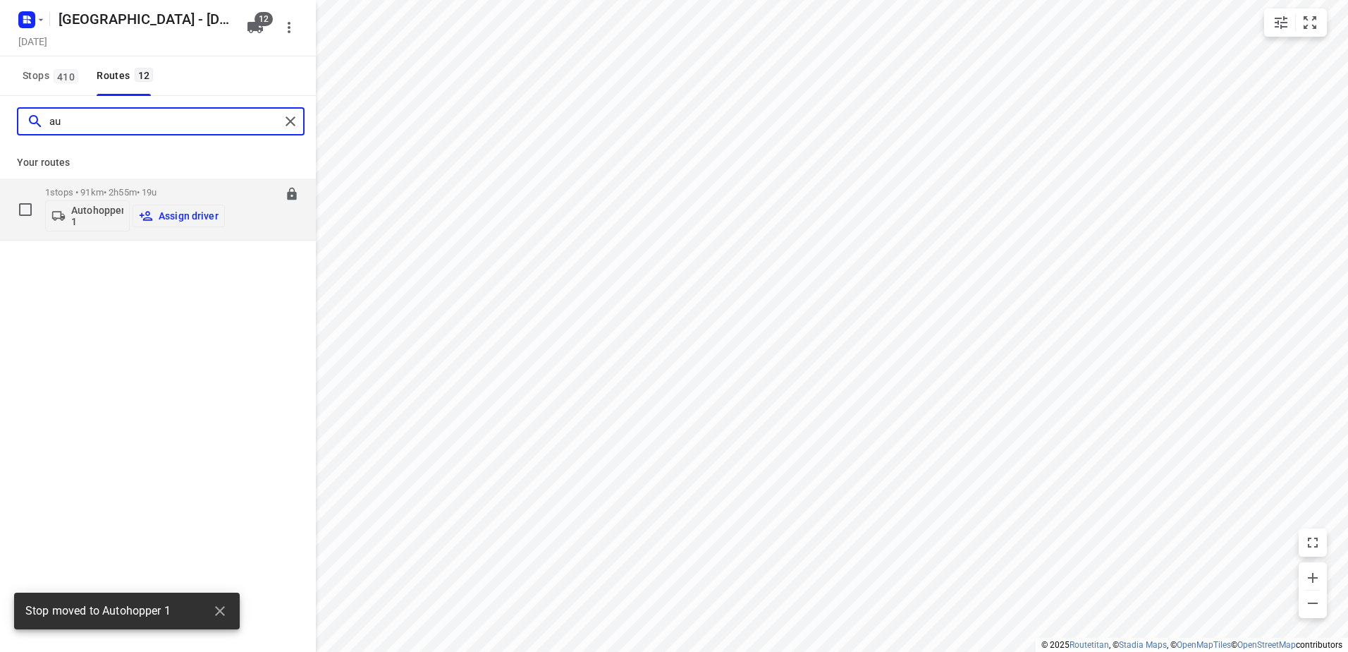
type input "au"
click at [155, 188] on p "1 stops • 91km • 2h55m • 19u" at bounding box center [135, 192] width 180 height 11
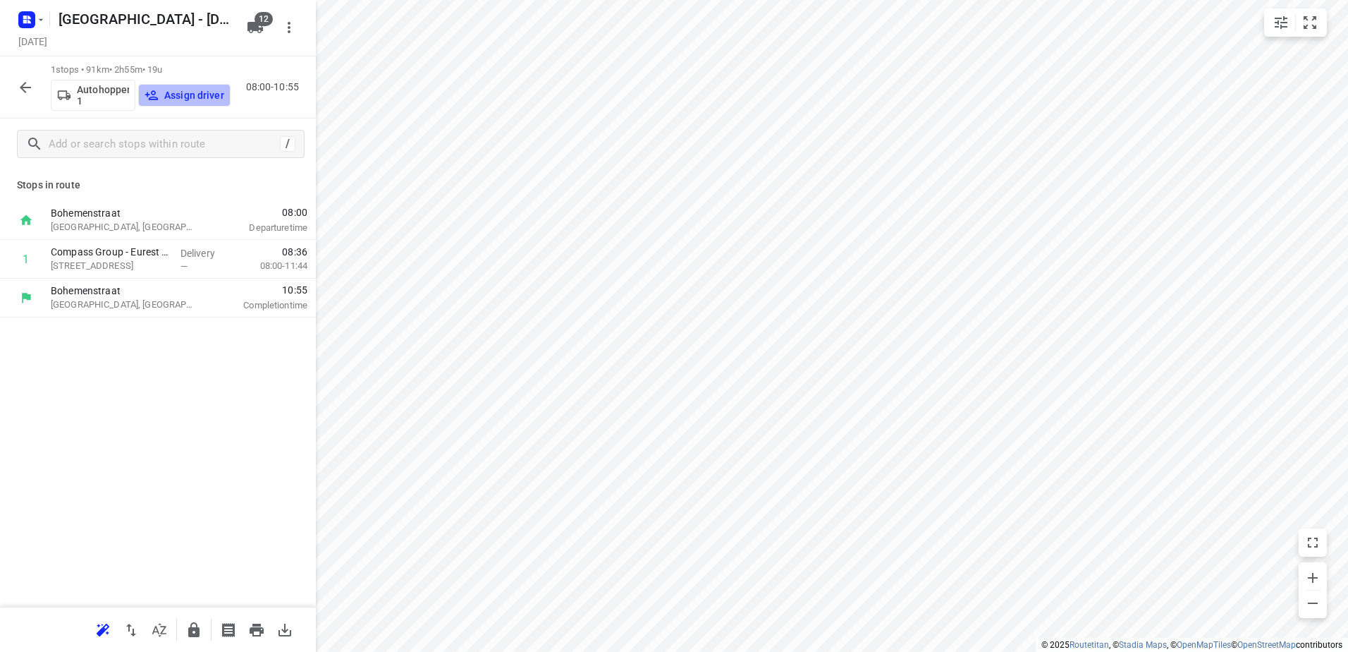
click at [185, 94] on p "Assign driver" at bounding box center [194, 95] width 60 height 11
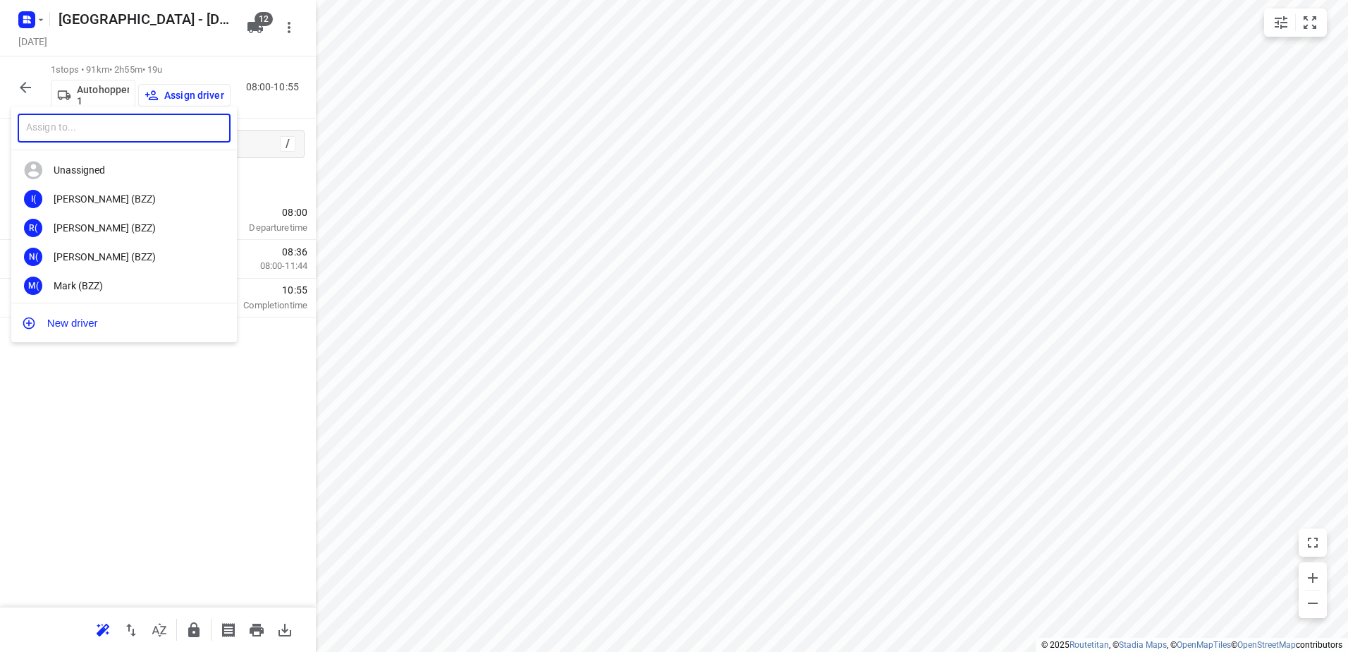
click at [150, 140] on input "text" at bounding box center [124, 128] width 213 height 29
type input "Koen l"
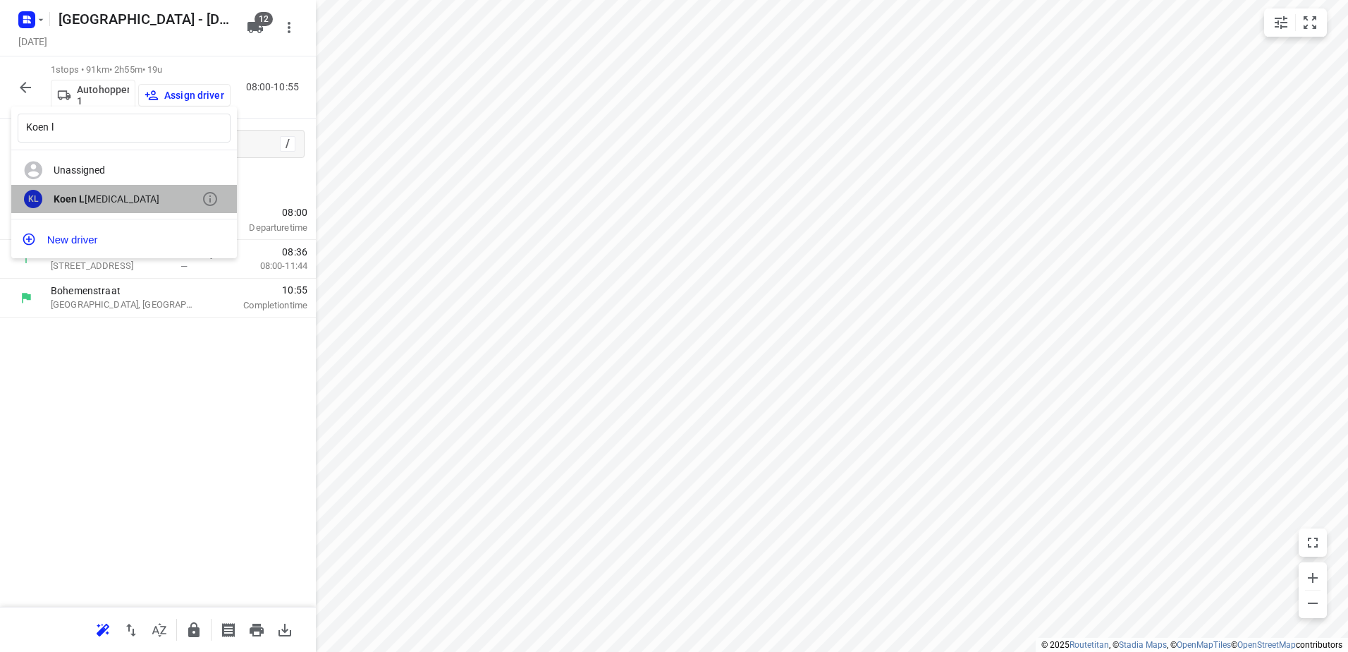
click at [111, 201] on div "Koen L ogen" at bounding box center [128, 198] width 148 height 11
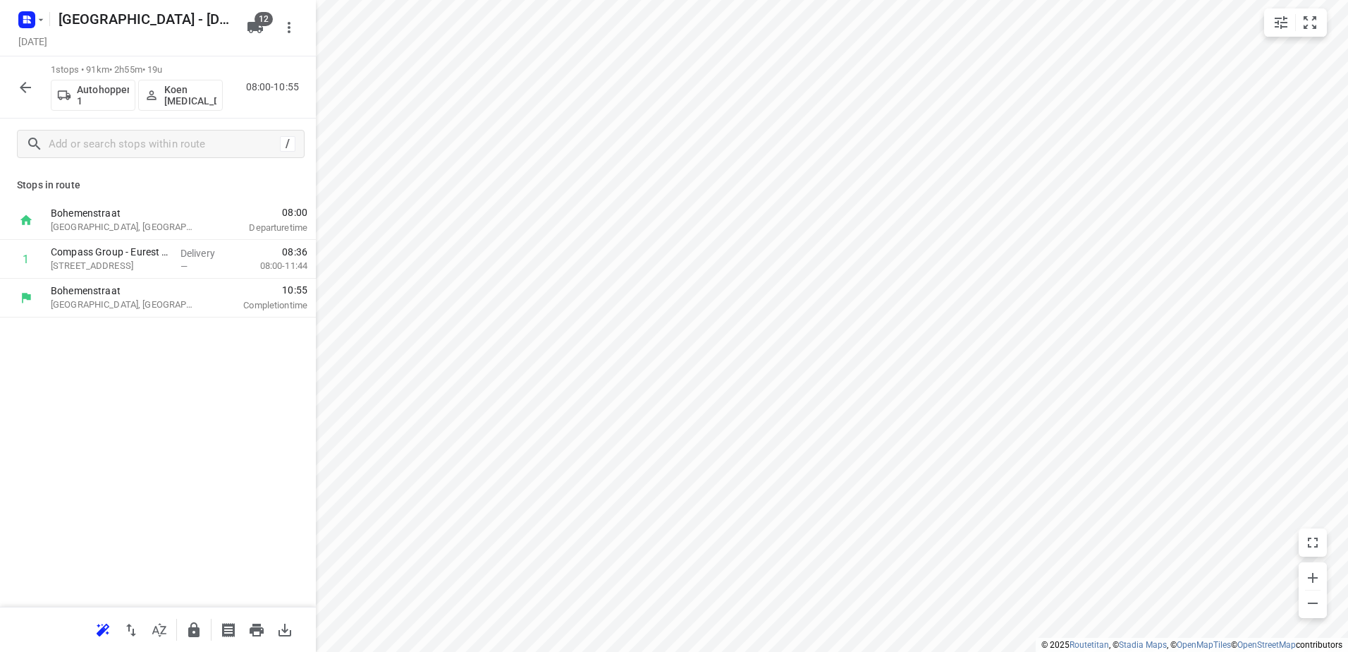
click at [20, 90] on icon "button" at bounding box center [25, 87] width 17 height 17
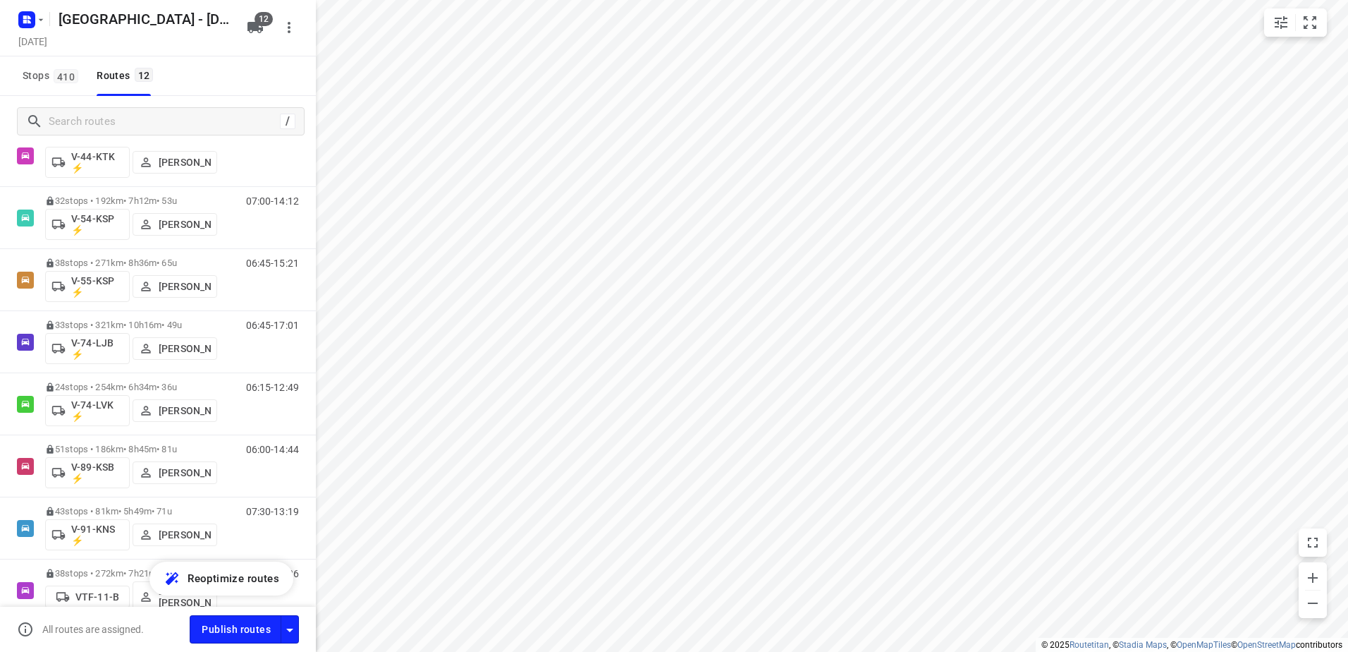
scroll to position [91, 0]
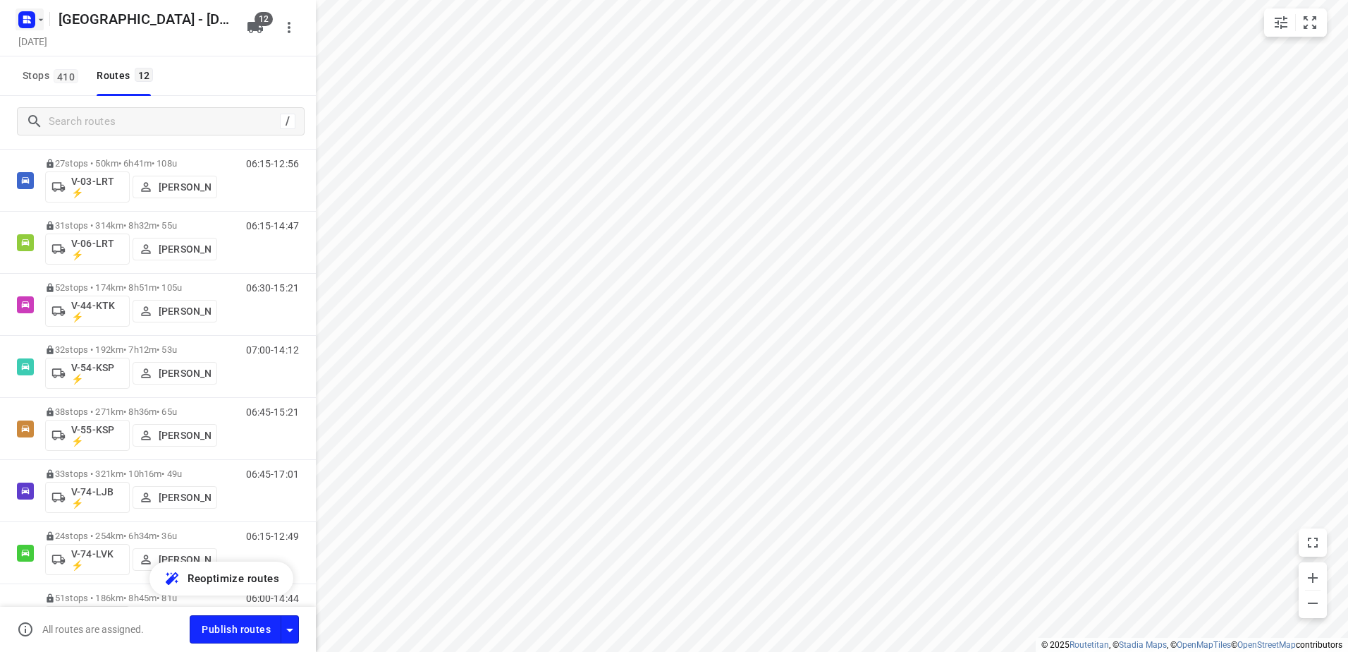
click at [36, 22] on icon "button" at bounding box center [40, 19] width 11 height 11
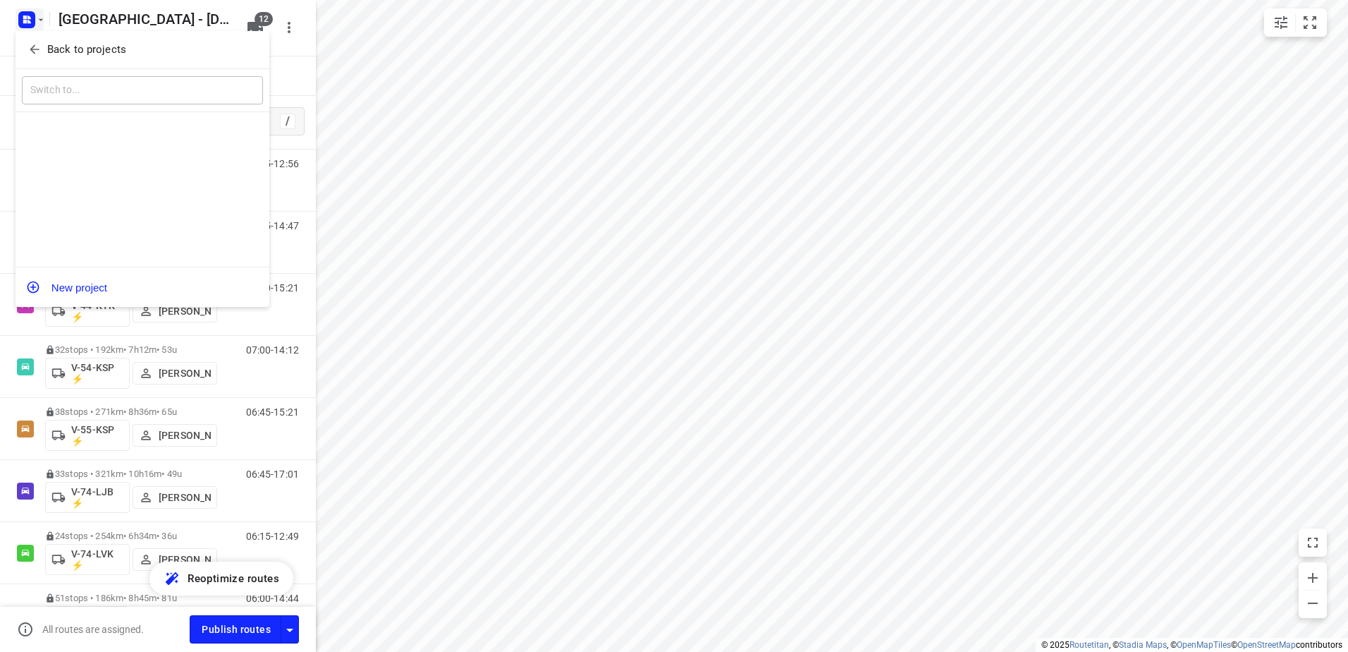
click at [56, 44] on p "Back to projects" at bounding box center [86, 50] width 79 height 16
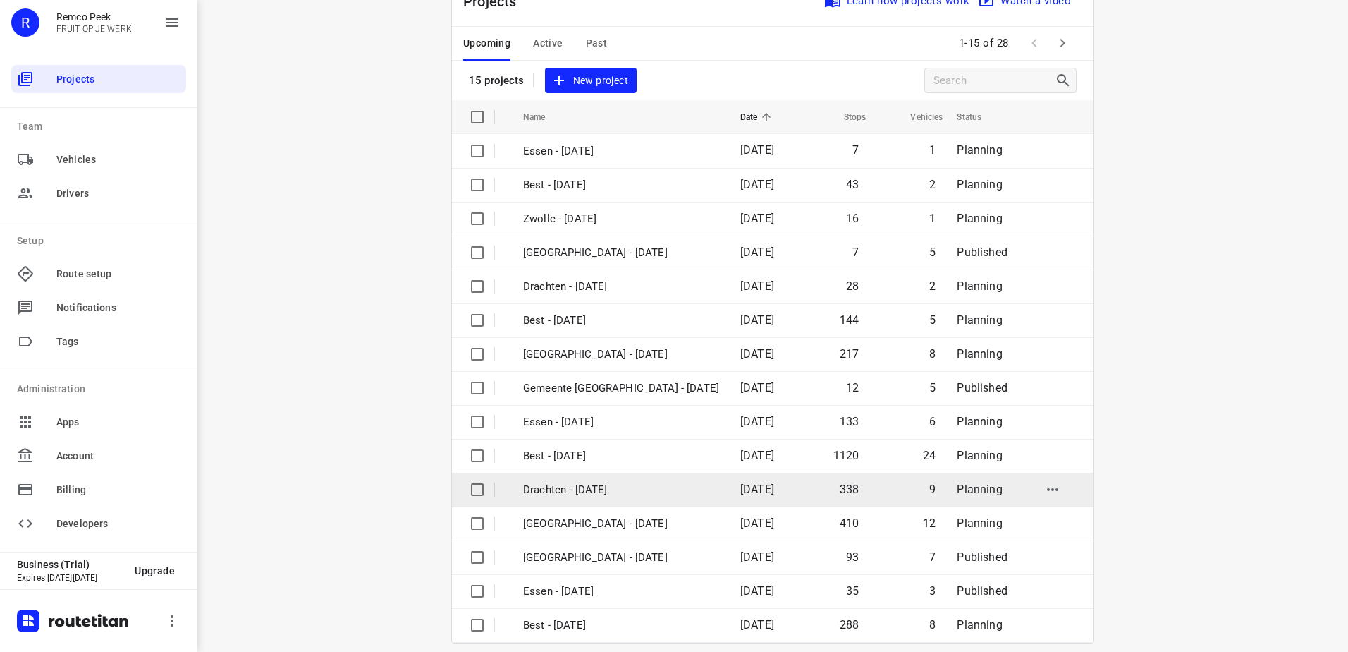
scroll to position [61, 0]
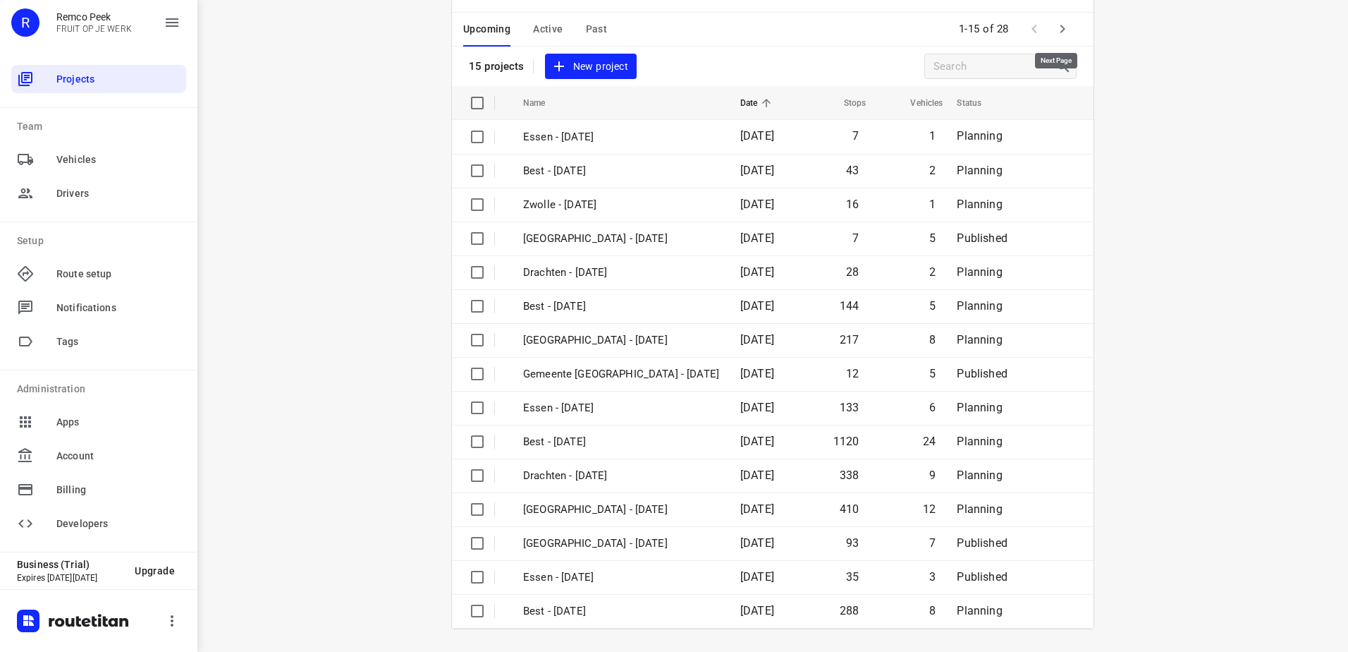
click at [1061, 27] on icon "button" at bounding box center [1062, 28] width 17 height 17
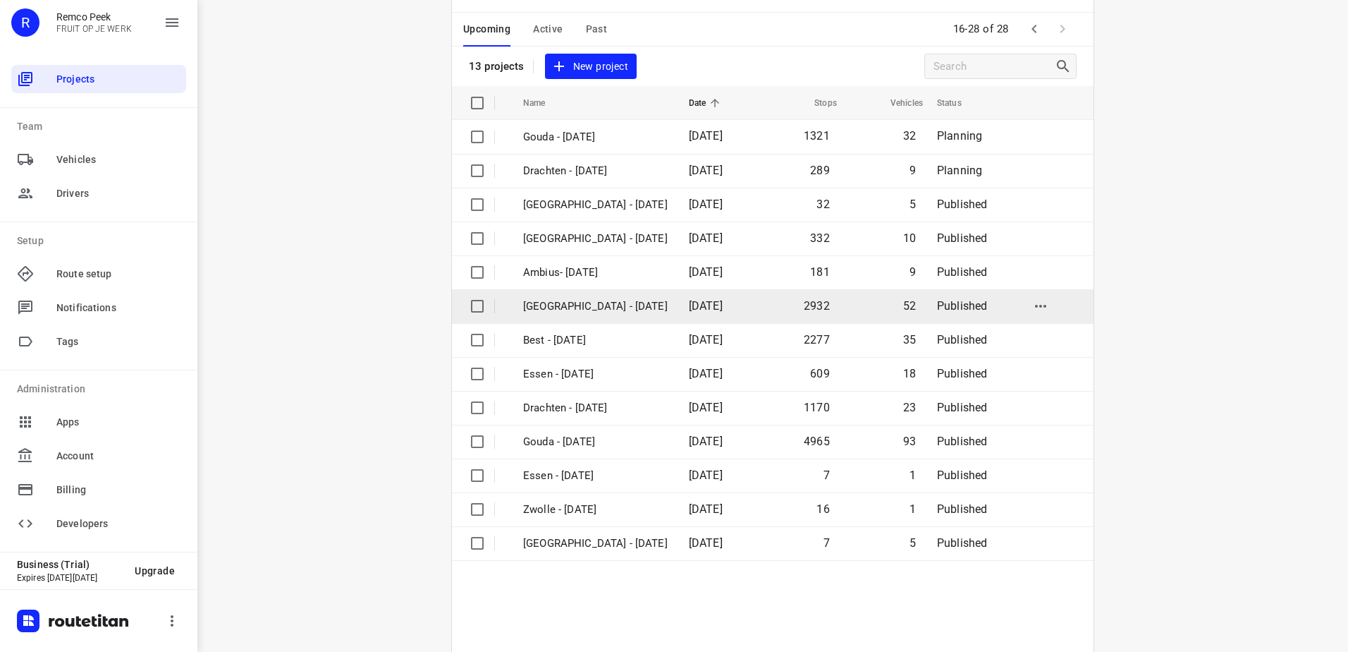
scroll to position [0, 0]
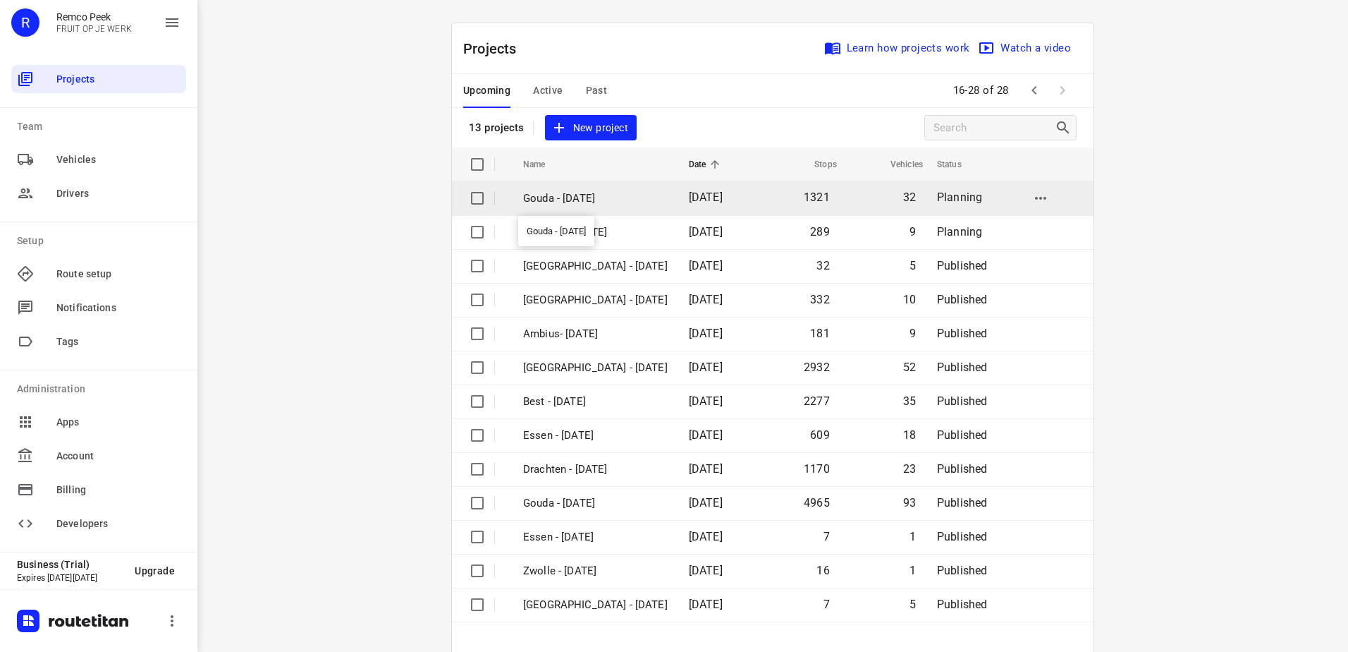
click at [601, 195] on p "Gouda - [DATE]" at bounding box center [595, 198] width 145 height 16
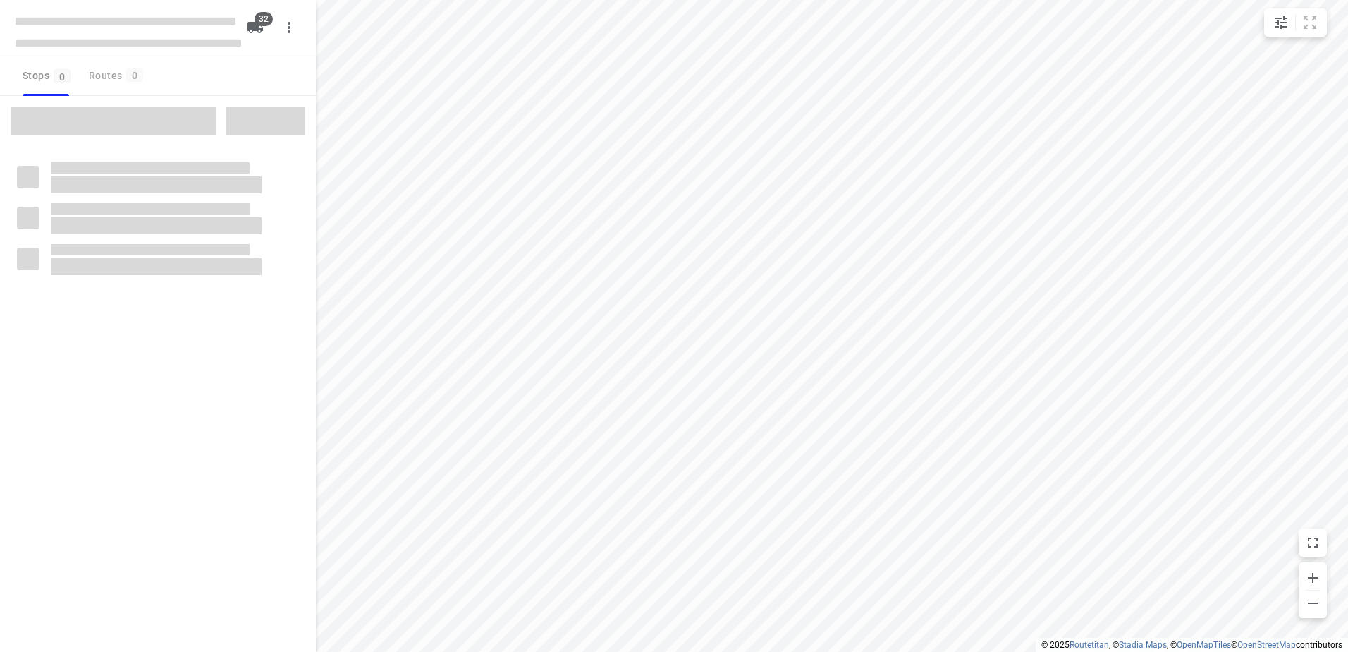
checkbox input "true"
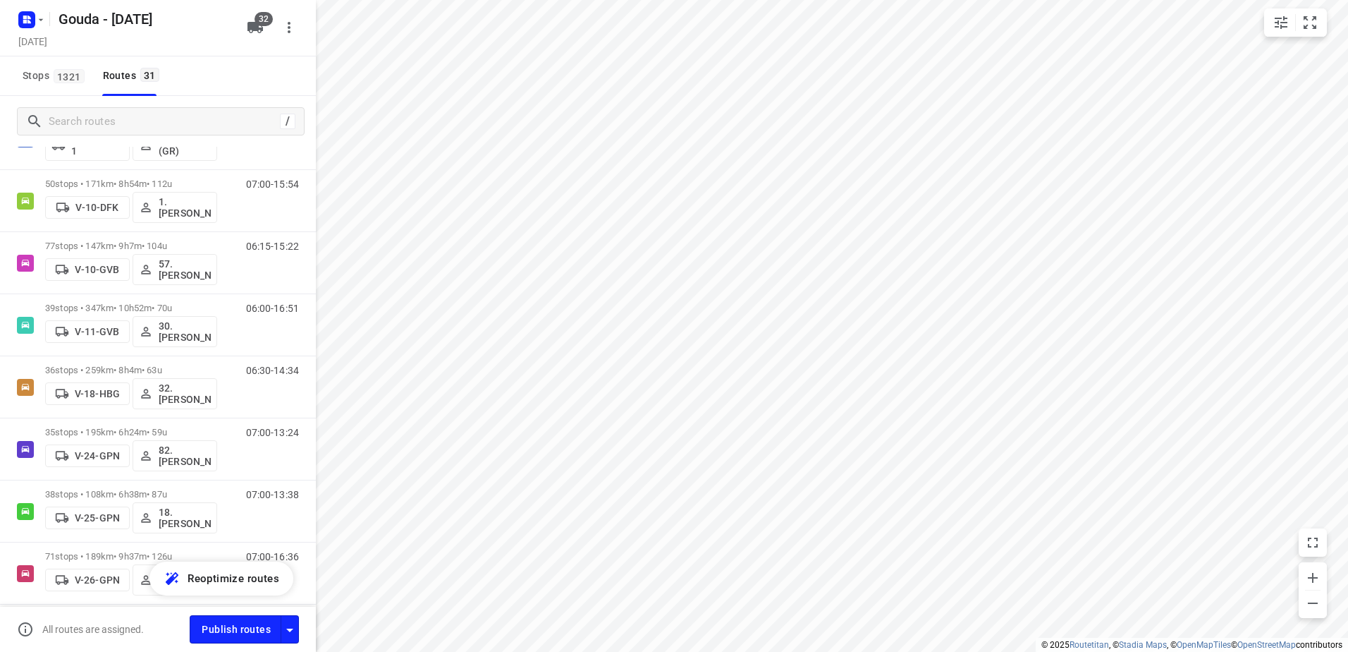
scroll to position [212, 0]
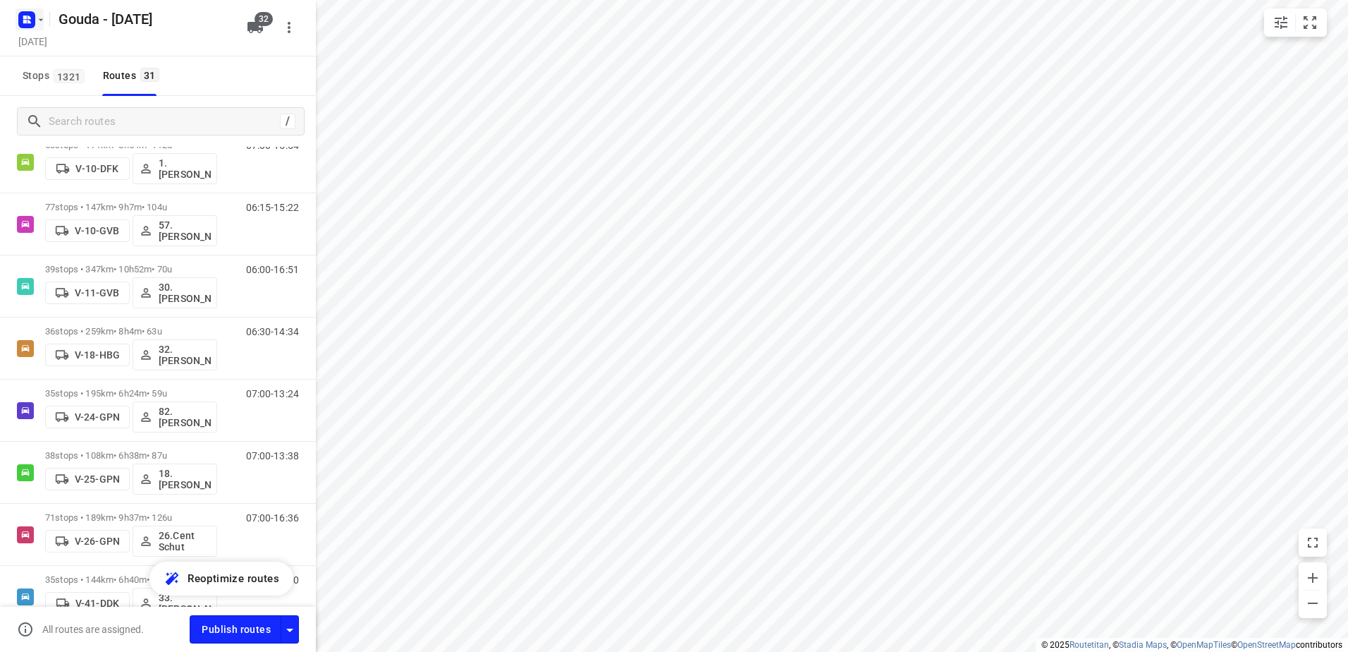
click at [42, 19] on icon "button" at bounding box center [40, 19] width 11 height 11
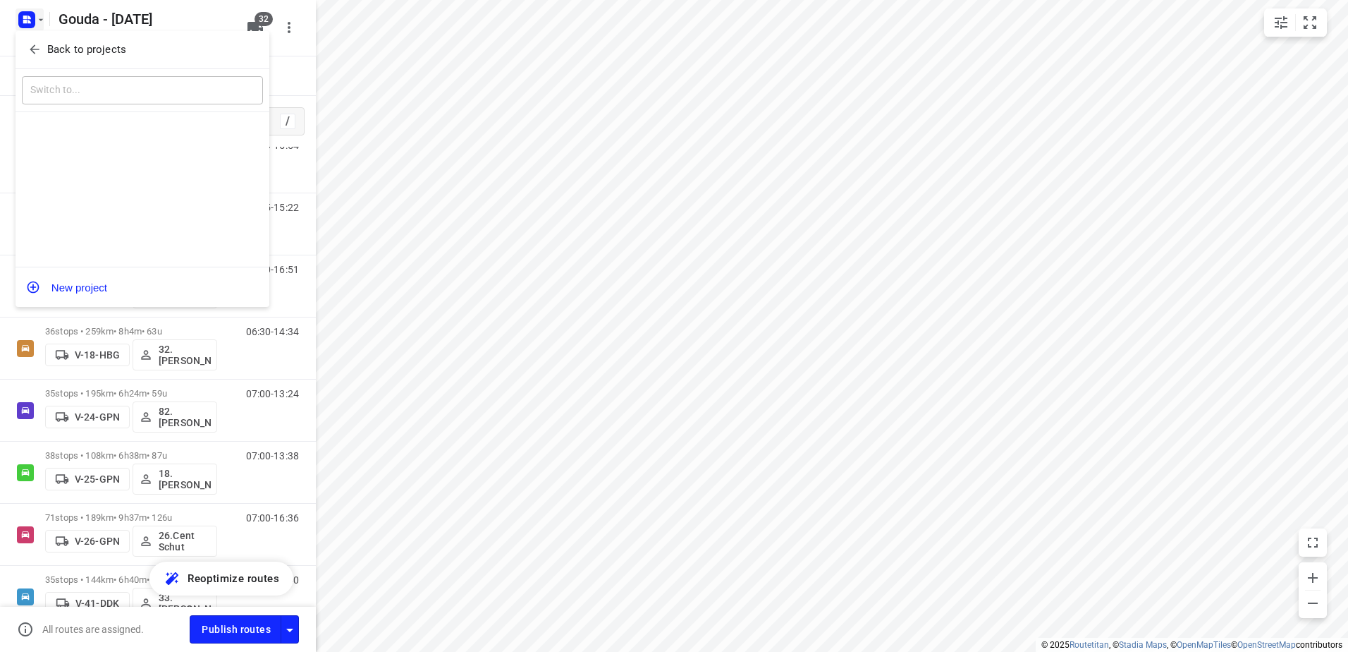
click at [68, 47] on p "Back to projects" at bounding box center [86, 50] width 79 height 16
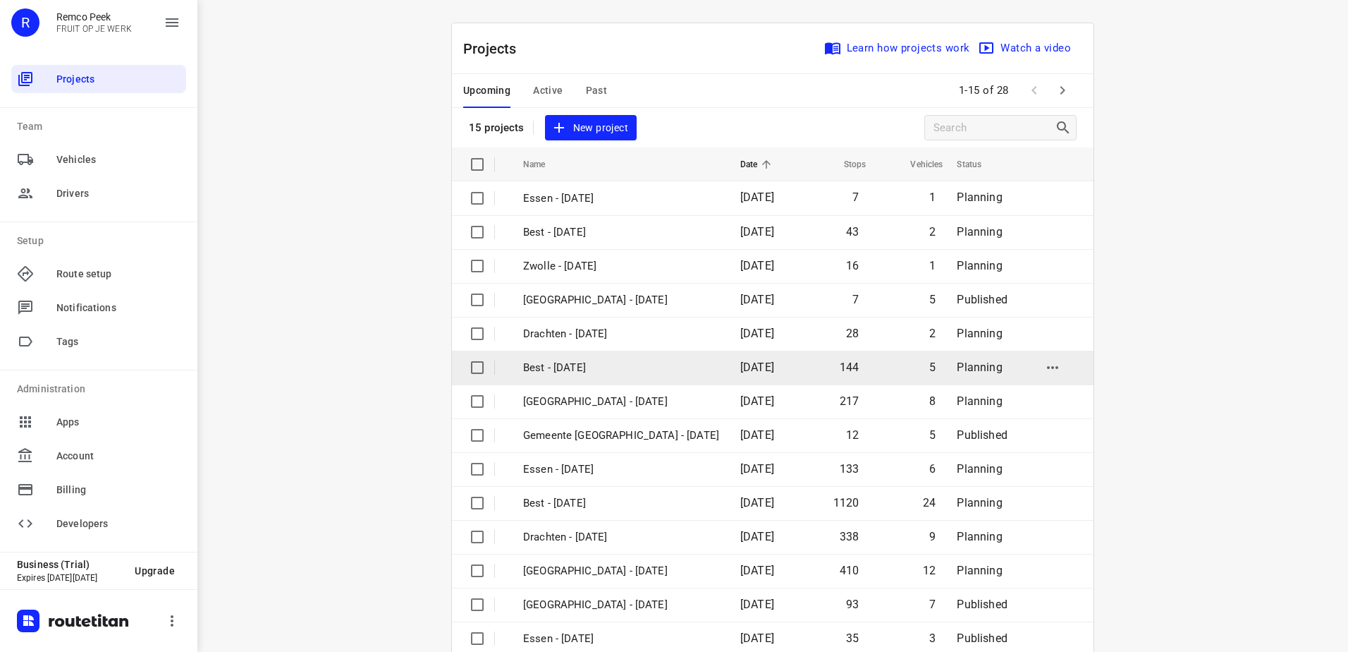
scroll to position [61, 0]
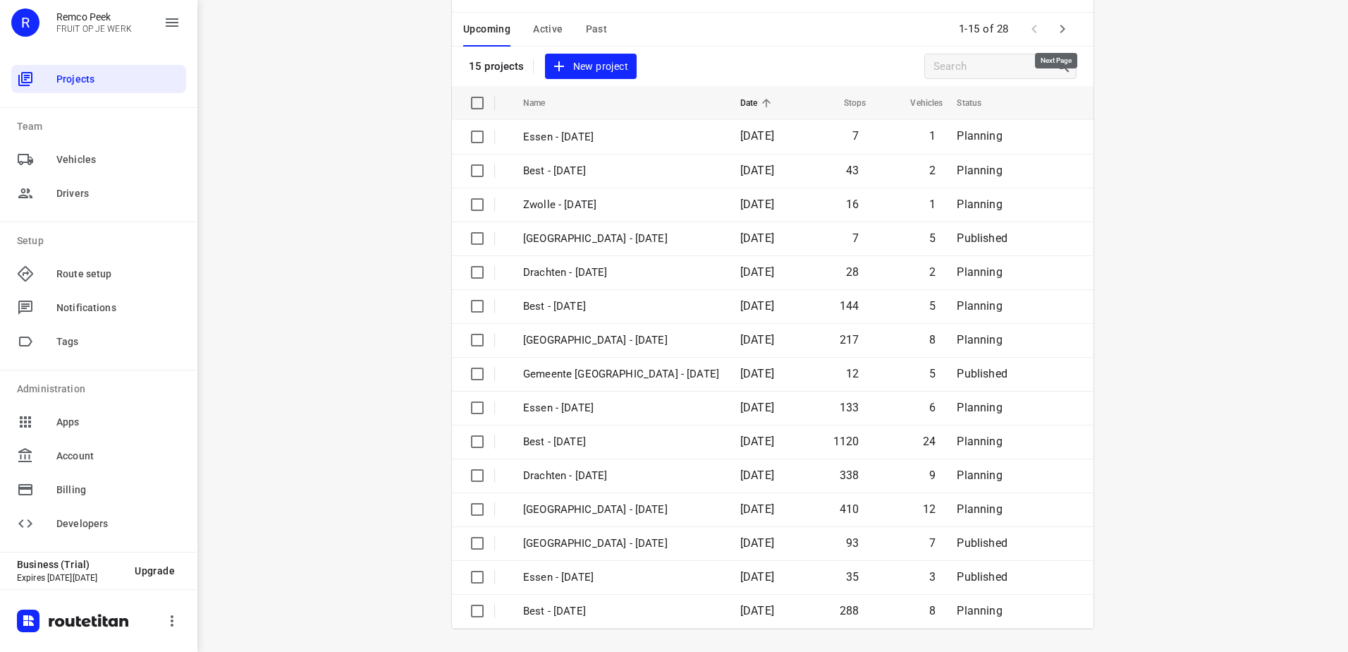
click at [1064, 35] on icon "button" at bounding box center [1062, 28] width 17 height 17
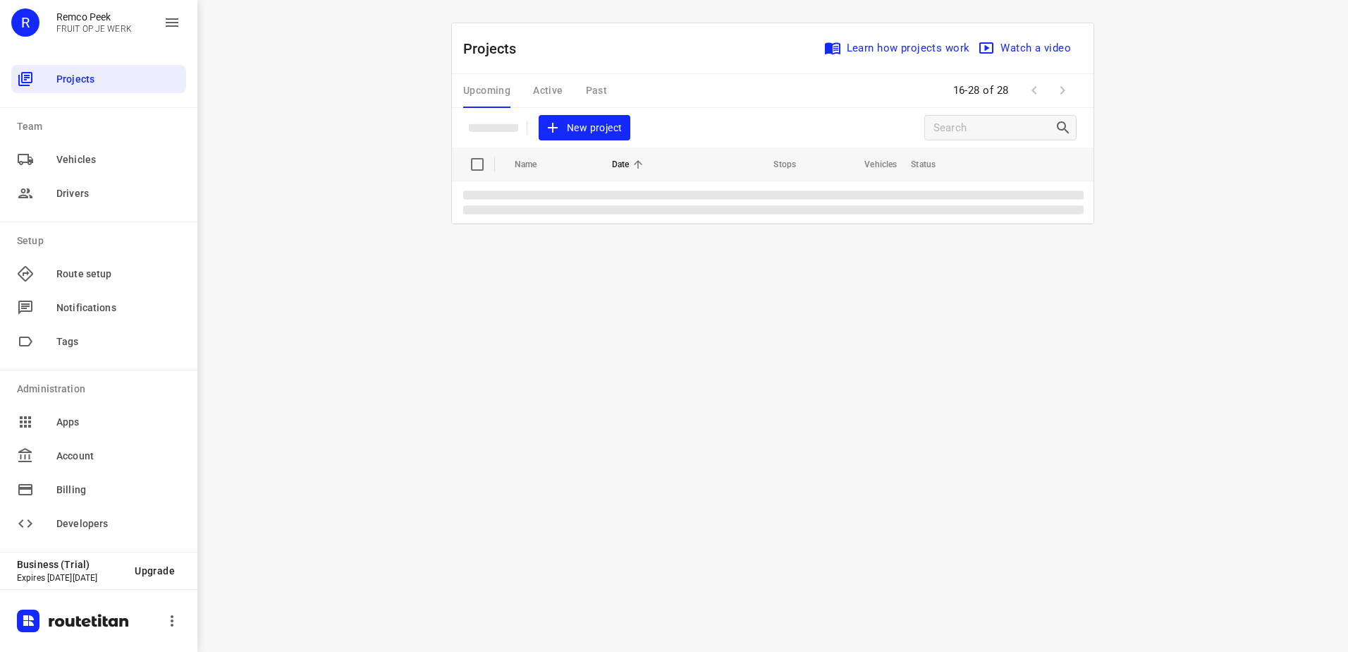
scroll to position [0, 0]
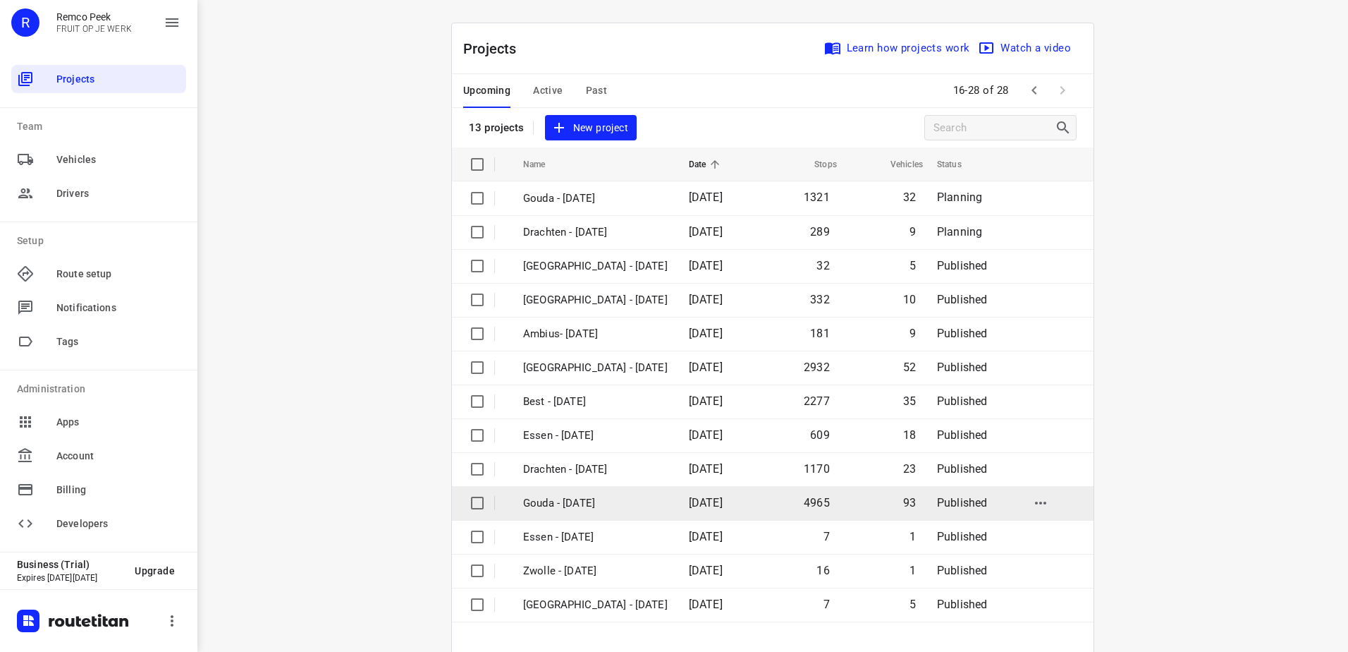
click at [663, 502] on p "Gouda - [DATE]" at bounding box center [595, 503] width 145 height 16
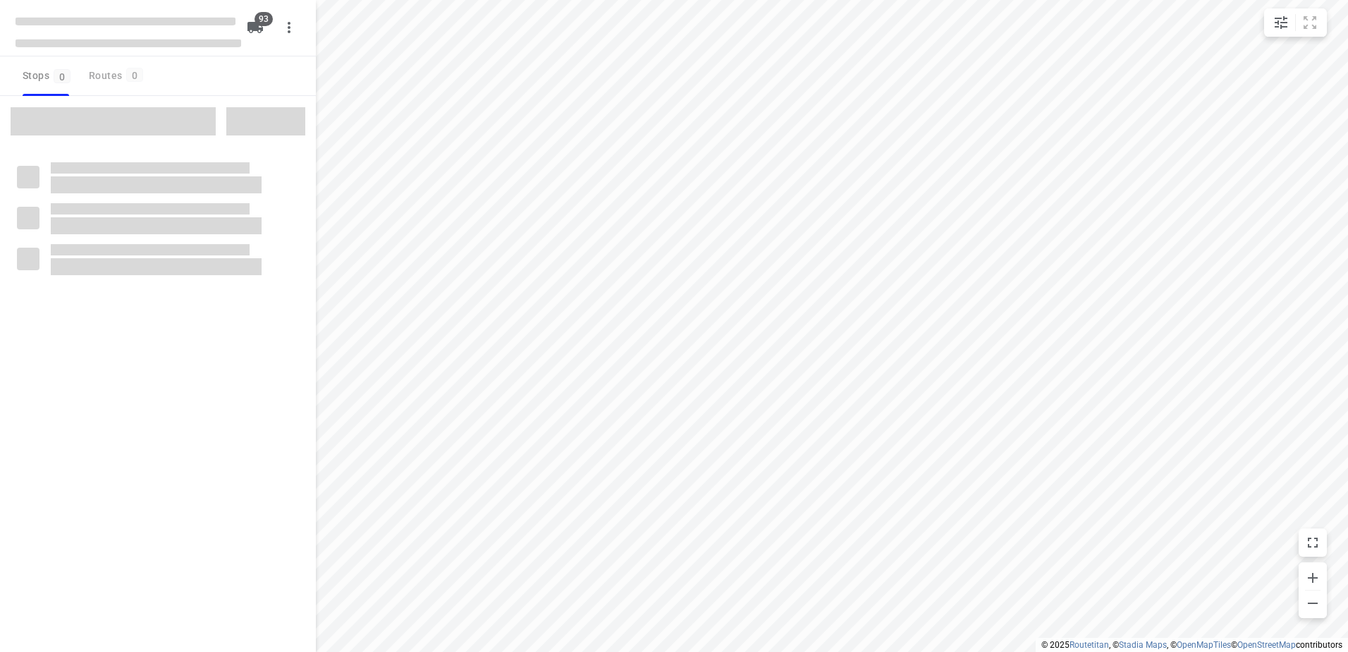
type input "distance"
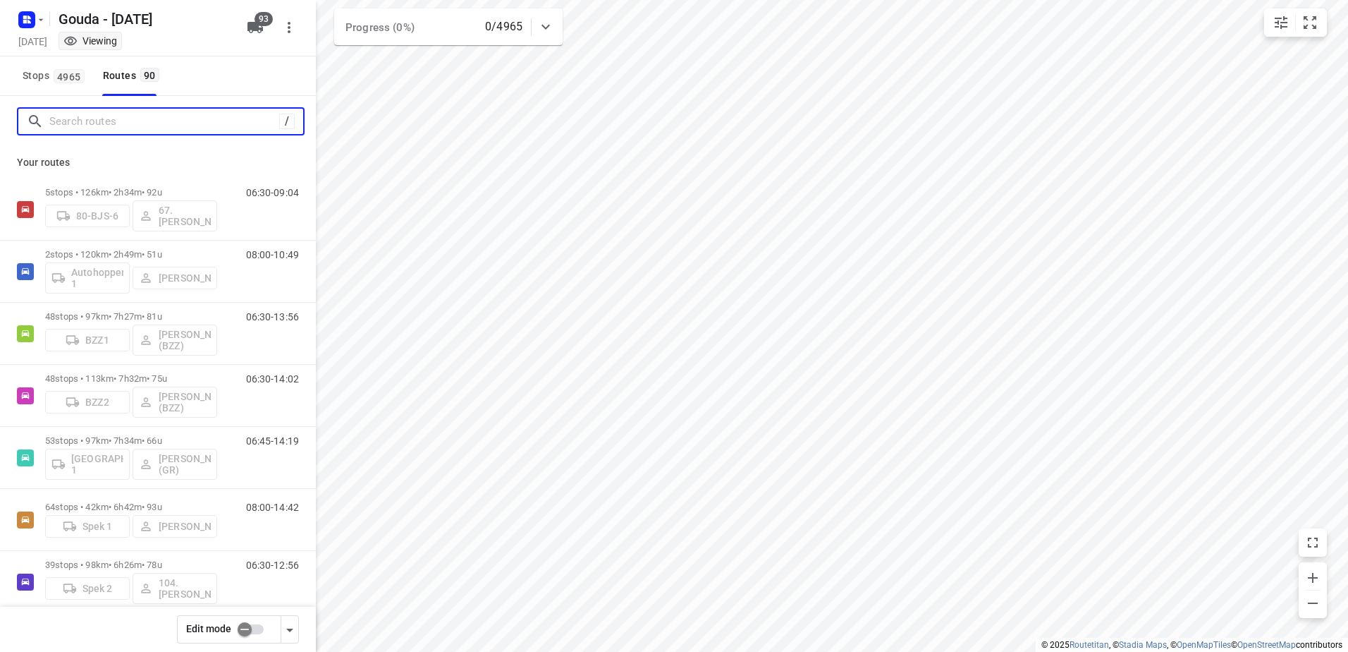
click at [151, 126] on input "Search routes" at bounding box center [164, 122] width 230 height 22
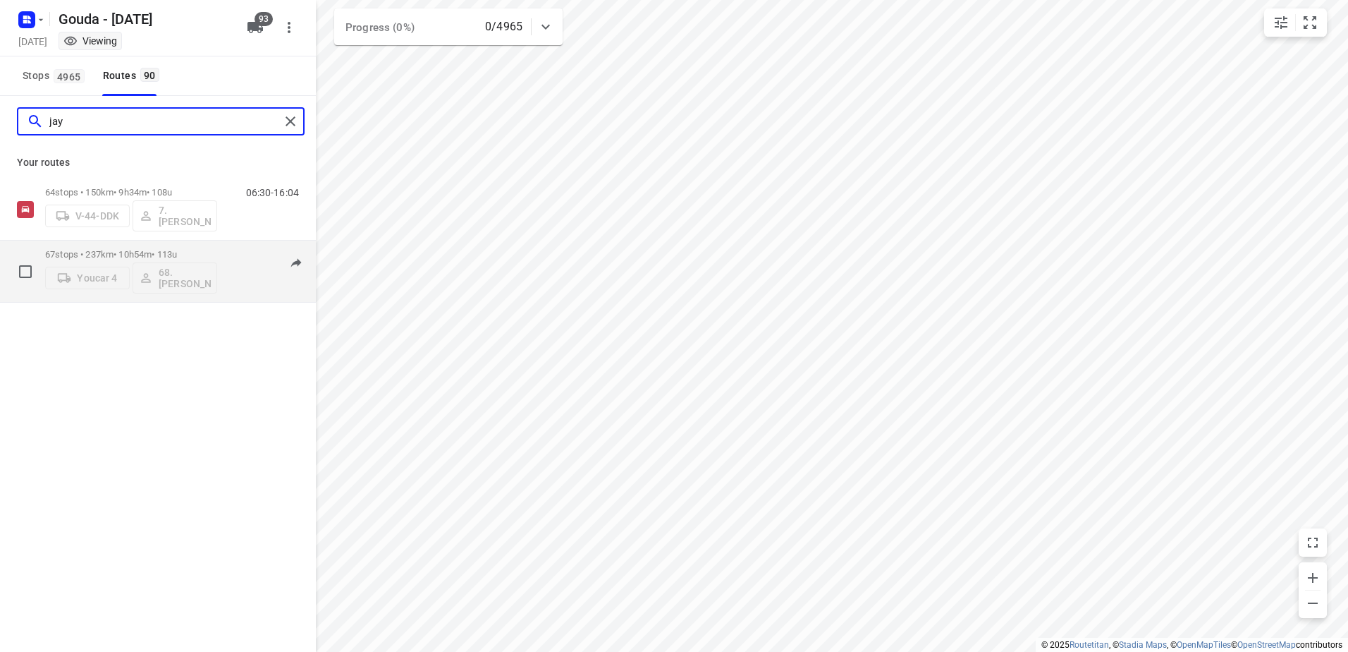
type input "jay"
click at [149, 265] on div "Youcar 4 68.[PERSON_NAME]" at bounding box center [131, 277] width 172 height 34
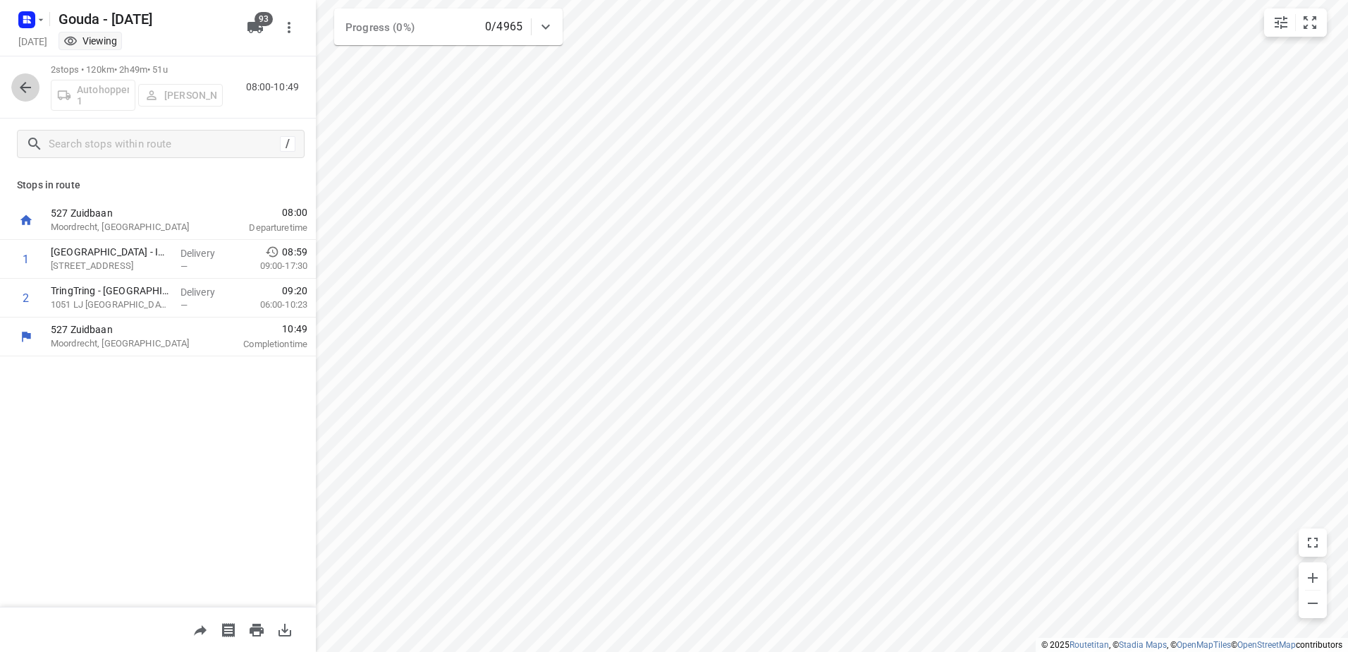
click at [32, 90] on icon "button" at bounding box center [25, 87] width 17 height 17
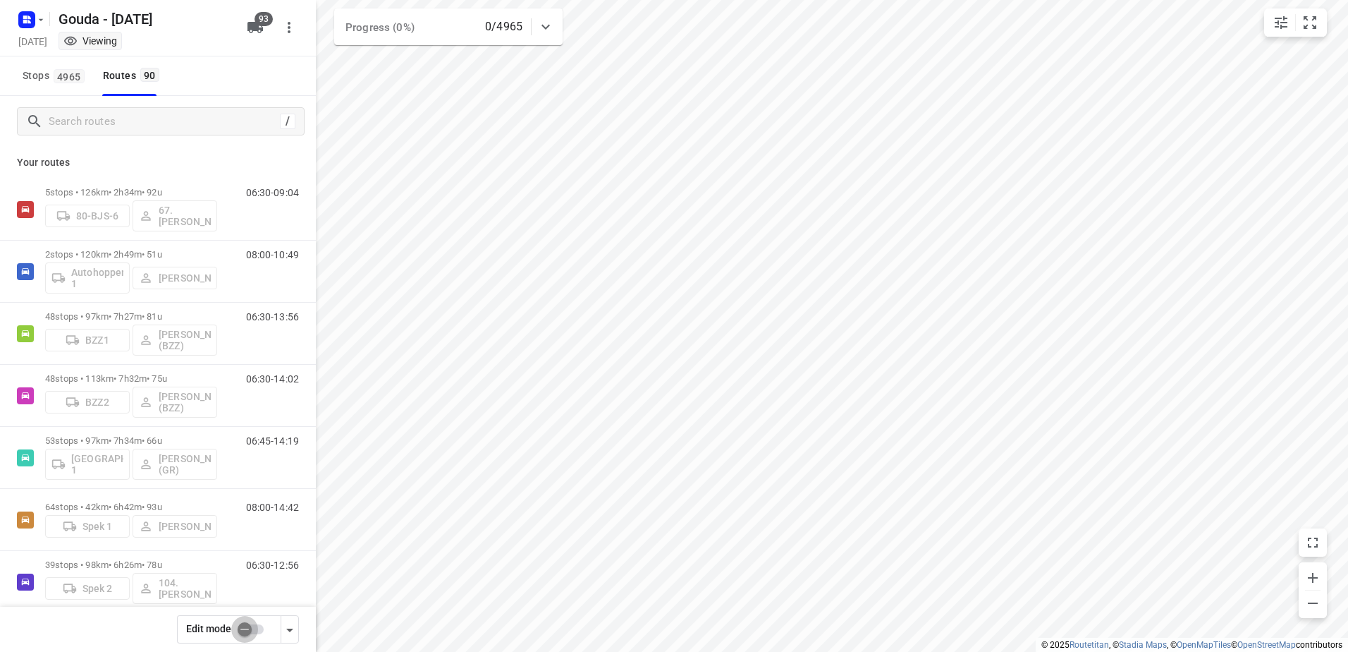
click at [261, 637] on input "checkbox" at bounding box center [245, 629] width 80 height 27
checkbox input "false"
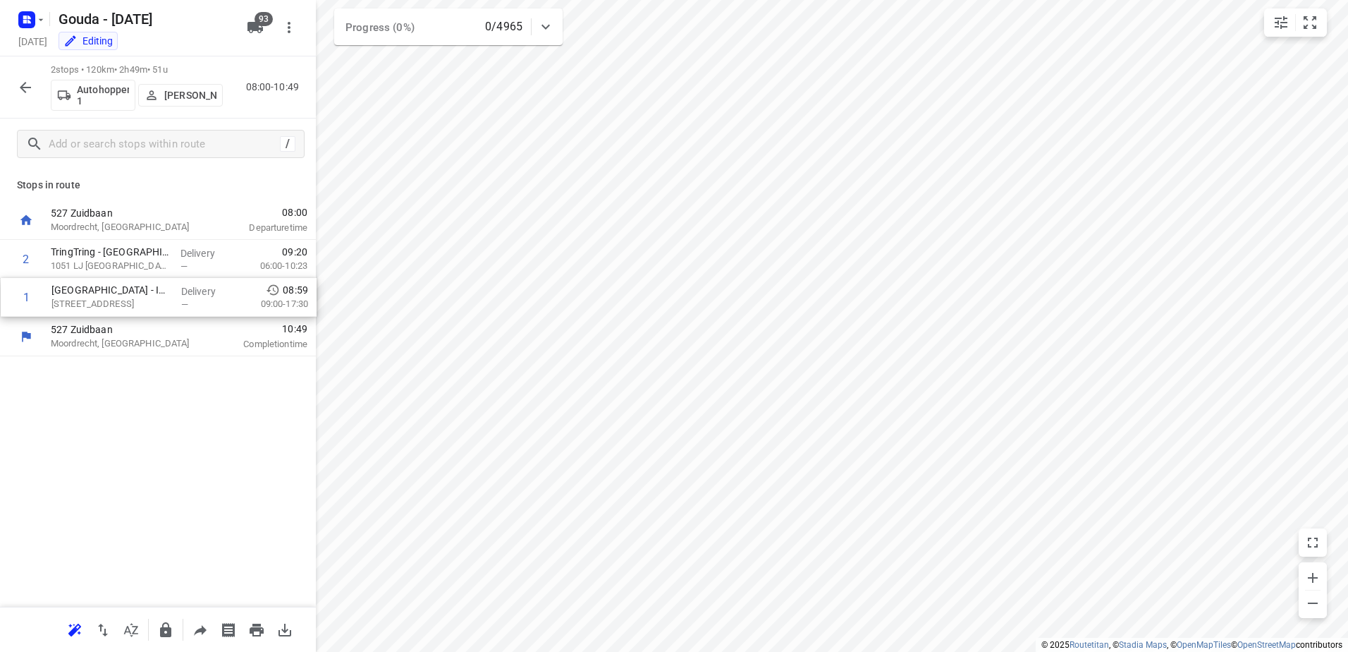
drag, startPoint x: 216, startPoint y: 270, endPoint x: 217, endPoint y: 298, distance: 28.2
click at [217, 298] on div "1 [GEOGRAPHIC_DATA] - Intreeweek - [GEOGRAPHIC_DATA]([GEOGRAPHIC_DATA]) [STREET…" at bounding box center [158, 279] width 316 height 78
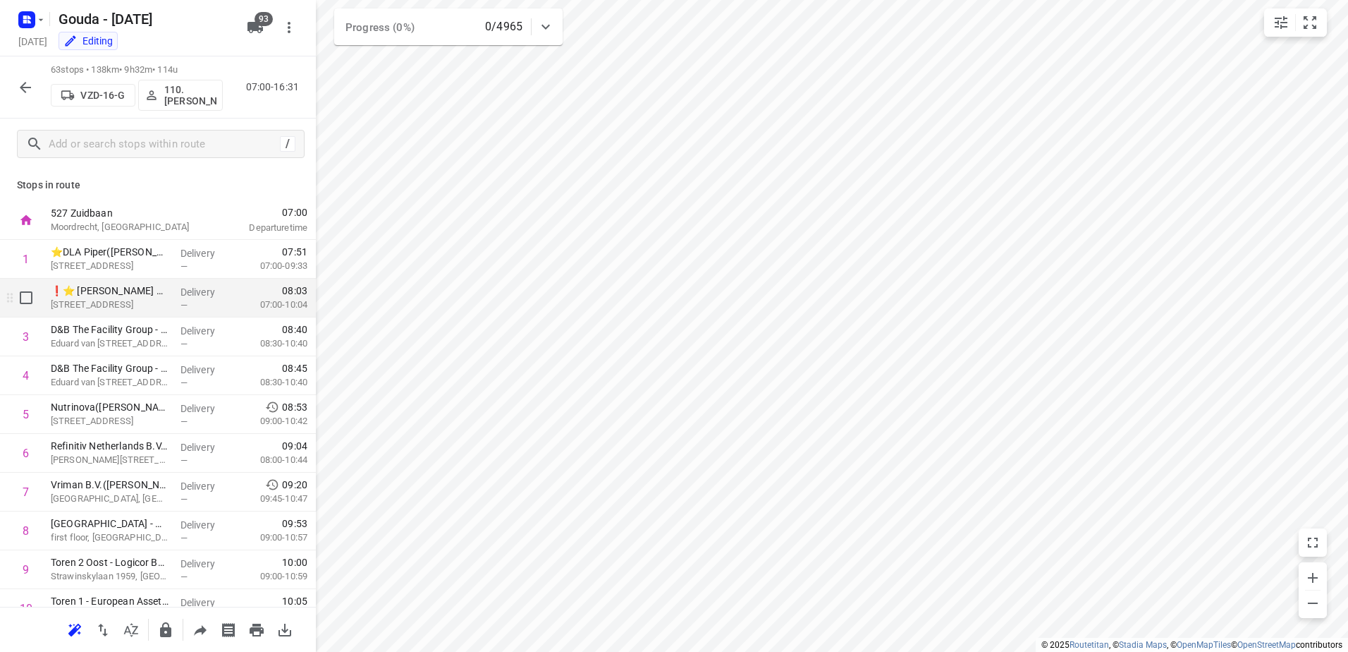
click at [154, 291] on p "❗⭐ [PERSON_NAME] Bankiers [GEOGRAPHIC_DATA] - Beethovenstraat([PERSON_NAME], [P…" at bounding box center [110, 290] width 118 height 14
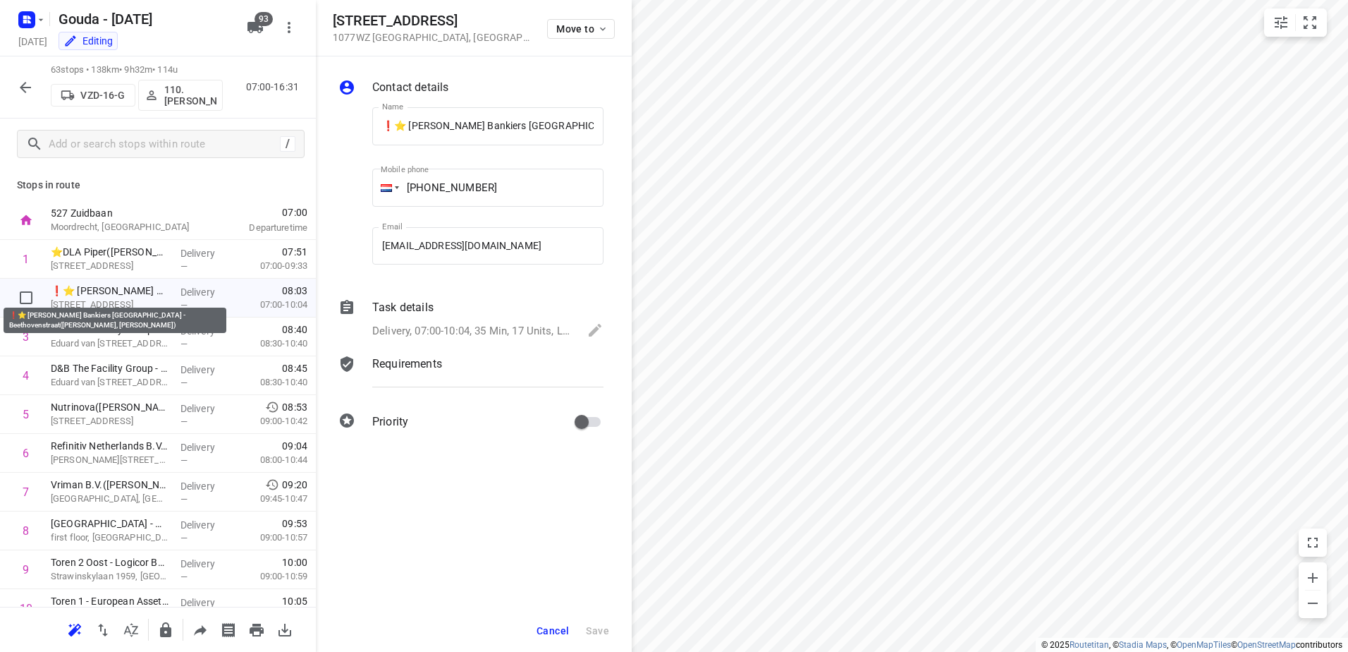
scroll to position [0, 233]
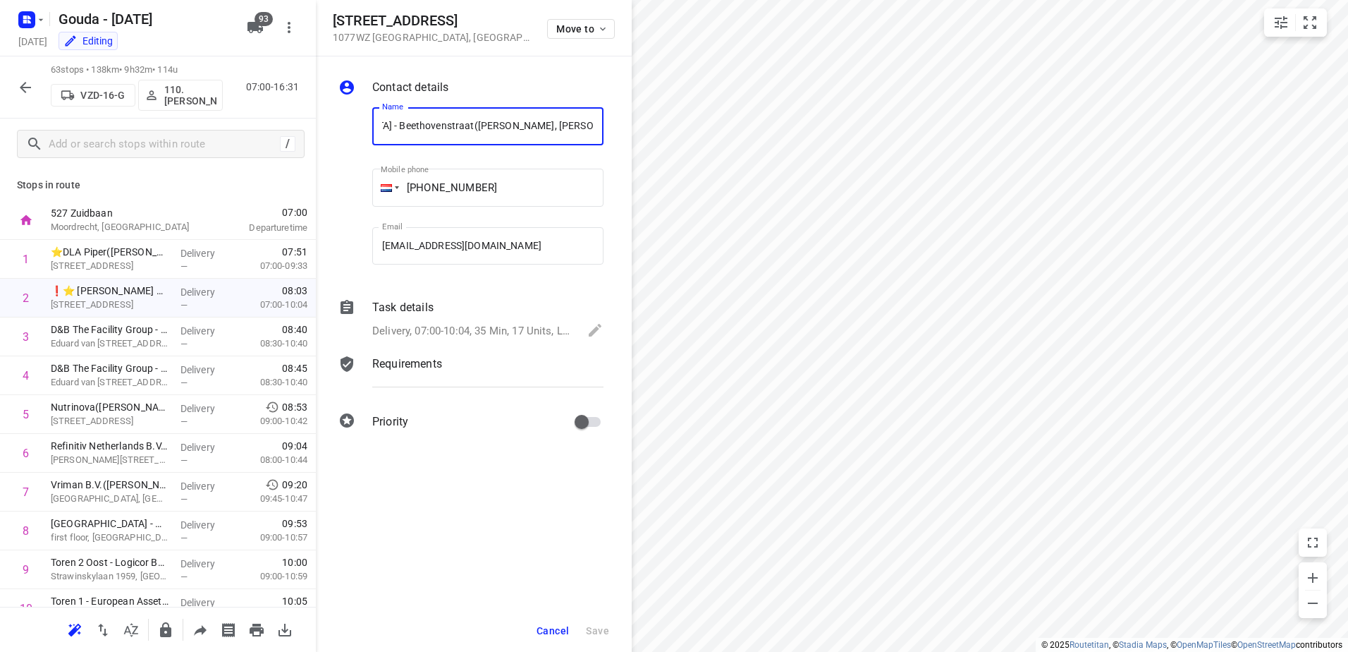
click at [559, 633] on span "Cancel" at bounding box center [553, 630] width 32 height 11
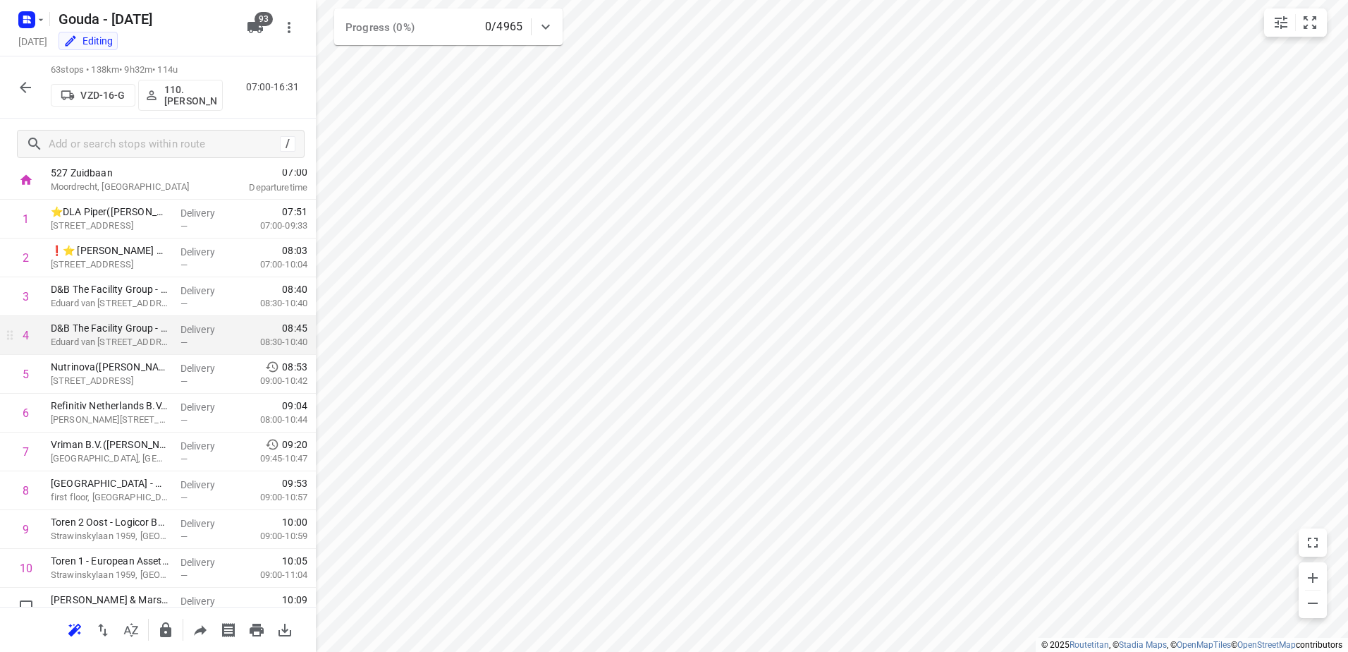
scroll to position [0, 0]
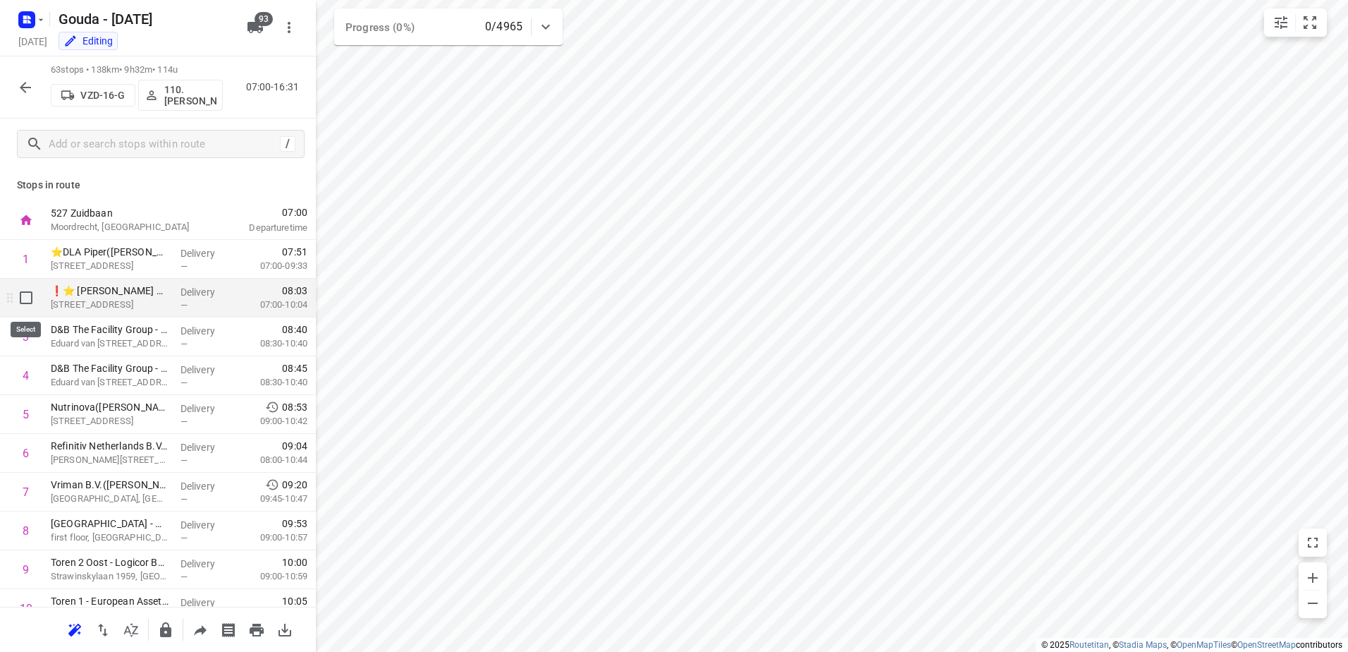
click at [32, 295] on input "checkbox" at bounding box center [26, 297] width 28 height 28
checkbox input "true"
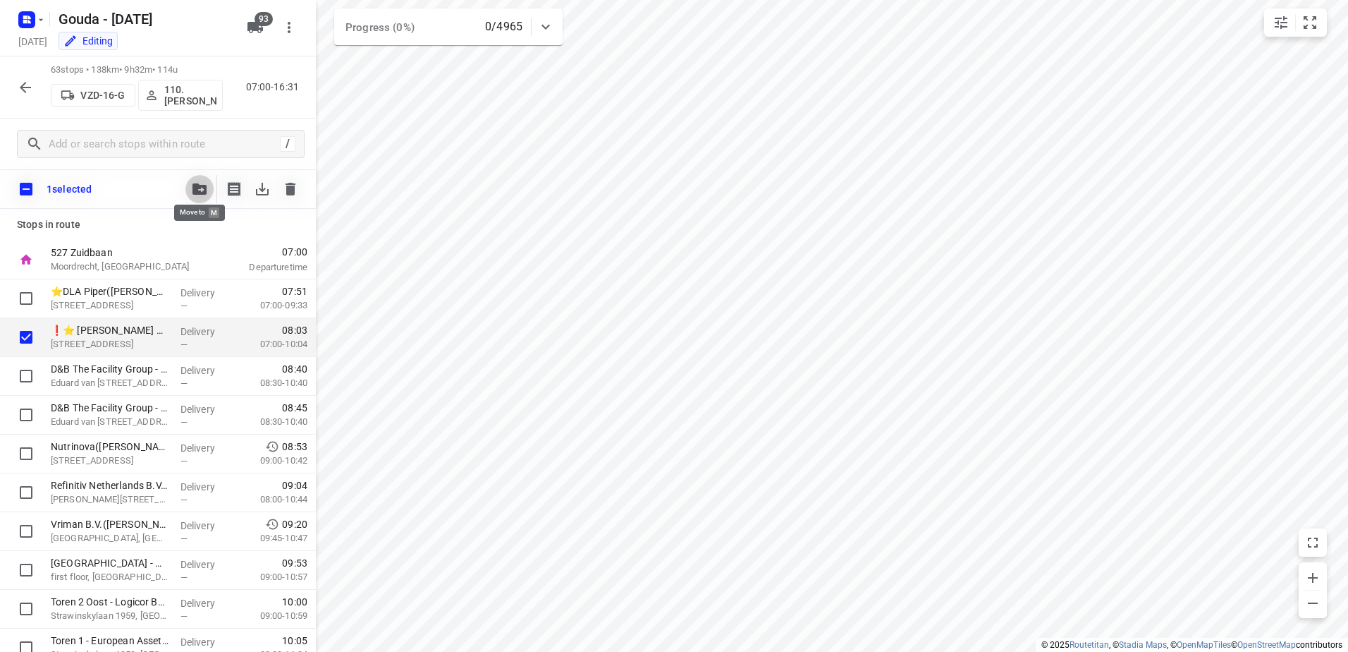
click at [195, 177] on button "button" at bounding box center [199, 189] width 28 height 28
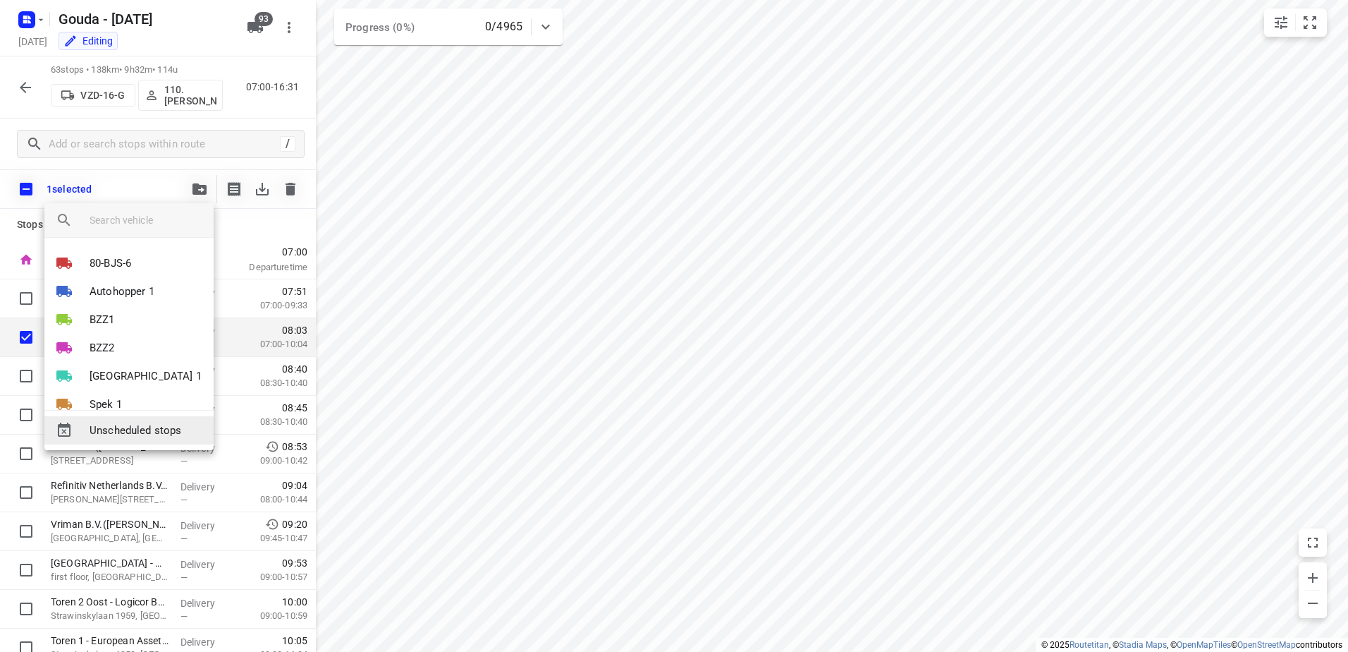
click at [171, 432] on span "Unscheduled stops" at bounding box center [146, 430] width 113 height 16
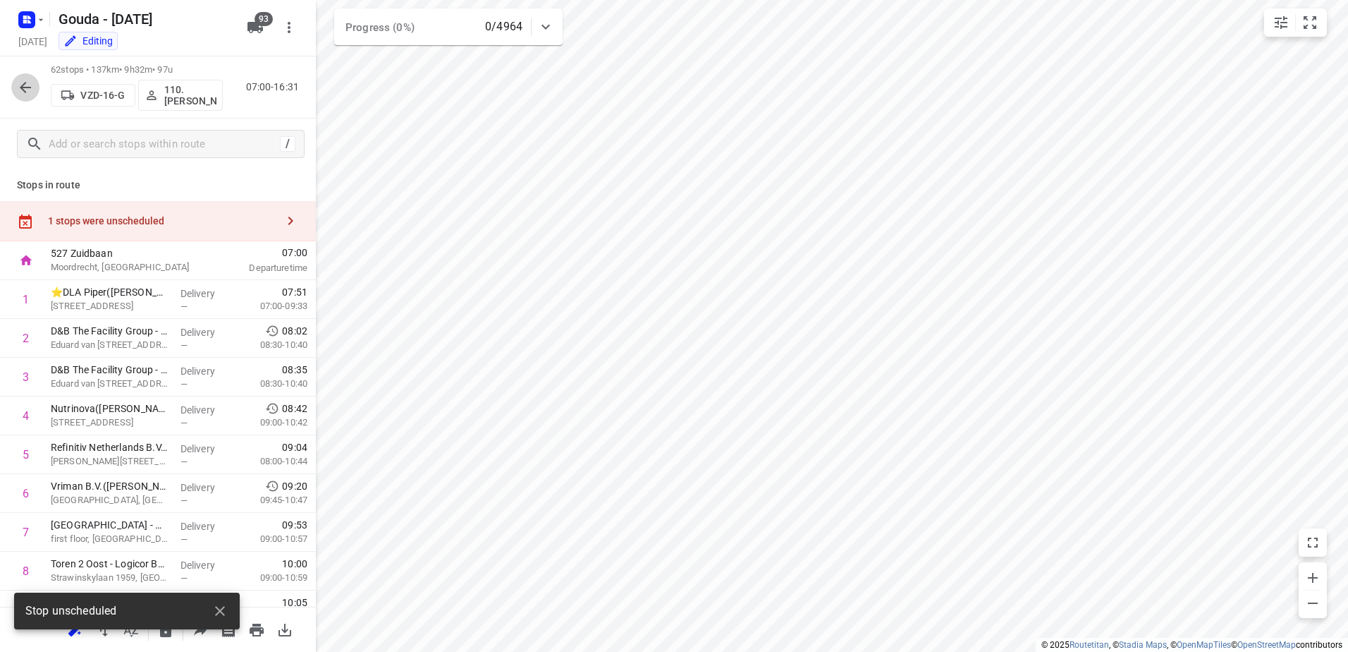
click at [21, 83] on icon "button" at bounding box center [25, 87] width 17 height 17
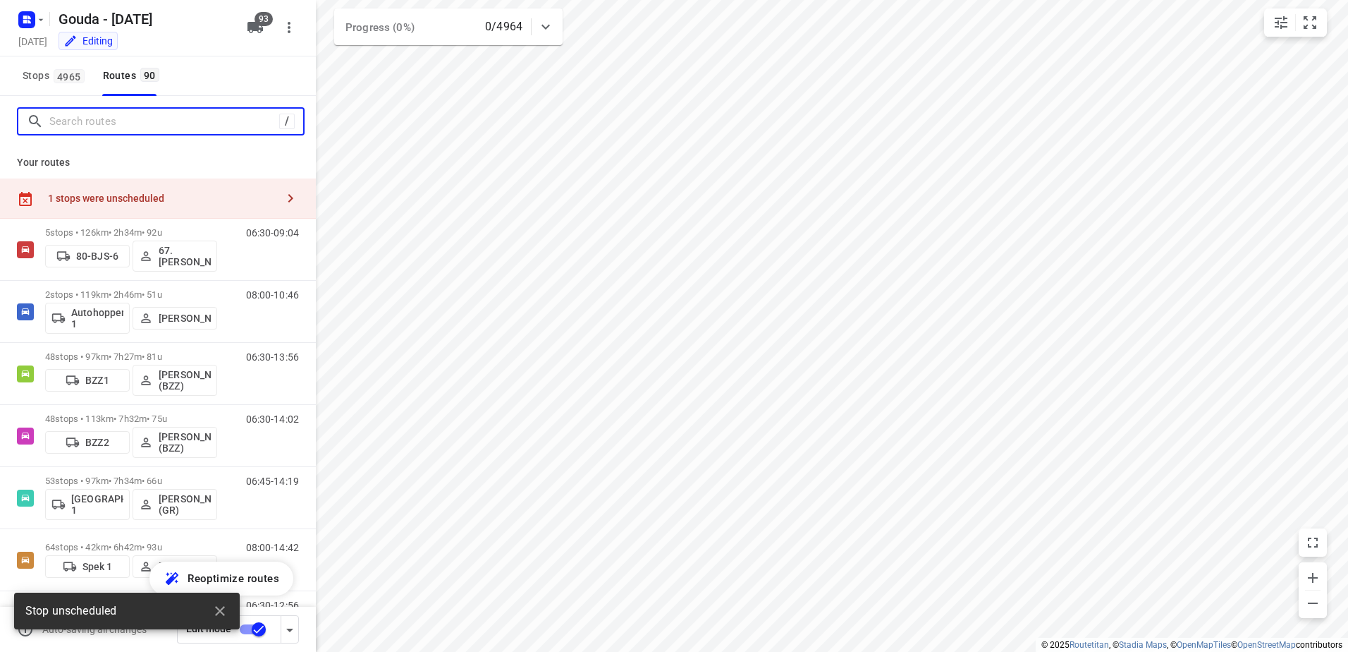
click at [142, 126] on input "Search routes" at bounding box center [164, 122] width 230 height 22
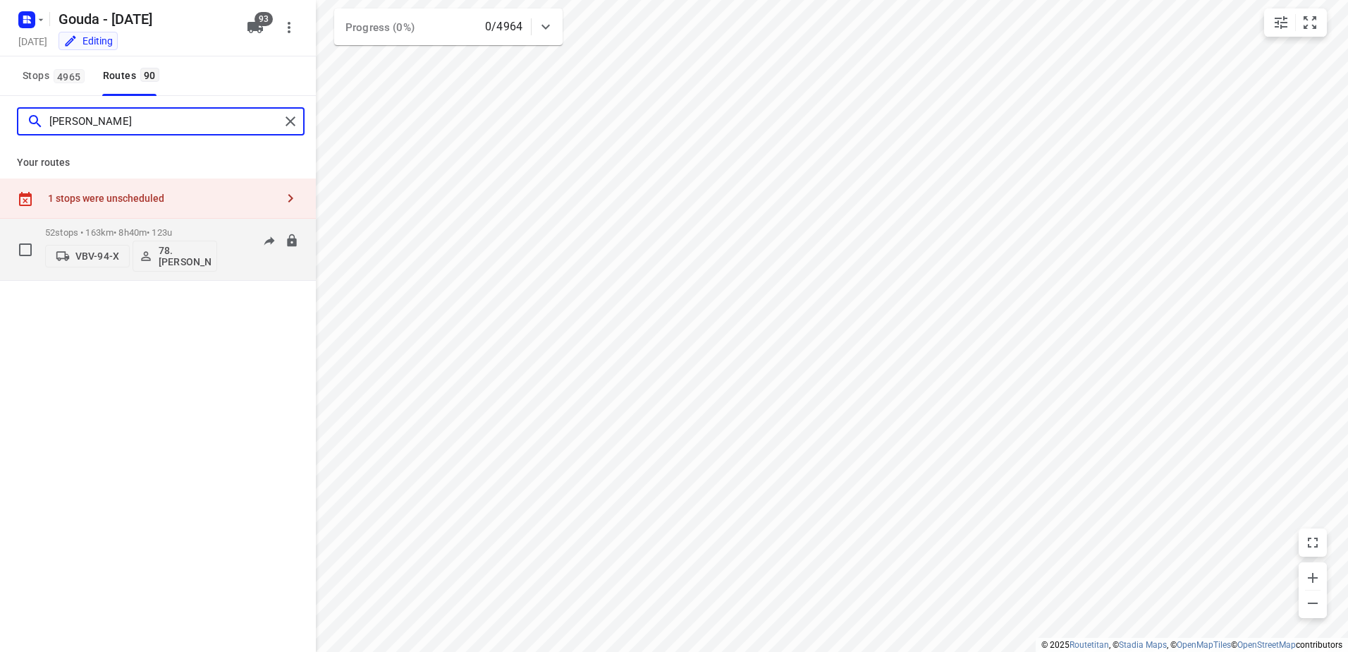
type input "Jesse"
click at [125, 221] on div "52 stops • 163km • 8h40m • 123u VBV-94-X 78.Jesse Bekkering" at bounding box center [131, 249] width 172 height 59
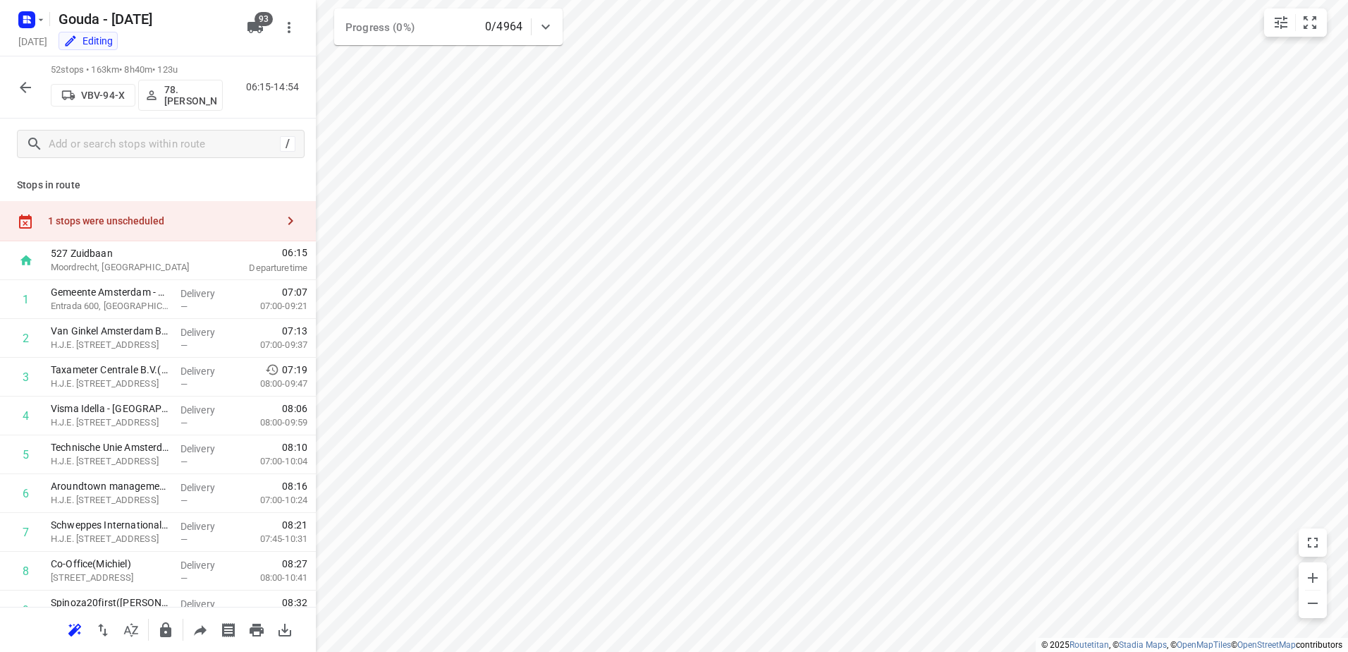
drag, startPoint x: 139, startPoint y: 229, endPoint x: 222, endPoint y: 224, distance: 83.4
click at [150, 227] on div "1 stops were unscheduled" at bounding box center [158, 221] width 316 height 40
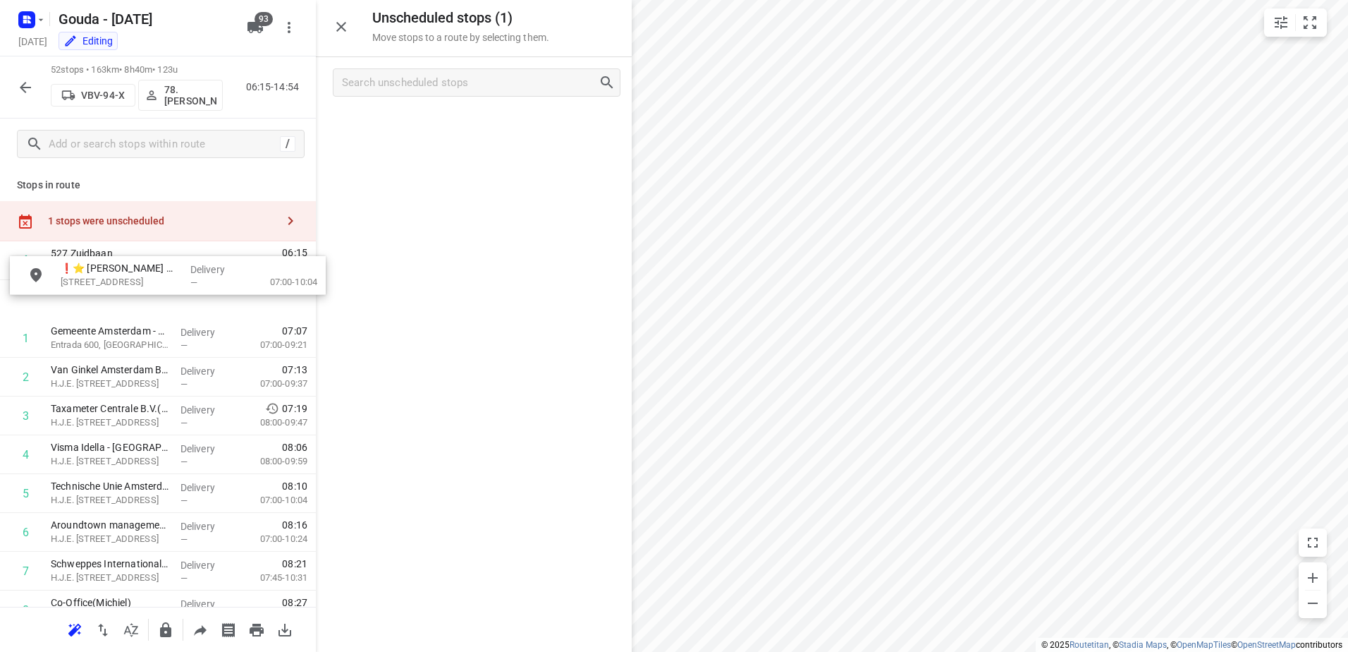
drag, startPoint x: 474, startPoint y: 122, endPoint x: 147, endPoint y: 298, distance: 370.7
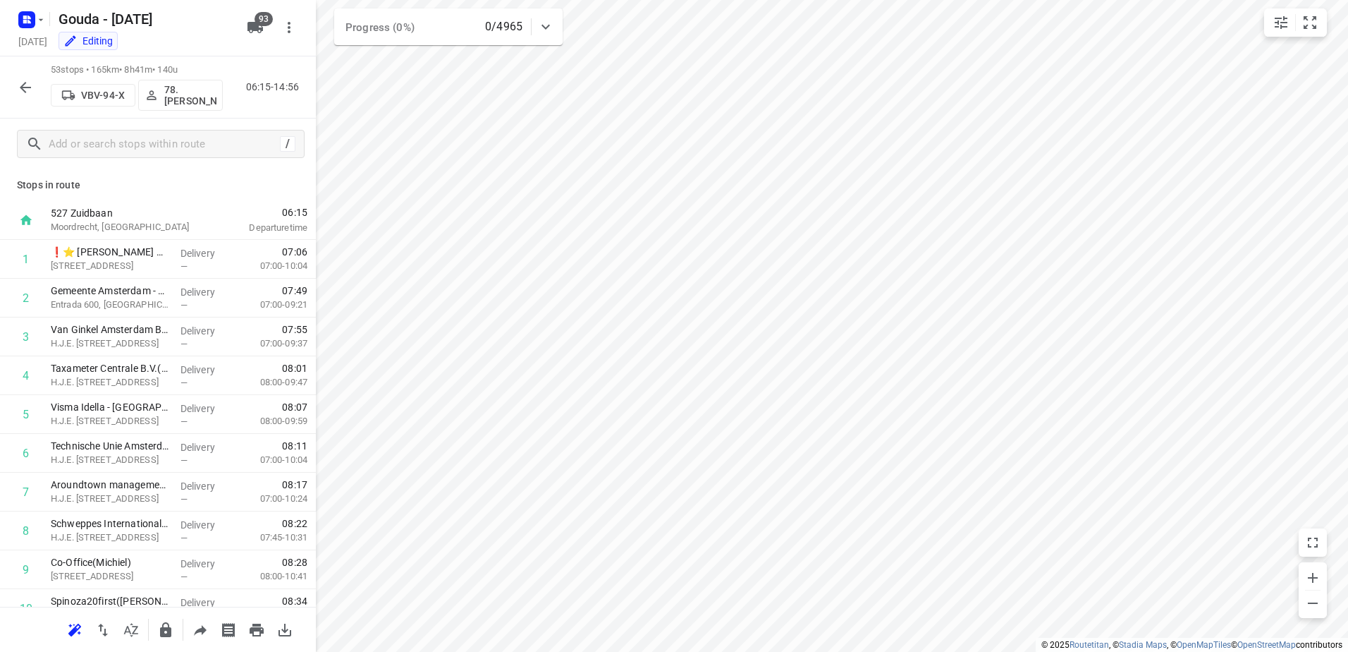
click at [27, 86] on icon "button" at bounding box center [25, 87] width 17 height 17
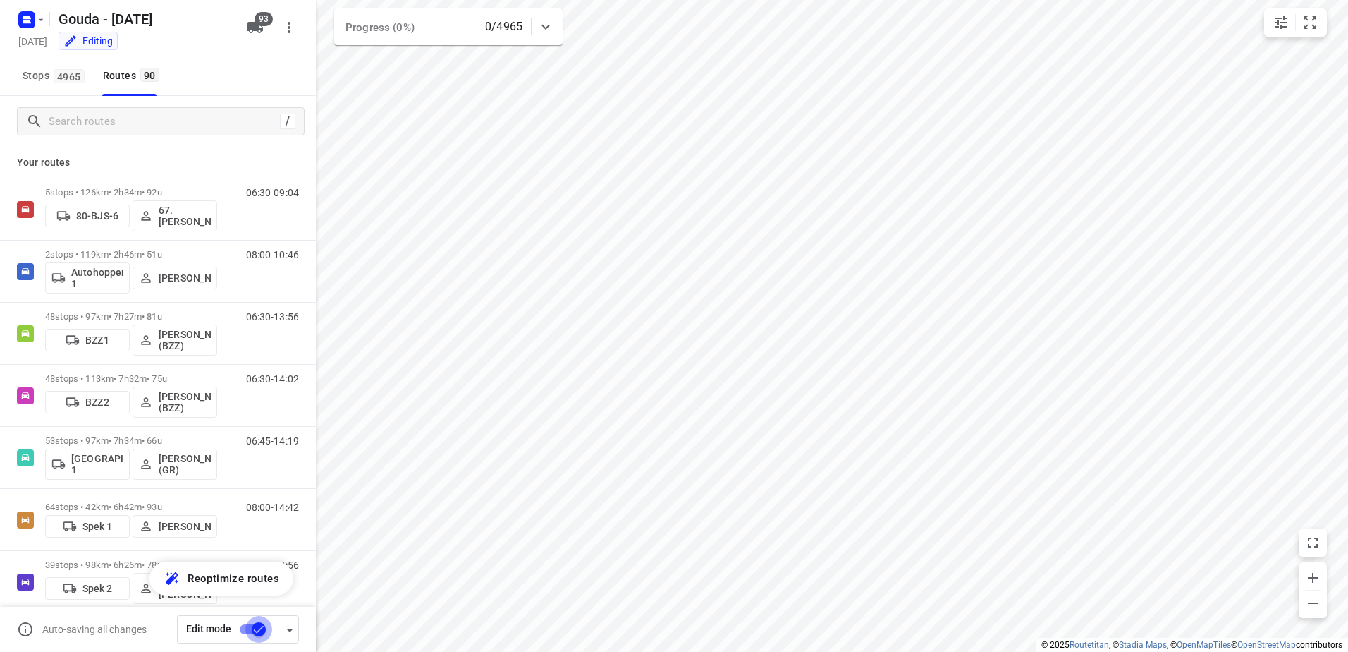
click at [259, 633] on input "checkbox" at bounding box center [259, 629] width 80 height 27
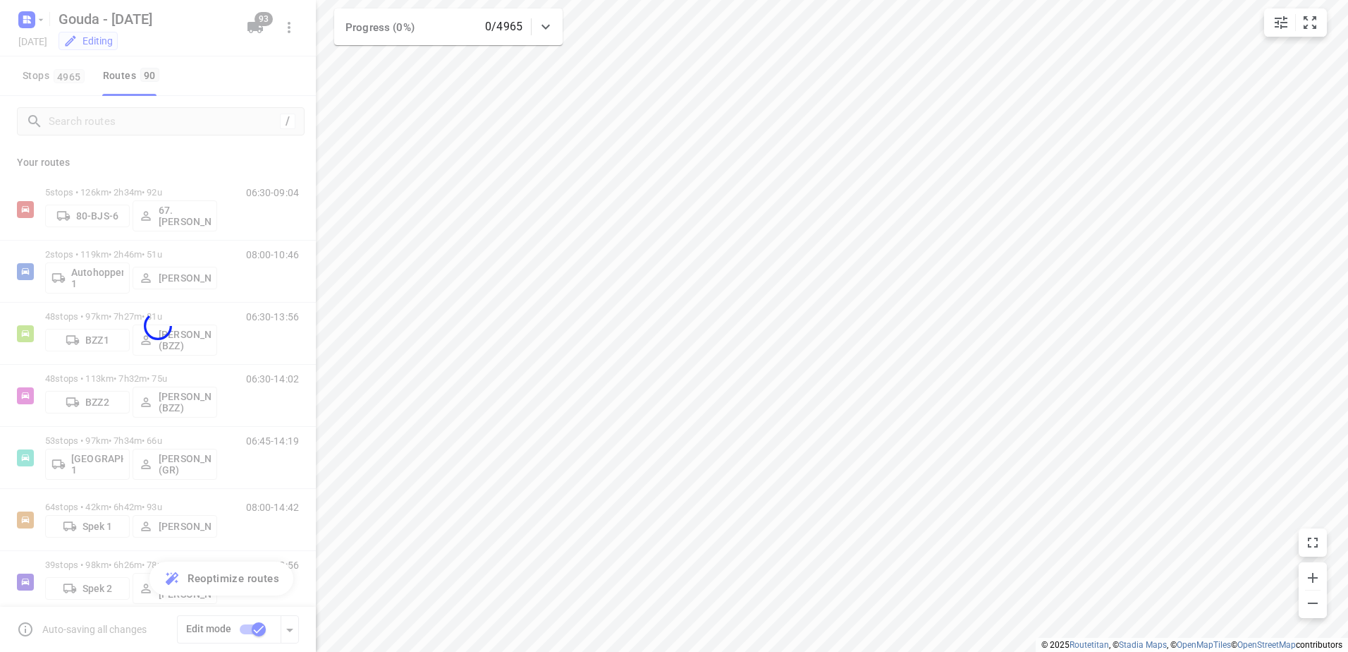
checkbox input "false"
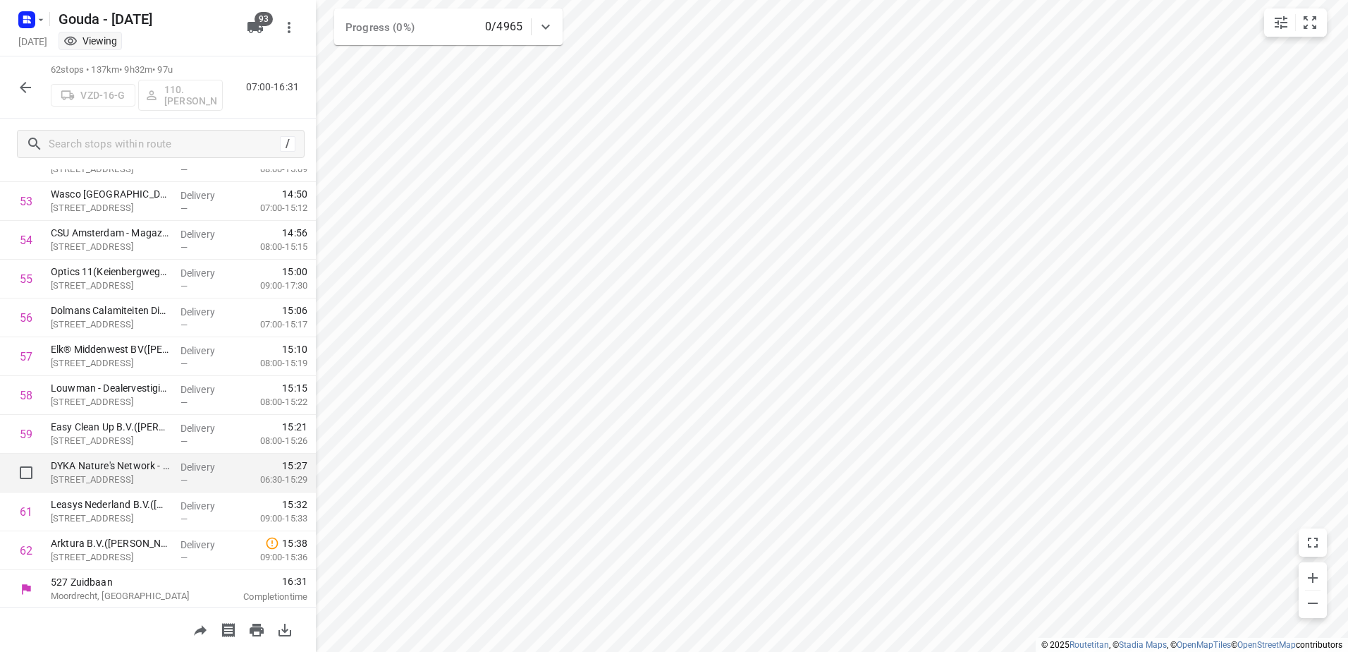
scroll to position [2077, 0]
click at [35, 25] on rect "button" at bounding box center [26, 19] width 17 height 17
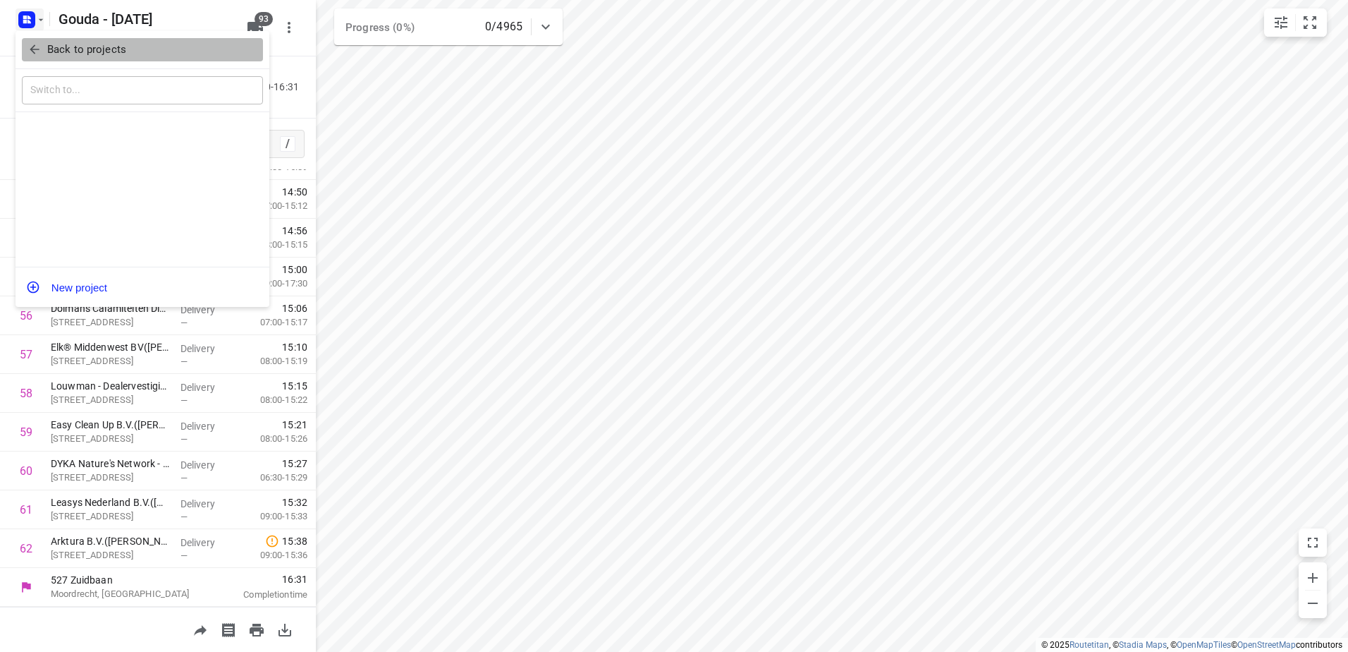
click at [41, 39] on button "Back to projects" at bounding box center [142, 49] width 241 height 23
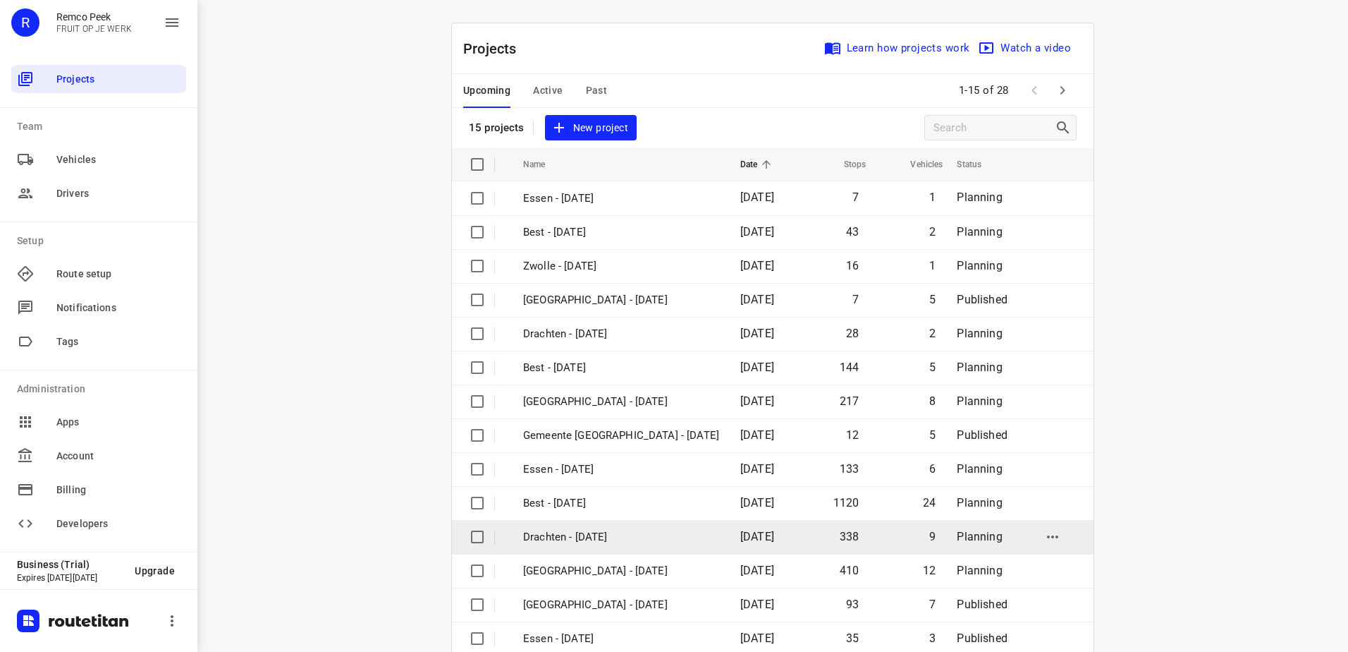
scroll to position [61, 0]
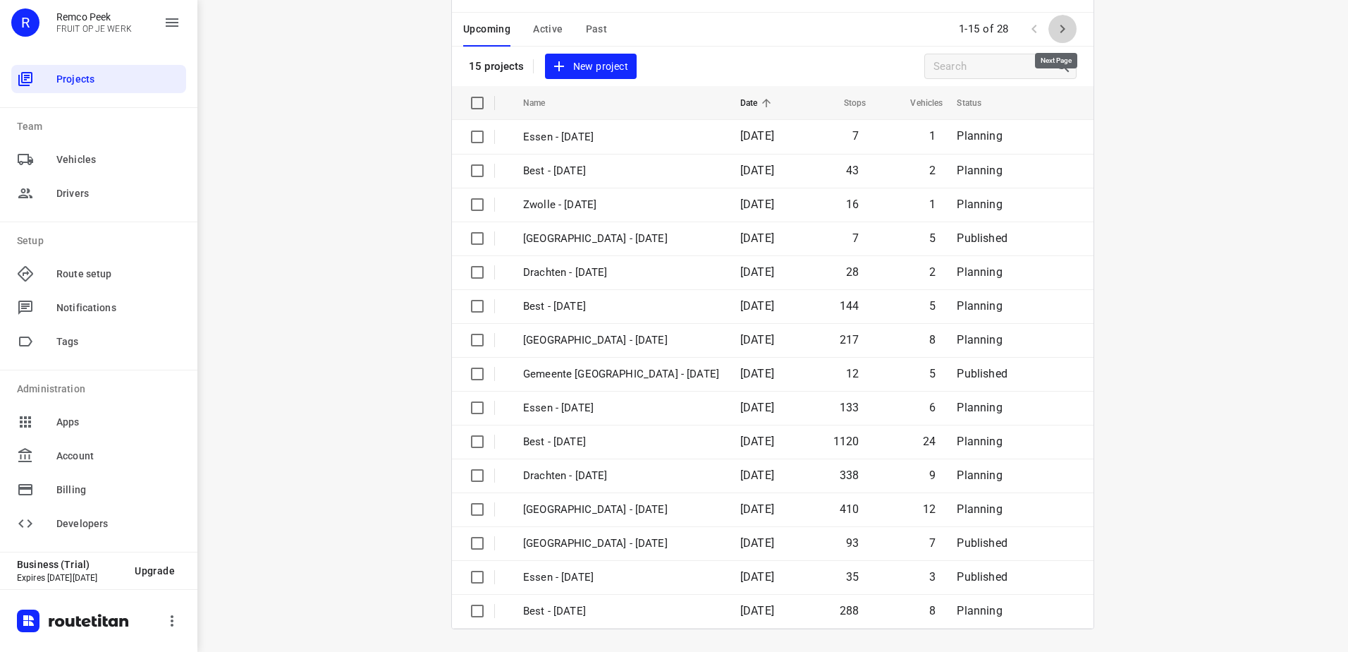
click at [1049, 29] on button "button" at bounding box center [1063, 29] width 28 height 28
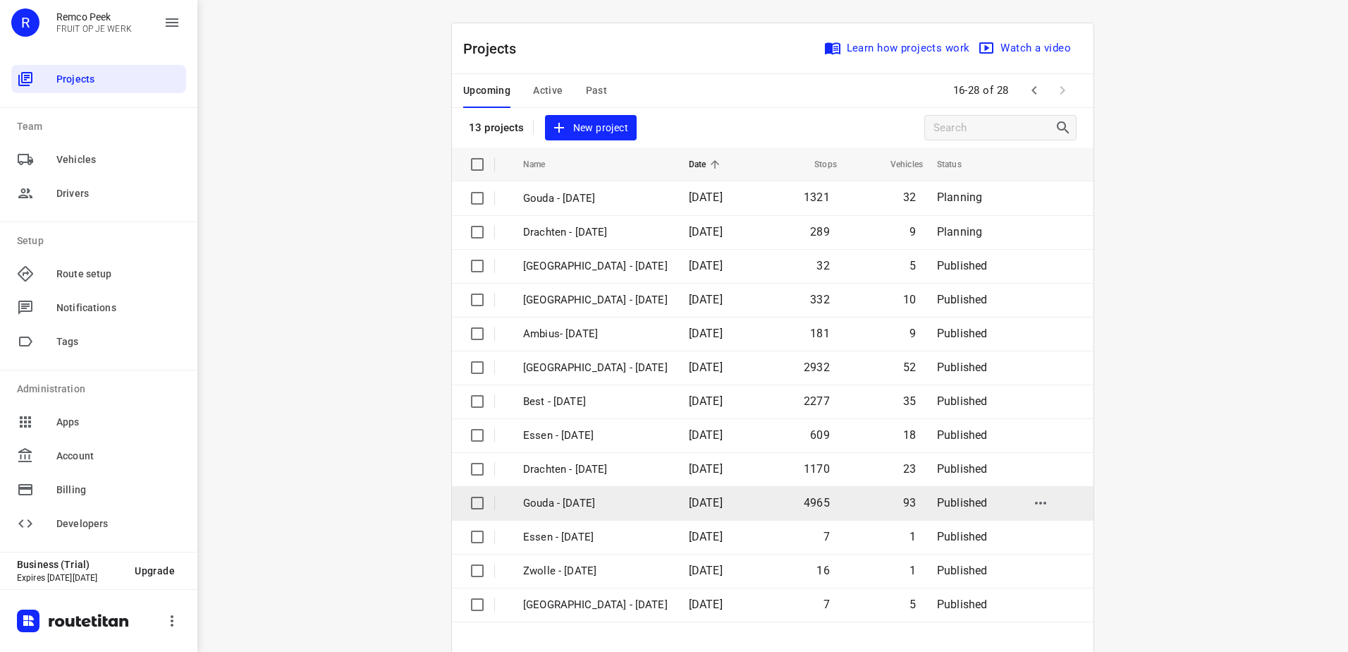
click at [671, 494] on td "Gouda - [DATE]" at bounding box center [593, 503] width 169 height 34
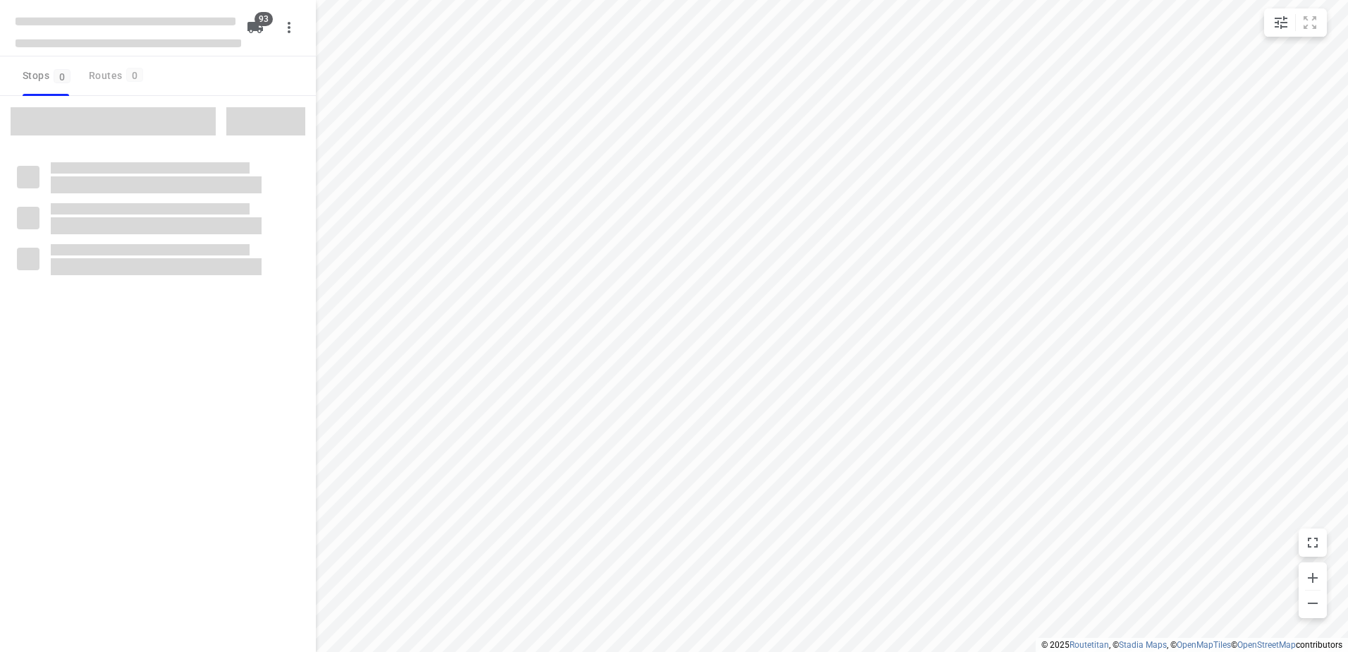
type input "distance"
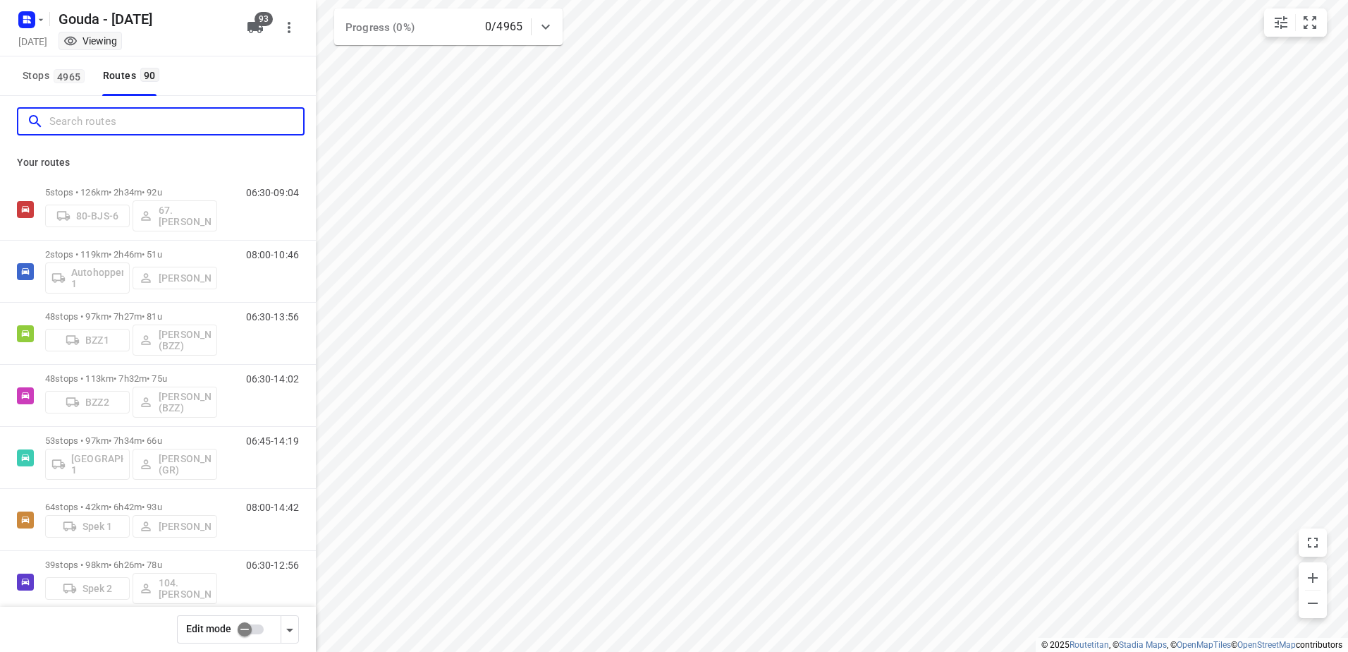
click at [129, 126] on input "Search routes" at bounding box center [176, 122] width 254 height 22
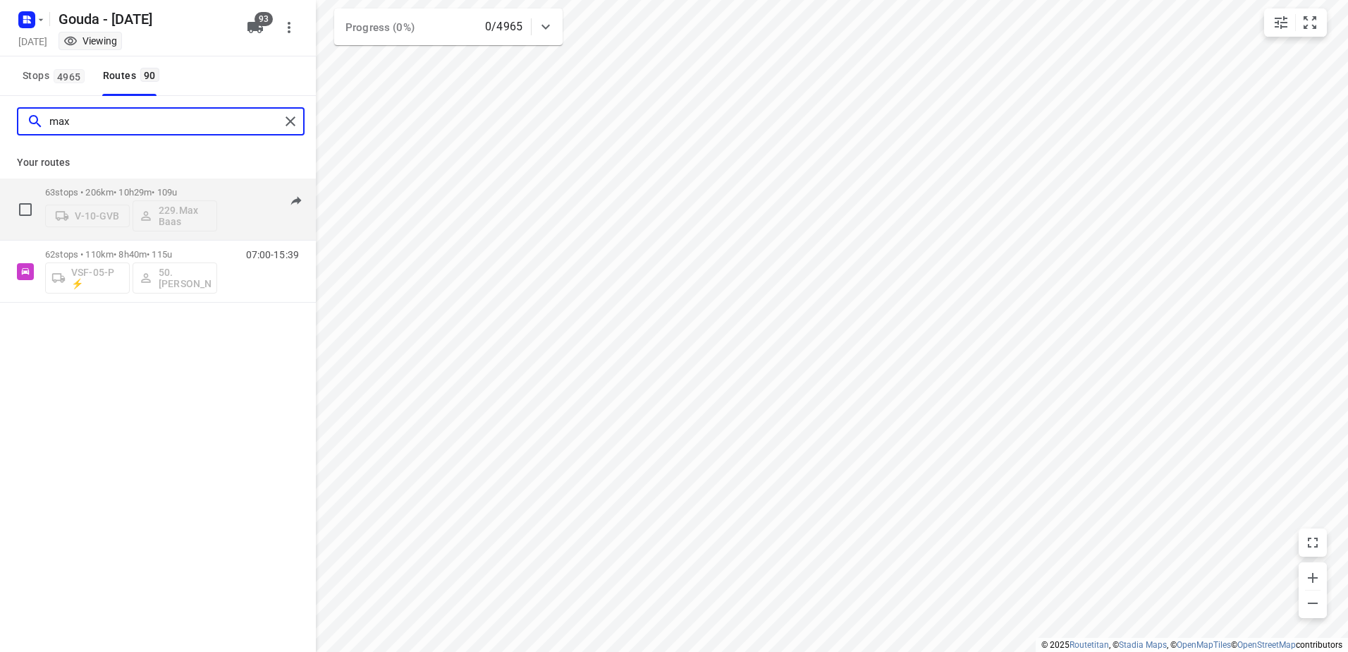
type input "max"
click at [184, 185] on div "63 stops • 206km • 10h29m • 109u V-10-GVB 229.Max Baas" at bounding box center [131, 209] width 172 height 59
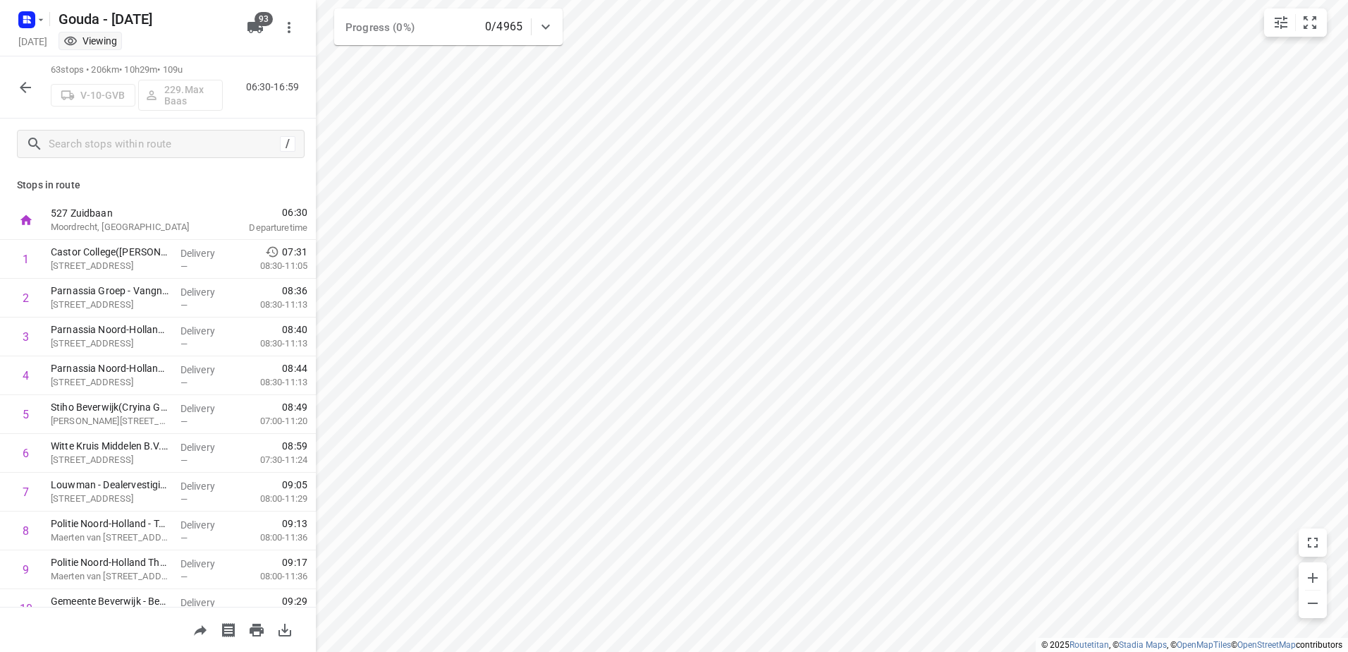
click at [15, 94] on div at bounding box center [25, 87] width 28 height 28
click at [23, 92] on icon "button" at bounding box center [25, 87] width 17 height 17
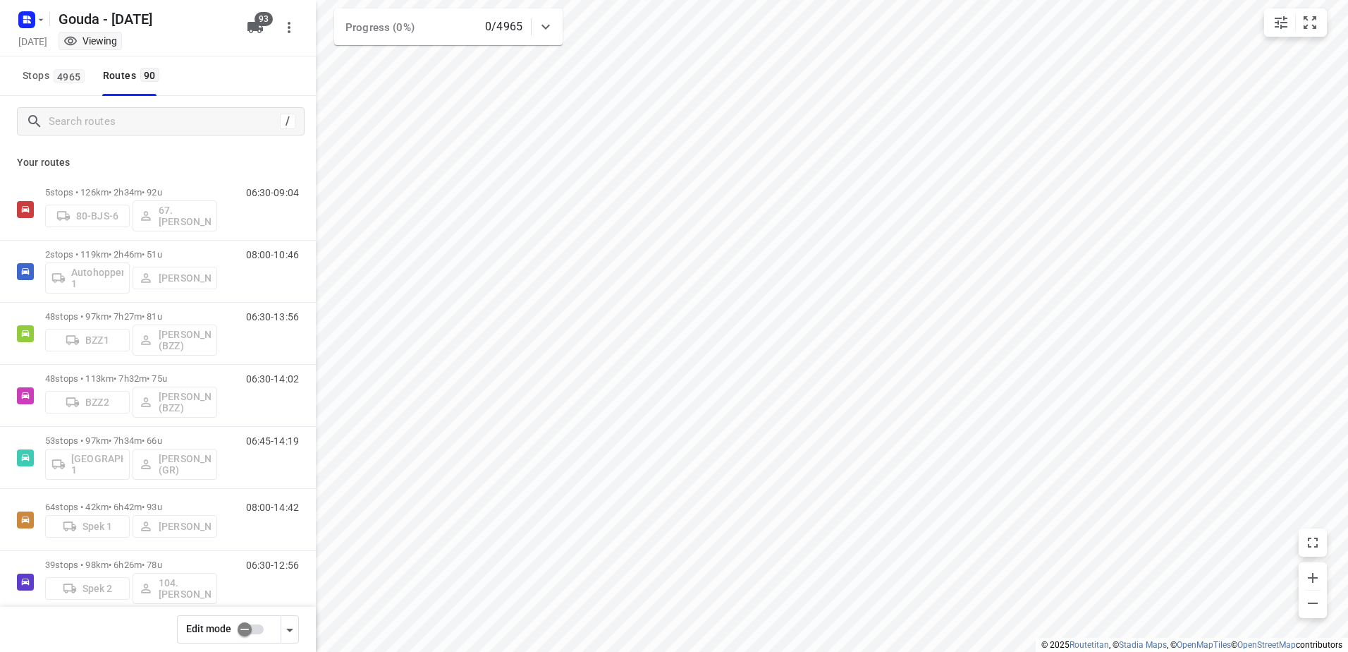
click at [73, 137] on div "/" at bounding box center [158, 121] width 316 height 51
click at [86, 135] on div "/" at bounding box center [158, 121] width 316 height 51
click at [99, 122] on input "Search routes" at bounding box center [176, 122] width 254 height 22
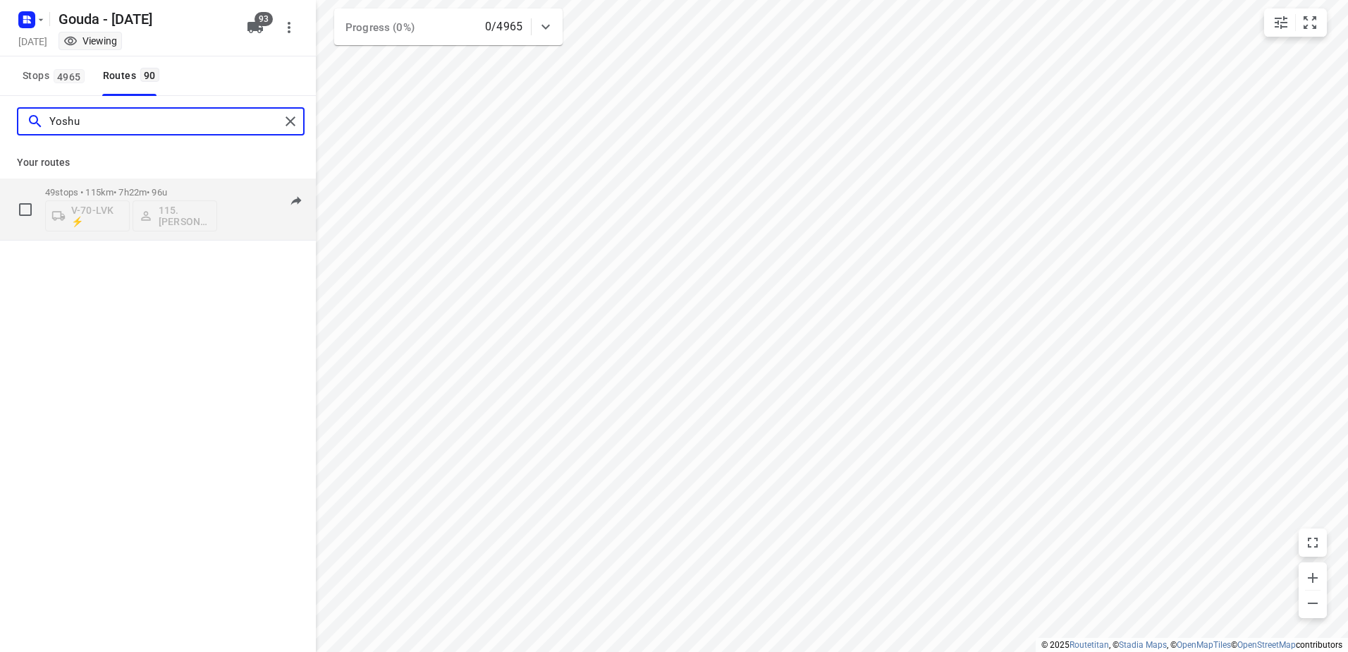
type input "Yoshu"
click at [123, 194] on p "49 stops • 115km • 7h22m • 96u" at bounding box center [131, 192] width 172 height 11
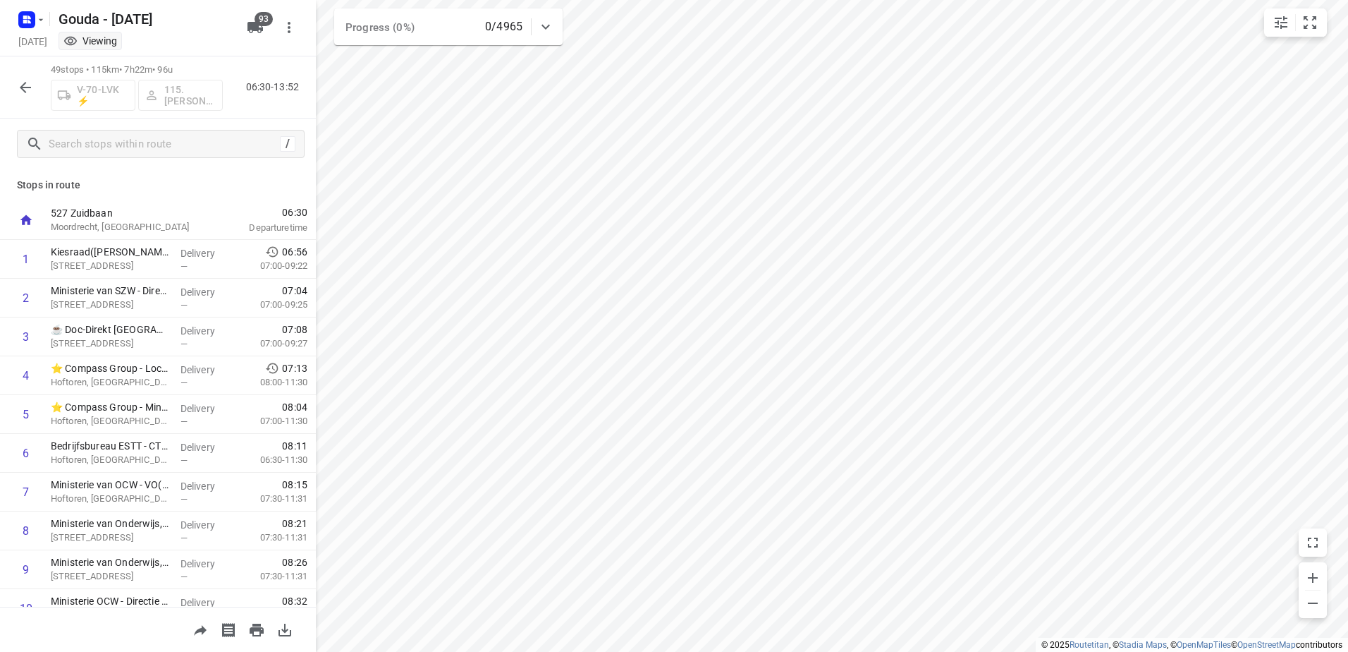
click at [1348, 283] on html "i © 2025 Routetitan , © Stadia Maps , © OpenMapTiles © OpenStreetMap contributo…" at bounding box center [674, 326] width 1348 height 652
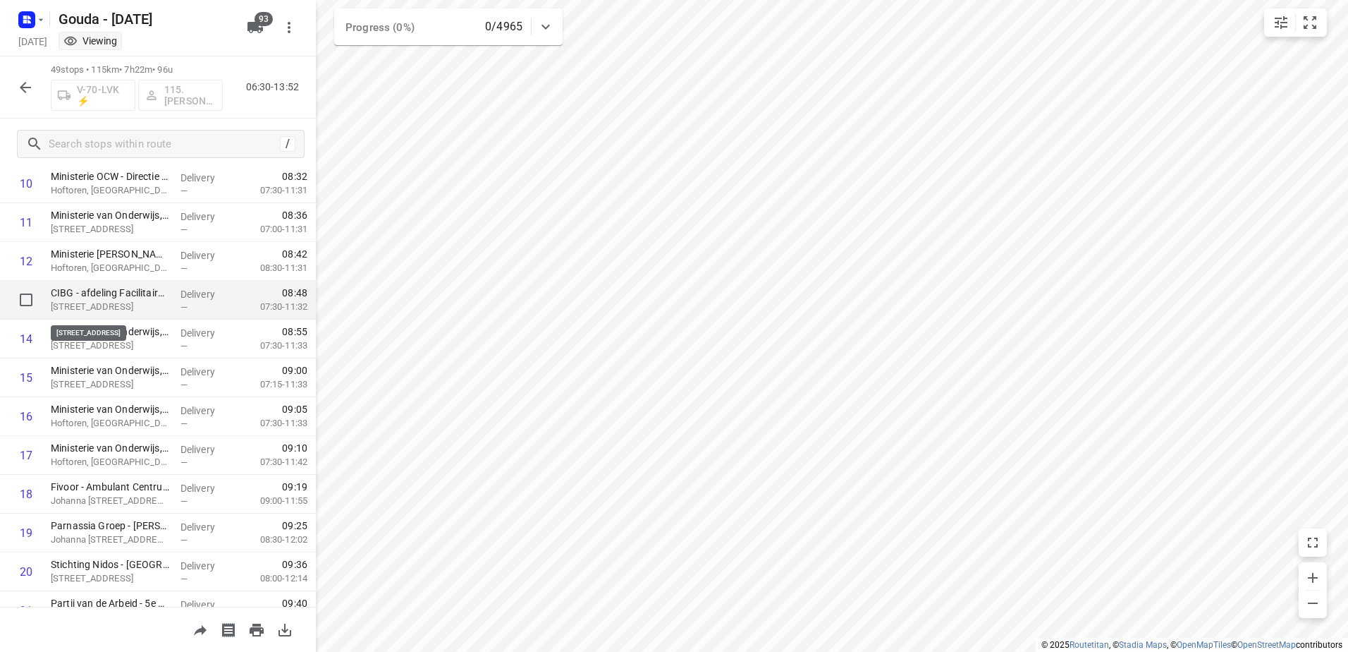
scroll to position [423, 0]
click at [33, 37] on div "Monday, Aug 25 Viewing" at bounding box center [129, 42] width 226 height 19
click at [35, 19] on rect "button" at bounding box center [26, 19] width 17 height 17
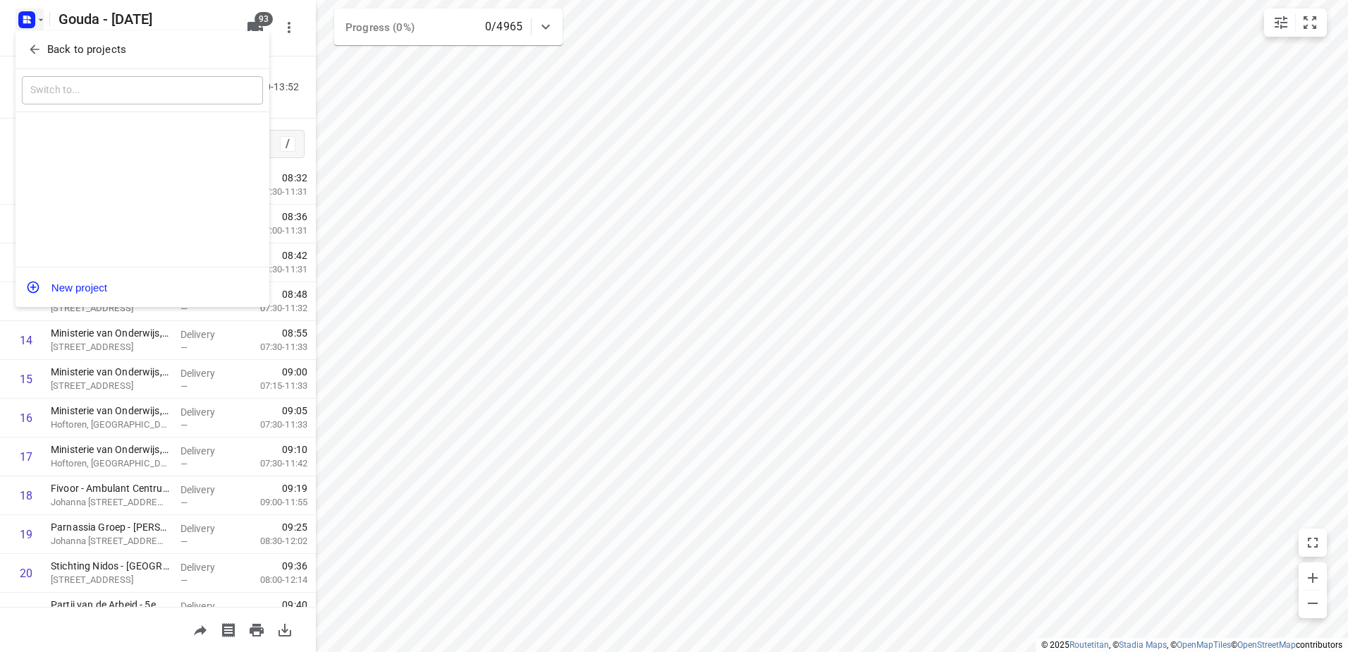
click at [58, 61] on div "Back to projects" at bounding box center [143, 50] width 254 height 38
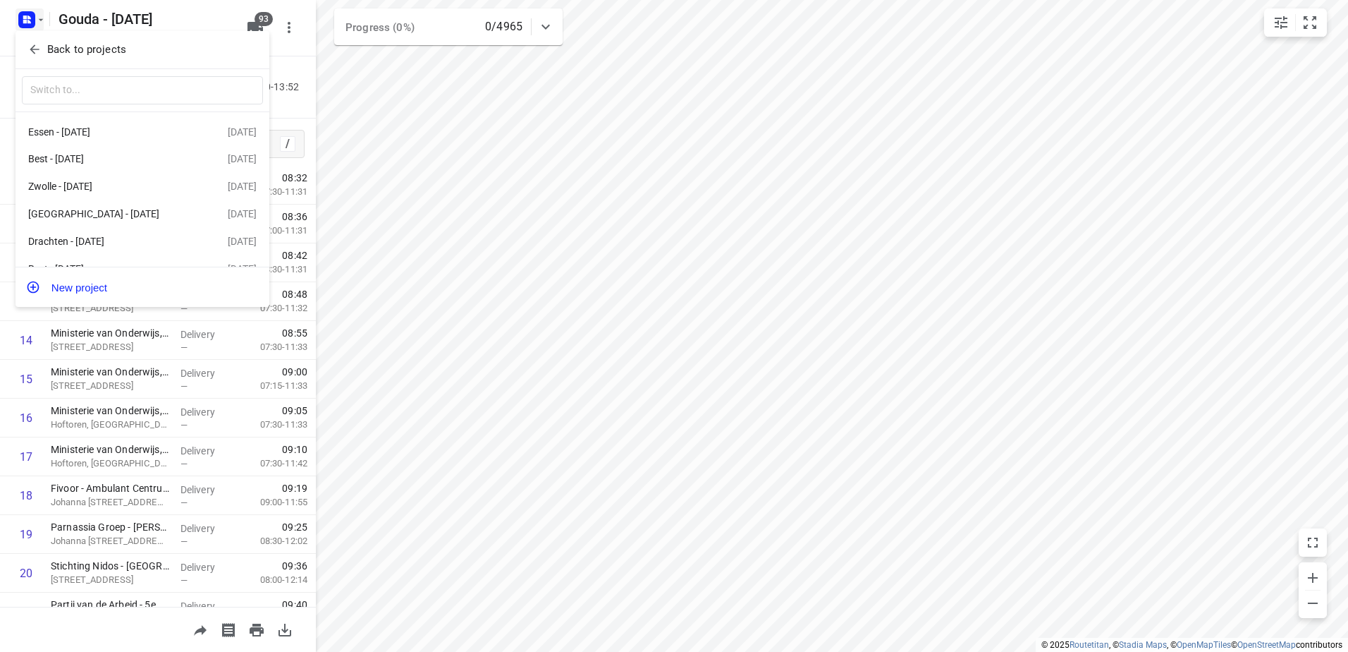
click at [61, 44] on p "Back to projects" at bounding box center [86, 50] width 79 height 16
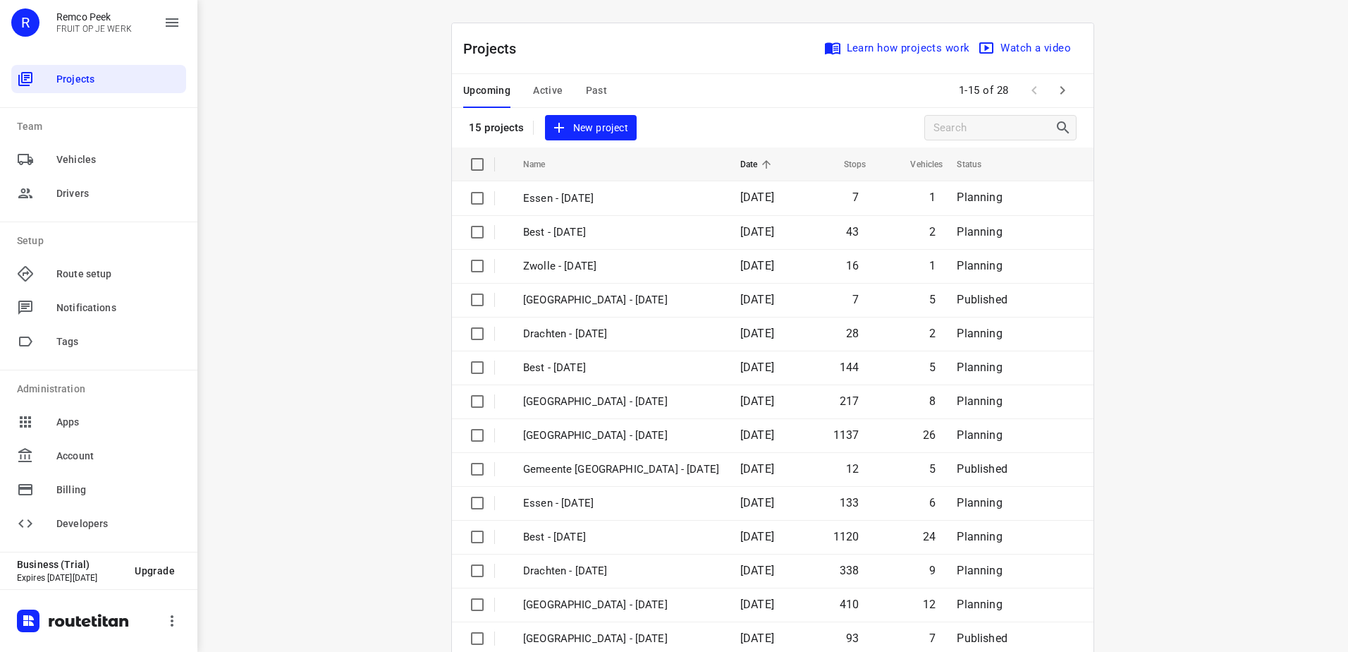
click at [539, 92] on span "Active" at bounding box center [548, 91] width 30 height 18
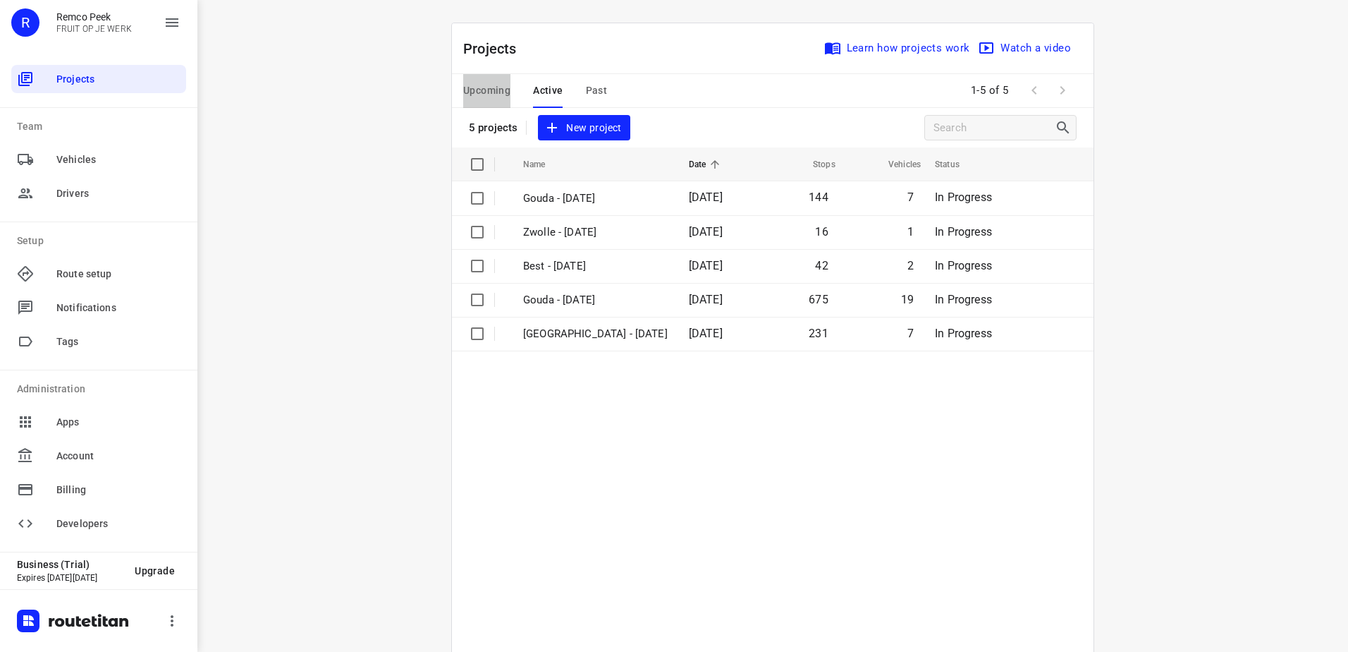
click at [486, 86] on span "Upcoming" at bounding box center [486, 91] width 47 height 18
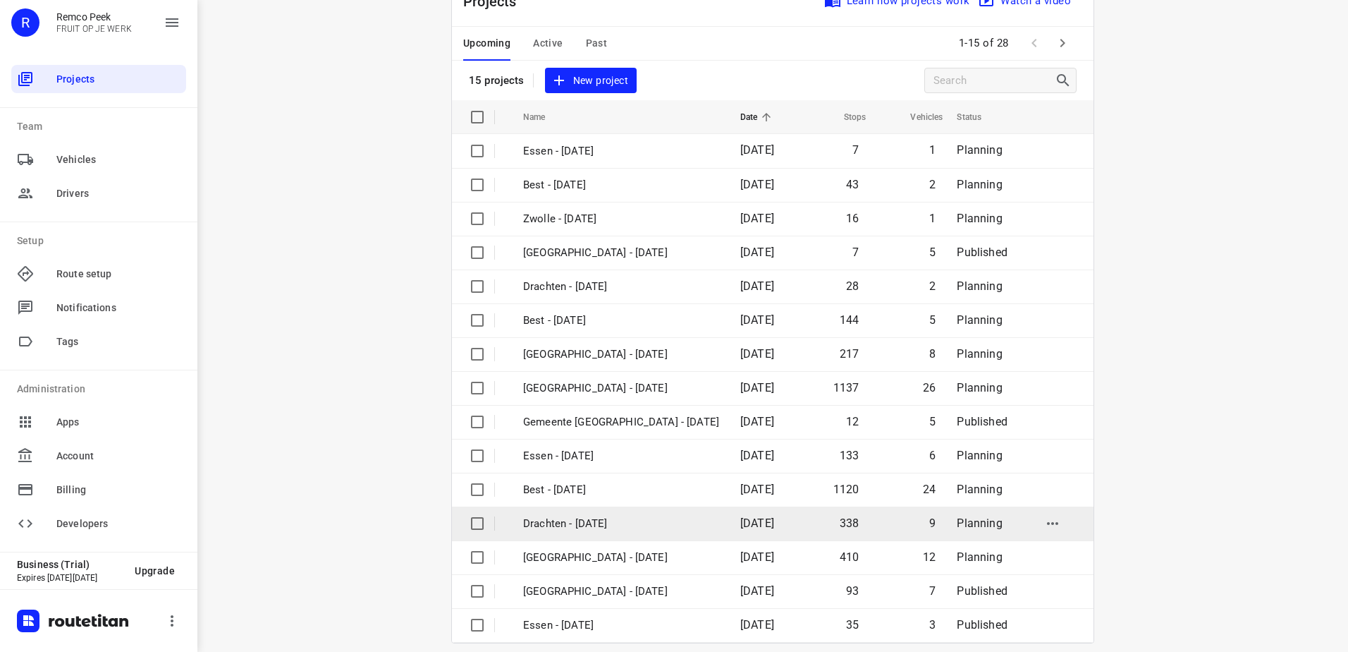
scroll to position [61, 0]
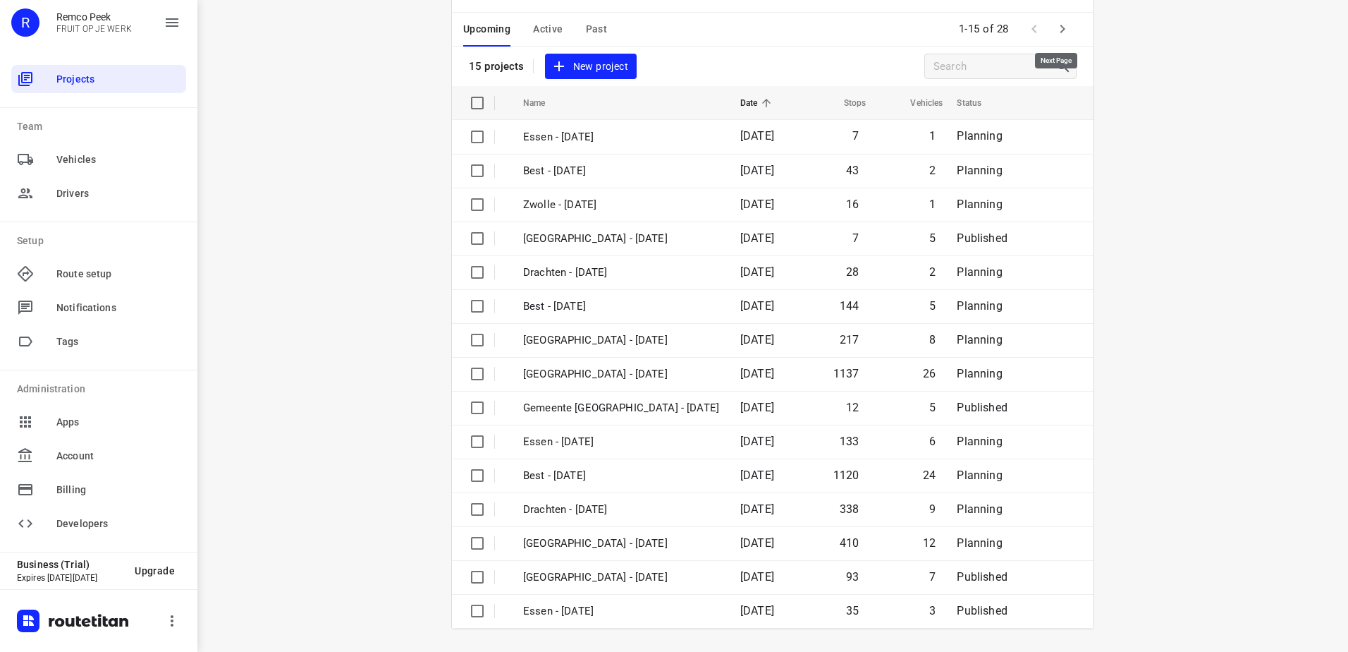
click at [1058, 23] on icon "button" at bounding box center [1062, 28] width 17 height 17
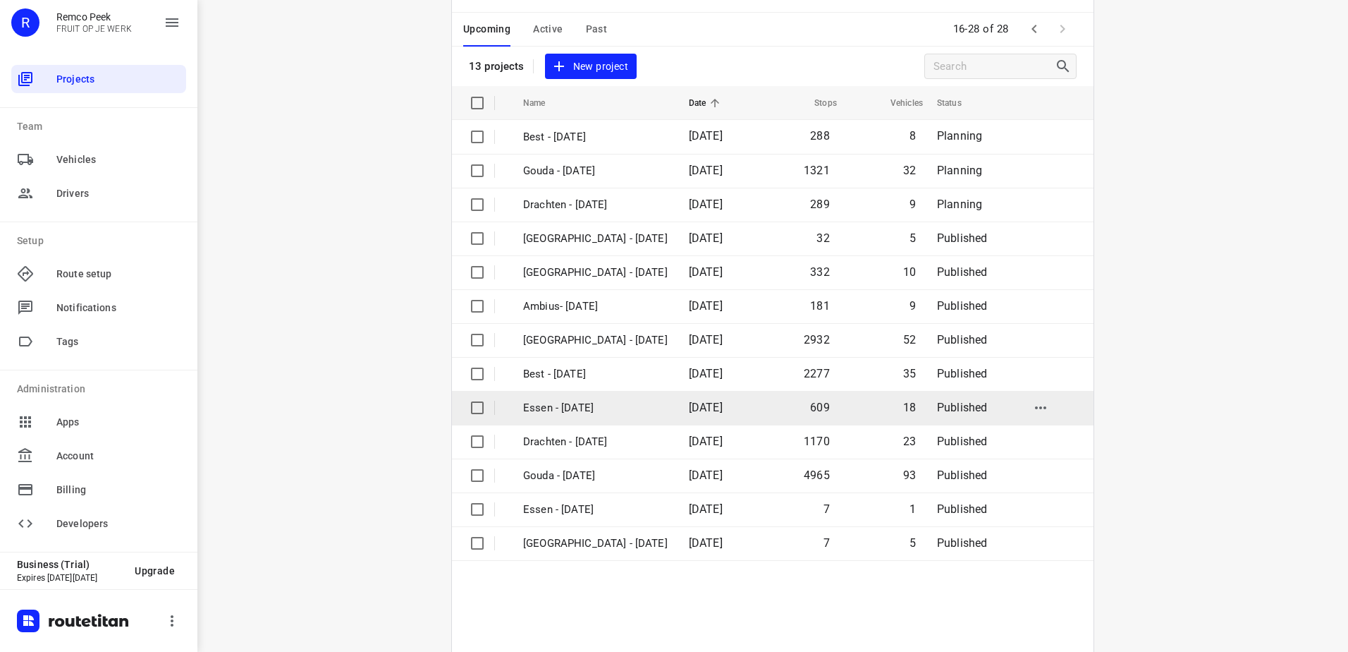
scroll to position [0, 0]
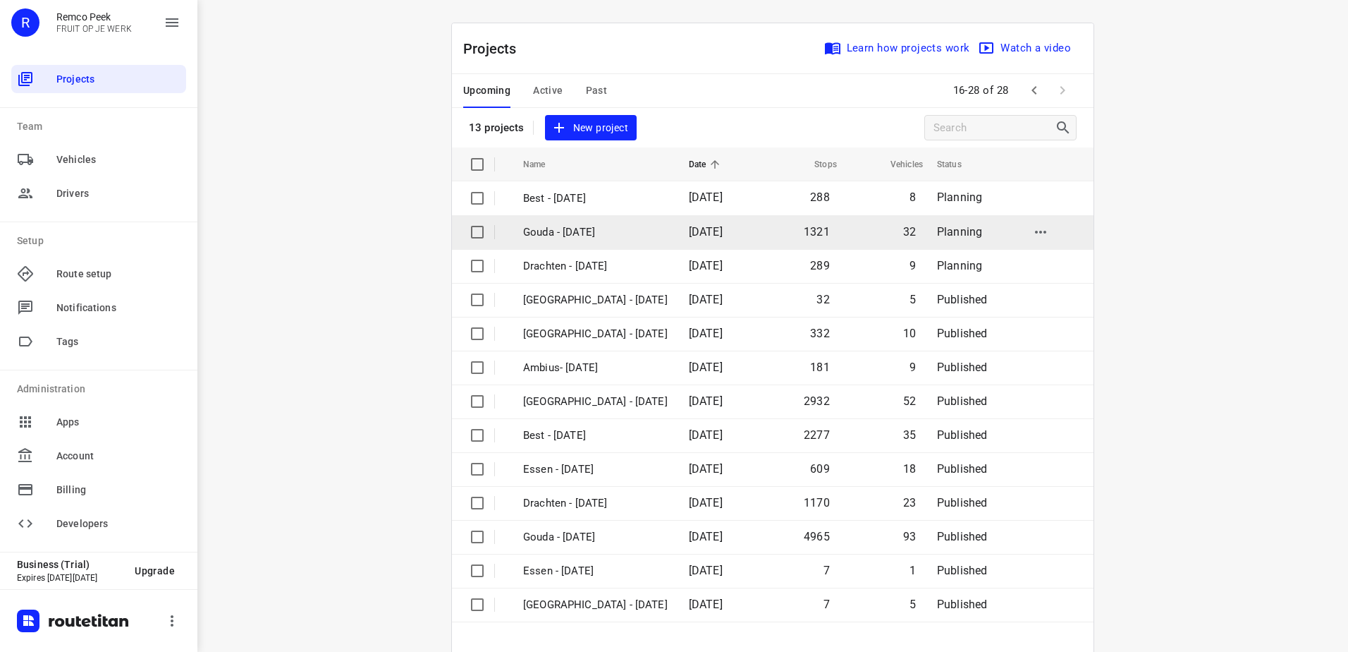
click at [697, 243] on td "[DATE]" at bounding box center [718, 232] width 81 height 34
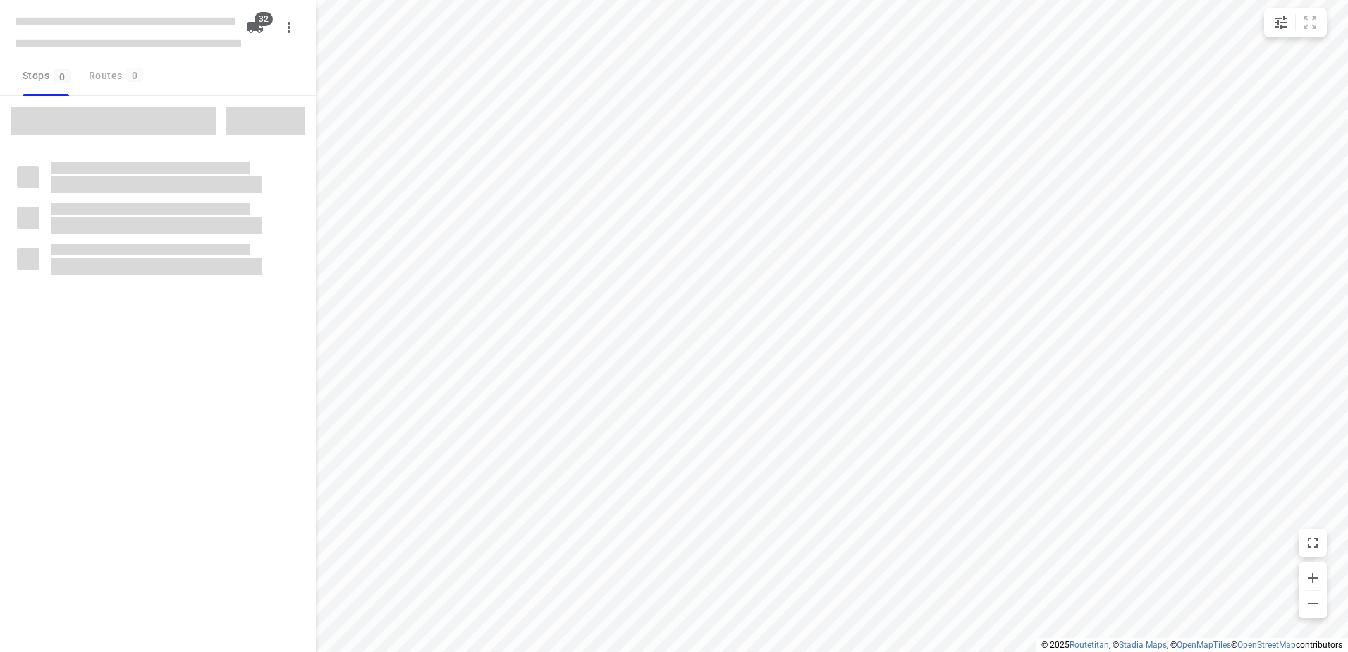
checkbox input "true"
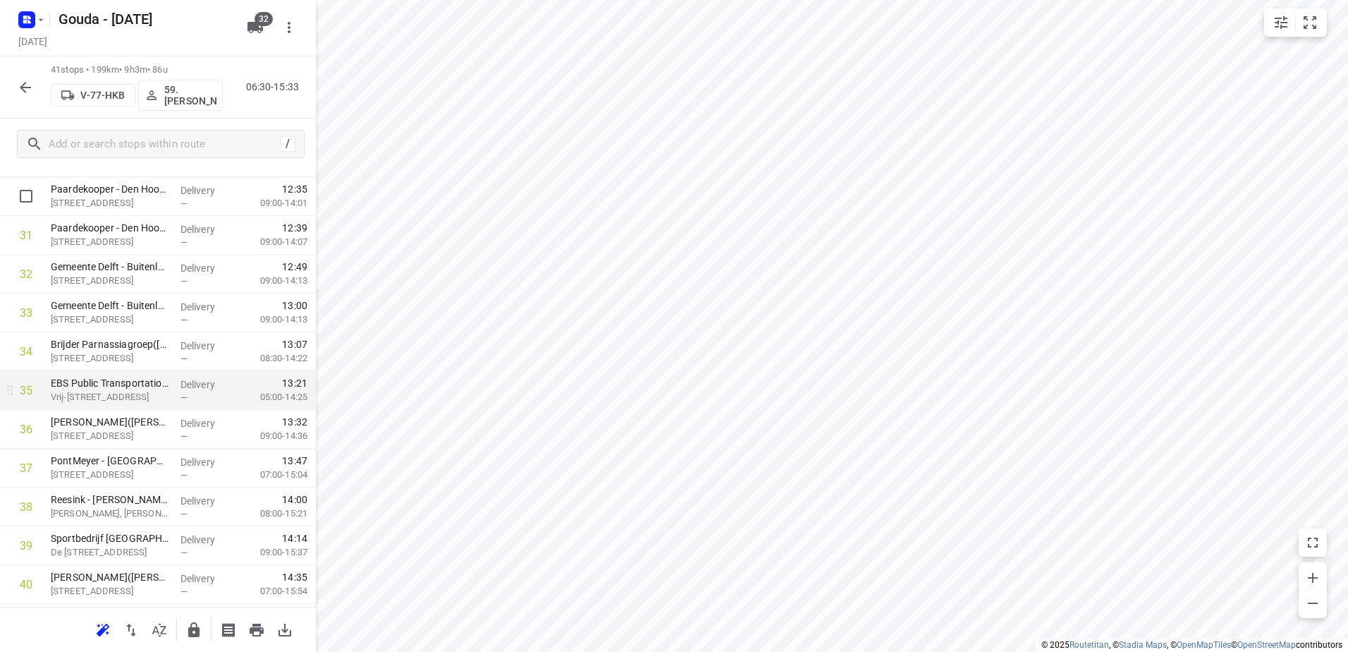
scroll to position [1302, 0]
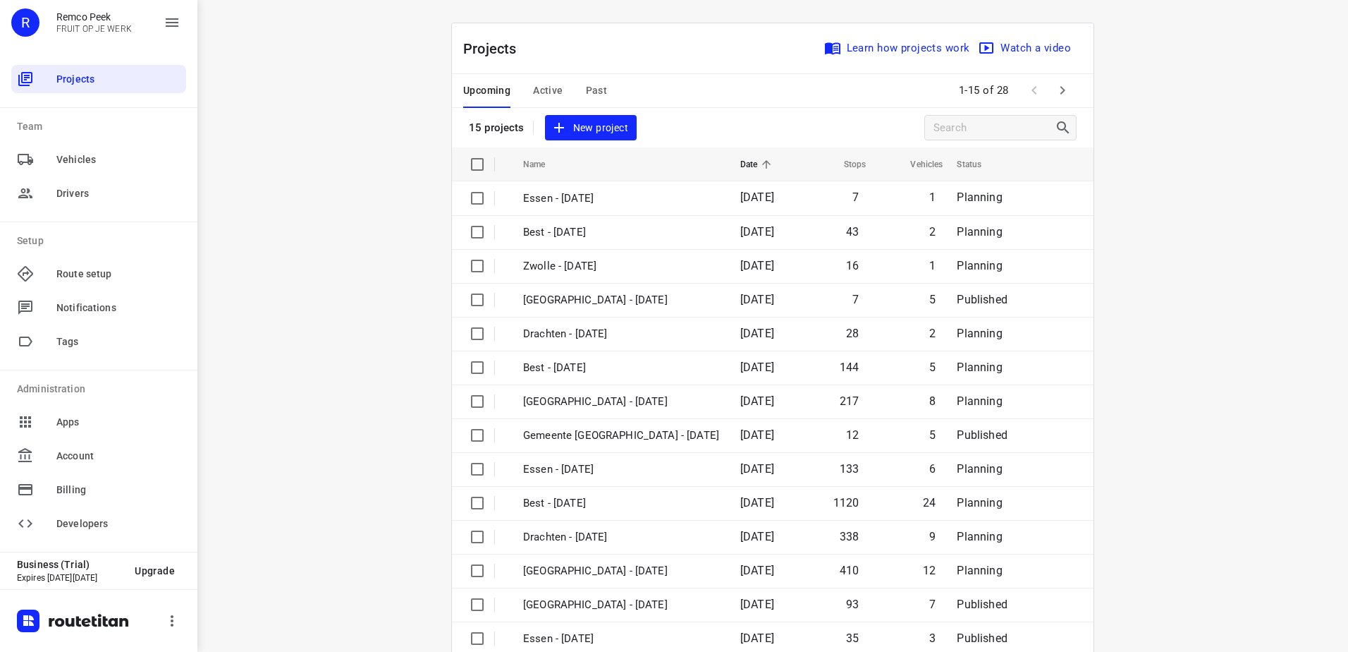
click at [591, 88] on span "Past" at bounding box center [597, 91] width 22 height 18
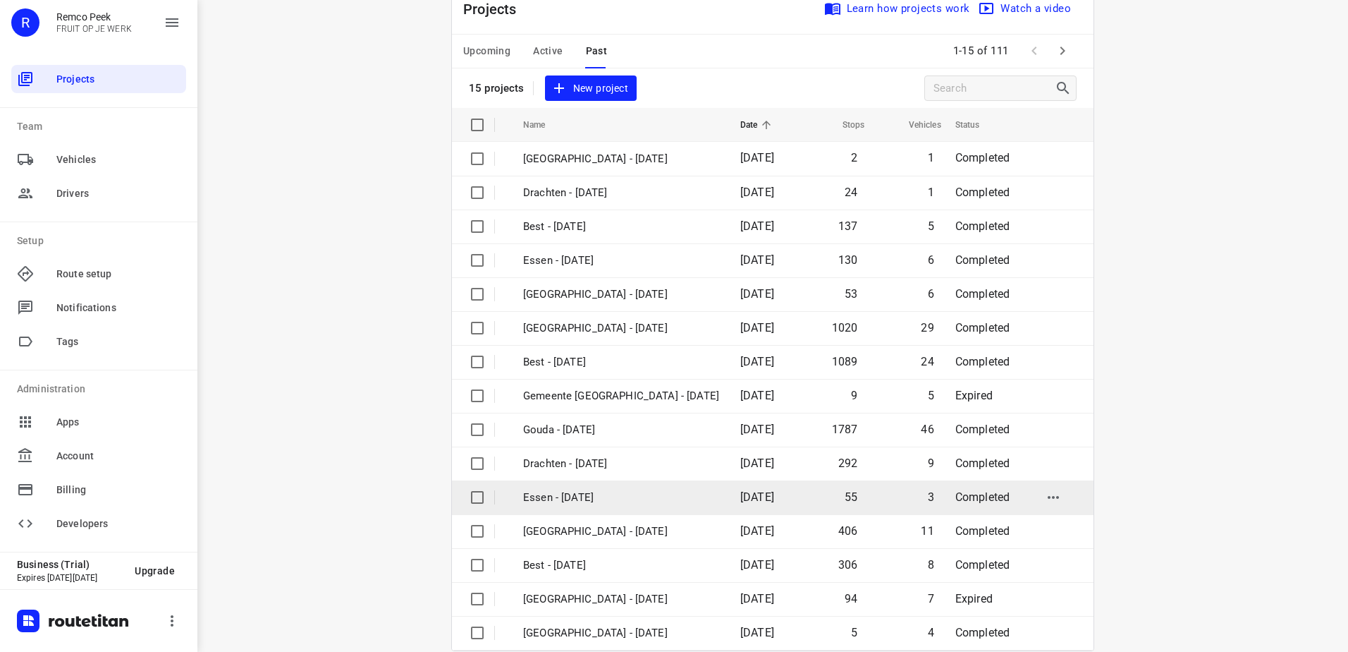
scroll to position [61, 0]
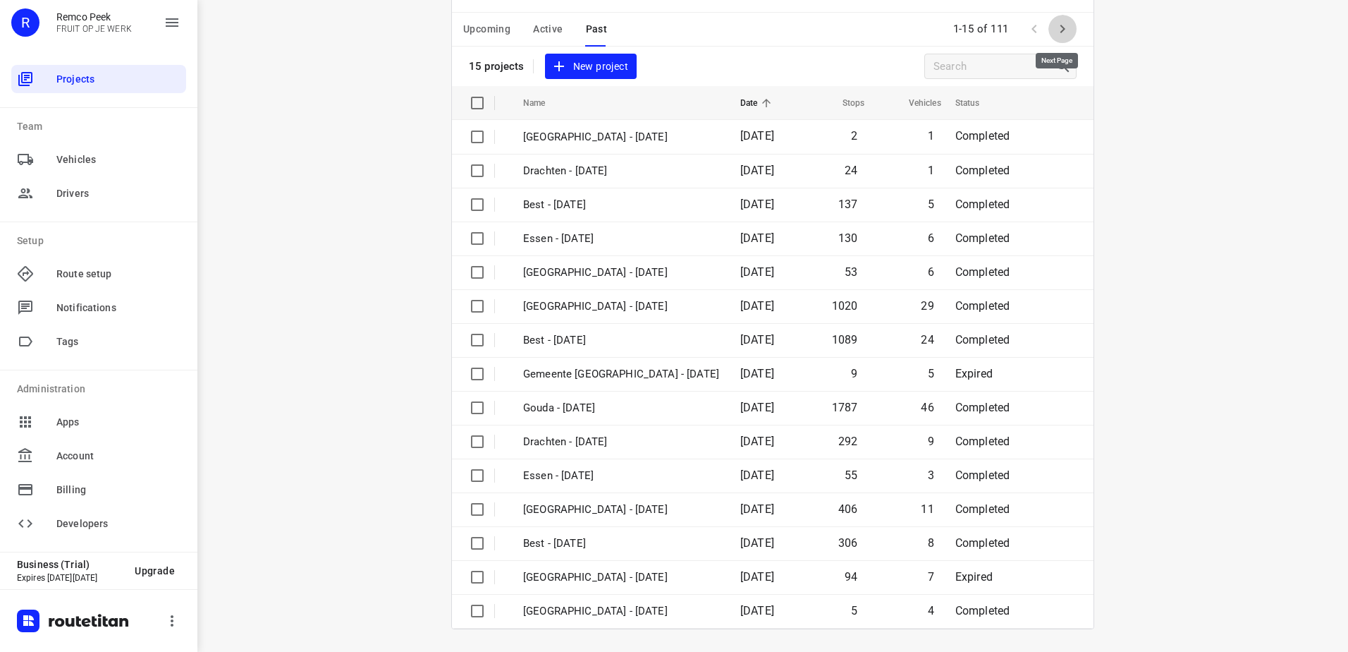
click at [1049, 30] on button "button" at bounding box center [1063, 29] width 28 height 28
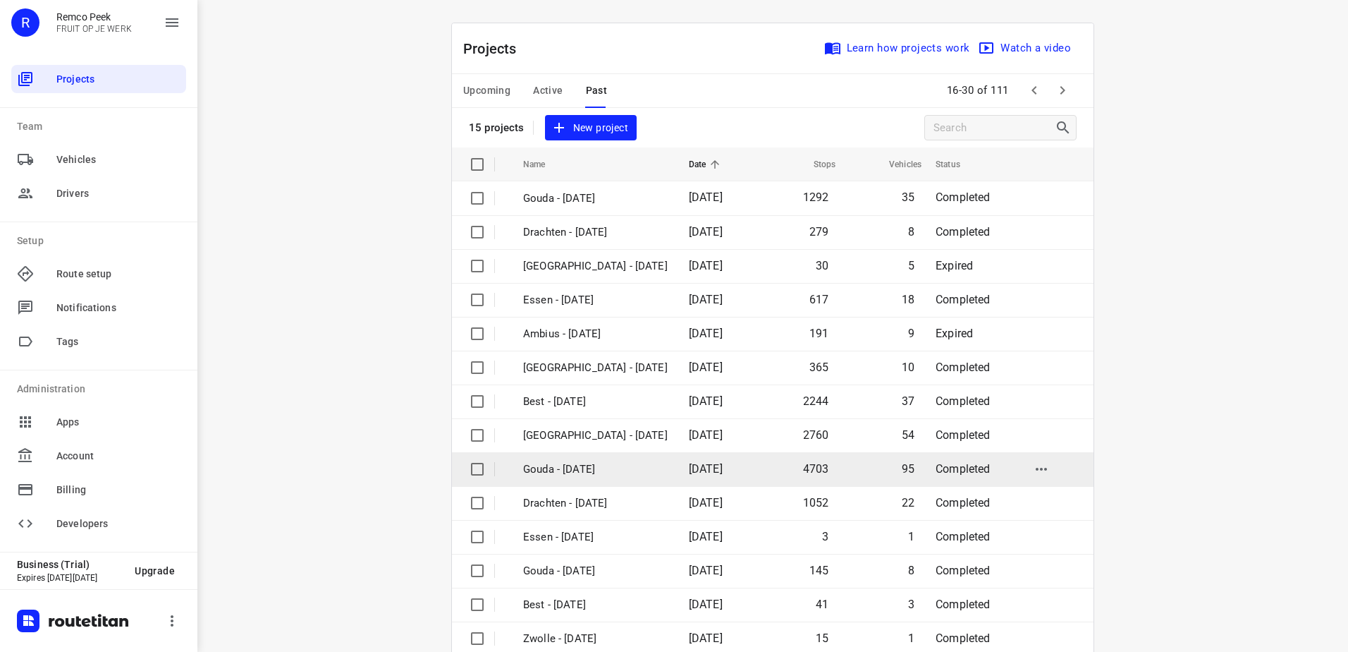
click at [679, 457] on td "[DATE]" at bounding box center [718, 469] width 81 height 34
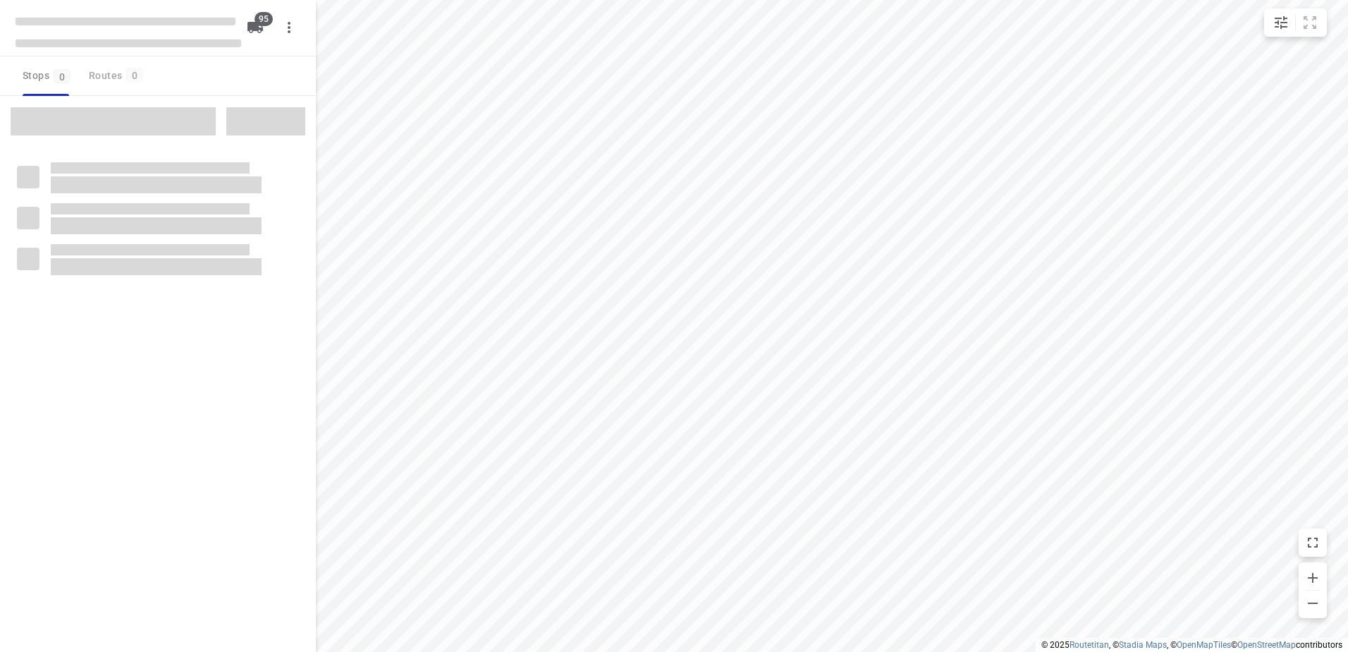
type input "distance"
checkbox input "true"
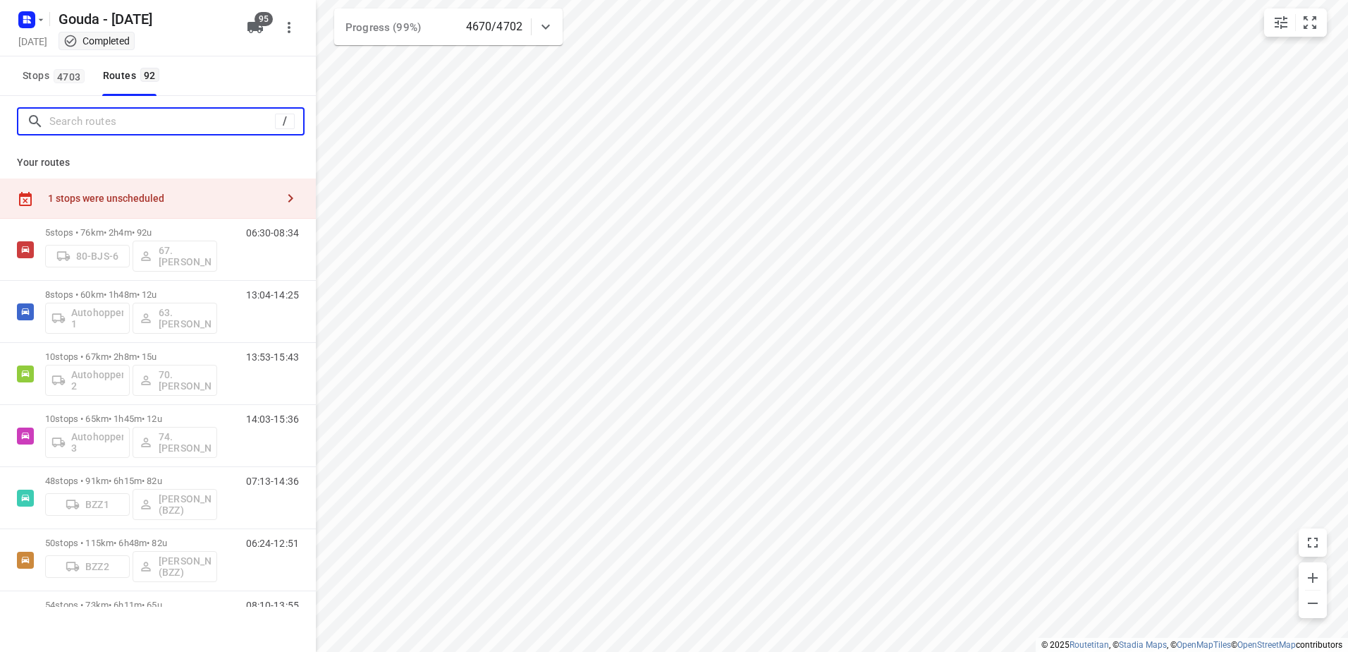
click at [190, 115] on input "Search routes" at bounding box center [162, 122] width 226 height 22
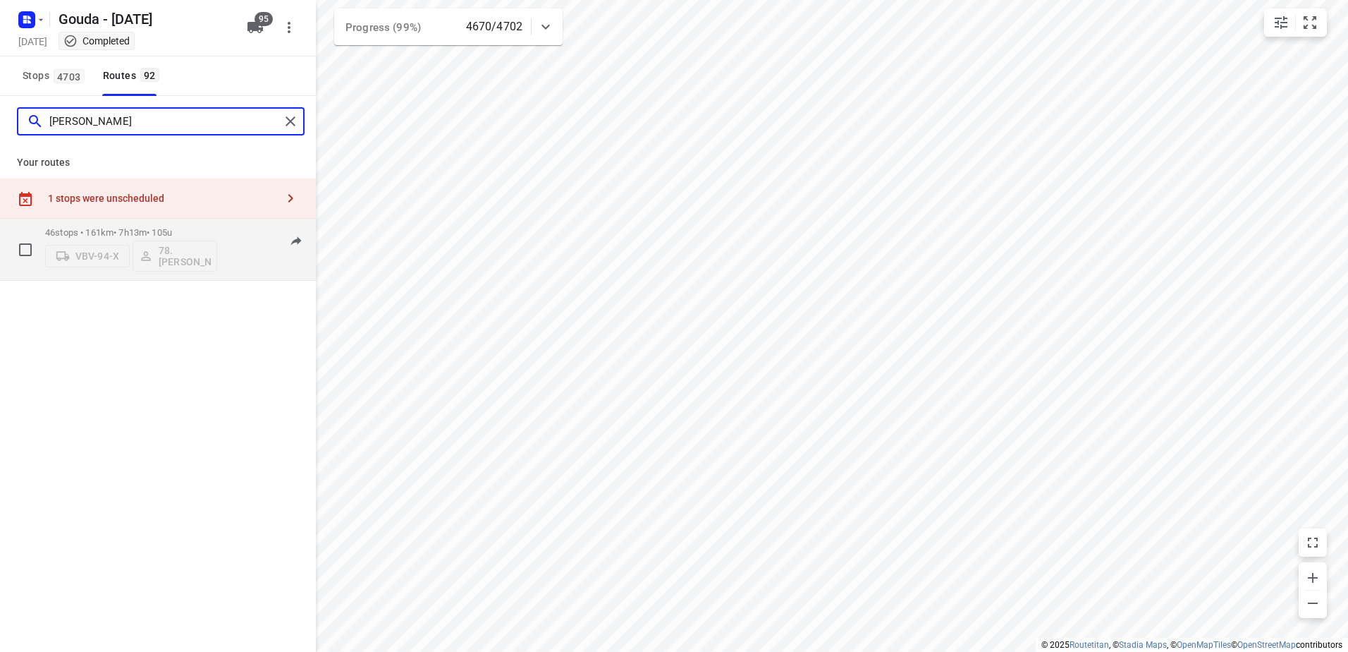
type input "jesse"
click at [183, 224] on div "46 stops • 161km • 7h13m • 105u VBV-94-X 78.Jesse Bekkering" at bounding box center [131, 249] width 172 height 59
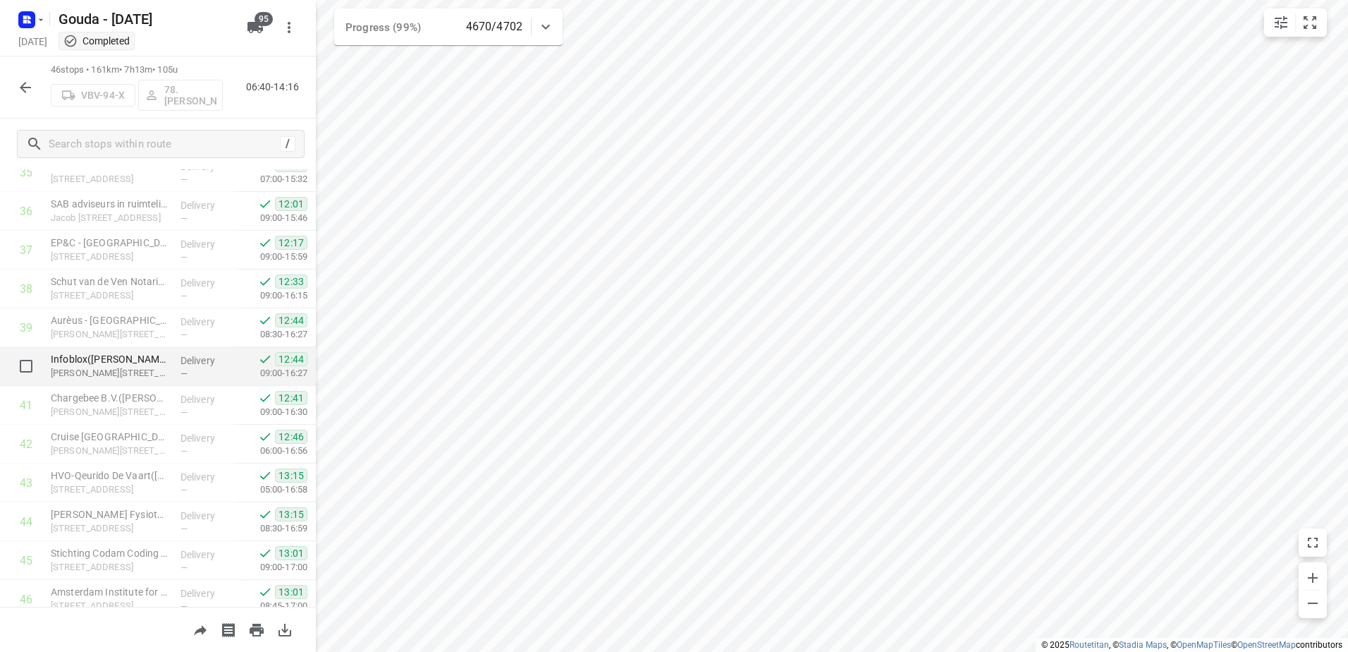
scroll to position [1496, 0]
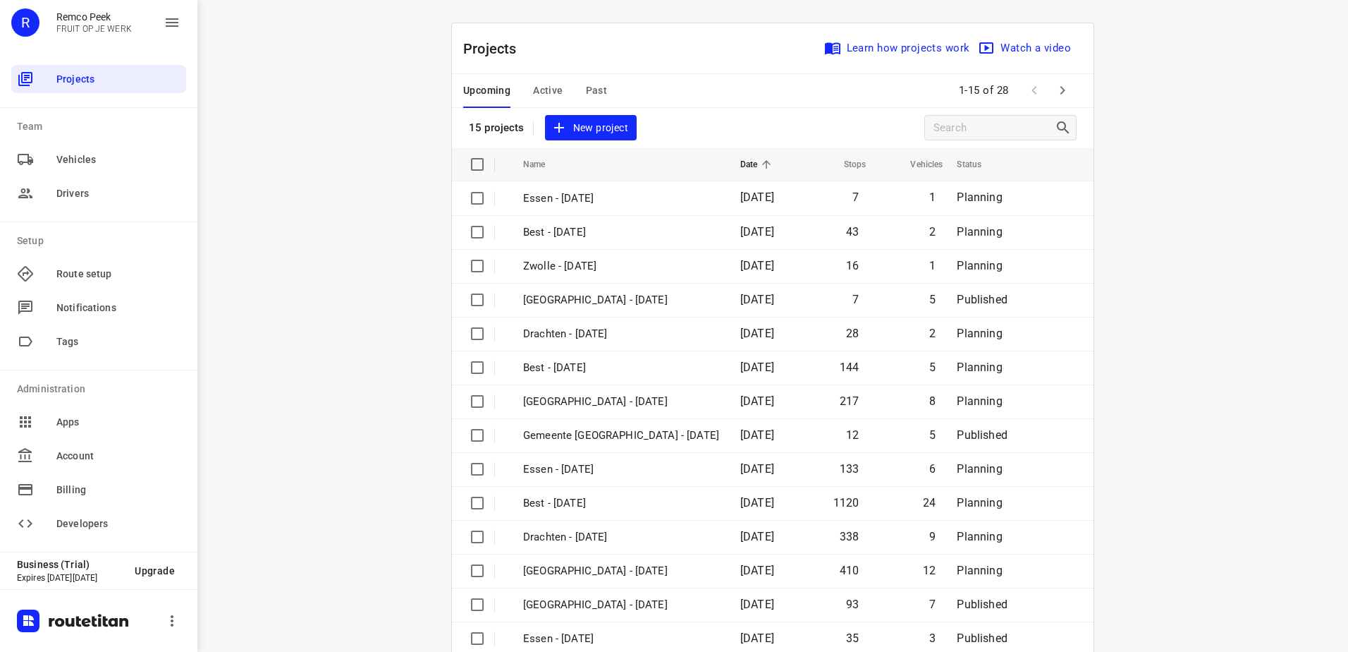
click at [601, 84] on div "Upcoming Active Past" at bounding box center [546, 91] width 166 height 34
click at [586, 92] on span "Past" at bounding box center [597, 91] width 22 height 18
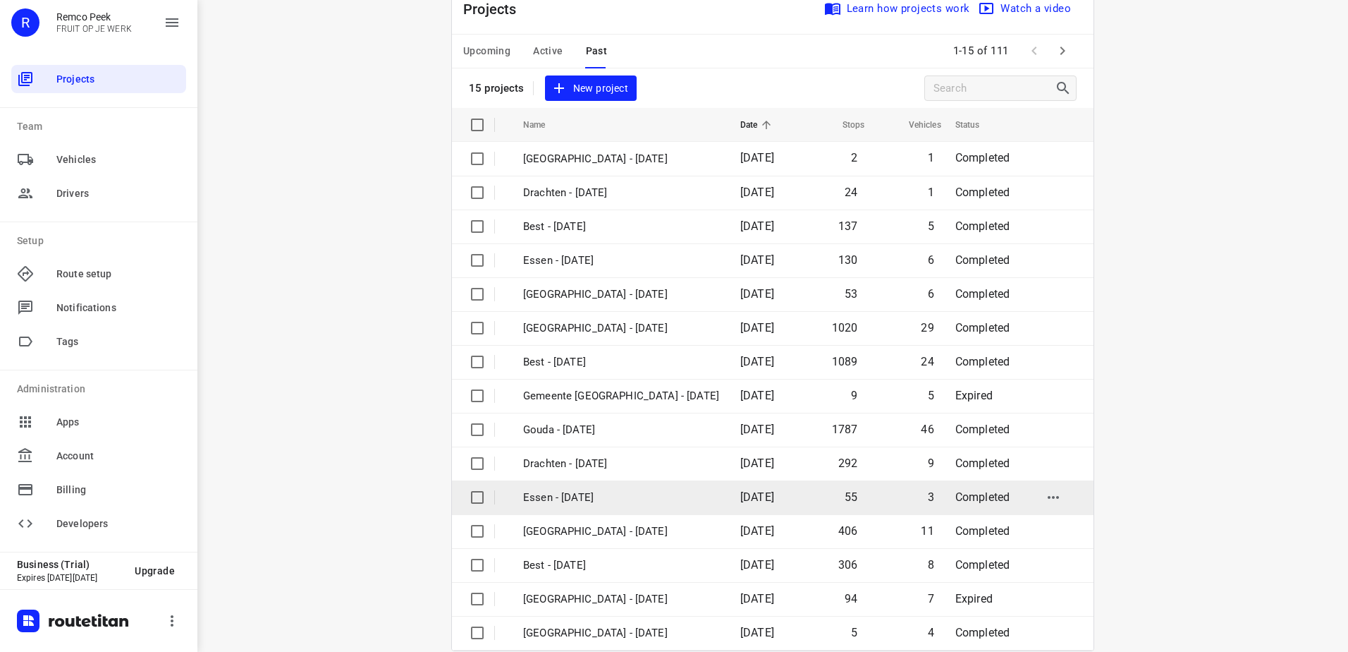
scroll to position [61, 0]
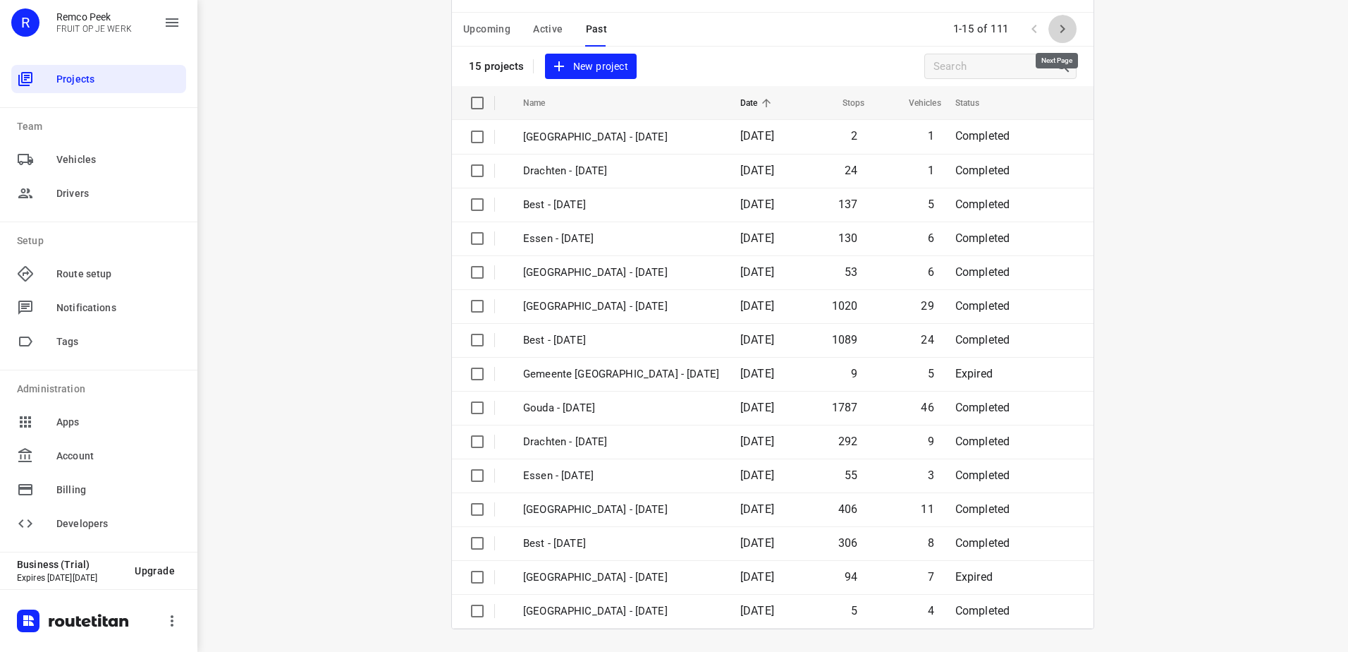
click at [1061, 35] on icon "button" at bounding box center [1062, 28] width 17 height 17
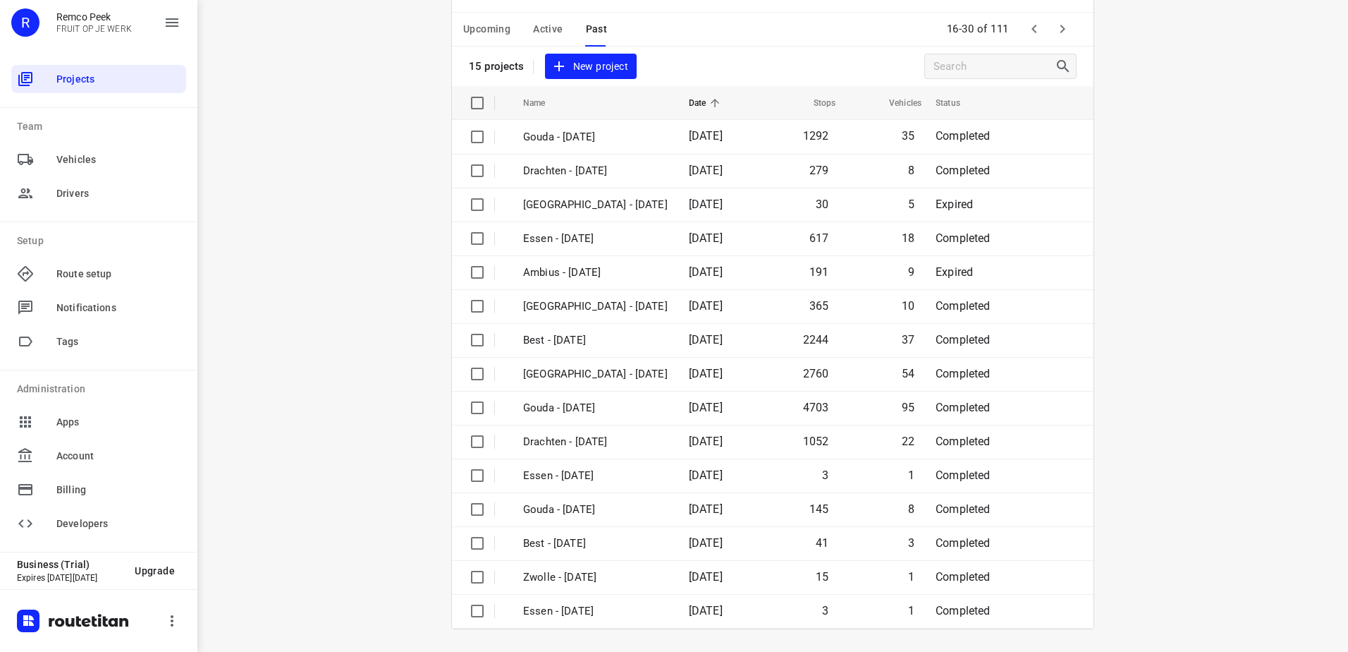
scroll to position [0, 0]
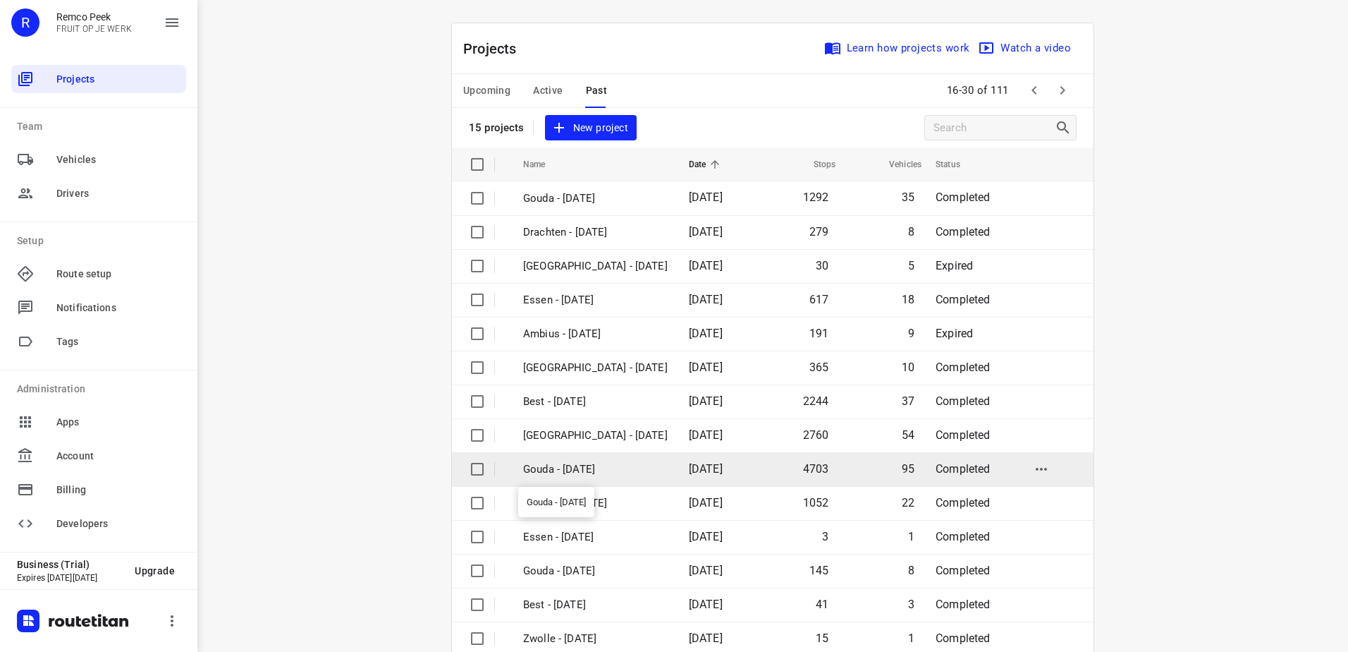
click at [622, 468] on p "Gouda - Monday" at bounding box center [595, 469] width 145 height 16
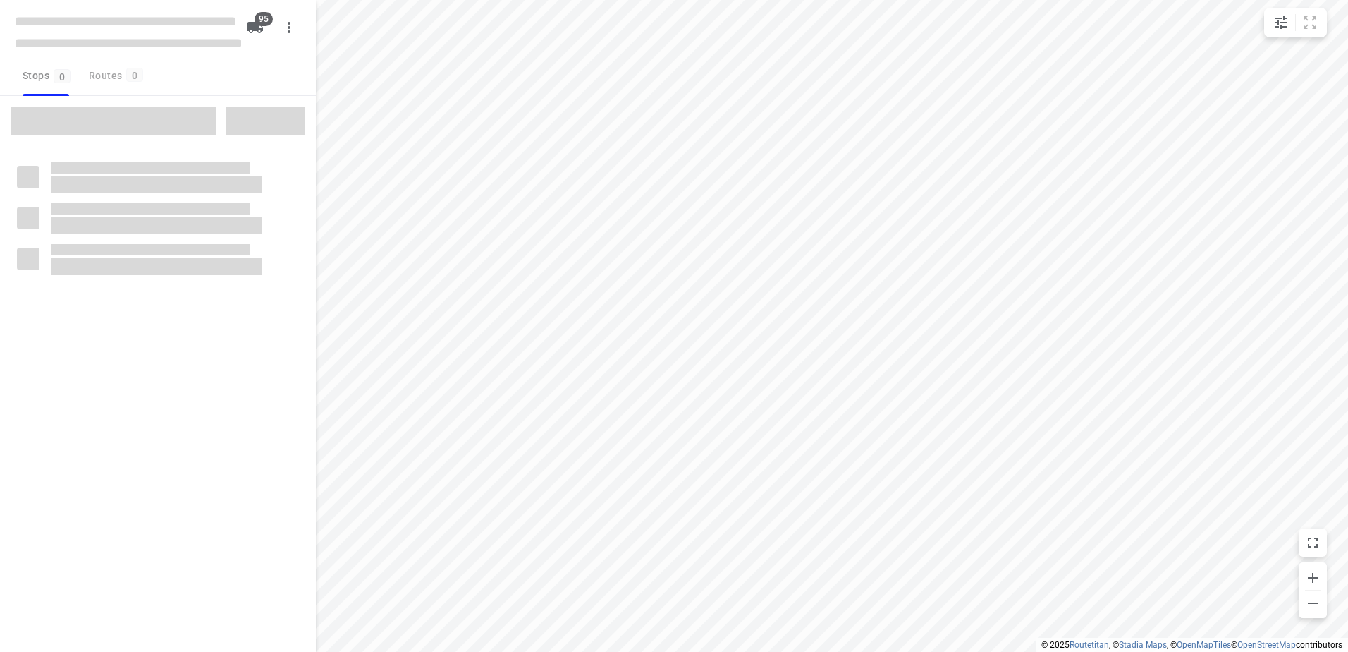
type input "distance"
checkbox input "true"
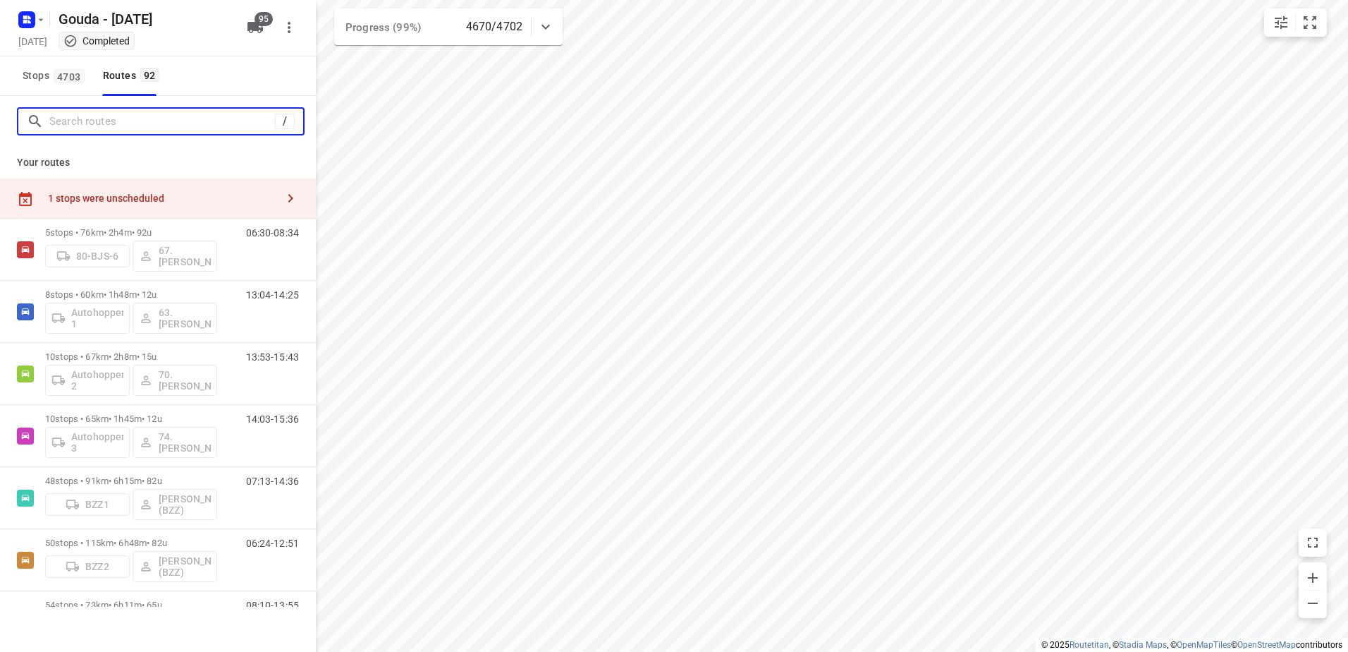
click at [94, 128] on input "Search routes" at bounding box center [162, 122] width 226 height 22
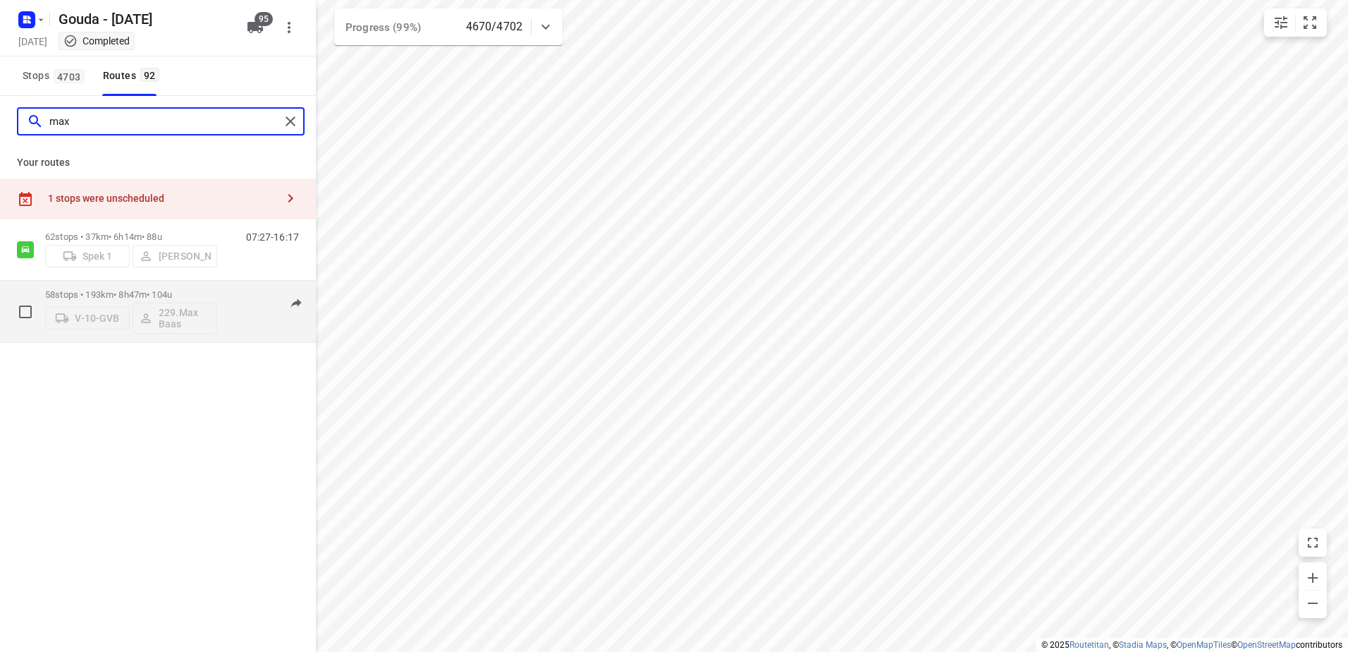
type input "max"
click at [175, 294] on p "58 stops • 193km • 8h47m • 104u" at bounding box center [131, 294] width 172 height 11
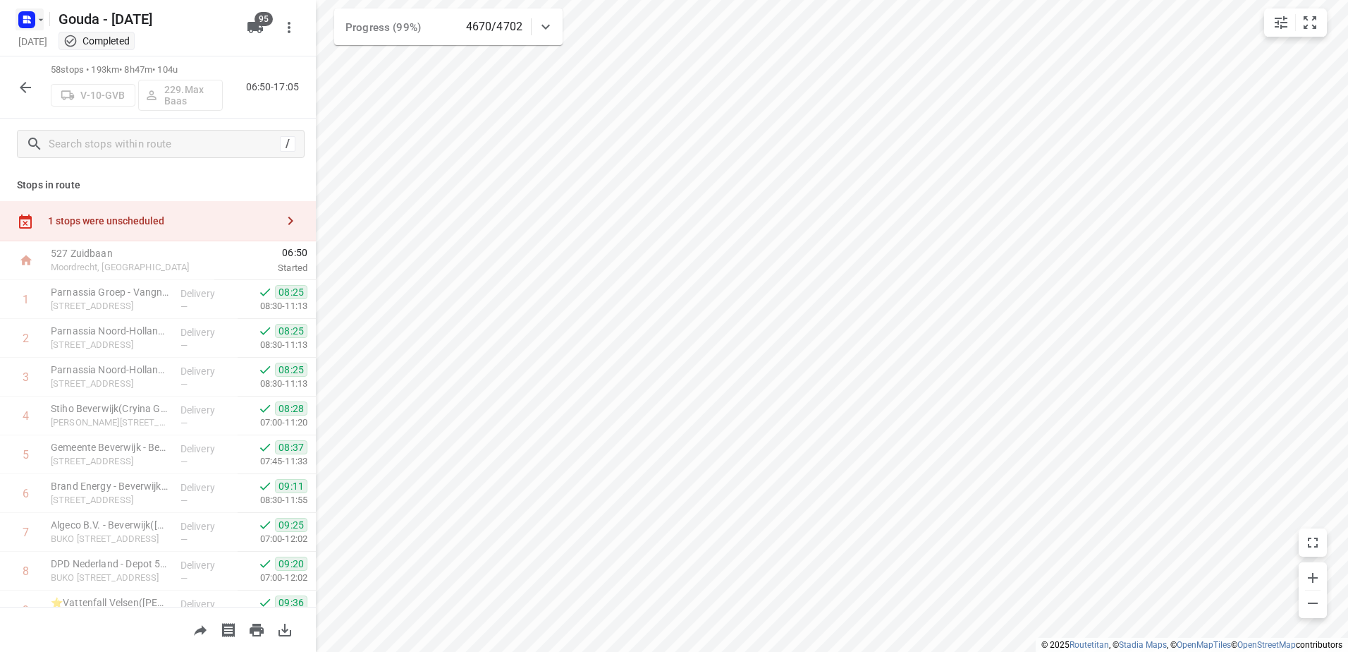
click at [29, 23] on rect "button" at bounding box center [26, 19] width 17 height 17
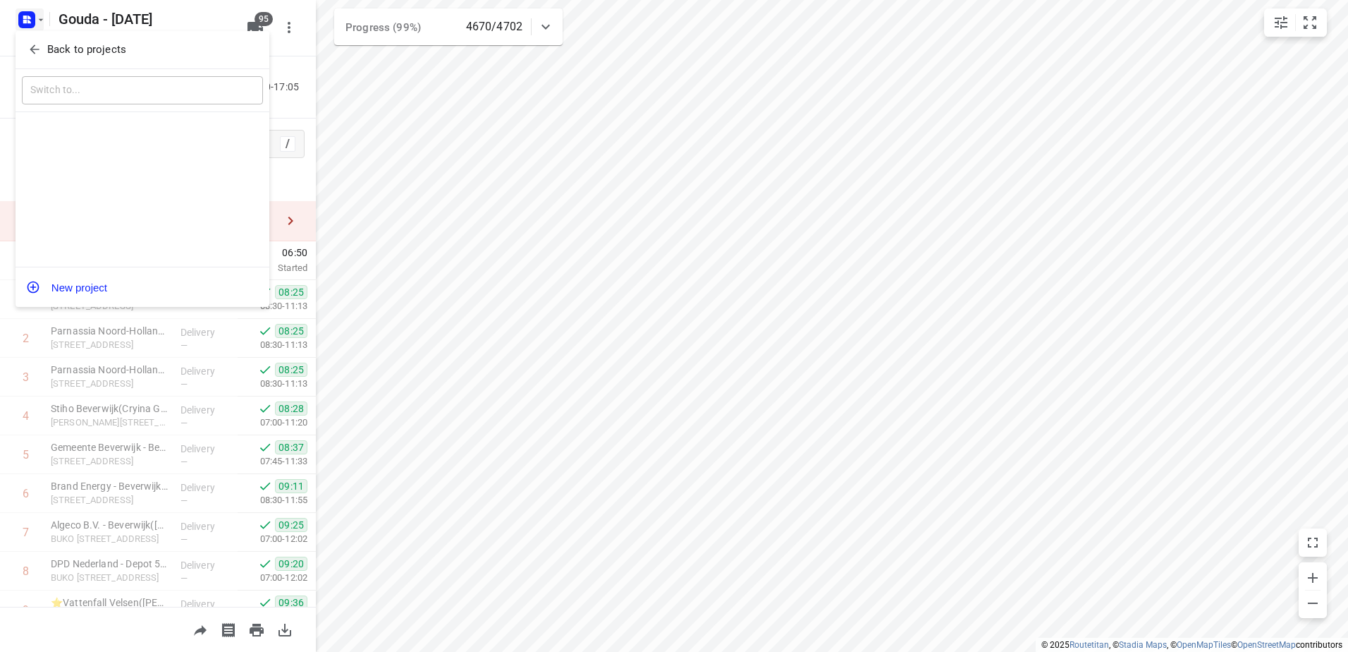
click at [47, 48] on p "Back to projects" at bounding box center [86, 50] width 79 height 16
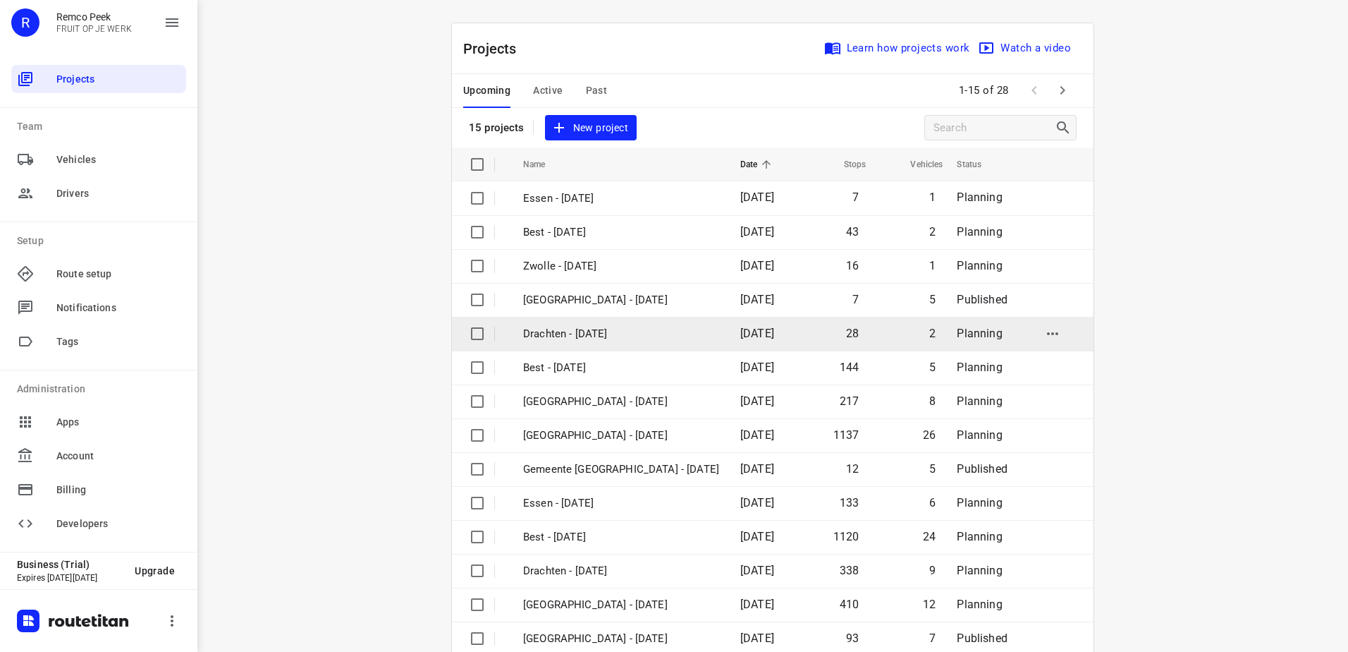
scroll to position [61, 0]
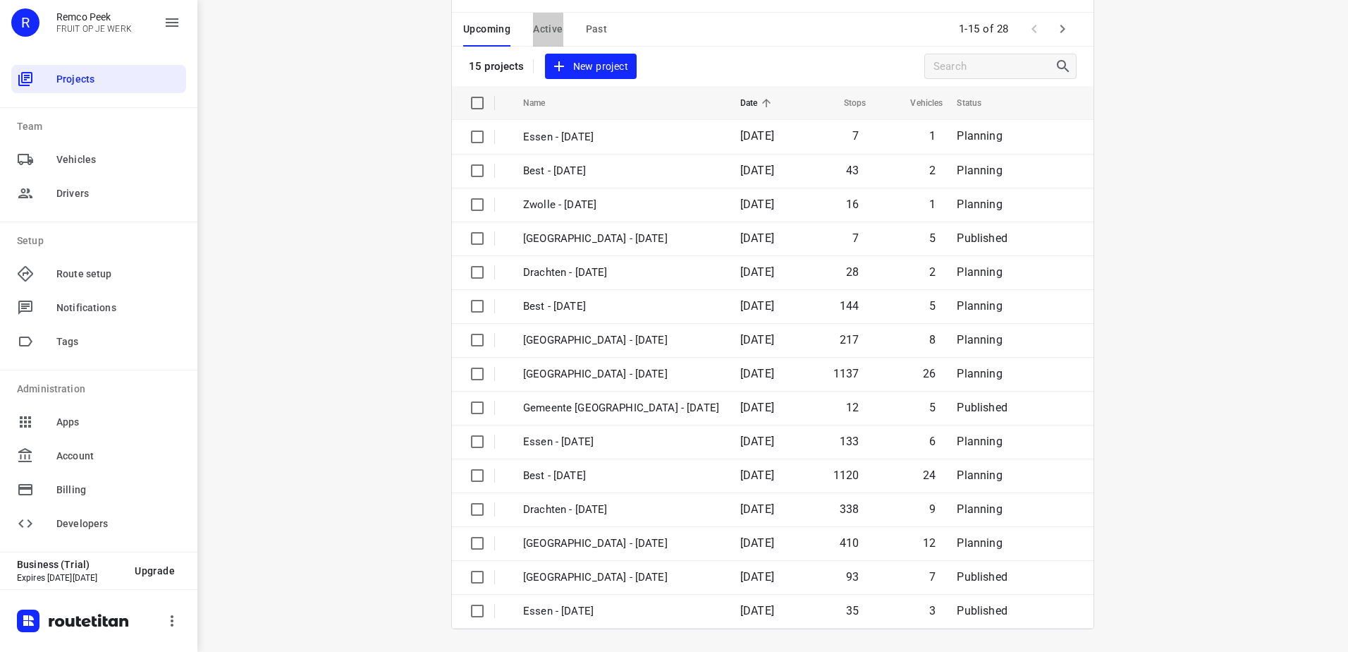
click at [551, 20] on button "Active" at bounding box center [548, 30] width 30 height 34
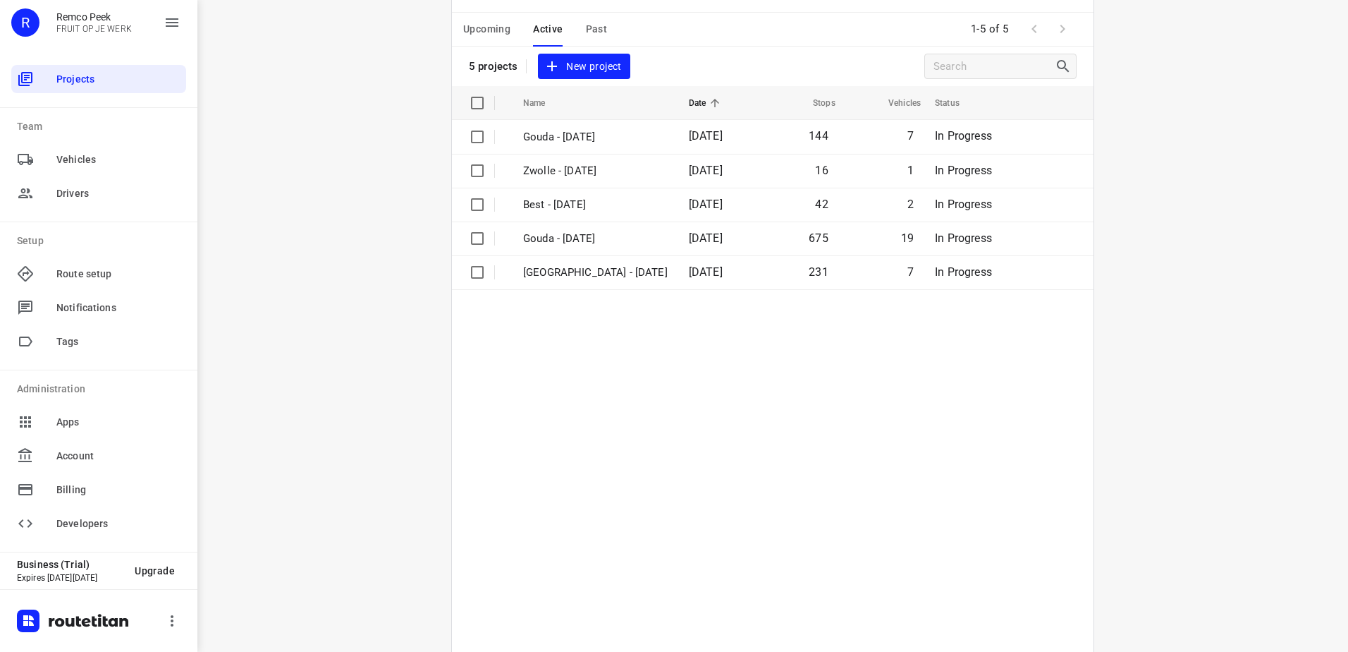
scroll to position [0, 0]
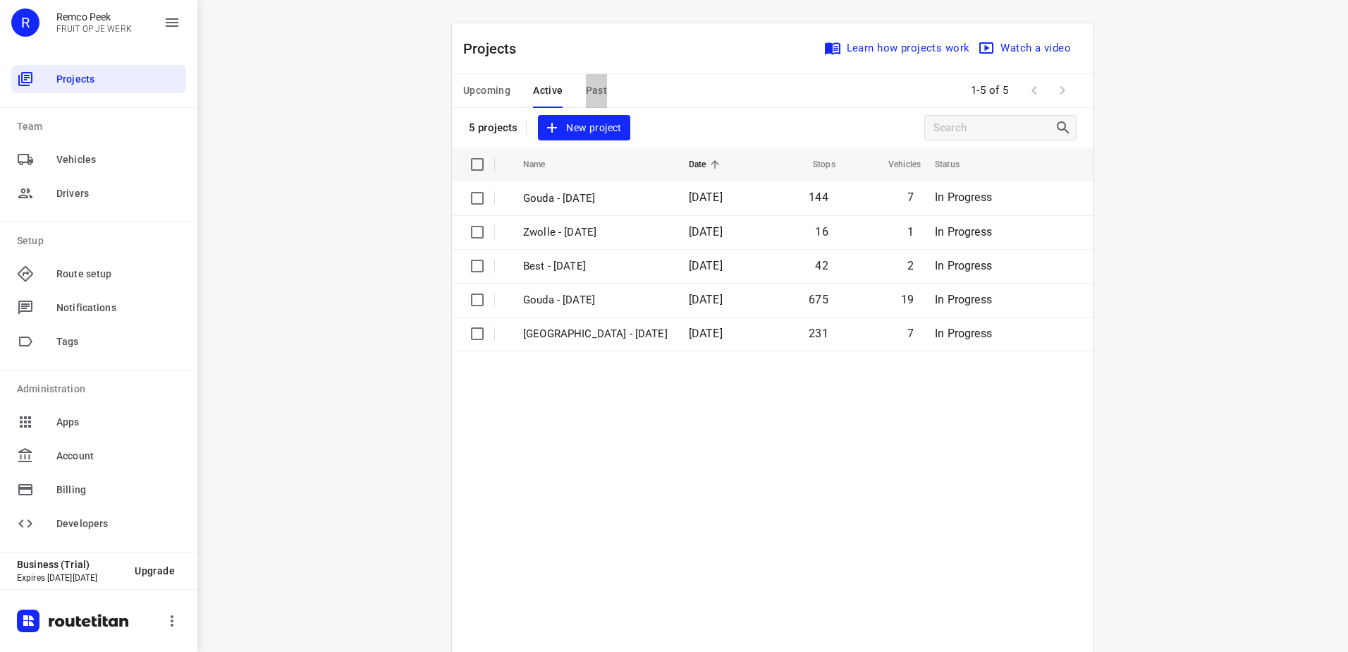
click at [598, 81] on button "Past" at bounding box center [597, 91] width 22 height 34
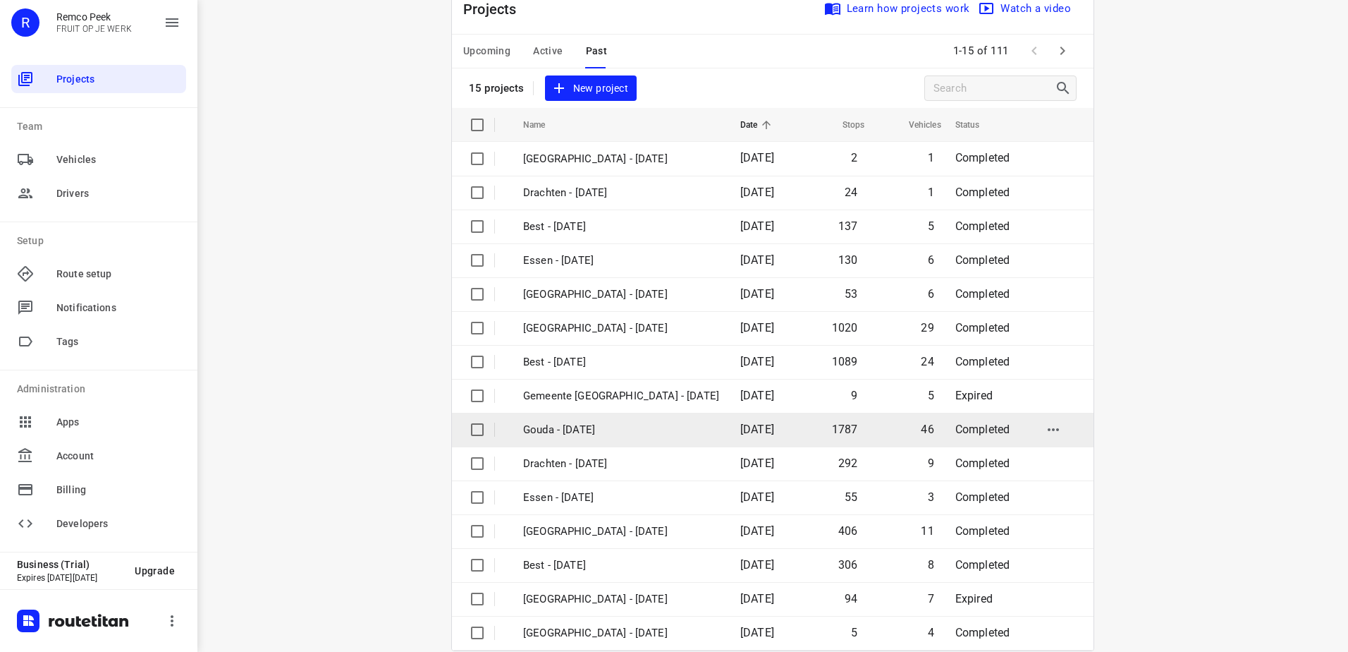
scroll to position [61, 0]
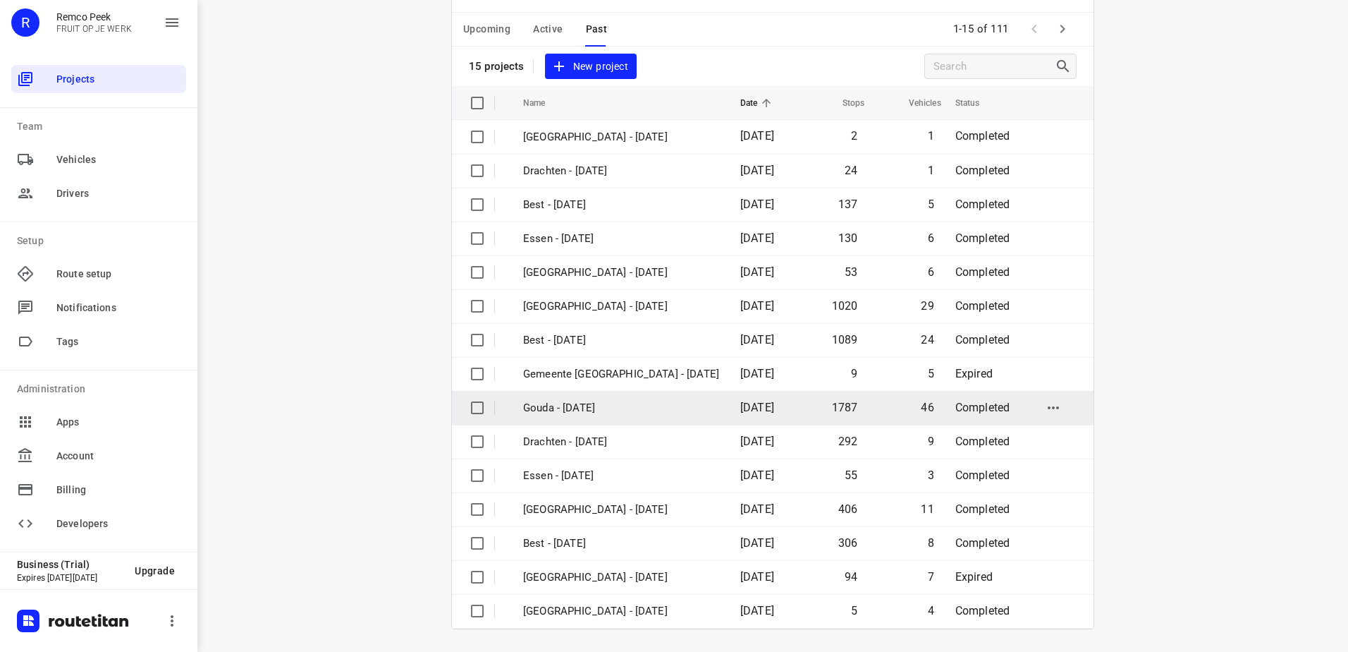
click at [645, 415] on p "Gouda - [DATE]" at bounding box center [621, 408] width 196 height 16
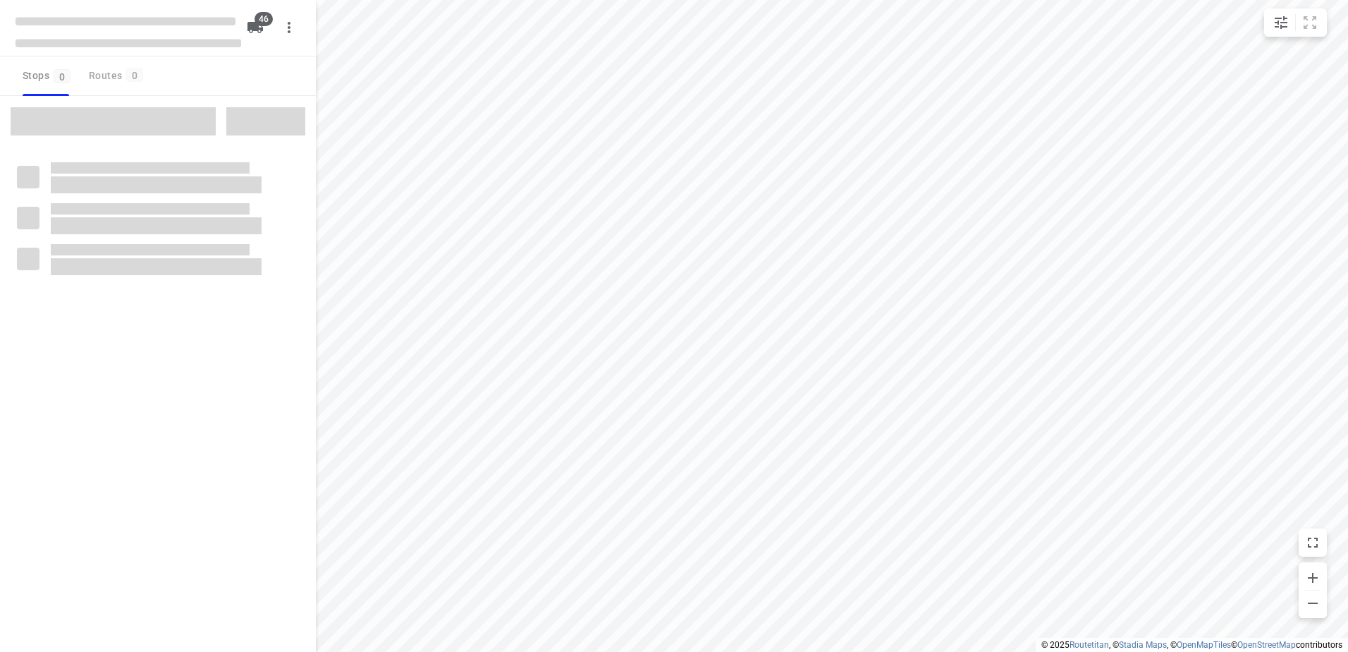
type input "distance"
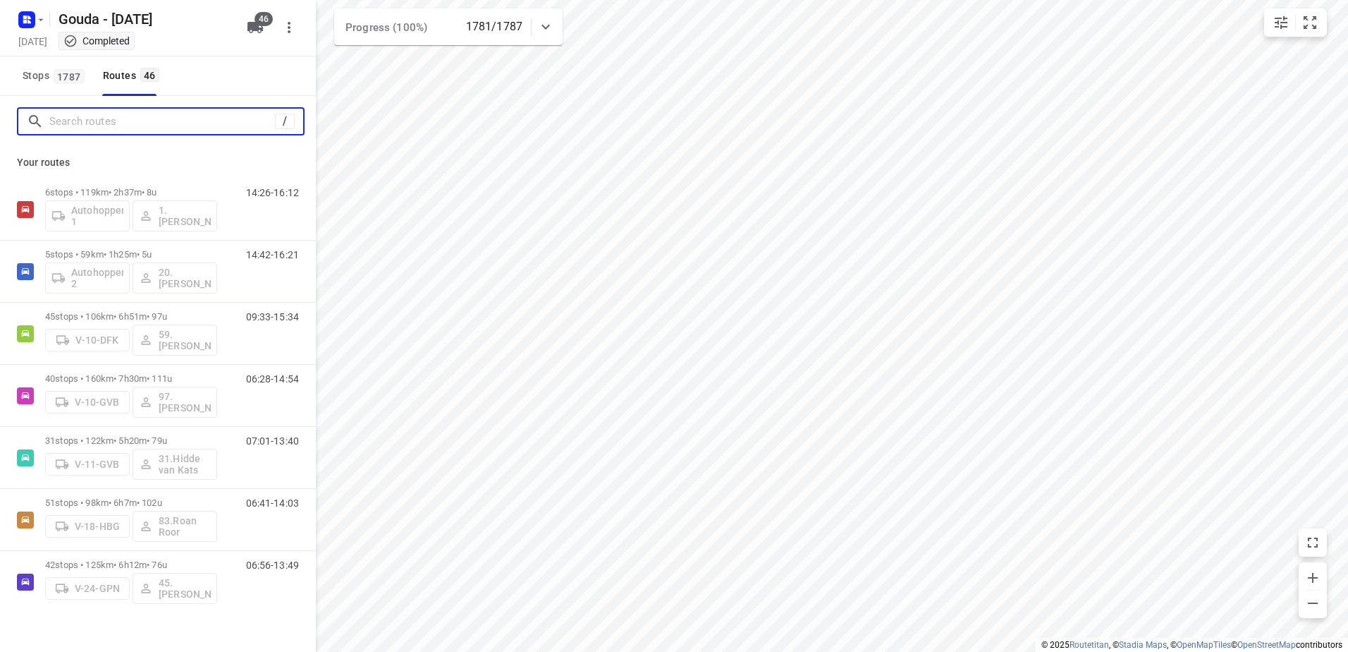
click at [189, 118] on input "Search routes" at bounding box center [162, 122] width 226 height 22
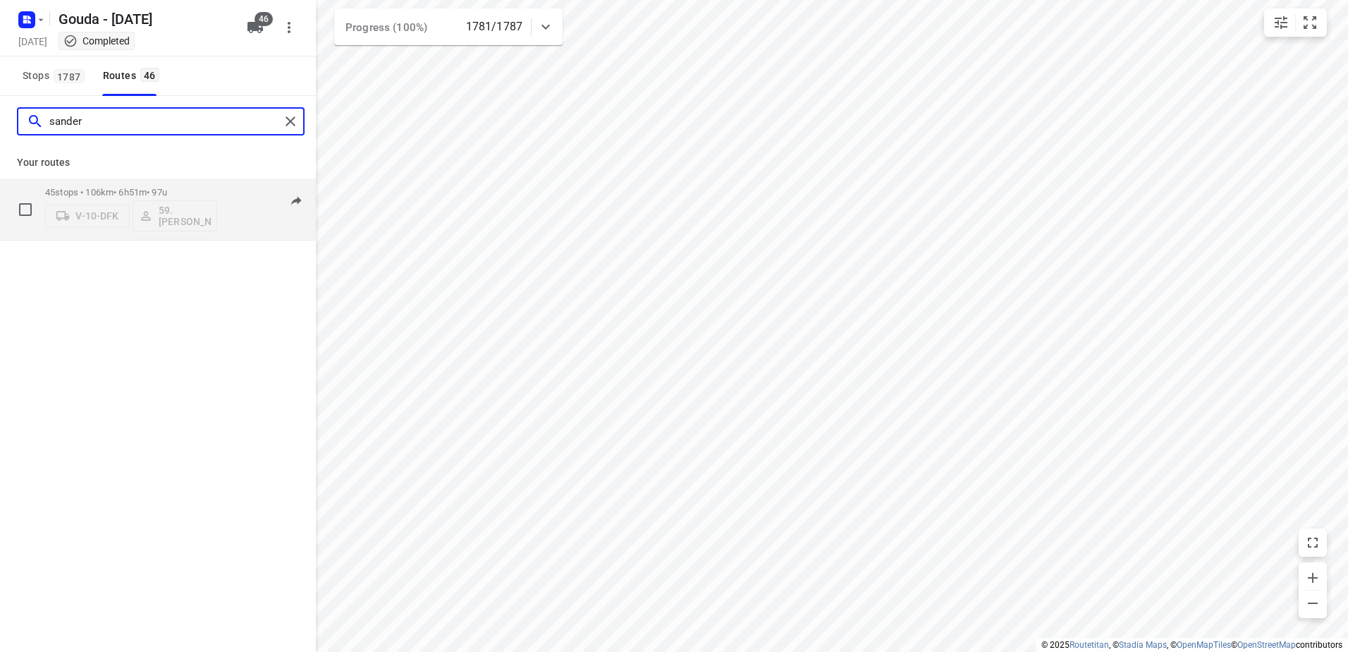
type input "sander"
click at [151, 190] on p "45 stops • 106km • 6h51m • 97u" at bounding box center [131, 192] width 172 height 11
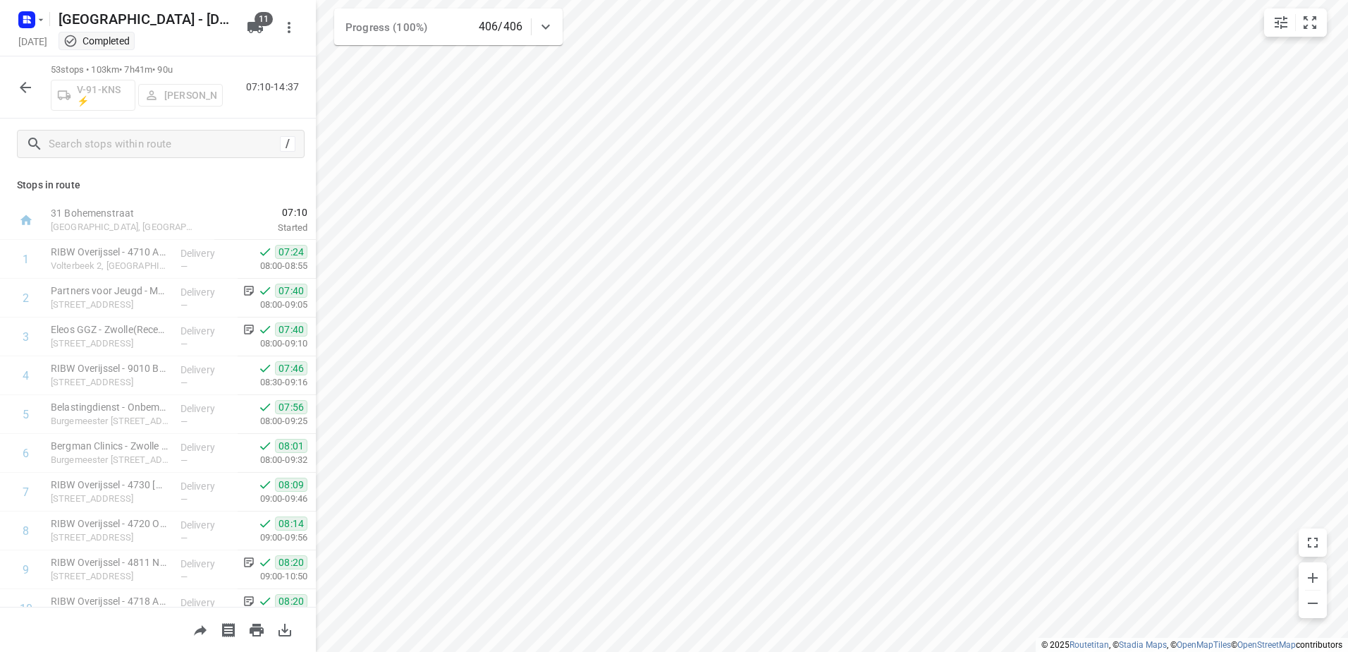
scroll to position [1694, 0]
